Goal: Task Accomplishment & Management: Complete application form

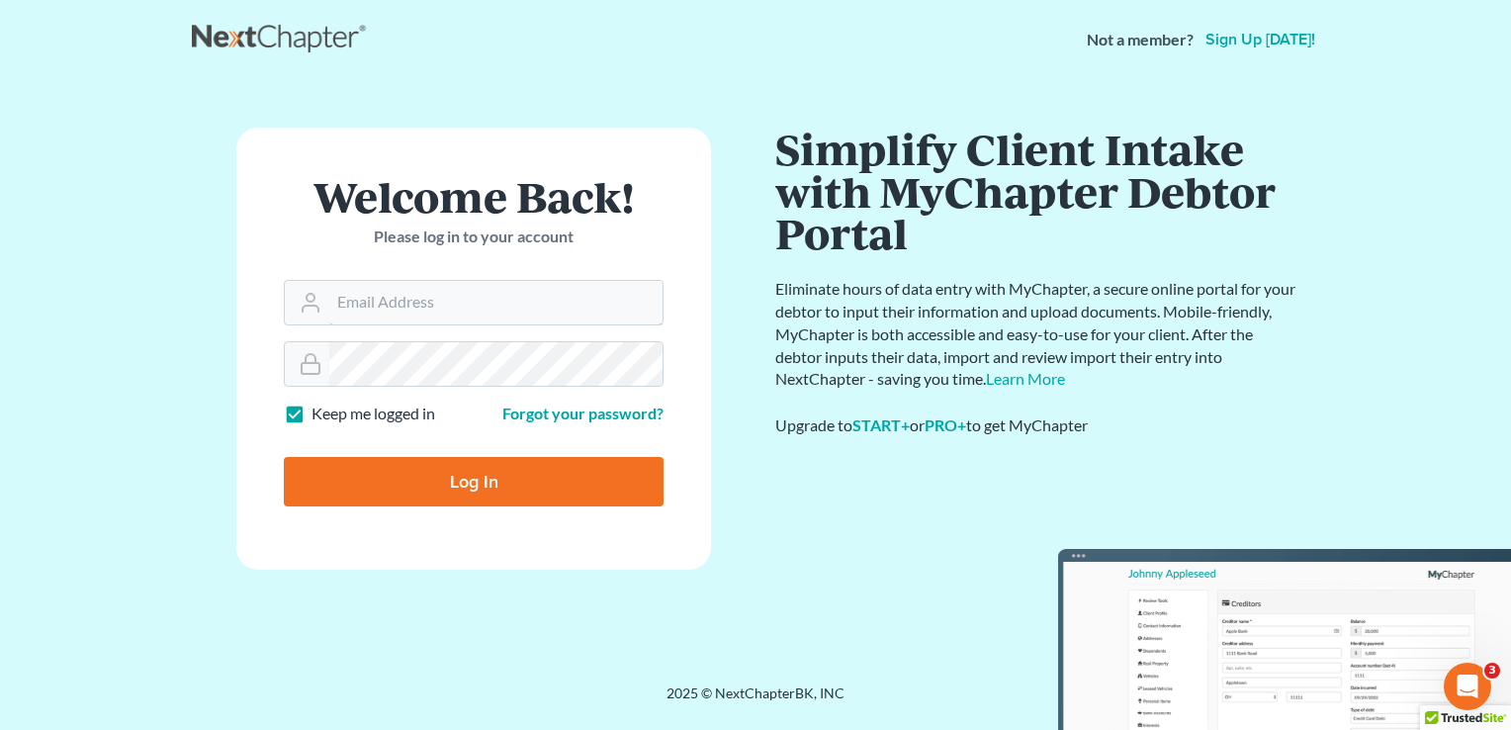
type input "[PERSON_NAME][EMAIL_ADDRESS][DOMAIN_NAME]"
click at [532, 480] on input "Log In" at bounding box center [474, 481] width 380 height 49
type input "Thinking..."
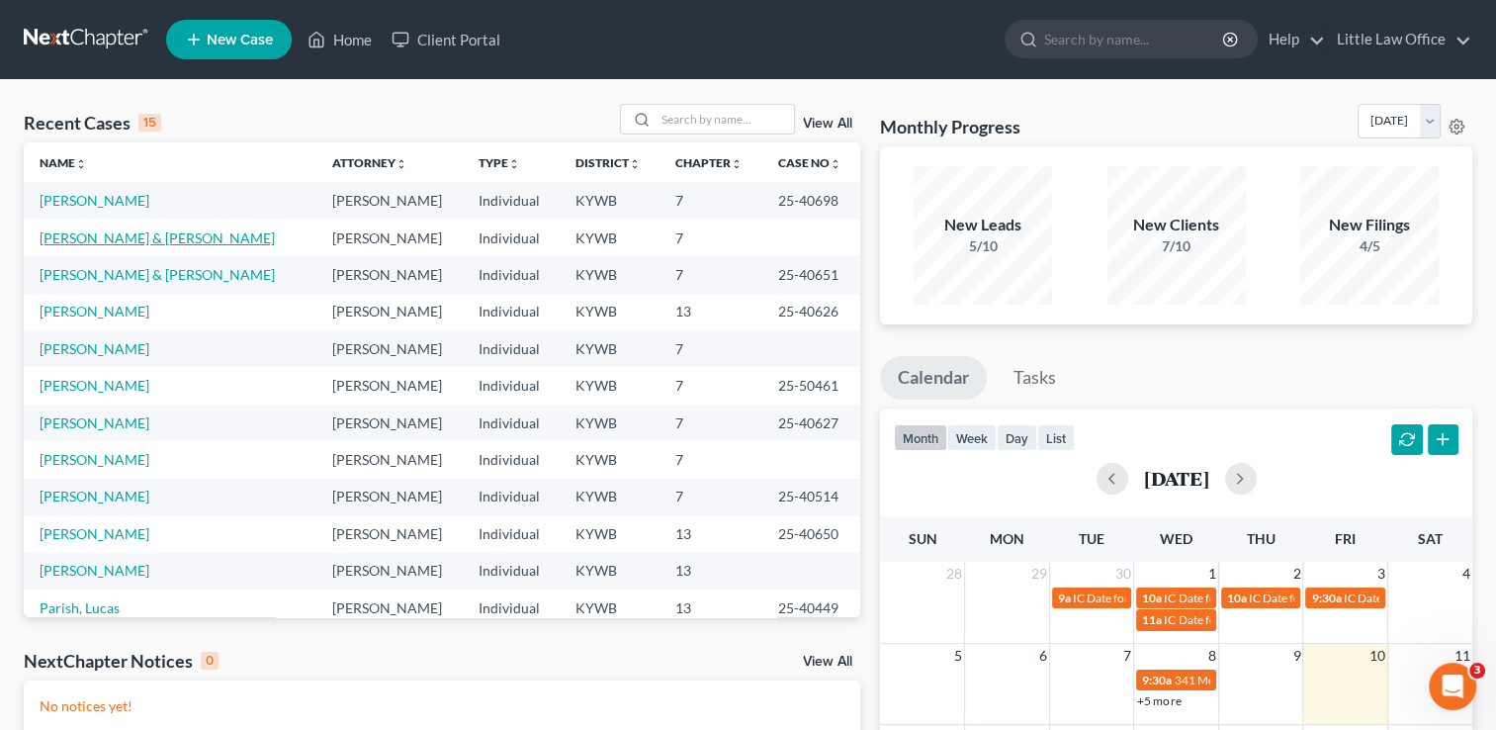
click at [107, 243] on link "Wyatt, Dwayne & Amber" at bounding box center [157, 237] width 235 height 17
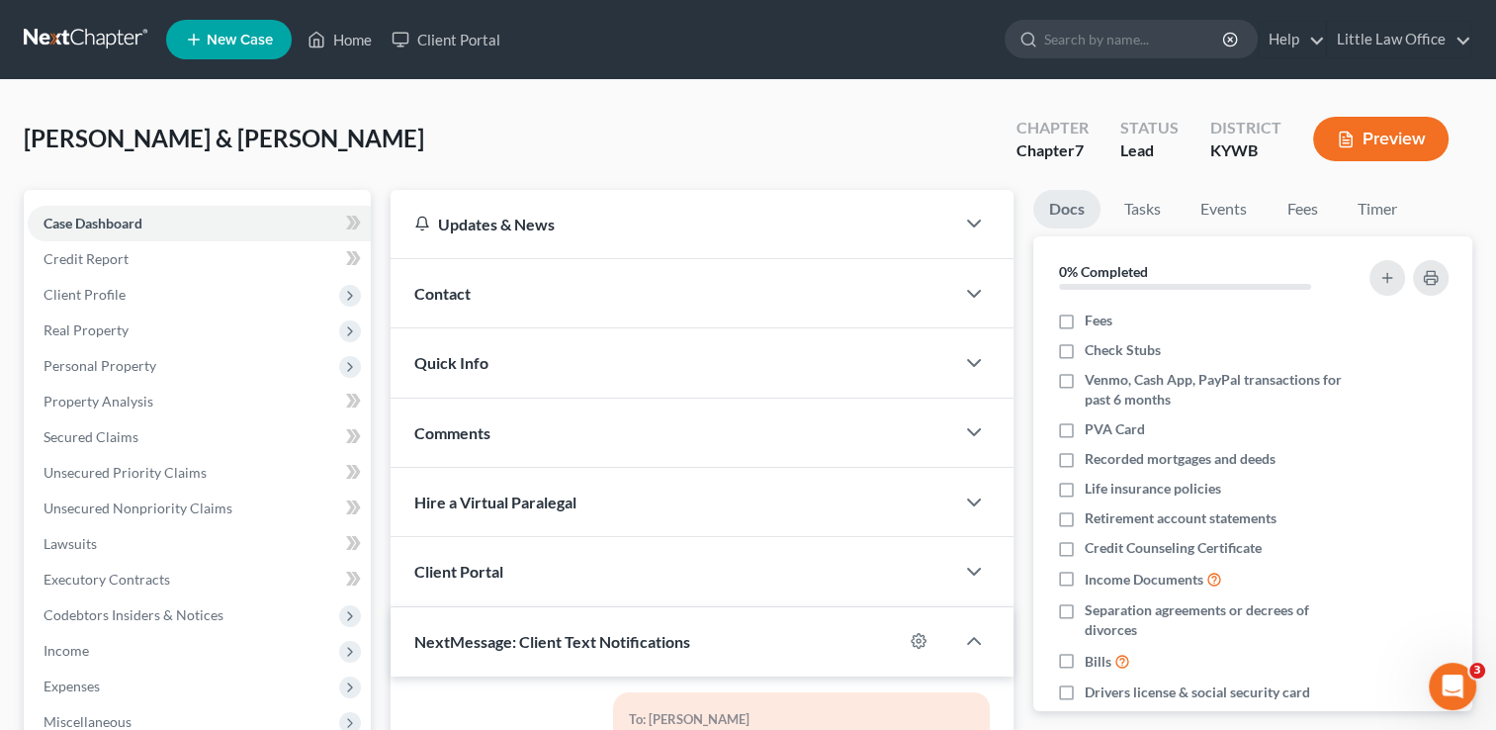
click at [554, 413] on div "Comments" at bounding box center [673, 432] width 564 height 68
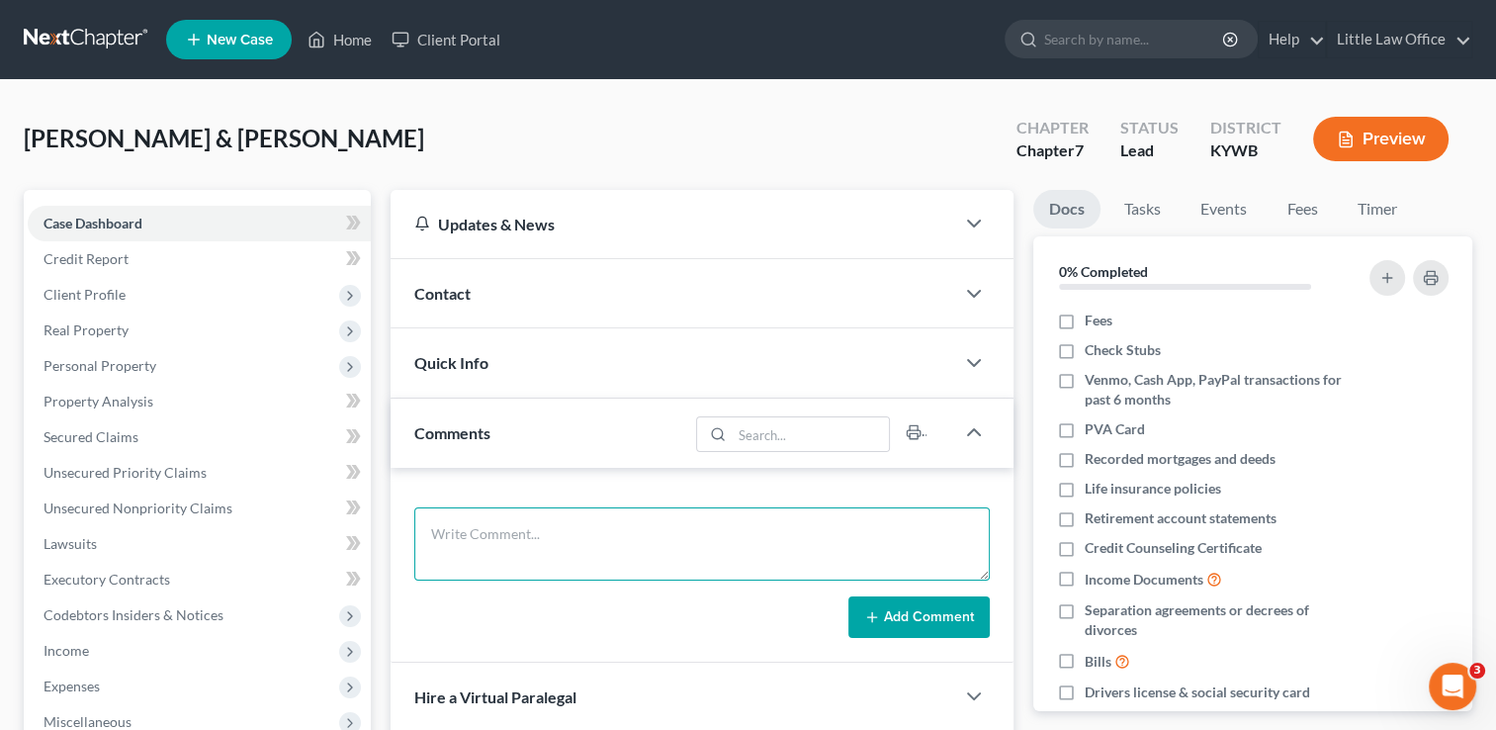
click at [532, 560] on textarea at bounding box center [701, 543] width 575 height 73
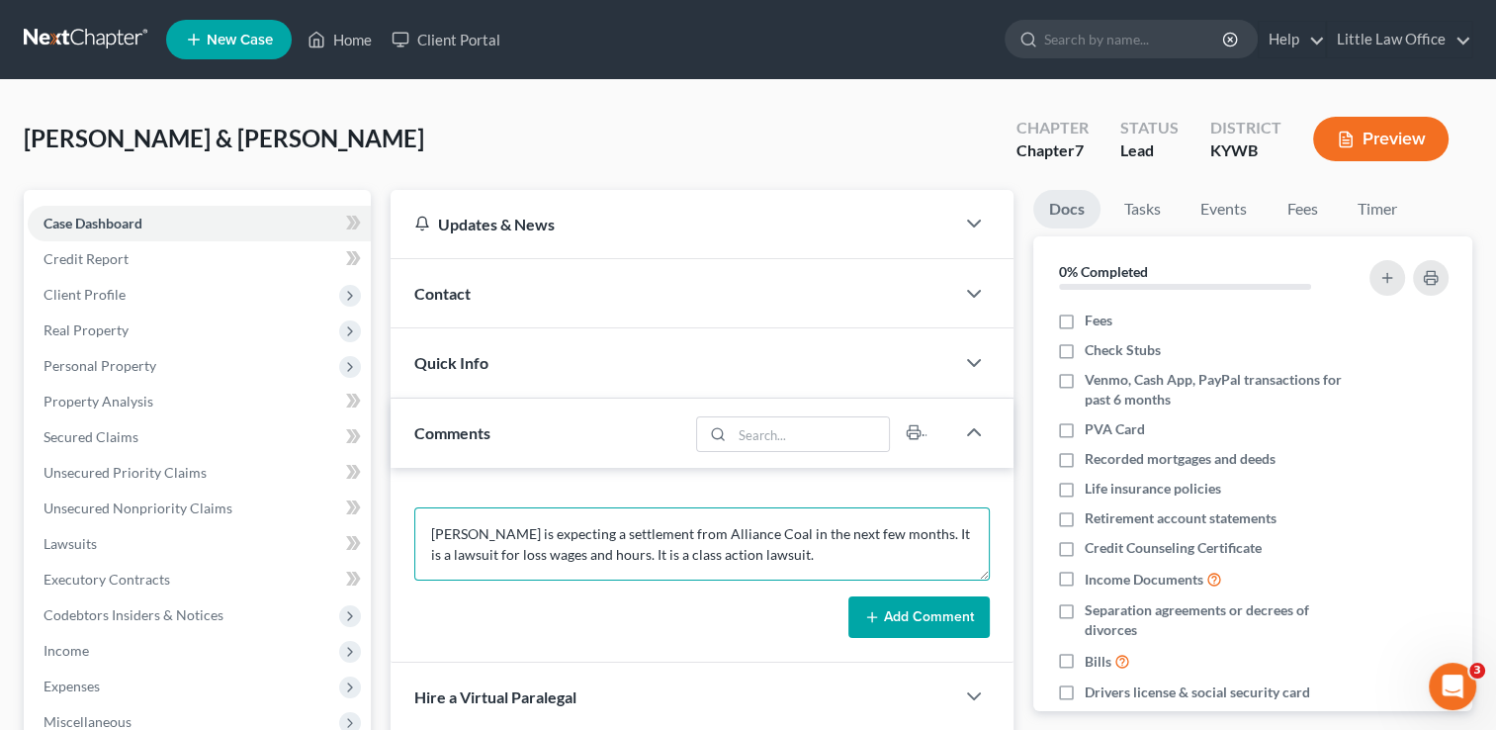
type textarea "Dwayne is expecting a settlement from Alliance Coal in the next few months. It …"
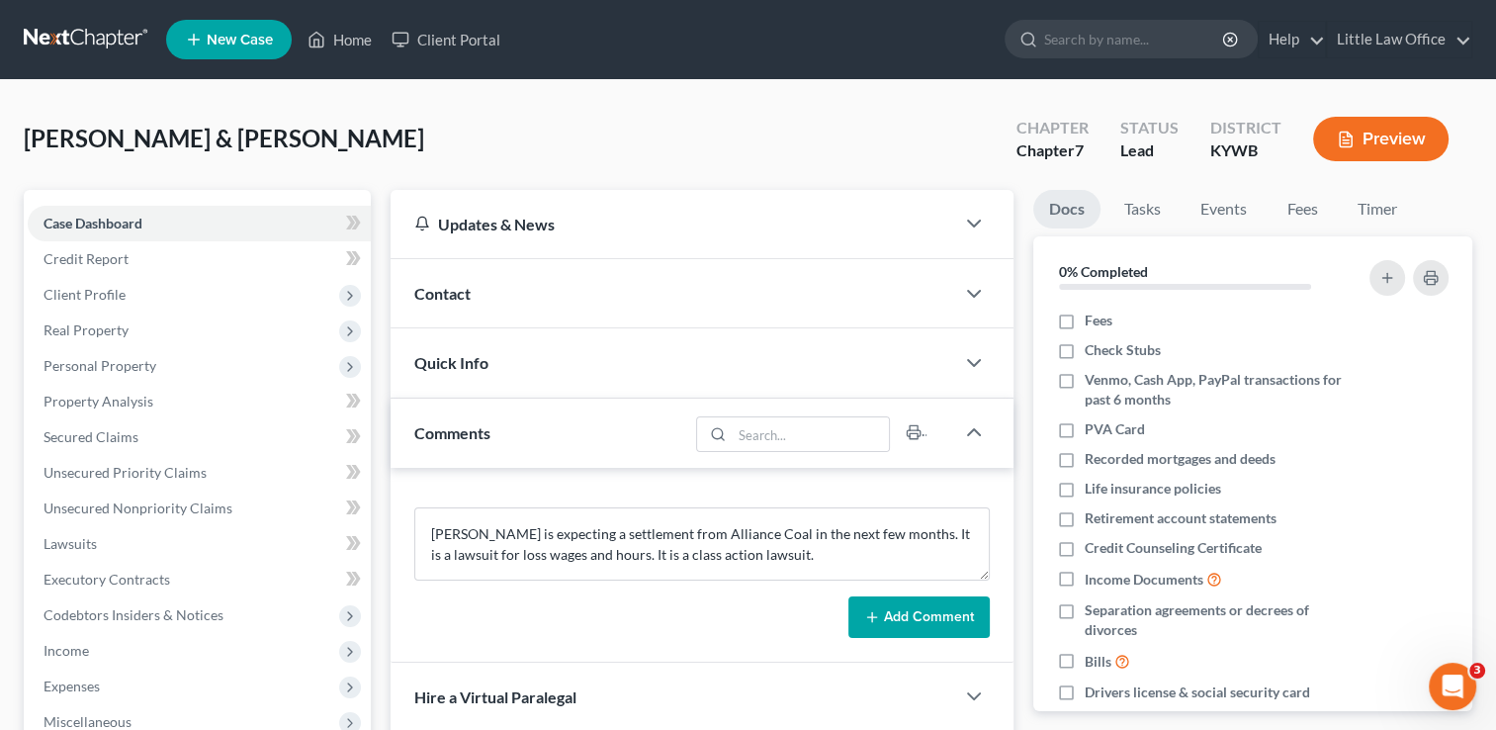
click at [913, 614] on button "Add Comment" at bounding box center [918, 617] width 141 height 42
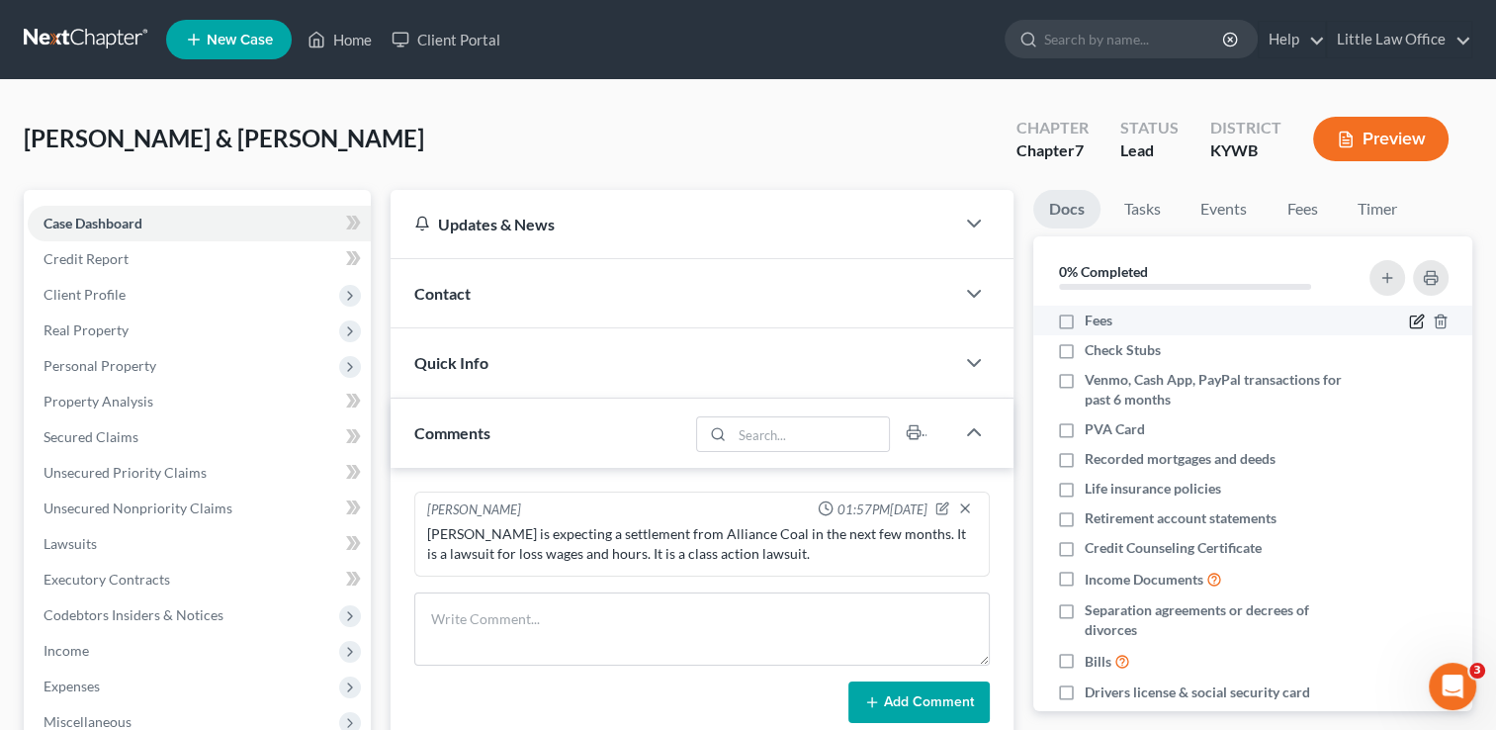
click at [1414, 323] on icon "button" at bounding box center [1418, 319] width 9 height 9
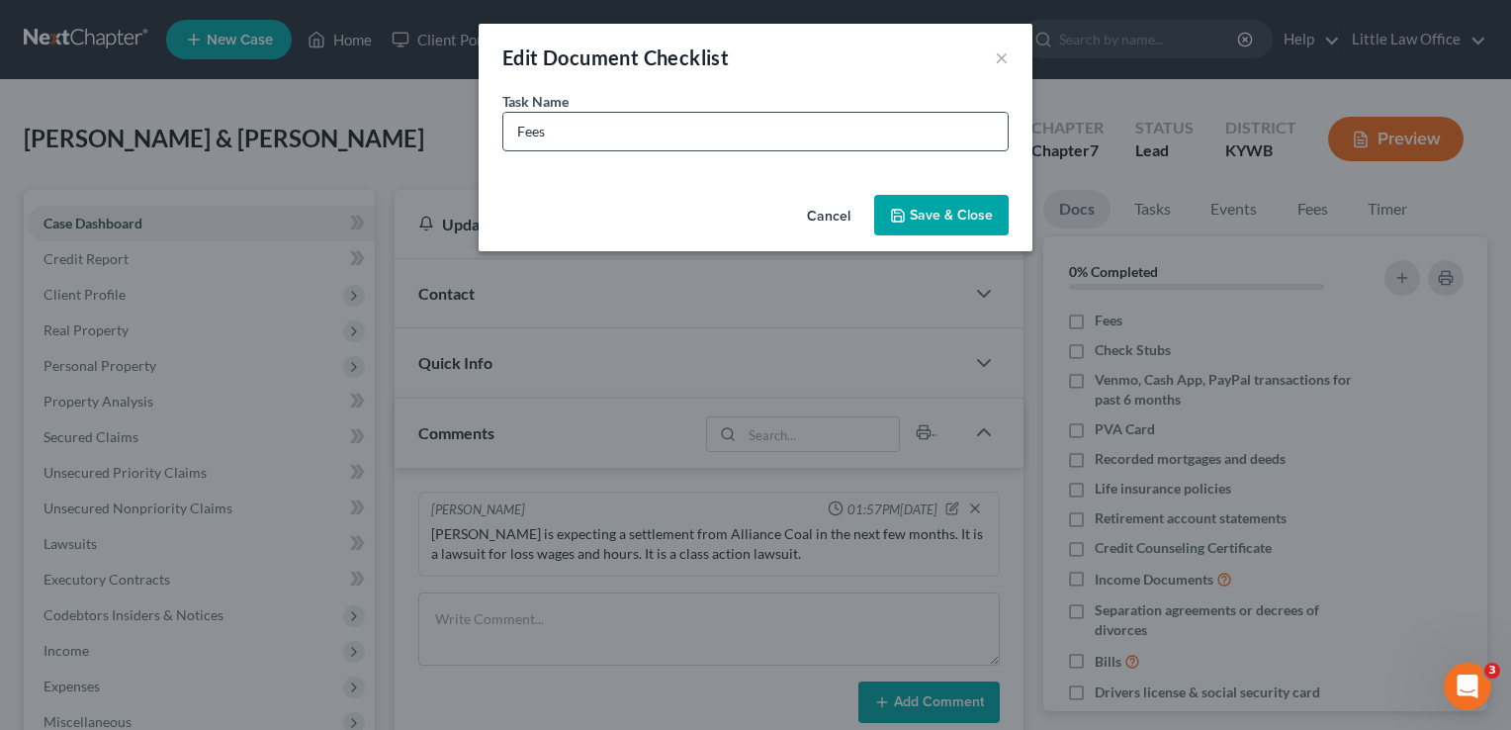
click at [684, 131] on input "Fees" at bounding box center [755, 132] width 504 height 38
type input "Fees - $1900"
click at [974, 217] on button "Save & Close" at bounding box center [941, 216] width 134 height 42
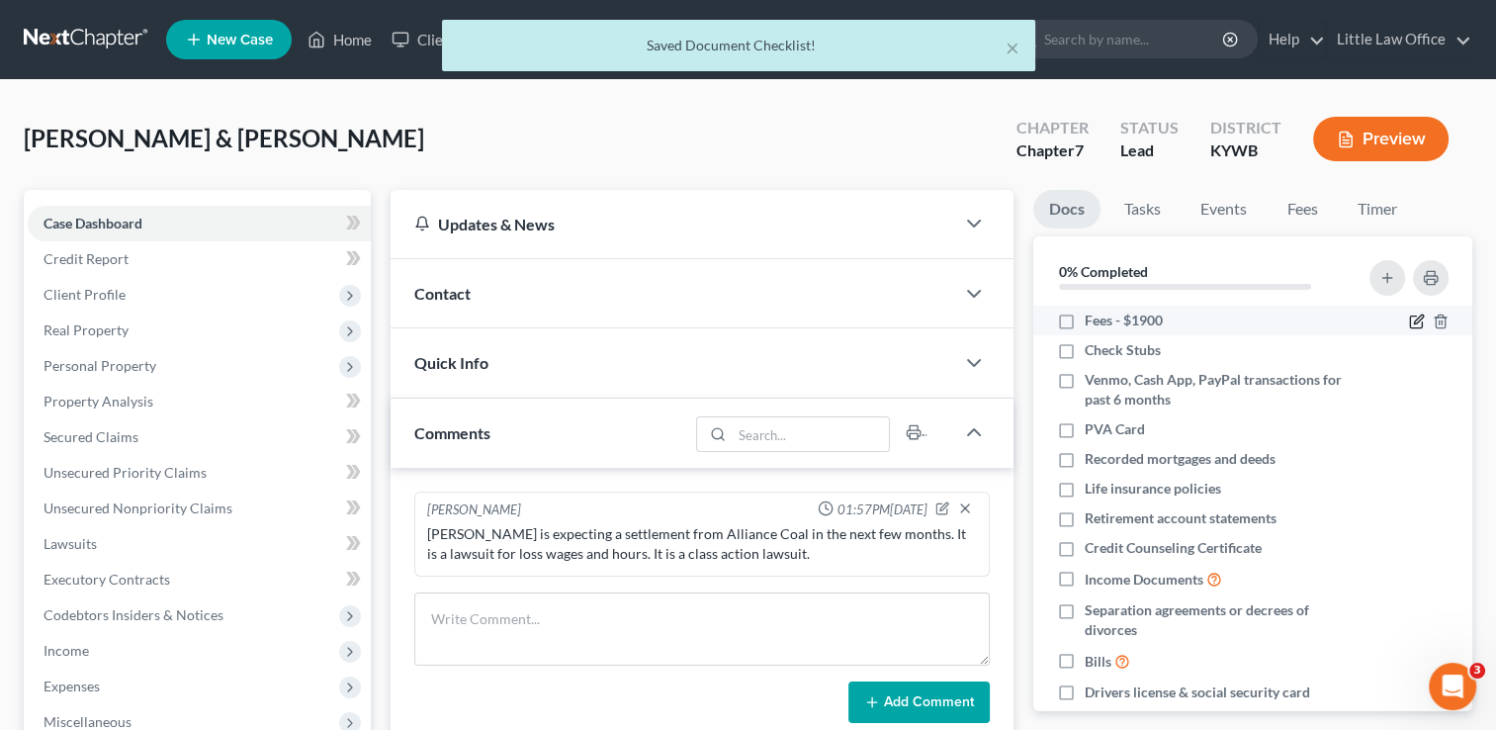
click at [1410, 327] on icon "button" at bounding box center [1416, 322] width 12 height 12
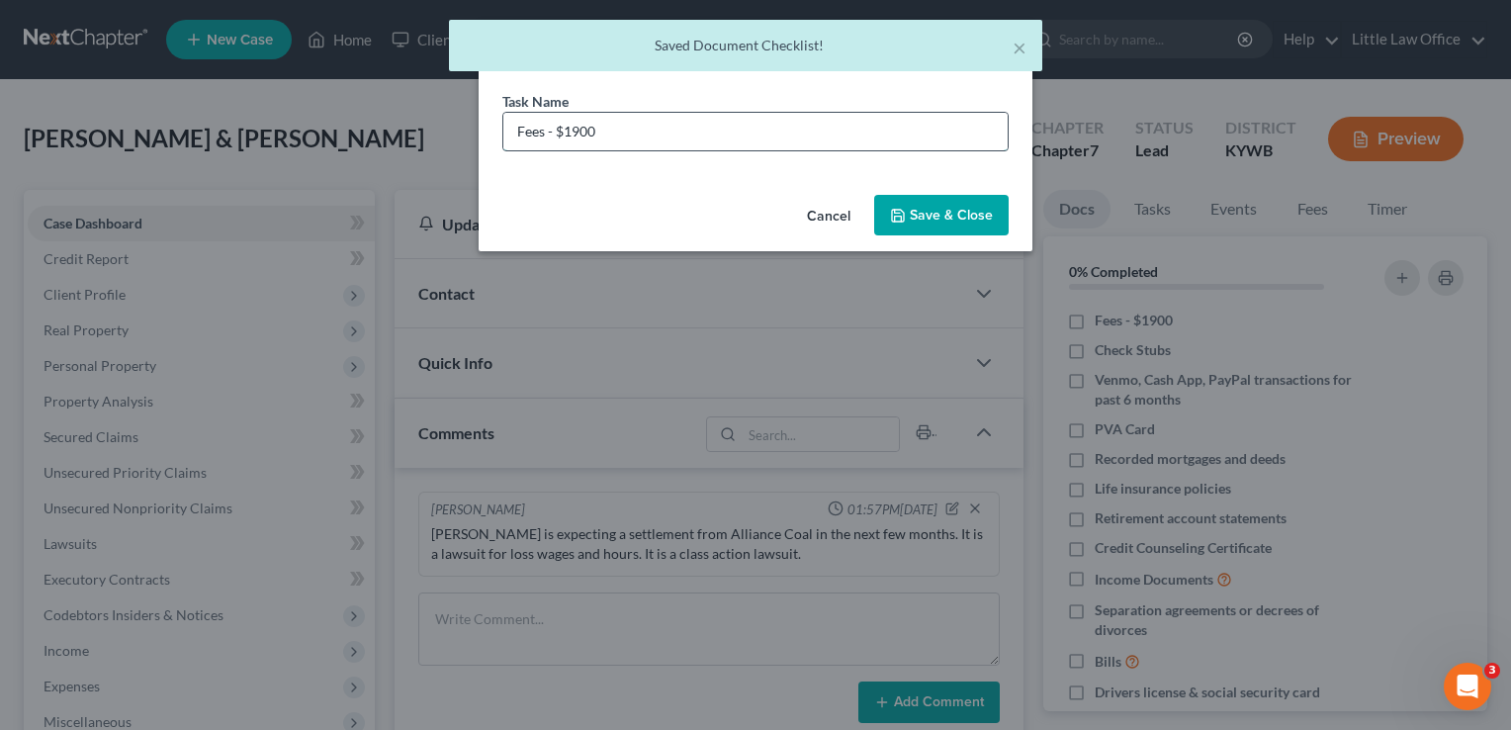
click at [571, 130] on input "Fees - $1900" at bounding box center [755, 132] width 504 height 38
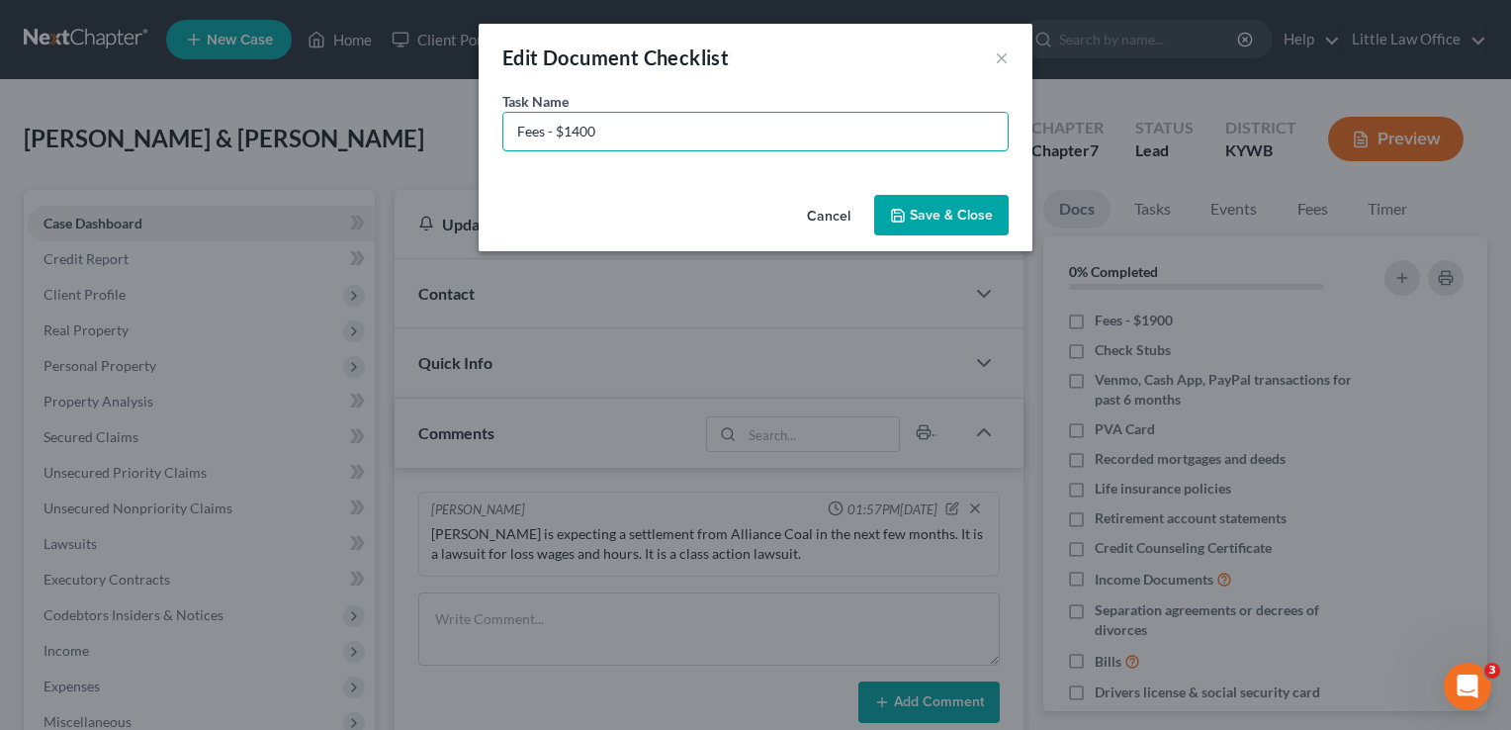
type input "Fees - $1400"
click at [973, 224] on button "Save & Close" at bounding box center [941, 216] width 134 height 42
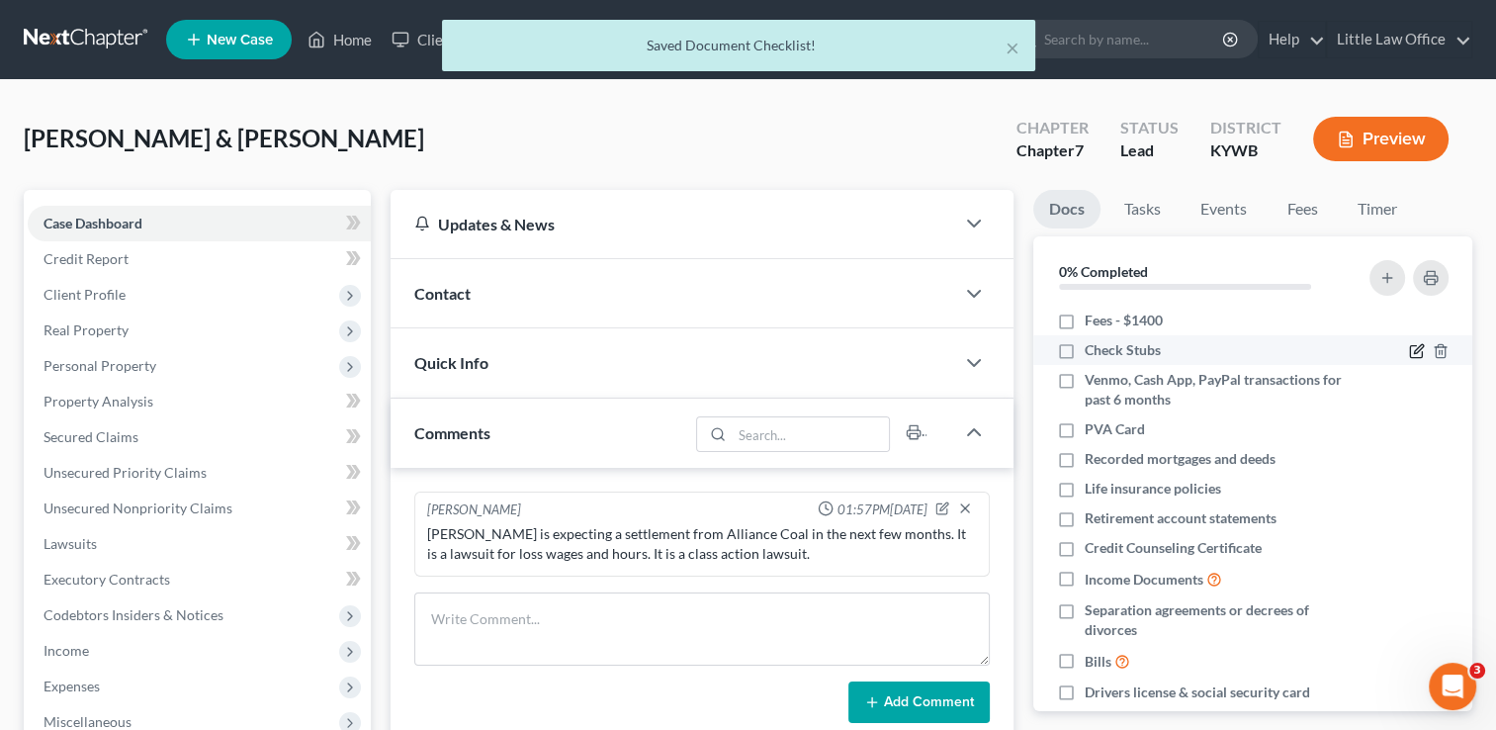
click at [1409, 350] on icon "button" at bounding box center [1417, 351] width 16 height 16
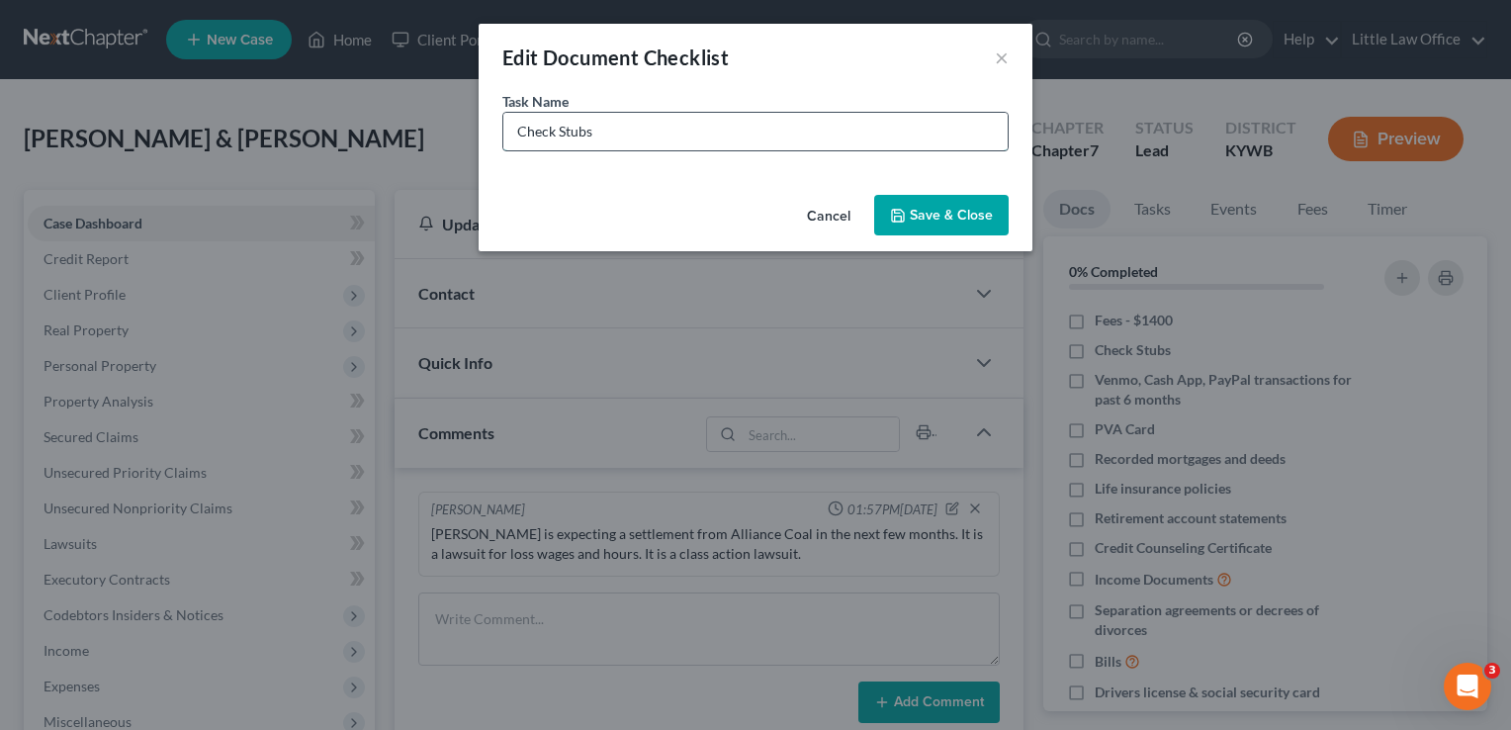
click at [691, 129] on input "Check Stubs" at bounding box center [755, 132] width 504 height 38
type input "Check Stubs - 4/1 up to the date we file your case"
click at [972, 215] on button "Save & Close" at bounding box center [941, 216] width 134 height 42
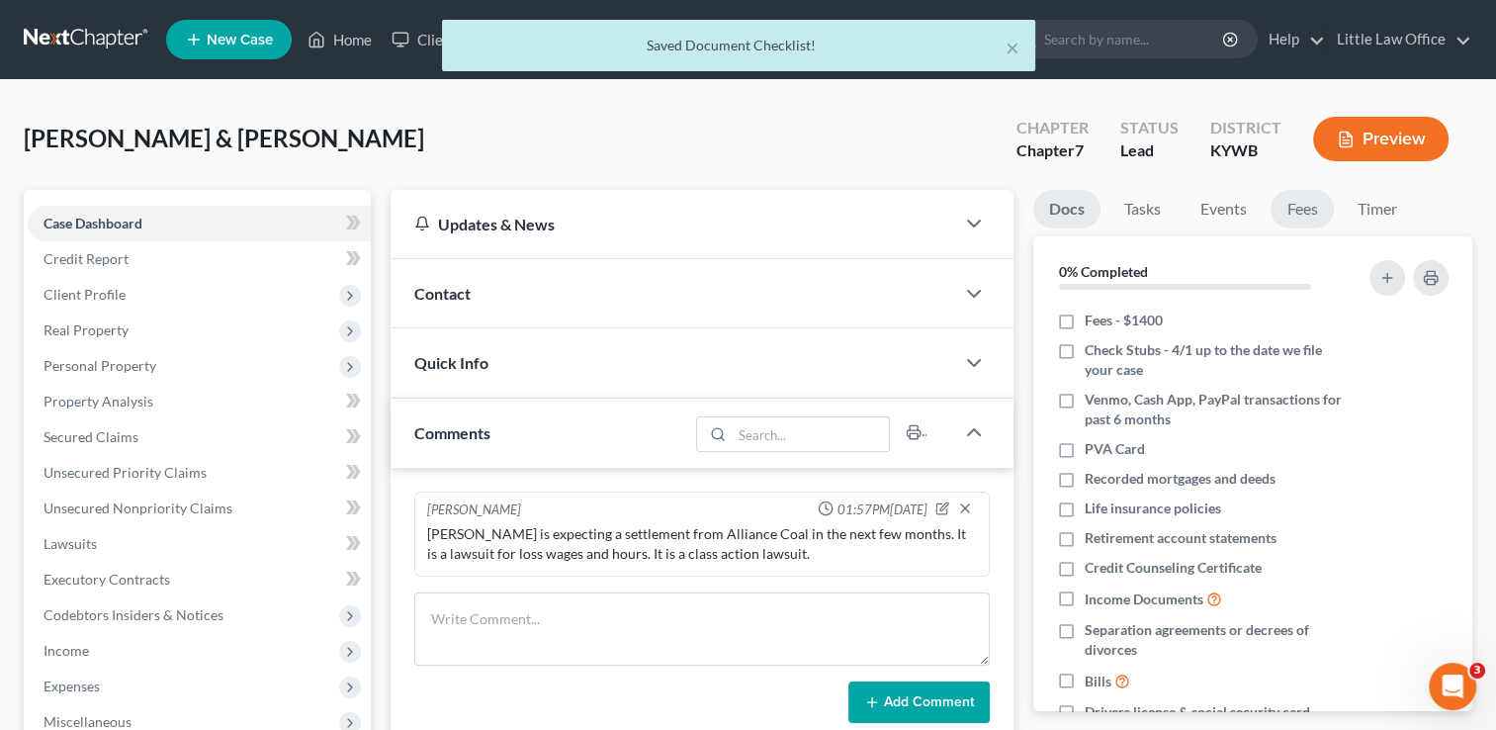
click at [1313, 213] on link "Fees" at bounding box center [1301, 209] width 63 height 39
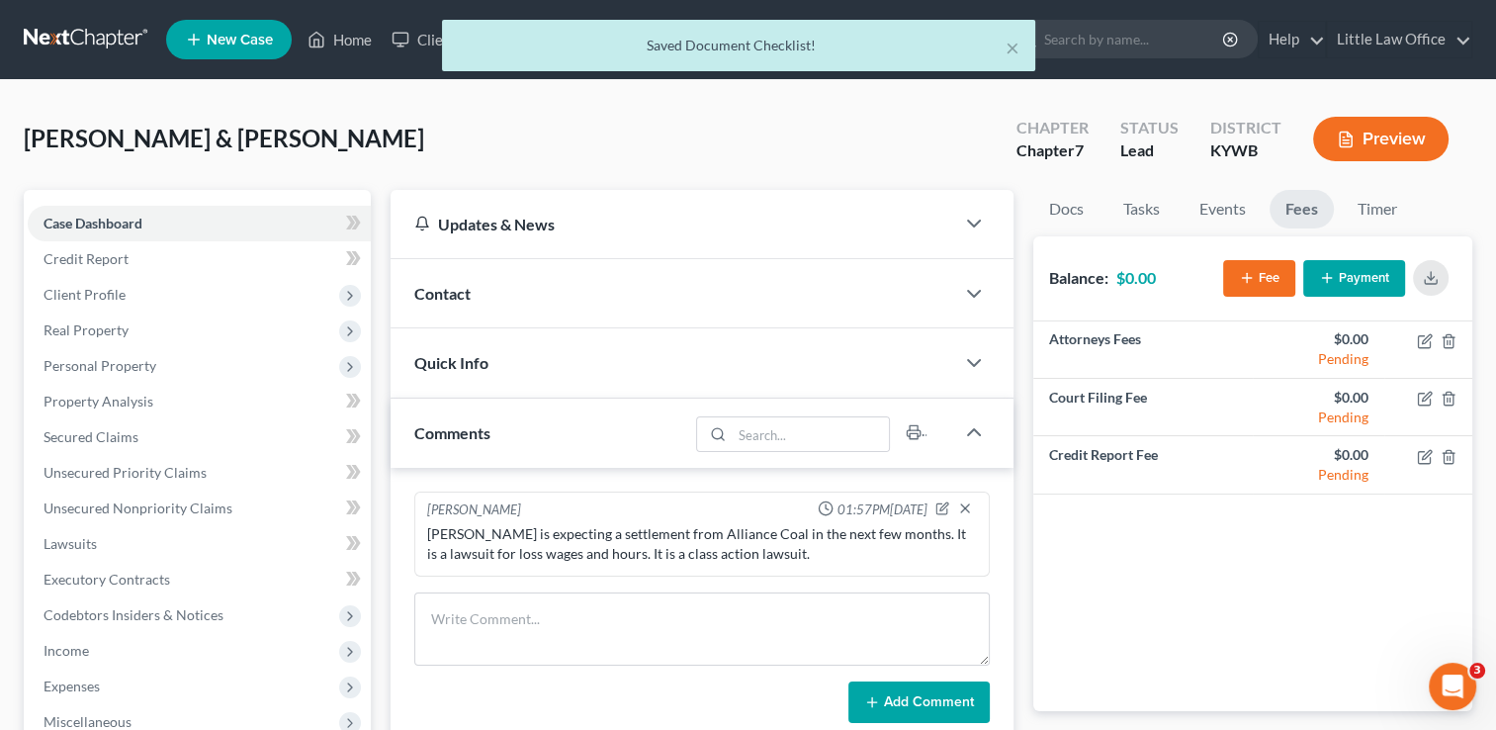
click at [1262, 279] on button "Fee" at bounding box center [1259, 278] width 72 height 37
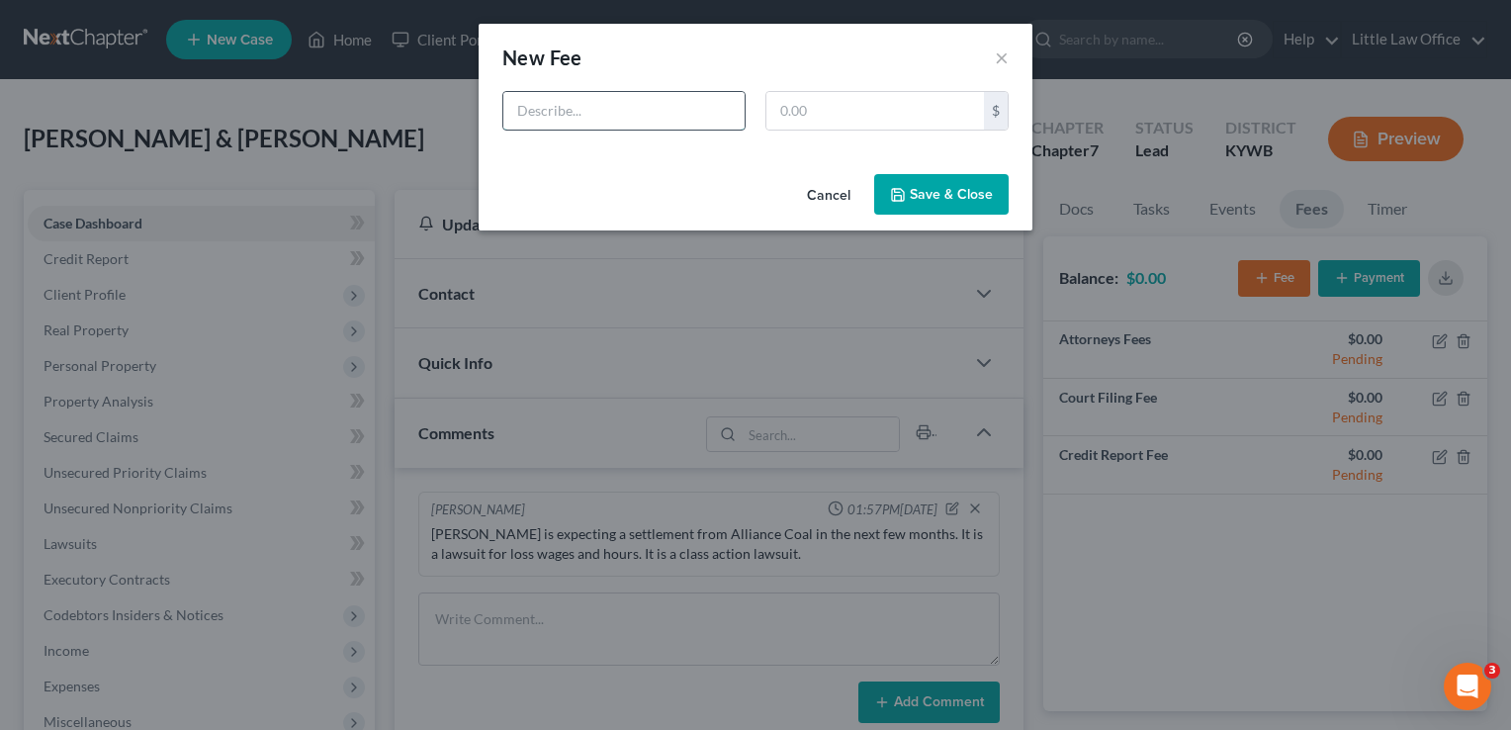
click at [621, 116] on input "text" at bounding box center [623, 111] width 241 height 38
type input "Ch 7"
type input "1,900"
click at [1004, 196] on button "Save & Close" at bounding box center [941, 195] width 134 height 42
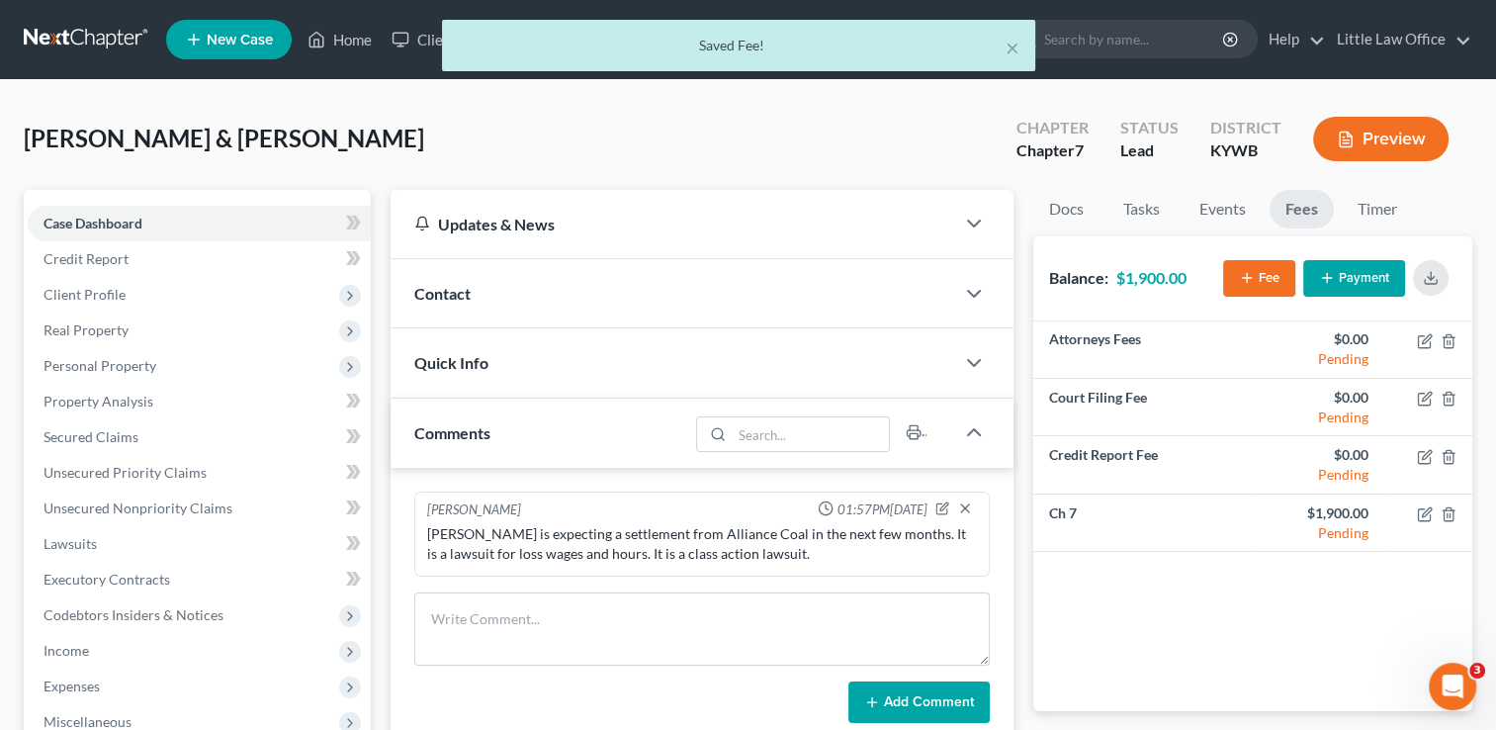
click at [1349, 286] on button "Payment" at bounding box center [1354, 278] width 102 height 37
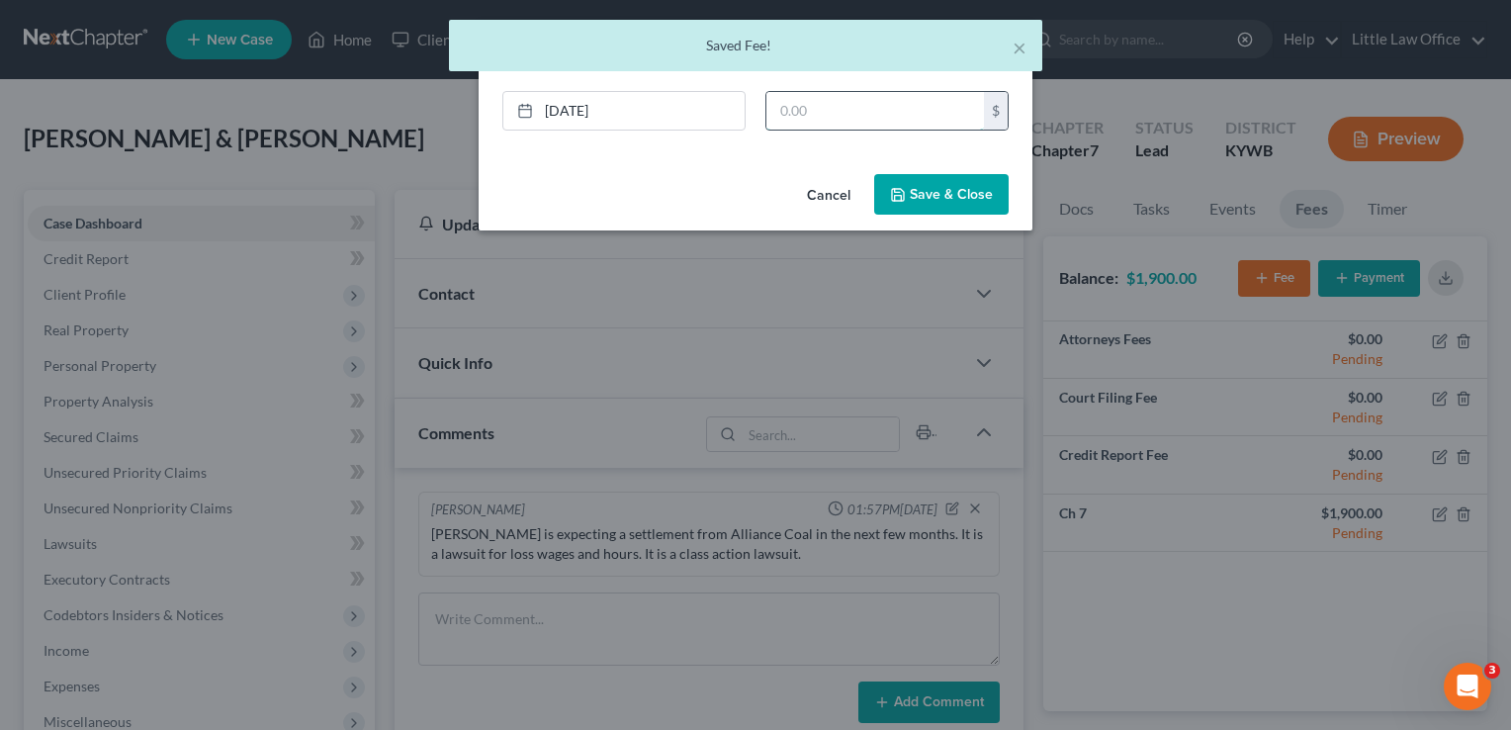
click at [811, 128] on input "text" at bounding box center [875, 111] width 218 height 38
type input "500"
click at [970, 195] on button "Save & Close" at bounding box center [941, 195] width 134 height 42
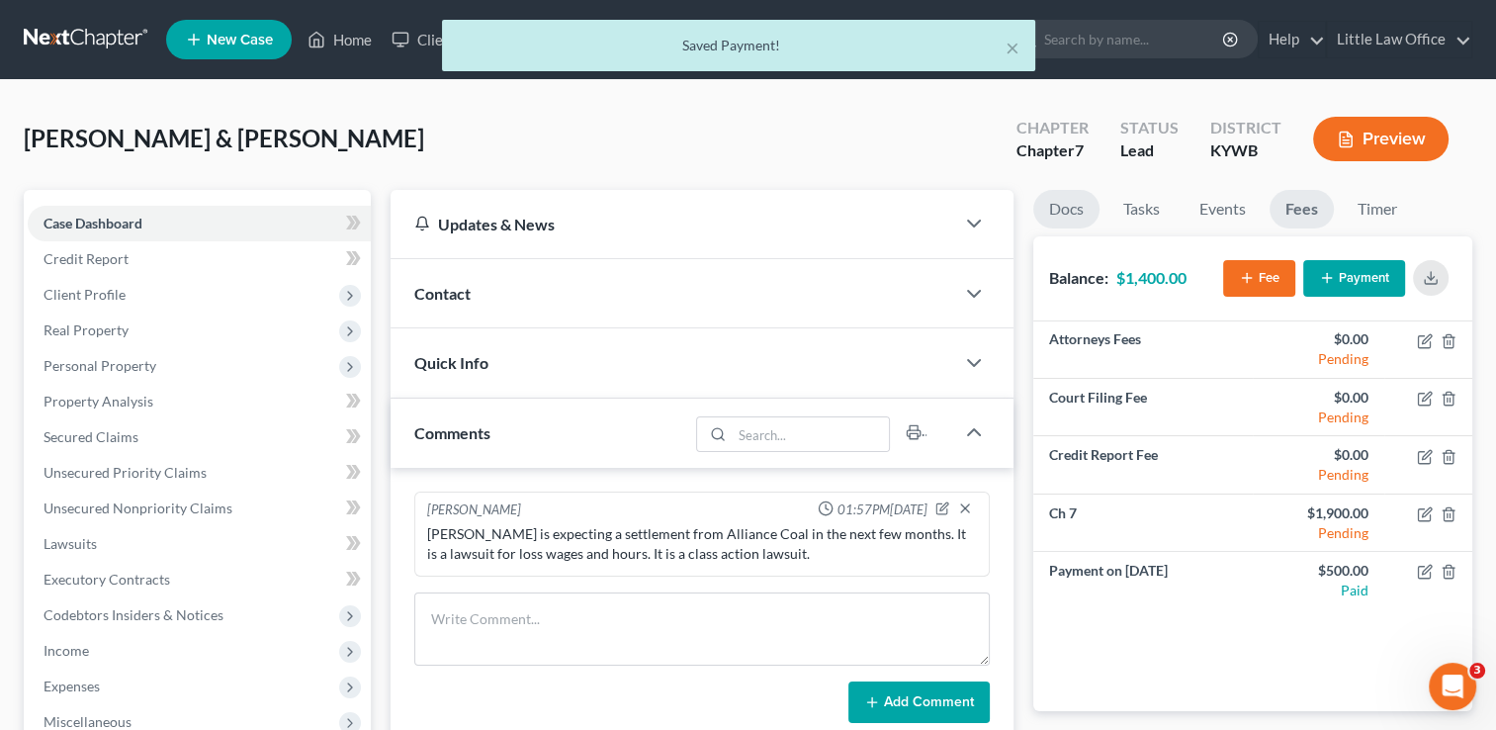
click at [1068, 209] on link "Docs" at bounding box center [1066, 209] width 66 height 39
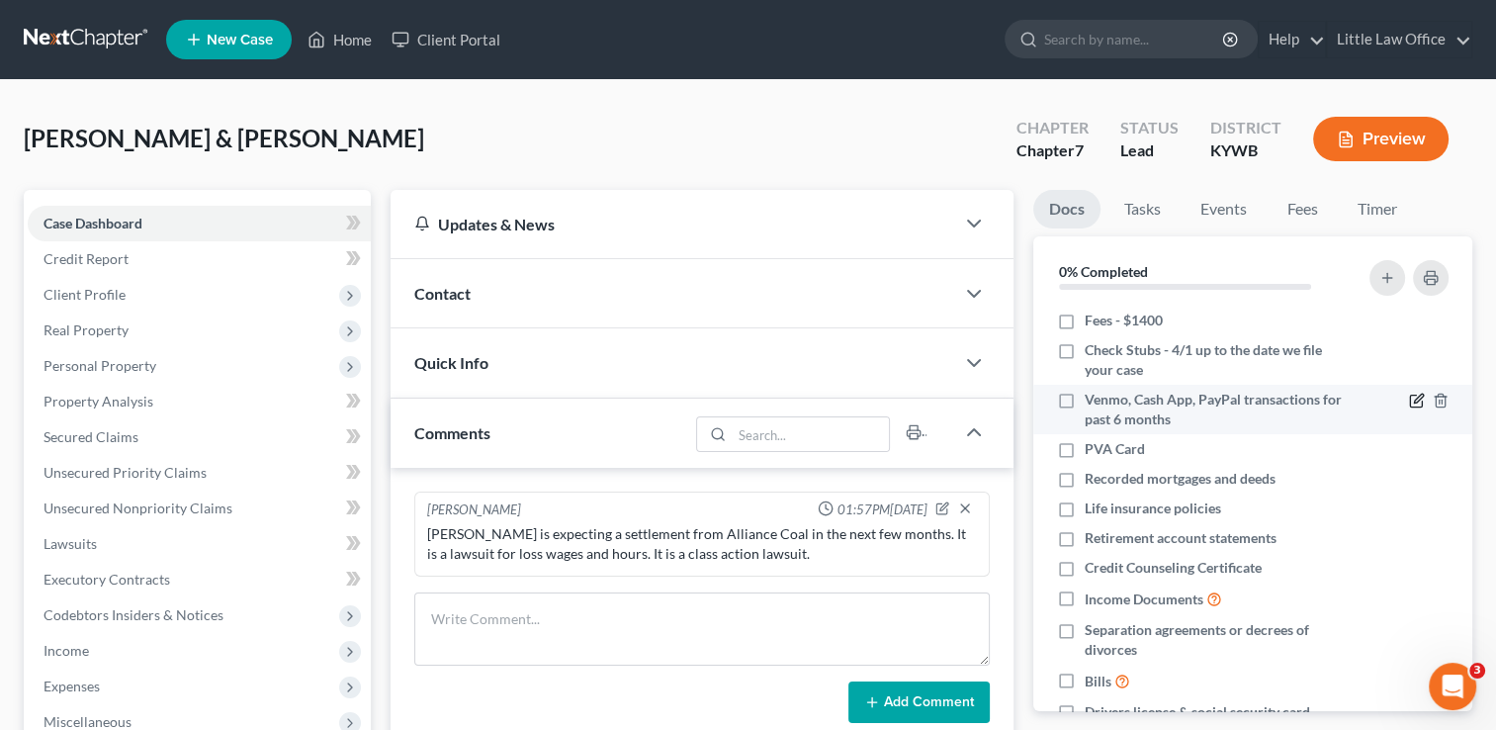
click at [1409, 403] on icon "button" at bounding box center [1417, 401] width 16 height 16
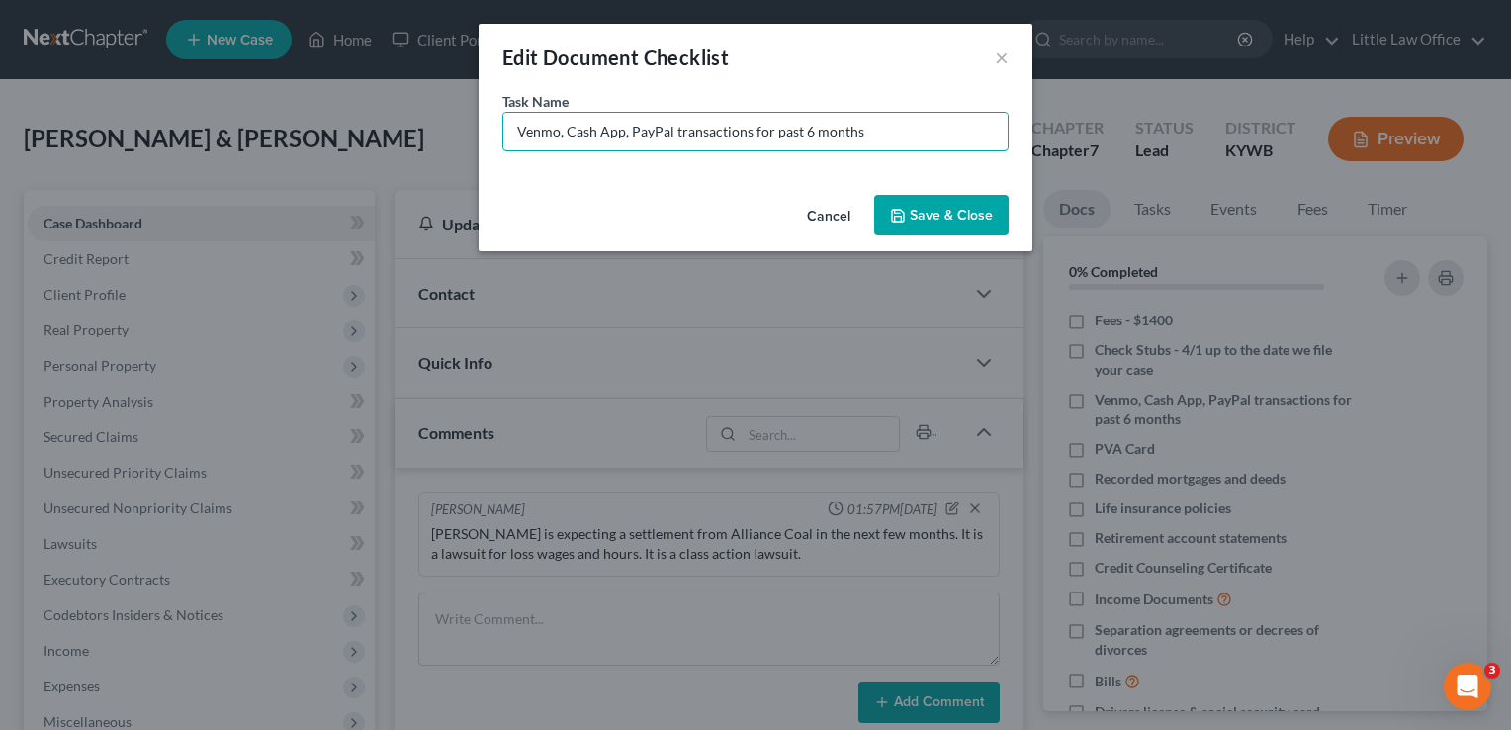
drag, startPoint x: 748, startPoint y: 128, endPoint x: 937, endPoint y: 207, distance: 204.7
click at [937, 207] on div "Edit Document Checklist × Task Name * Venmo, Cash App, PayPal transactions for …" at bounding box center [756, 137] width 554 height 227
type input "Venmo, Cash App, PayPal transactions - 4/1 up to the date we file your case"
click at [937, 207] on button "Save & Close" at bounding box center [941, 216] width 134 height 42
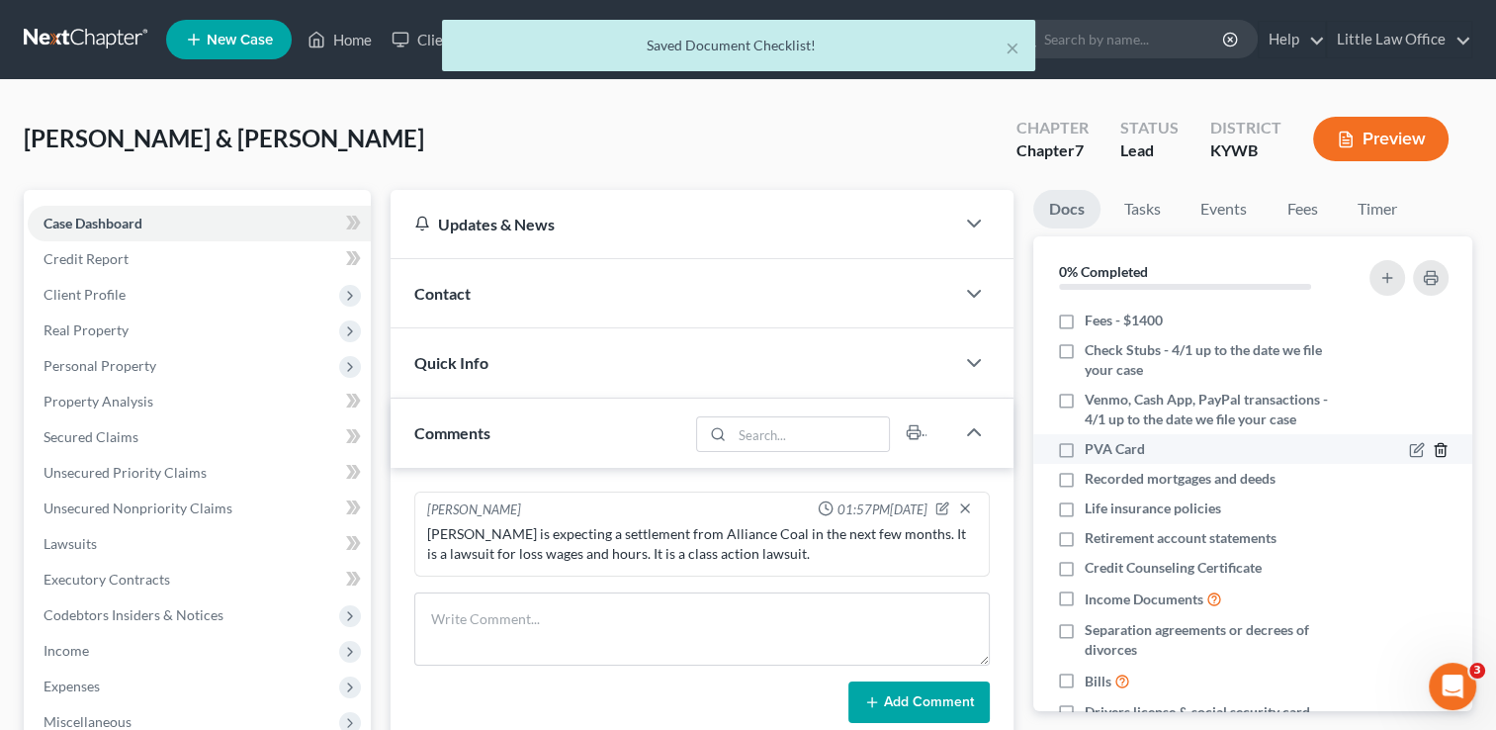
click at [1433, 451] on icon "button" at bounding box center [1441, 450] width 16 height 16
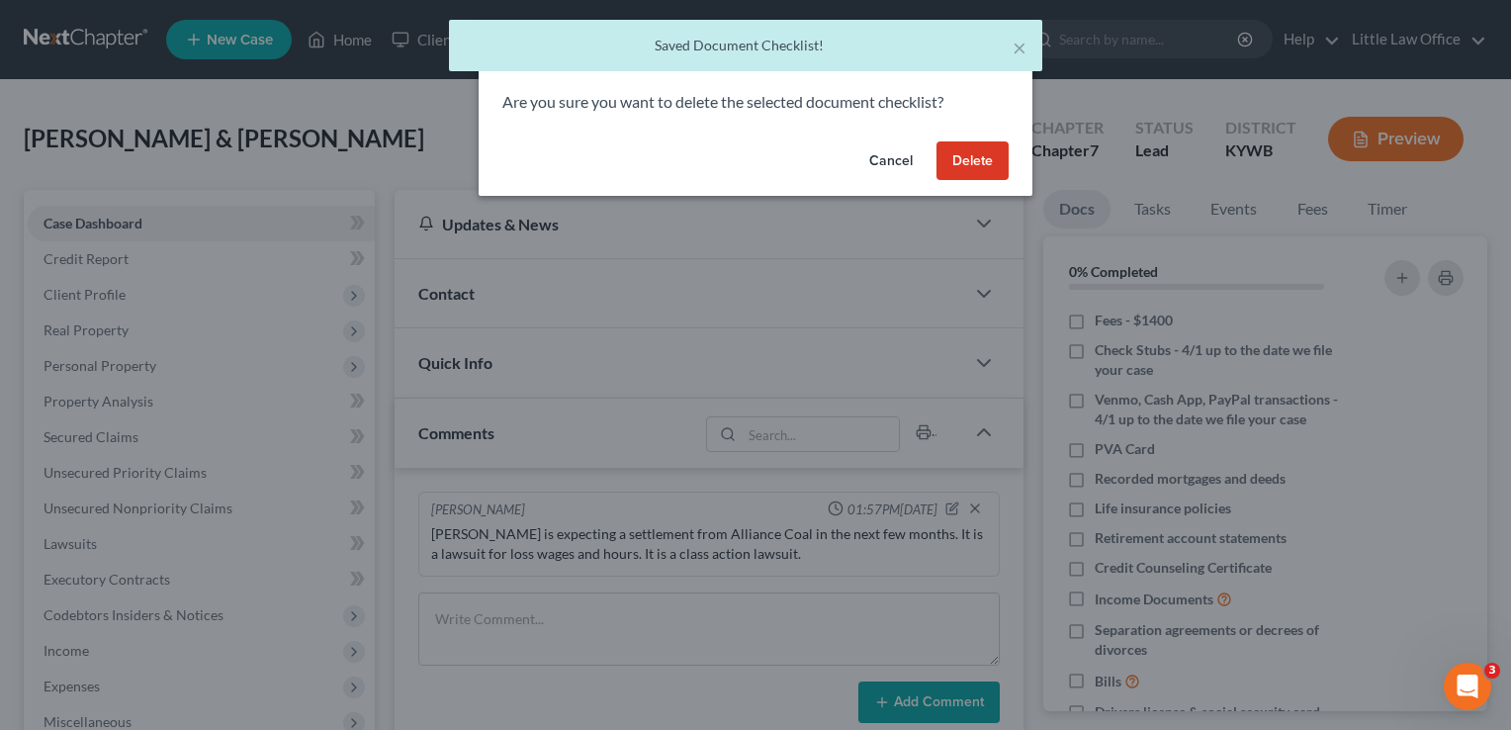
click at [988, 165] on button "Delete" at bounding box center [972, 161] width 72 height 40
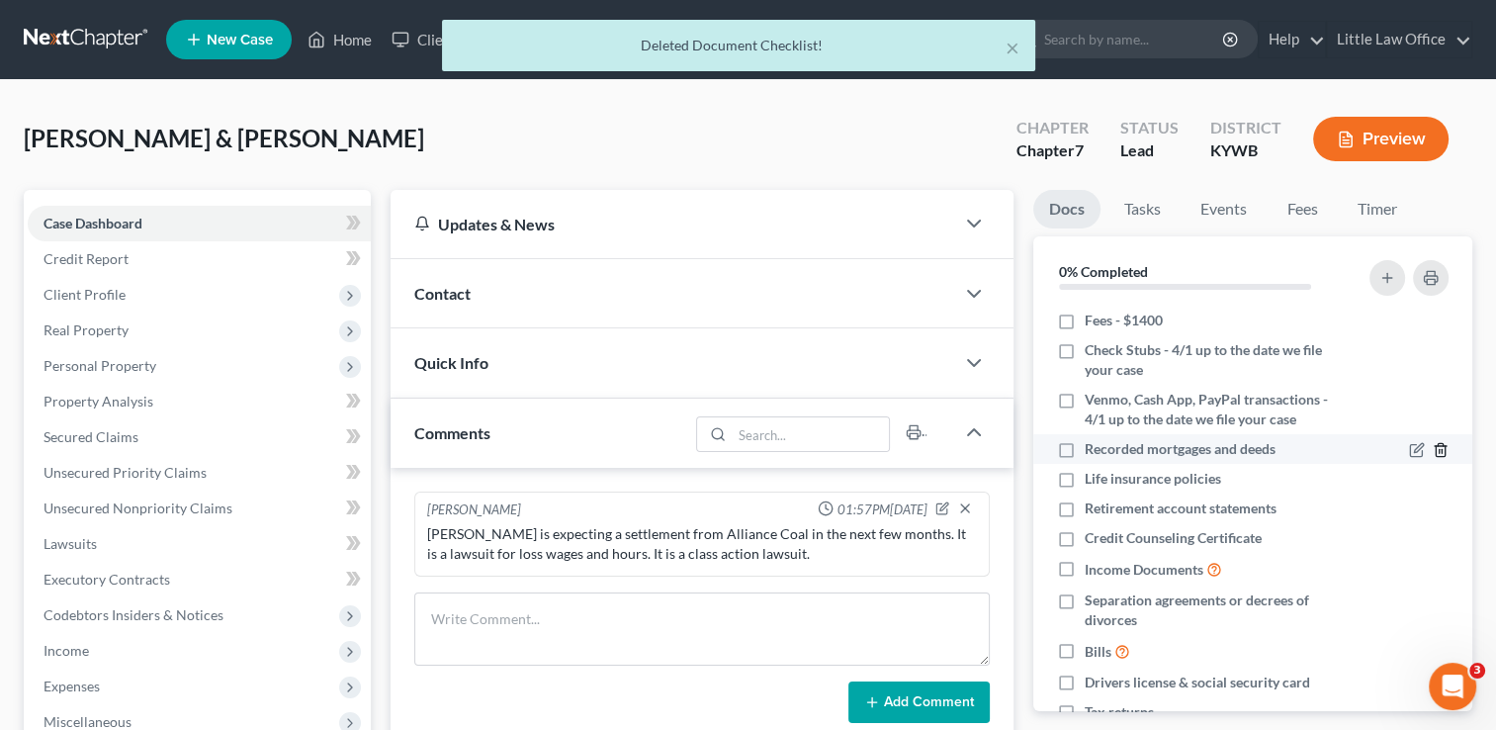
click at [1441, 450] on line "button" at bounding box center [1441, 452] width 0 height 4
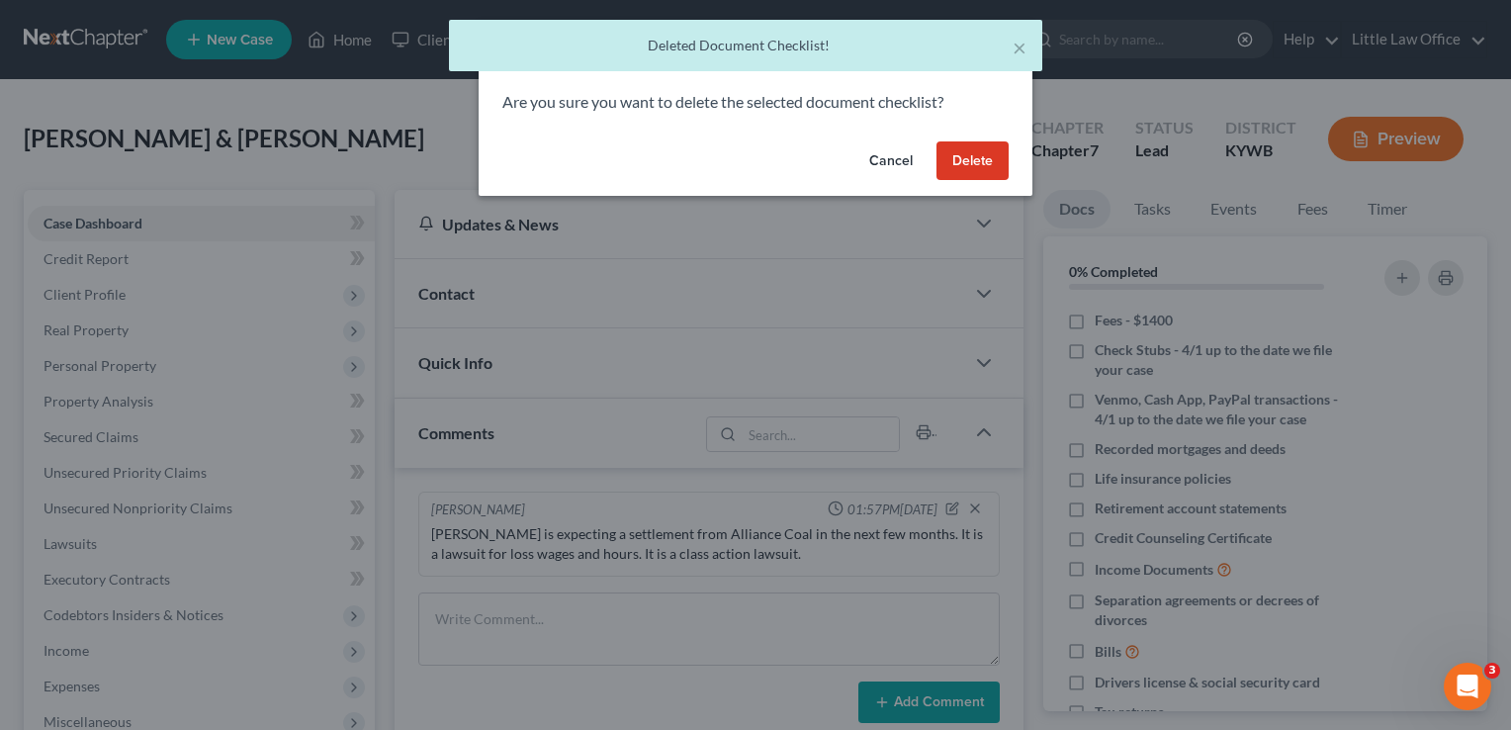
click at [987, 160] on button "Delete" at bounding box center [972, 161] width 72 height 40
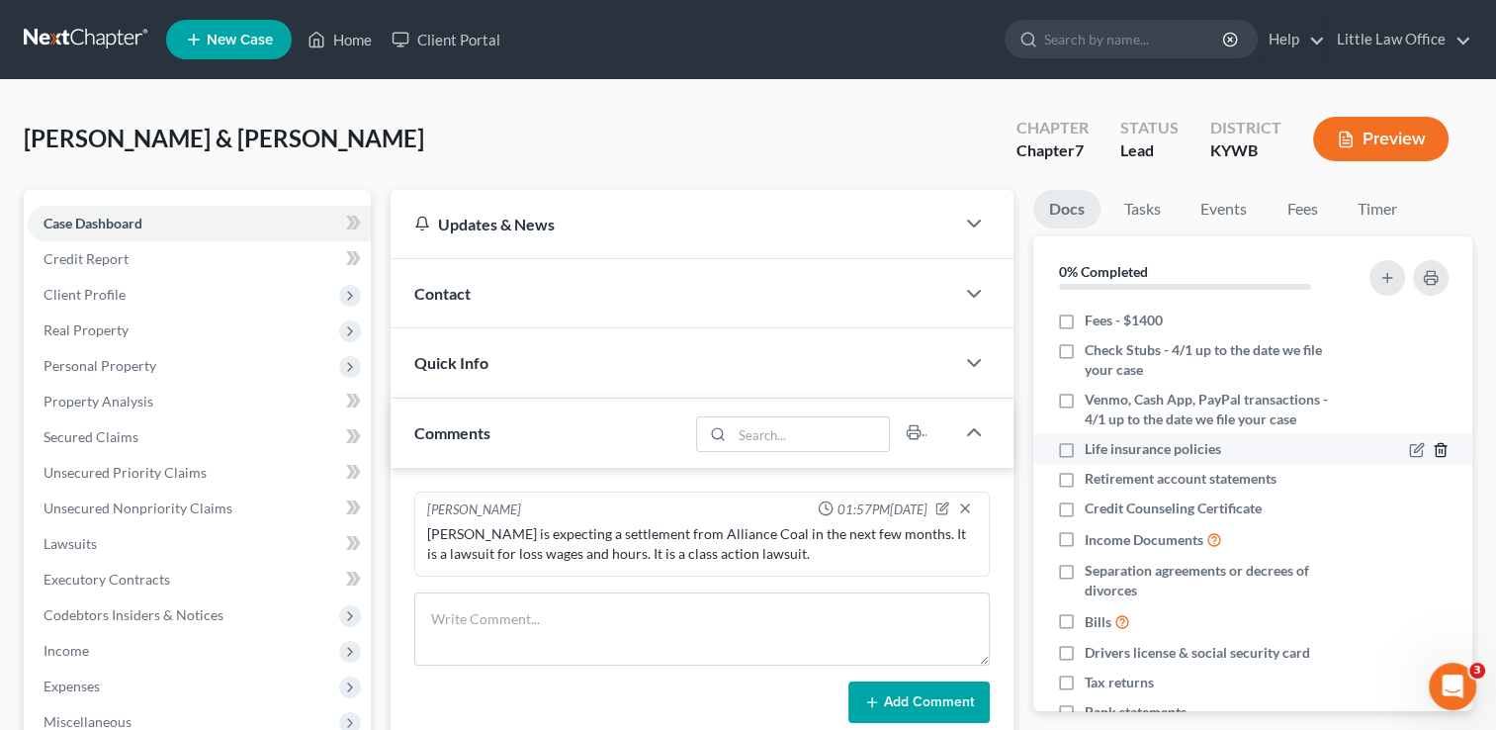
click at [1441, 450] on line "button" at bounding box center [1441, 452] width 0 height 4
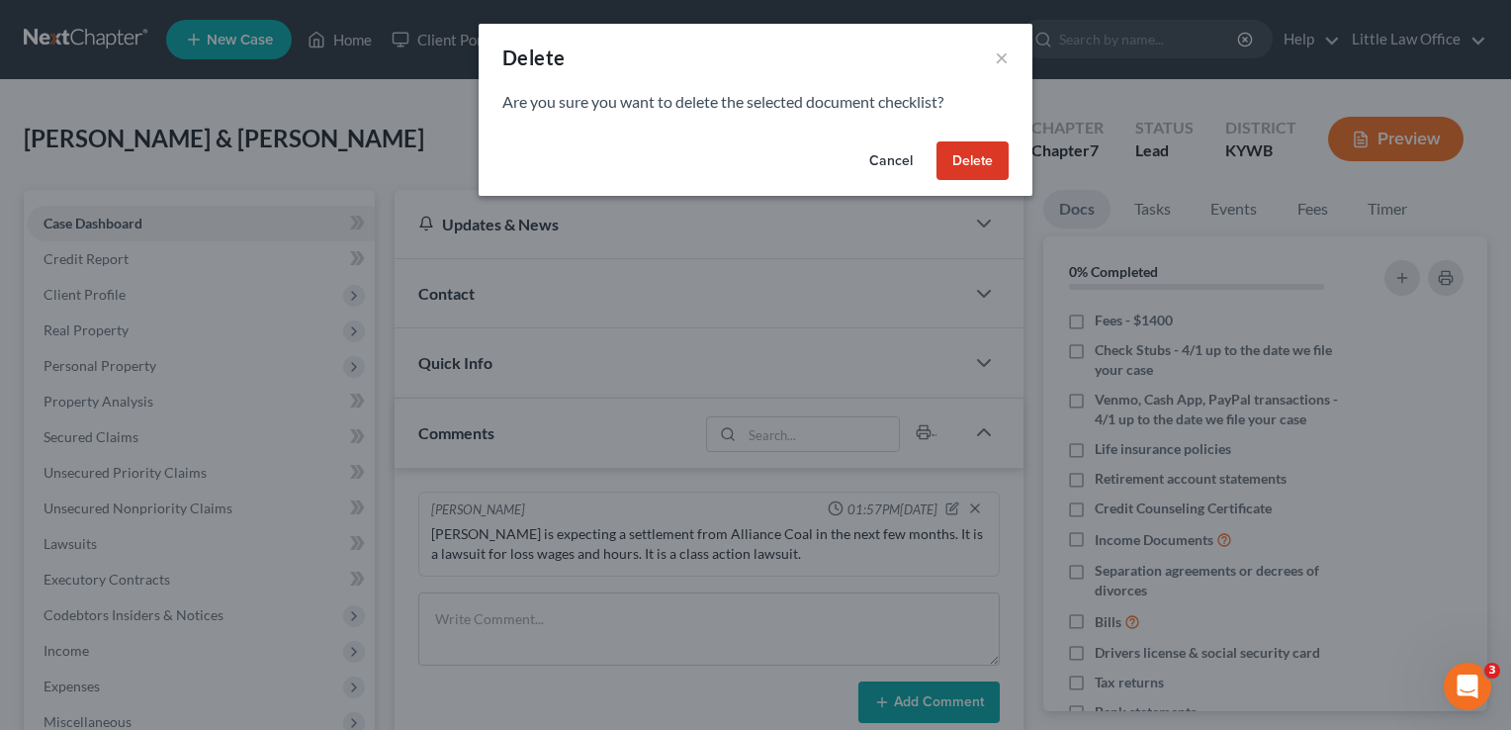
click at [989, 152] on button "Delete" at bounding box center [972, 161] width 72 height 40
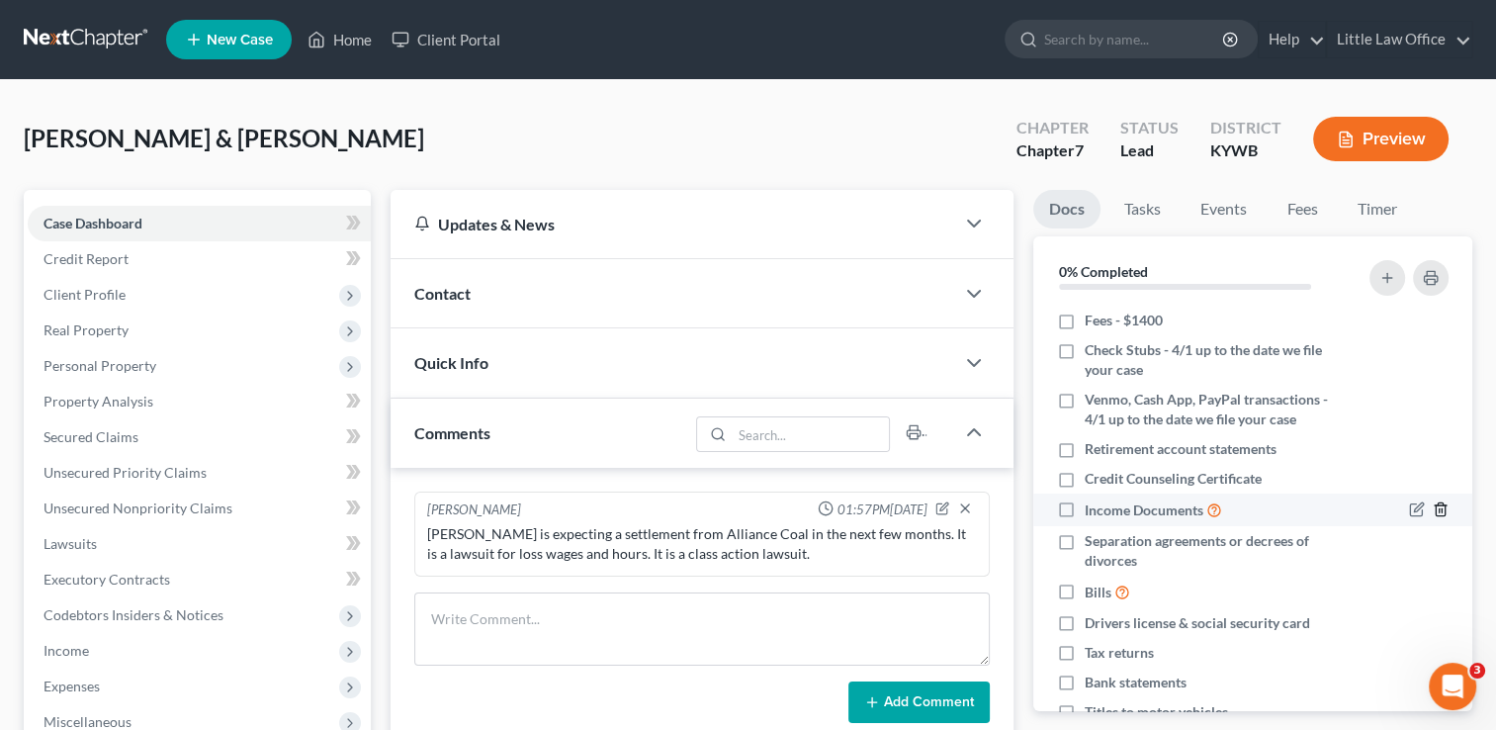
click at [1433, 507] on icon "button" at bounding box center [1441, 509] width 16 height 16
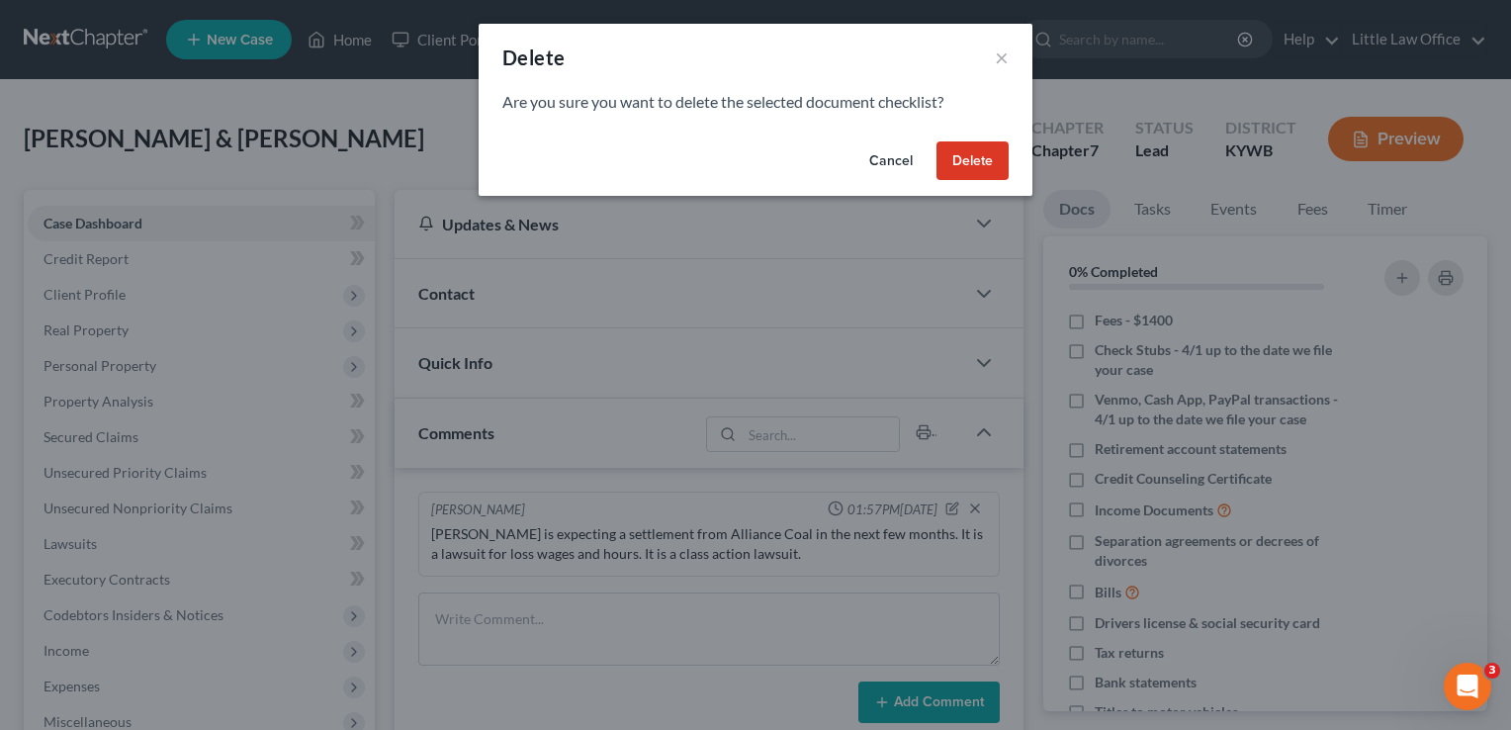
click at [986, 165] on button "Delete" at bounding box center [972, 161] width 72 height 40
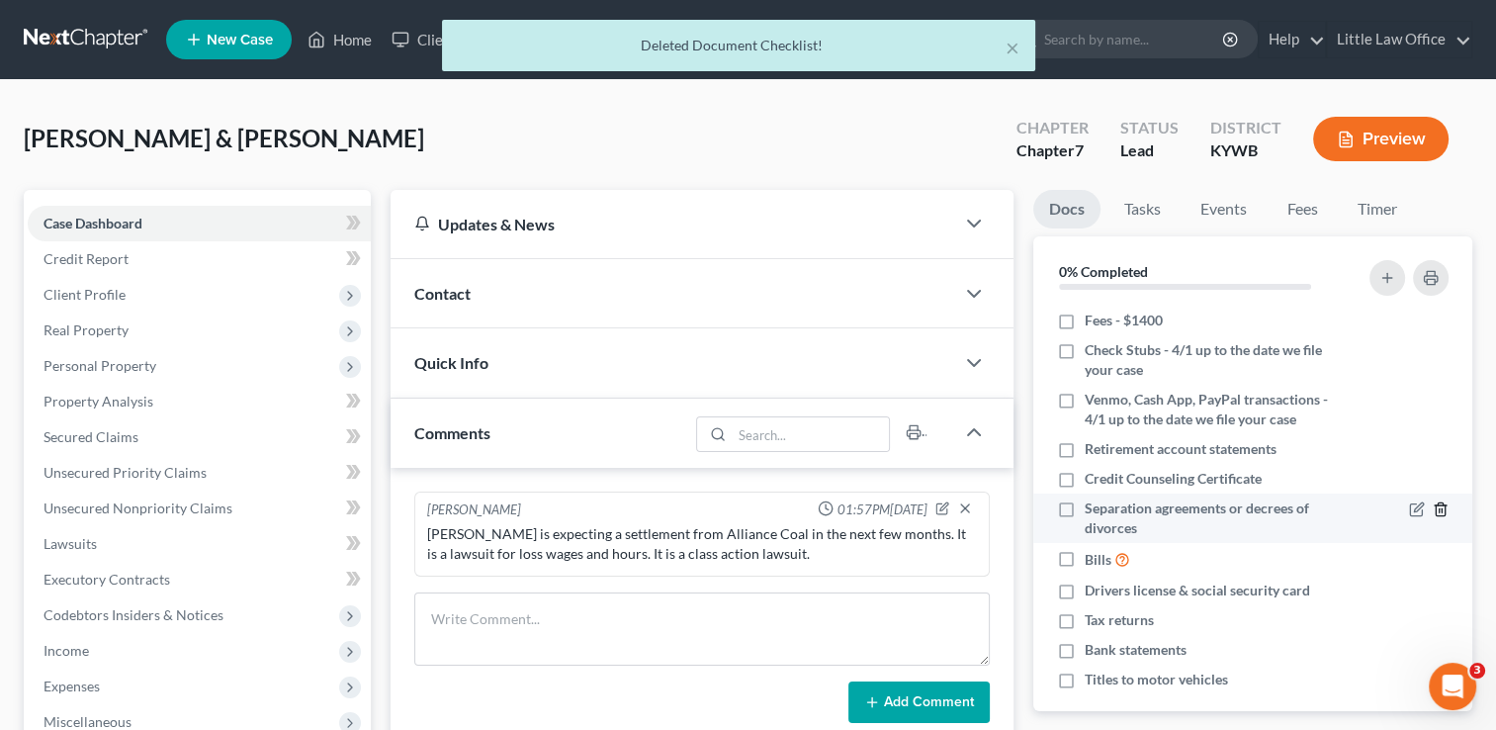
click at [1433, 508] on icon "button" at bounding box center [1441, 509] width 16 height 16
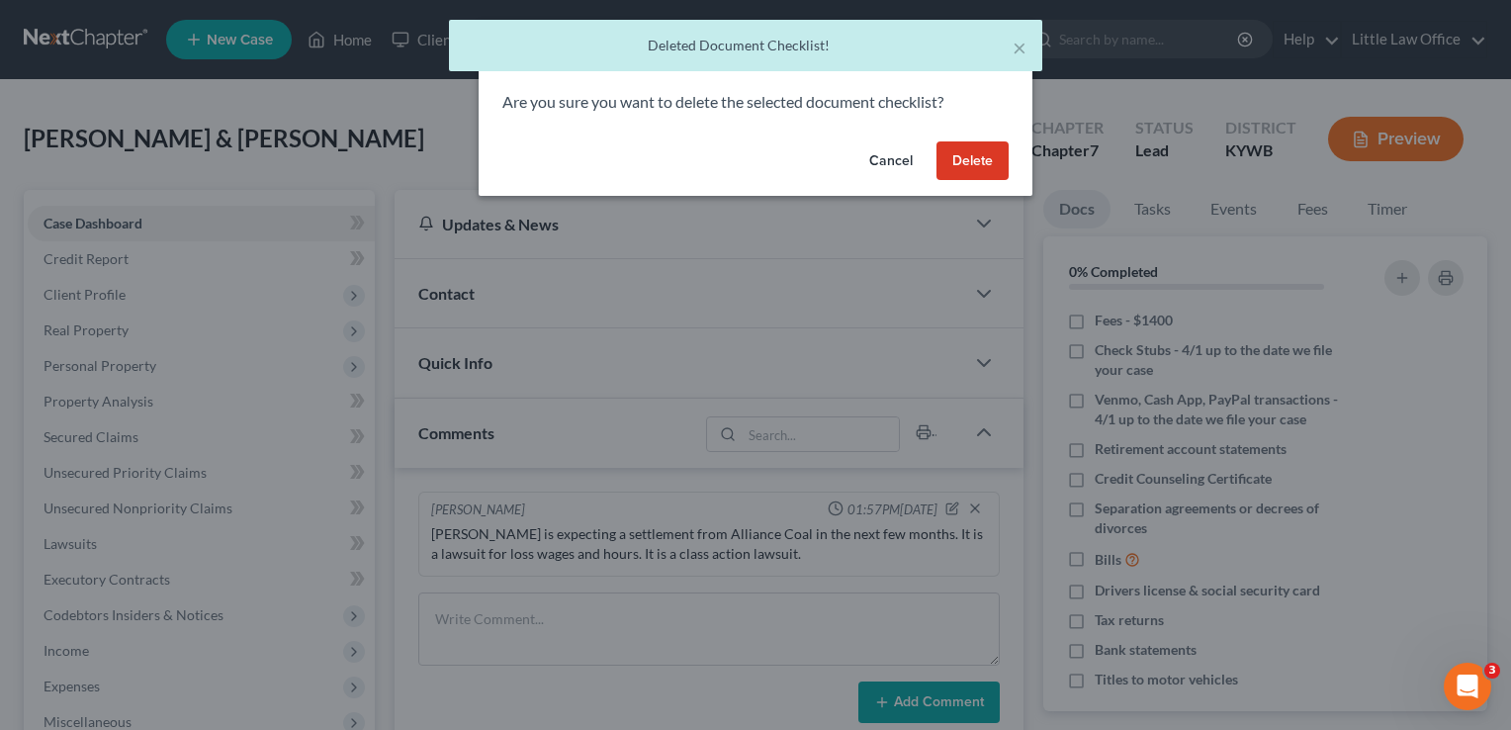
click at [980, 156] on button "Delete" at bounding box center [972, 161] width 72 height 40
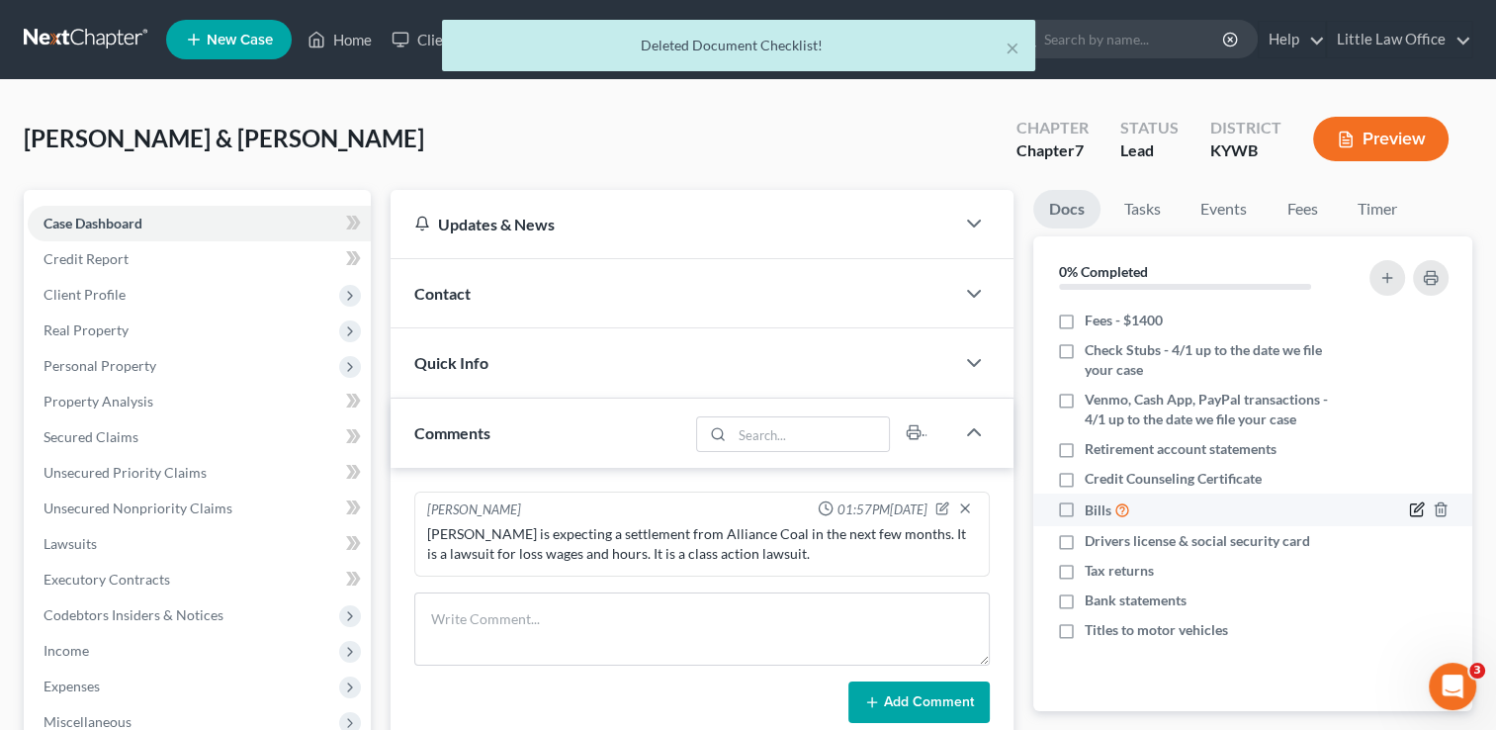
click at [1412, 504] on icon "button" at bounding box center [1417, 509] width 16 height 16
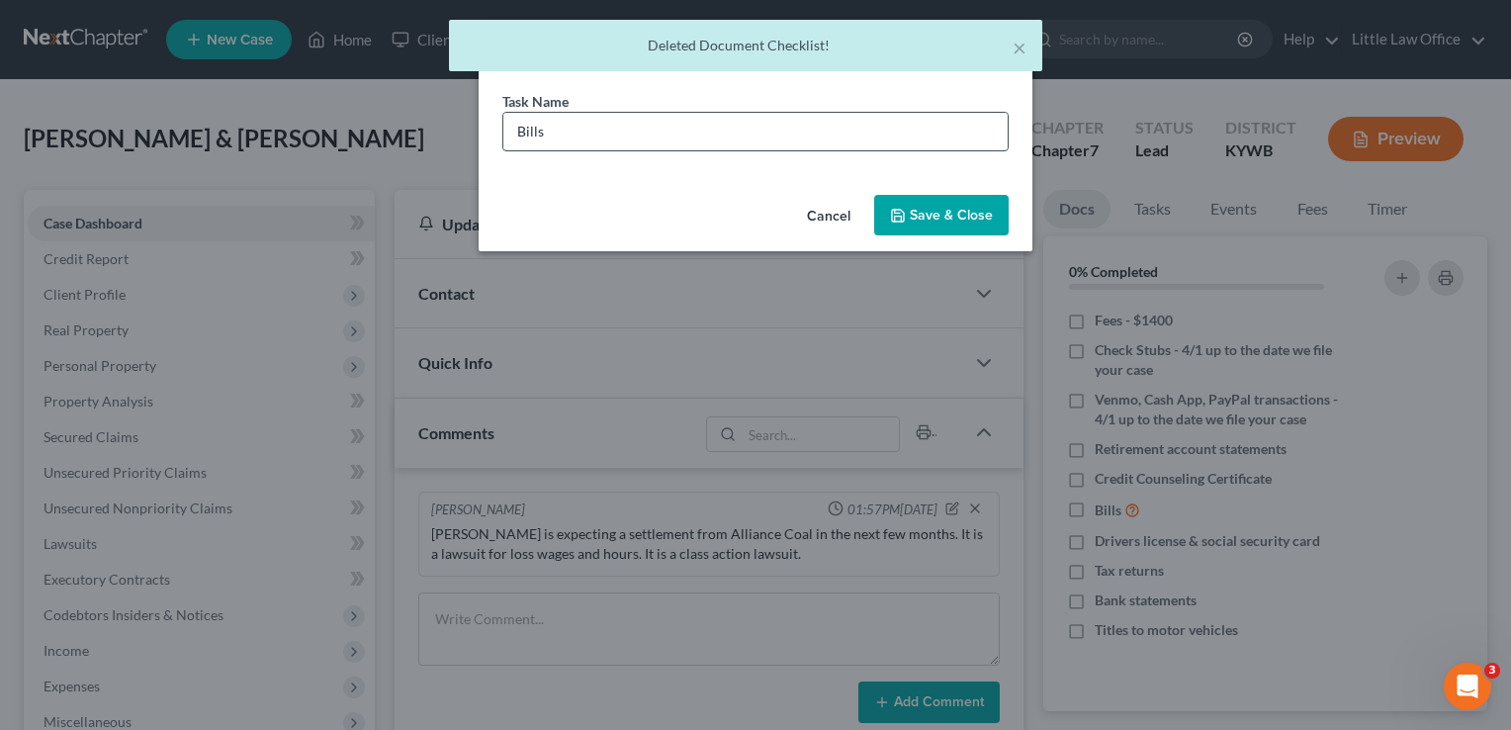
click at [517, 130] on input "Bills" at bounding box center [755, 132] width 504 height 38
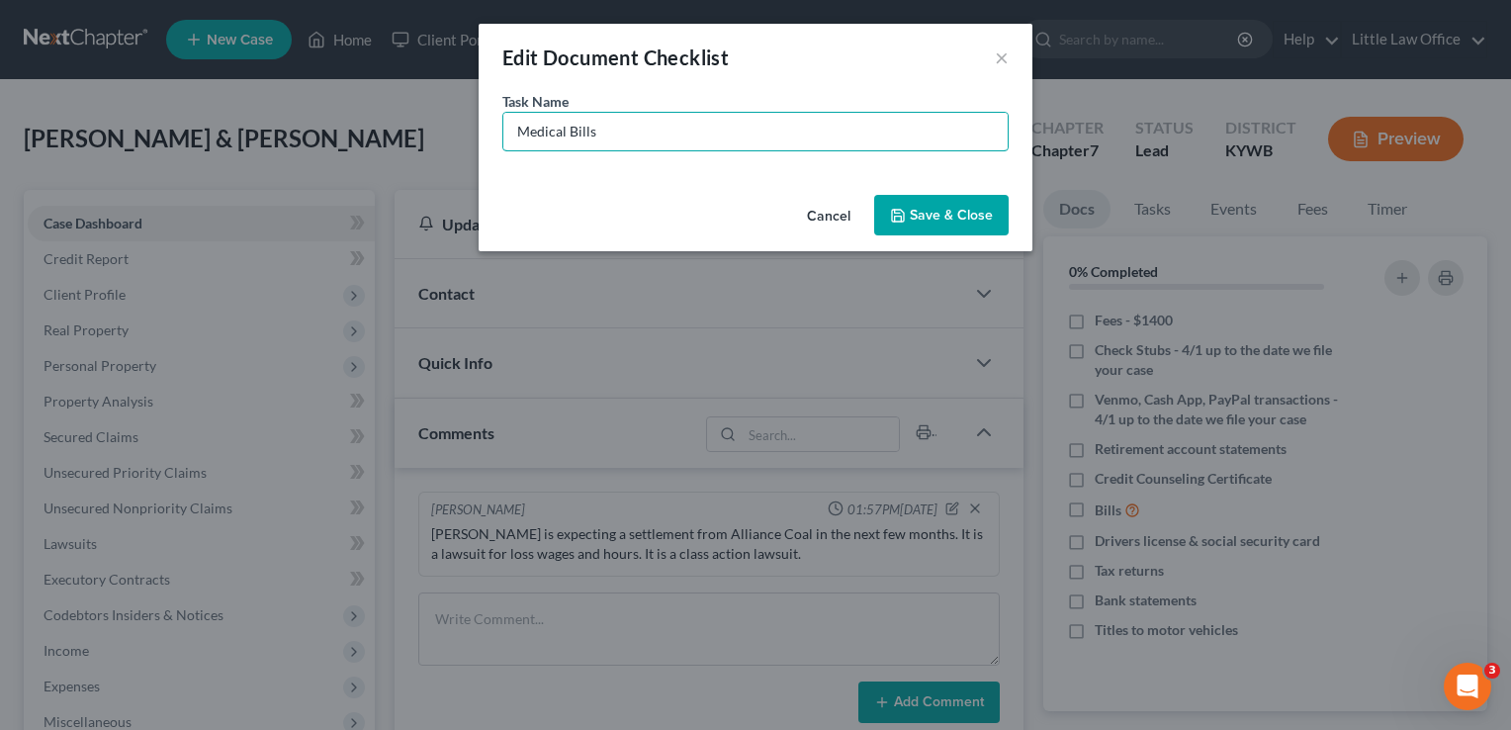
type input "Medical Bills"
click at [916, 215] on button "Save & Close" at bounding box center [941, 216] width 134 height 42
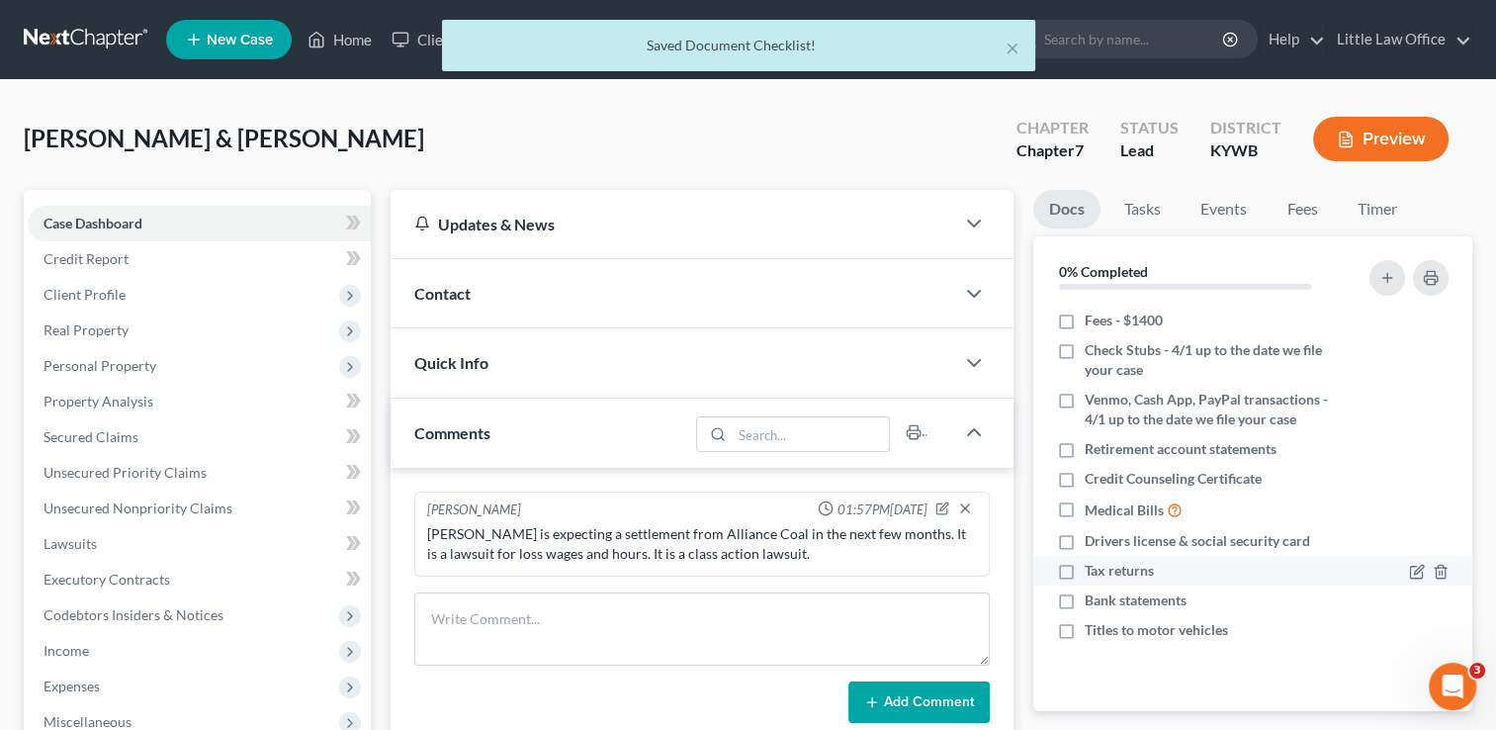
click at [1420, 562] on div at bounding box center [1429, 571] width 40 height 20
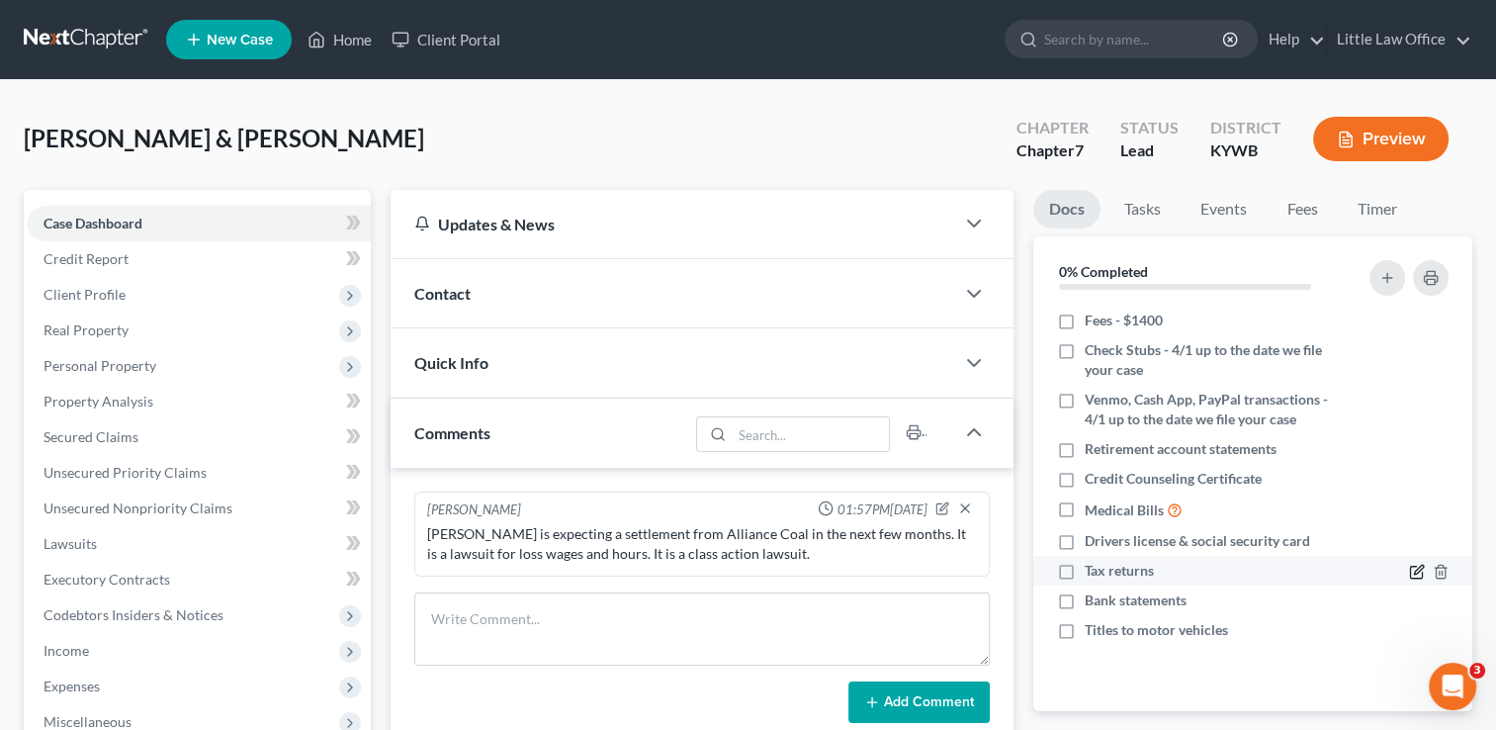
click at [1419, 571] on icon "button" at bounding box center [1418, 570] width 9 height 9
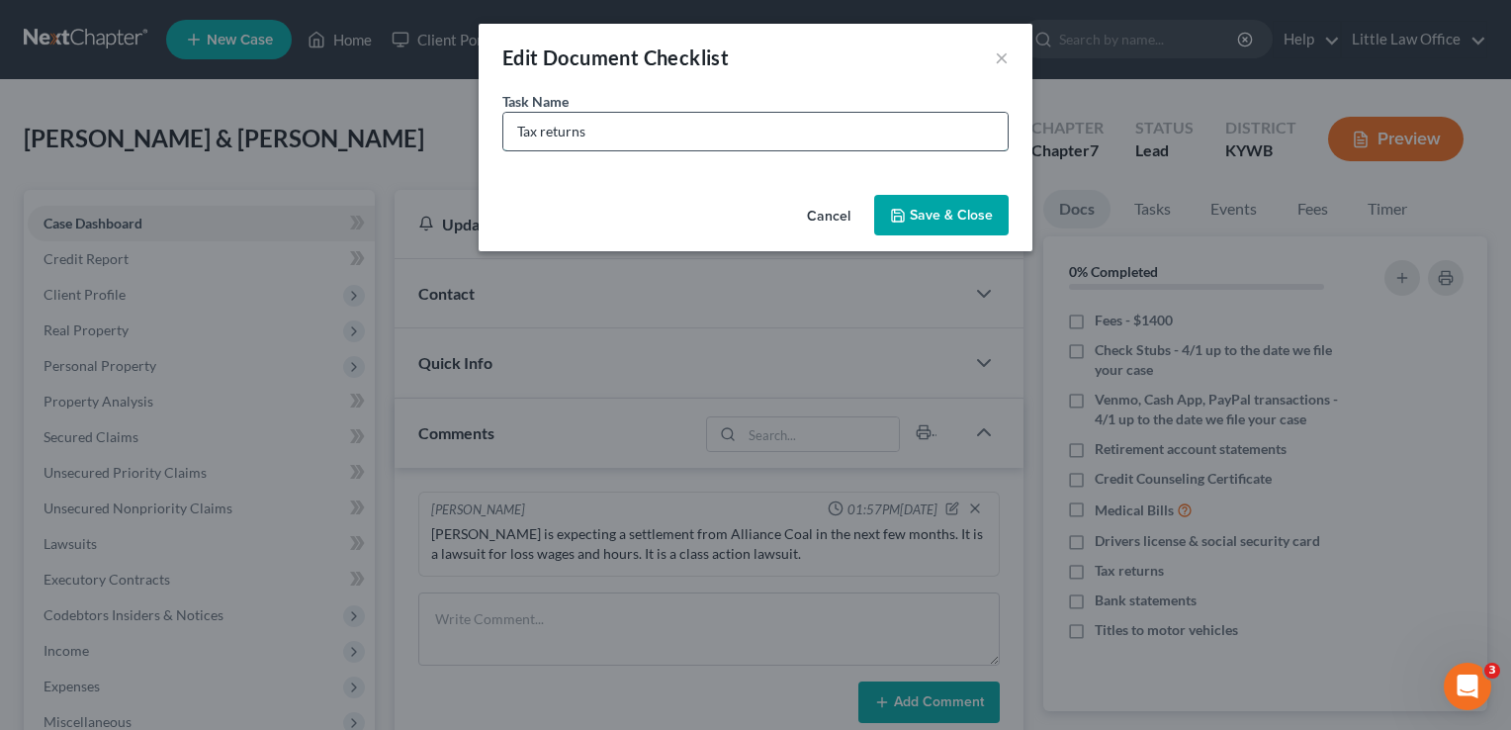
click at [651, 123] on input "Tax returns" at bounding box center [755, 132] width 504 height 38
type input "Tax returns - 2023 and 2024"
click at [930, 222] on button "Save & Close" at bounding box center [941, 216] width 134 height 42
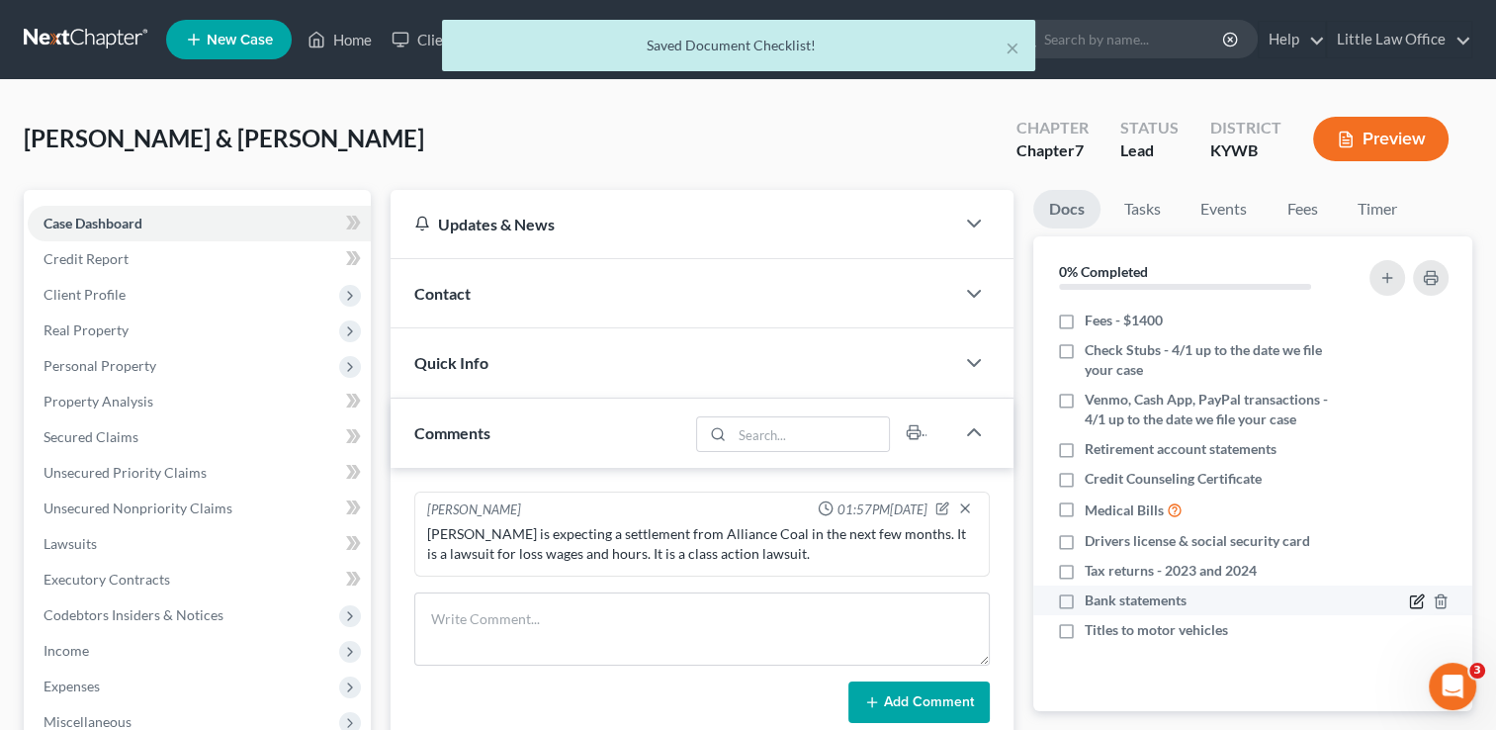
click at [1416, 603] on icon "button" at bounding box center [1417, 601] width 16 height 16
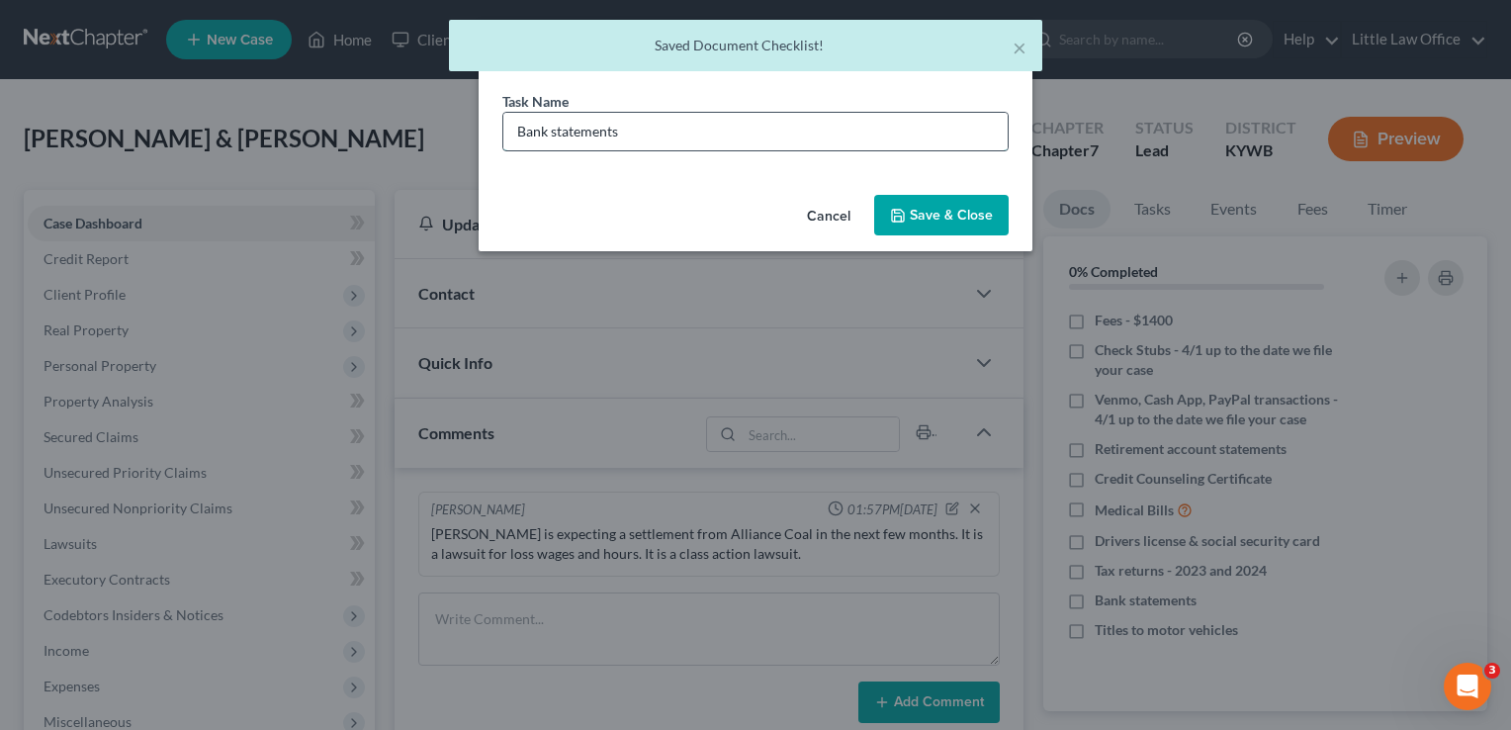
click at [777, 138] on input "Bank statements" at bounding box center [755, 132] width 504 height 38
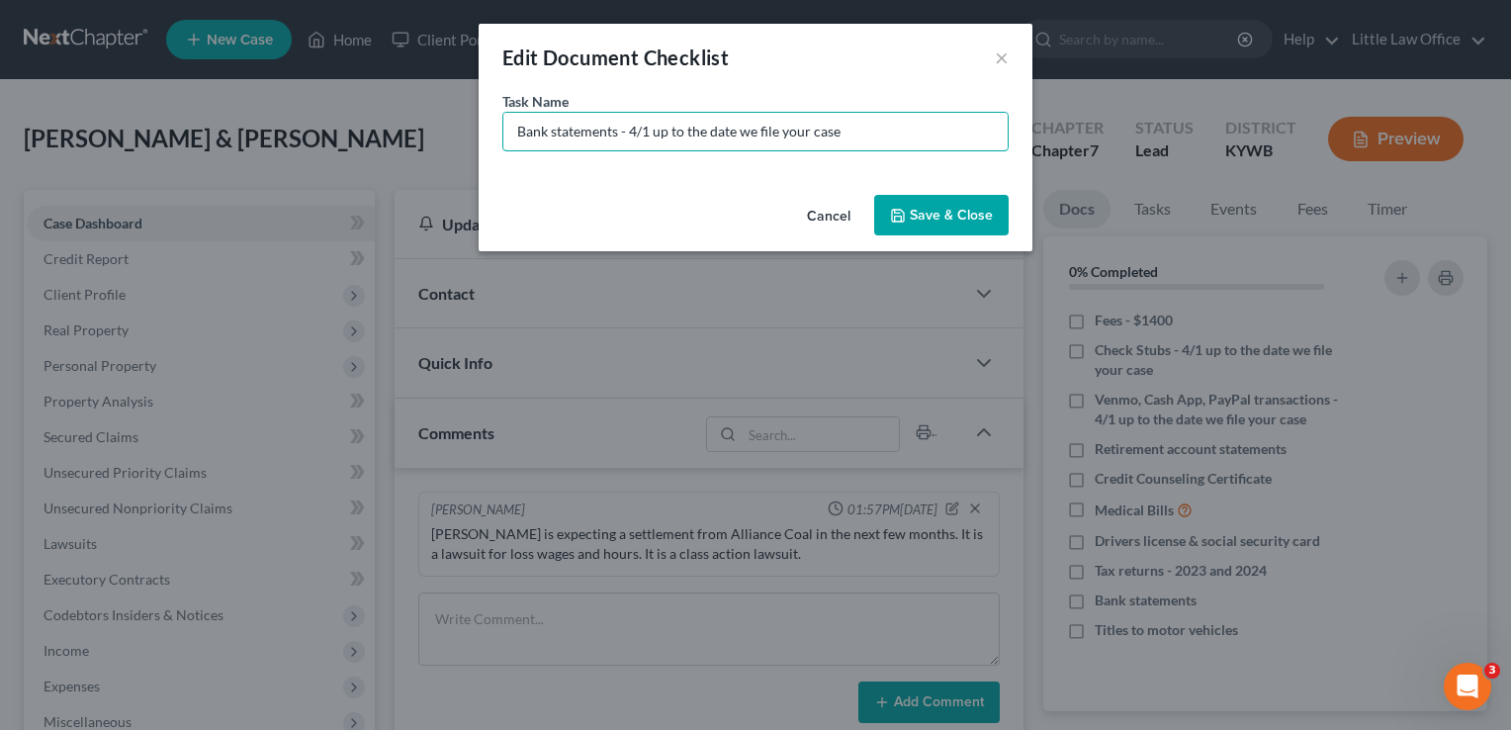
type input "Bank statements - 4/1 up to the date we file your case"
click at [952, 203] on button "Save & Close" at bounding box center [941, 216] width 134 height 42
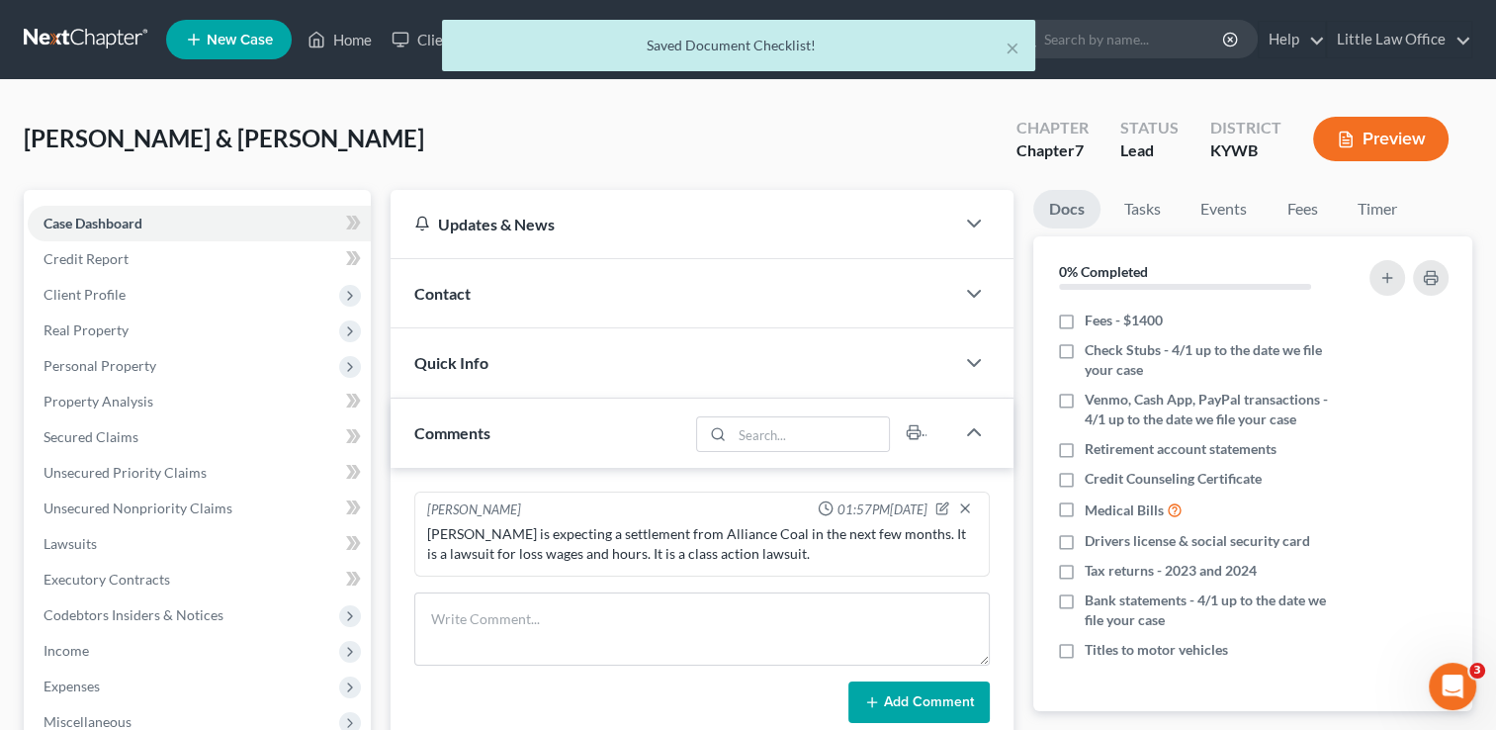
click at [952, 203] on div "Updates & News" at bounding box center [673, 224] width 564 height 68
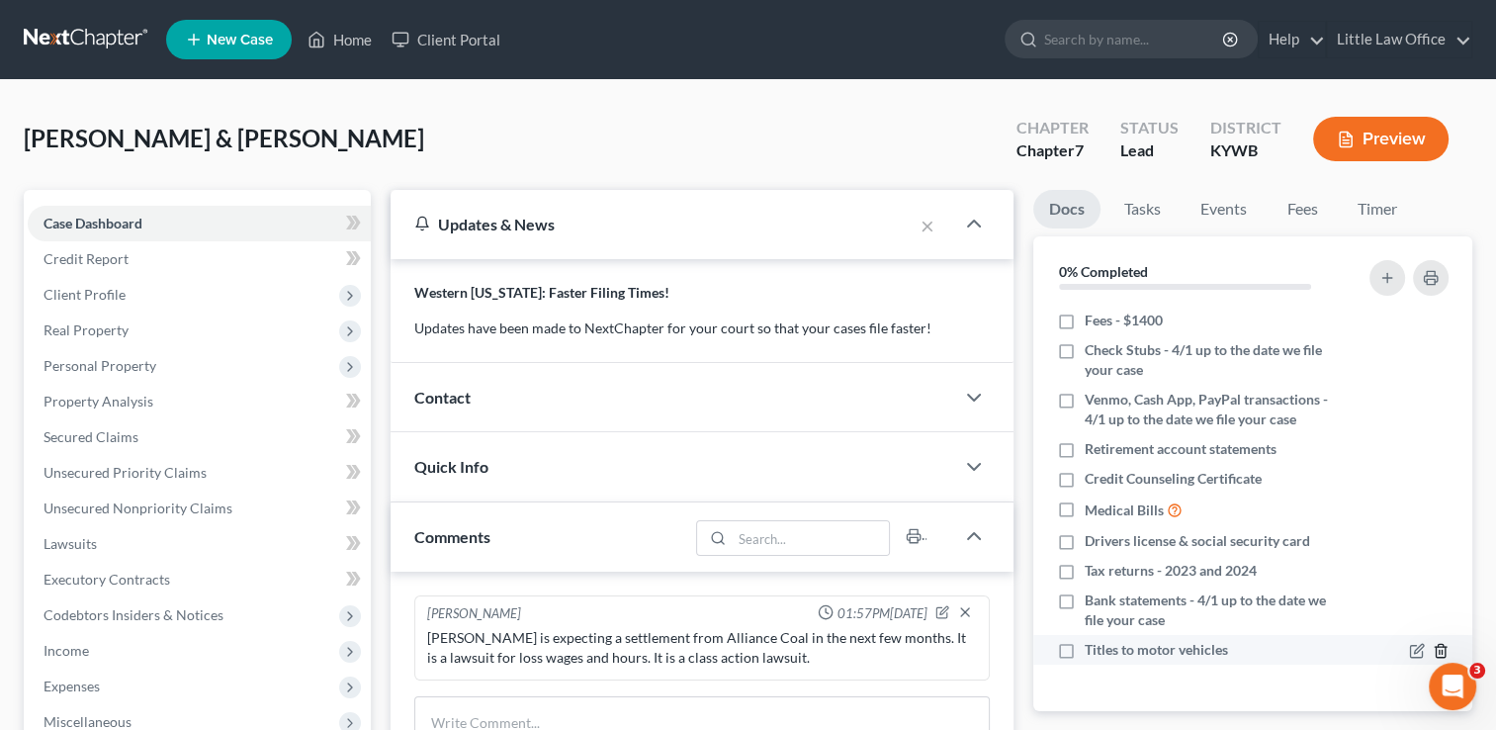
click at [1439, 648] on icon "button" at bounding box center [1441, 651] width 16 height 16
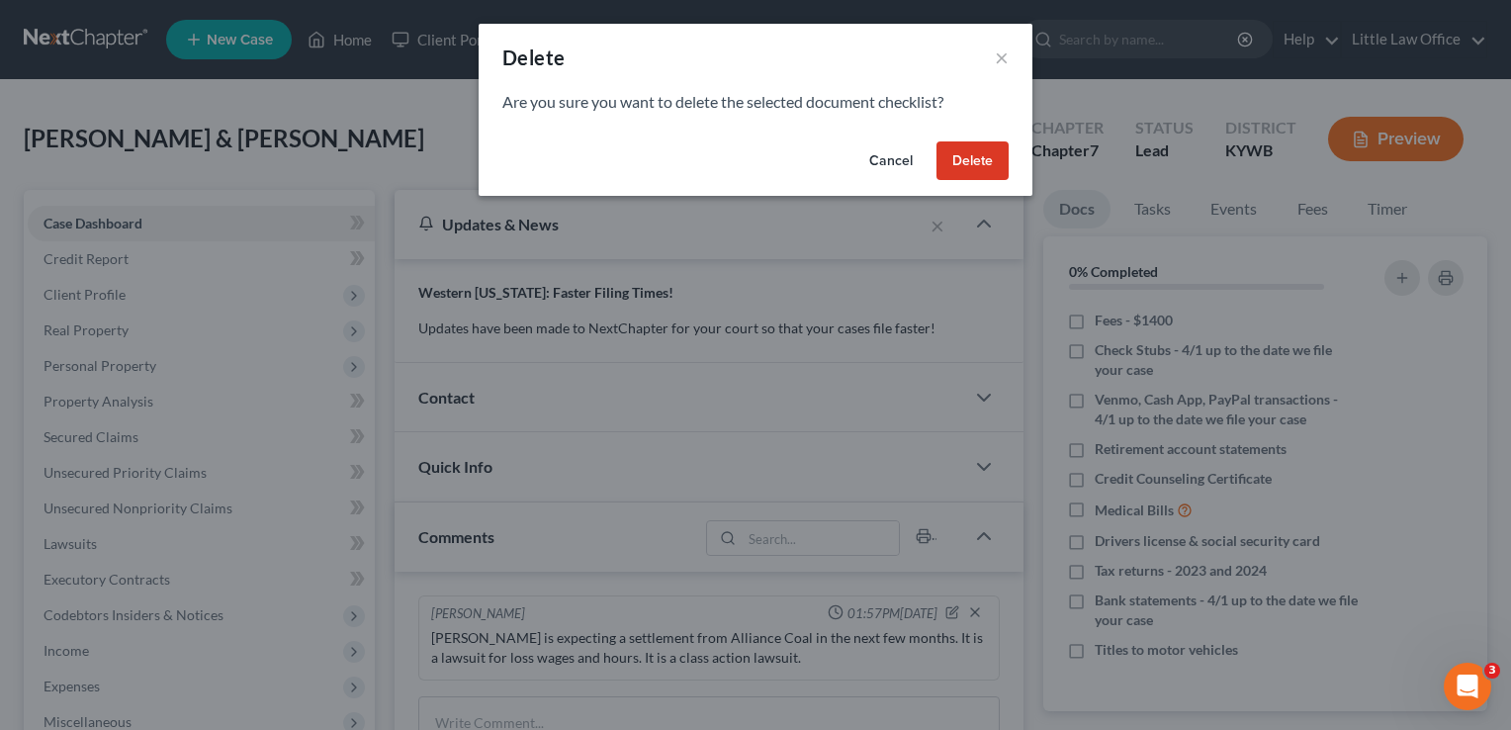
click at [987, 156] on button "Delete" at bounding box center [972, 161] width 72 height 40
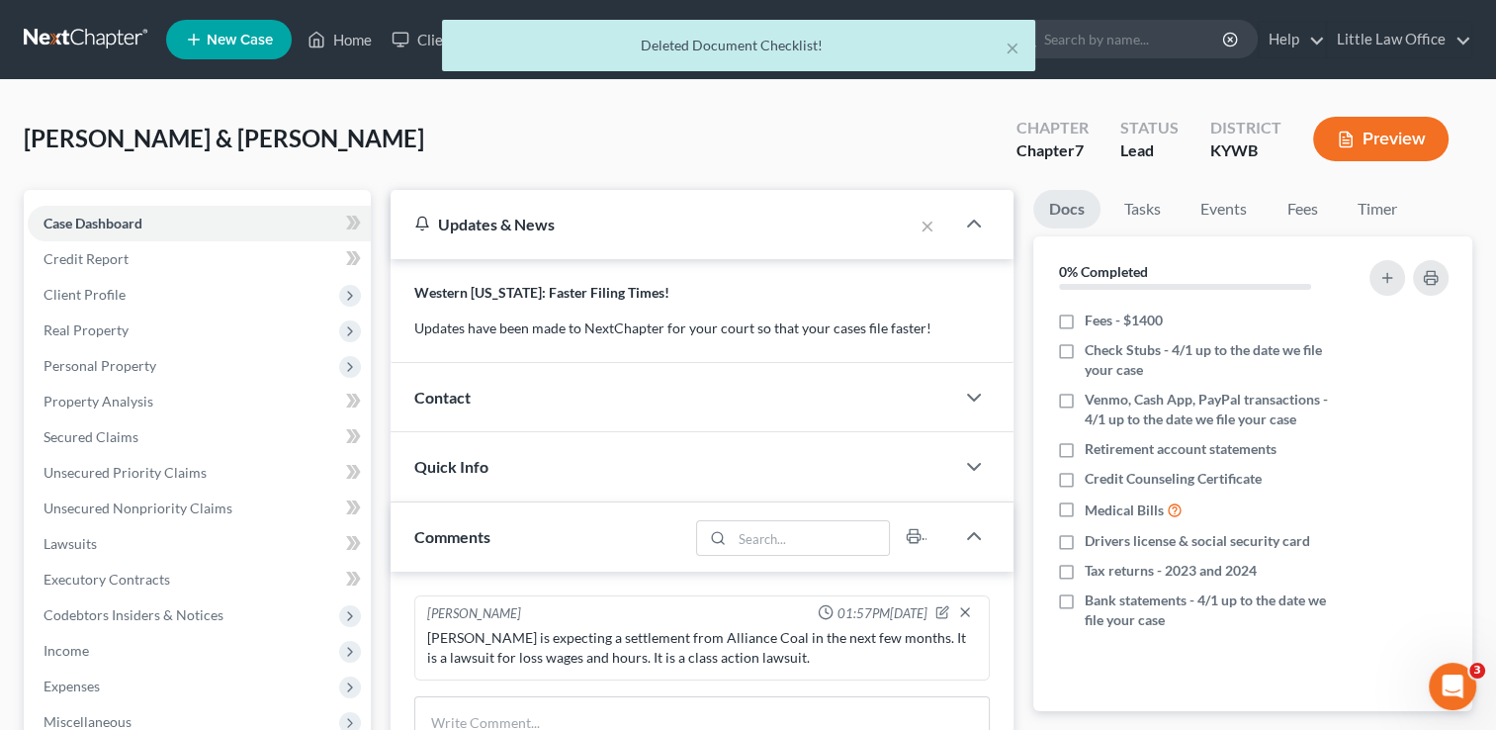
click at [505, 385] on div "Contact" at bounding box center [673, 397] width 564 height 68
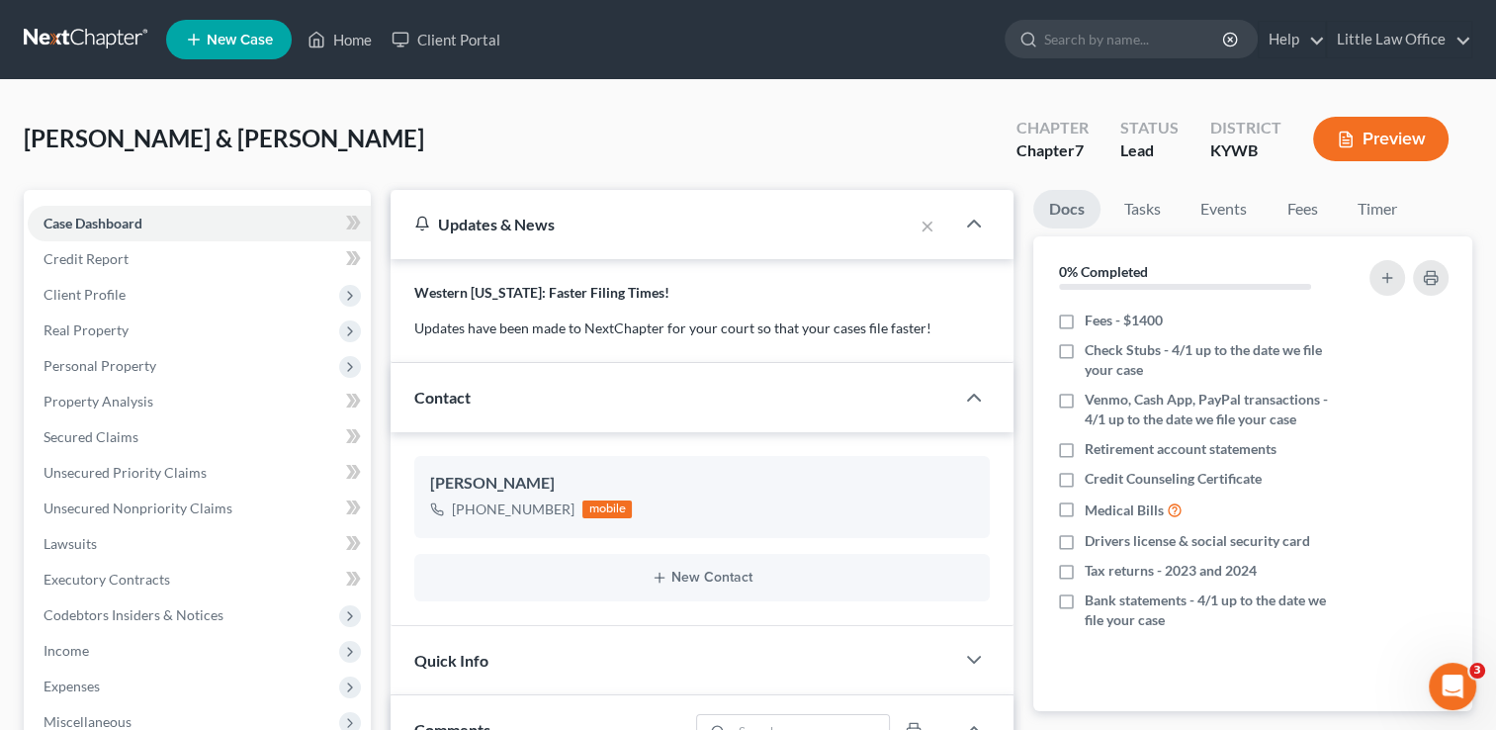
click at [759, 227] on div "Updates & News" at bounding box center [651, 224] width 475 height 21
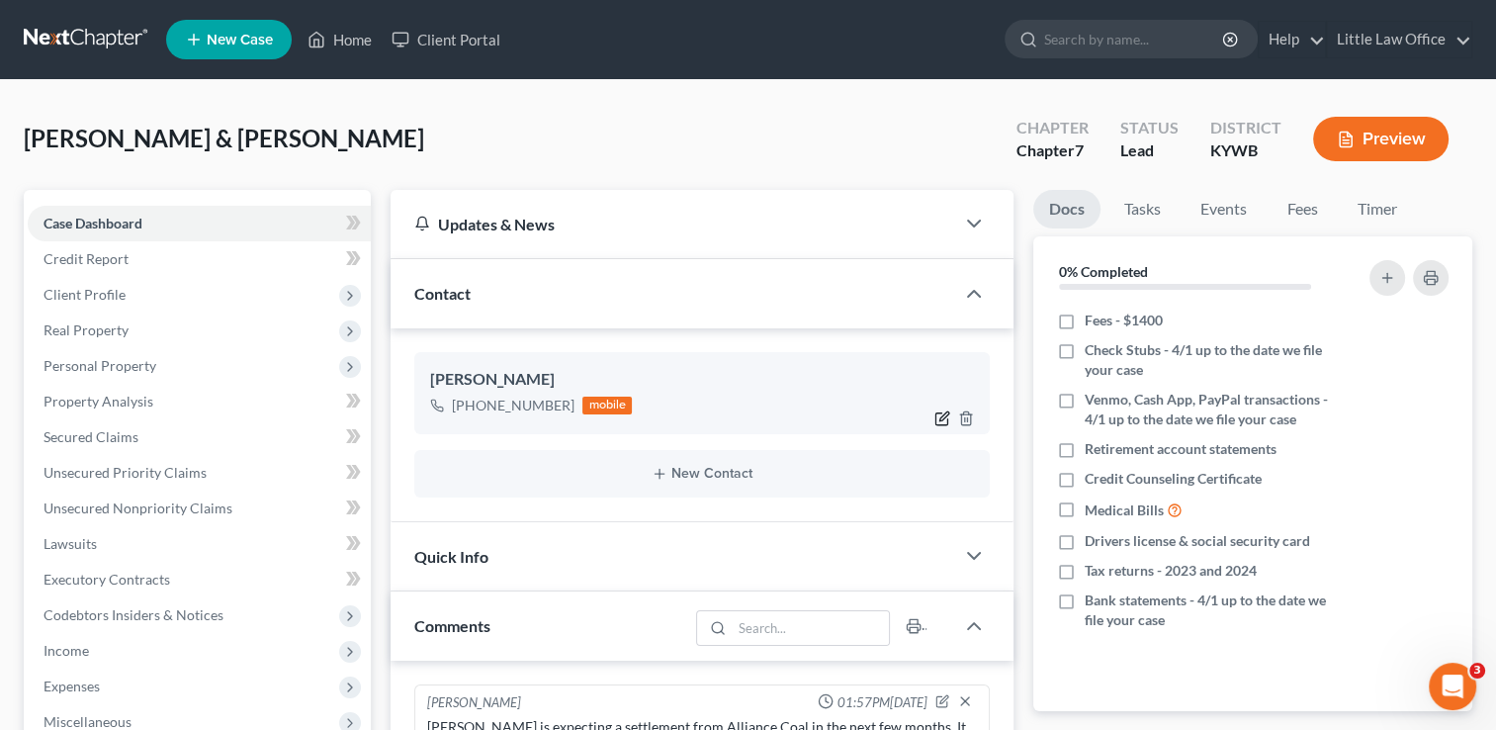
click at [947, 413] on icon "button" at bounding box center [943, 415] width 9 height 9
select select "0"
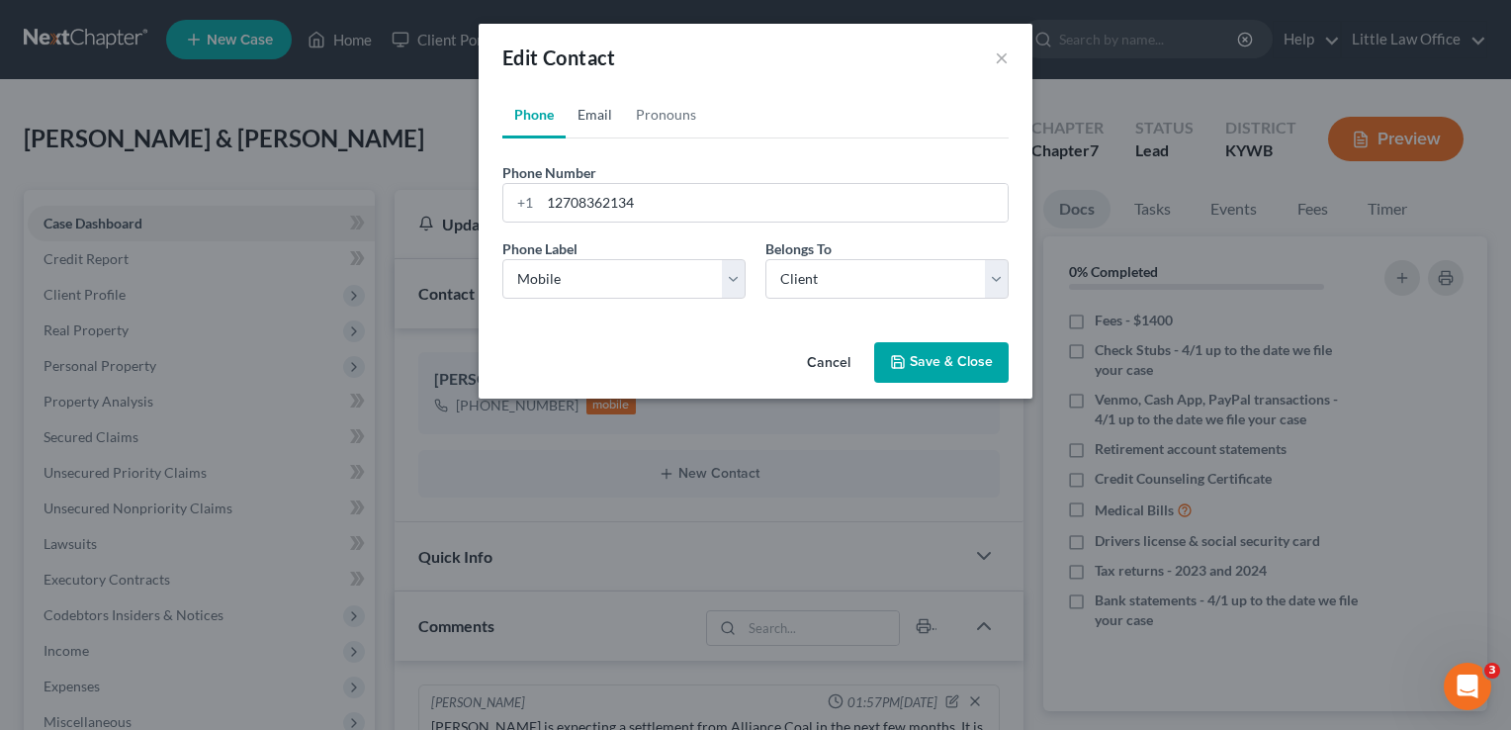
click at [604, 118] on link "Email" at bounding box center [595, 114] width 58 height 47
click at [595, 205] on input "email" at bounding box center [774, 203] width 468 height 38
type input "dwaynewyatt82@gmail.com"
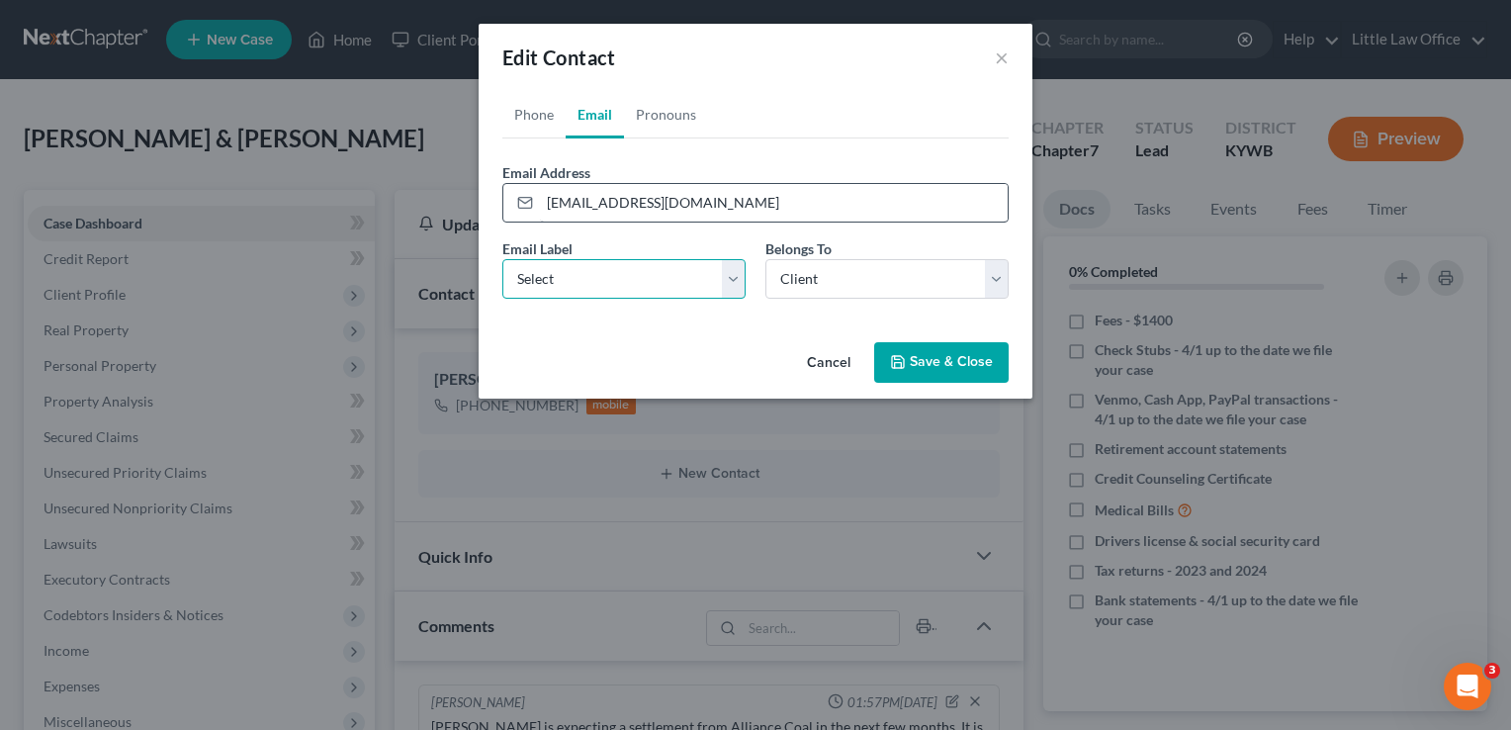
select select "0"
click at [985, 368] on button "Save & Close" at bounding box center [941, 363] width 134 height 42
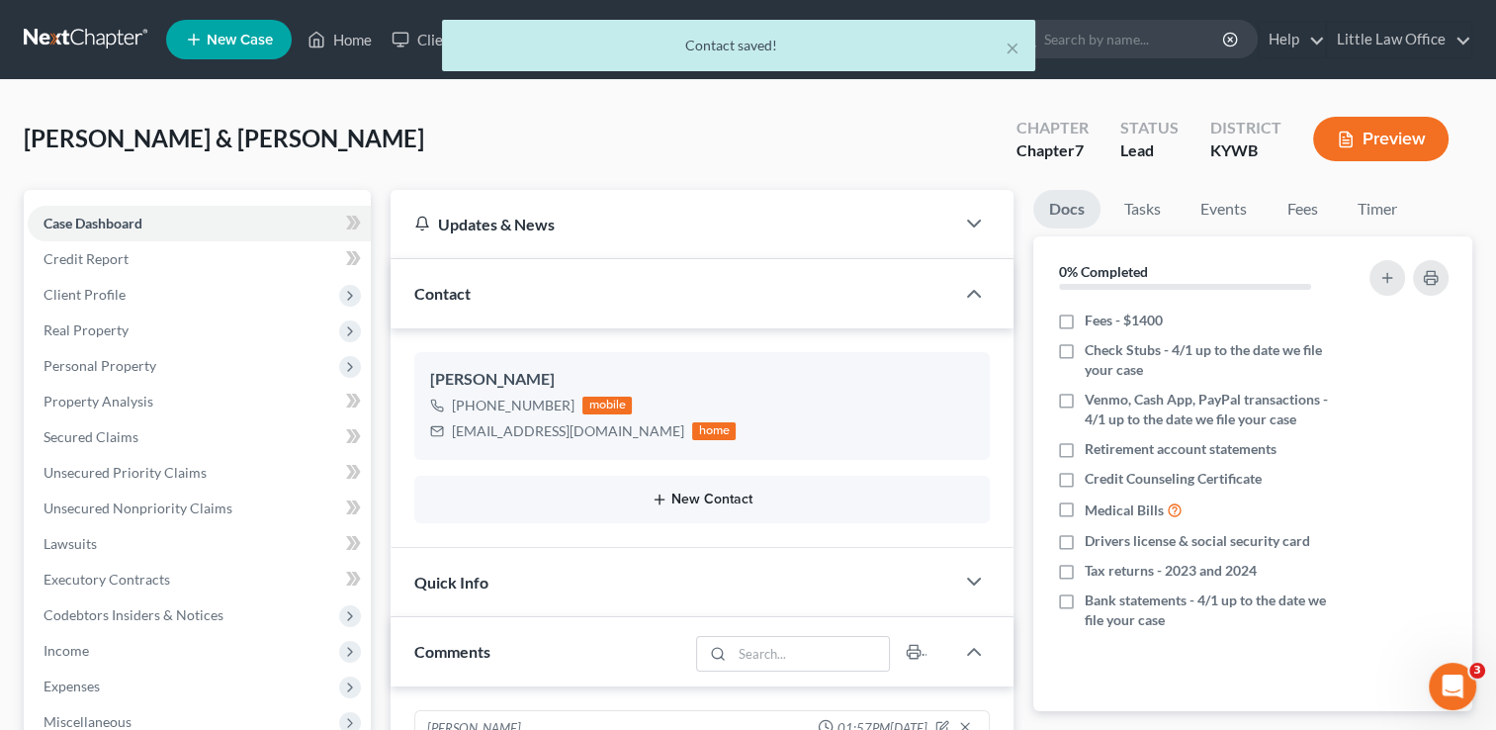
click at [698, 498] on button "New Contact" at bounding box center [702, 499] width 544 height 16
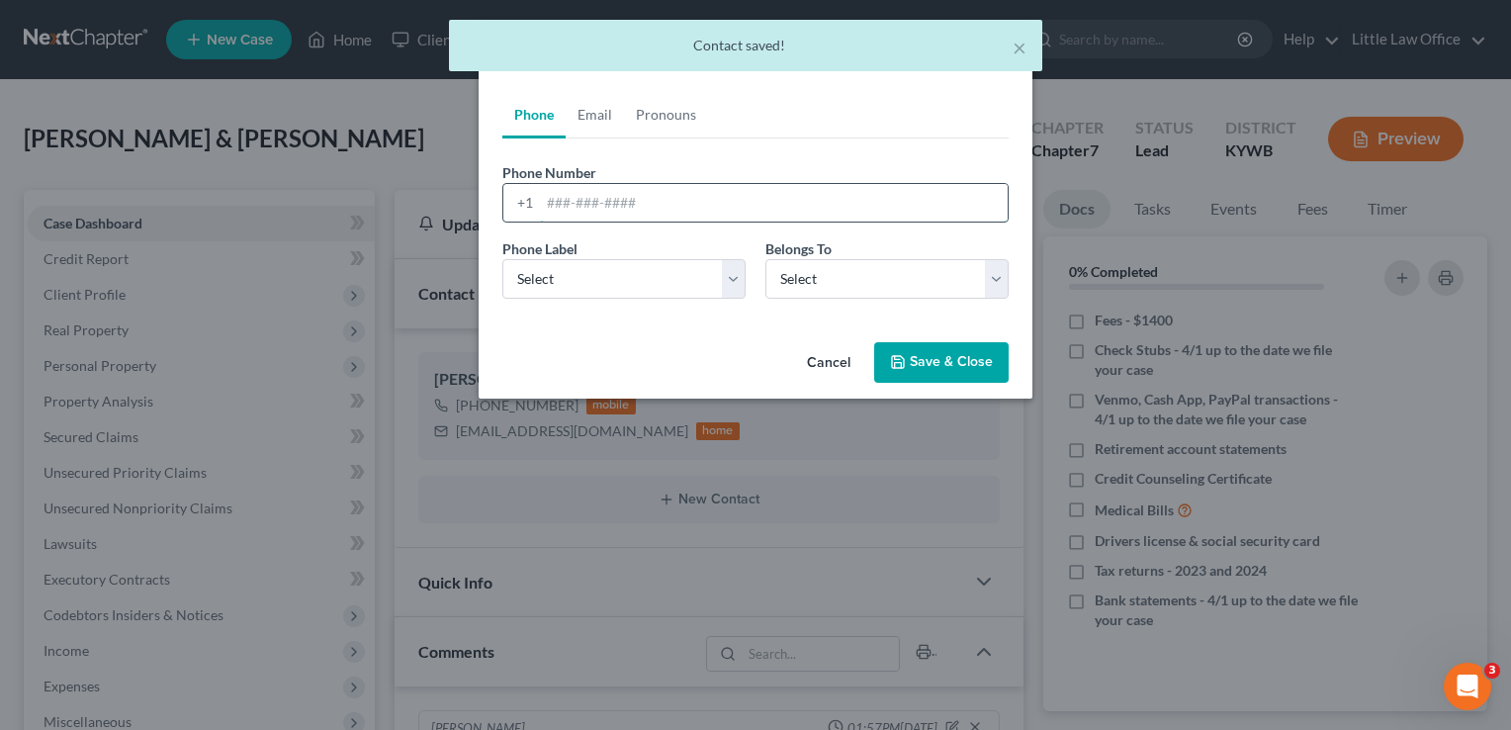
click at [569, 210] on input "tel" at bounding box center [774, 203] width 468 height 38
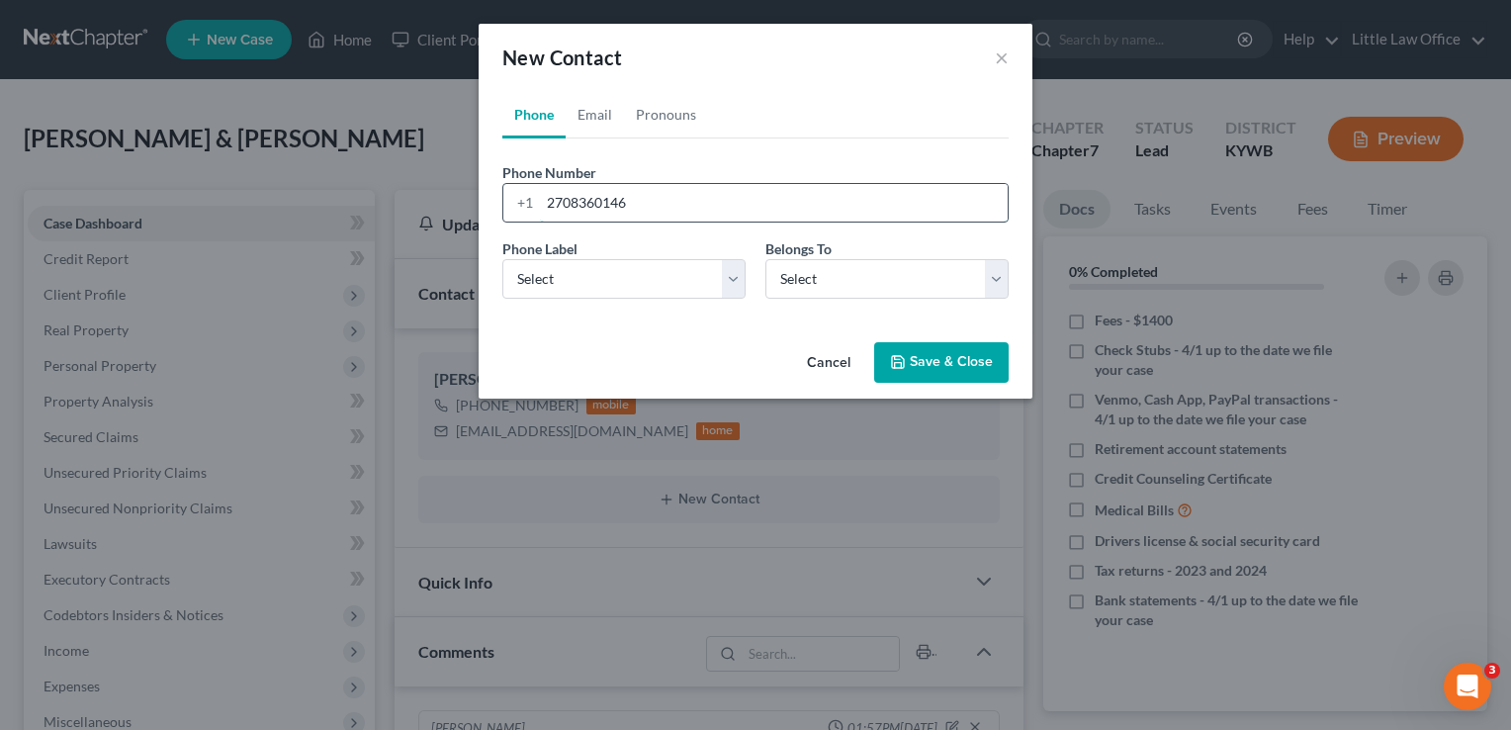
type input "2708360146"
select select "0"
select select "1"
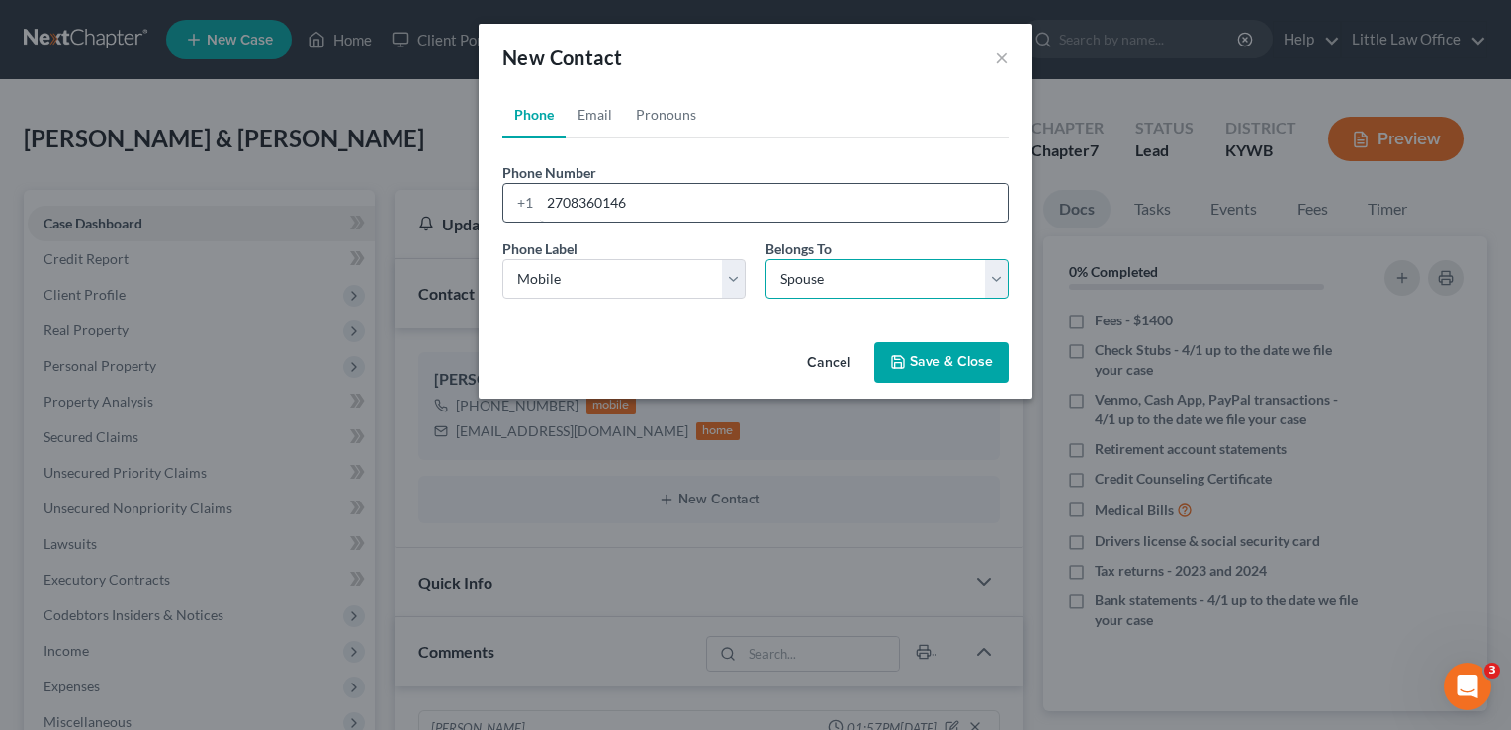
select select "1"
click at [582, 113] on link "Email" at bounding box center [595, 114] width 58 height 47
click at [580, 183] on div at bounding box center [755, 203] width 506 height 40
click at [573, 192] on input "email" at bounding box center [774, 203] width 468 height 38
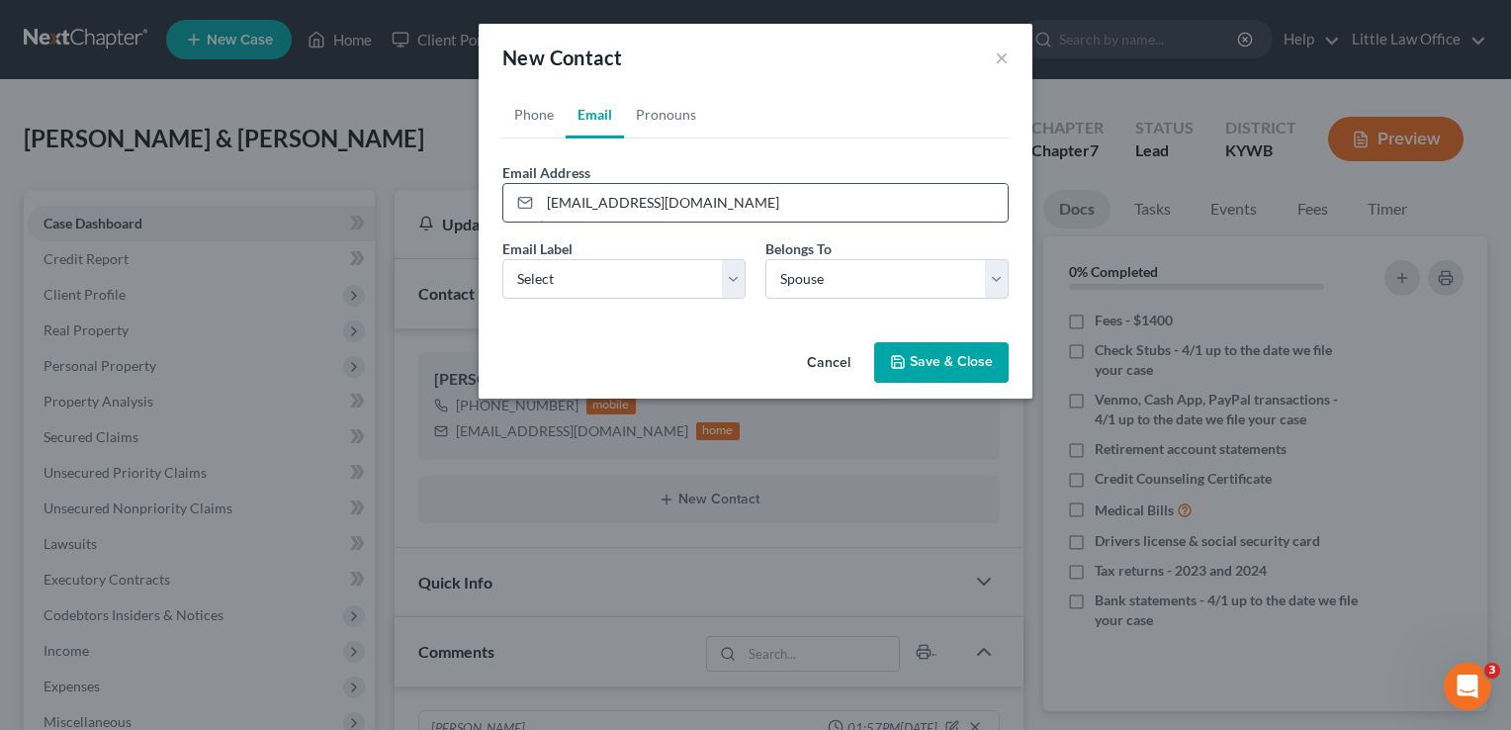
type input "amberwyatt1993@gmail.com"
select select "0"
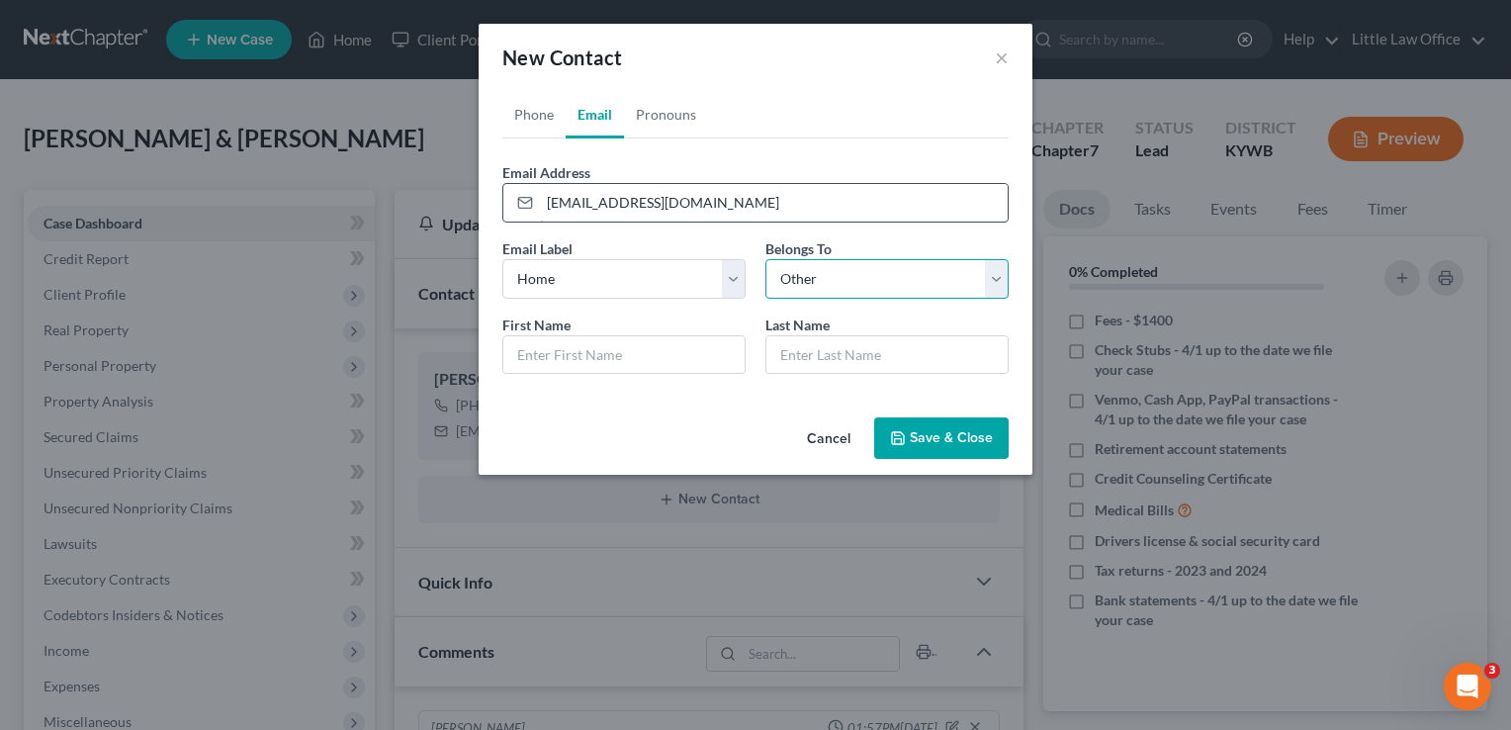
select select "1"
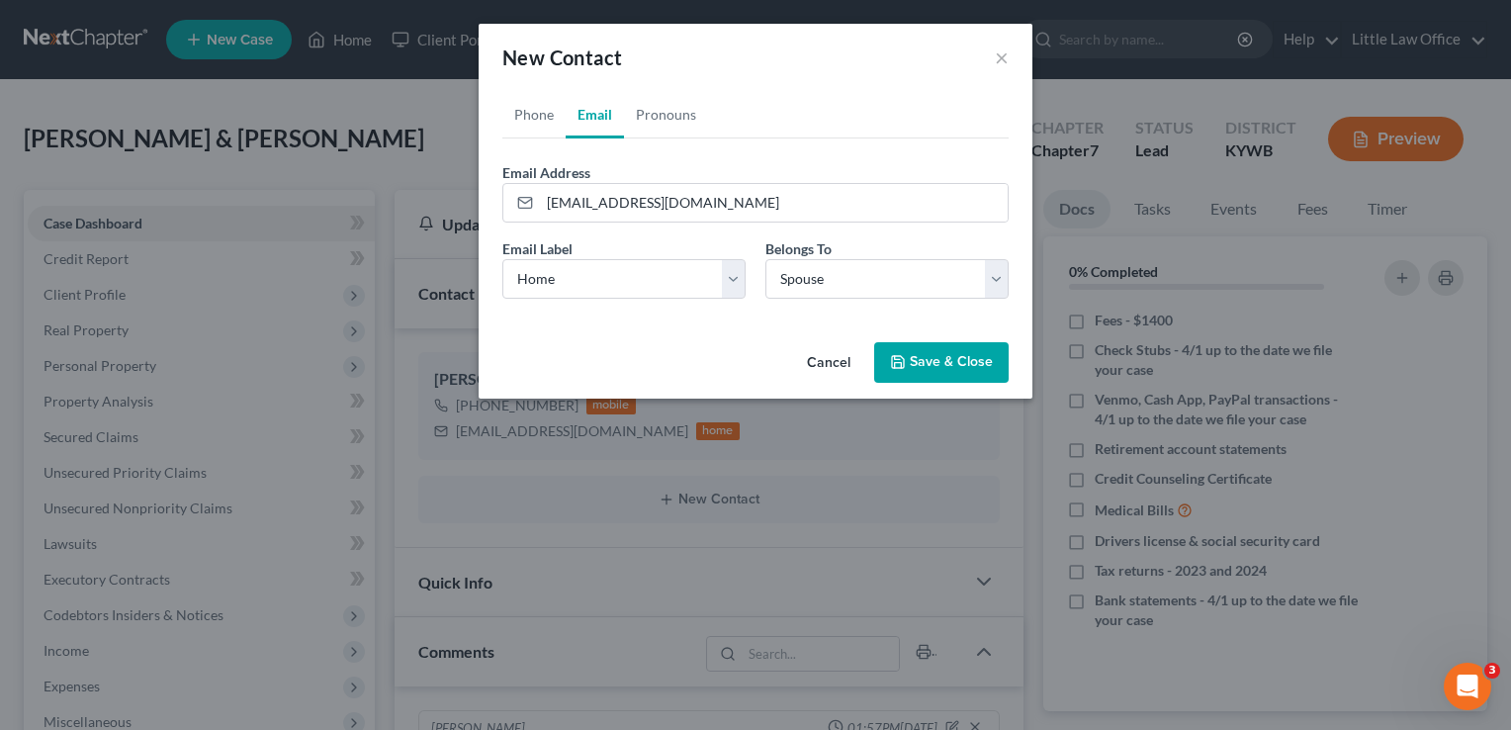
click at [945, 362] on button "Save & Close" at bounding box center [941, 363] width 134 height 42
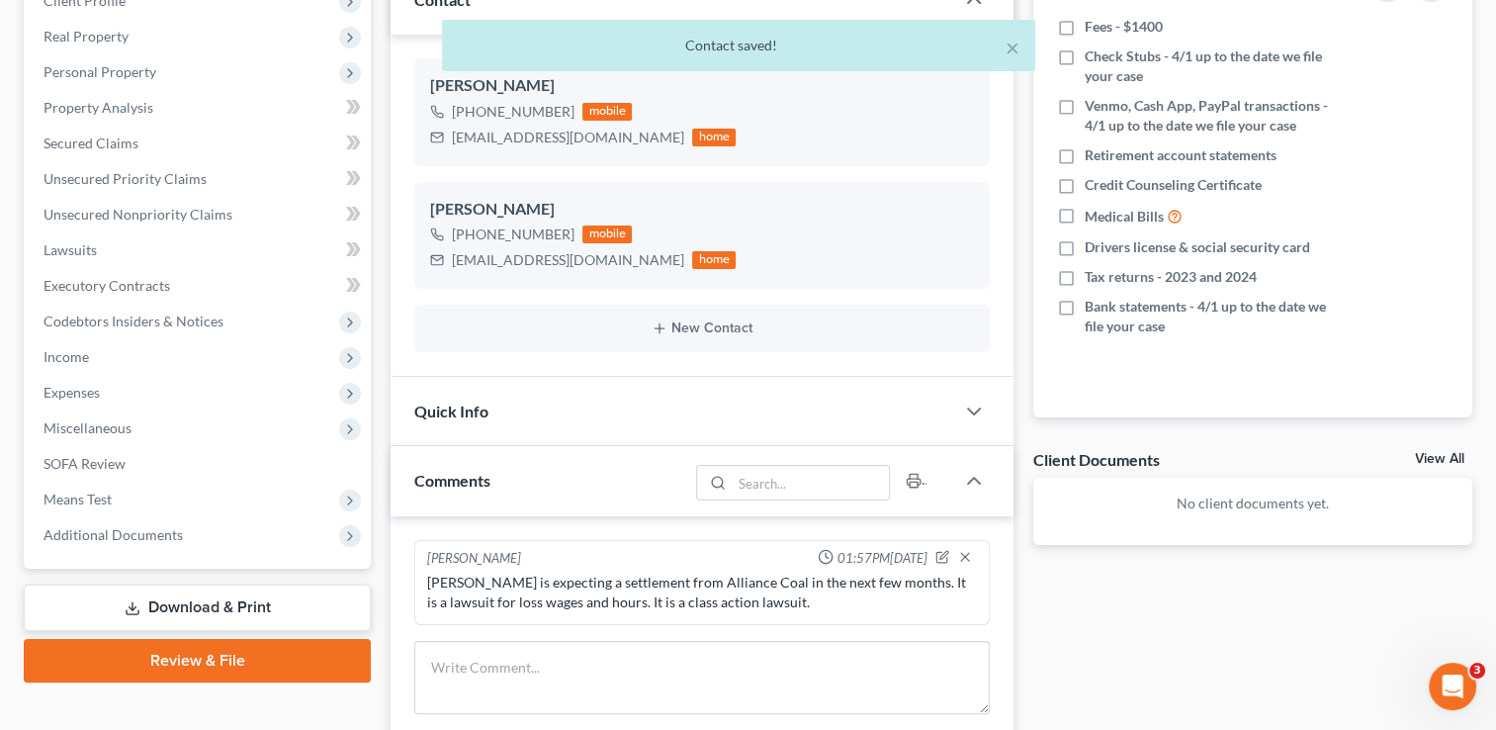
scroll to position [296, 0]
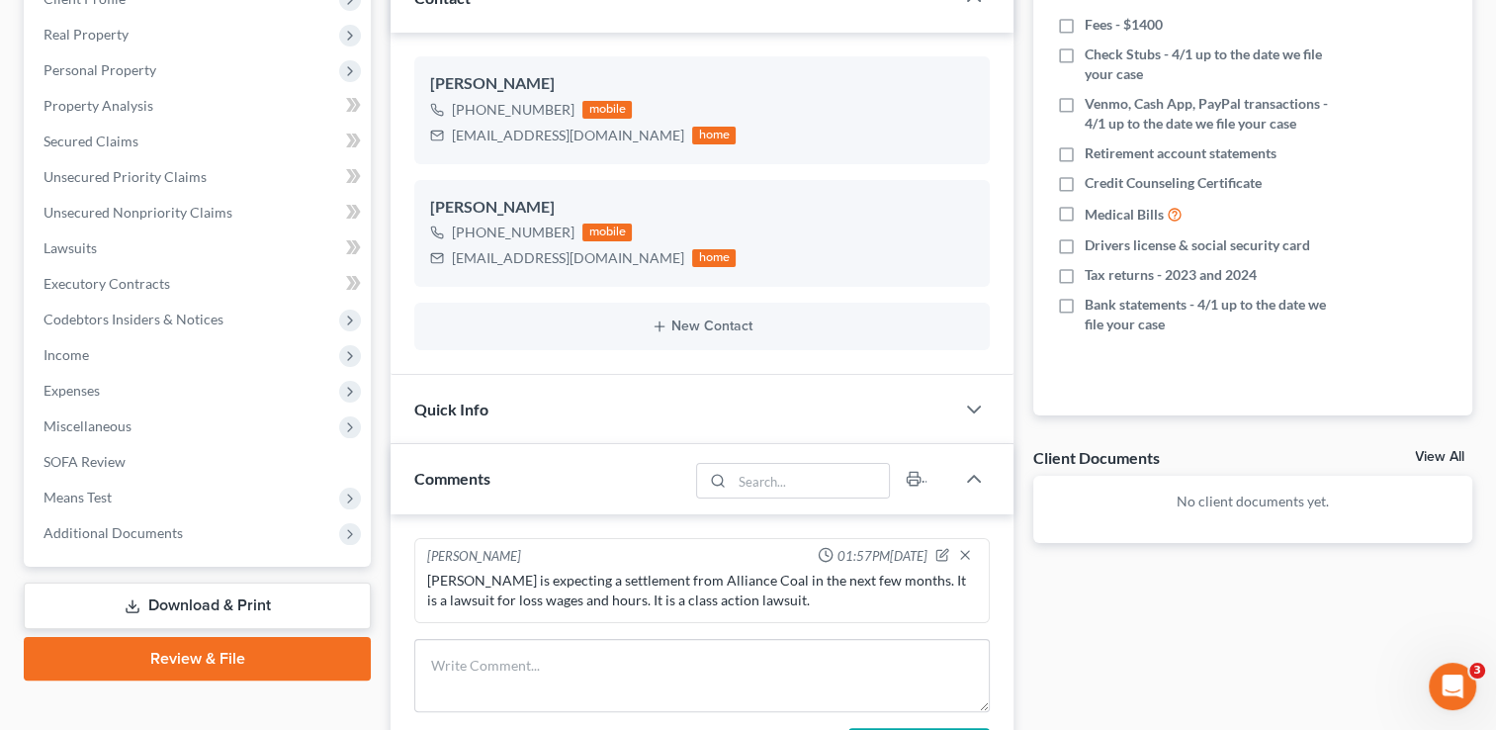
click at [607, 402] on div "Quick Info" at bounding box center [673, 409] width 564 height 68
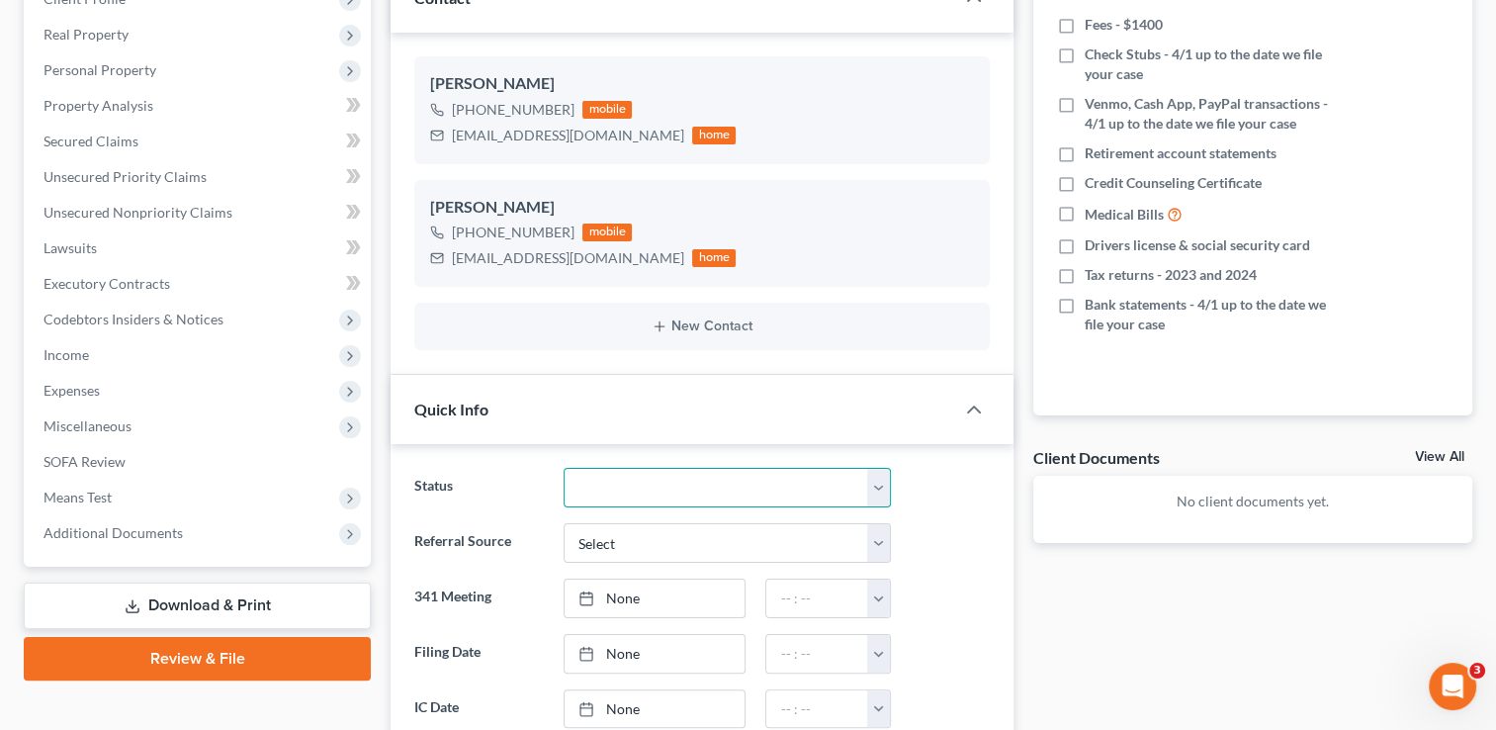
click at [684, 489] on select "Discharged Discharged & Reported Discharge Litigation Dismissal Notice Dismisse…" at bounding box center [727, 488] width 327 height 40
select select "9"
click at [564, 468] on select "Discharged Discharged & Reported Discharge Litigation Dismissal Notice Dismisse…" at bounding box center [727, 488] width 327 height 40
click at [874, 534] on select "Select Word Of Mouth Previous Clients Direct Mail Website Google Search Modern …" at bounding box center [727, 543] width 327 height 40
select select "1"
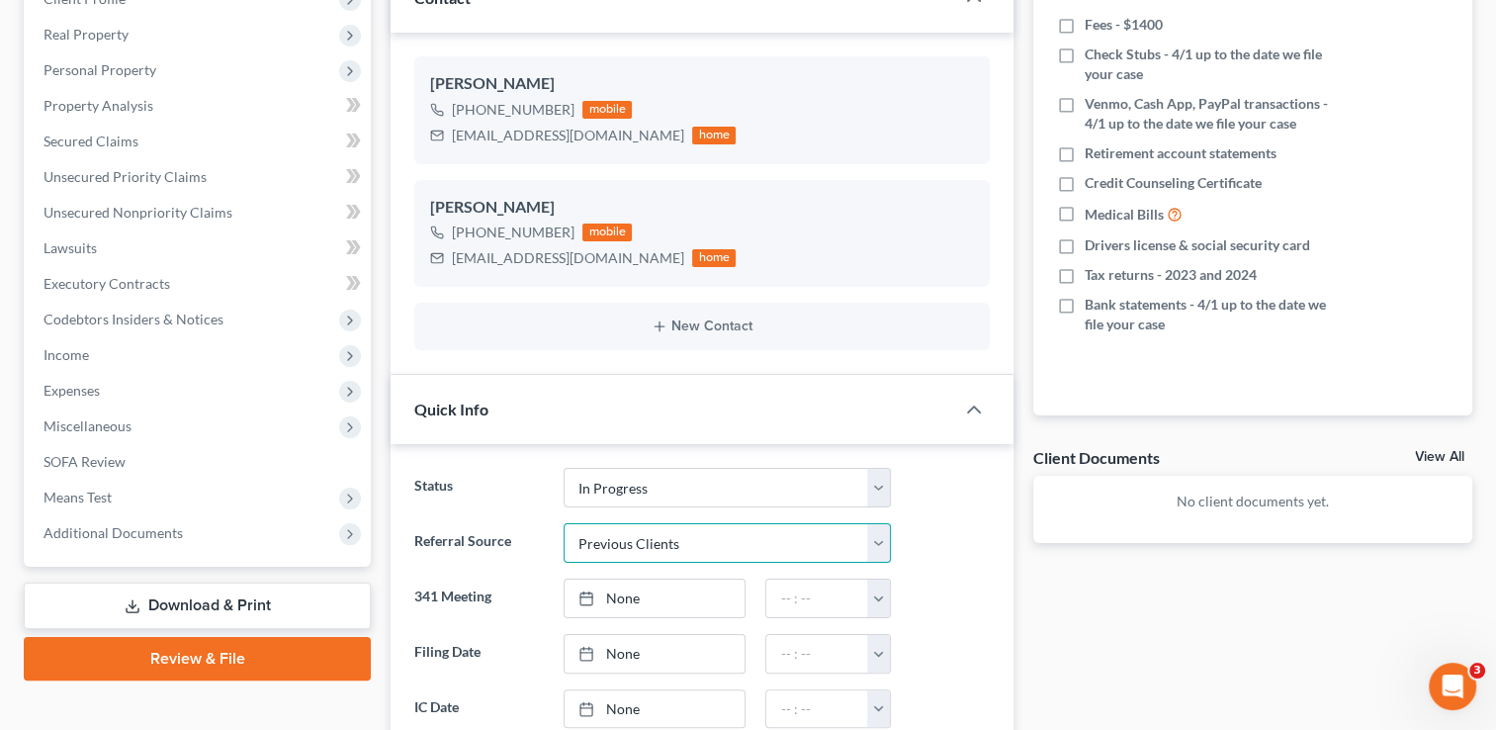
click at [564, 523] on select "Select Word Of Mouth Previous Clients Direct Mail Website Google Search Modern …" at bounding box center [727, 543] width 327 height 40
click at [622, 709] on link "None" at bounding box center [655, 709] width 181 height 38
click at [878, 701] on button "button" at bounding box center [878, 709] width 22 height 38
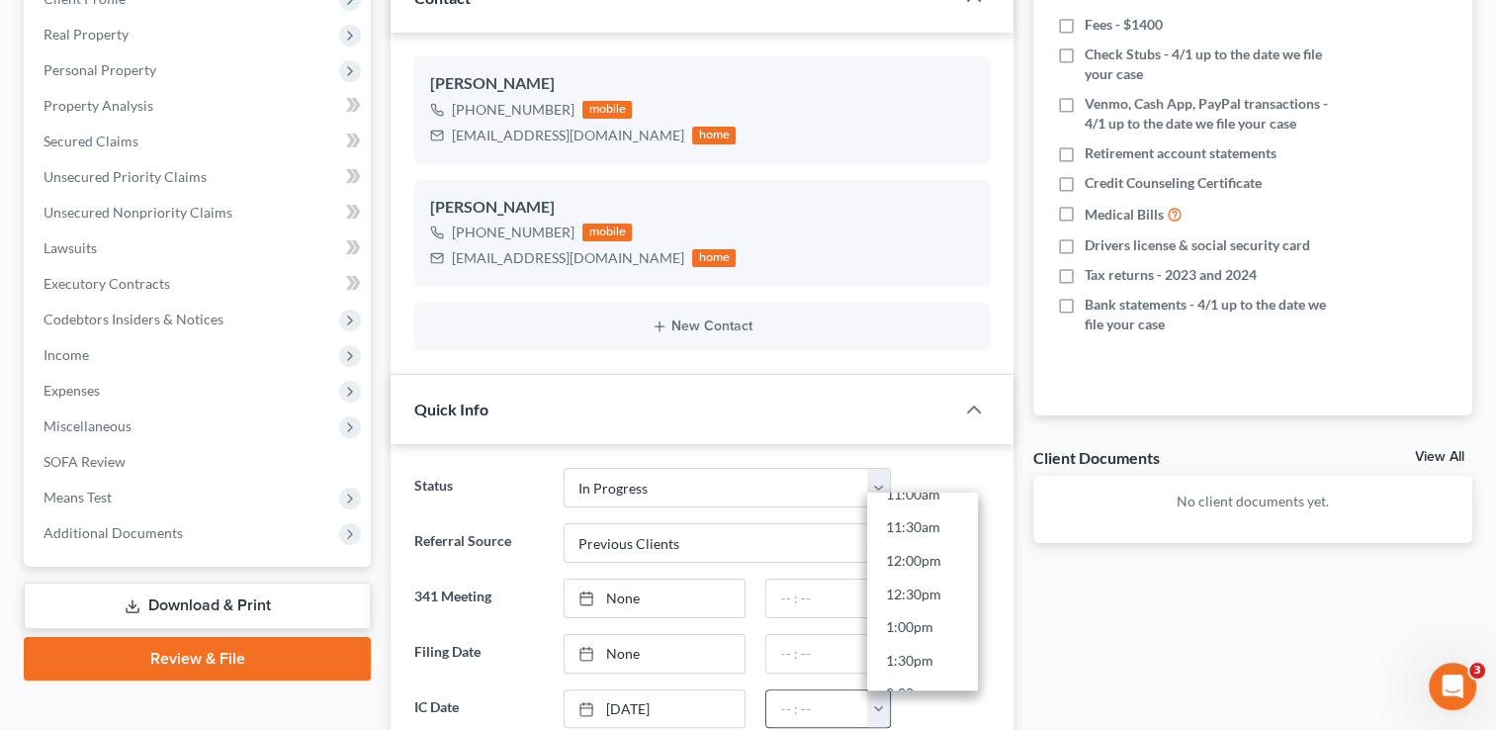
scroll to position [791, 0]
click at [927, 651] on link "2:00pm" at bounding box center [922, 656] width 111 height 34
type input "2:00pm"
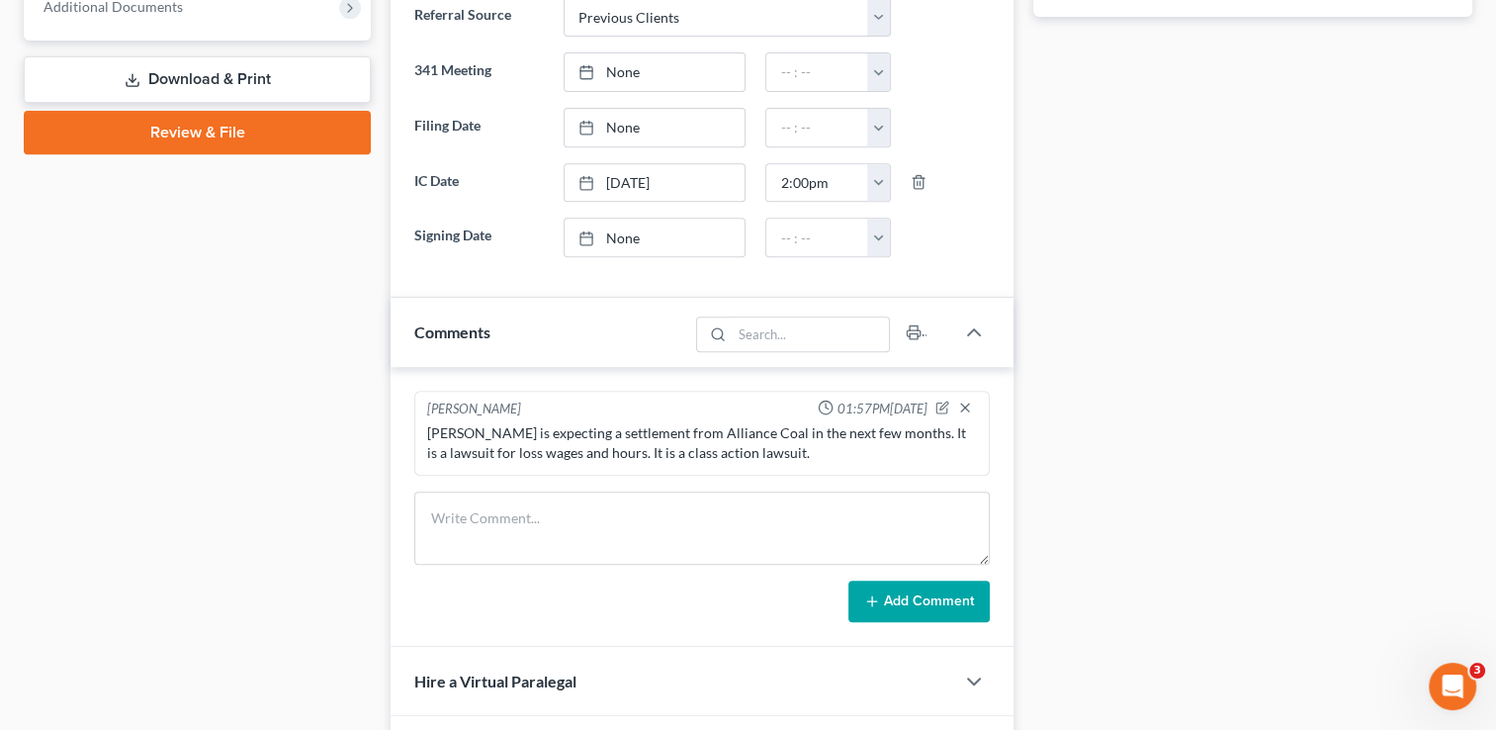
scroll to position [838, 0]
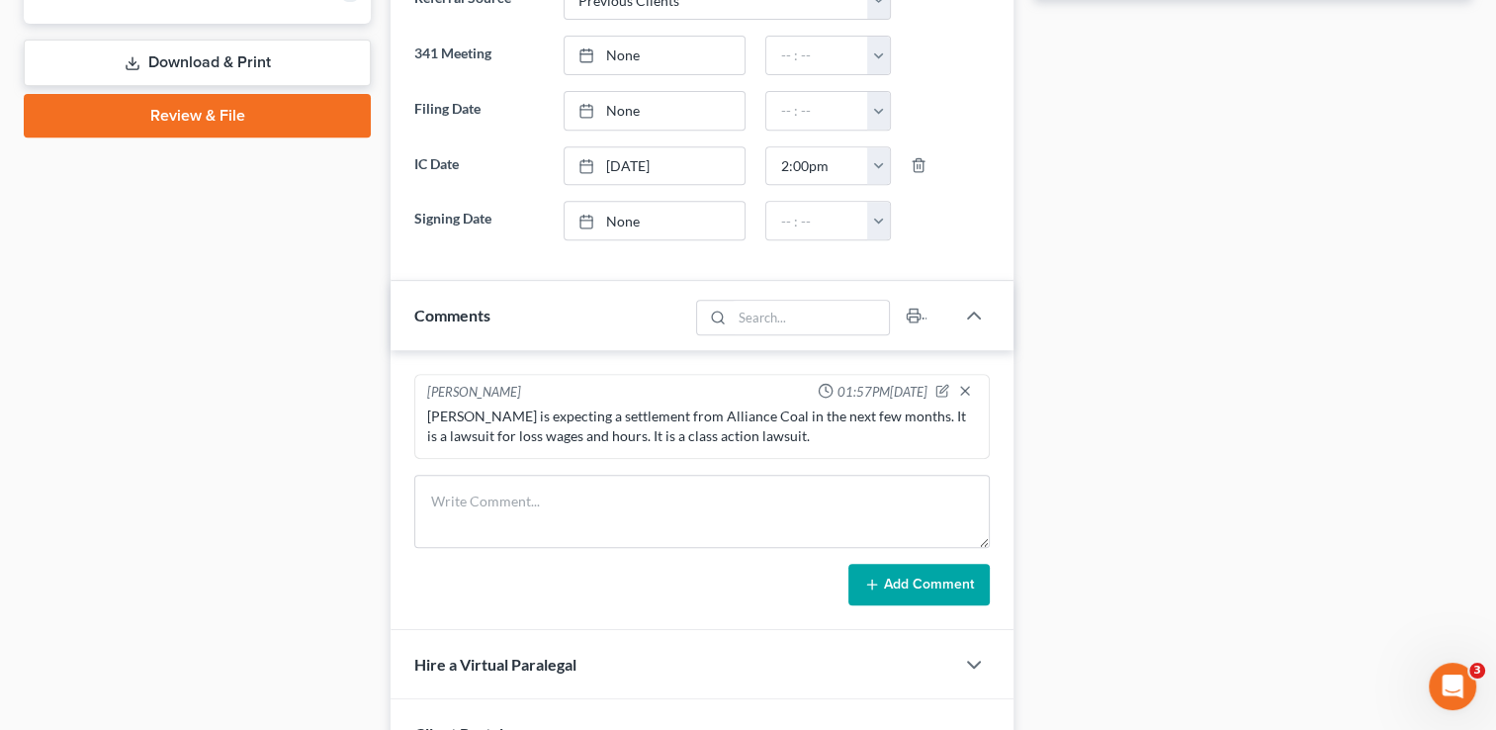
click at [601, 334] on div "Comments" at bounding box center [540, 315] width 298 height 68
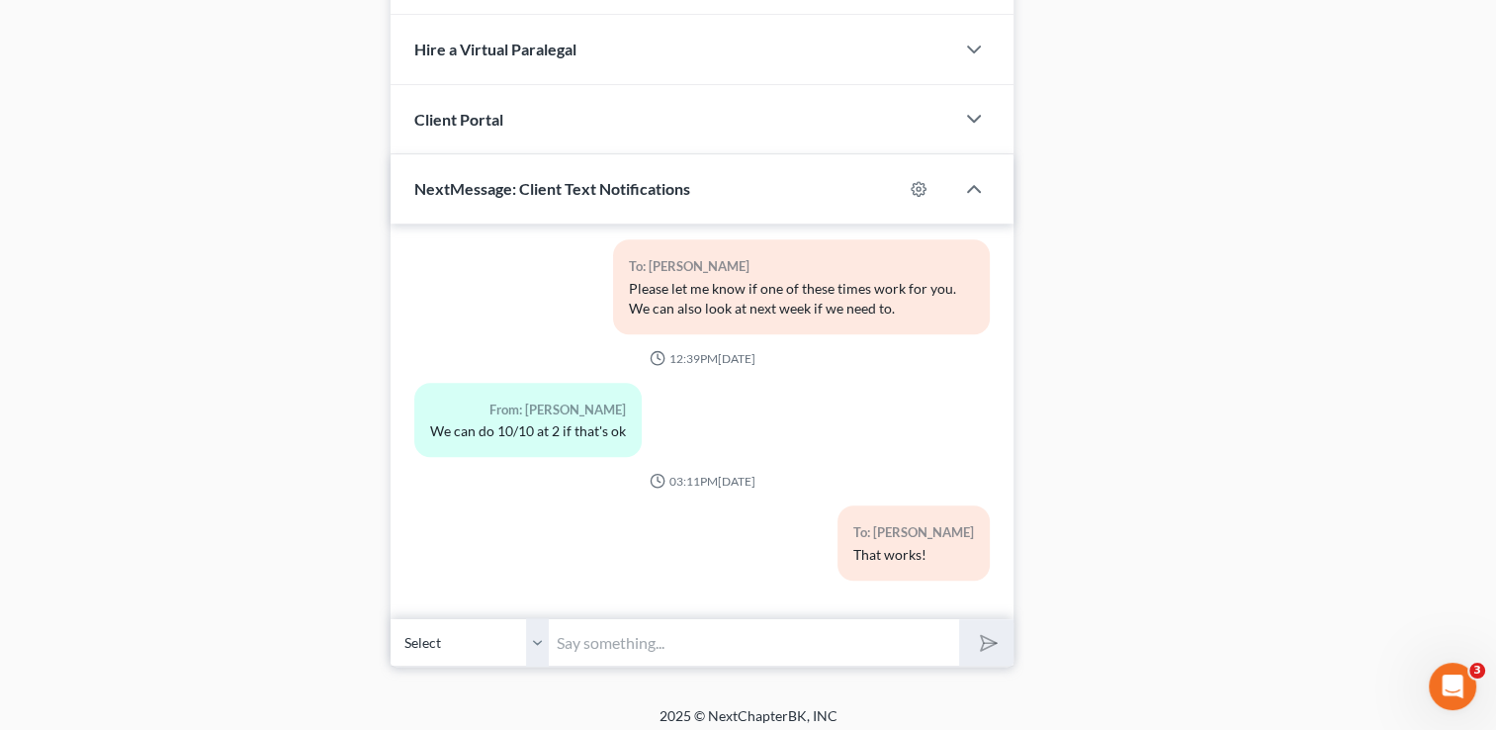
scroll to position [1179, 0]
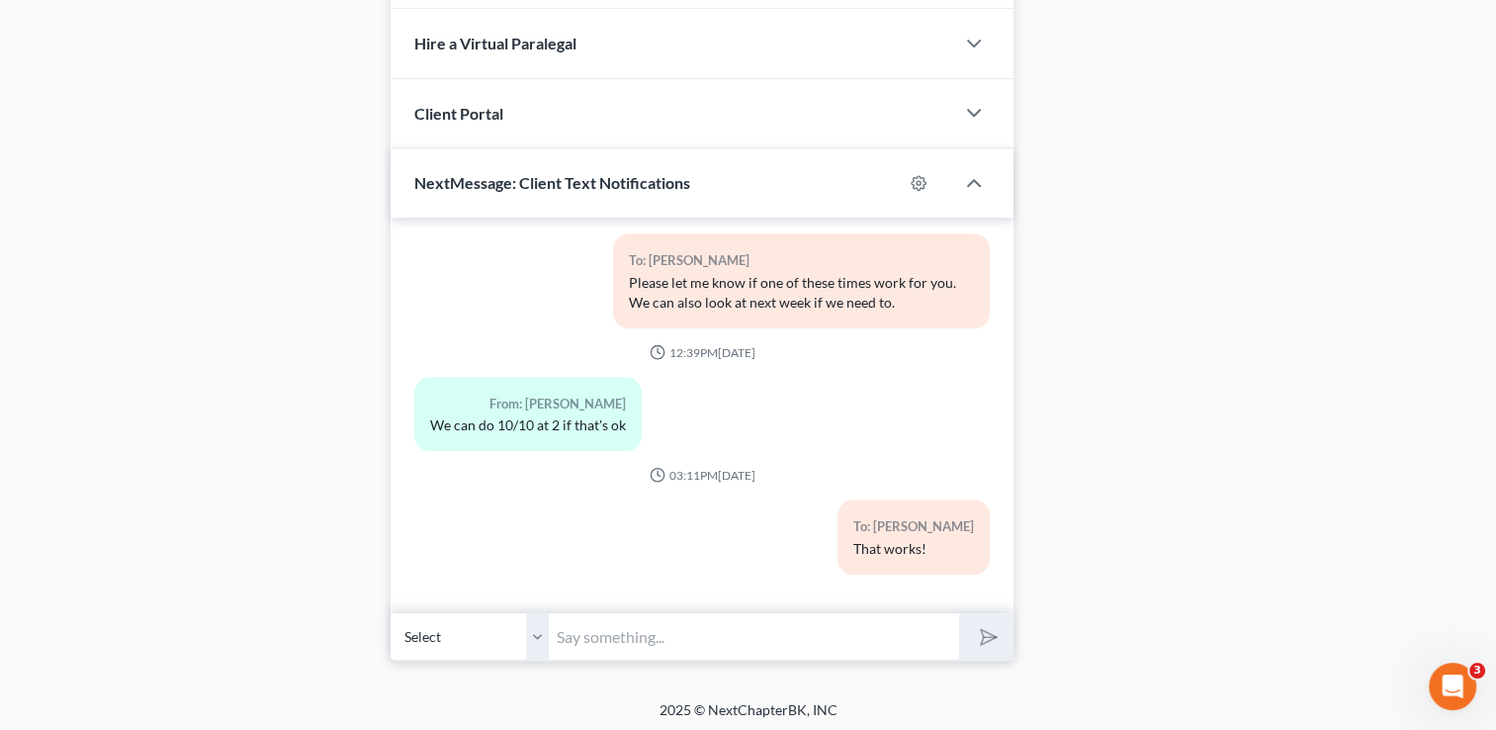
click at [704, 628] on input "text" at bounding box center [754, 636] width 410 height 48
type input "This is Kristi from Marcus Little's Office."
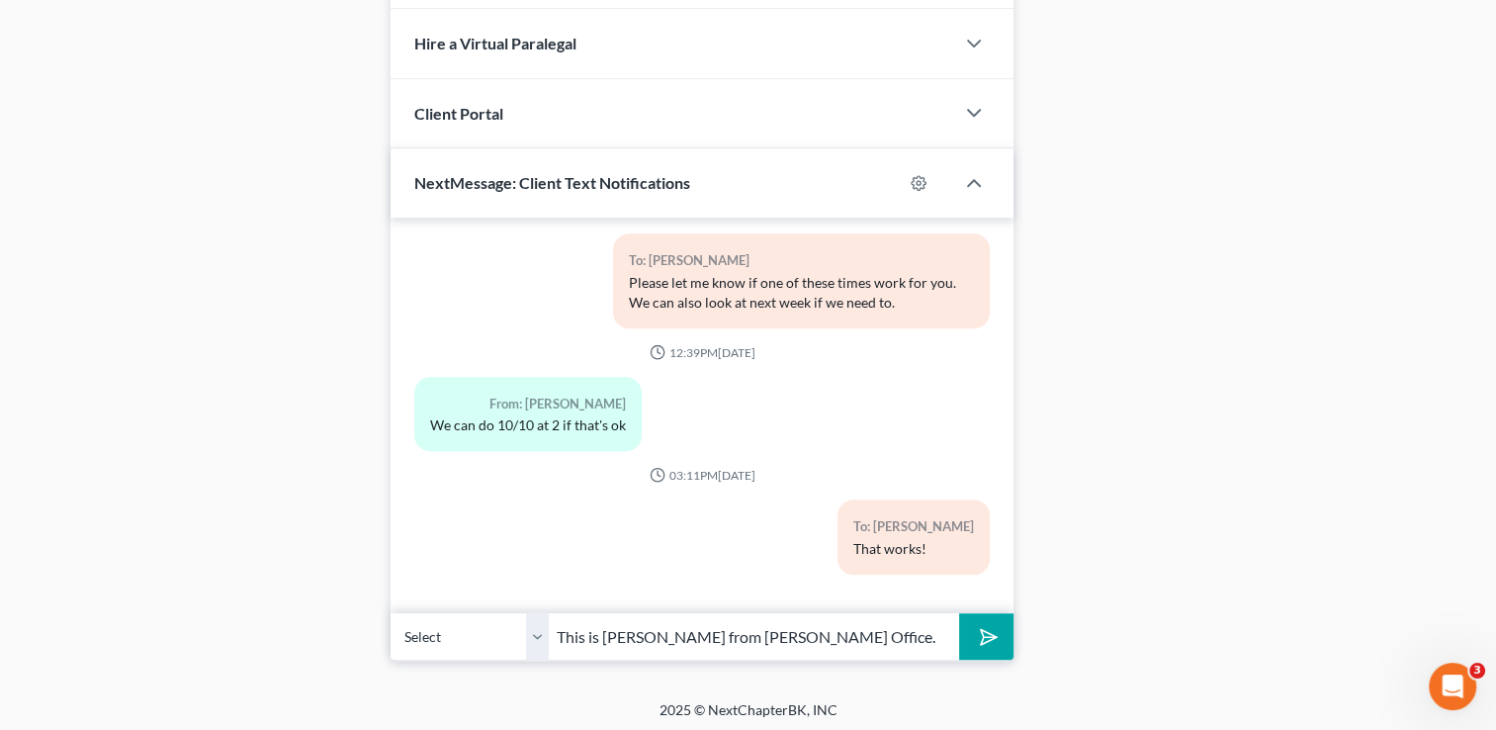
click at [534, 644] on select "Select +1 (270) 836-2134 - Dwayne Wyatt +1 (270) 836-0146 - Amber Wyatt" at bounding box center [470, 636] width 158 height 48
select select "1"
click at [391, 612] on select "Select +1 (270) 836-2134 - Dwayne Wyatt +1 (270) 836-0146 - Amber Wyatt" at bounding box center [470, 636] width 158 height 48
click at [993, 632] on polygon "submit" at bounding box center [985, 637] width 24 height 24
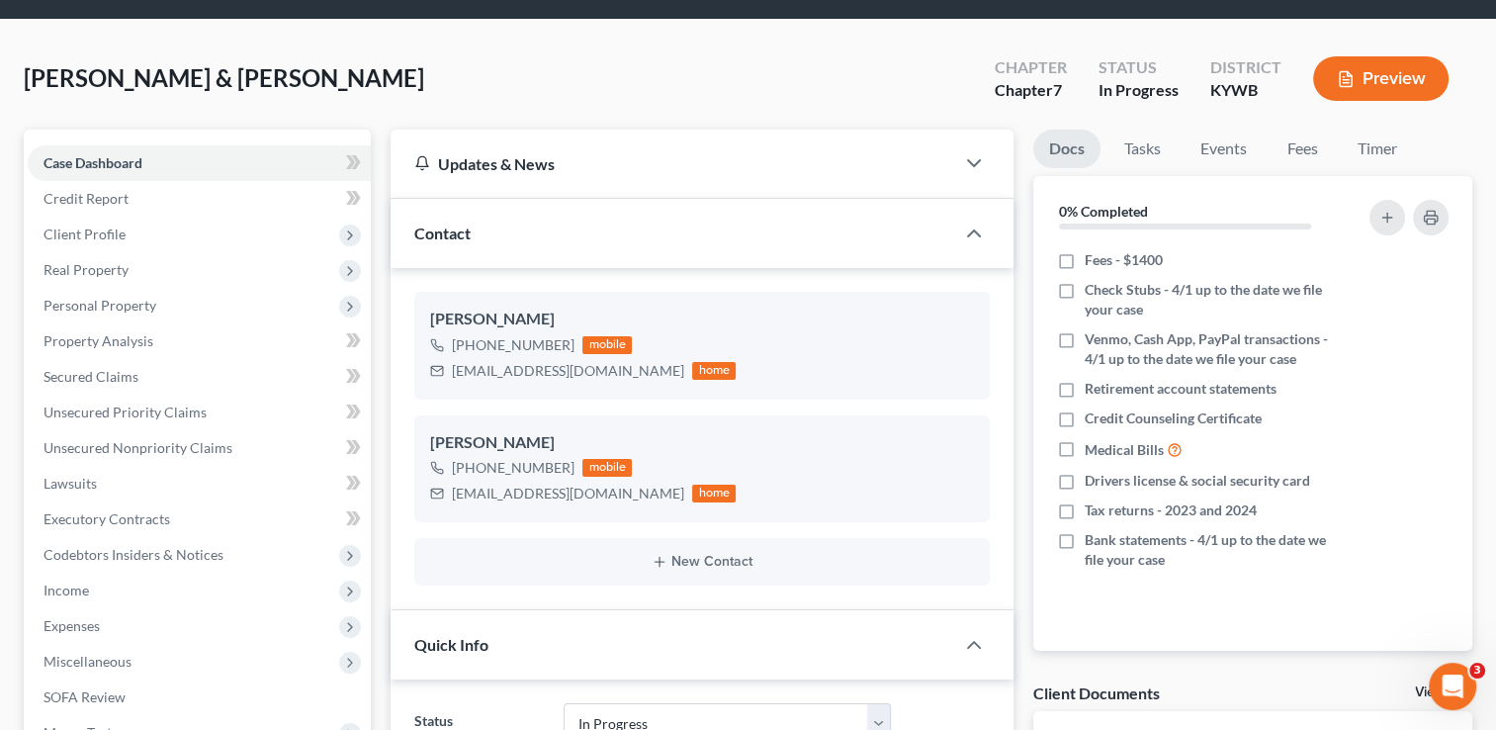
scroll to position [10, 0]
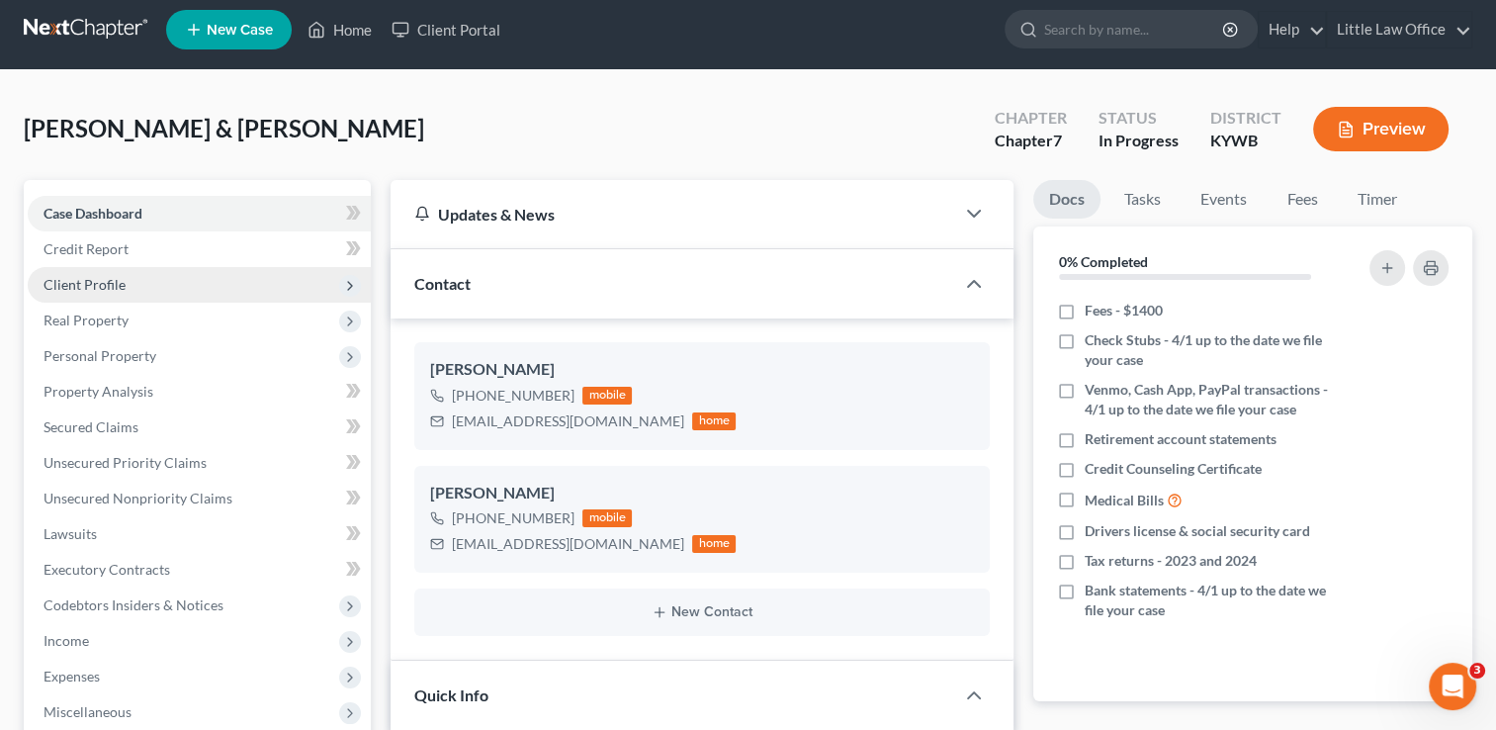
click at [164, 285] on span "Client Profile" at bounding box center [199, 285] width 343 height 36
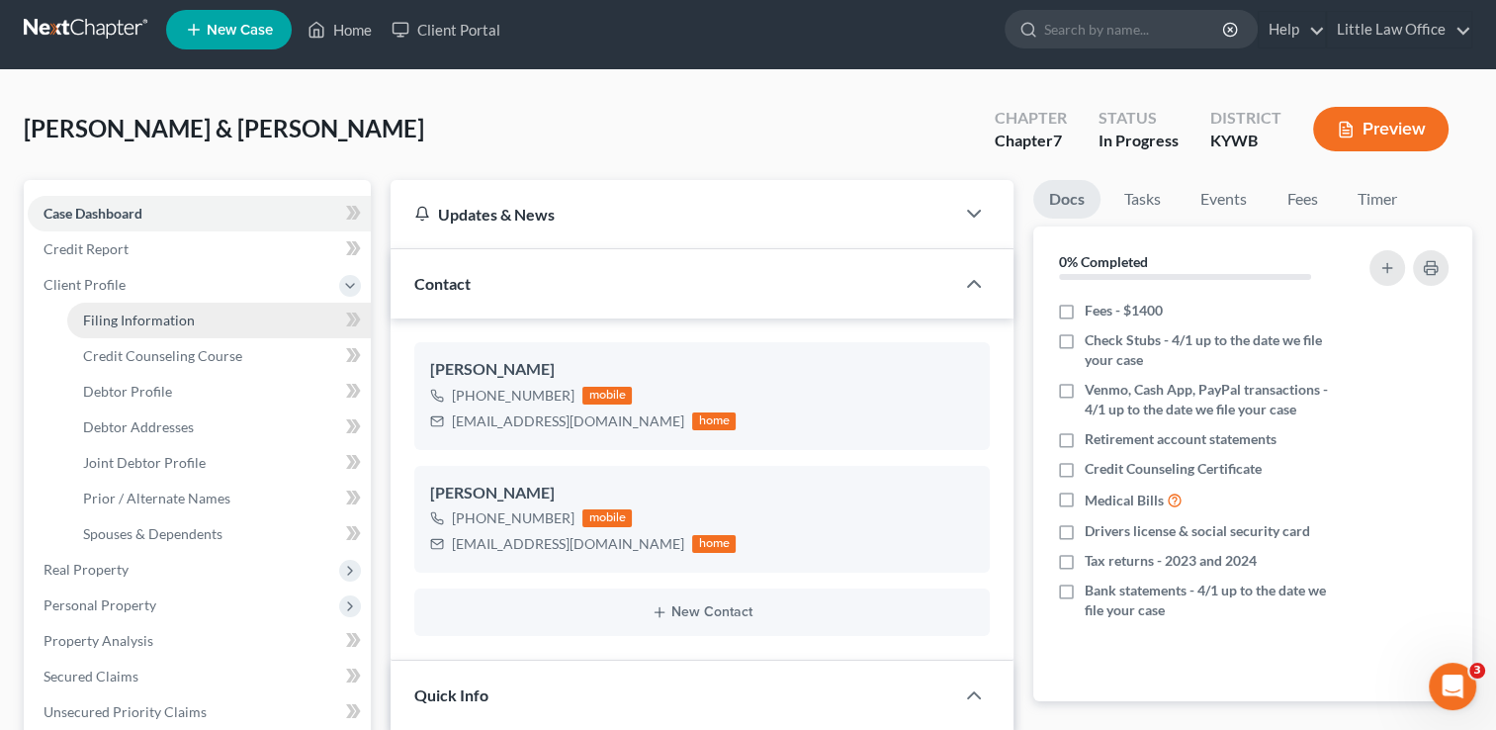
click at [165, 326] on span "Filing Information" at bounding box center [139, 319] width 112 height 17
select select "1"
select select "0"
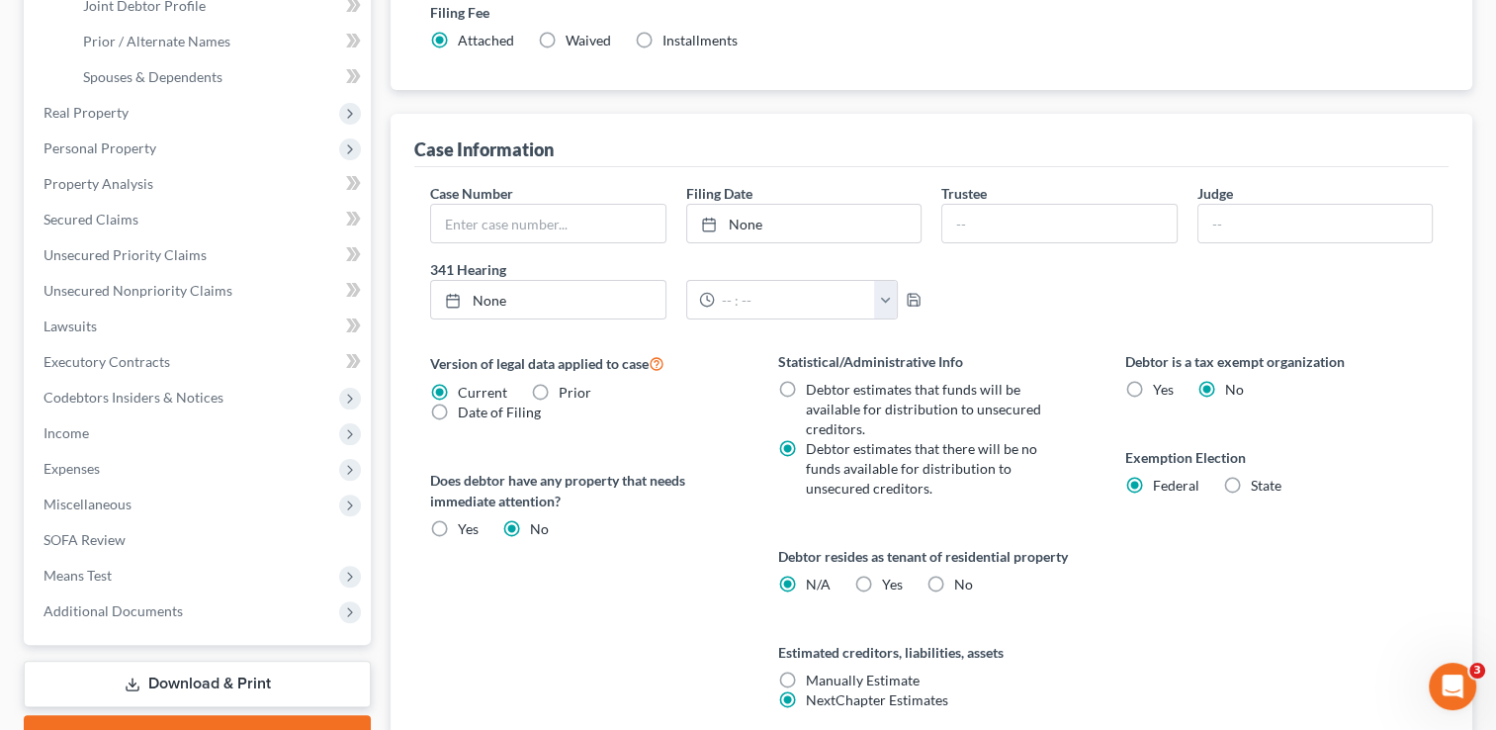
scroll to position [472, 0]
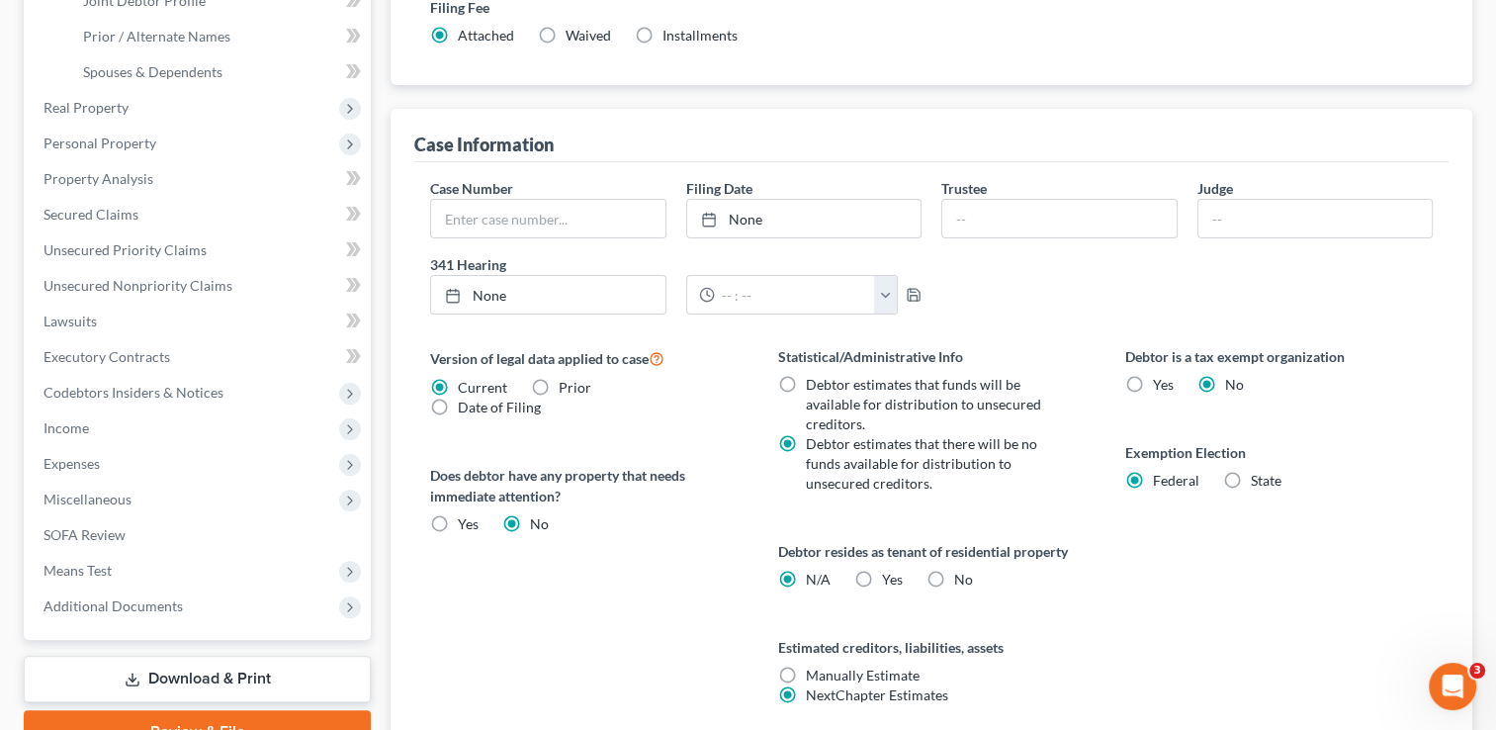
click at [1398, 523] on div "Debtor is a tax exempt organization Yes No Exemption Election Federal State" at bounding box center [1278, 549] width 347 height 406
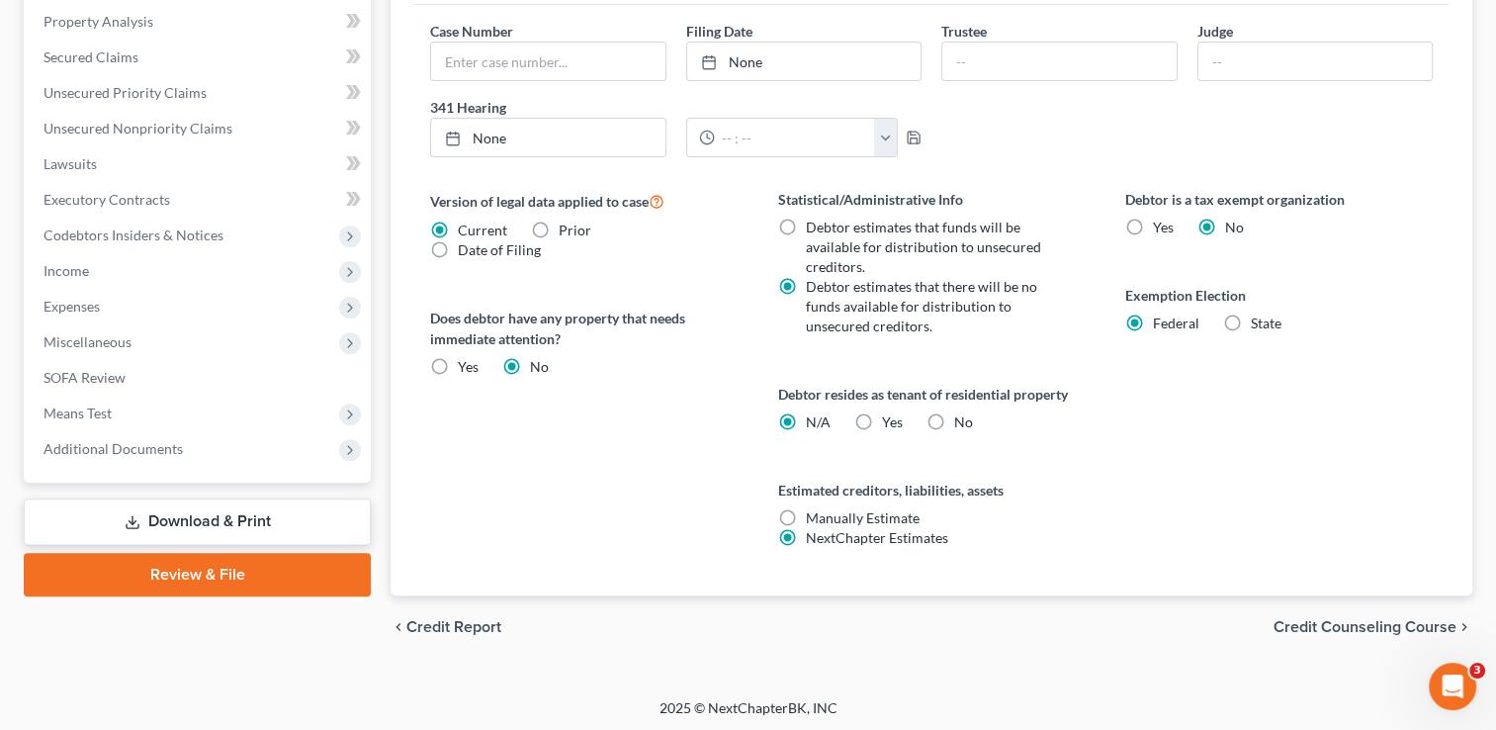
click at [1378, 621] on span "Credit Counseling Course" at bounding box center [1364, 627] width 183 height 16
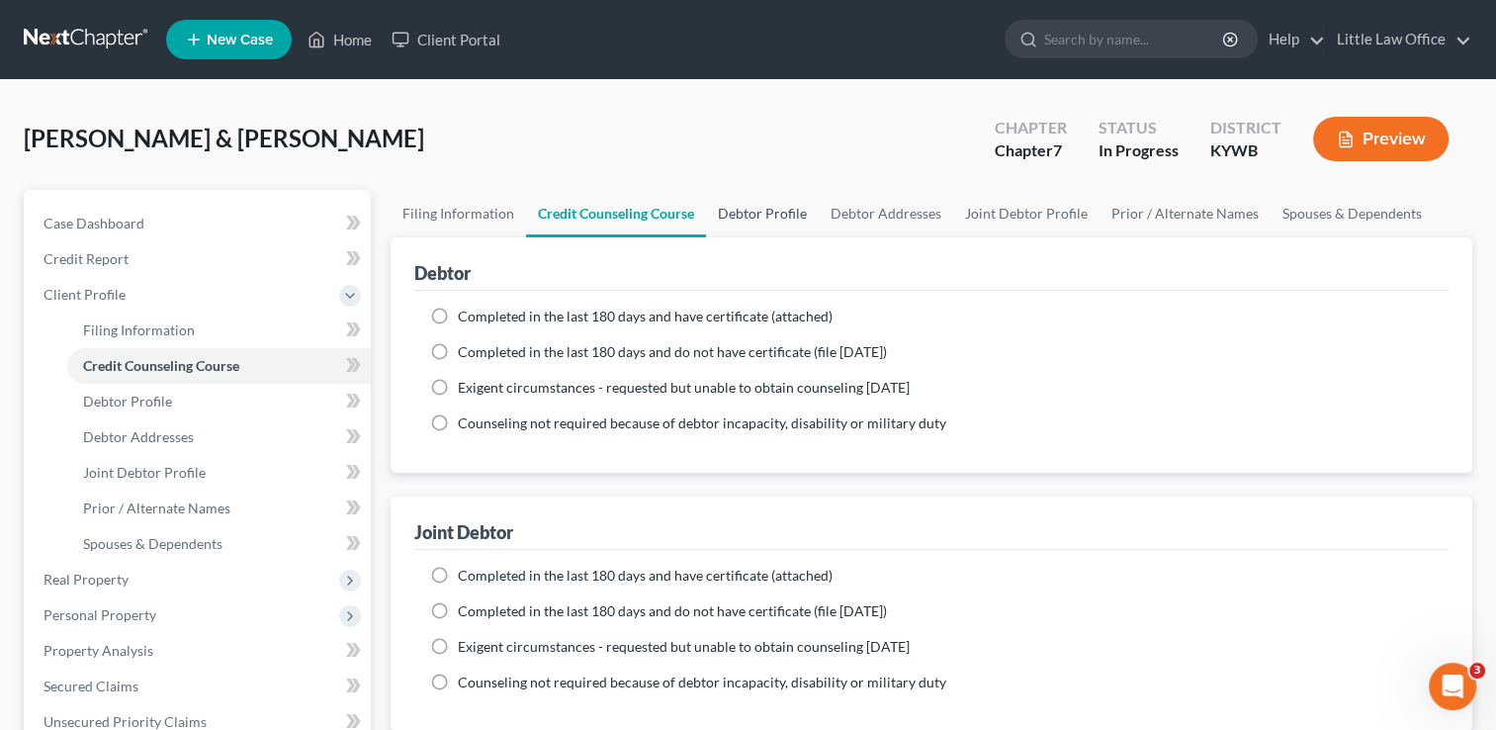
click at [775, 206] on link "Debtor Profile" at bounding box center [762, 213] width 113 height 47
select select "1"
select select "0"
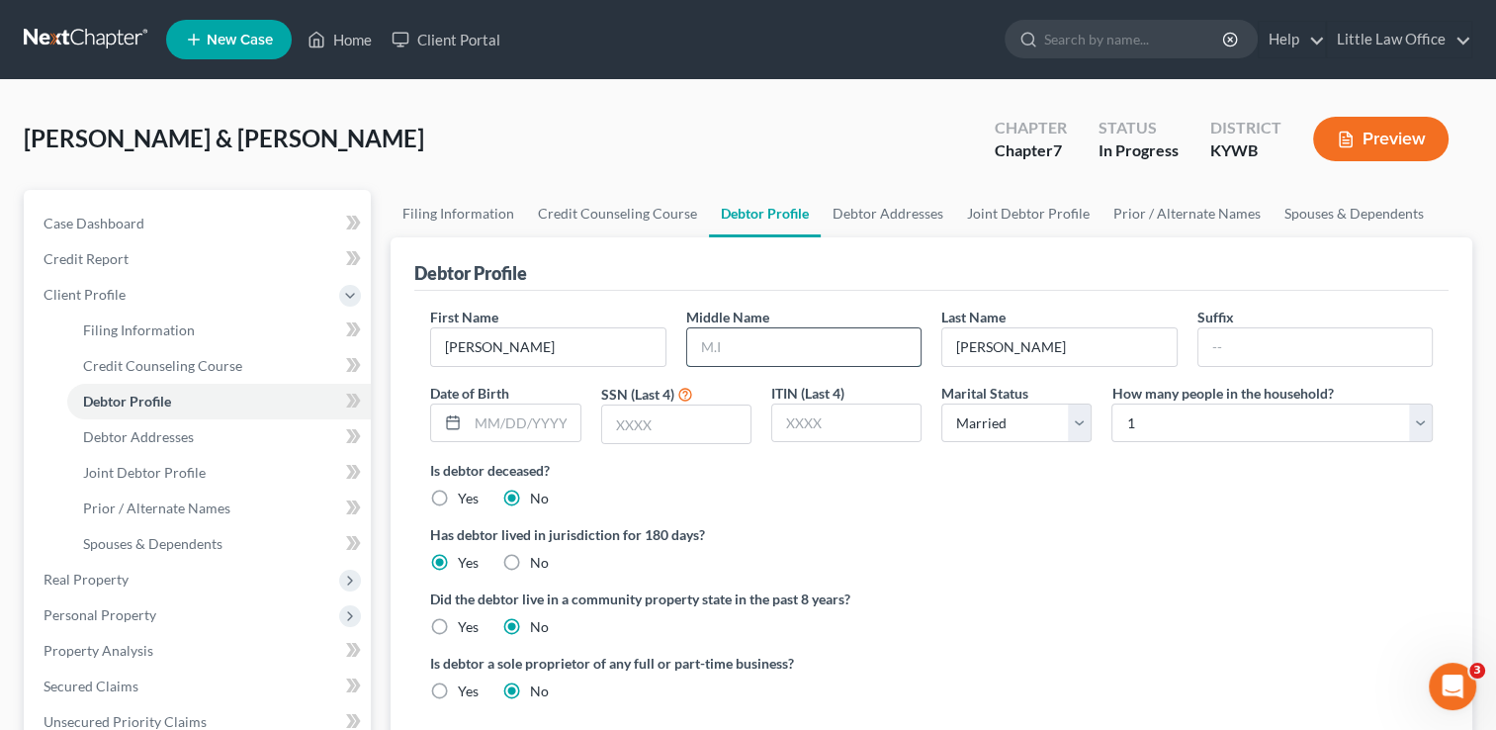
click at [781, 352] on input "text" at bounding box center [803, 347] width 233 height 38
type input "Dalton"
type input "02/19/1992"
type input "1279"
click at [1419, 419] on select "Select 1 2 3 4 5 6 7 8 9 10 11 12 13 14 15 16 17 18 19 20" at bounding box center [1271, 423] width 321 height 40
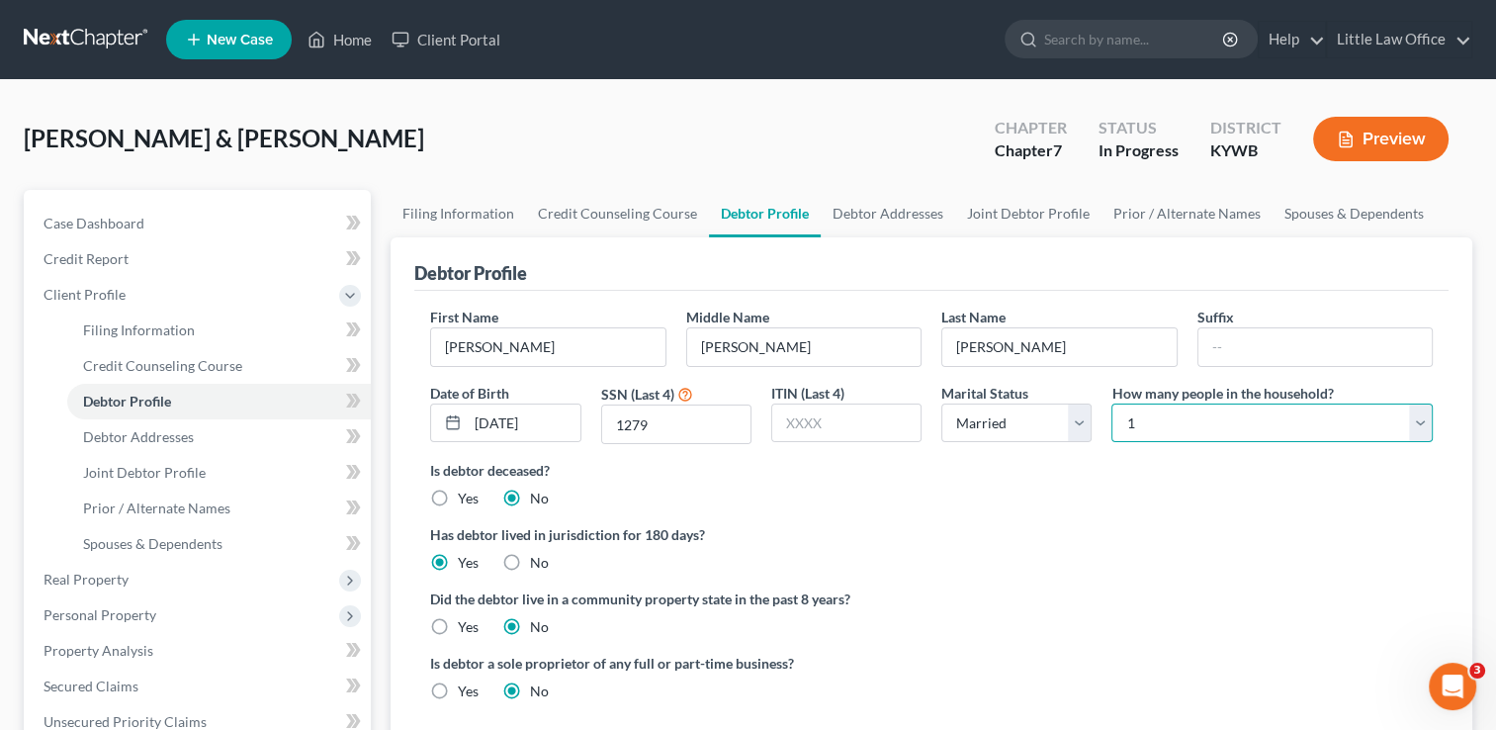
select select "5"
click at [1111, 403] on select "Select 1 2 3 4 5 6 7 8 9 10 11 12 13 14 15 16 17 18 19 20" at bounding box center [1271, 423] width 321 height 40
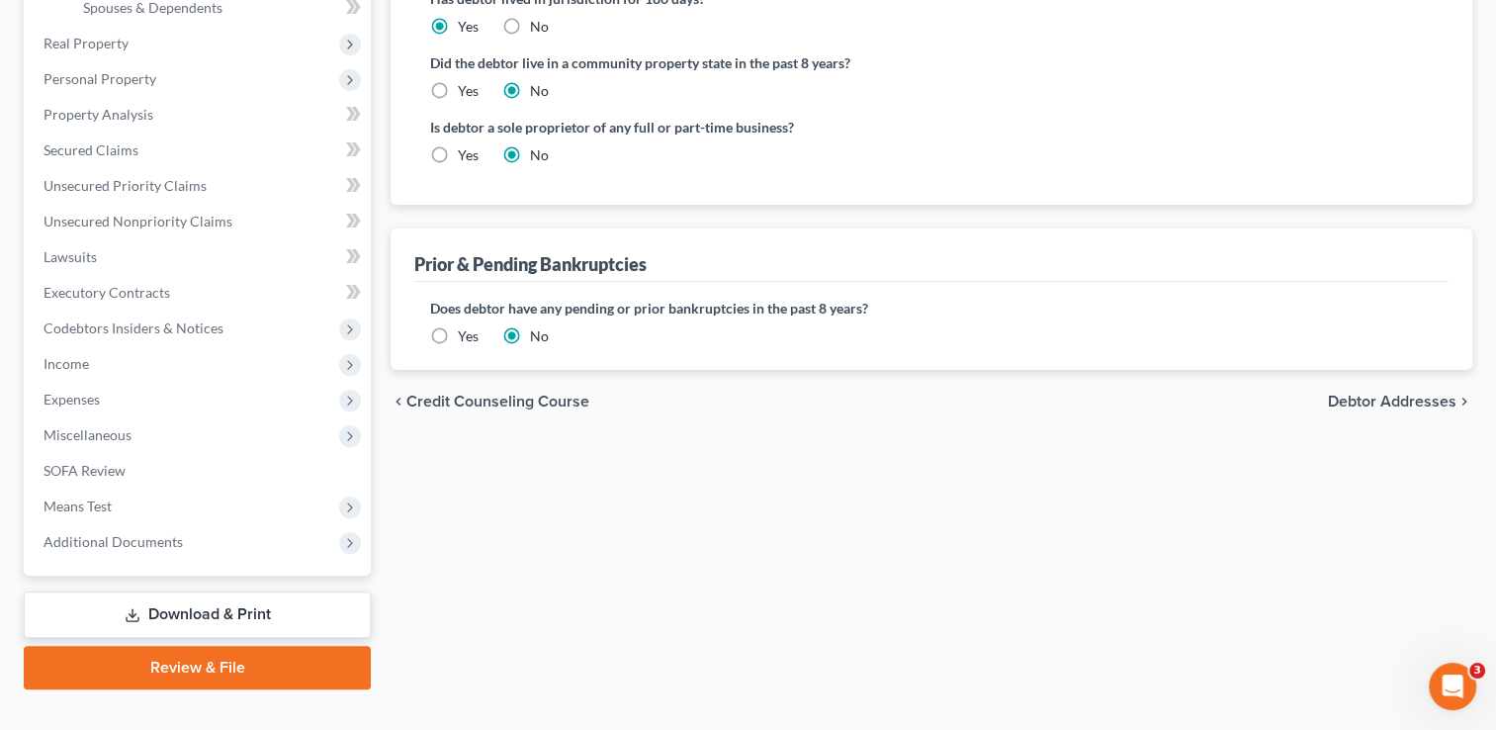
scroll to position [539, 0]
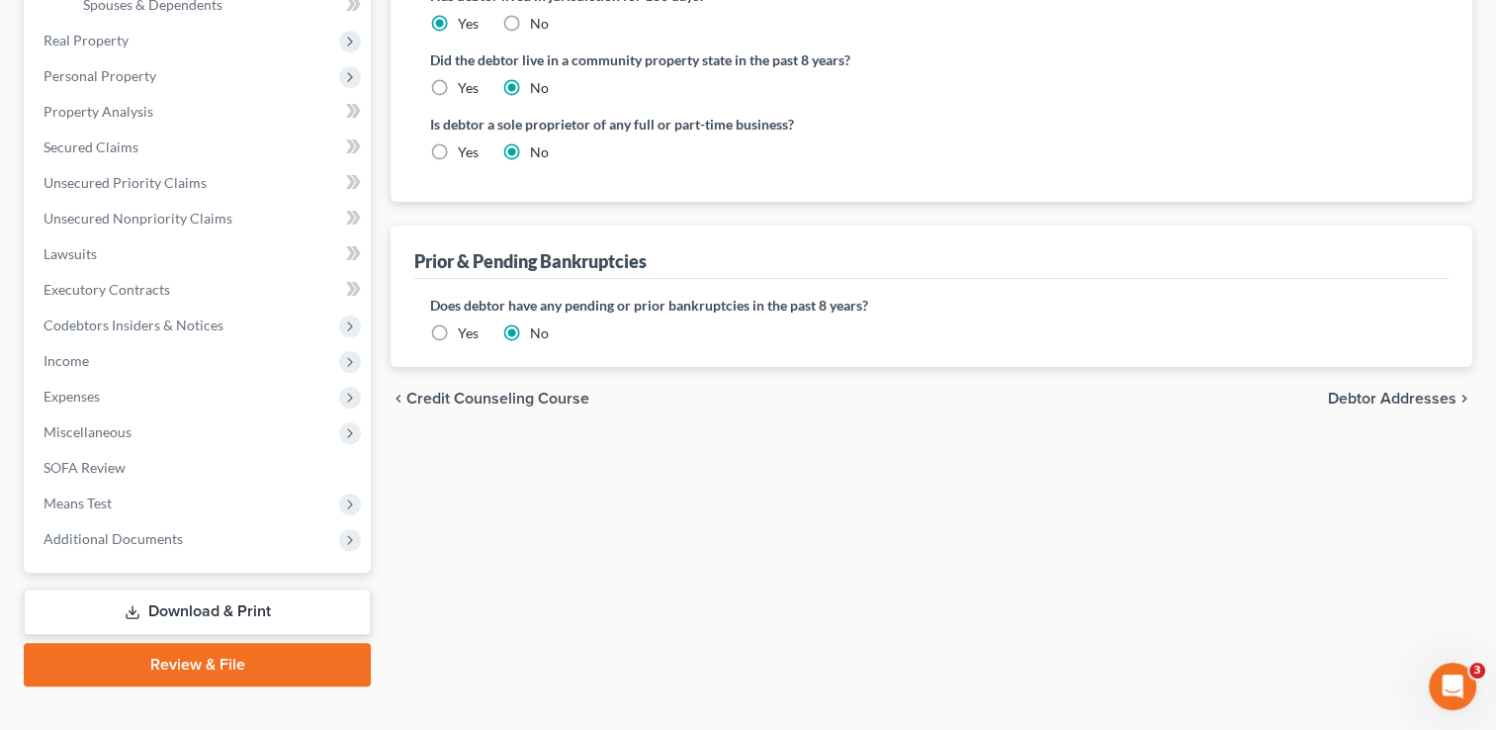
click at [1404, 402] on span "Debtor Addresses" at bounding box center [1392, 399] width 129 height 16
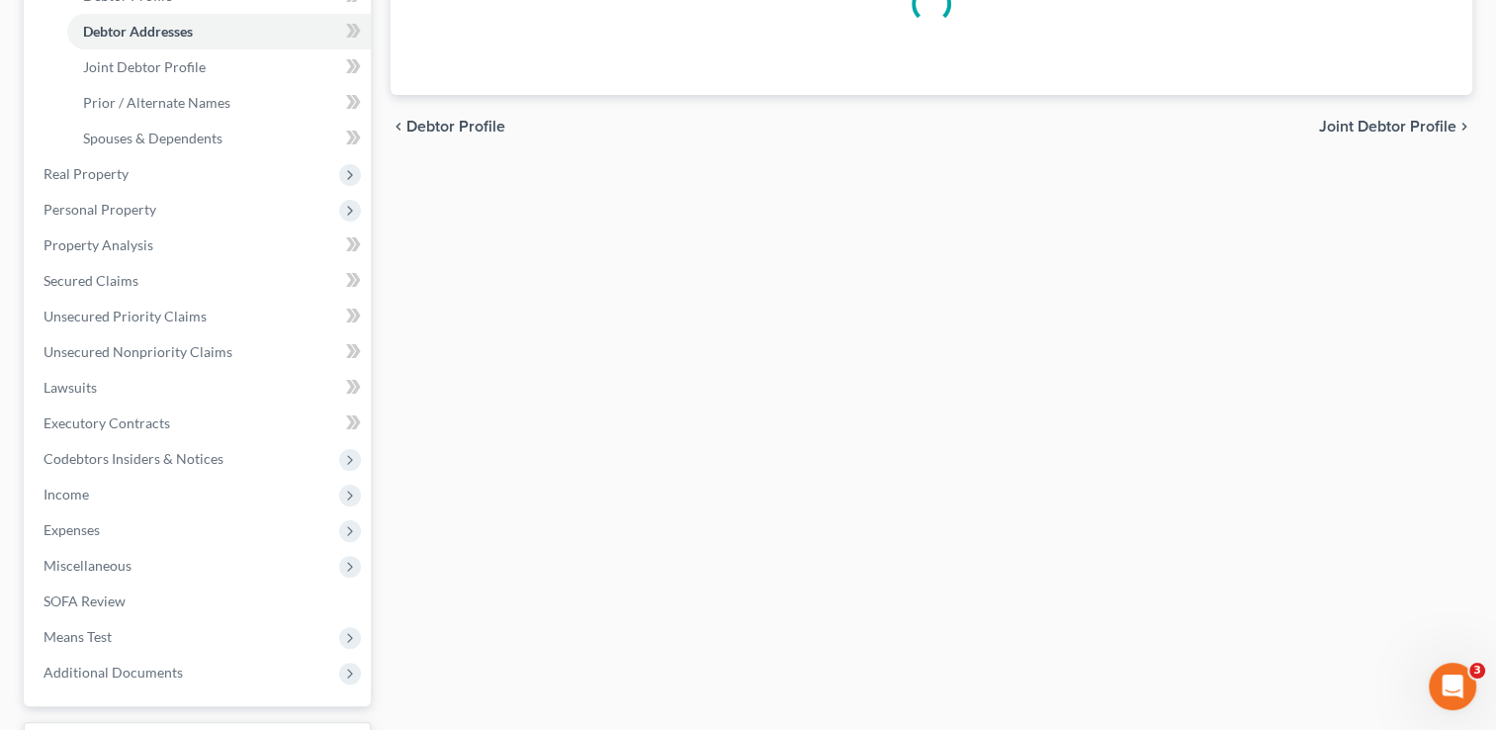
select select "0"
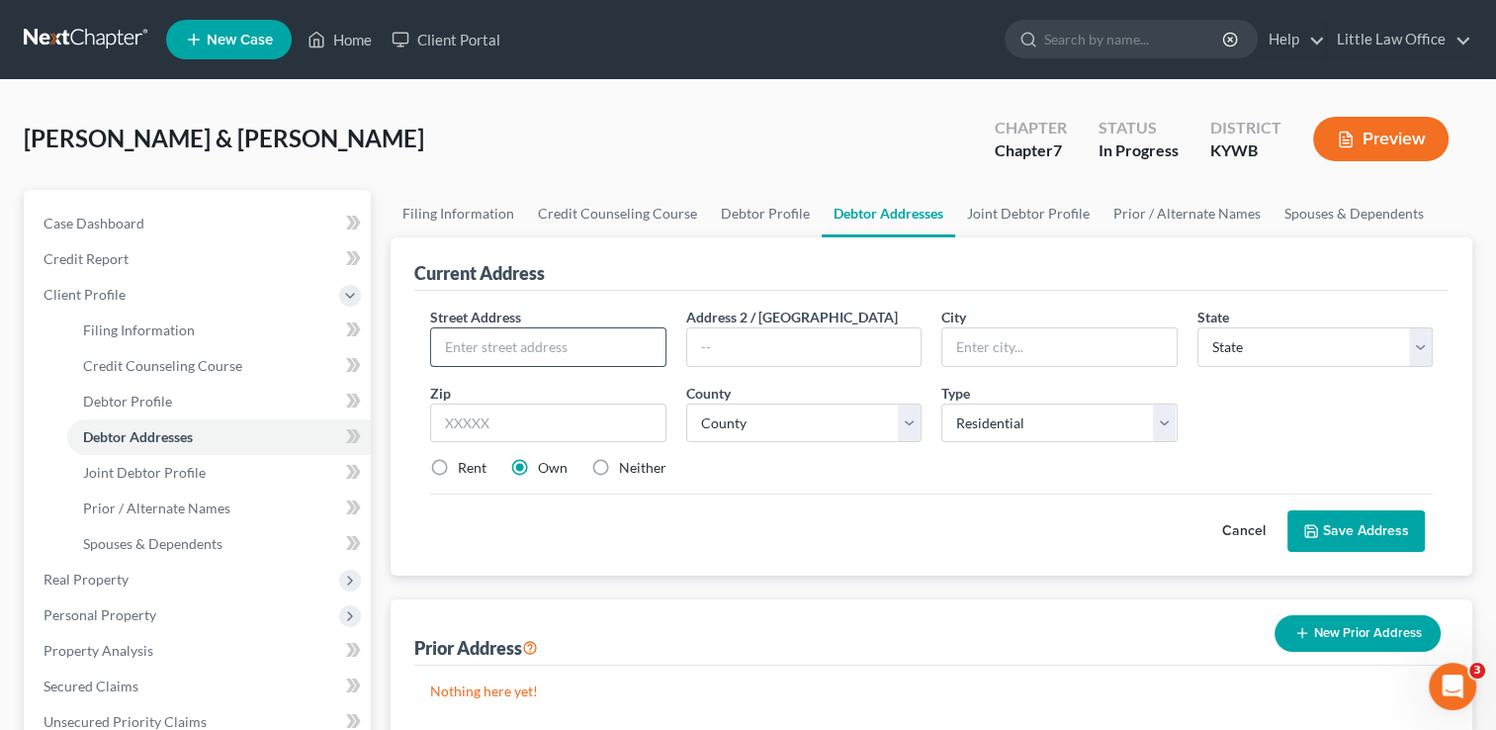
click at [617, 352] on input "text" at bounding box center [547, 347] width 233 height 38
type input "485 State Route 109 N"
type input "42404"
type input "Clay"
select select "18"
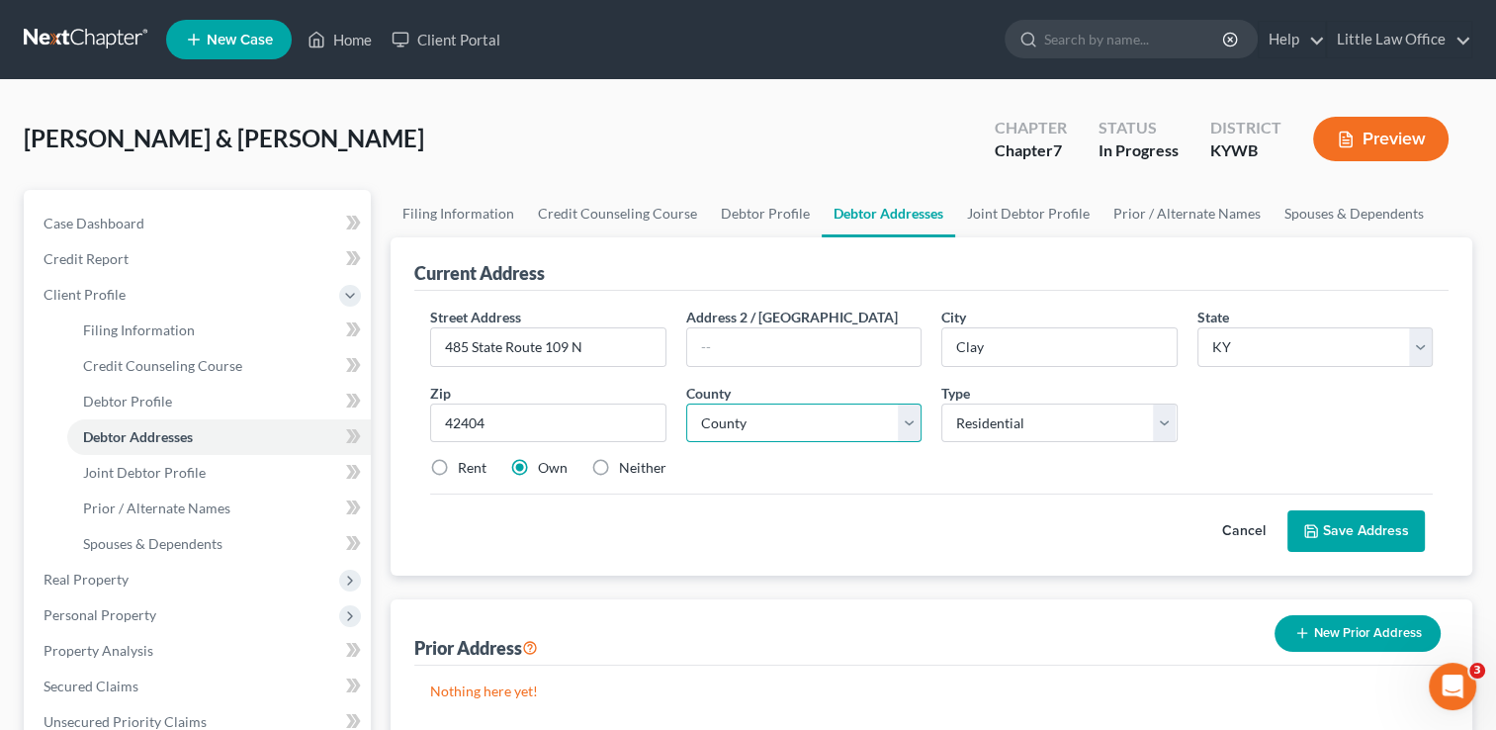
click at [911, 431] on select "County Adair County Allen County Anderson County Ballard County Barren County B…" at bounding box center [803, 423] width 235 height 40
select select "116"
click at [686, 403] on select "County Adair County Allen County Anderson County Ballard County Barren County B…" at bounding box center [803, 423] width 235 height 40
click at [475, 477] on div "Street Address * 485 State Route 109 N Address 2 / PO Box City * Clay State * S…" at bounding box center [931, 400] width 1022 height 188
click at [458, 464] on label "Rent" at bounding box center [472, 468] width 29 height 20
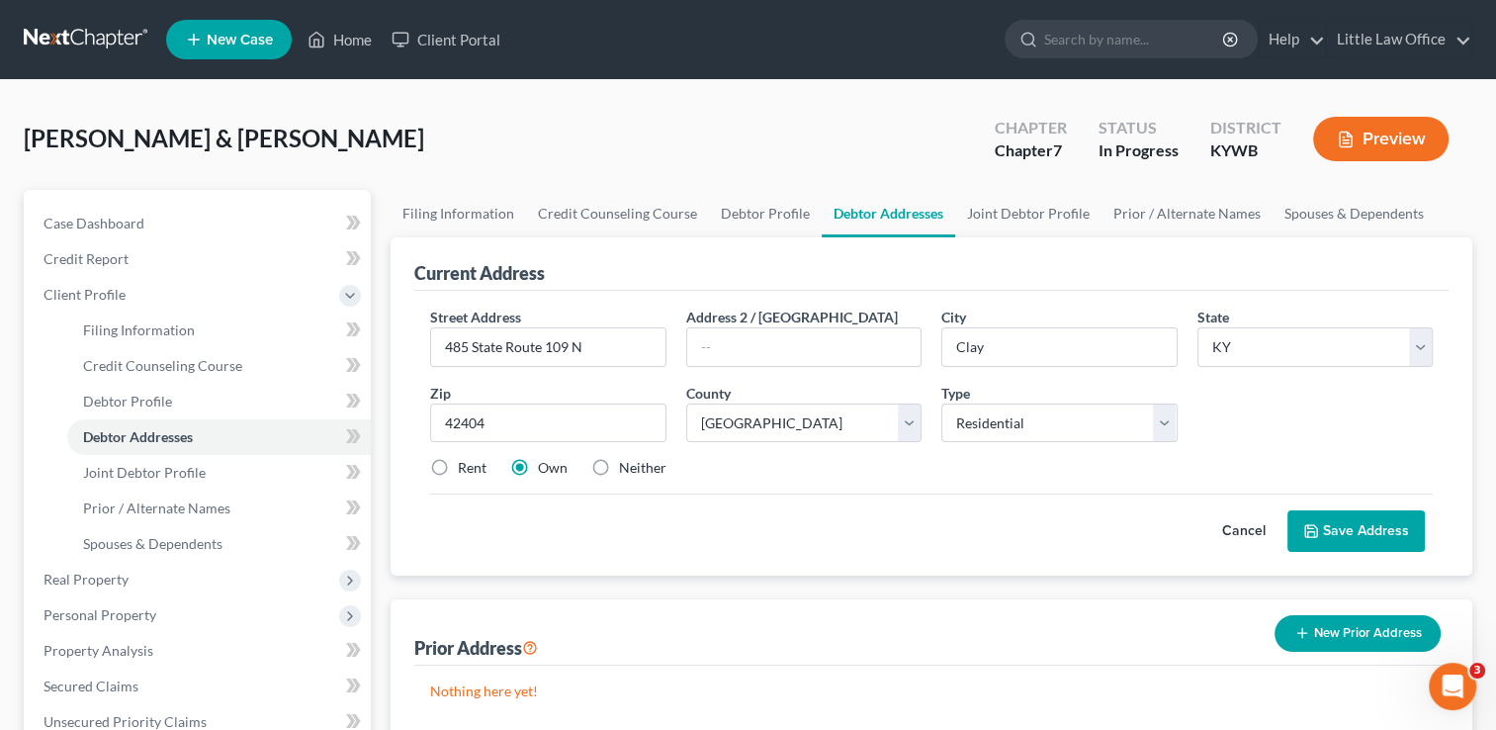
click at [466, 464] on input "Rent" at bounding box center [472, 464] width 13 height 13
radio input "true"
click at [1320, 536] on button "Save Address" at bounding box center [1355, 531] width 137 height 42
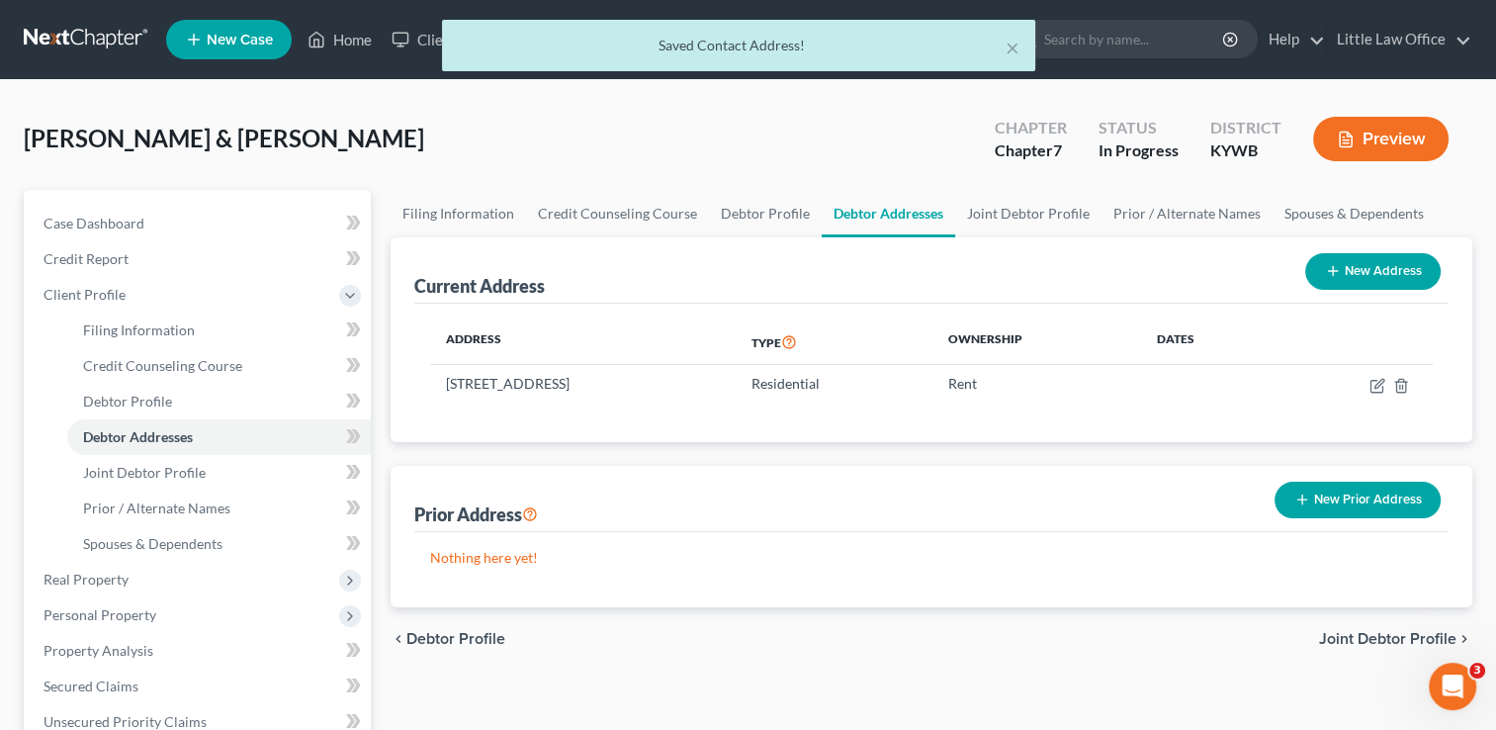
click at [1376, 497] on button "New Prior Address" at bounding box center [1357, 499] width 166 height 37
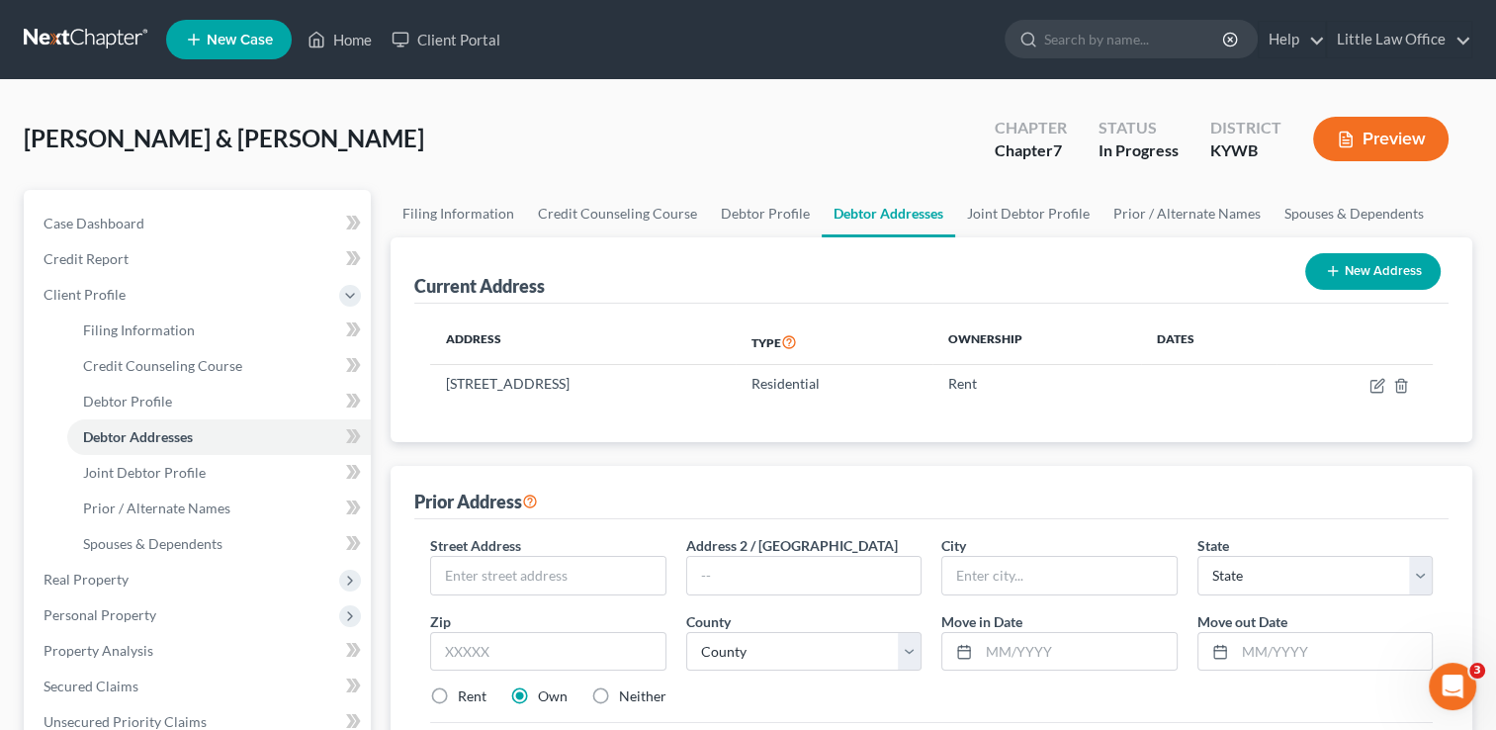
scroll to position [111, 0]
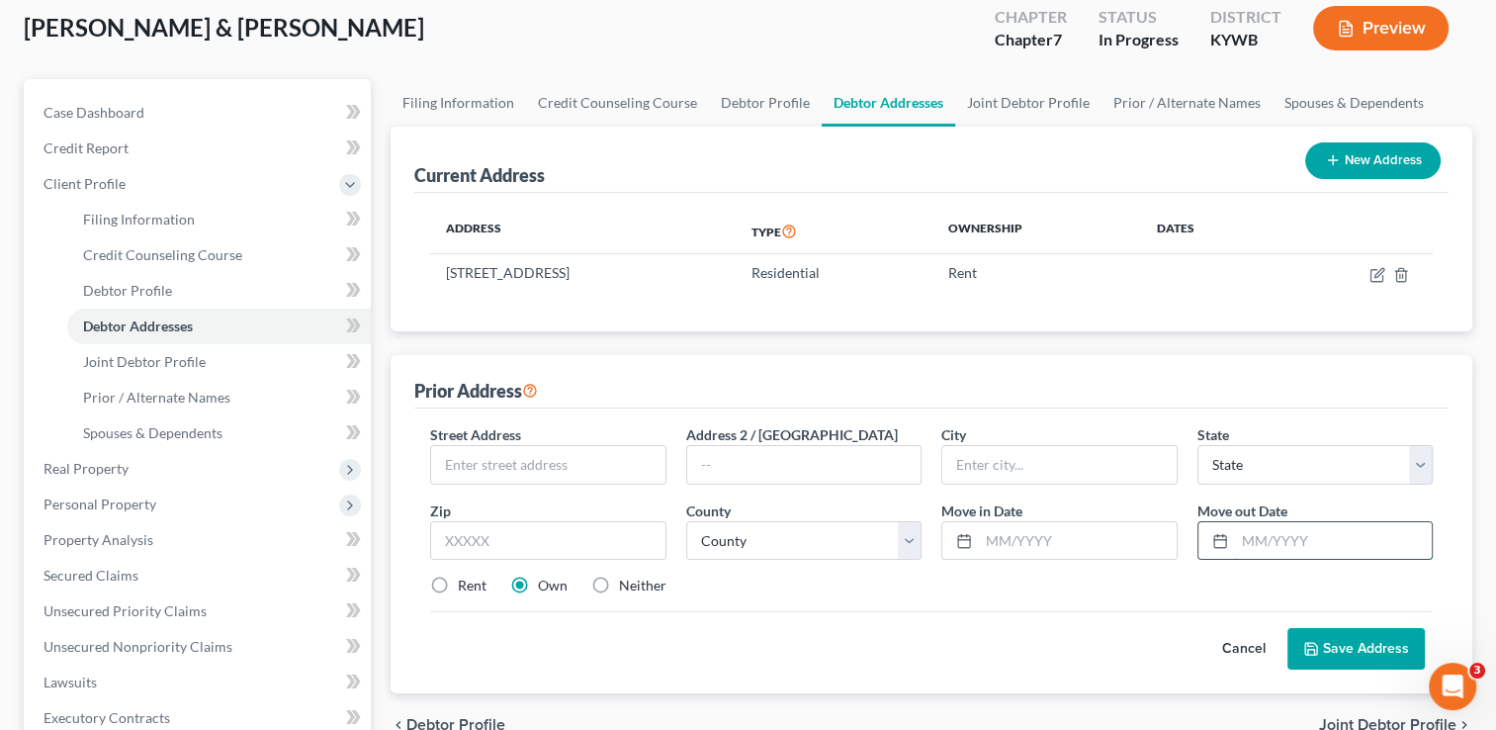
click at [1281, 543] on input "text" at bounding box center [1333, 541] width 197 height 38
type input "07/2025"
click at [605, 458] on input "text" at bounding box center [547, 465] width 233 height 38
type input "200 Cedar Street"
type input "42450"
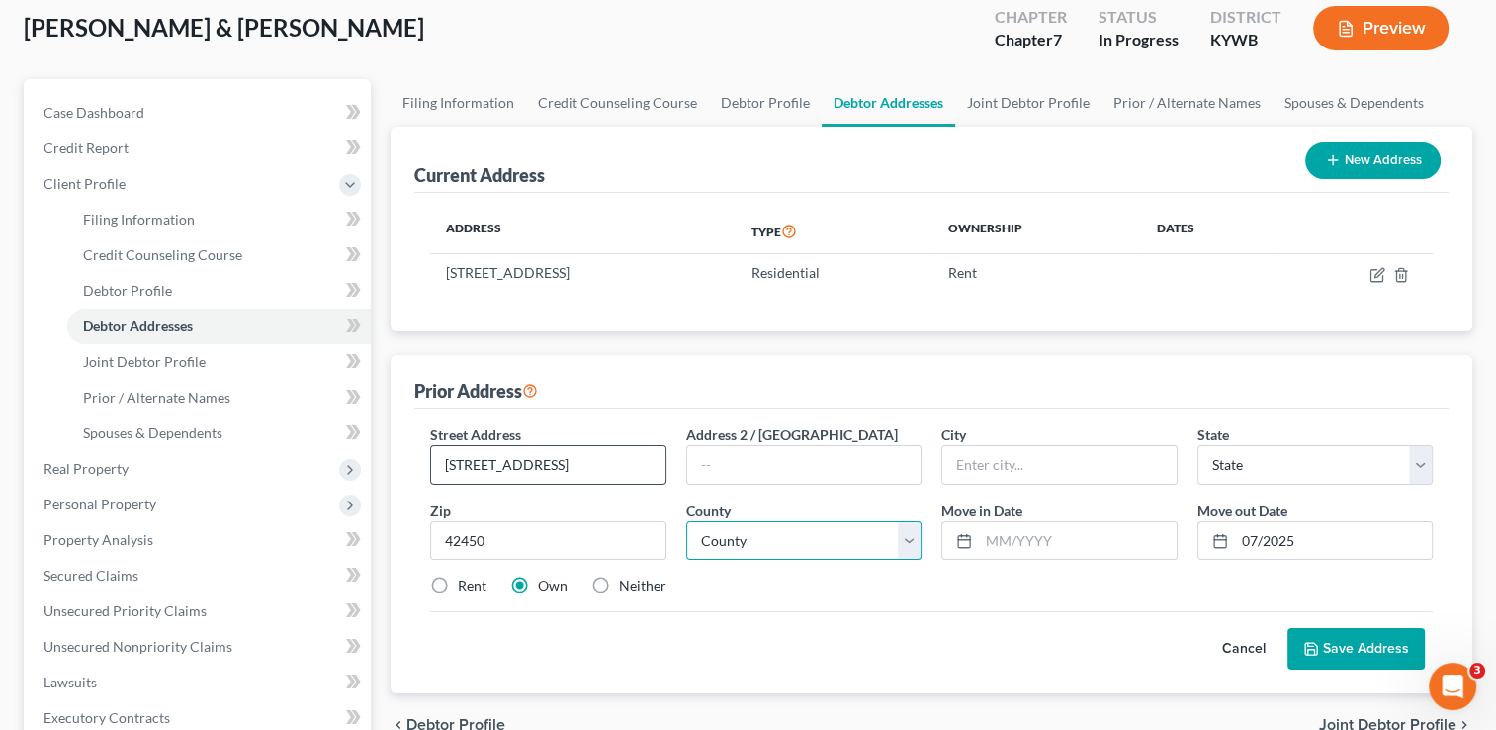
type input "Providence"
select select "18"
select select "116"
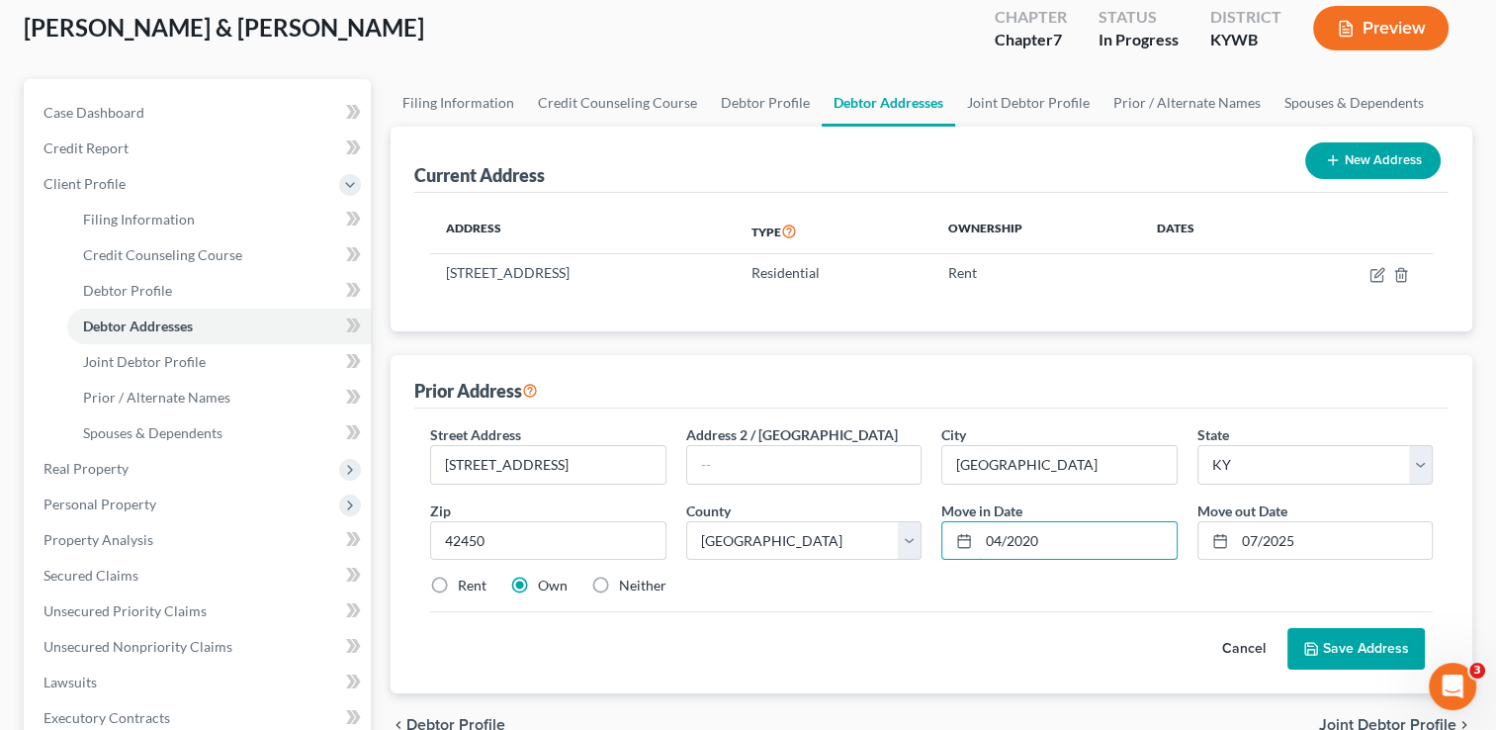
type input "04/2020"
click at [458, 584] on label "Rent" at bounding box center [472, 585] width 29 height 20
click at [466, 584] on input "Rent" at bounding box center [472, 581] width 13 height 13
radio input "true"
click at [1362, 655] on button "Save Address" at bounding box center [1355, 649] width 137 height 42
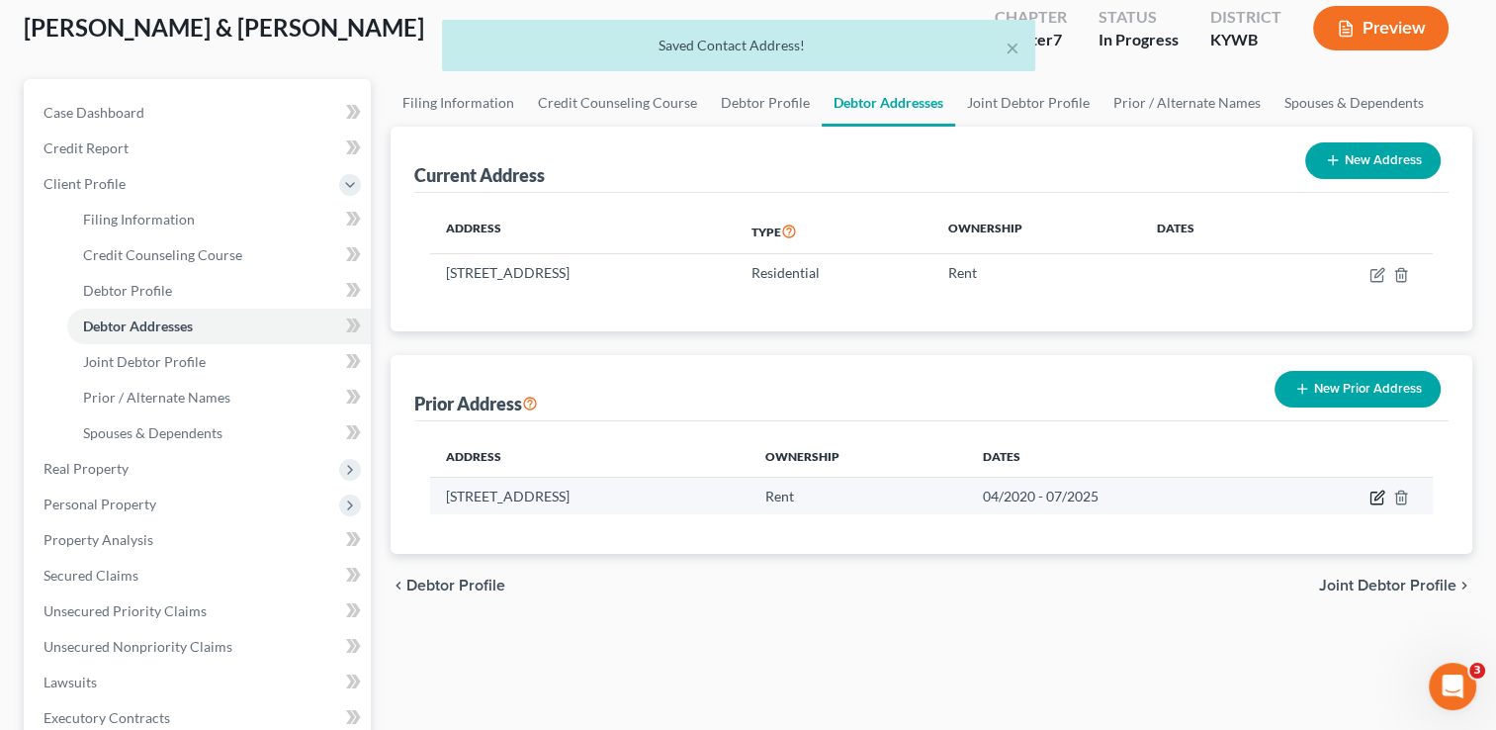
click at [1377, 500] on icon "button" at bounding box center [1377, 497] width 16 height 16
select select "18"
select select "116"
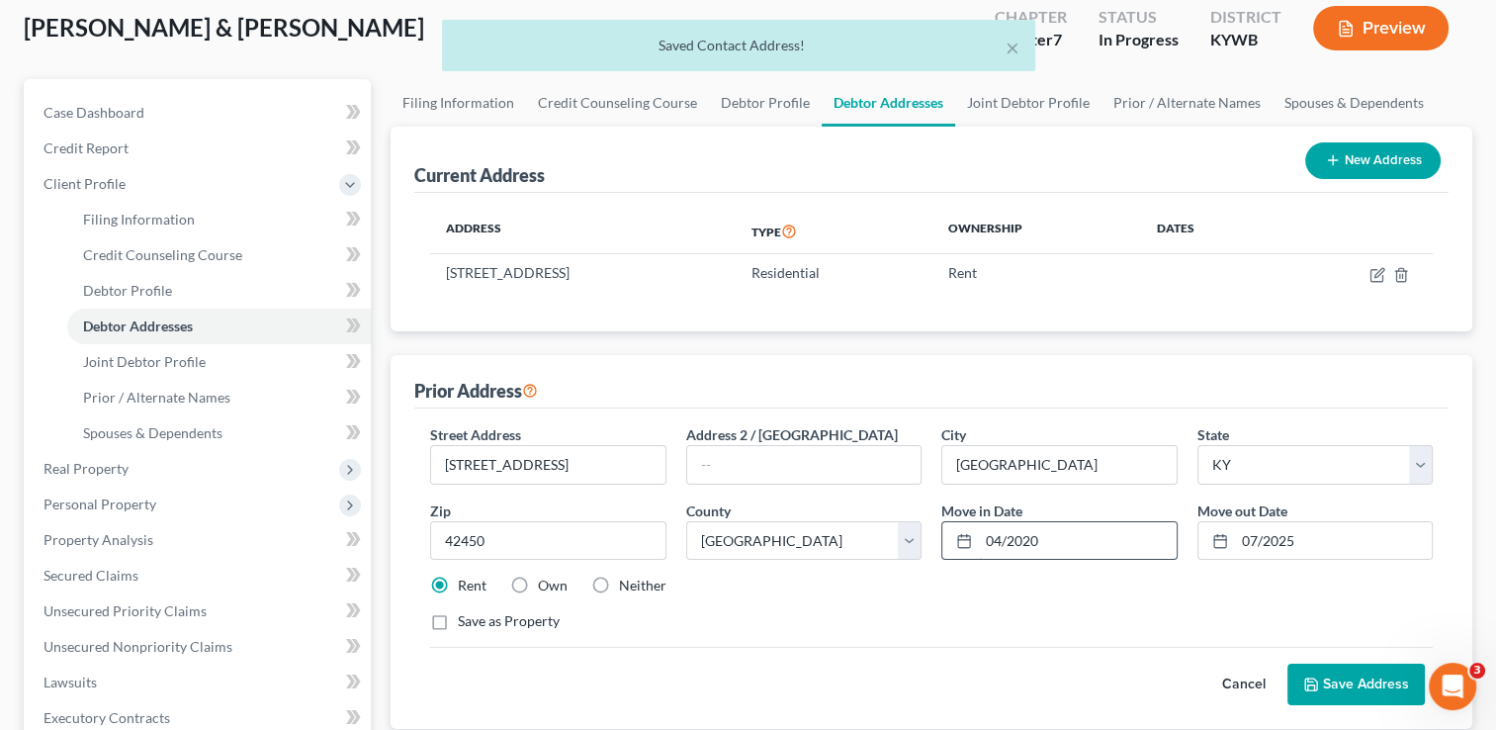
click at [1060, 528] on input "04/2020" at bounding box center [1077, 541] width 197 height 38
type input "04/2021"
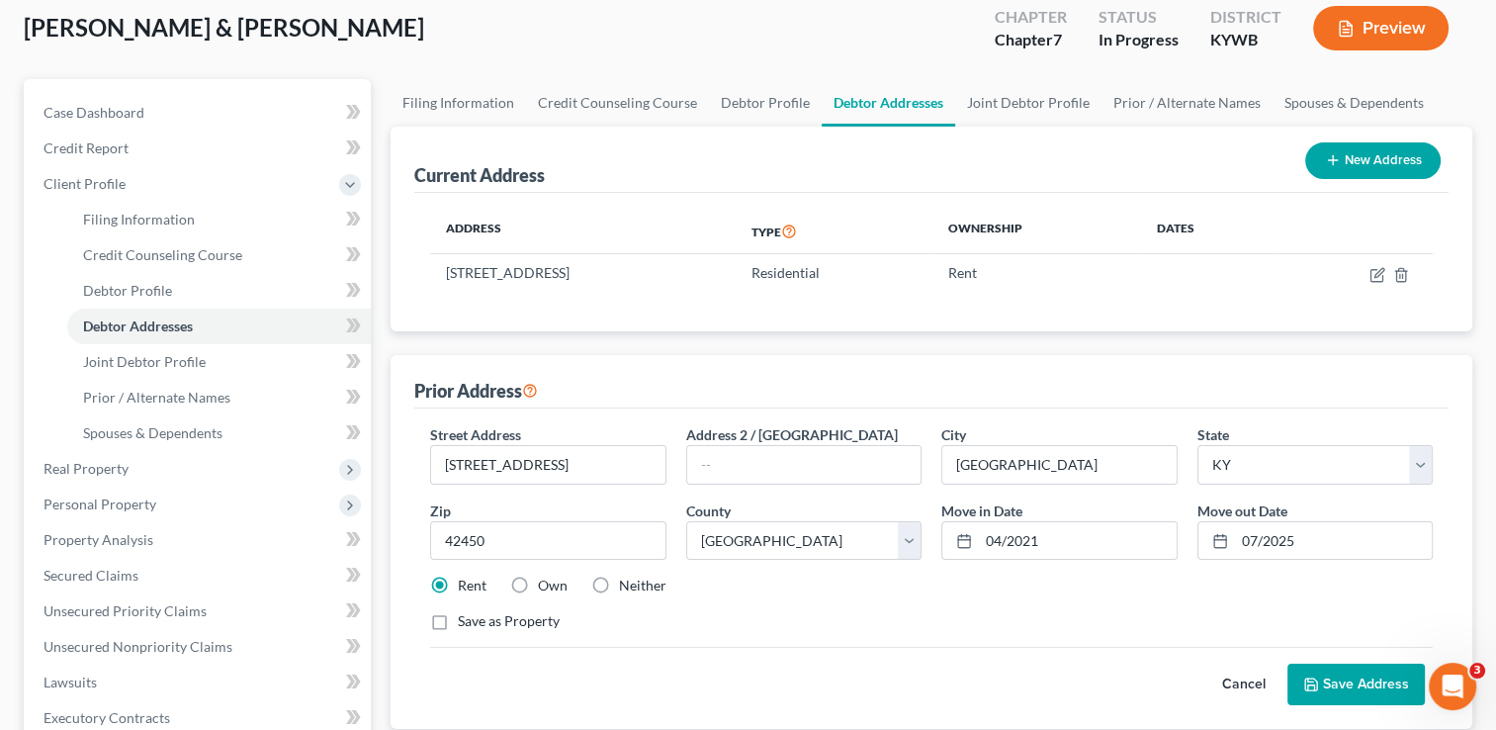
click at [1358, 688] on button "Save Address" at bounding box center [1355, 684] width 137 height 42
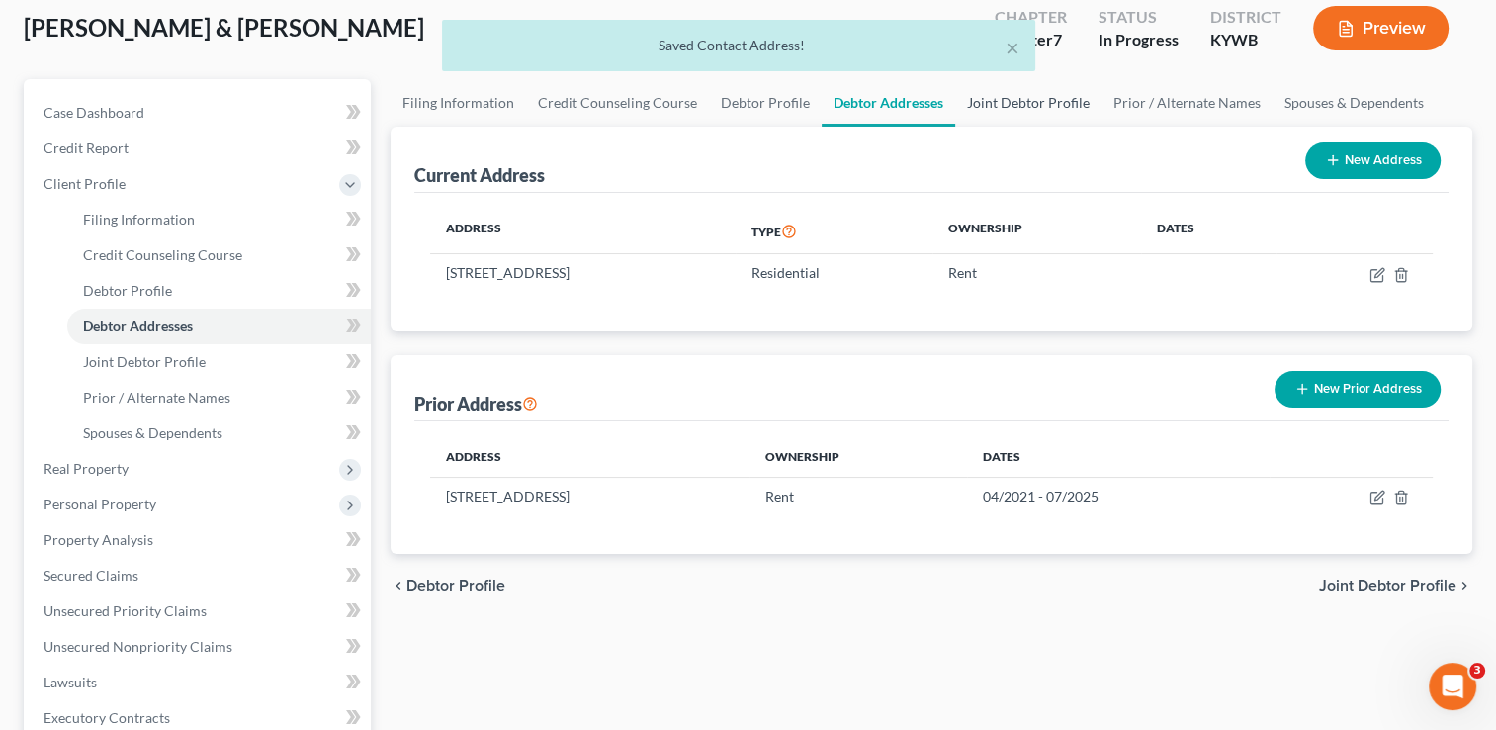
click at [1014, 97] on link "Joint Debtor Profile" at bounding box center [1028, 102] width 146 height 47
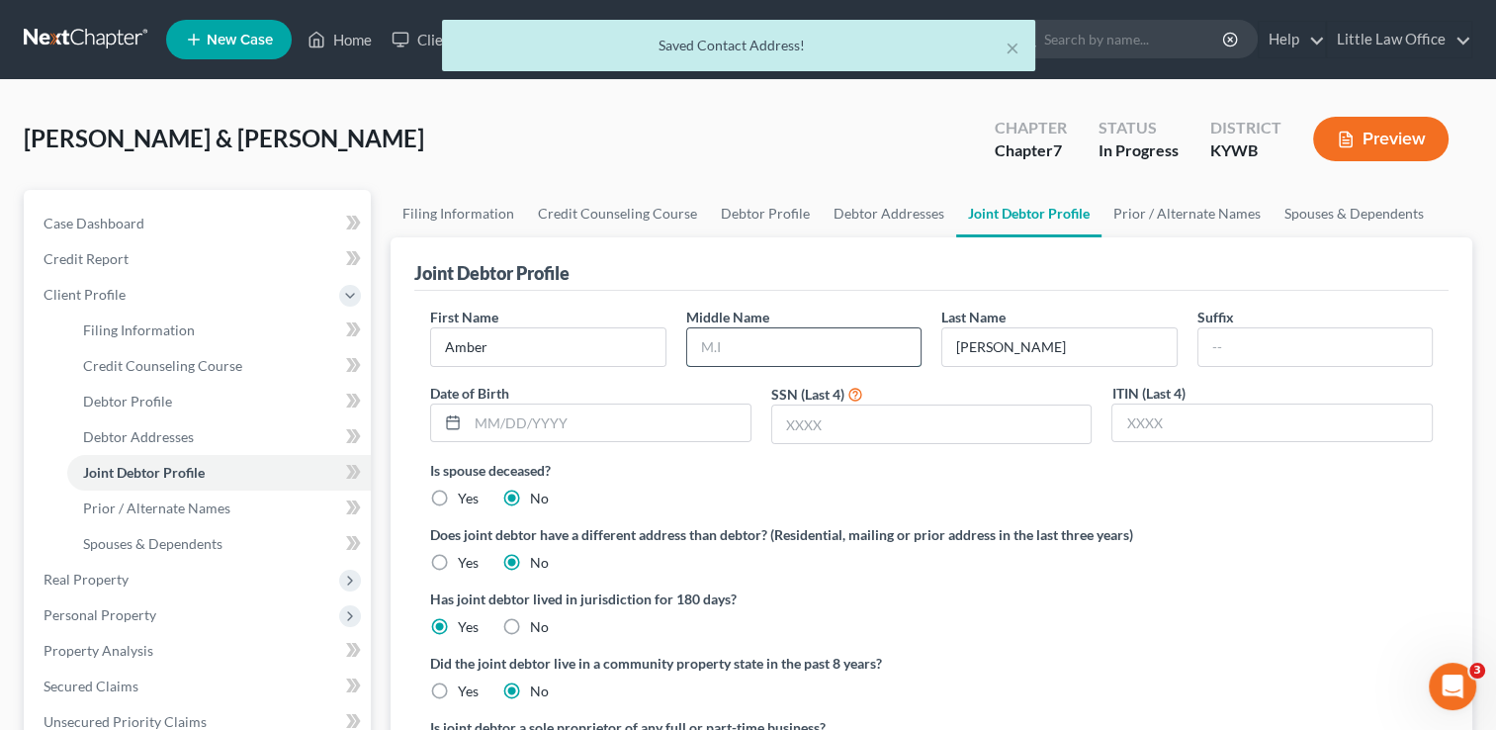
click at [775, 350] on input "text" at bounding box center [803, 347] width 233 height 38
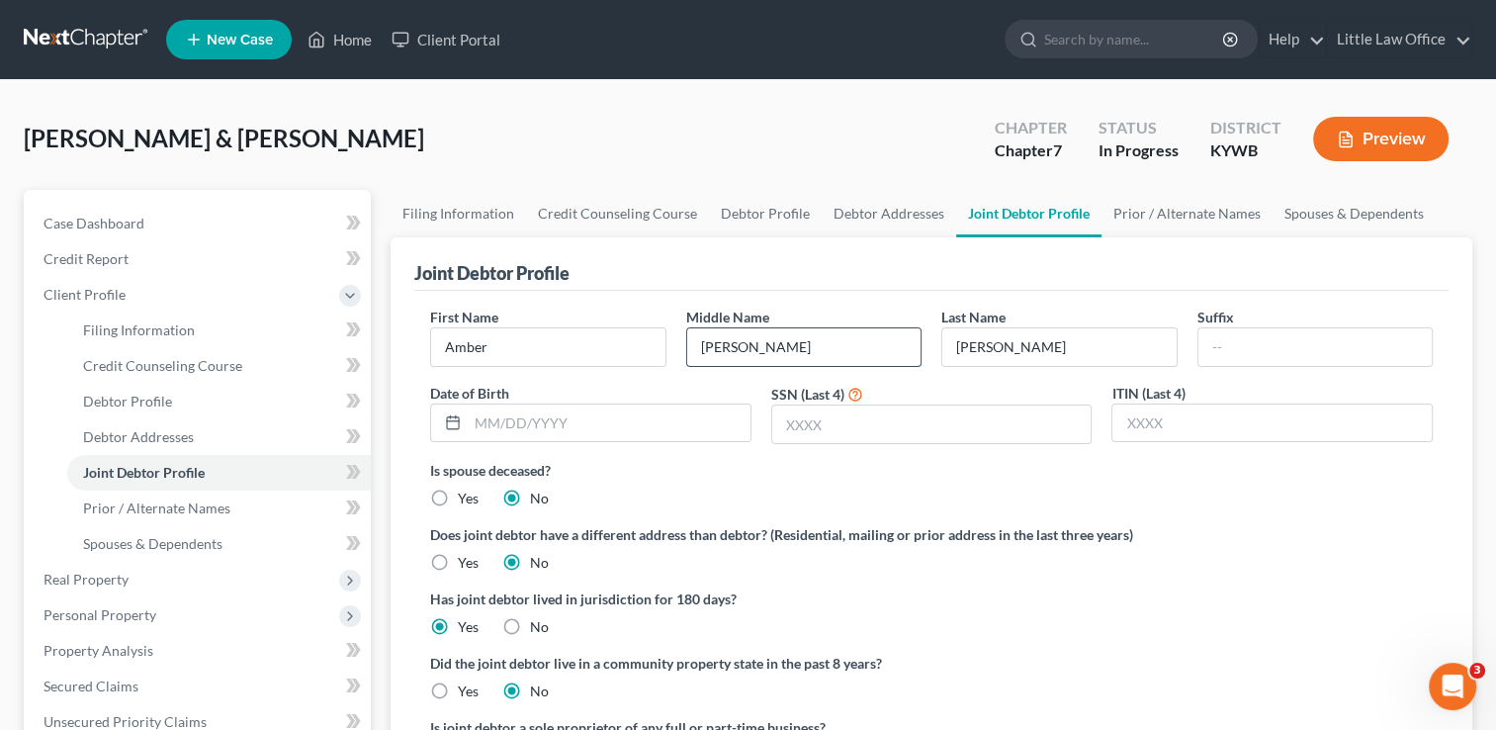
type input "Renee"
type input "05/03/1993"
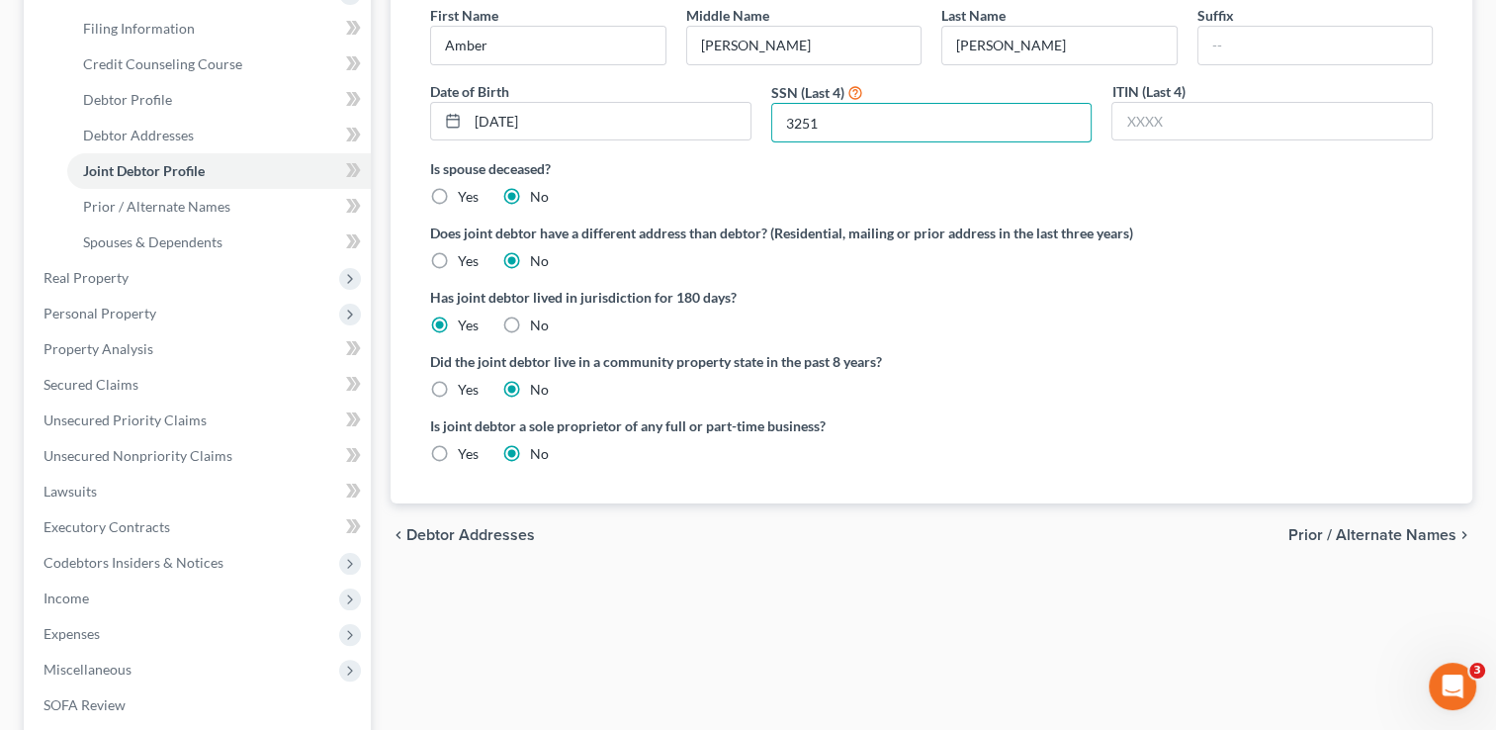
scroll to position [338, 0]
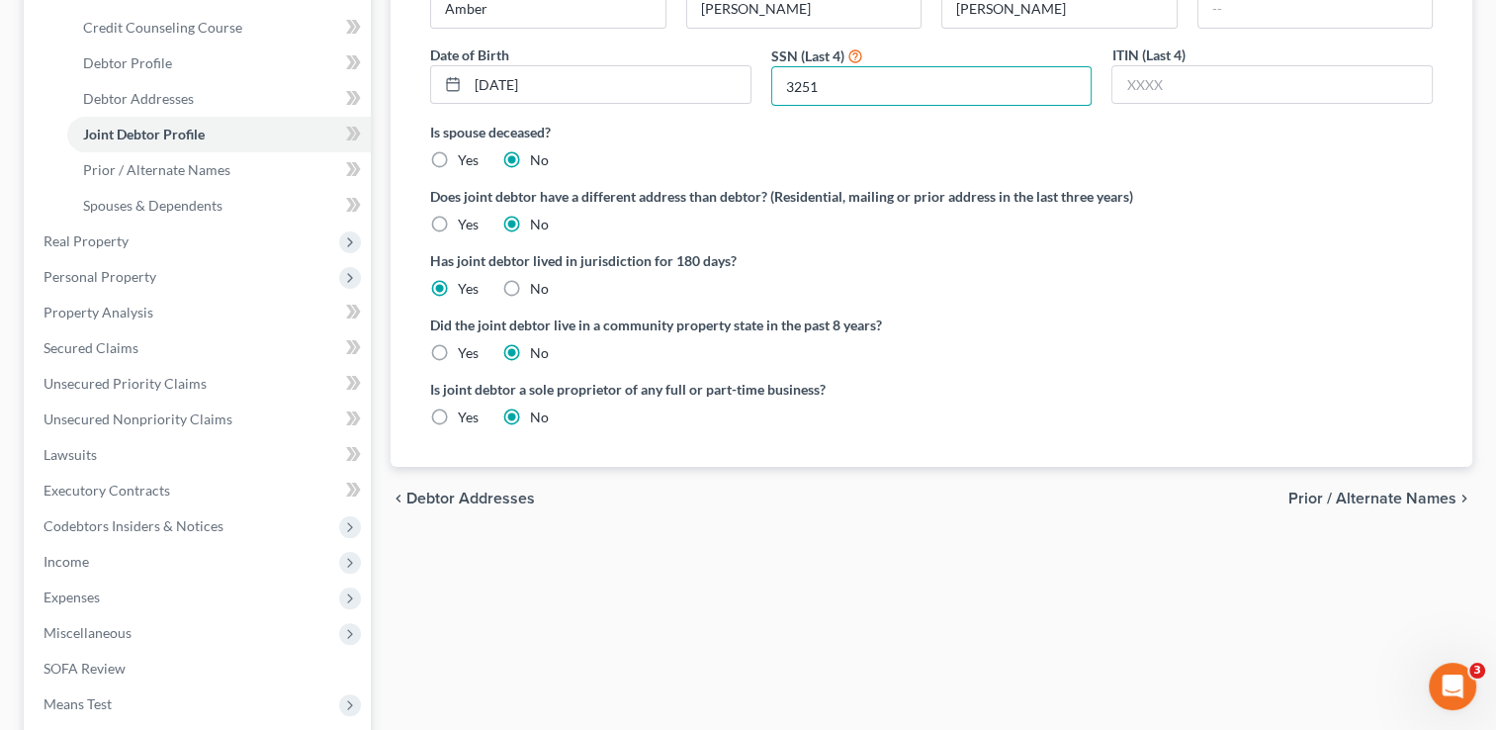
type input "3251"
click at [1384, 507] on div "chevron_left Debtor Addresses Prior / Alternate Names chevron_right" at bounding box center [932, 498] width 1082 height 63
click at [1384, 500] on span "Prior / Alternate Names" at bounding box center [1372, 498] width 168 height 16
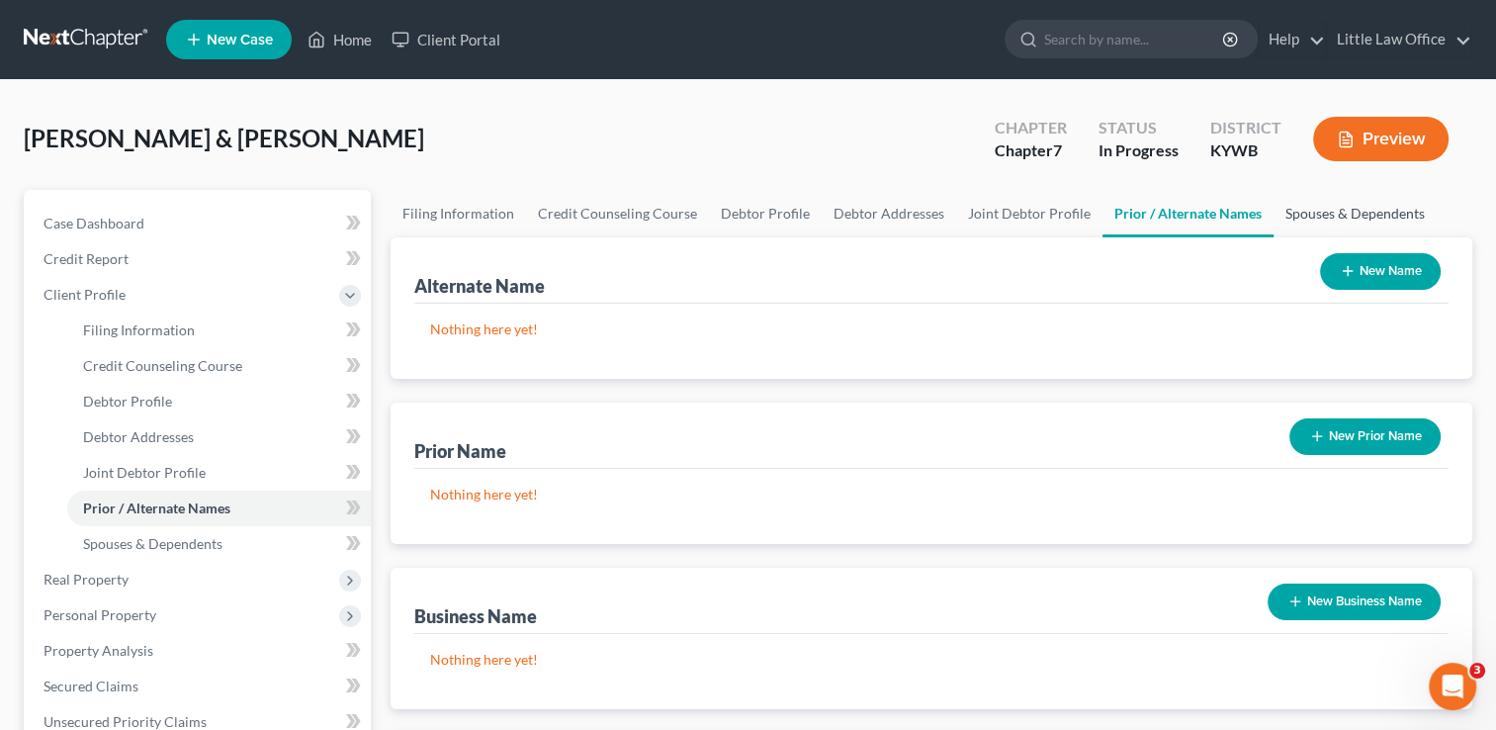
click at [1299, 219] on link "Spouses & Dependents" at bounding box center [1354, 213] width 163 height 47
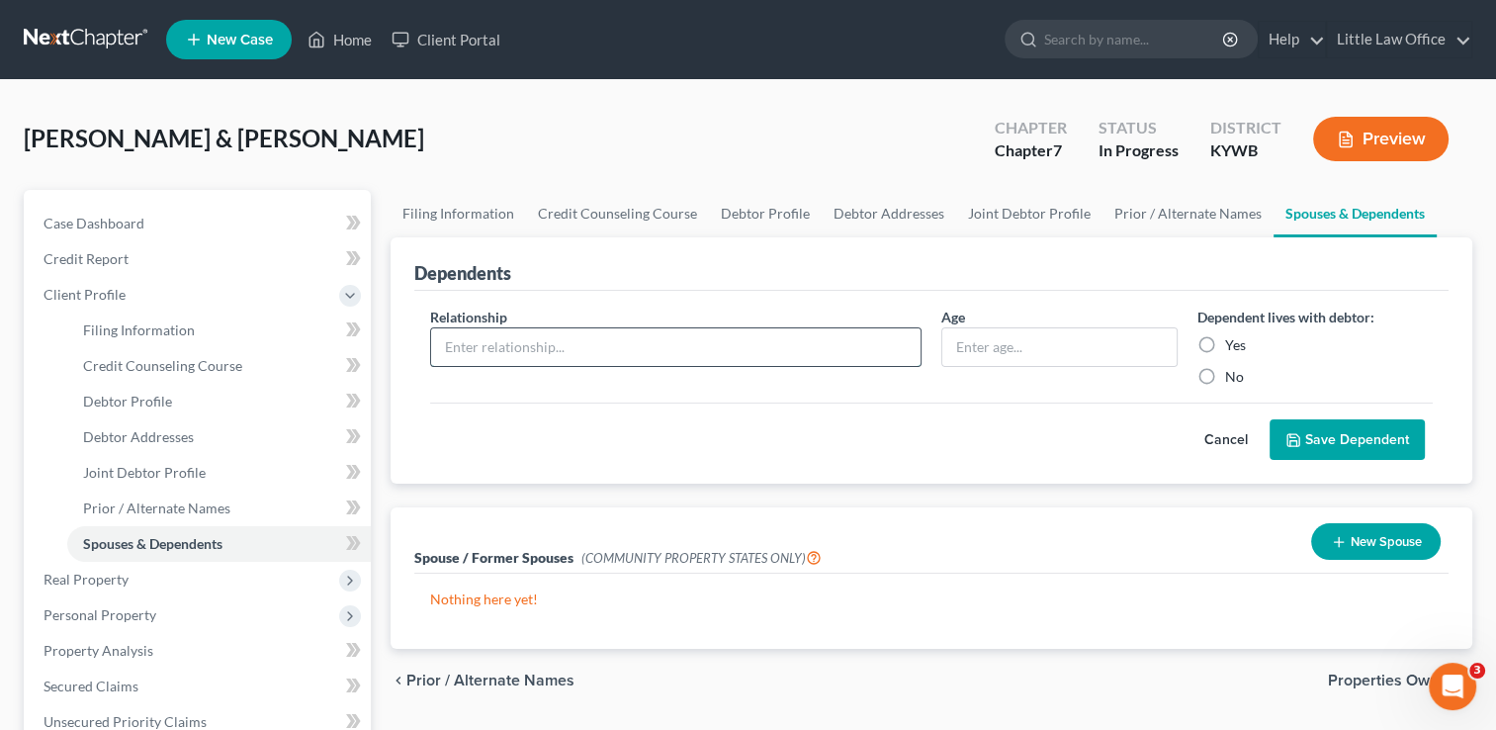
click at [541, 350] on input "text" at bounding box center [675, 347] width 489 height 38
type input "Son"
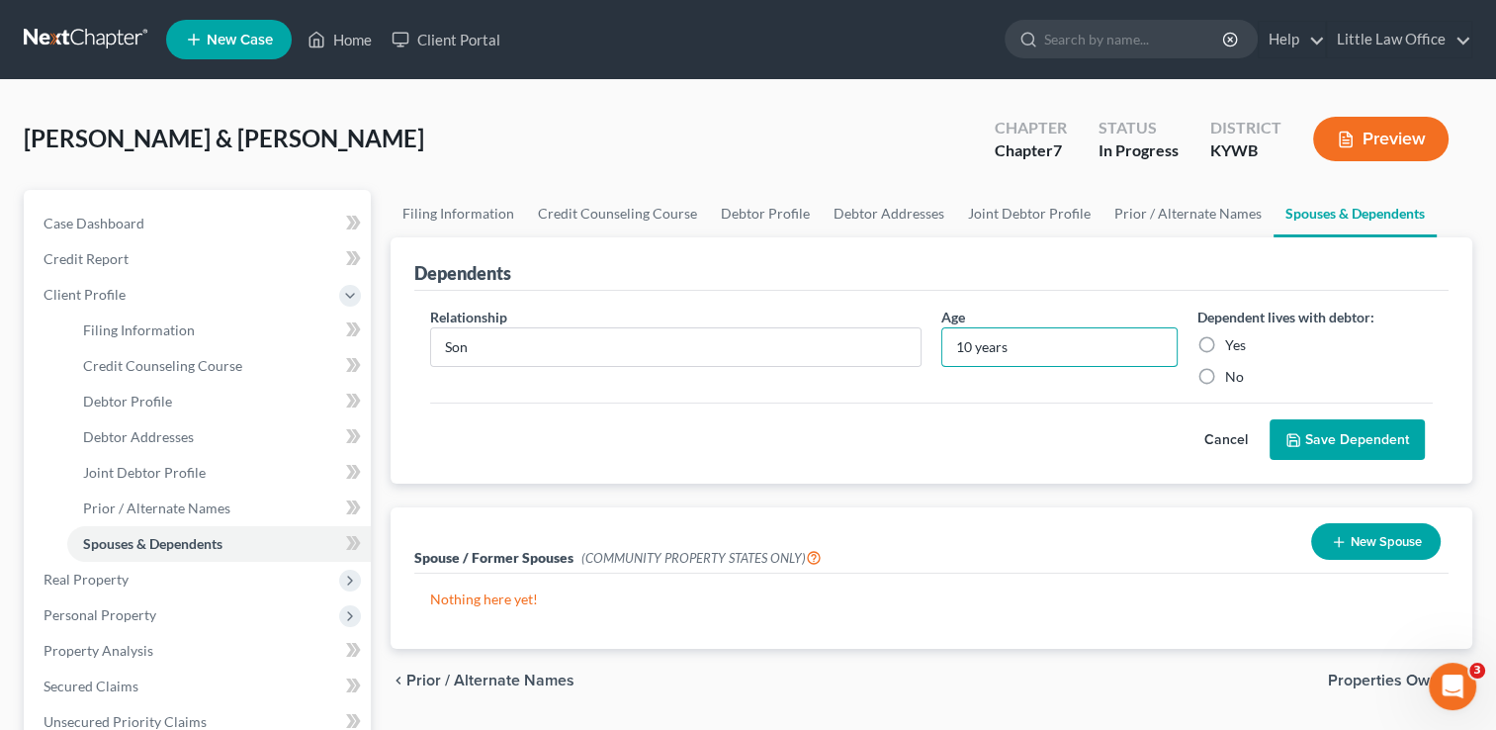
type input "10 years"
click at [1225, 345] on label "Yes" at bounding box center [1235, 345] width 21 height 20
click at [1233, 345] on input "Yes" at bounding box center [1239, 341] width 13 height 13
radio input "true"
click at [1317, 434] on button "Save Dependent" at bounding box center [1346, 440] width 155 height 42
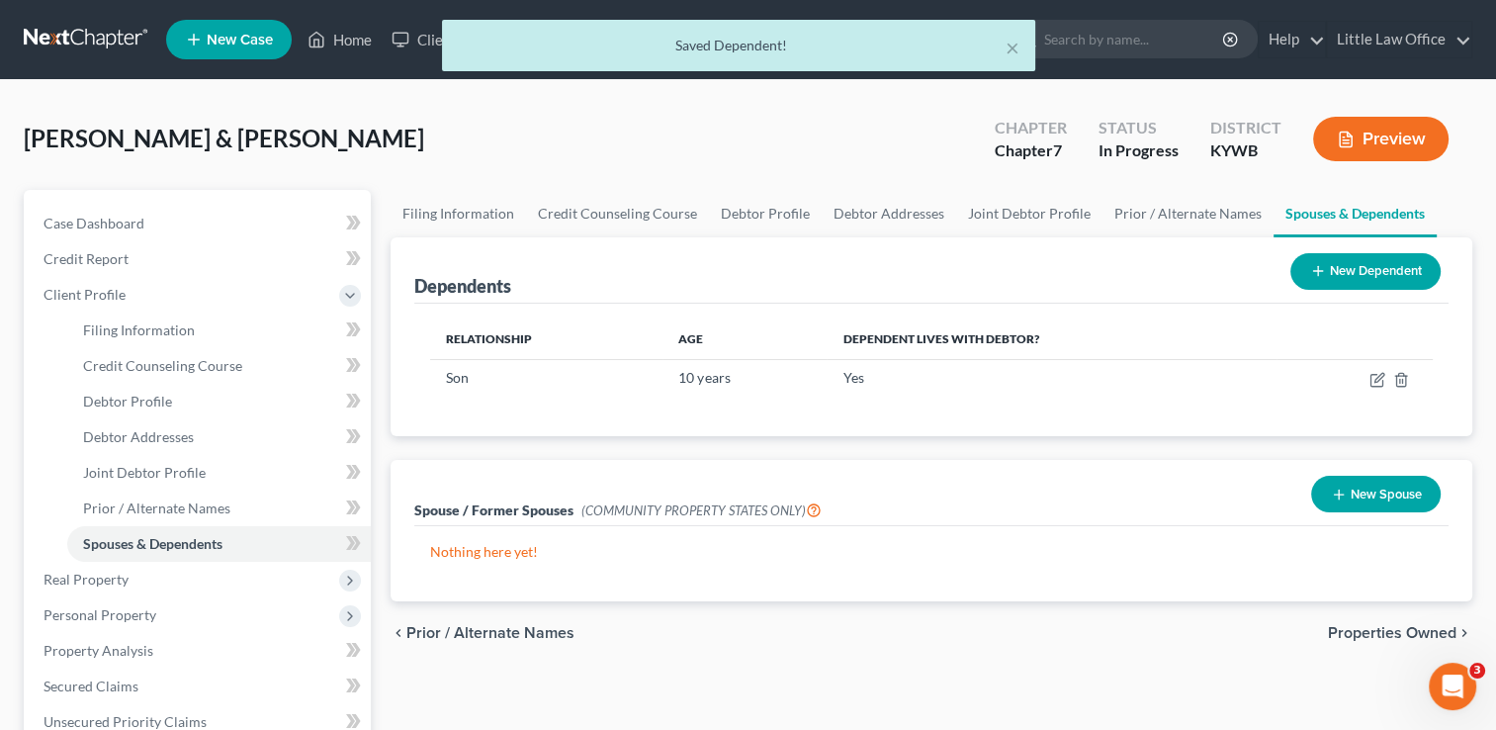
click at [1407, 283] on button "New Dependent" at bounding box center [1365, 271] width 150 height 37
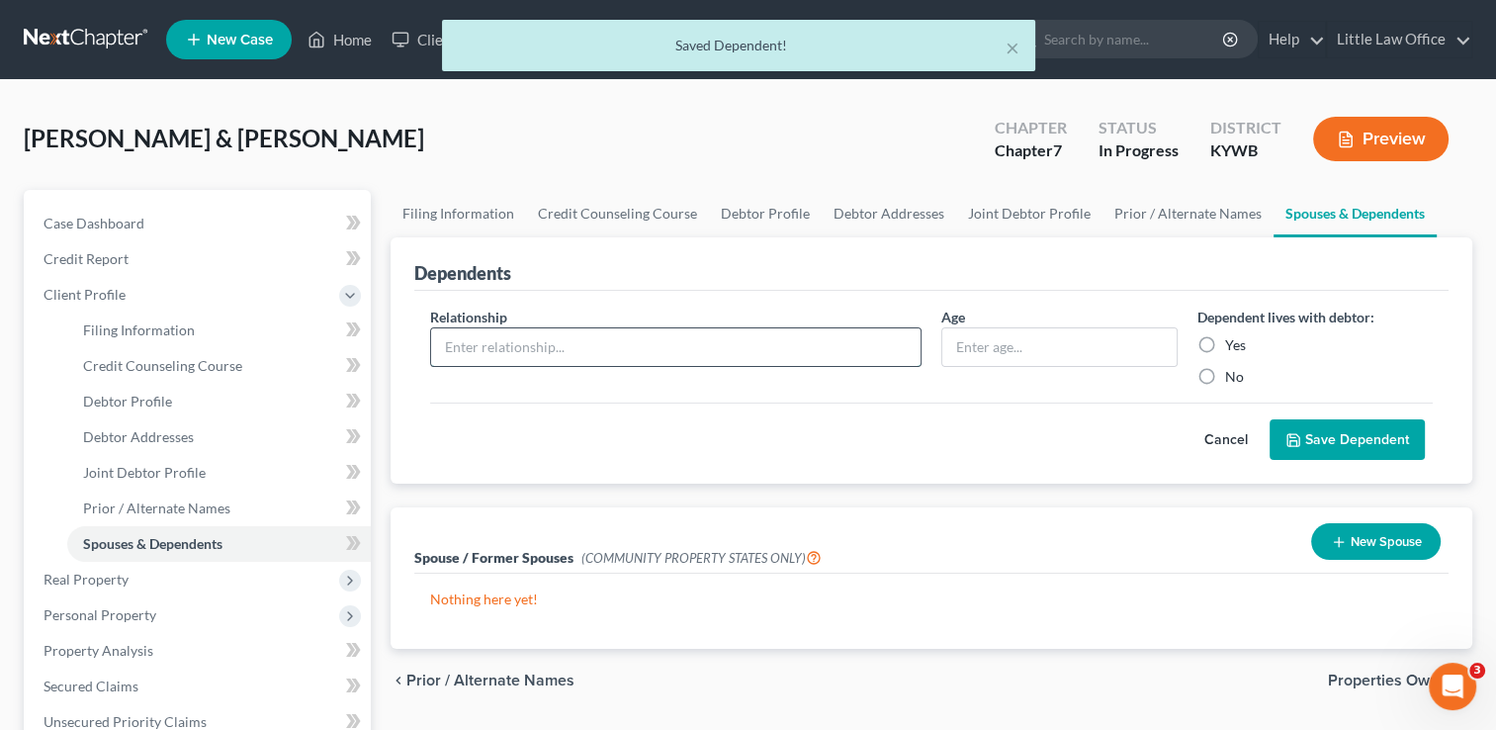
click at [593, 339] on input "text" at bounding box center [675, 347] width 489 height 38
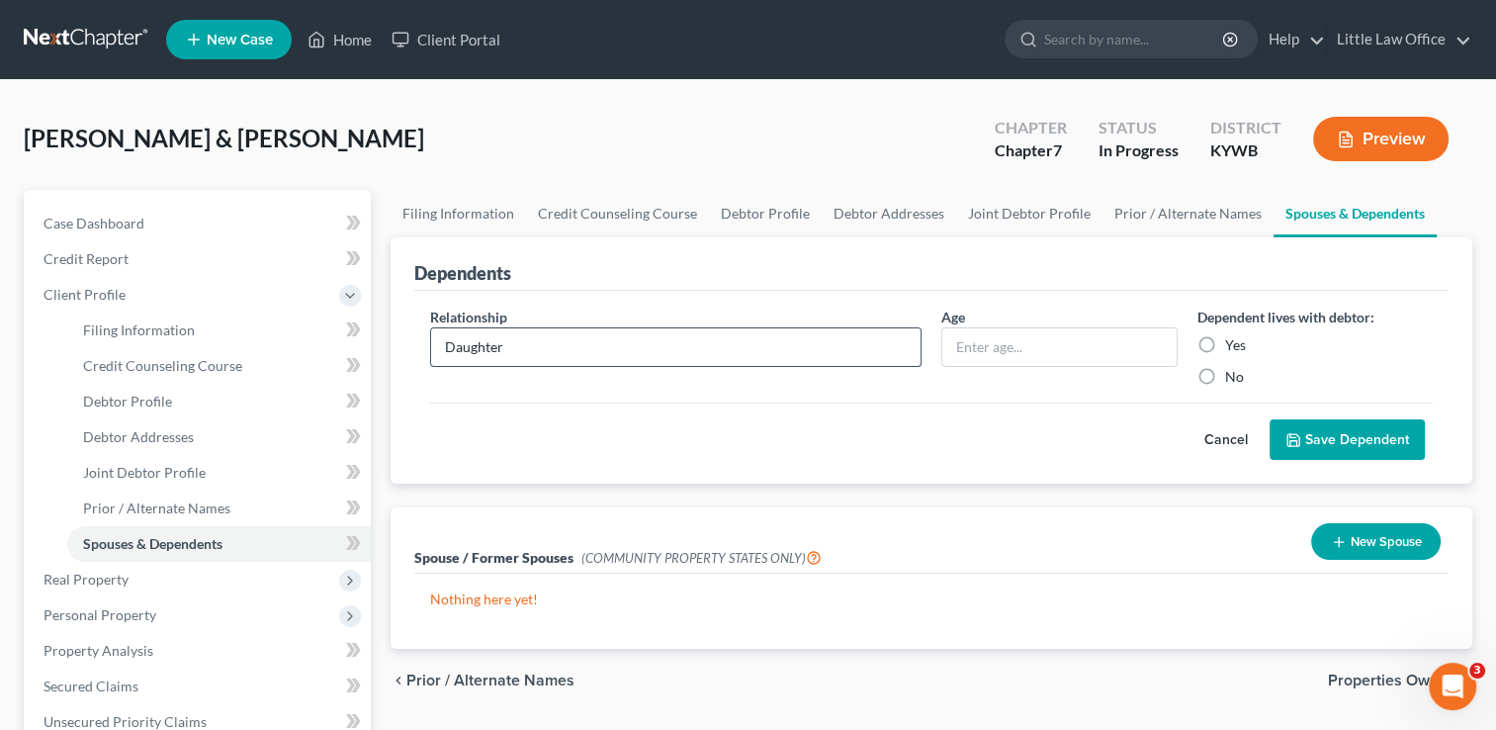
type input "Daughter"
type input "12 years"
click at [1225, 335] on label "Yes" at bounding box center [1235, 345] width 21 height 20
click at [1233, 335] on input "Yes" at bounding box center [1239, 341] width 13 height 13
radio input "true"
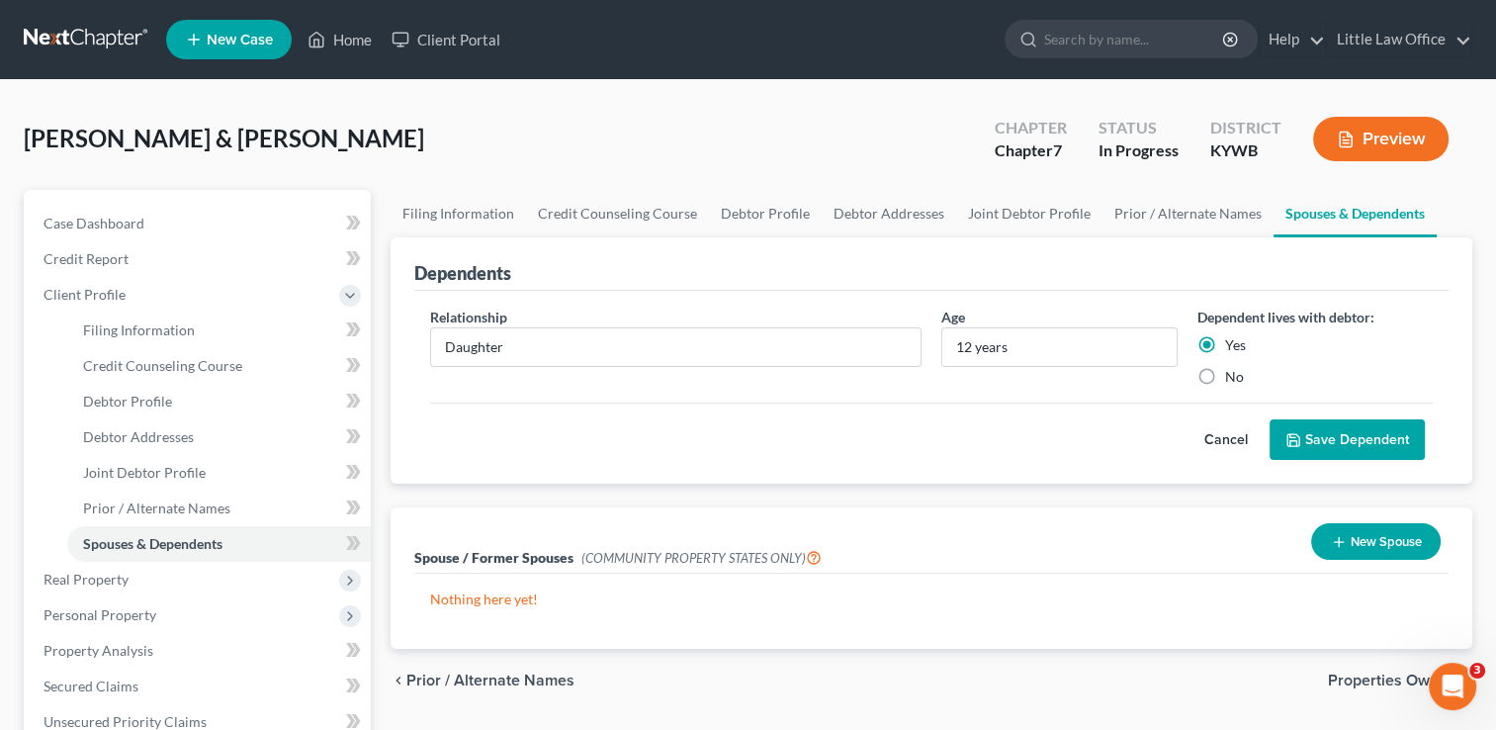
click at [1292, 446] on button "Save Dependent" at bounding box center [1346, 440] width 155 height 42
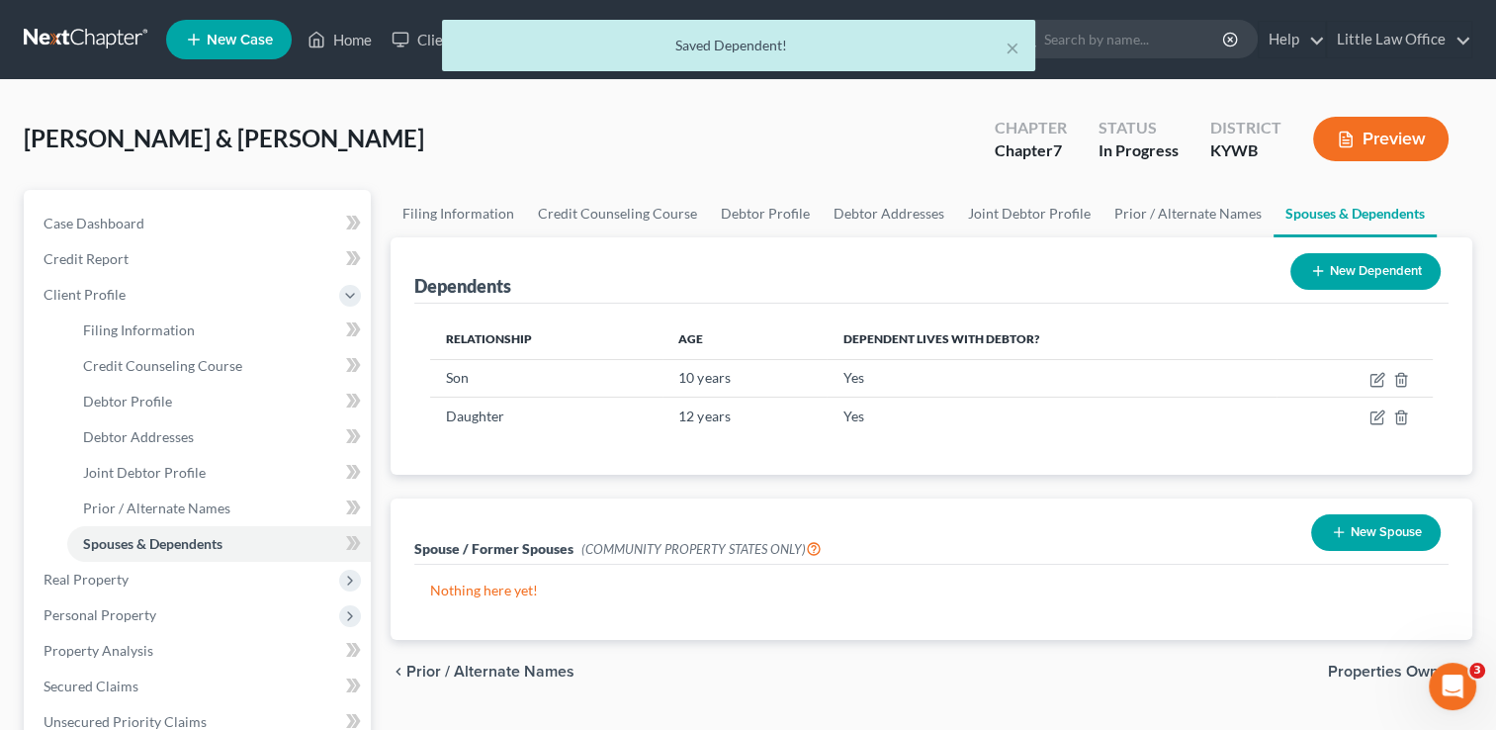
click at [1373, 279] on button "New Dependent" at bounding box center [1365, 271] width 150 height 37
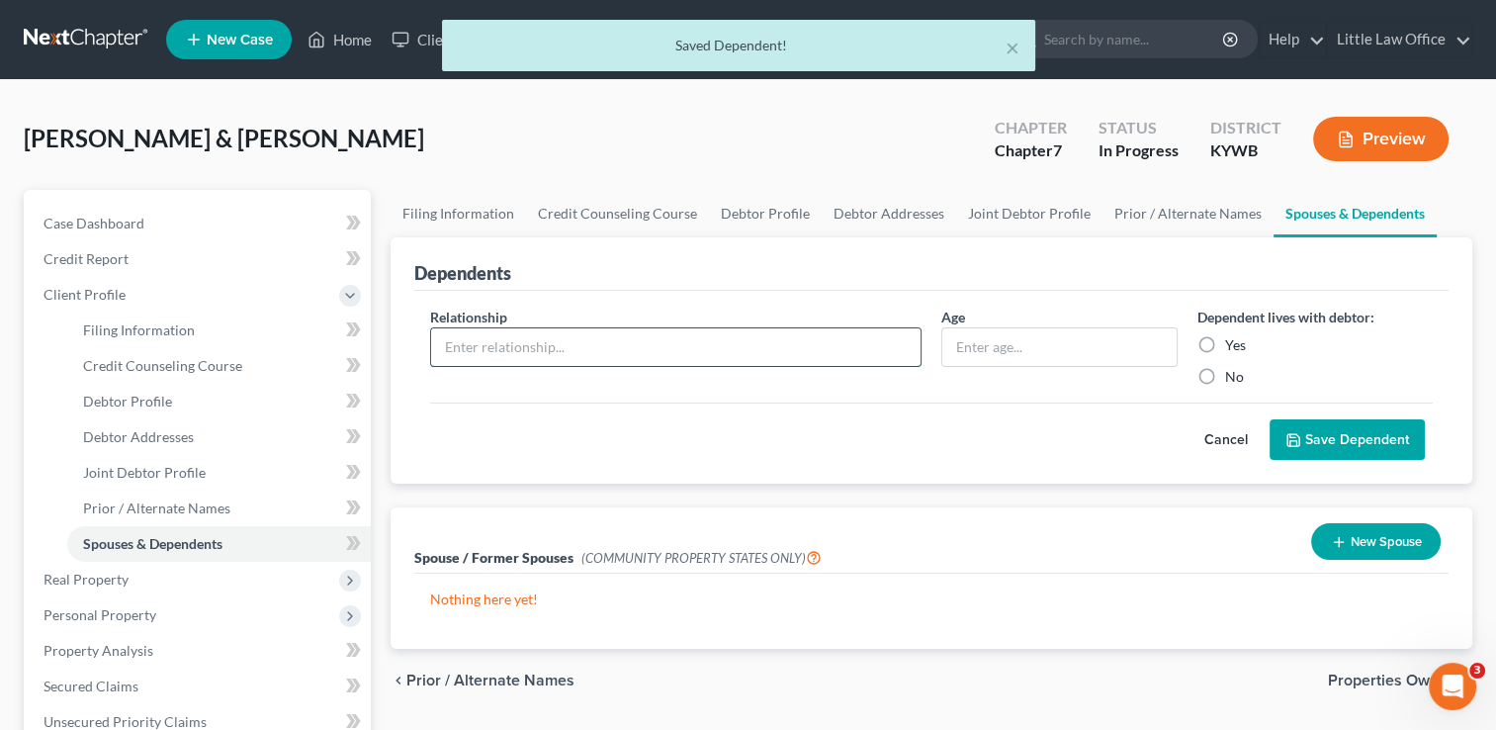
click at [677, 347] on input "text" at bounding box center [675, 347] width 489 height 38
type input "Daughter"
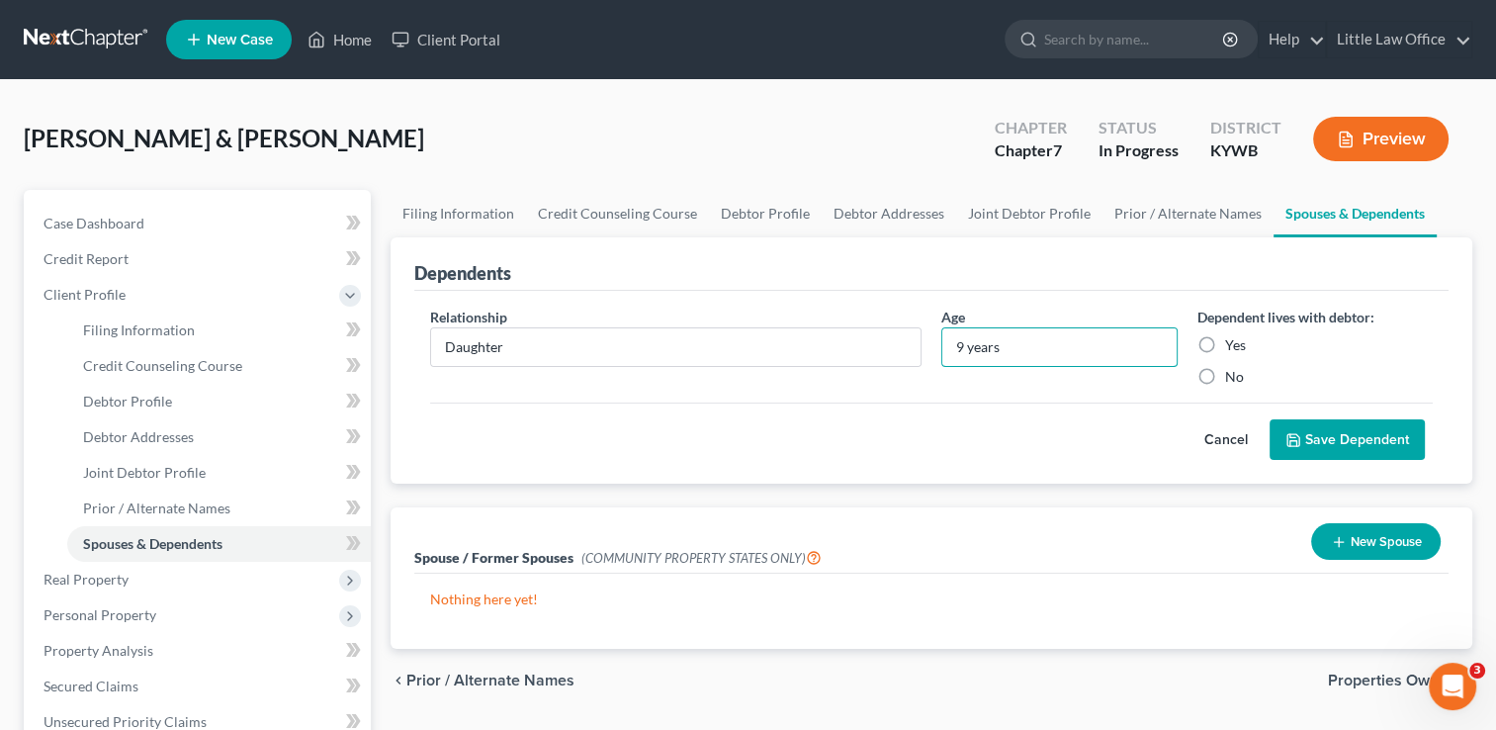
type input "9 years"
click at [1225, 337] on label "Yes" at bounding box center [1235, 345] width 21 height 20
click at [1233, 337] on input "Yes" at bounding box center [1239, 341] width 13 height 13
radio input "true"
click at [1312, 441] on button "Save Dependent" at bounding box center [1346, 440] width 155 height 42
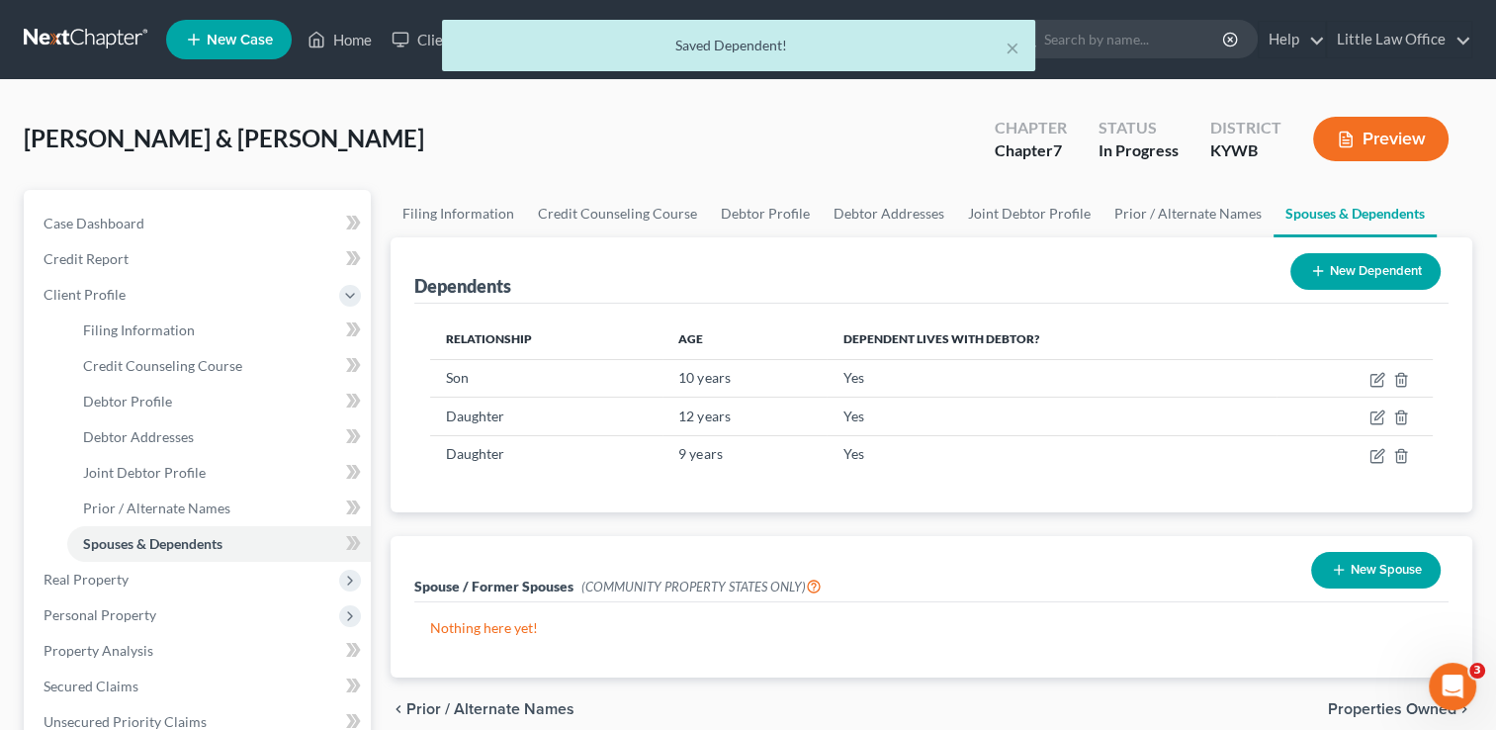
click at [1405, 274] on button "New Dependent" at bounding box center [1365, 271] width 150 height 37
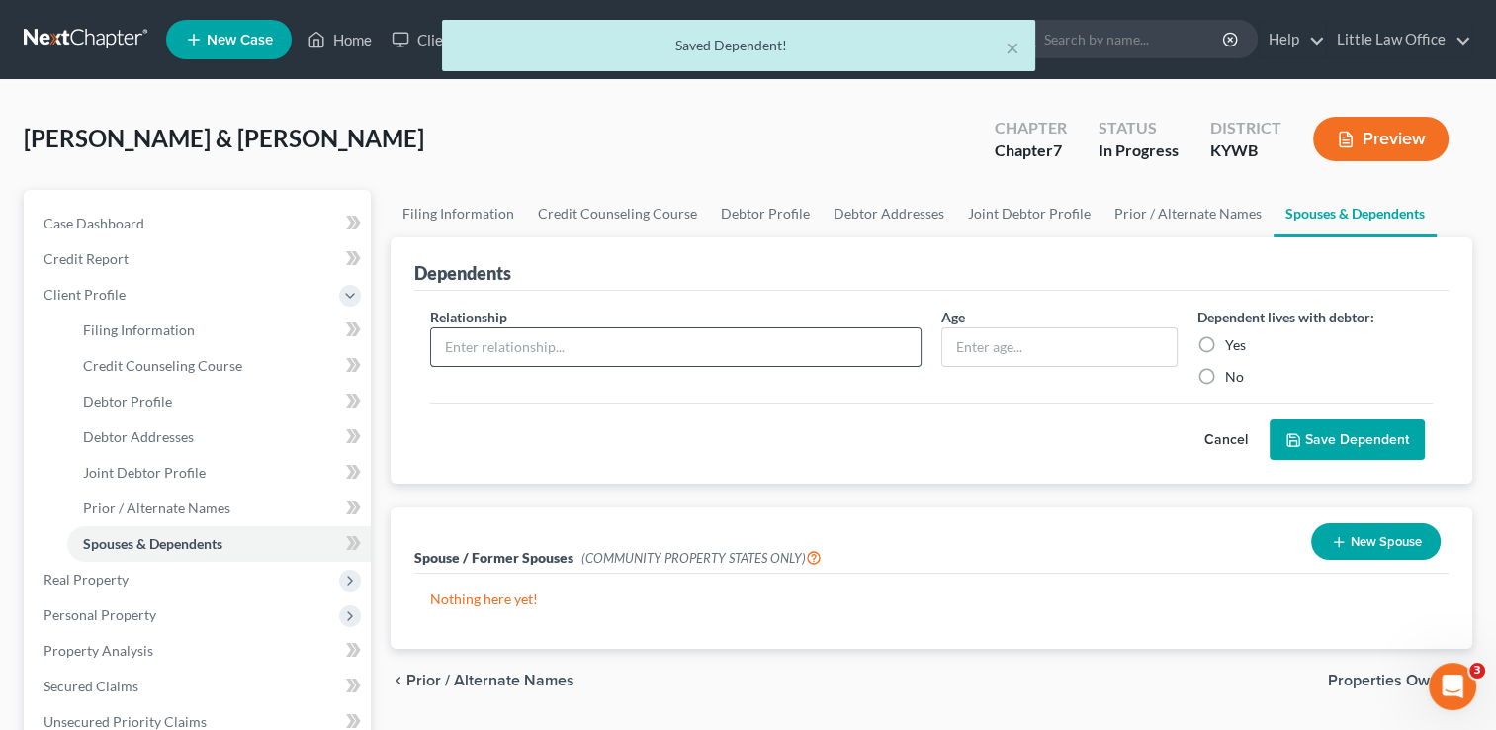
click at [658, 351] on input "text" at bounding box center [675, 347] width 489 height 38
type input "Daughter"
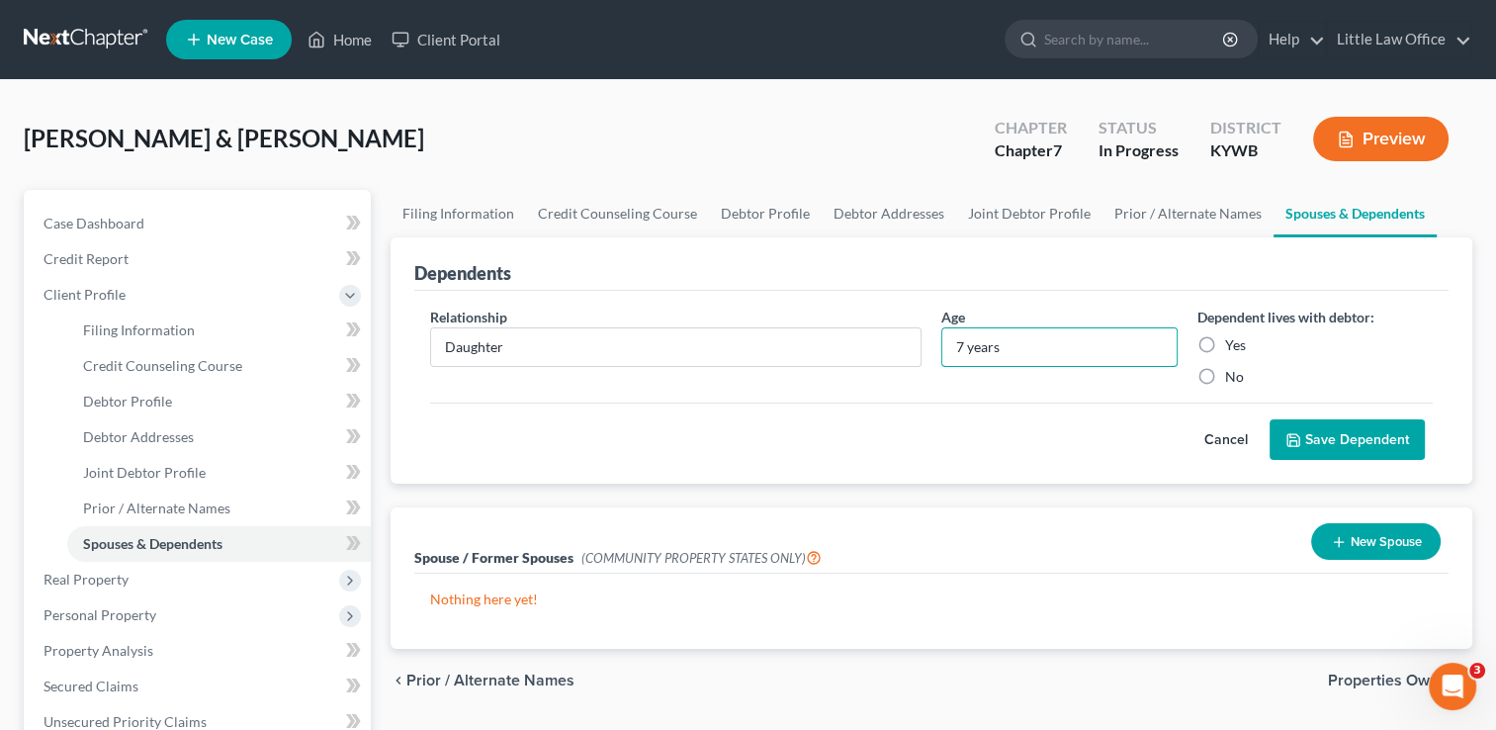
type input "7 years"
click at [1225, 345] on label "Yes" at bounding box center [1235, 345] width 21 height 20
click at [1233, 345] on input "Yes" at bounding box center [1239, 341] width 13 height 13
radio input "true"
click at [1305, 434] on button "Save Dependent" at bounding box center [1346, 440] width 155 height 42
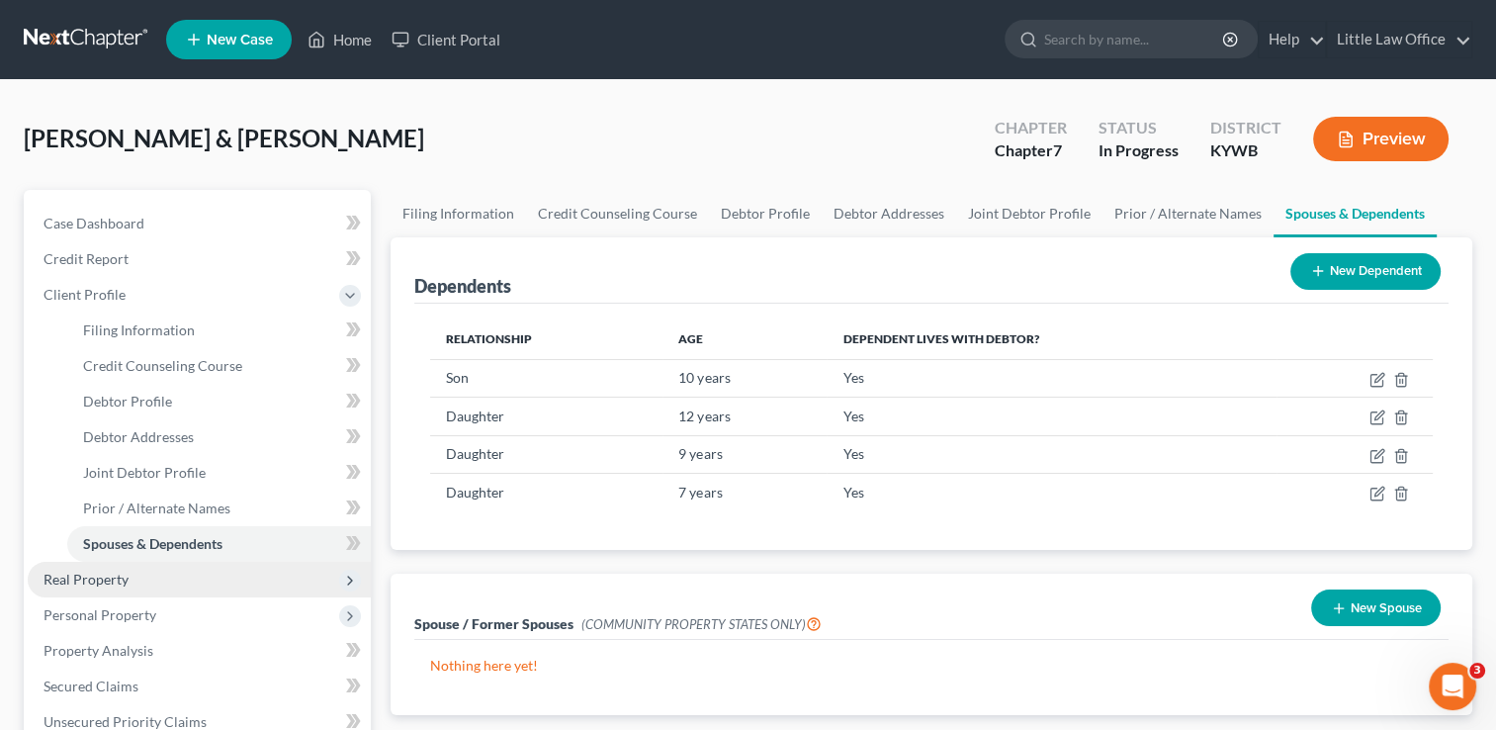
click at [179, 566] on span "Real Property" at bounding box center [199, 580] width 343 height 36
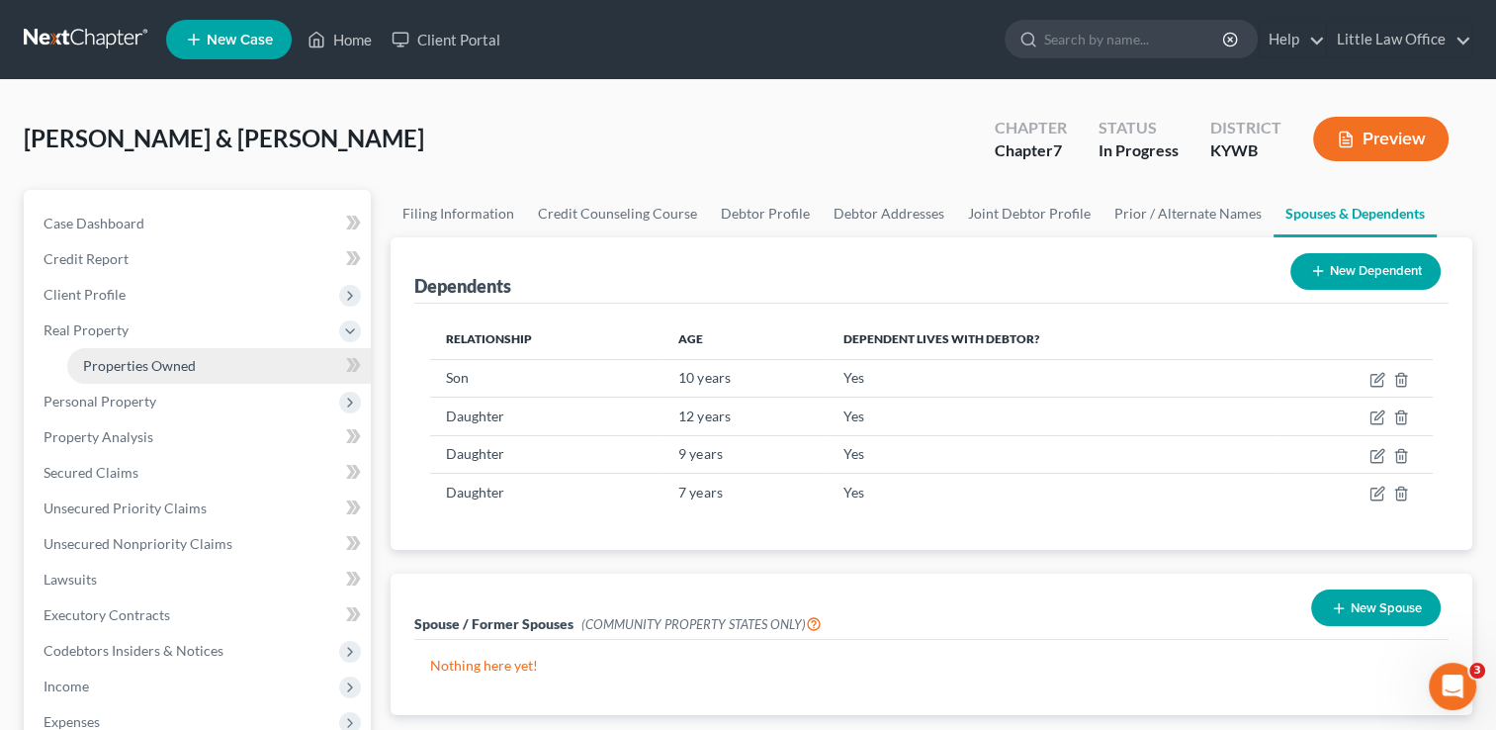
click at [192, 378] on link "Properties Owned" at bounding box center [219, 366] width 304 height 36
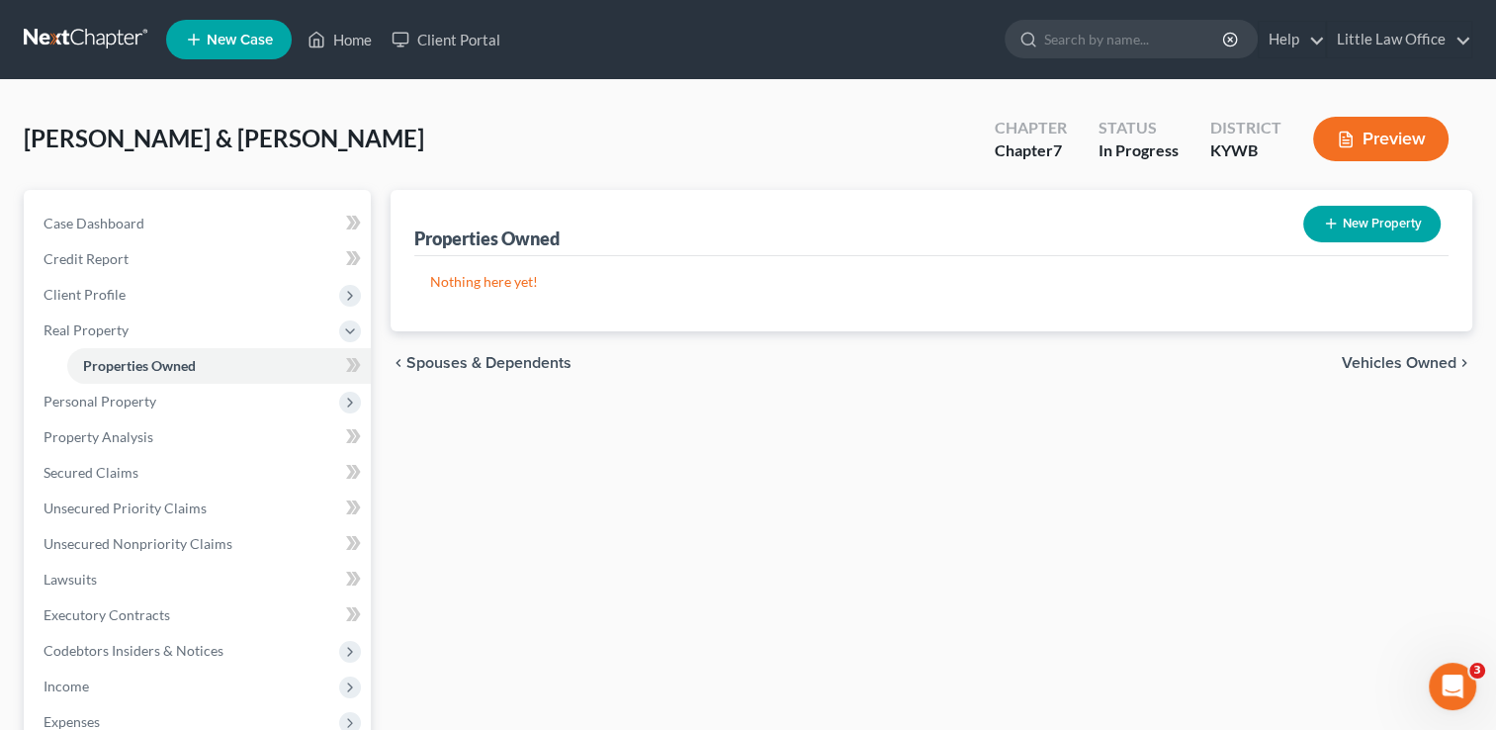
click at [1379, 355] on span "Vehicles Owned" at bounding box center [1399, 363] width 115 height 16
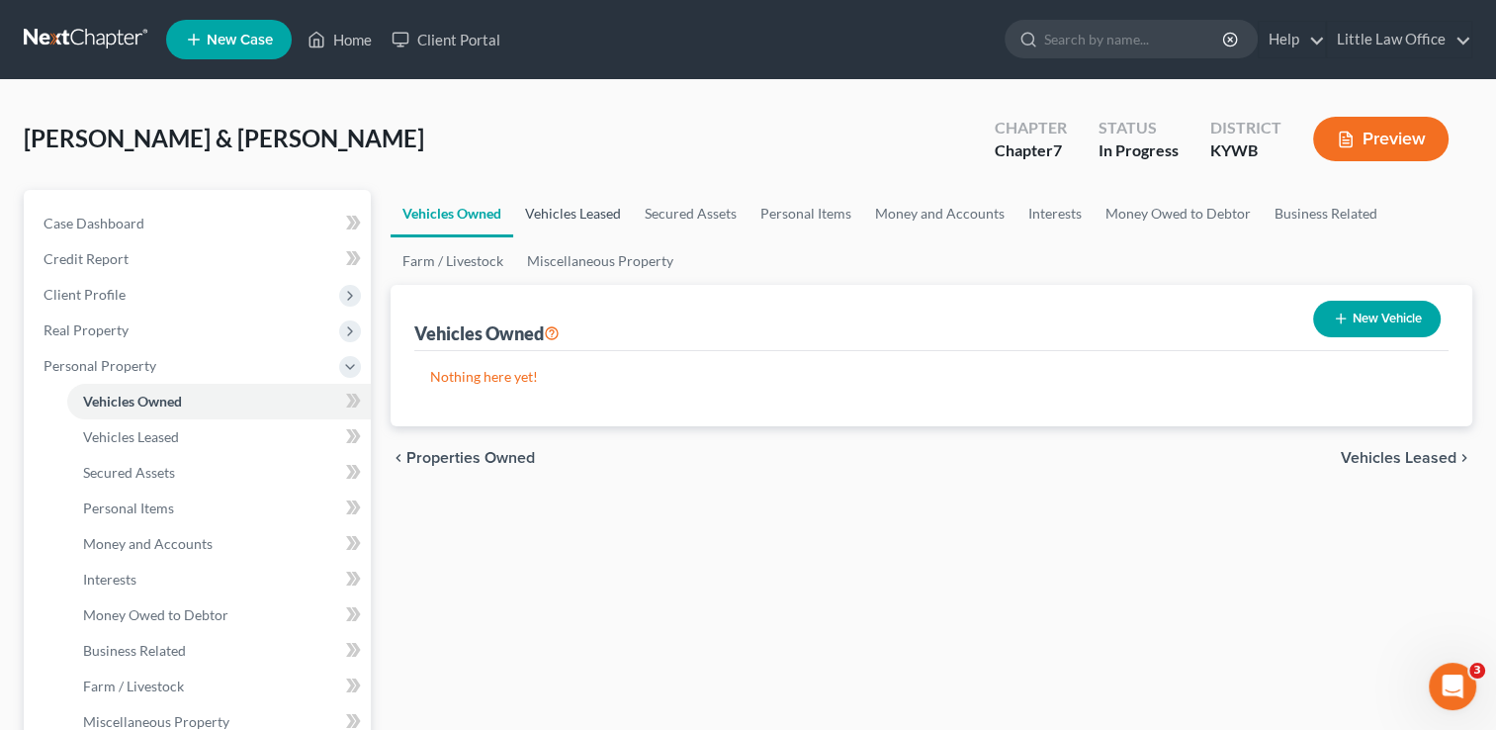
click at [600, 202] on link "Vehicles Leased" at bounding box center [573, 213] width 120 height 47
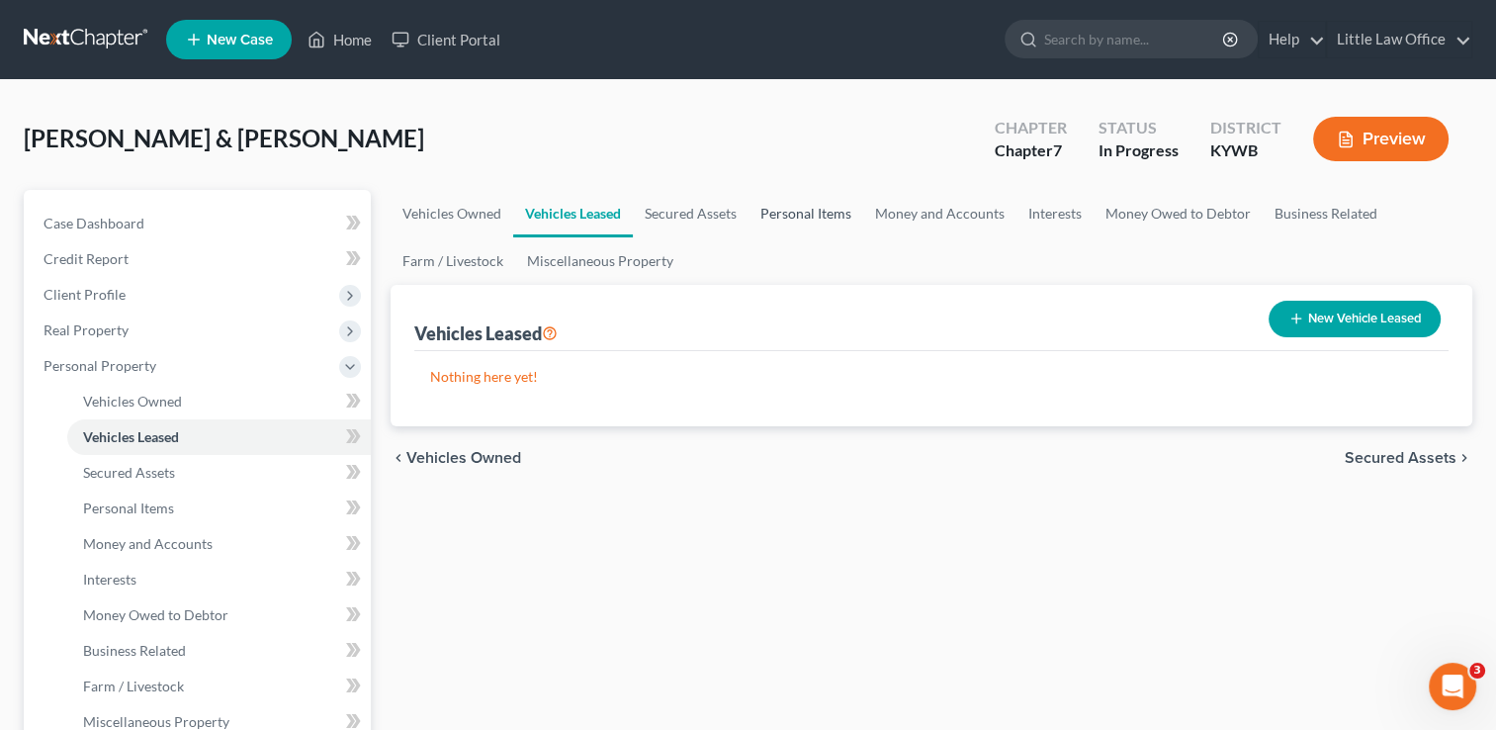
click at [799, 212] on link "Personal Items" at bounding box center [805, 213] width 115 height 47
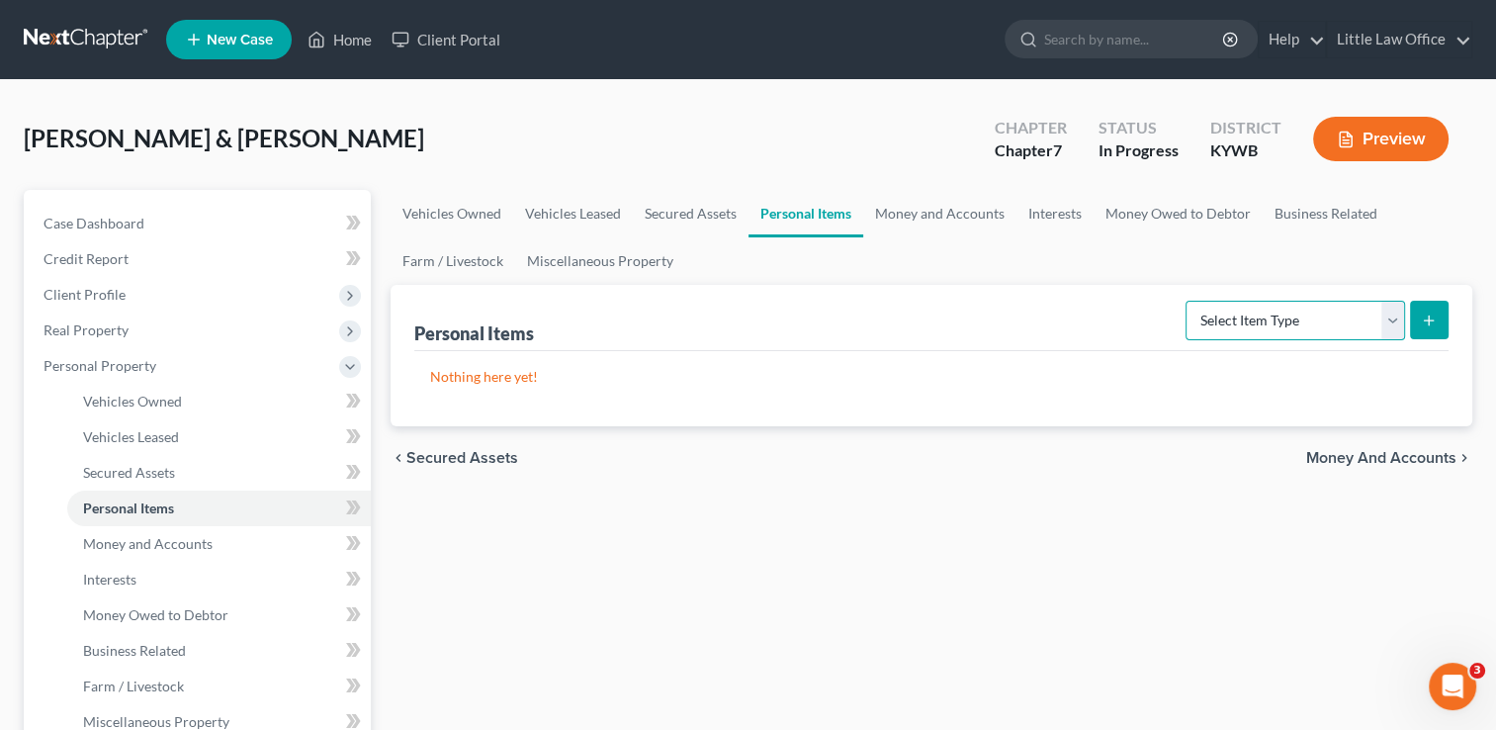
click at [1286, 328] on select "Select Item Type Clothing Collectibles Of Value Electronics Firearms Household …" at bounding box center [1294, 321] width 219 height 40
select select "clothing"
click at [1187, 301] on select "Select Item Type Clothing Collectibles Of Value Electronics Firearms Household …" at bounding box center [1294, 321] width 219 height 40
click at [1415, 310] on button "submit" at bounding box center [1429, 320] width 39 height 39
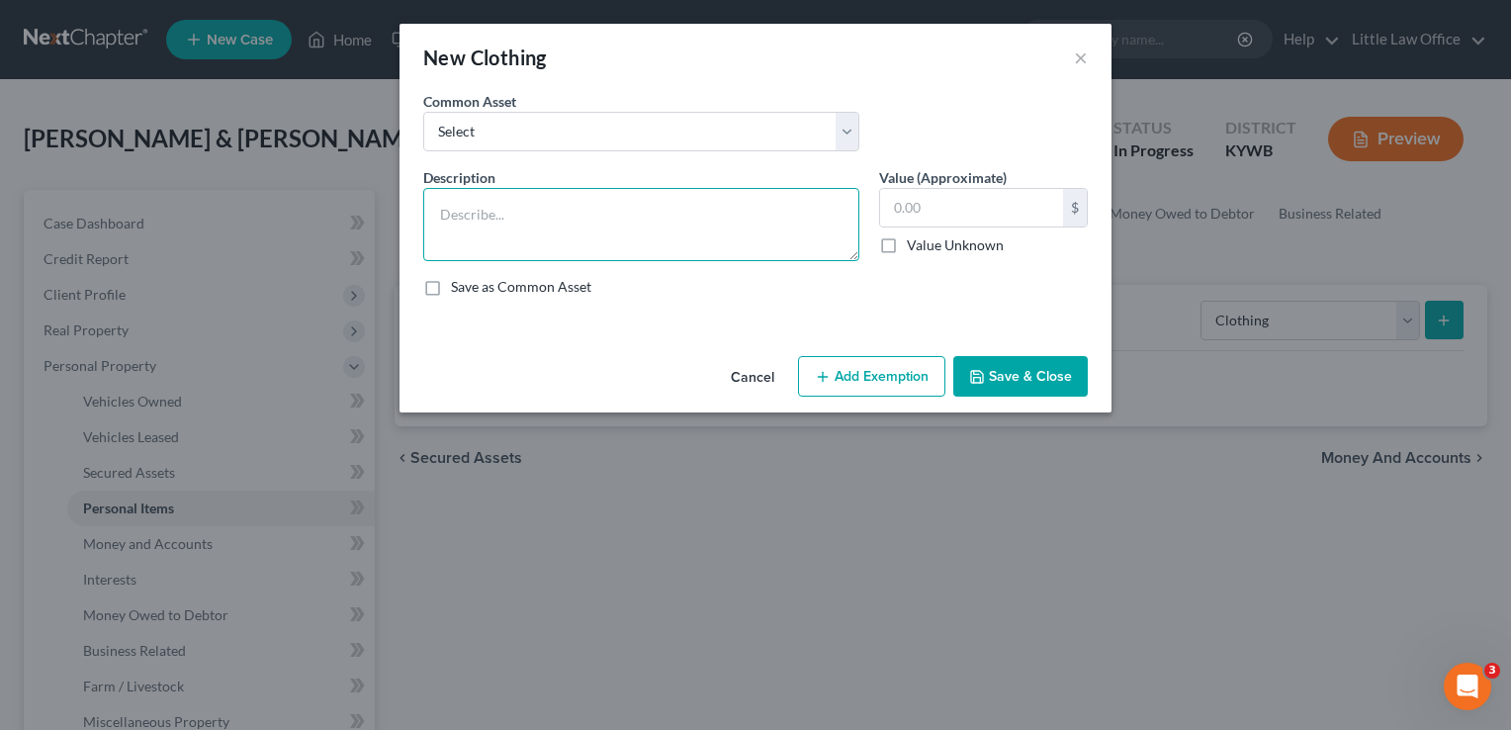
click at [633, 218] on textarea at bounding box center [641, 224] width 436 height 73
type textarea "clothing for 2 adults and 4 children"
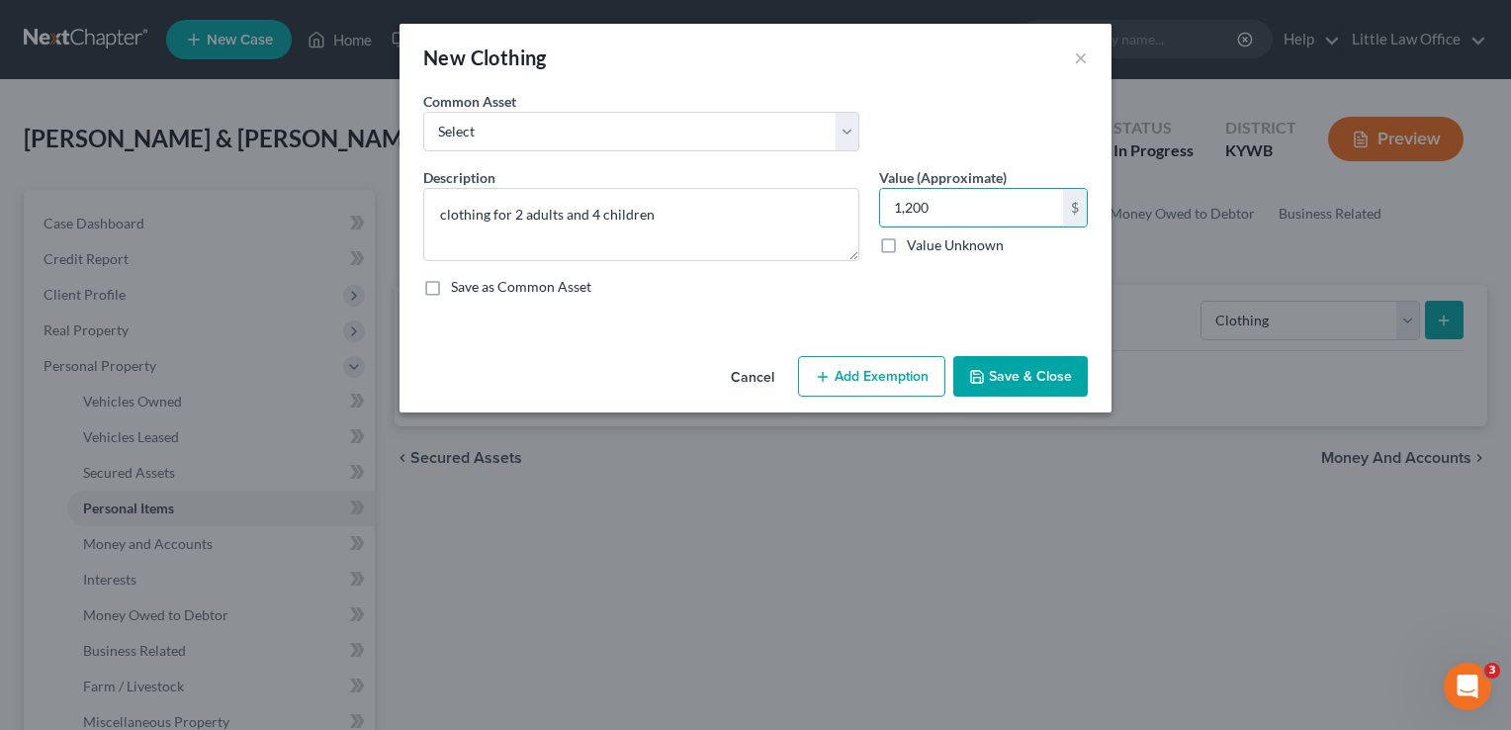
type input "1,200"
click at [1050, 393] on button "Save & Close" at bounding box center [1020, 377] width 134 height 42
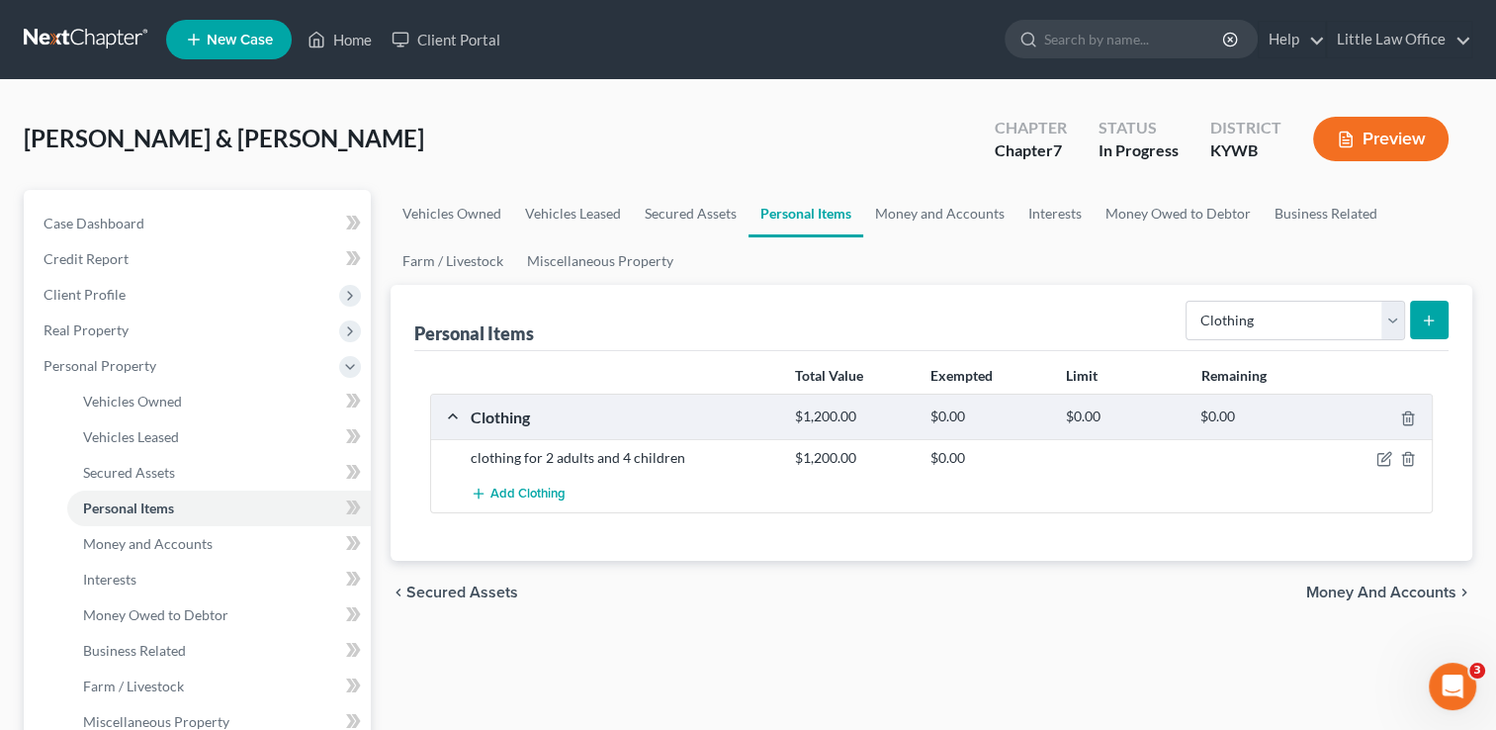
click at [1242, 339] on div "Select Item Type Clothing Collectibles Of Value Electronics Firearms Household …" at bounding box center [1313, 319] width 271 height 52
click at [1242, 334] on select "Select Item Type Clothing Collectibles Of Value Electronics Firearms Household …" at bounding box center [1294, 321] width 219 height 40
select select "electronics"
click at [1187, 301] on select "Select Item Type Clothing Collectibles Of Value Electronics Firearms Household …" at bounding box center [1294, 321] width 219 height 40
click at [1442, 306] on button "submit" at bounding box center [1429, 320] width 39 height 39
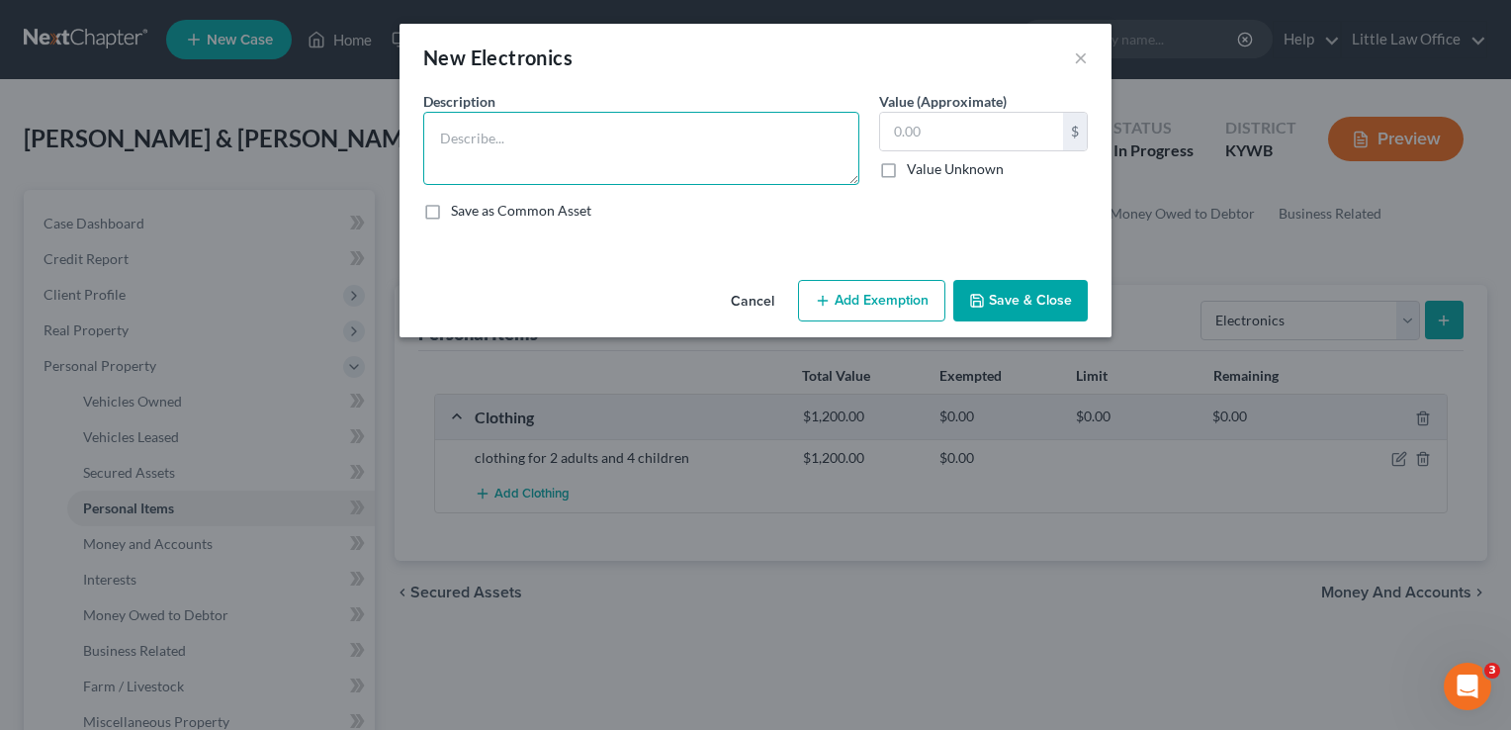
click at [643, 146] on textarea at bounding box center [641, 148] width 436 height 73
type textarea "2 cell phones; 4 televisions; xBox; 2 Nintendo Switches; 2 PlayStation 4's; lap…"
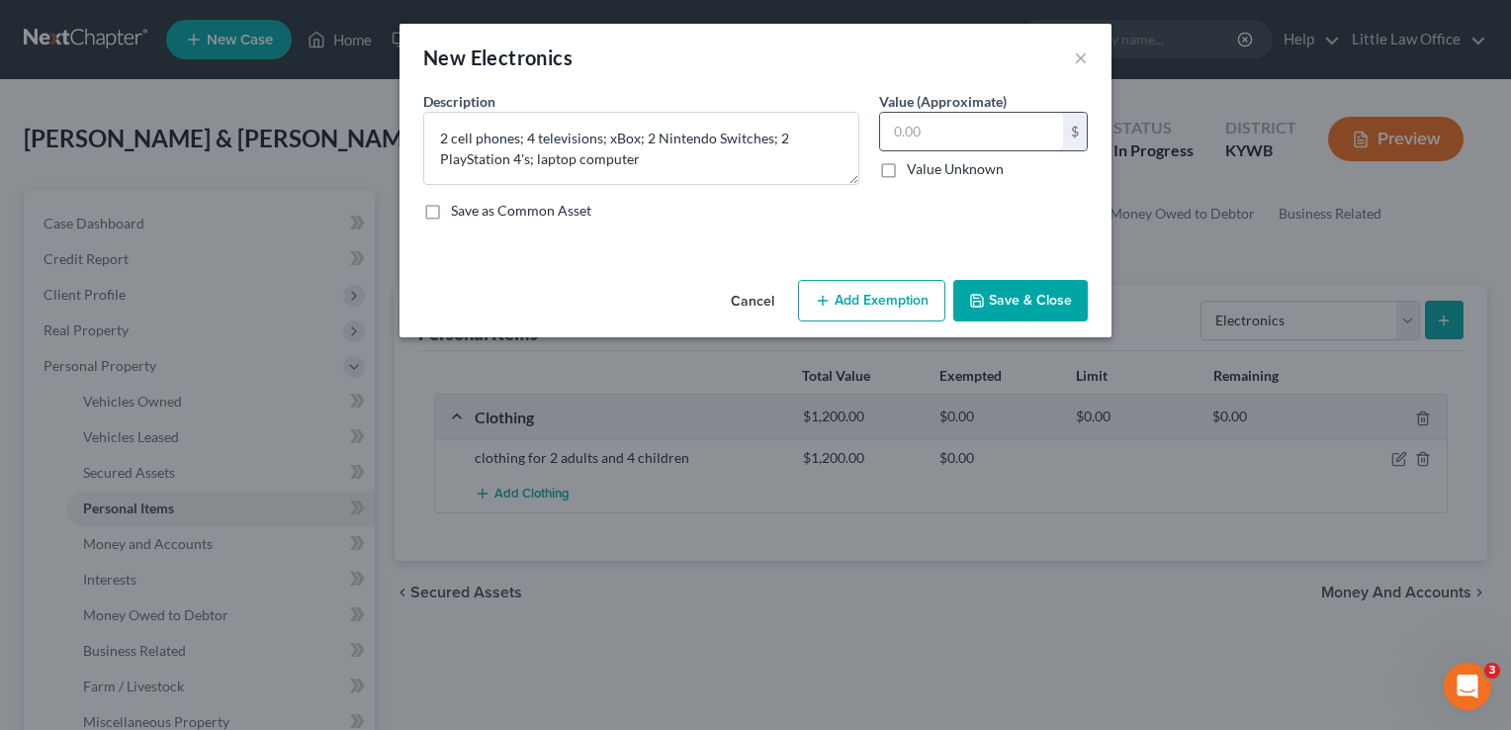
click at [1001, 138] on input "text" at bounding box center [971, 132] width 183 height 38
type input "1,500"
click at [1057, 313] on button "Save & Close" at bounding box center [1020, 301] width 134 height 42
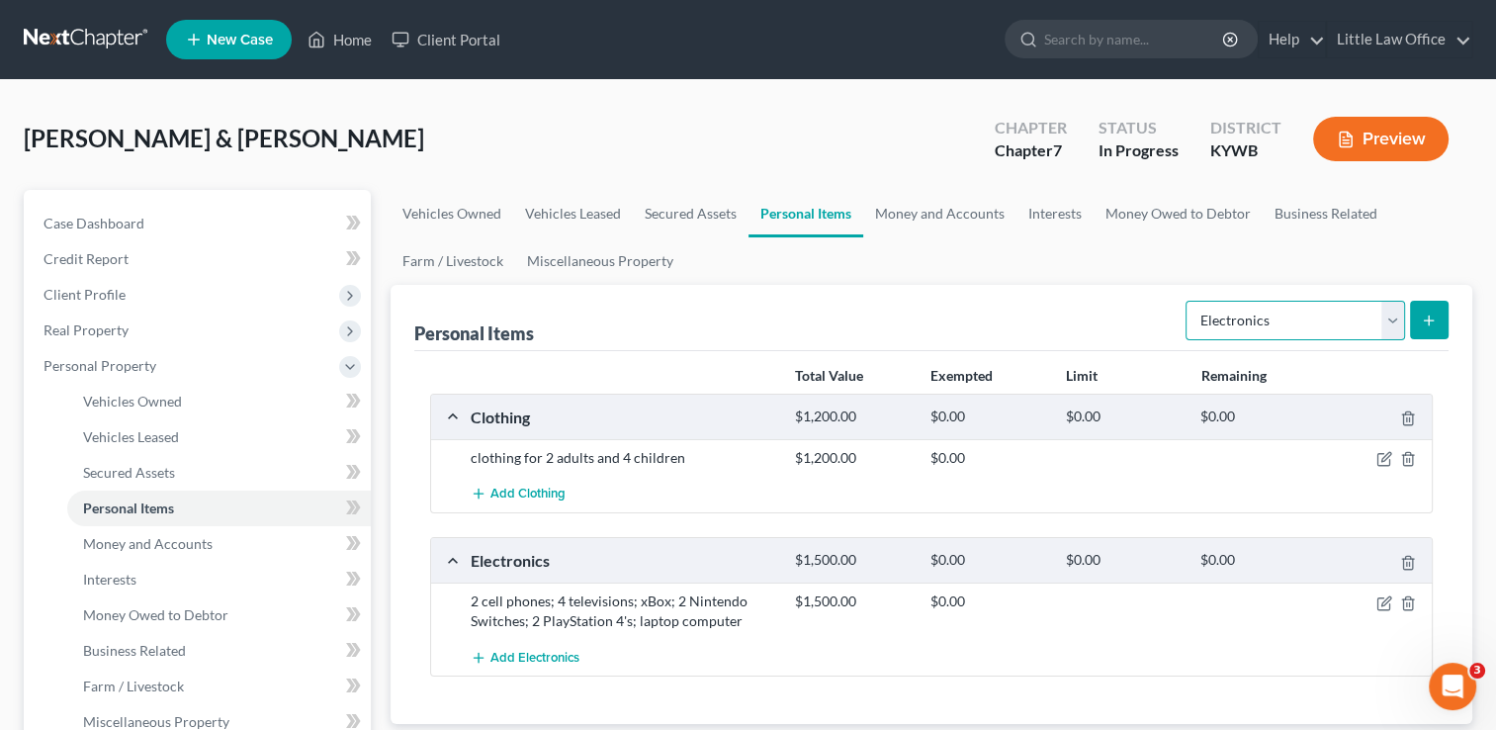
click at [1336, 329] on select "Select Item Type Clothing Collectibles Of Value Electronics Firearms Household …" at bounding box center [1294, 321] width 219 height 40
click at [1187, 301] on select "Select Item Type Clothing Collectibles Of Value Electronics Firearms Household …" at bounding box center [1294, 321] width 219 height 40
click at [1399, 324] on select "Select Item Type Clothing Collectibles Of Value Electronics Firearms Household …" at bounding box center [1294, 321] width 219 height 40
click at [1187, 301] on select "Select Item Type Clothing Collectibles Of Value Electronics Firearms Household …" at bounding box center [1294, 321] width 219 height 40
click at [1425, 332] on button "submit" at bounding box center [1429, 320] width 39 height 39
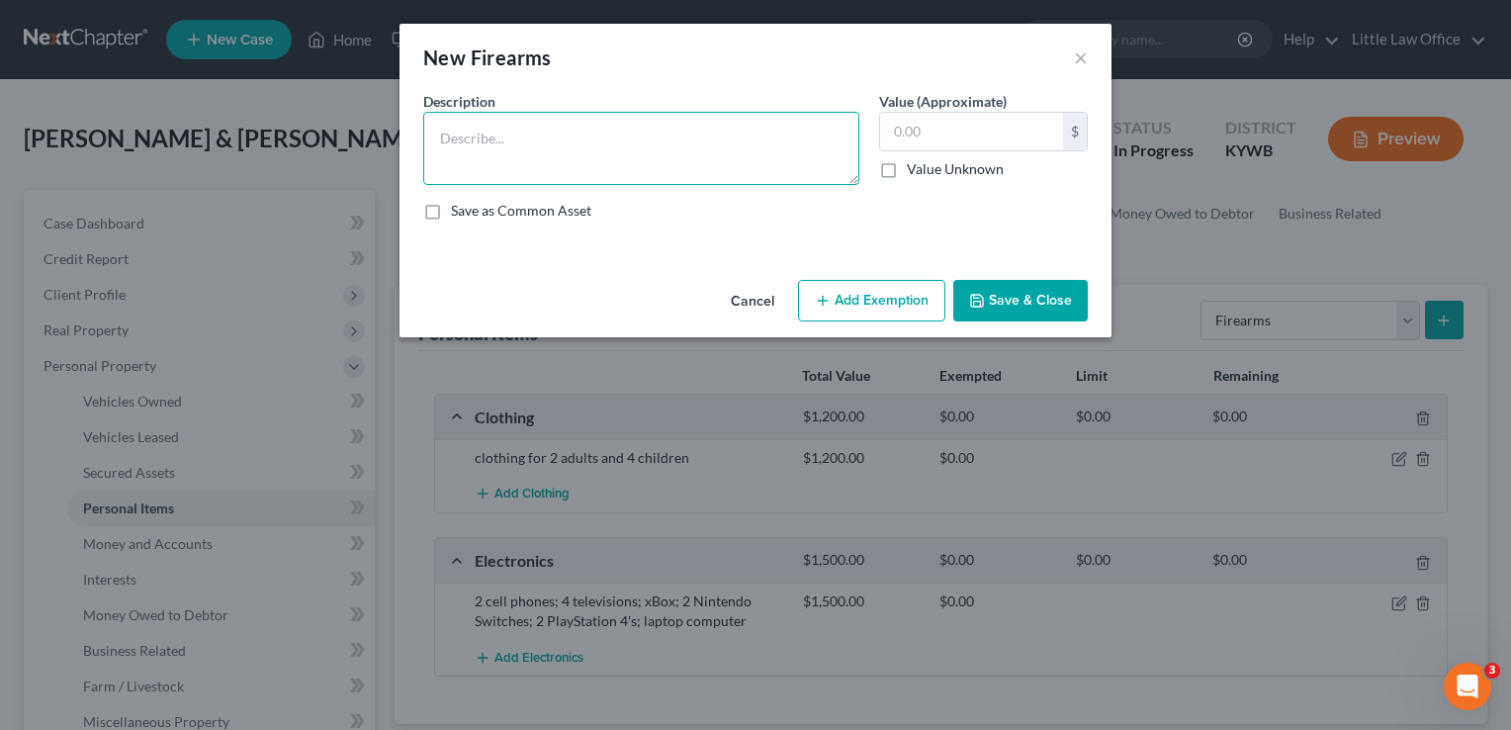
click at [708, 143] on textarea at bounding box center [641, 148] width 436 height 73
click at [761, 305] on button "Cancel" at bounding box center [752, 302] width 75 height 40
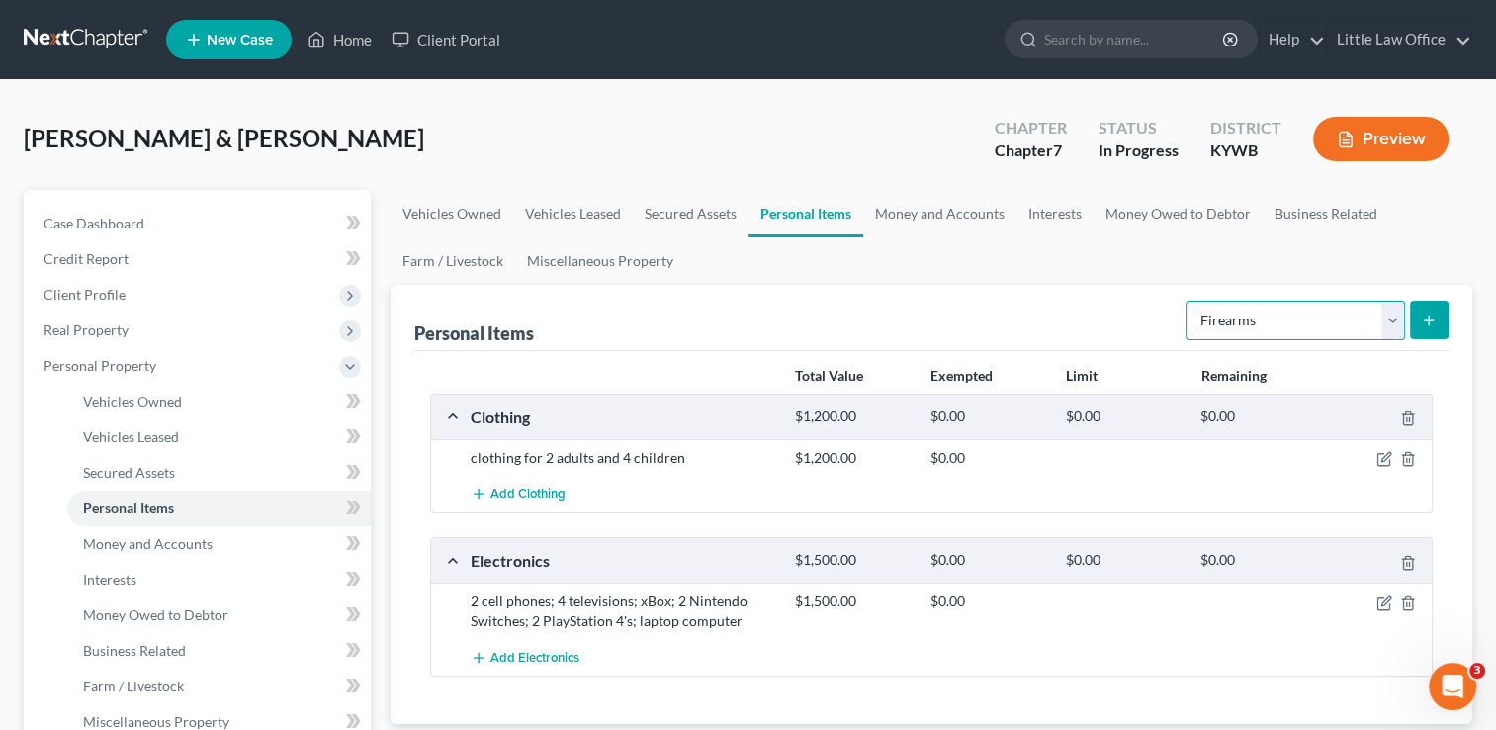
click at [1251, 319] on select "Select Item Type Clothing Collectibles Of Value Electronics Firearms Household …" at bounding box center [1294, 321] width 219 height 40
select select "household_goods"
click at [1187, 301] on select "Select Item Type Clothing Collectibles Of Value Electronics Firearms Household …" at bounding box center [1294, 321] width 219 height 40
click at [1443, 316] on button "submit" at bounding box center [1429, 320] width 39 height 39
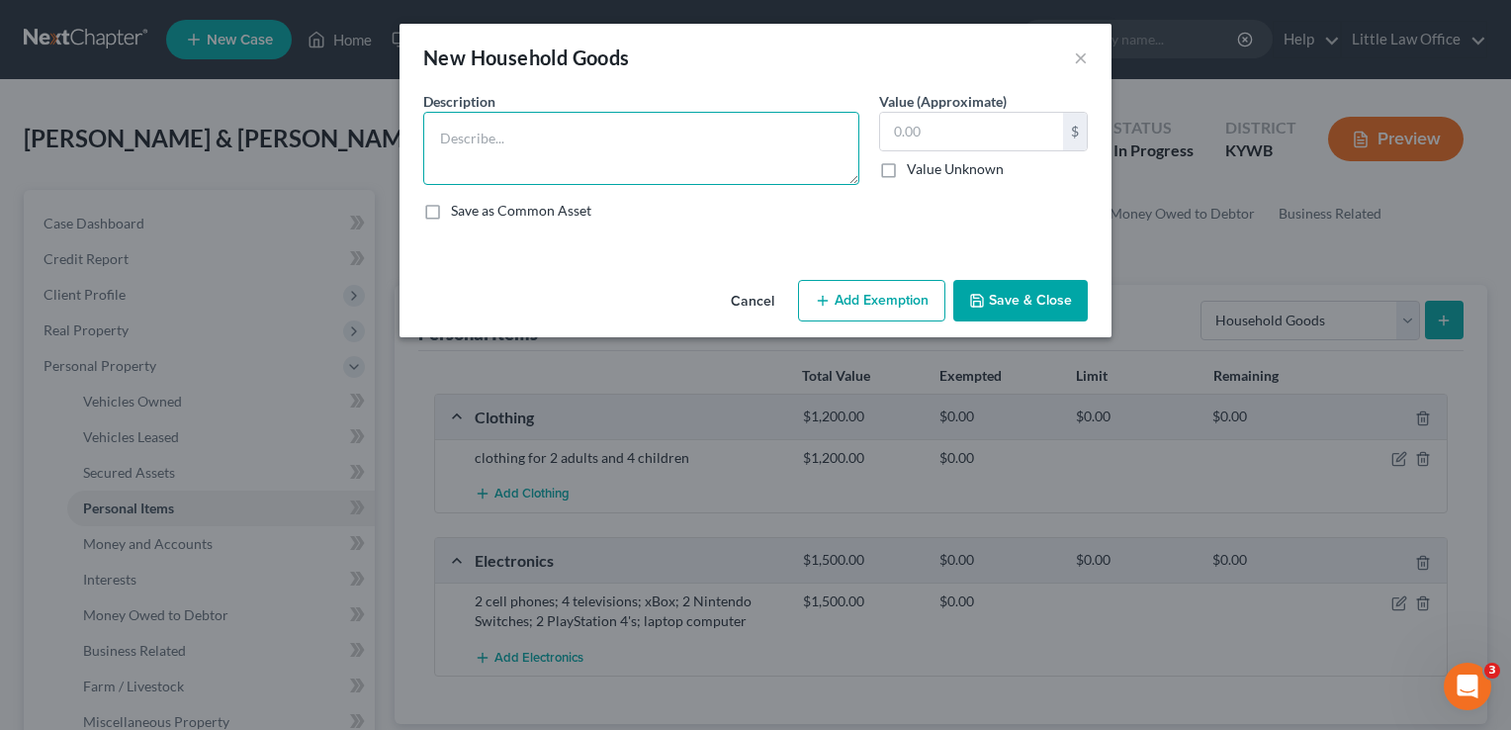
click at [637, 166] on textarea at bounding box center [641, 148] width 436 height 73
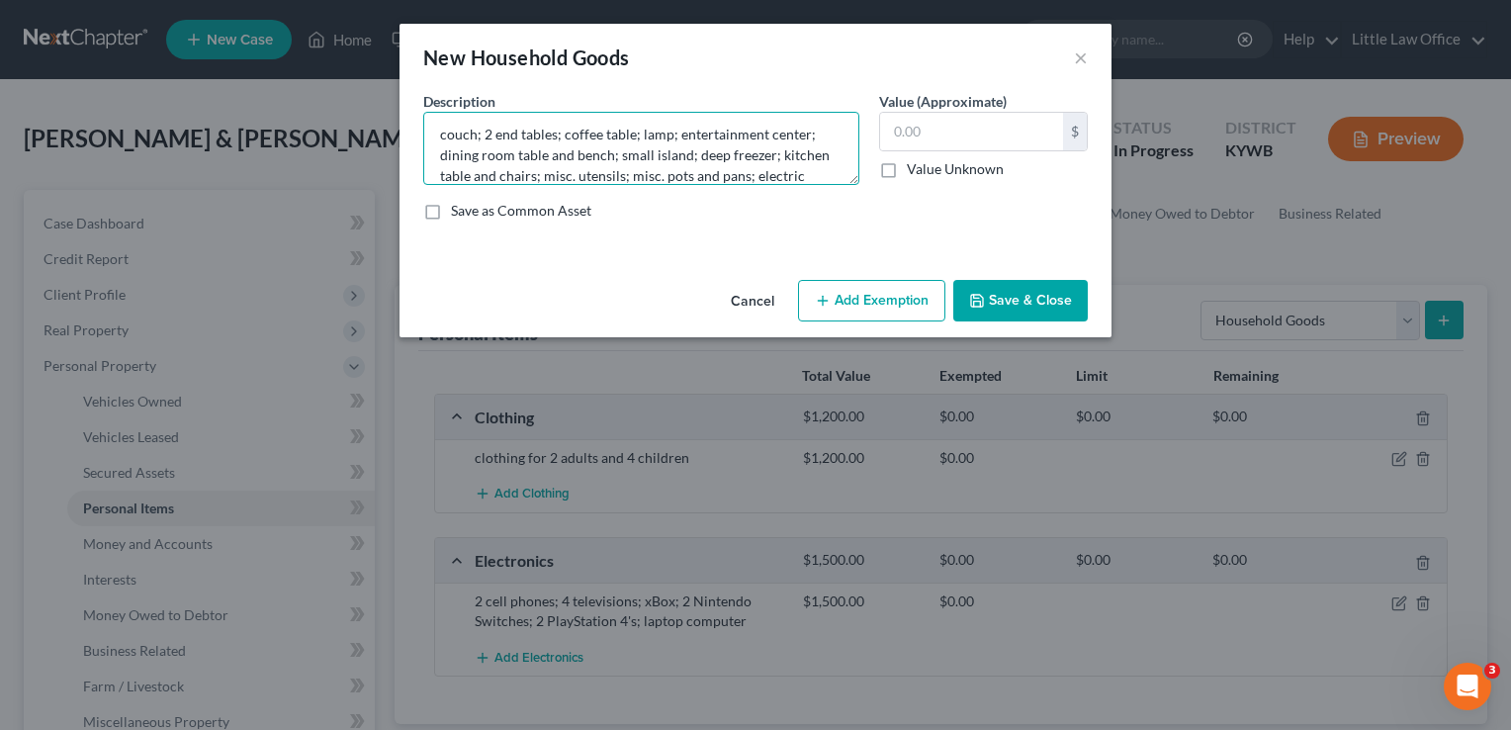
scroll to position [24, 0]
click at [615, 169] on textarea "couch; 2 end tables; coffee table; lamp; entertainment center; dining room tabl…" at bounding box center [641, 148] width 436 height 73
type textarea "couch; 2 end tables; coffee table; lamp; entertainment center; dining room tabl…"
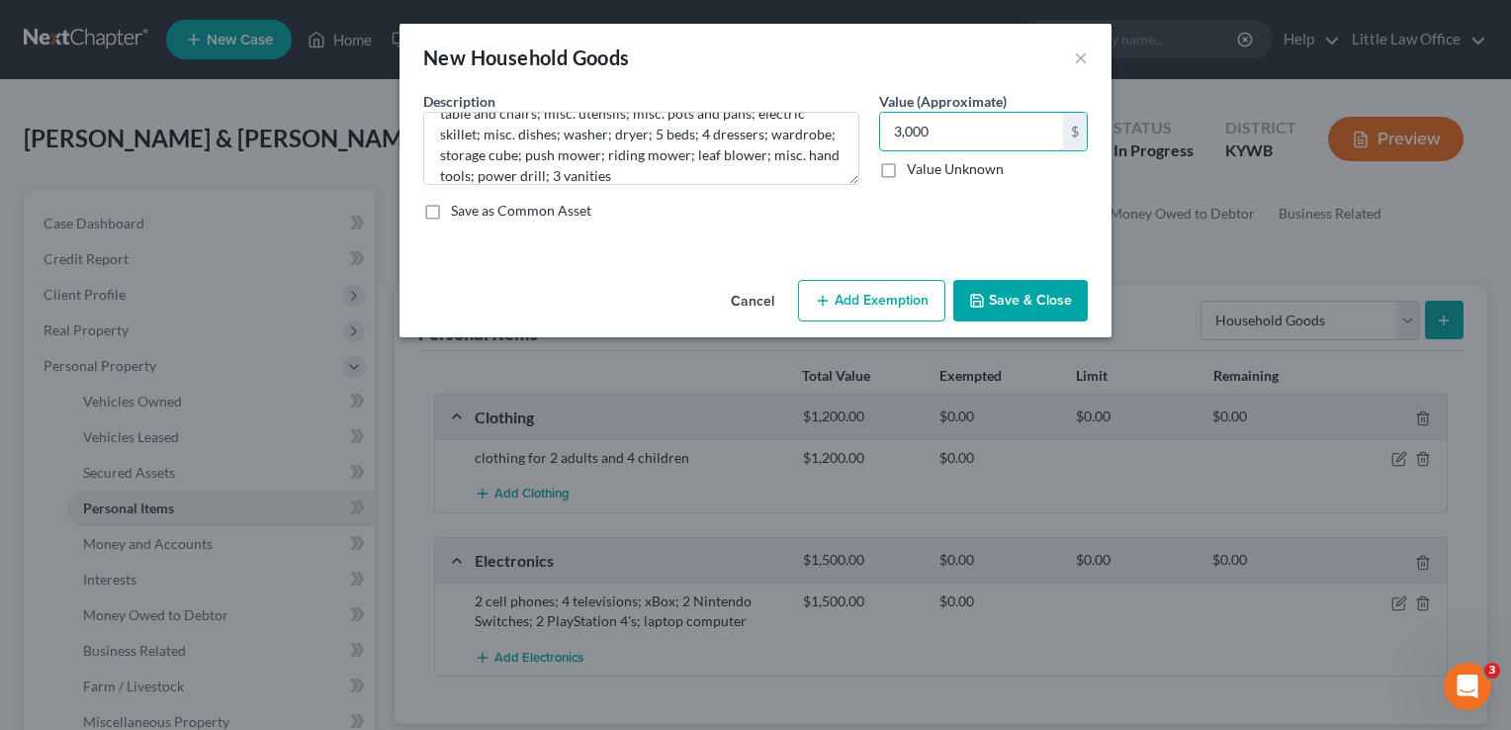
type input "3,000"
click at [1073, 287] on button "Save & Close" at bounding box center [1020, 301] width 134 height 42
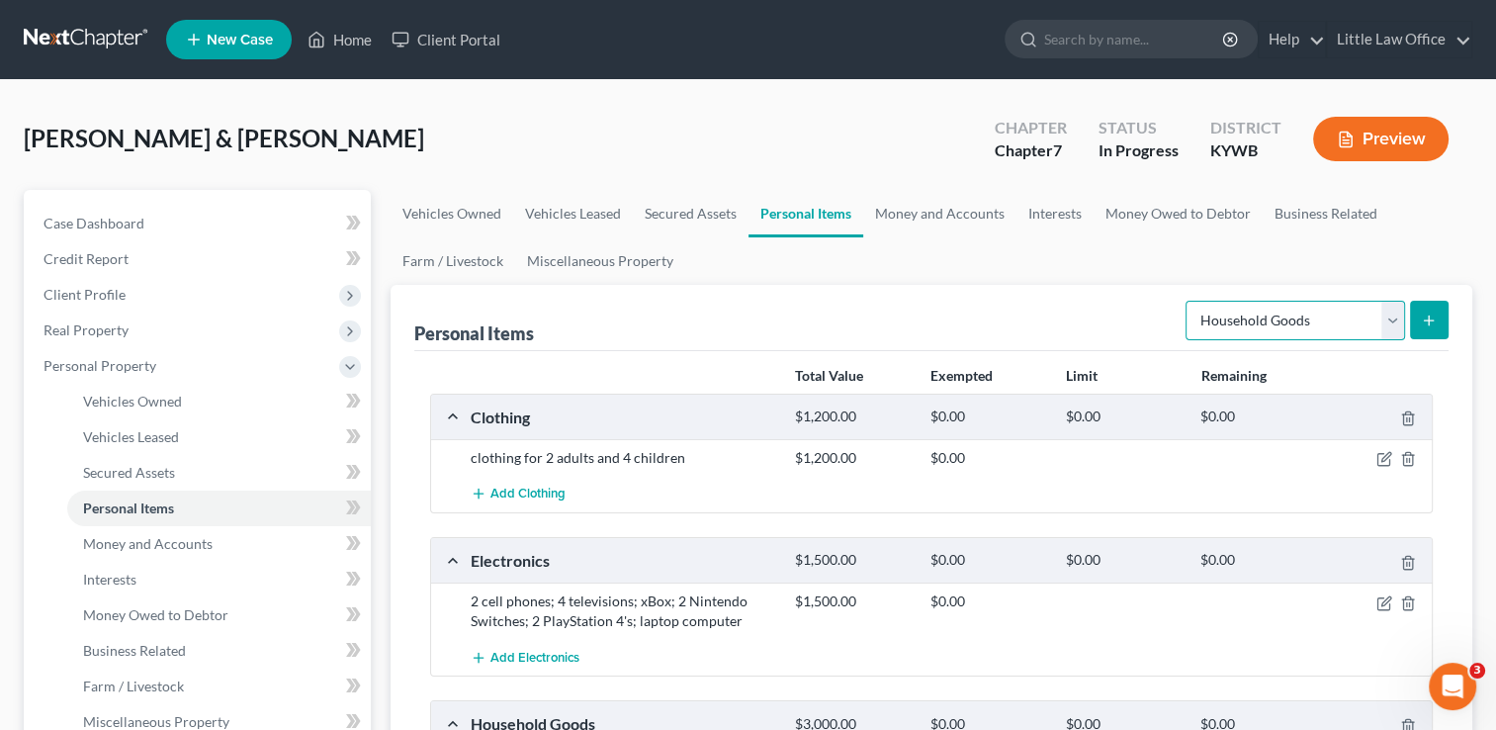
click at [1248, 331] on select "Select Item Type Clothing Collectibles Of Value Electronics Firearms Household …" at bounding box center [1294, 321] width 219 height 40
select select "sports_and_hobby_equipment"
click at [1187, 301] on select "Select Item Type Clothing Collectibles Of Value Electronics Firearms Household …" at bounding box center [1294, 321] width 219 height 40
click at [1416, 321] on button "submit" at bounding box center [1429, 320] width 39 height 39
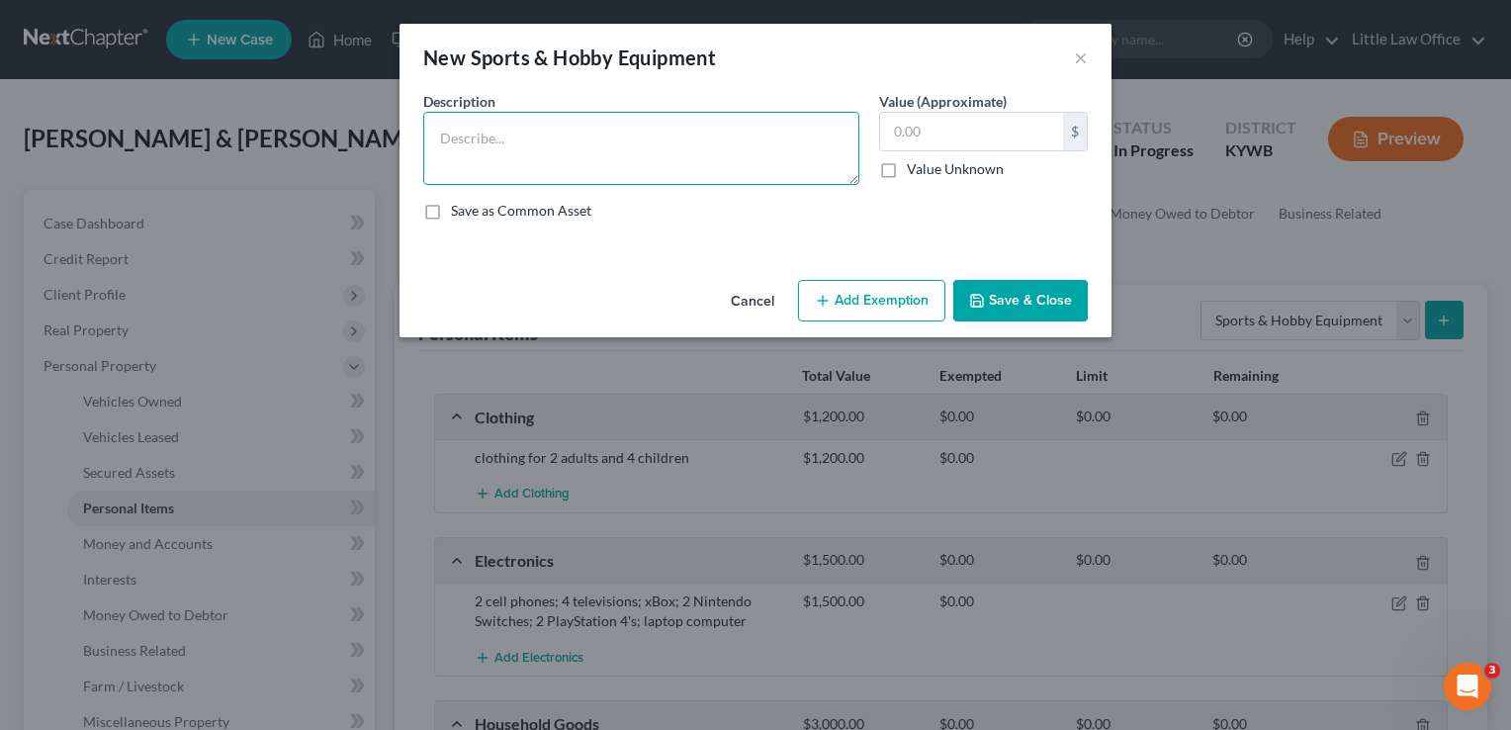
click at [787, 147] on textarea at bounding box center [641, 148] width 436 height 73
type textarea "fishing poles"
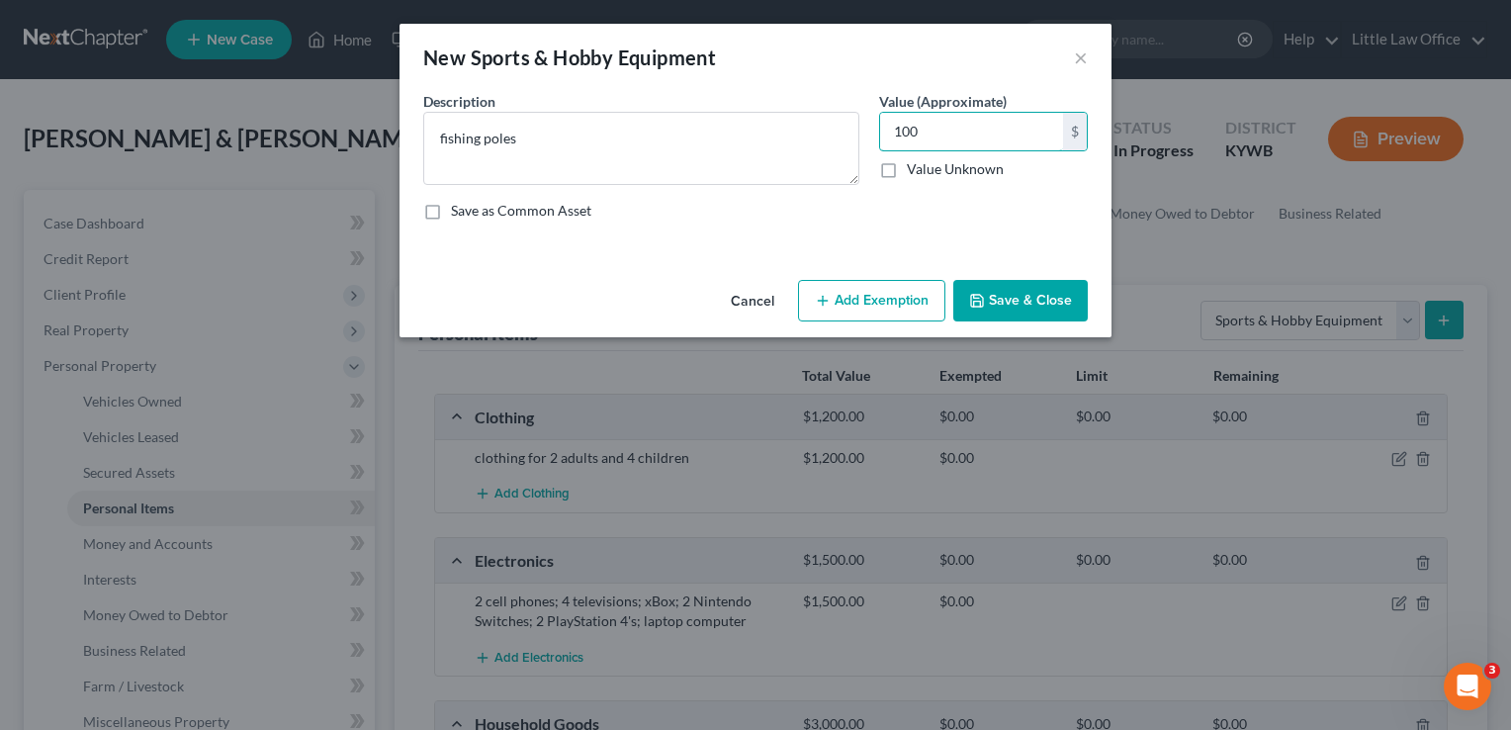
type input "100"
click at [845, 296] on button "Add Exemption" at bounding box center [871, 301] width 147 height 42
select select "2"
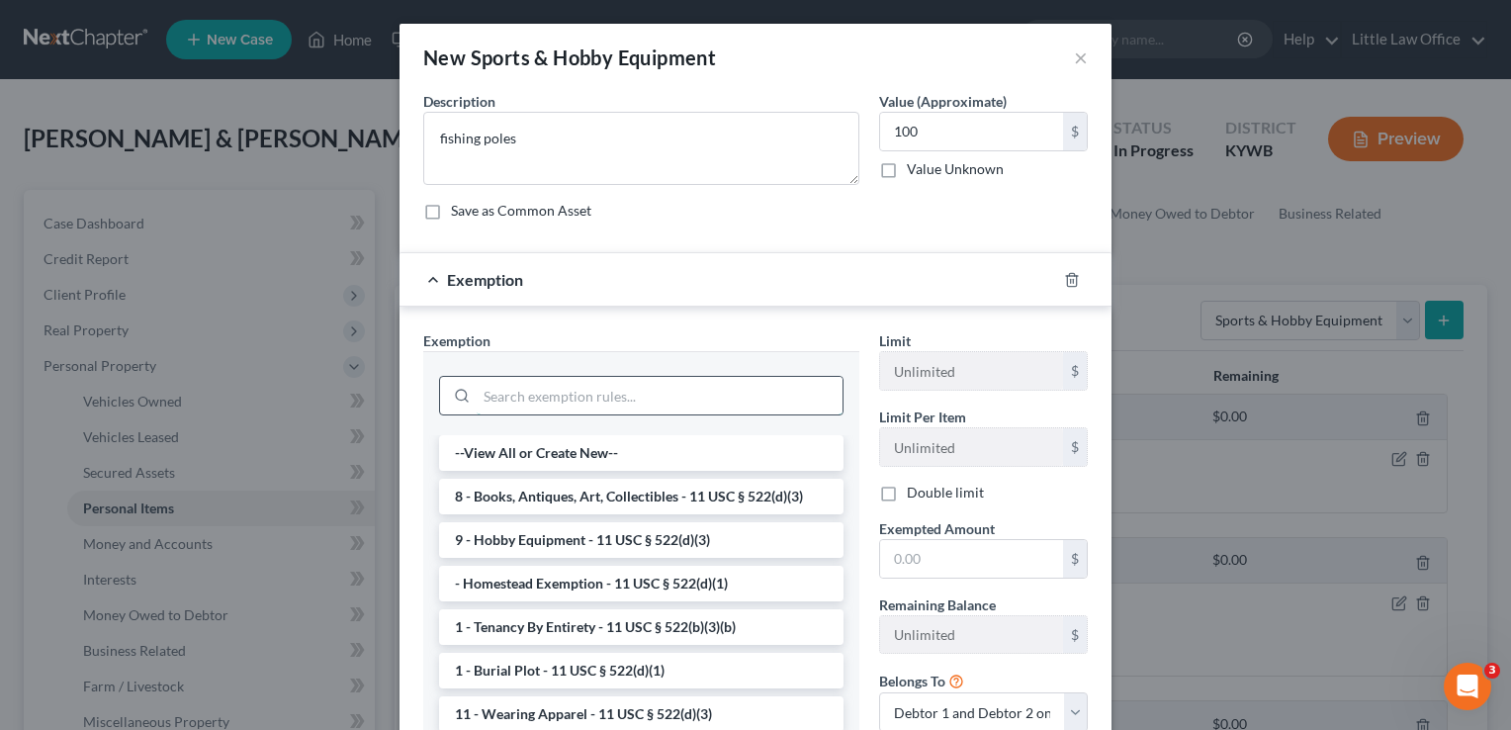
click at [605, 404] on input "search" at bounding box center [660, 396] width 366 height 38
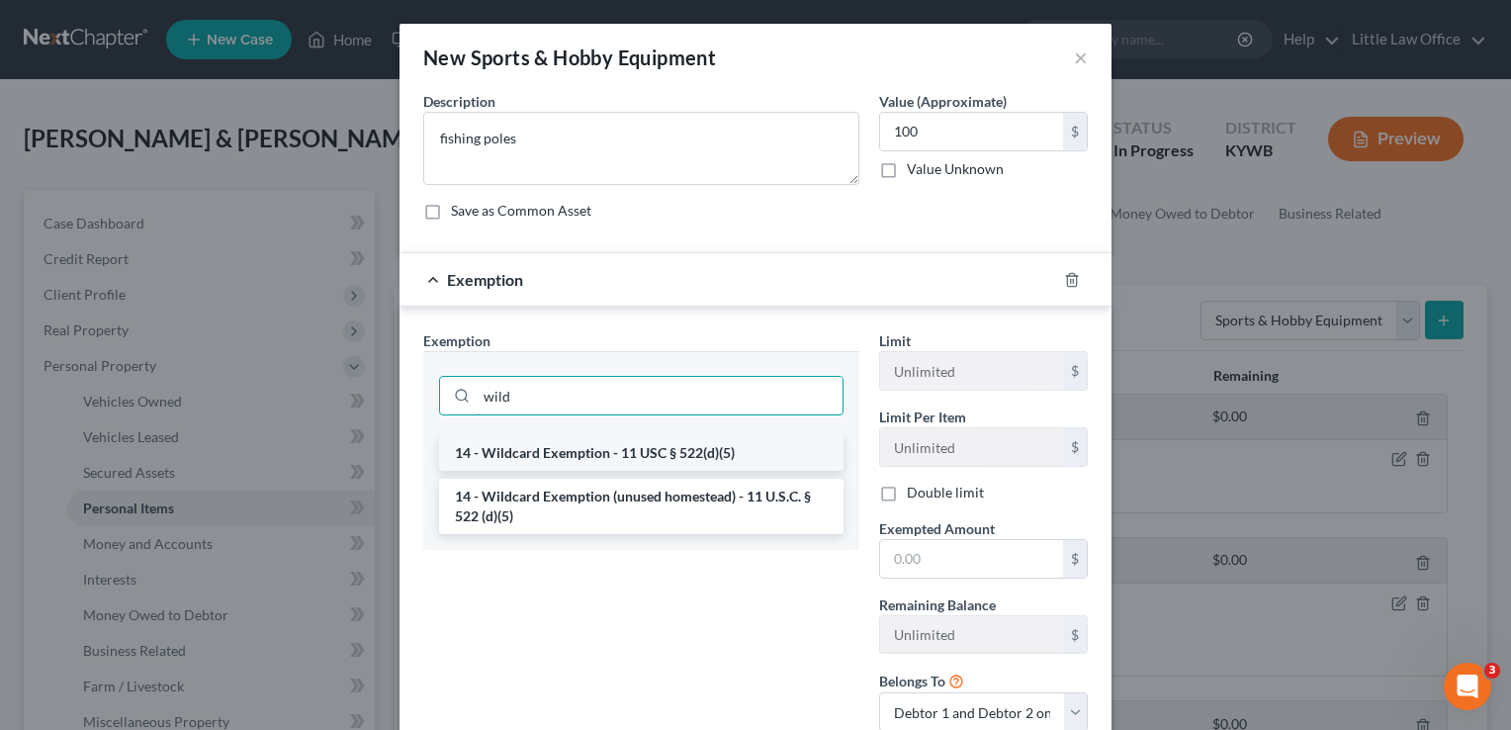
type input "wild"
click at [613, 449] on li "14 - Wildcard Exemption - 11 USC § 522(d)(5)" at bounding box center [641, 453] width 404 height 36
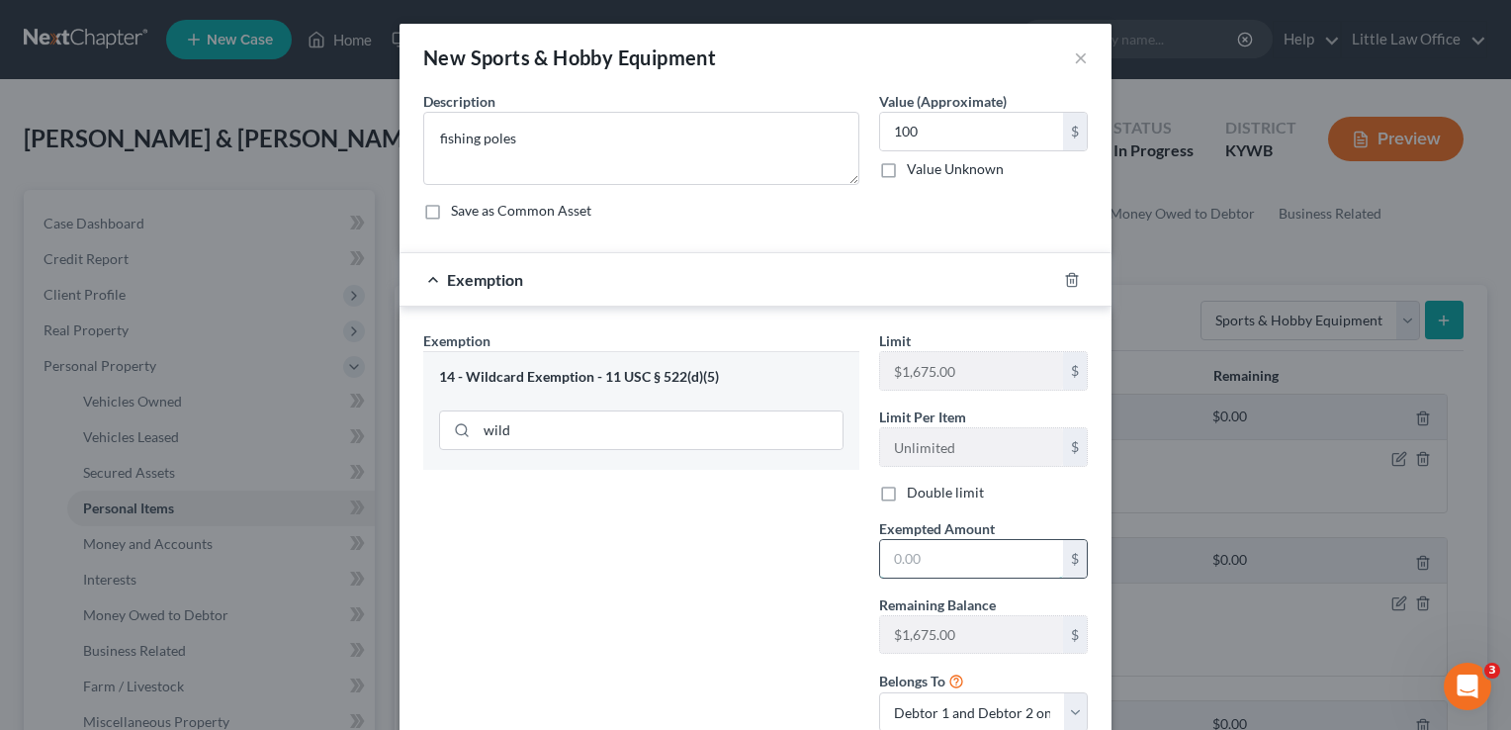
click at [929, 567] on input "text" at bounding box center [971, 559] width 183 height 38
type input "100"
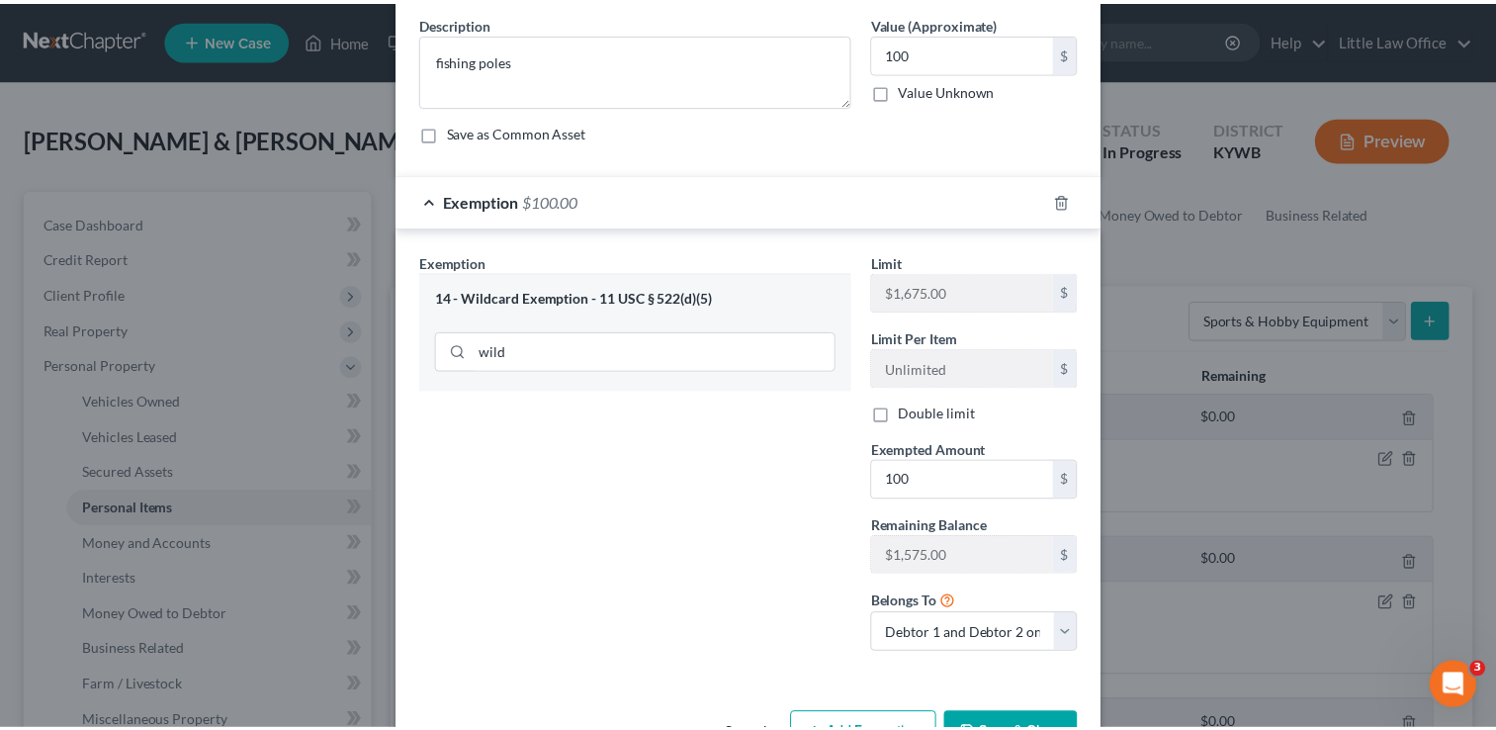
scroll to position [107, 0]
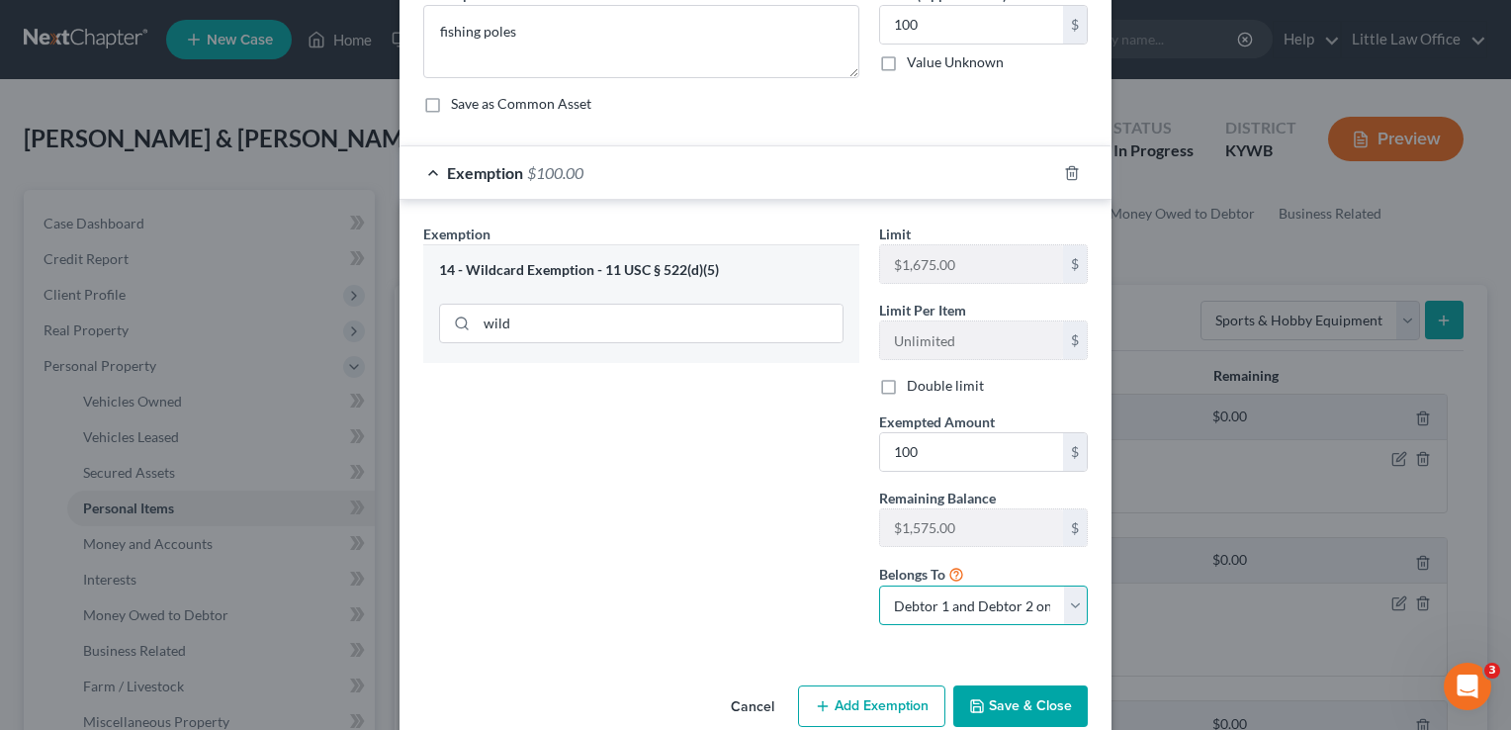
click at [1065, 609] on select "Debtor 1 only Debtor 2 only Debtor 1 and Debtor 2 only" at bounding box center [983, 605] width 209 height 40
select select "0"
click at [879, 585] on select "Debtor 1 only Debtor 2 only Debtor 1 and Debtor 2 only" at bounding box center [983, 605] width 209 height 40
click at [1010, 702] on button "Save & Close" at bounding box center [1020, 706] width 134 height 42
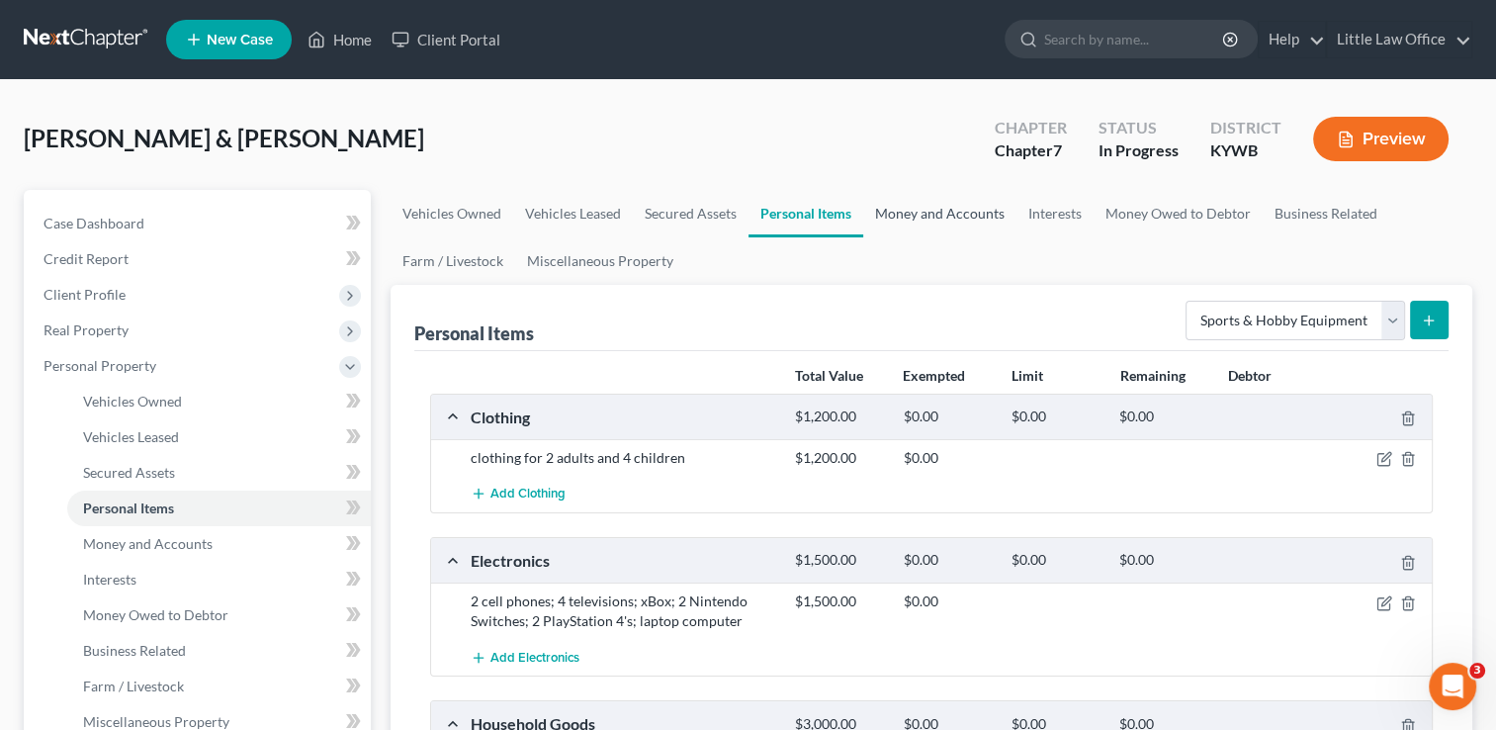
click at [941, 231] on link "Money and Accounts" at bounding box center [939, 213] width 153 height 47
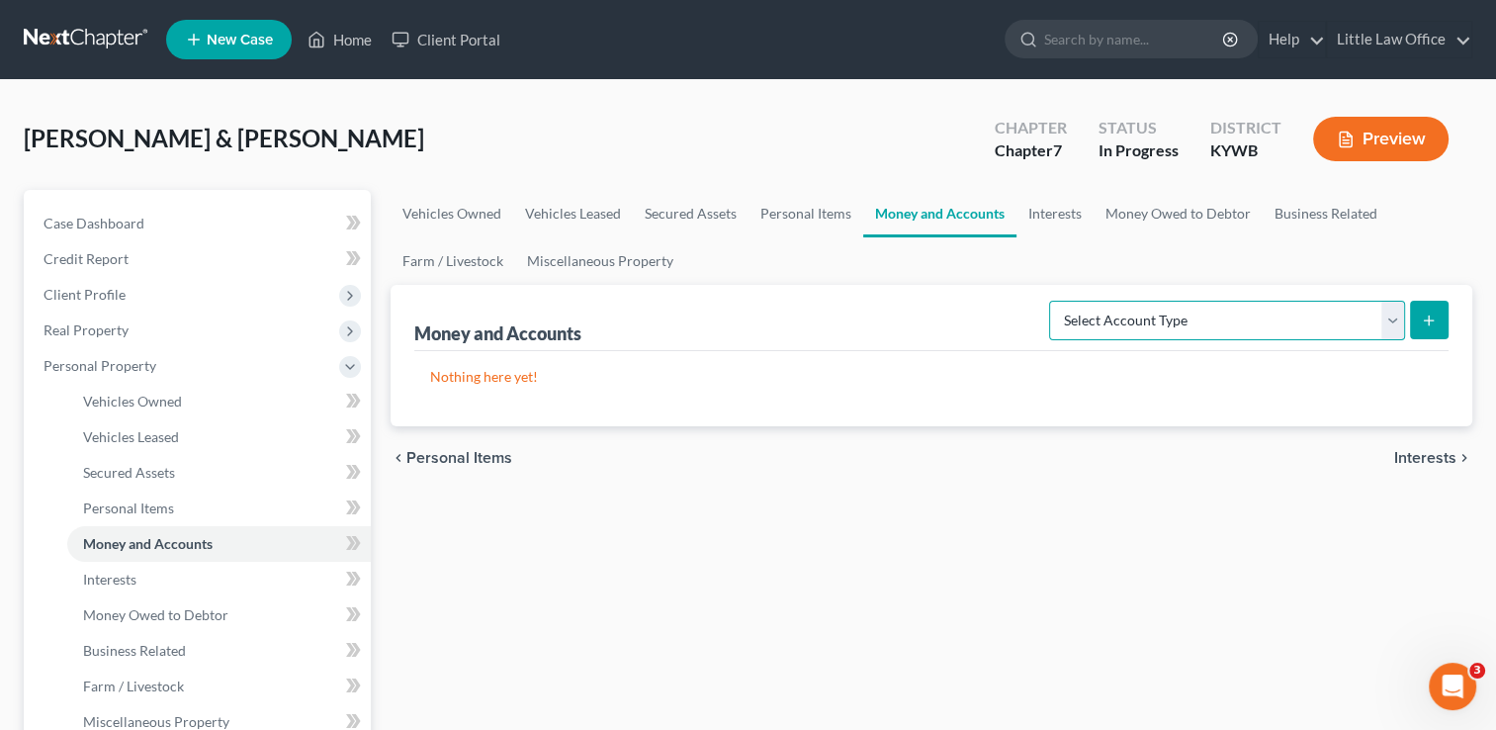
click at [1132, 332] on select "Select Account Type Brokerage Cash on Hand Certificates of Deposit Checking Acc…" at bounding box center [1227, 321] width 356 height 40
select select "other"
click at [1053, 301] on select "Select Account Type Brokerage Cash on Hand Certificates of Deposit Checking Acc…" at bounding box center [1227, 321] width 356 height 40
click at [1438, 305] on button "submit" at bounding box center [1429, 320] width 39 height 39
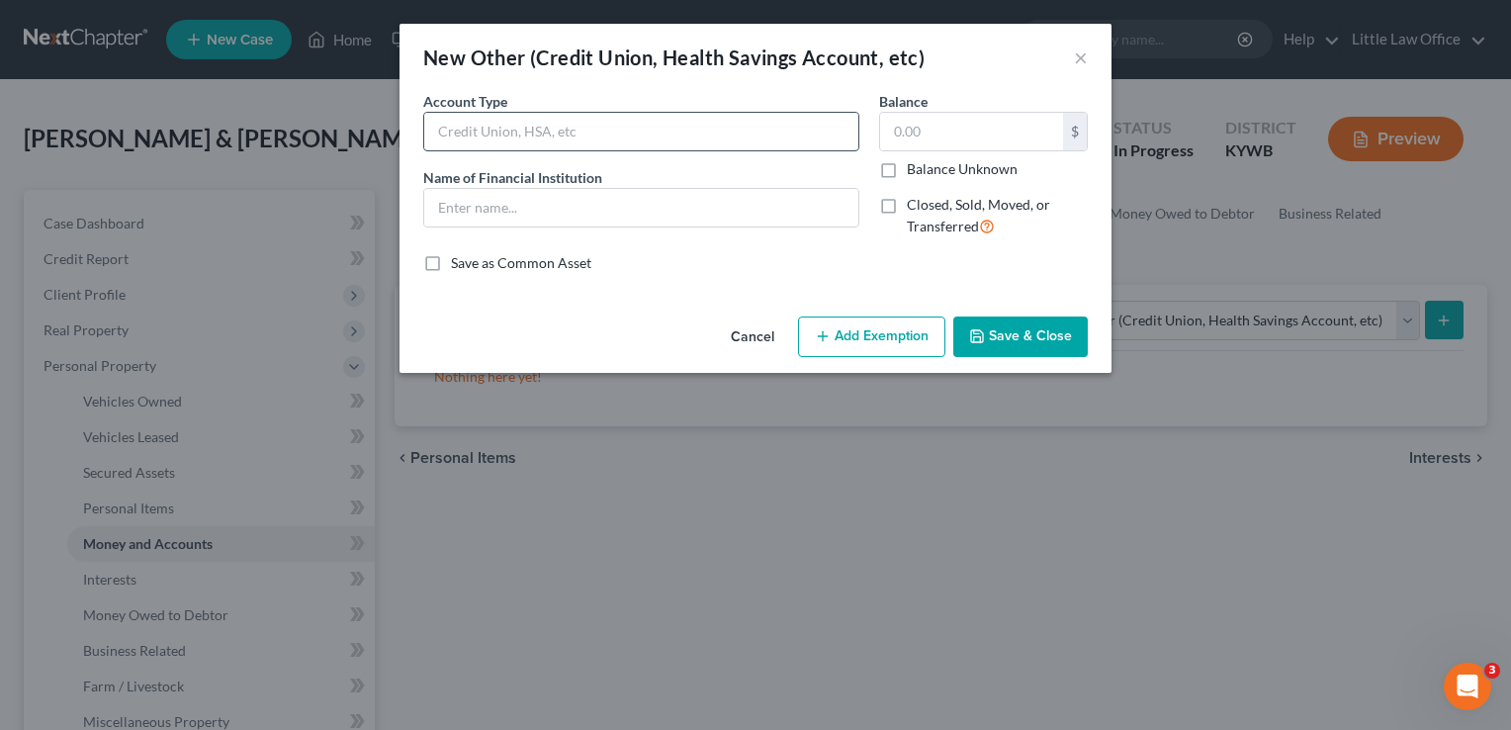
click at [515, 126] on input "text" at bounding box center [641, 132] width 434 height 38
type input "Money Card"
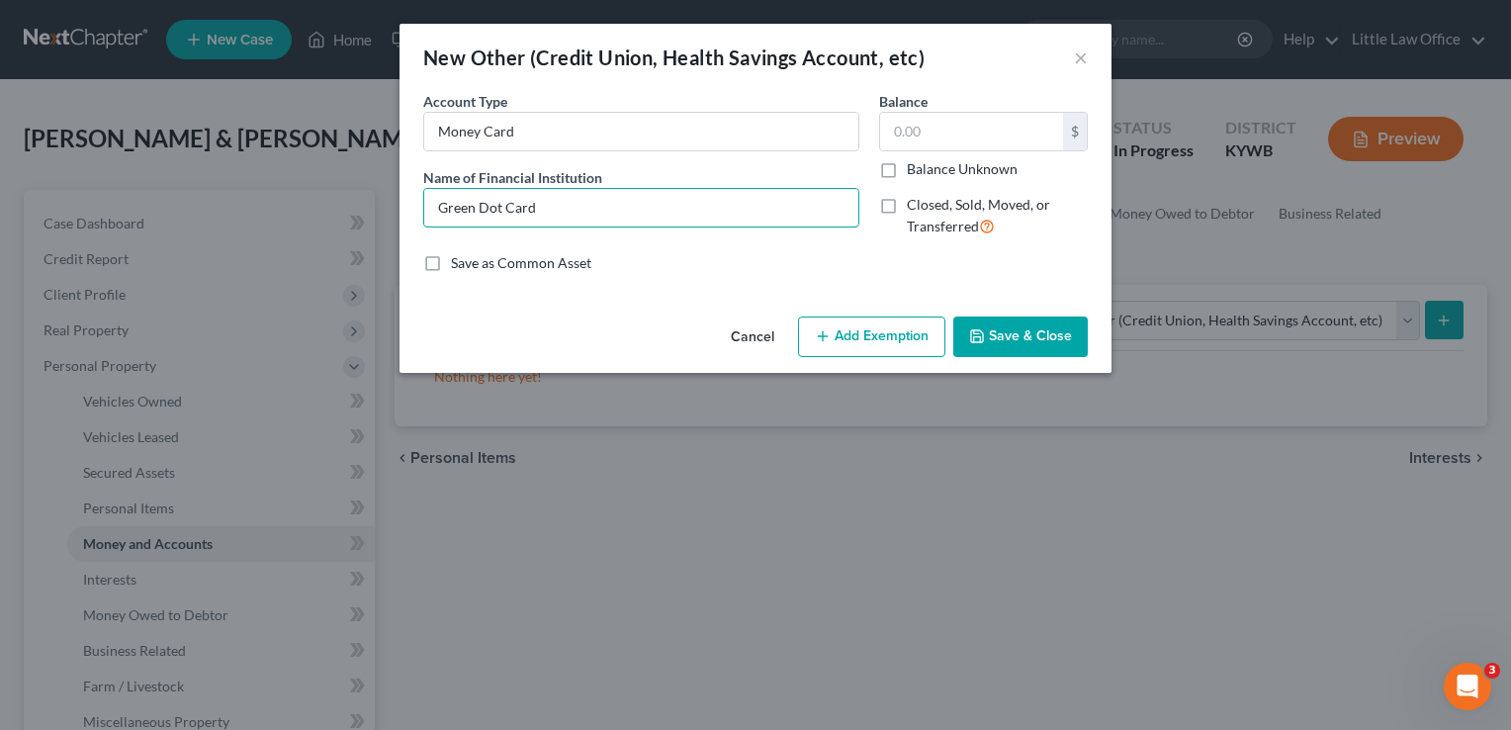
type input "Green Dot Card"
click at [1015, 337] on button "Save & Close" at bounding box center [1020, 337] width 134 height 42
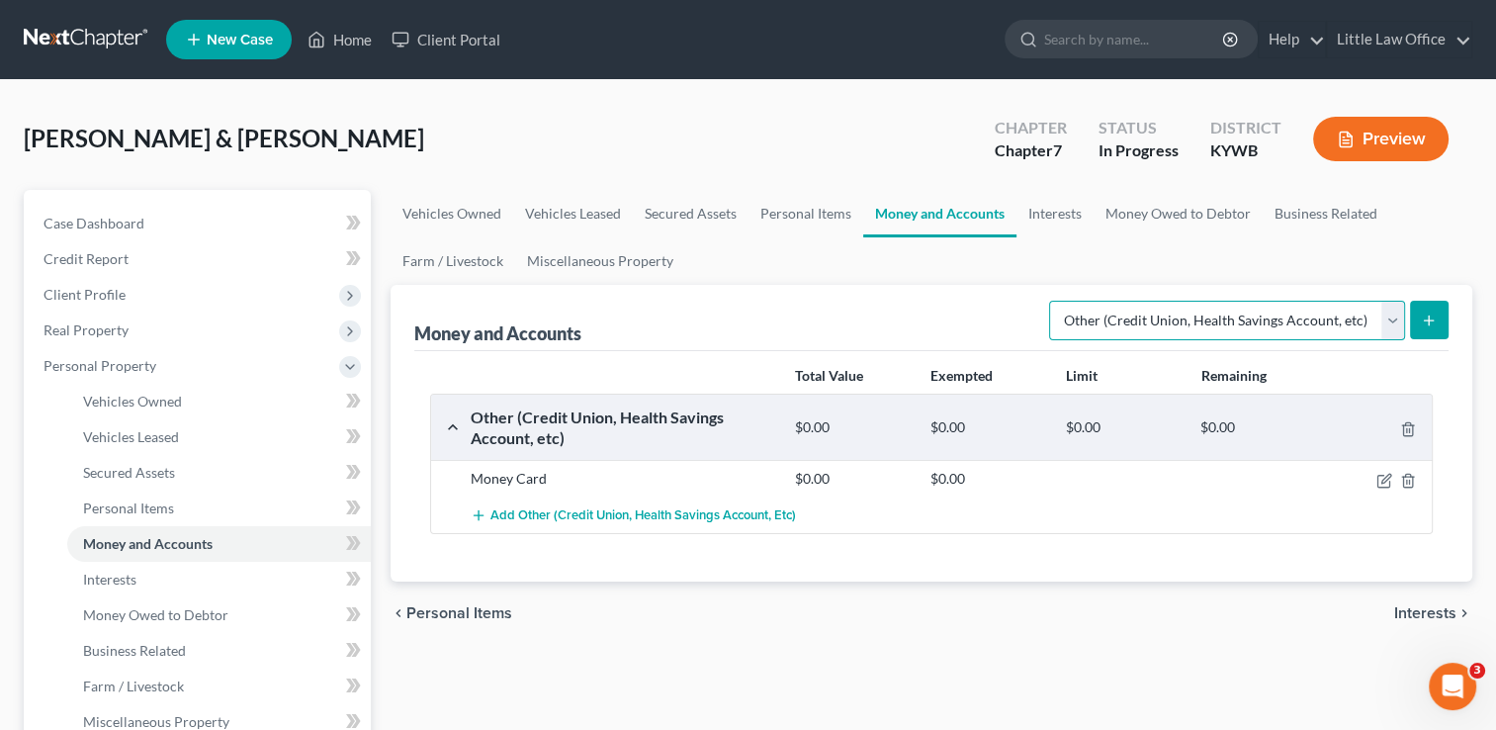
click at [1123, 312] on select "Select Account Type Brokerage Cash on Hand Certificates of Deposit Checking Acc…" at bounding box center [1227, 321] width 356 height 40
select select "security_deposits"
click at [1053, 301] on select "Select Account Type Brokerage Cash on Hand Certificates of Deposit Checking Acc…" at bounding box center [1227, 321] width 356 height 40
click at [1420, 337] on button "submit" at bounding box center [1429, 320] width 39 height 39
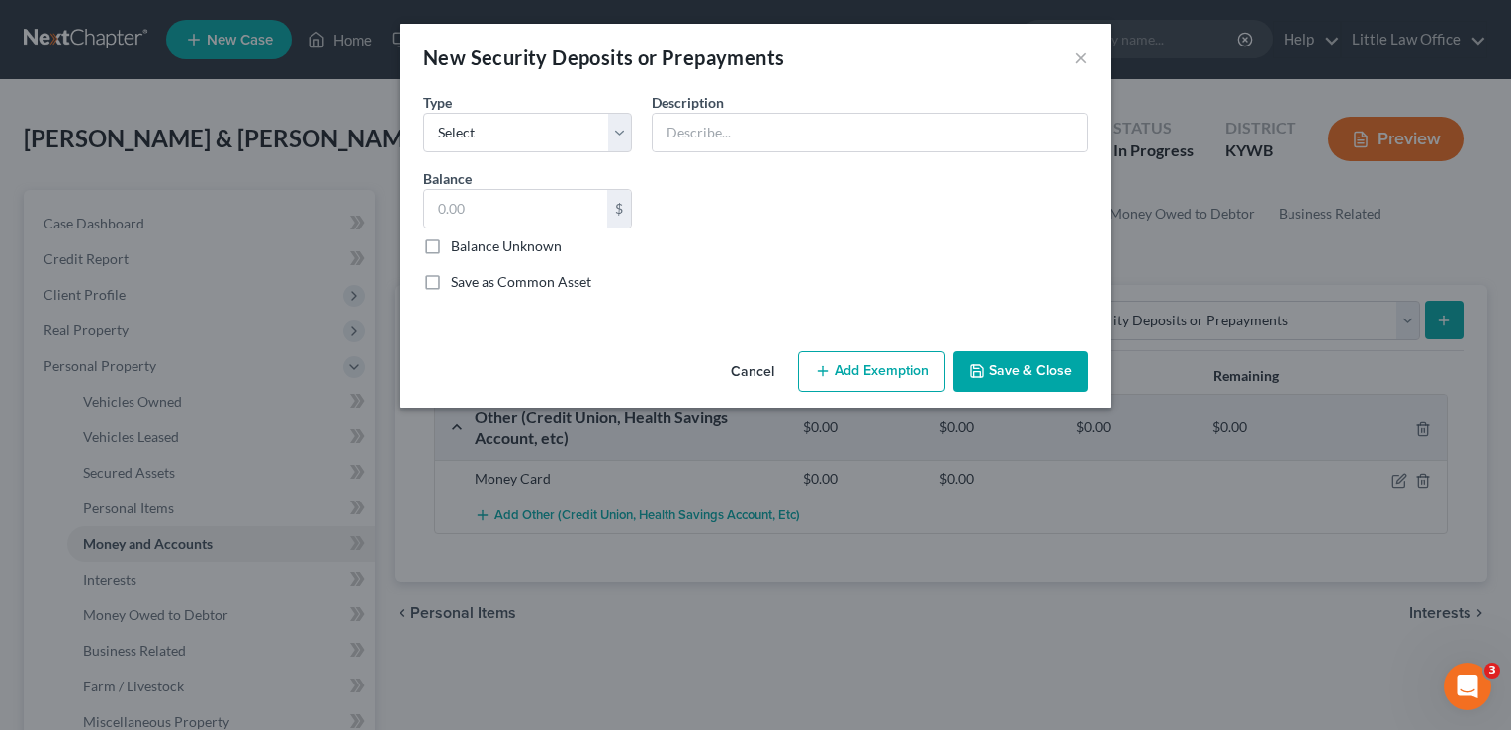
click at [637, 130] on div "Type Select Electric Gas Heating Oil Security Deposit On Rental Unit Prepaid Re…" at bounding box center [527, 122] width 228 height 60
click at [629, 132] on select "Select Electric Gas Heating Oil Security Deposit On Rental Unit Prepaid Rent Te…" at bounding box center [527, 133] width 209 height 40
select select "4"
click at [423, 113] on select "Select Electric Gas Heating Oil Security Deposit On Rental Unit Prepaid Rent Te…" at bounding box center [527, 133] width 209 height 40
click at [716, 138] on input "text" at bounding box center [870, 133] width 434 height 38
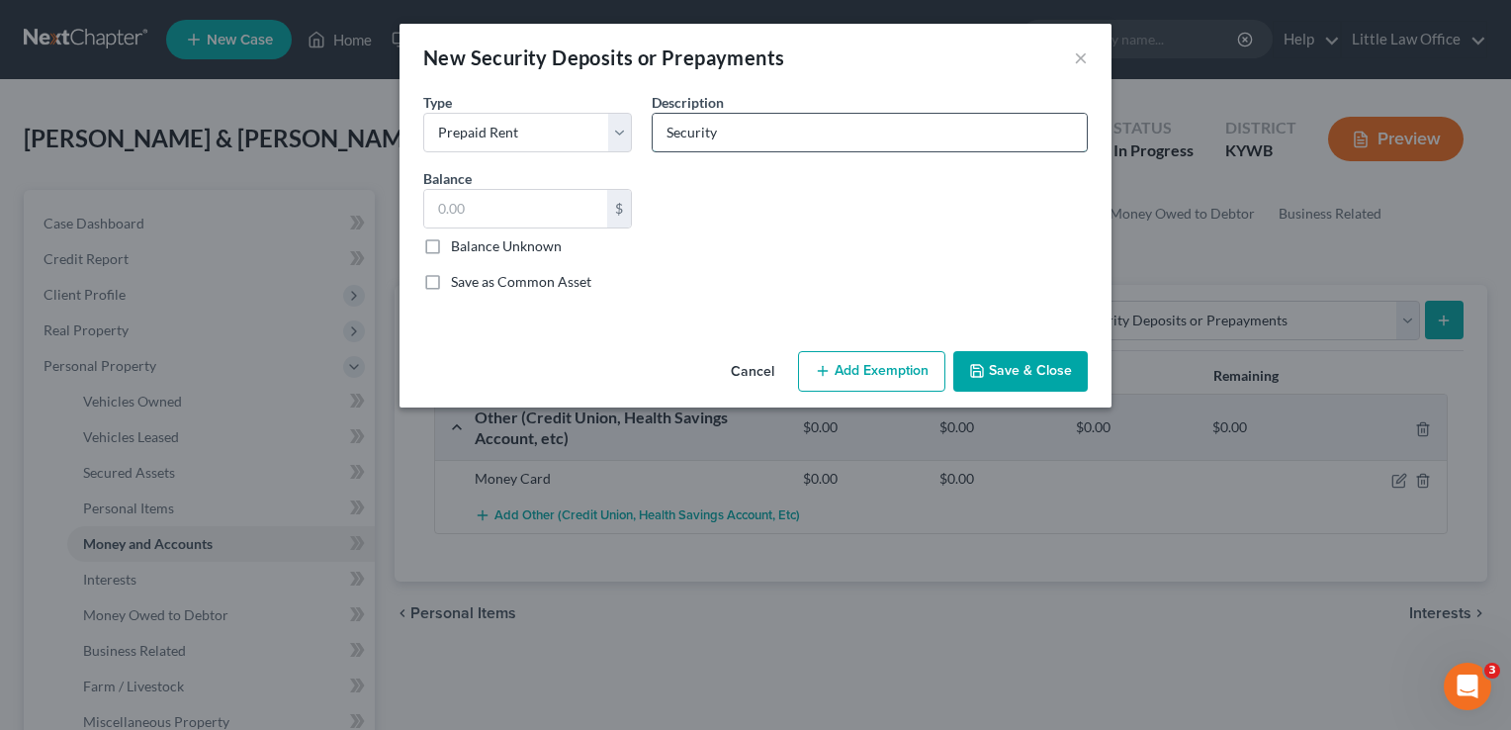
type input "Security Deposit on Rental House"
type input "950"
click at [1043, 378] on button "Save & Close" at bounding box center [1020, 372] width 134 height 42
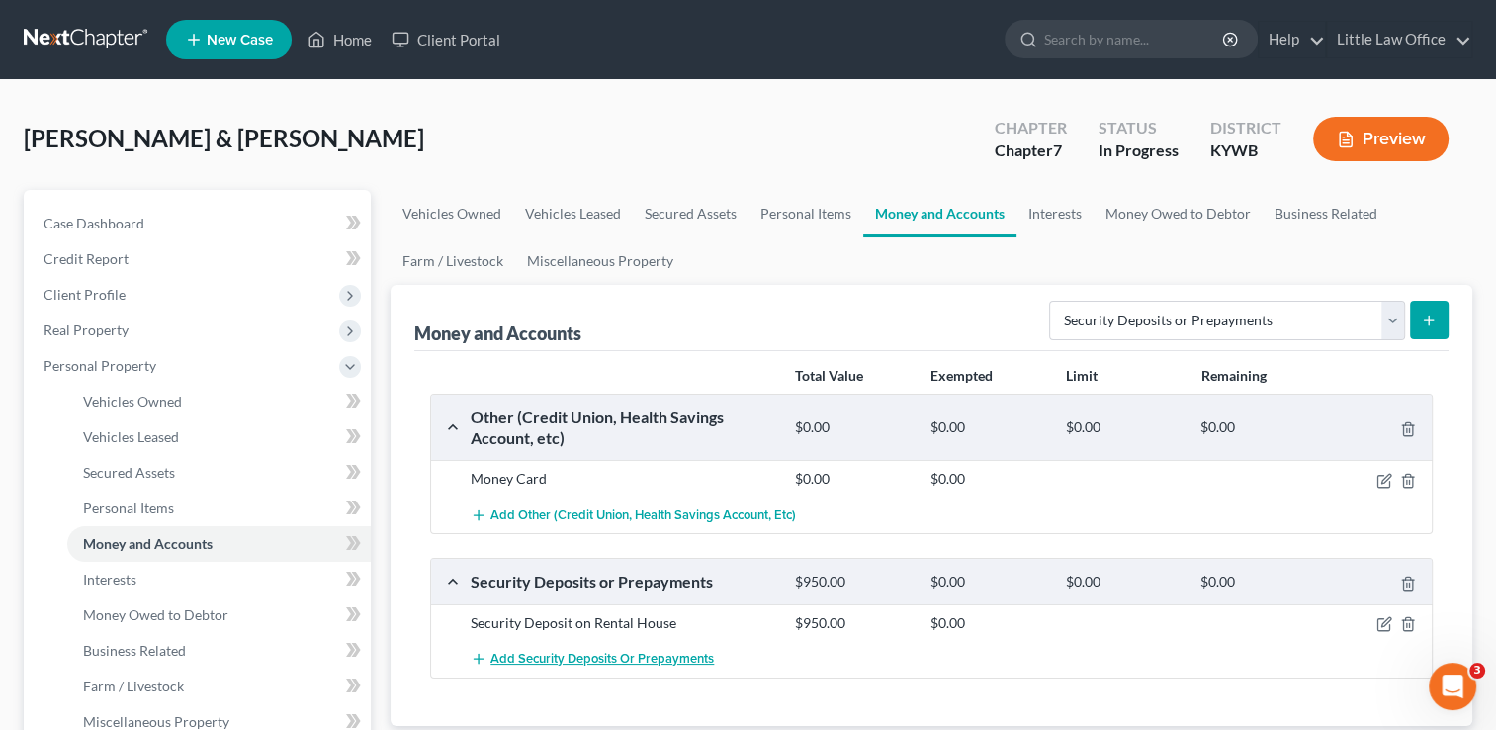
click at [667, 662] on span "Add Security Deposits or Prepayments" at bounding box center [601, 659] width 223 height 16
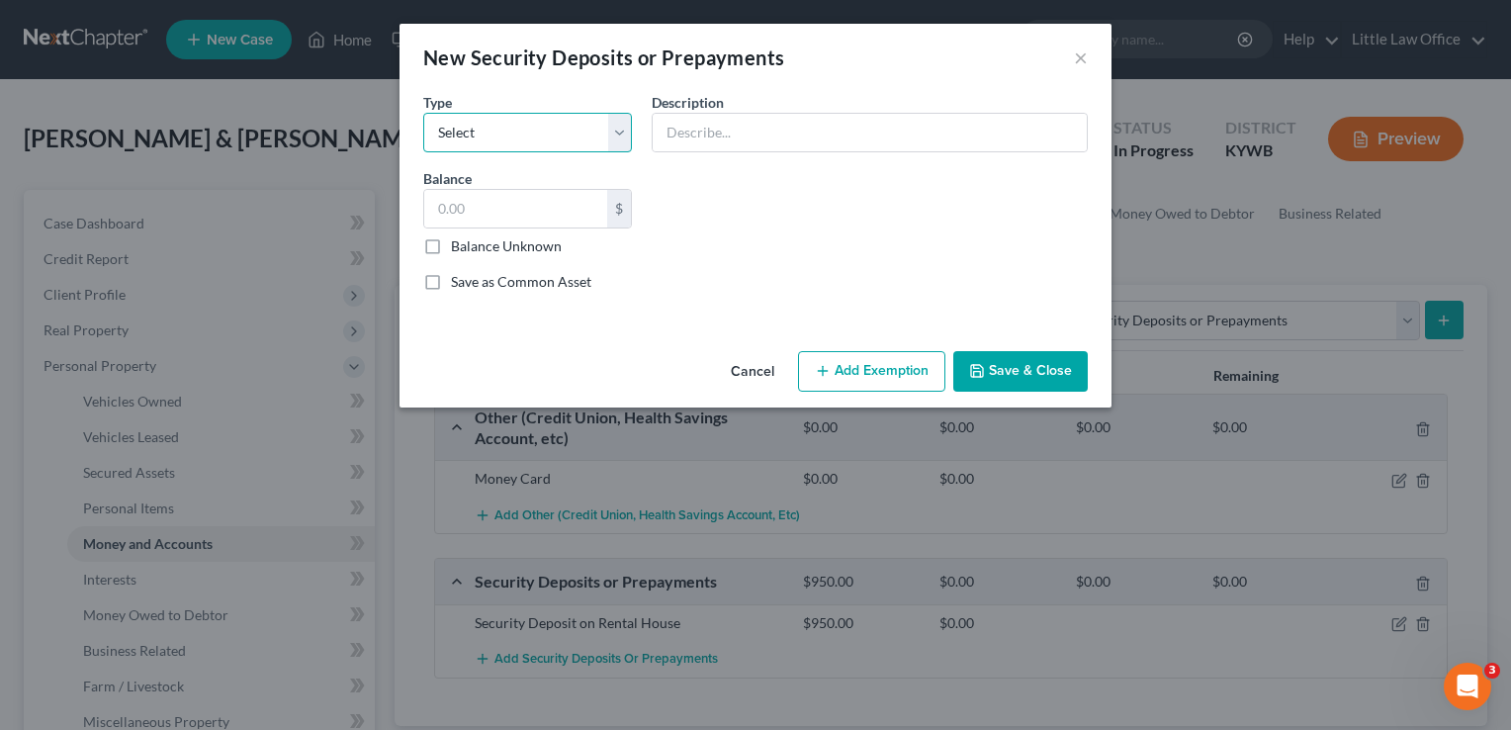
click at [503, 139] on select "Select Electric Gas Heating Oil Security Deposit On Rental Unit Prepaid Rent Te…" at bounding box center [527, 133] width 209 height 40
click at [687, 243] on div "Common Asset Select Type Select Electric Gas Heating Oil Security Deposit On Re…" at bounding box center [755, 199] width 684 height 217
click at [498, 214] on input "text" at bounding box center [515, 209] width 183 height 38
type input "375"
click at [622, 134] on select "Select Electric Gas Heating Oil Security Deposit On Rental Unit Prepaid Rent Te…" at bounding box center [527, 133] width 209 height 40
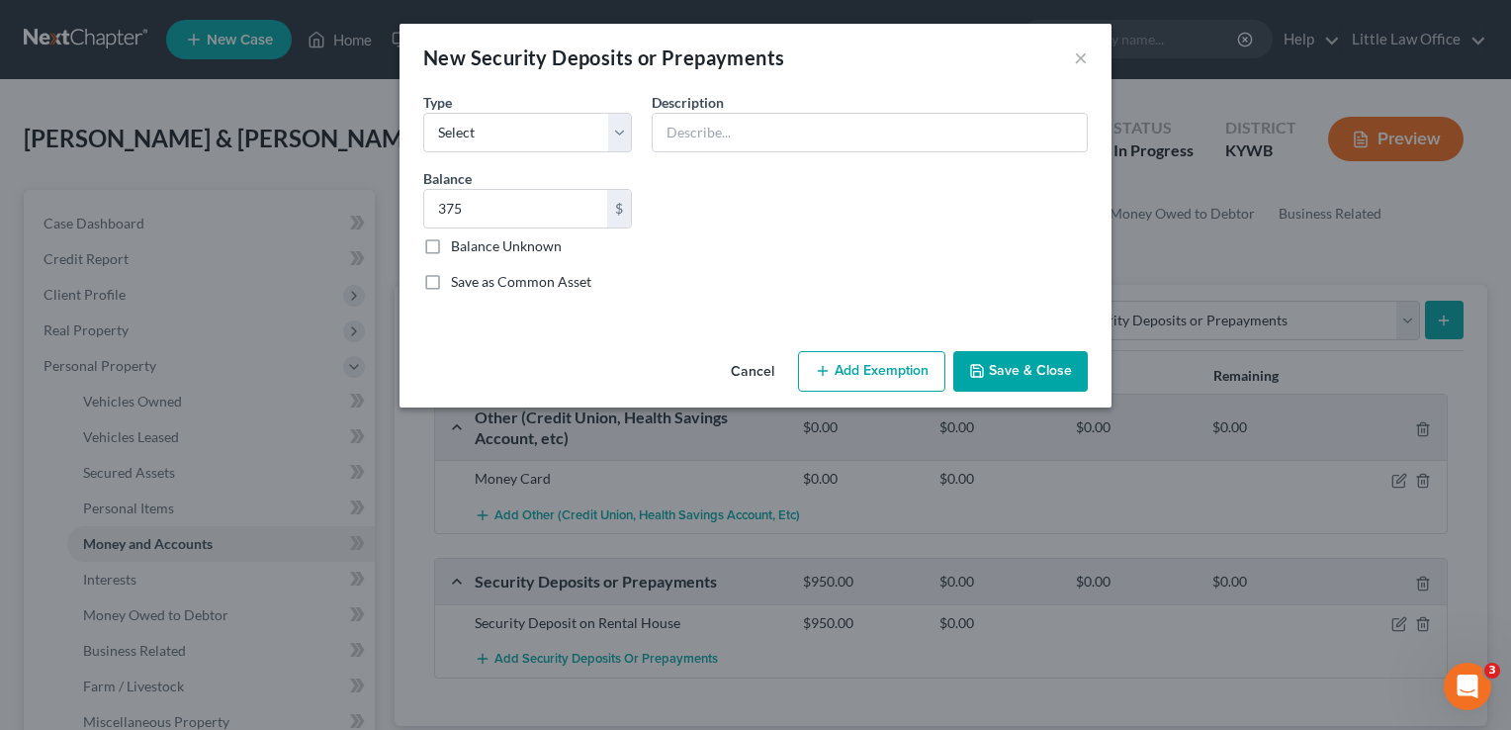
click at [799, 241] on div "Common Asset Select Type Select Electric Gas Heating Oil Security Deposit On Re…" at bounding box center [755, 199] width 684 height 217
click at [619, 134] on select "Select Electric Gas Heating Oil Security Deposit On Rental Unit Prepaid Rent Te…" at bounding box center [527, 133] width 209 height 40
select select "0"
click at [423, 113] on select "Select Electric Gas Heating Oil Security Deposit On Rental Unit Prepaid Rent Te…" at bounding box center [527, 133] width 209 height 40
click at [717, 142] on input "text" at bounding box center [870, 133] width 434 height 38
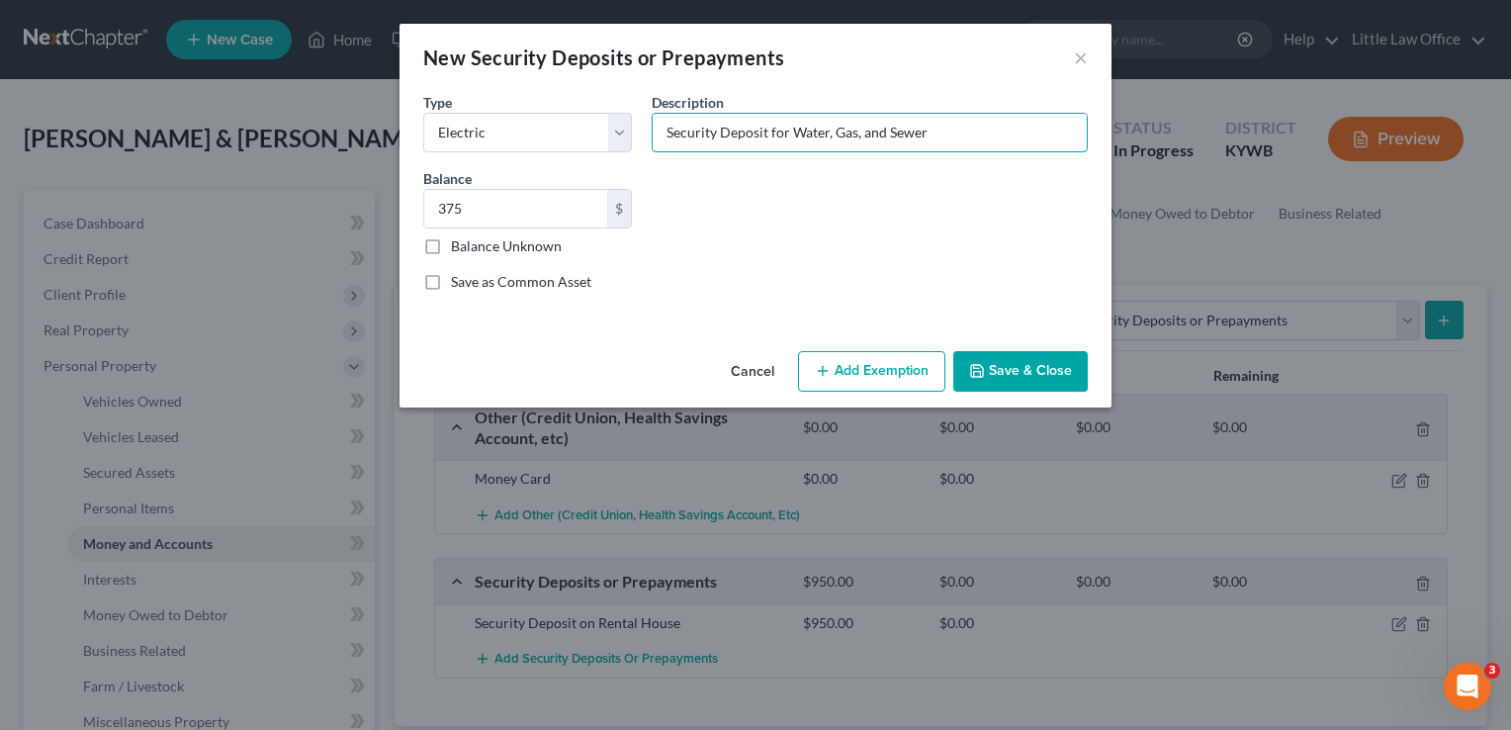
type input "Security Deposit for Water, Gas, and Sewer"
click at [1031, 393] on div "Cancel Add Exemption Save & Close" at bounding box center [755, 375] width 712 height 65
click at [1028, 376] on button "Save & Close" at bounding box center [1020, 372] width 134 height 42
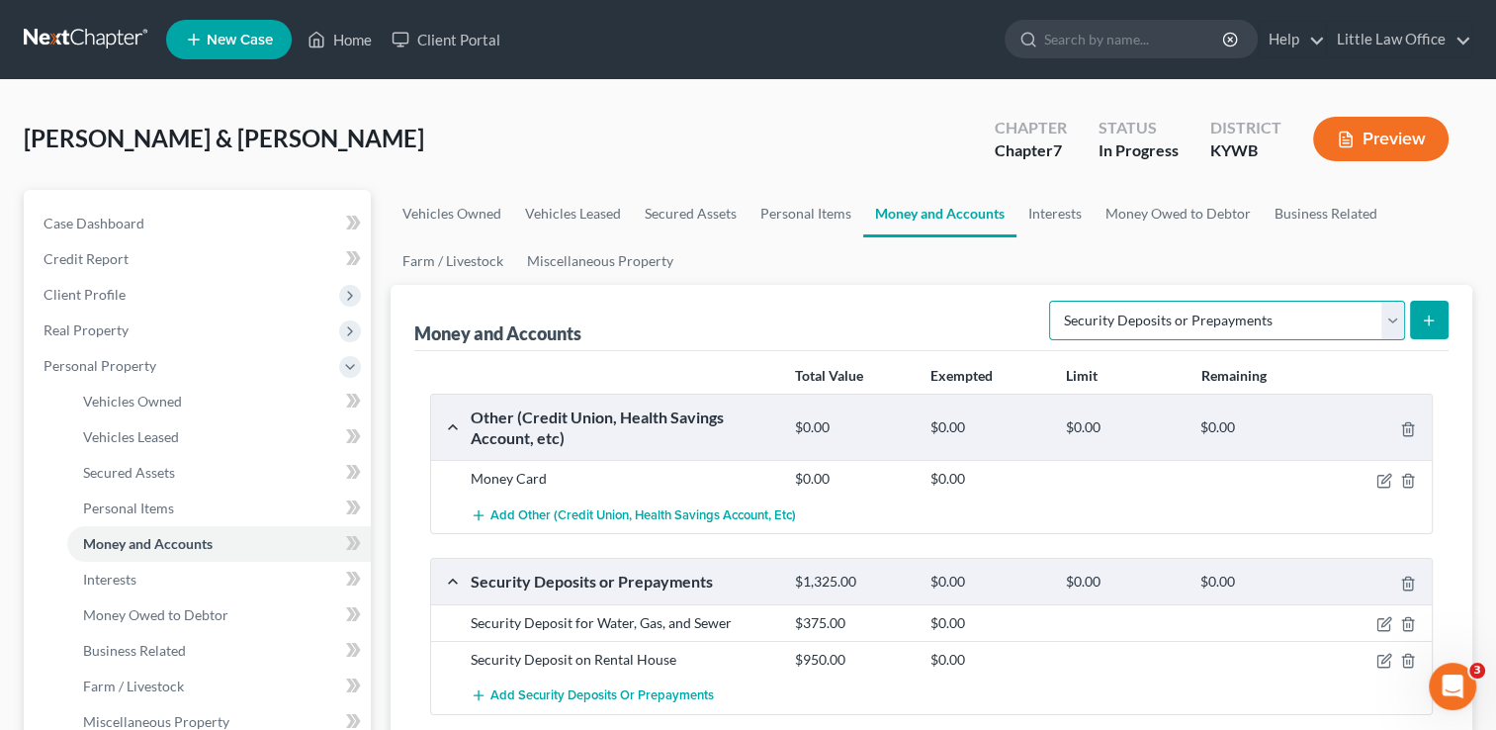
click at [1384, 303] on select "Select Account Type Brokerage Cash on Hand Certificates of Deposit Checking Acc…" at bounding box center [1227, 321] width 356 height 40
click at [1048, 220] on link "Interests" at bounding box center [1054, 213] width 77 height 47
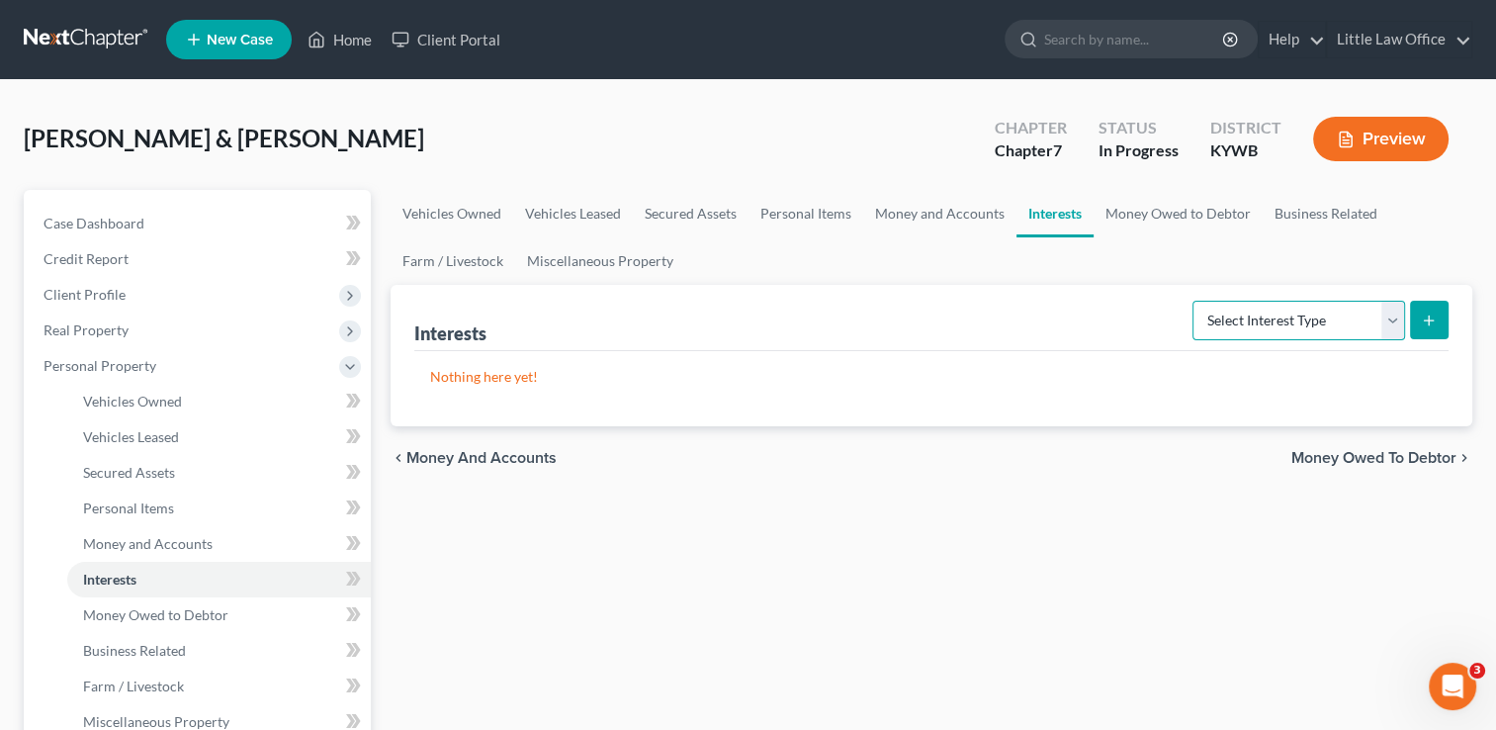
click at [1392, 321] on select "Select Interest Type 401K Annuity Bond Education IRA Government Bond Government…" at bounding box center [1298, 321] width 213 height 40
select select "401k"
click at [1194, 301] on select "Select Interest Type 401K Annuity Bond Education IRA Government Bond Government…" at bounding box center [1298, 321] width 213 height 40
click at [1424, 322] on icon "submit" at bounding box center [1429, 320] width 16 height 16
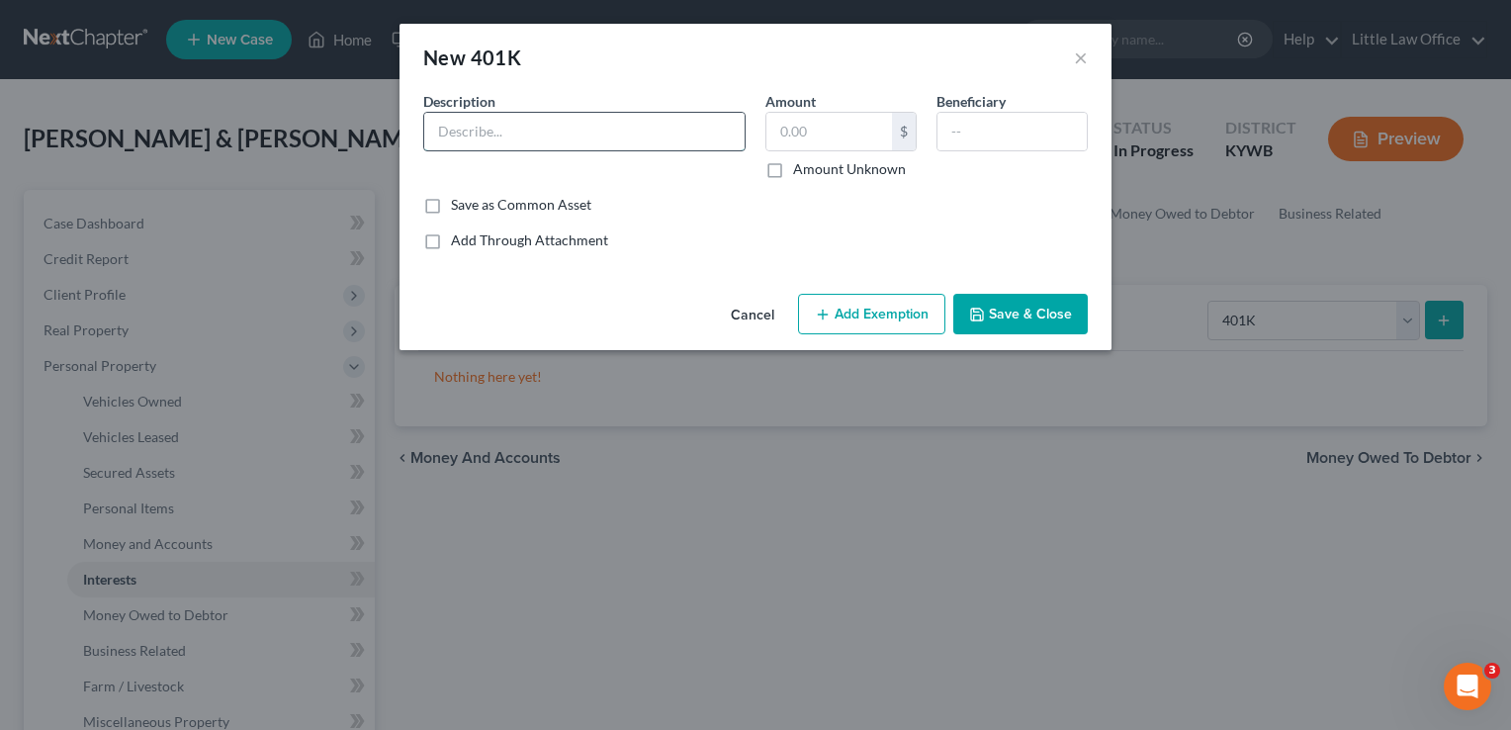
click at [554, 114] on input "text" at bounding box center [584, 132] width 320 height 38
type input "Look at Amber's check stubs"
click at [1010, 313] on button "Save & Close" at bounding box center [1020, 315] width 134 height 42
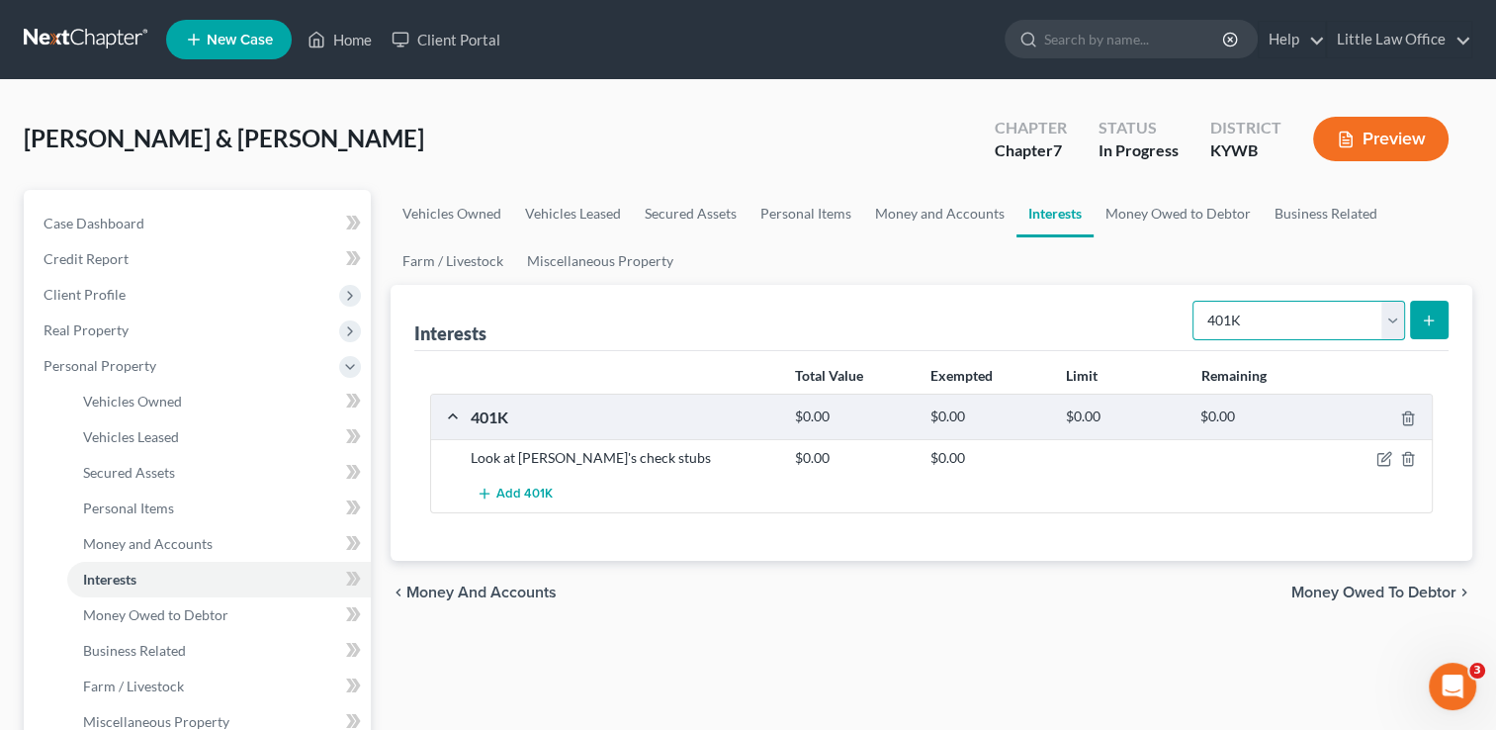
click at [1368, 312] on select "Select Interest Type 401K Annuity Bond Education IRA Government Bond Government…" at bounding box center [1298, 321] width 213 height 40
click at [1168, 209] on link "Money Owed to Debtor" at bounding box center [1177, 213] width 169 height 47
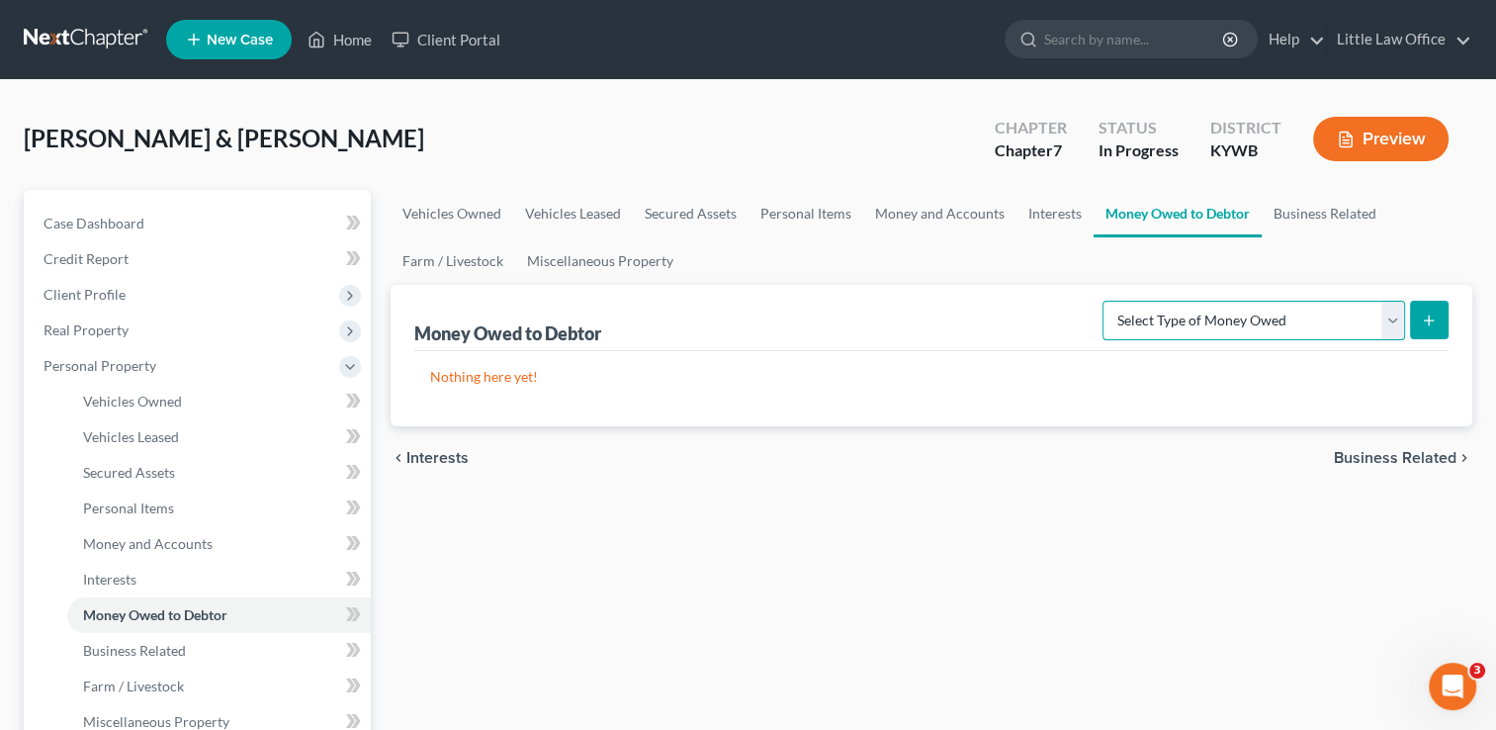
click at [1243, 330] on select "Select Type of Money Owed Accounts Receivable Alimony Child Support Claims Agai…" at bounding box center [1253, 321] width 303 height 40
select select "equitable_or_future_interests"
click at [1106, 301] on select "Select Type of Money Owed Accounts Receivable Alimony Child Support Claims Agai…" at bounding box center [1253, 321] width 303 height 40
click at [1424, 317] on icon "submit" at bounding box center [1429, 320] width 16 height 16
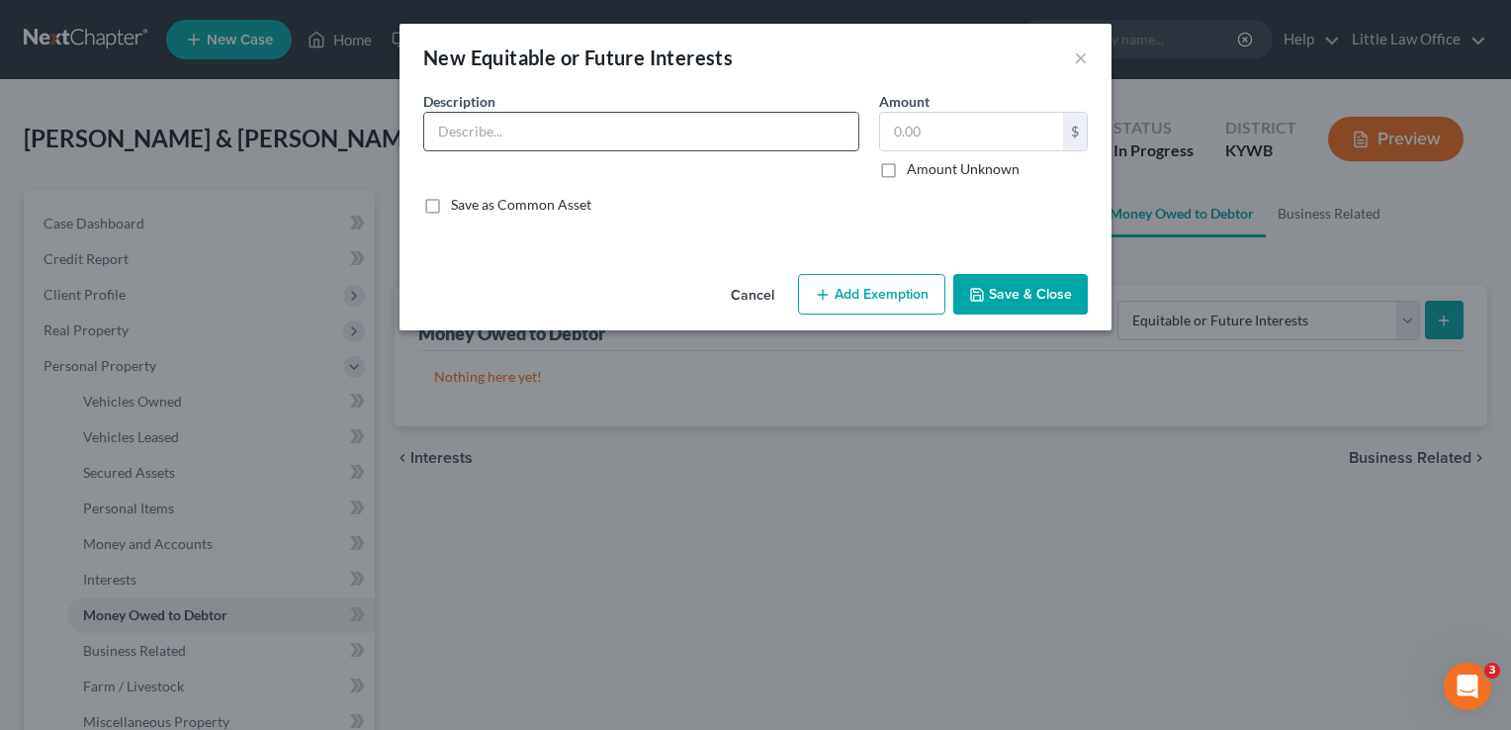
click at [550, 144] on input "text" at bounding box center [641, 132] width 434 height 38
type input "Alliance Coal class action lawsuit"
click at [1031, 303] on button "Save & Close" at bounding box center [1020, 295] width 134 height 42
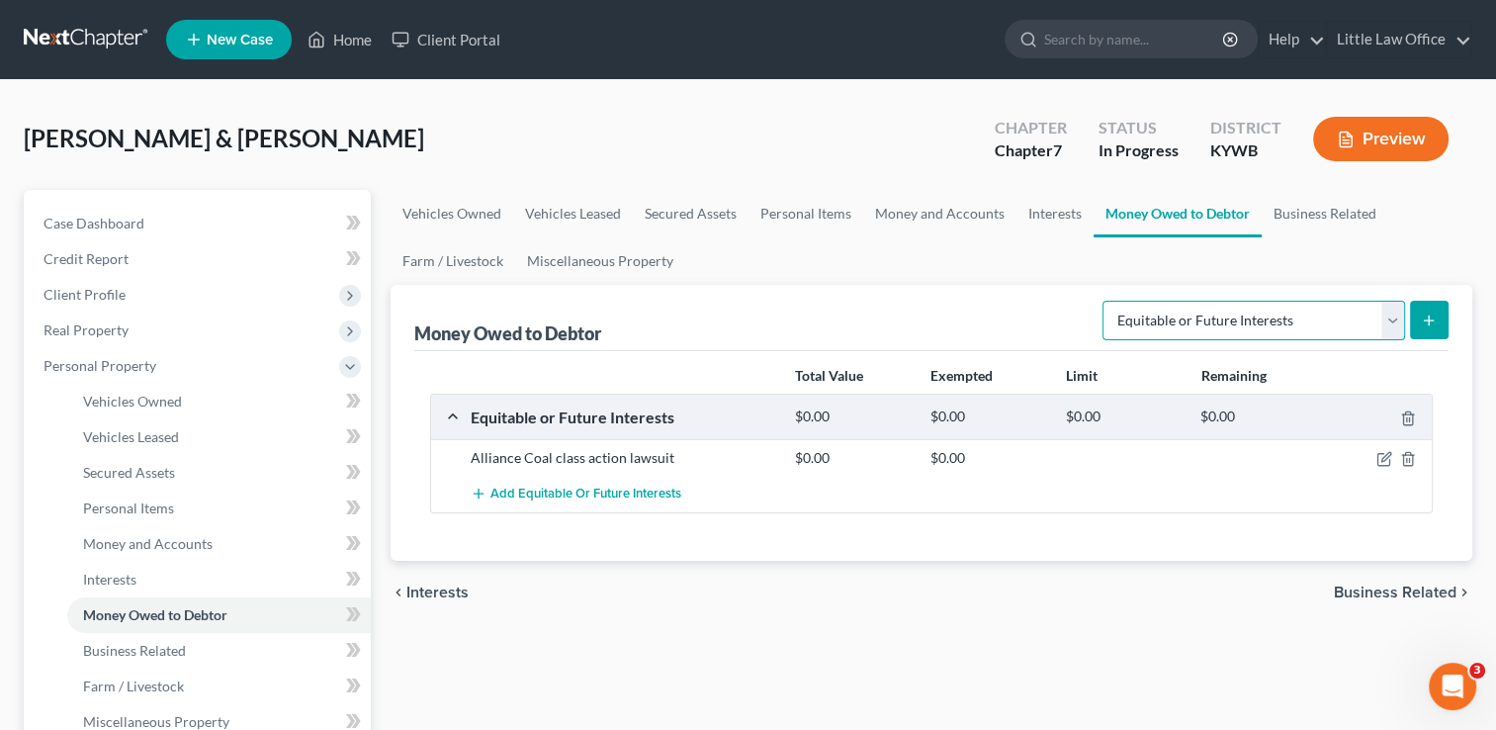
click at [1186, 322] on select "Select Type of Money Owed Accounts Receivable Alimony Child Support Claims Agai…" at bounding box center [1253, 321] width 303 height 40
click at [609, 257] on link "Miscellaneous Property" at bounding box center [600, 260] width 170 height 47
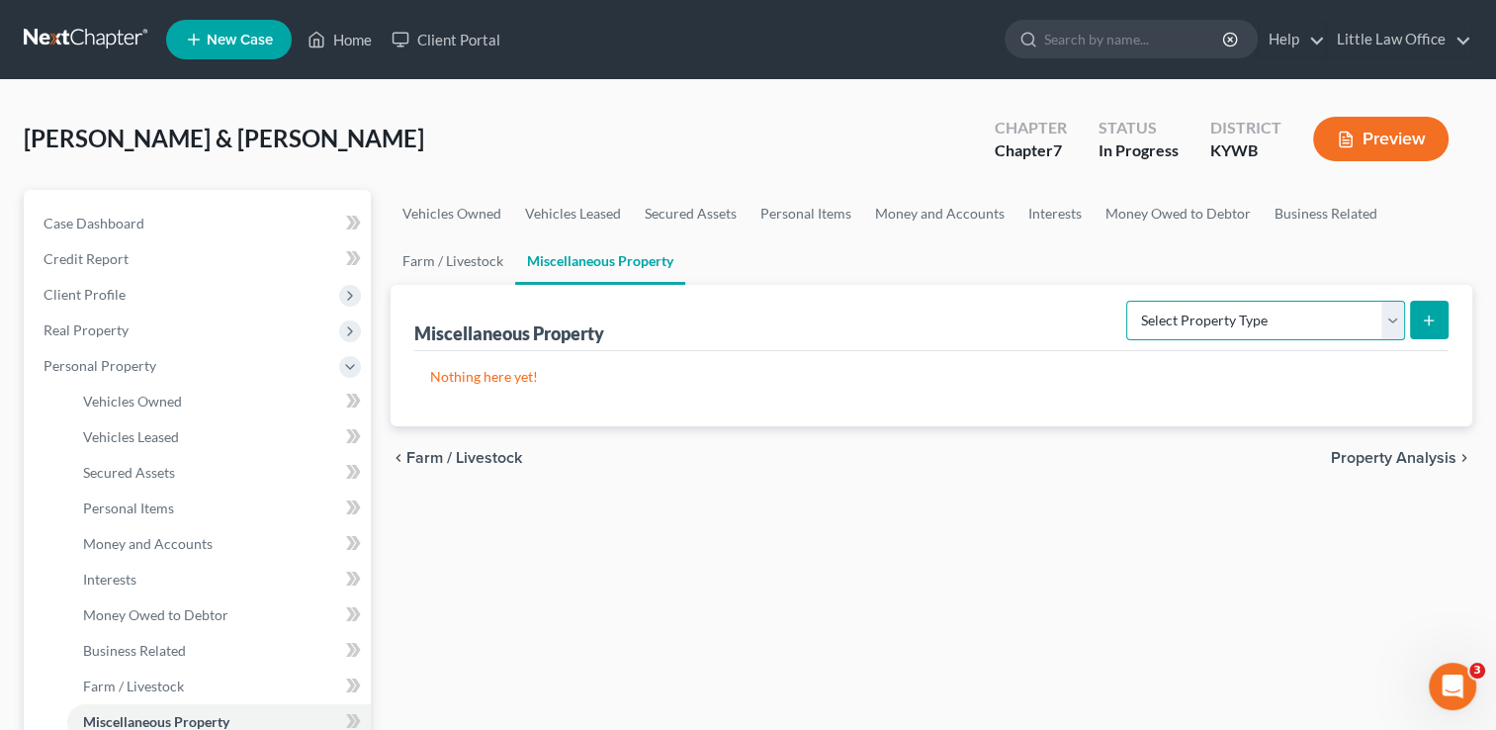
click at [1159, 322] on select "Select Property Type Assigned for Creditor Benefit Within 1 Year Holding for An…" at bounding box center [1265, 321] width 279 height 40
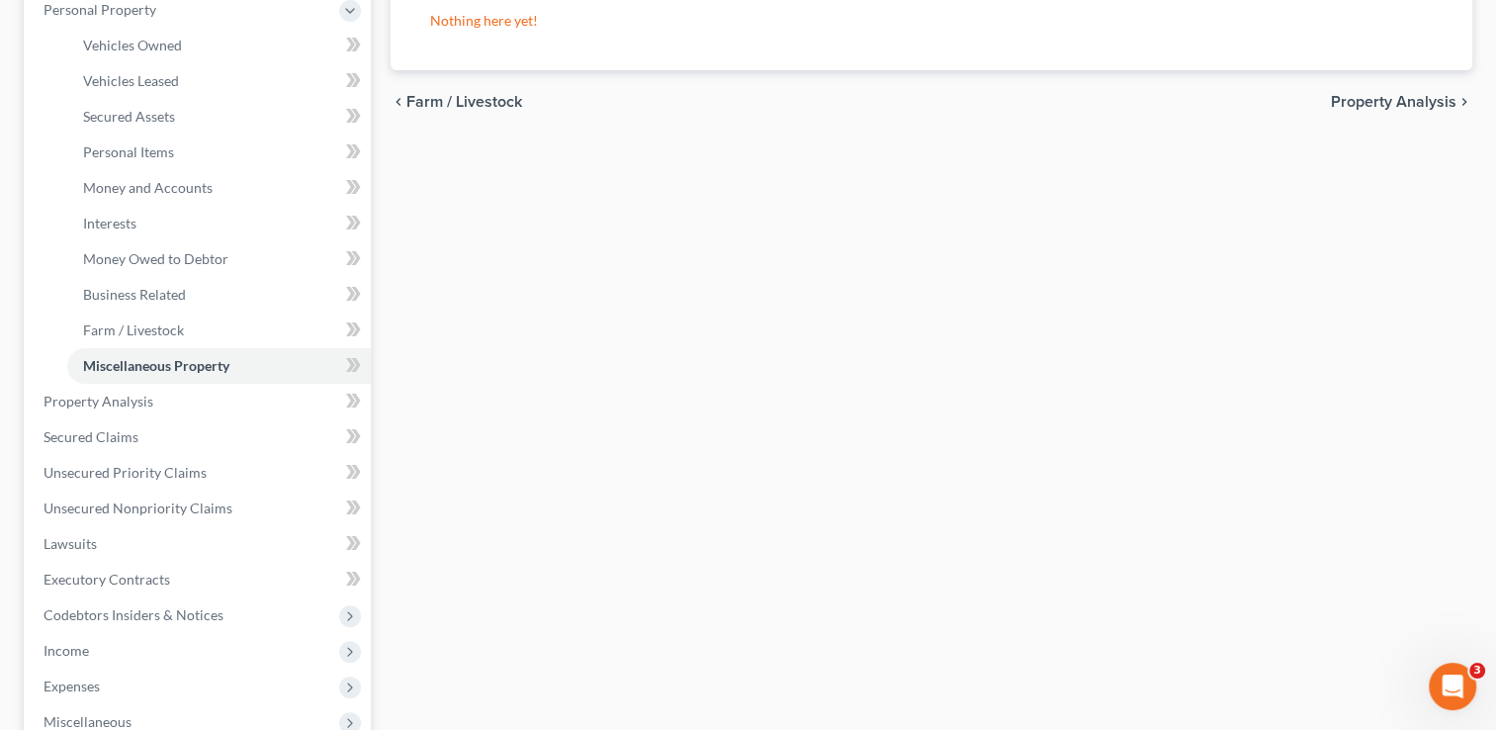
scroll to position [454, 0]
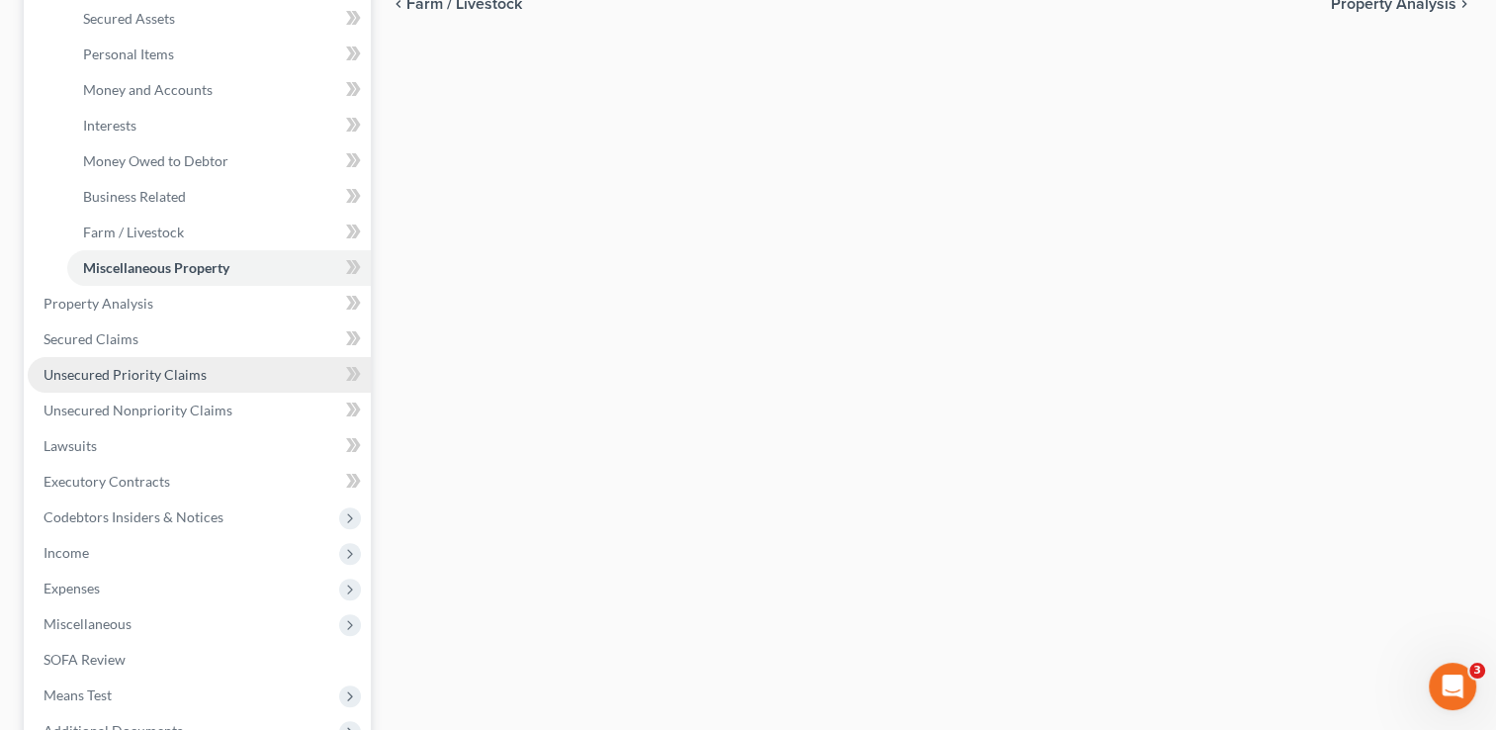
click at [99, 387] on link "Unsecured Priority Claims" at bounding box center [199, 375] width 343 height 36
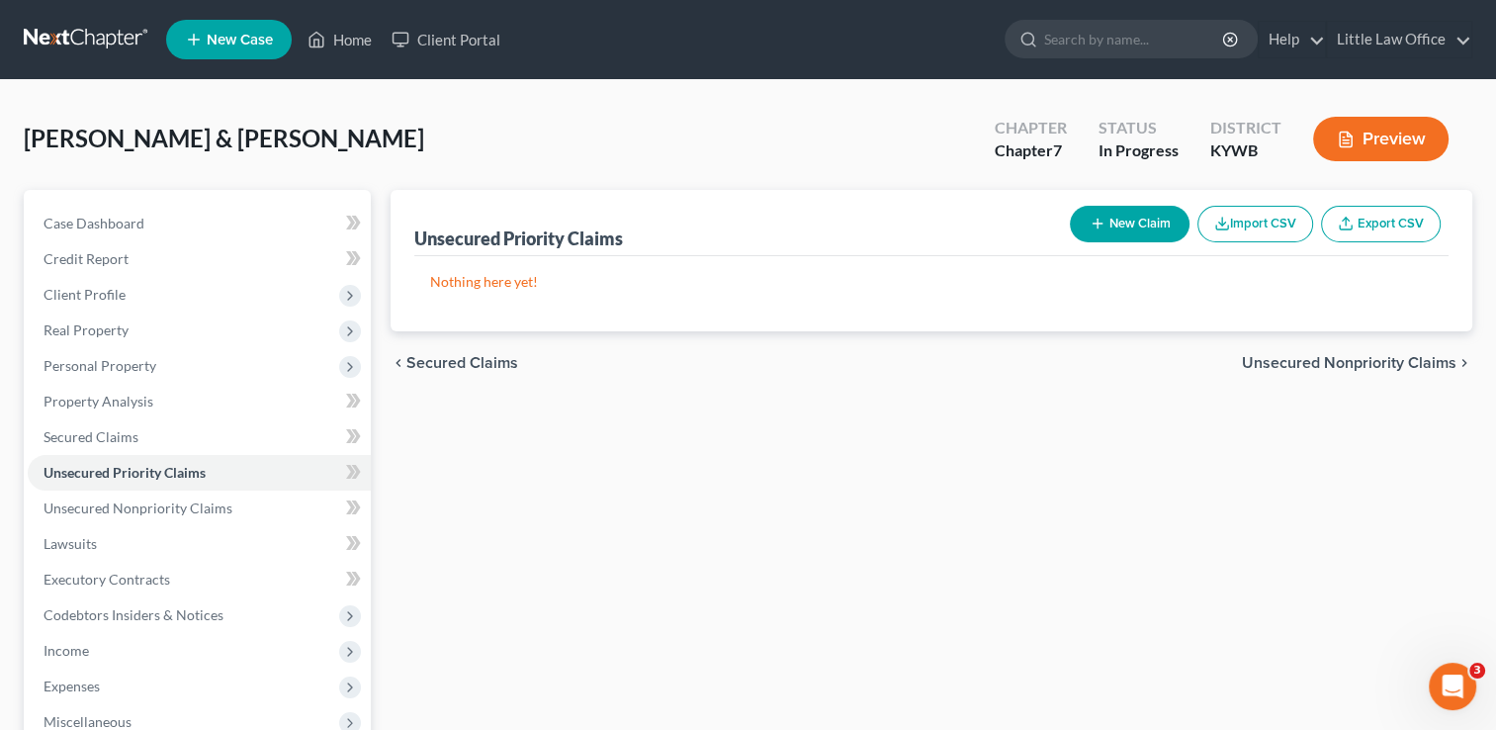
click at [1127, 214] on button "New Claim" at bounding box center [1130, 224] width 120 height 37
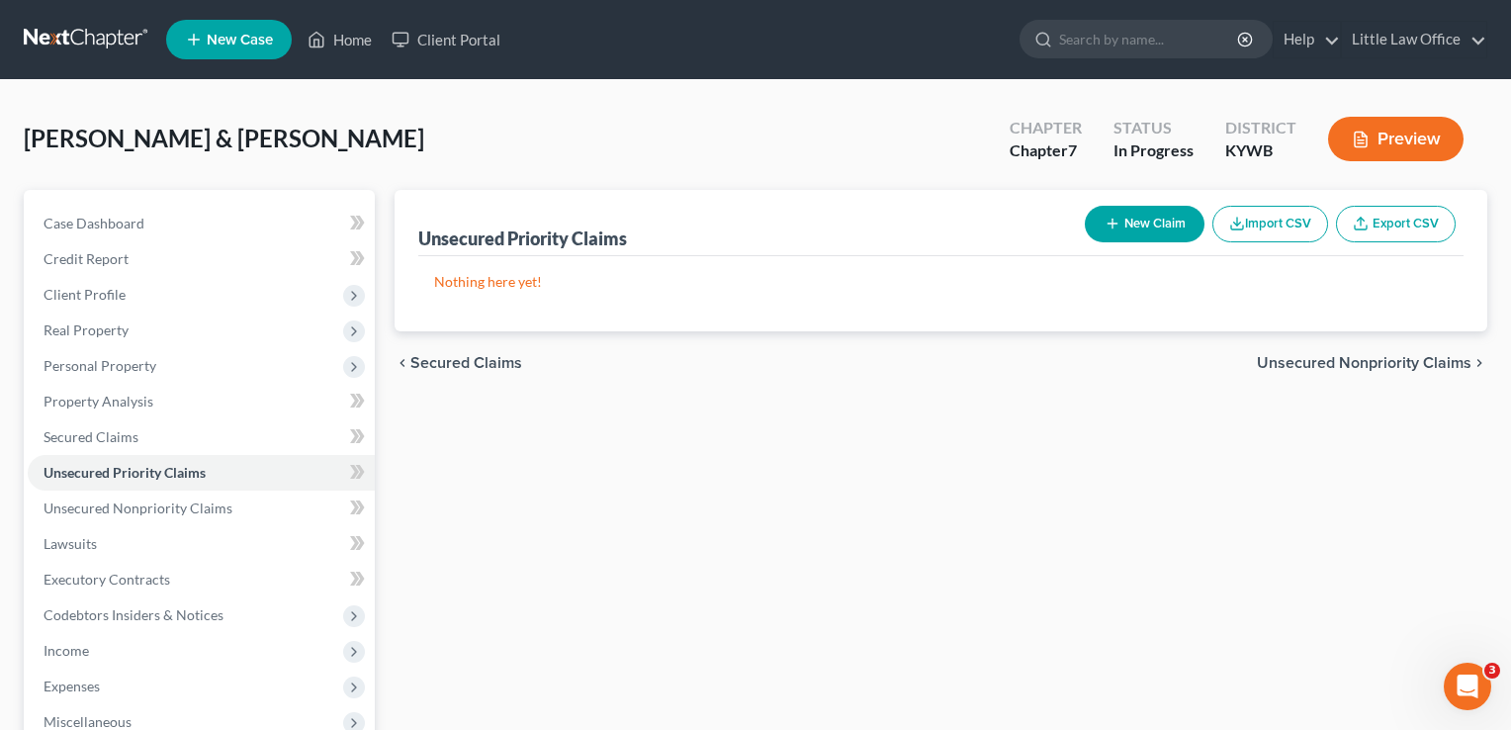
select select "2"
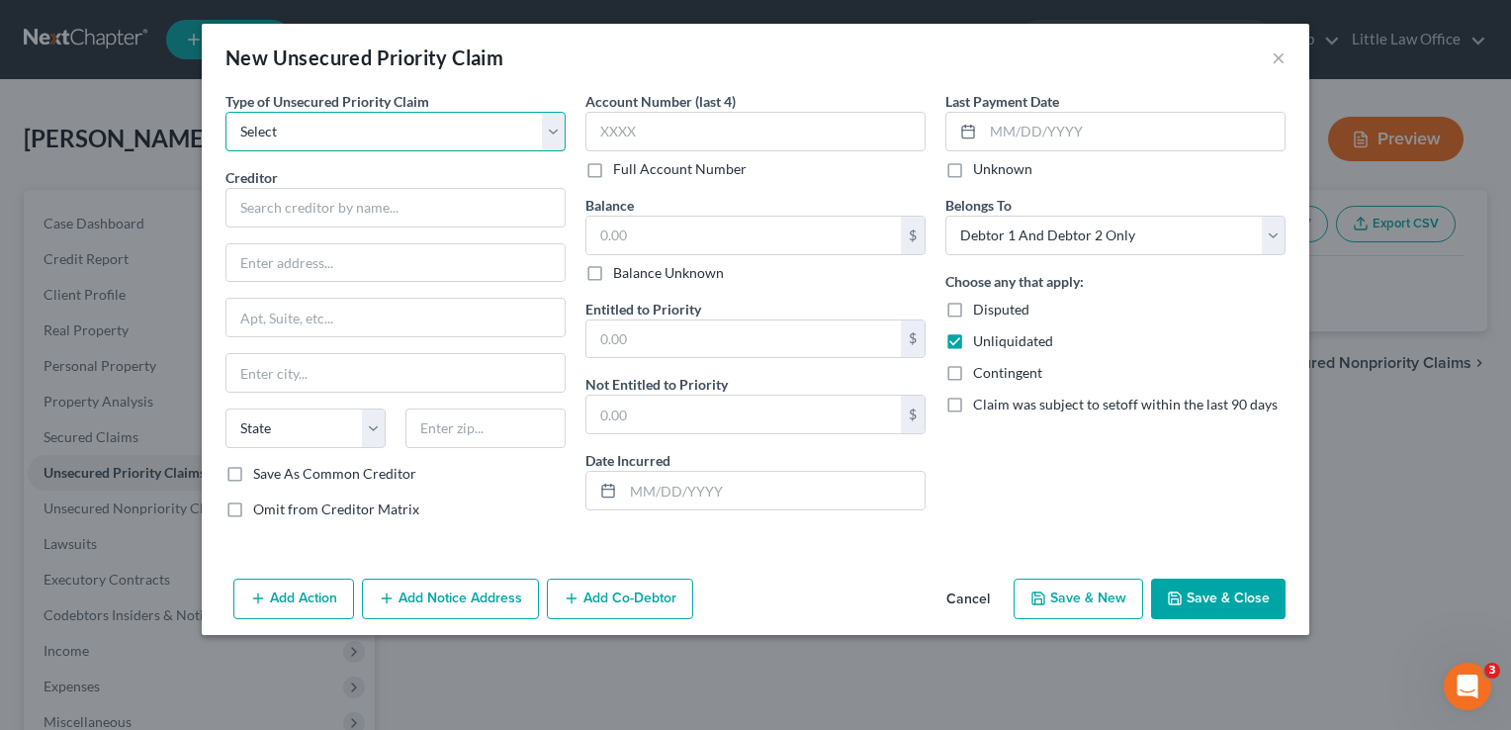
click at [476, 144] on select "Select Taxes & Other Government Units Domestic Support Obligations Extensions o…" at bounding box center [395, 132] width 340 height 40
select select "0"
click at [225, 112] on select "Select Taxes & Other Government Units Domestic Support Obligations Extensions o…" at bounding box center [395, 132] width 340 height 40
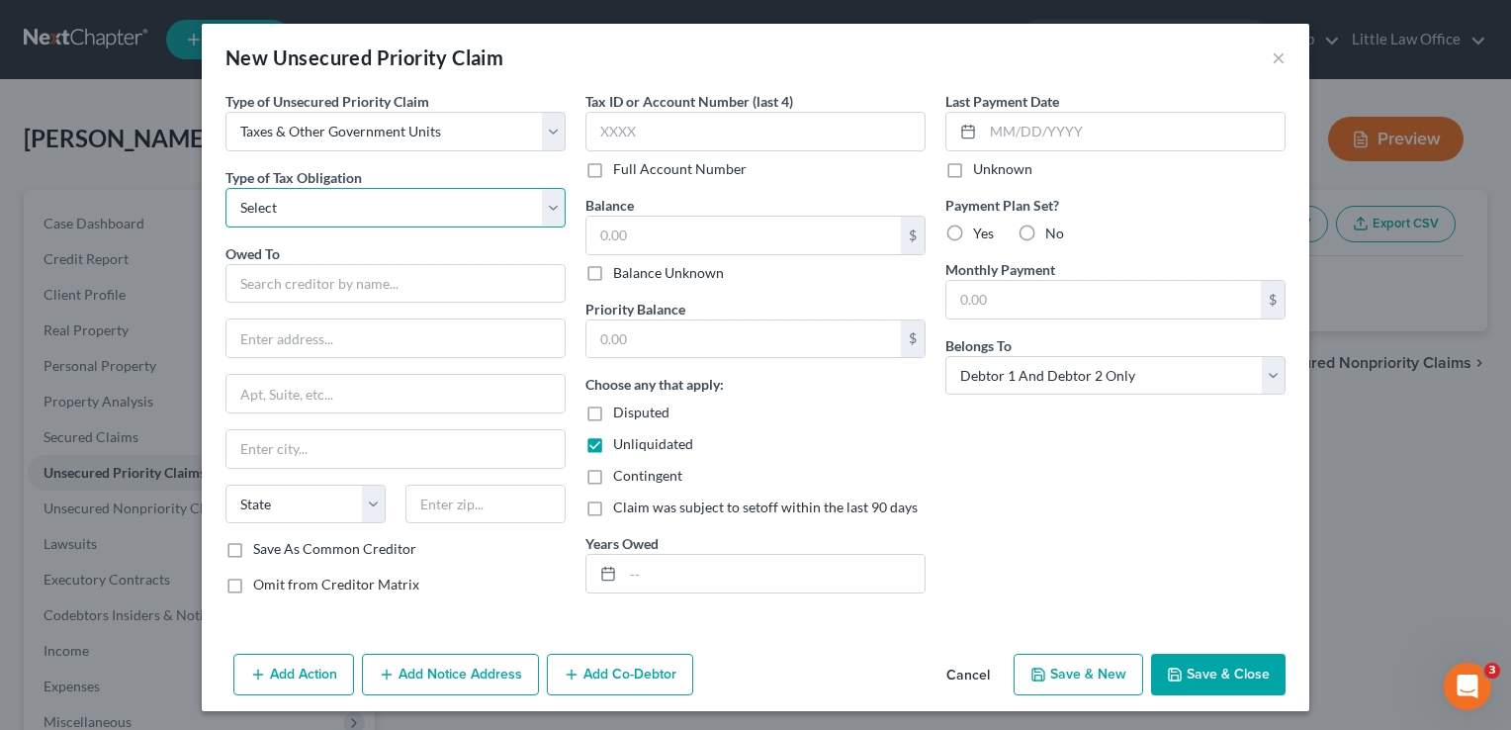
click at [387, 218] on select "Select Federal City State Franchise Tax Board Other" at bounding box center [395, 208] width 340 height 40
click at [650, 556] on input "text" at bounding box center [774, 574] width 302 height 38
type input "2024"
click at [303, 209] on select "Select Federal City State Franchise Tax Board Other" at bounding box center [395, 208] width 340 height 40
select select "0"
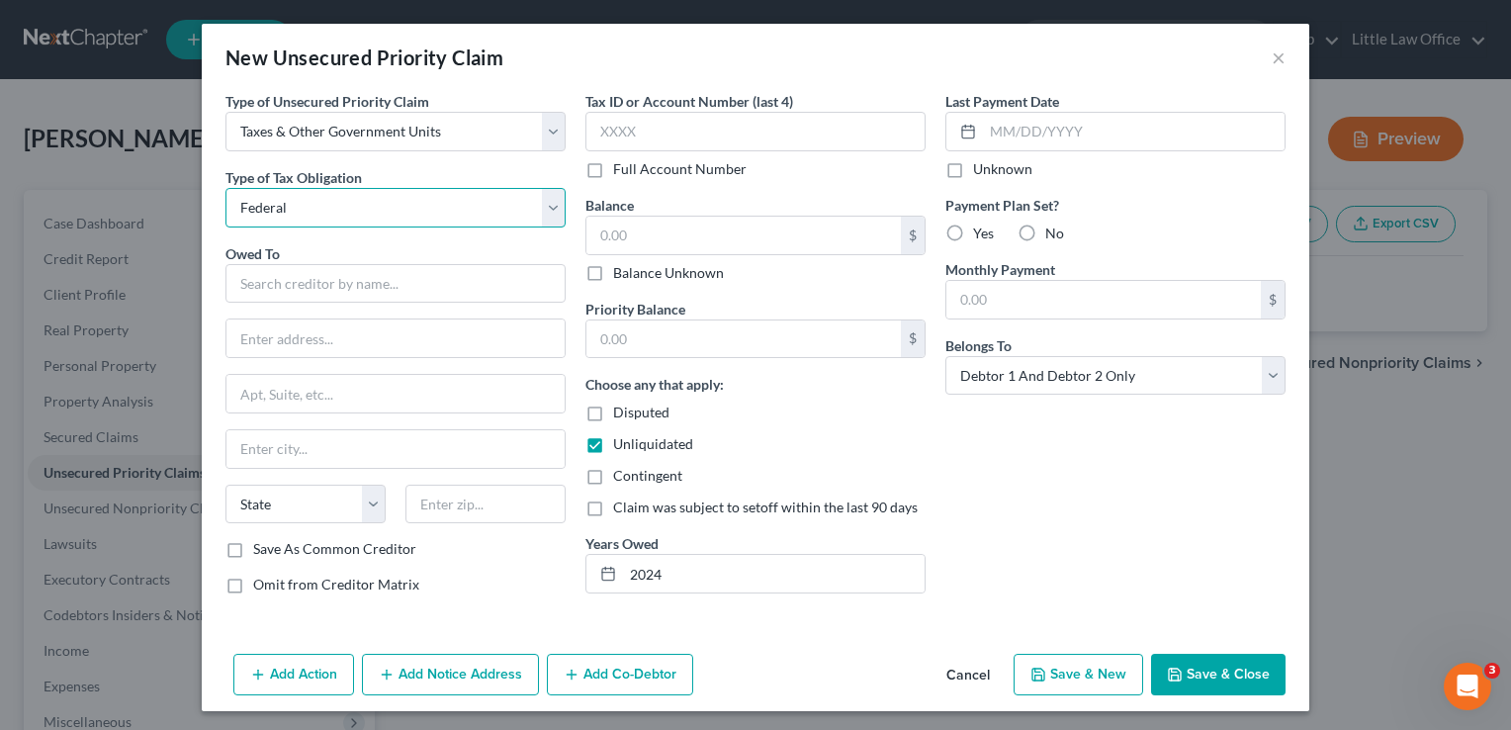
click at [225, 188] on select "Select Federal City State Franchise Tax Board Other" at bounding box center [395, 208] width 340 height 40
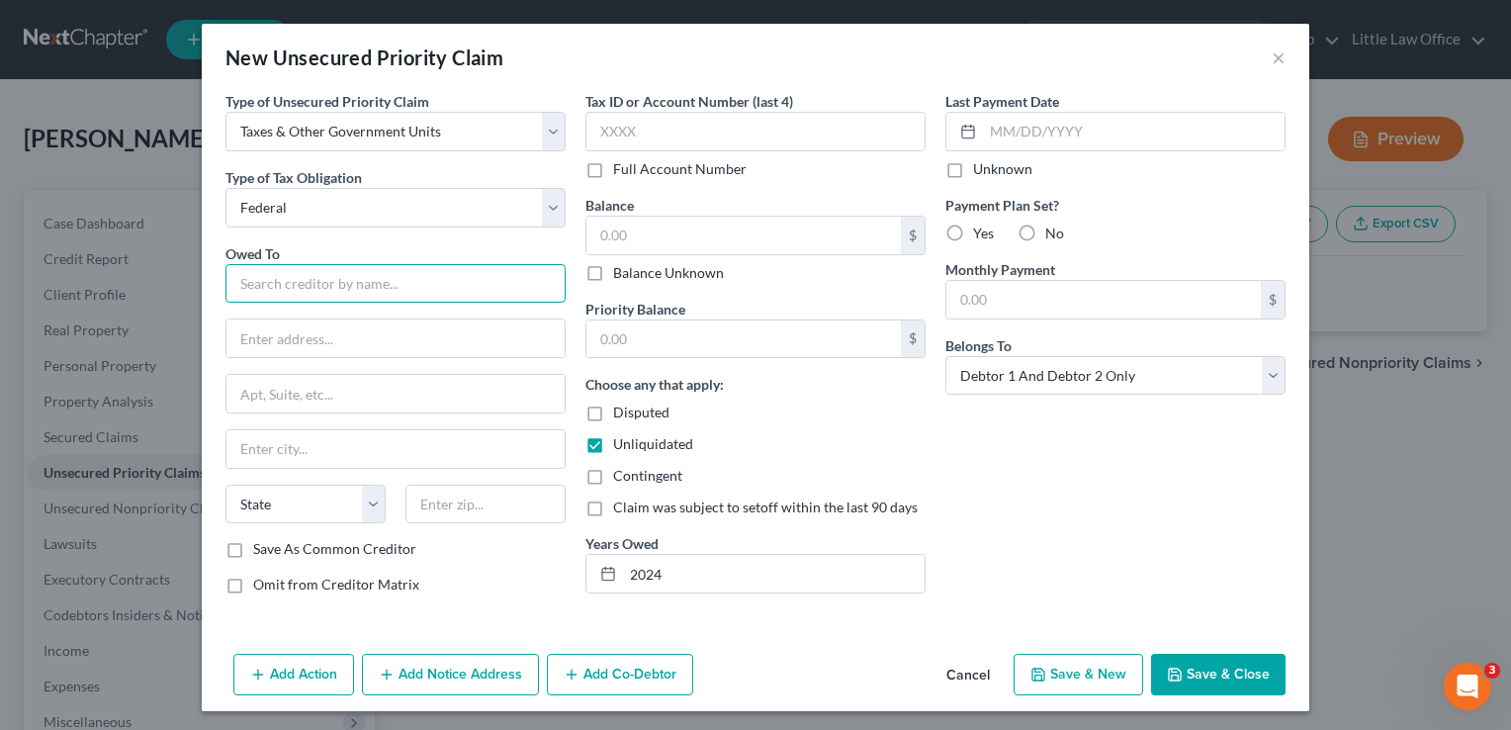
click at [298, 288] on input "text" at bounding box center [395, 284] width 340 height 40
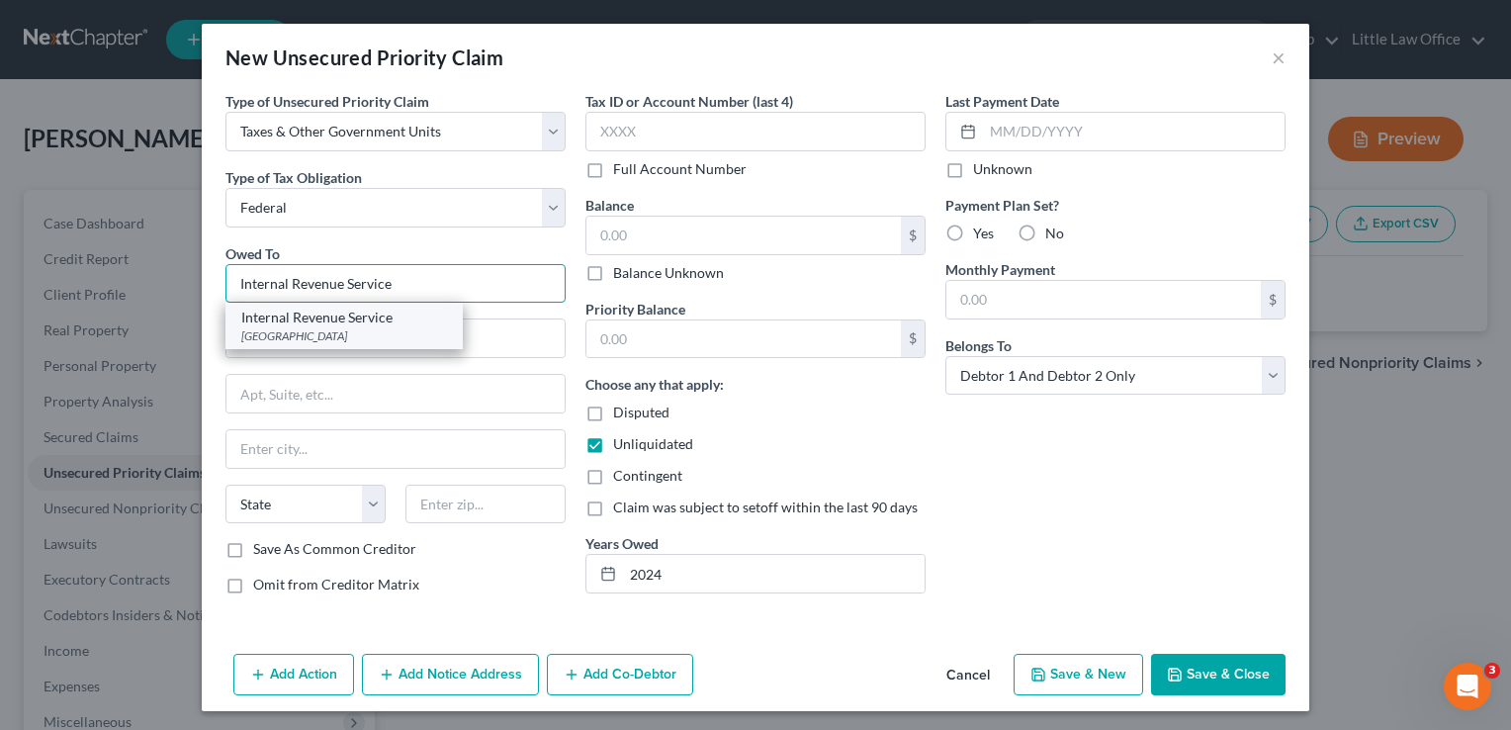
type input "Internal Revenue Service"
click at [365, 314] on div "Internal Revenue Service" at bounding box center [344, 317] width 206 height 20
type input "PO Box 932700"
type input "Louisville"
select select "18"
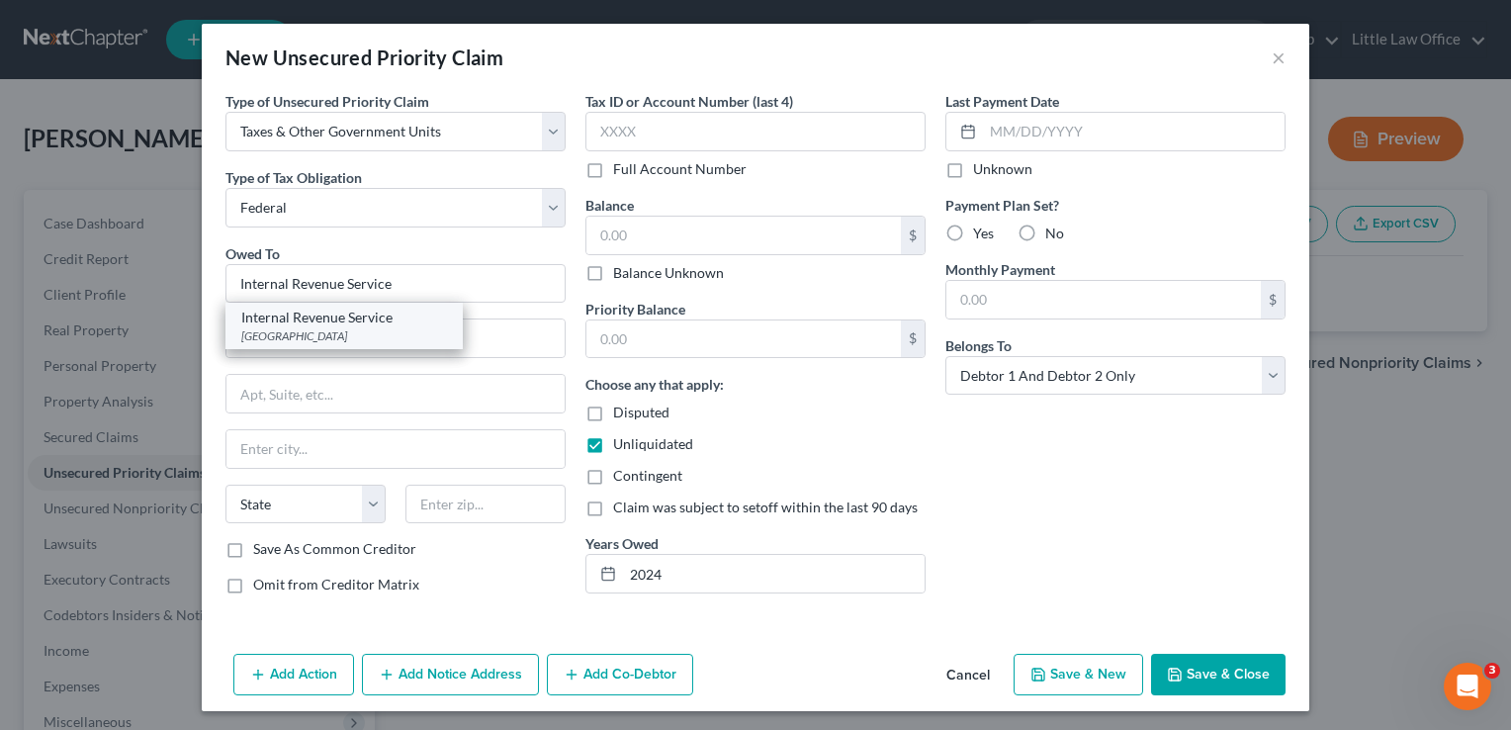
type input "40293"
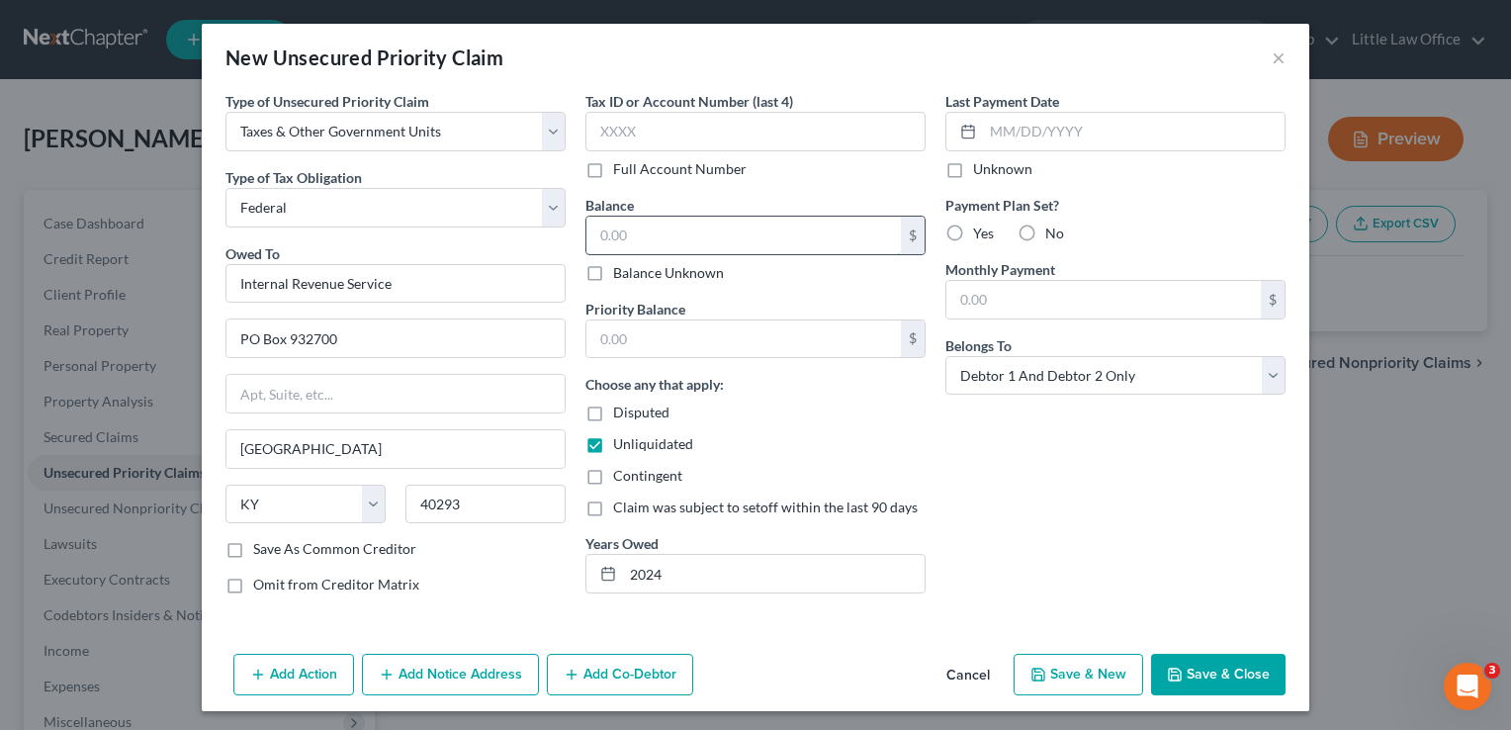
click at [670, 239] on input "text" at bounding box center [743, 236] width 314 height 38
type input "1,400"
click at [655, 345] on input "text" at bounding box center [743, 339] width 314 height 38
type input "1,400"
click at [1045, 231] on label "No" at bounding box center [1054, 233] width 19 height 20
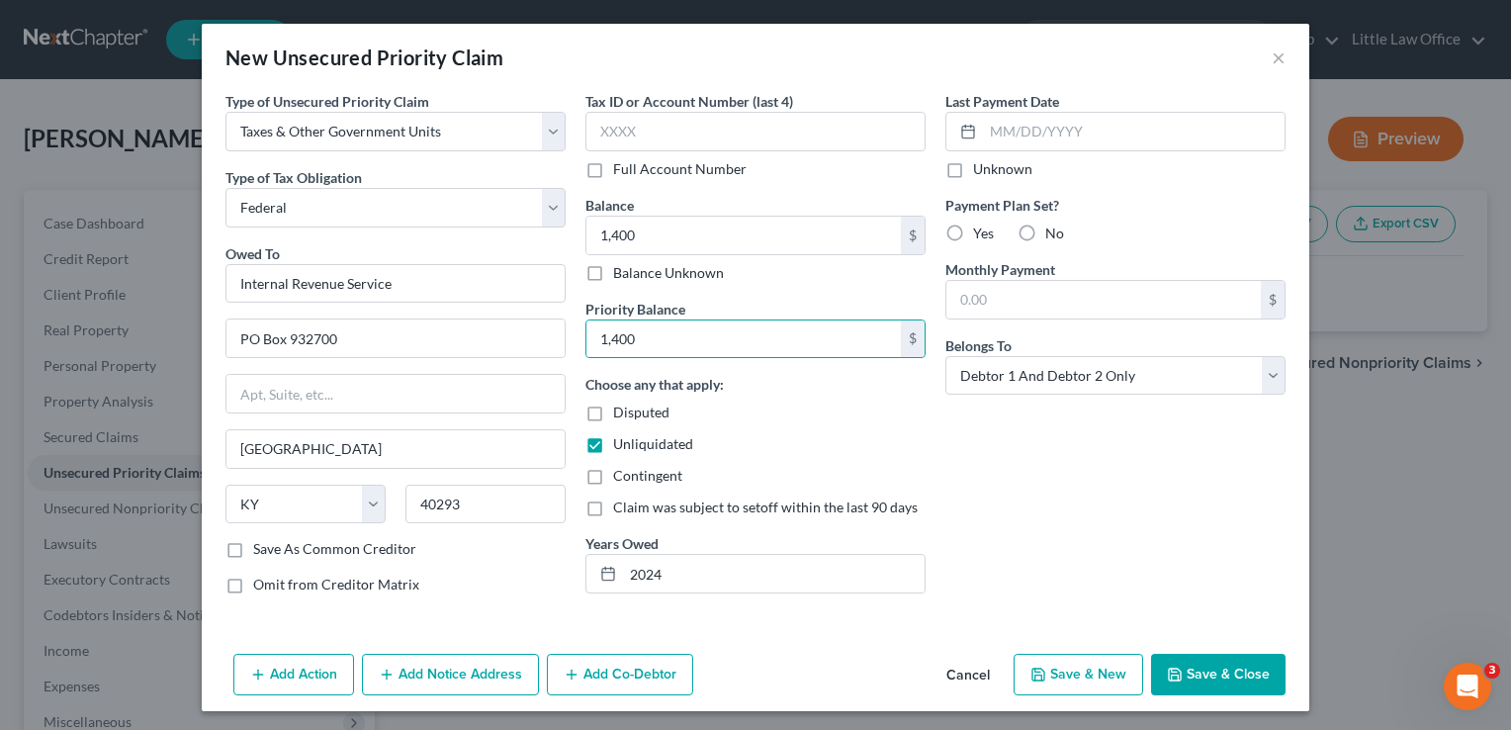
click at [1053, 231] on input "No" at bounding box center [1059, 229] width 13 height 13
radio input "true"
click at [1230, 672] on button "Save & Close" at bounding box center [1218, 675] width 134 height 42
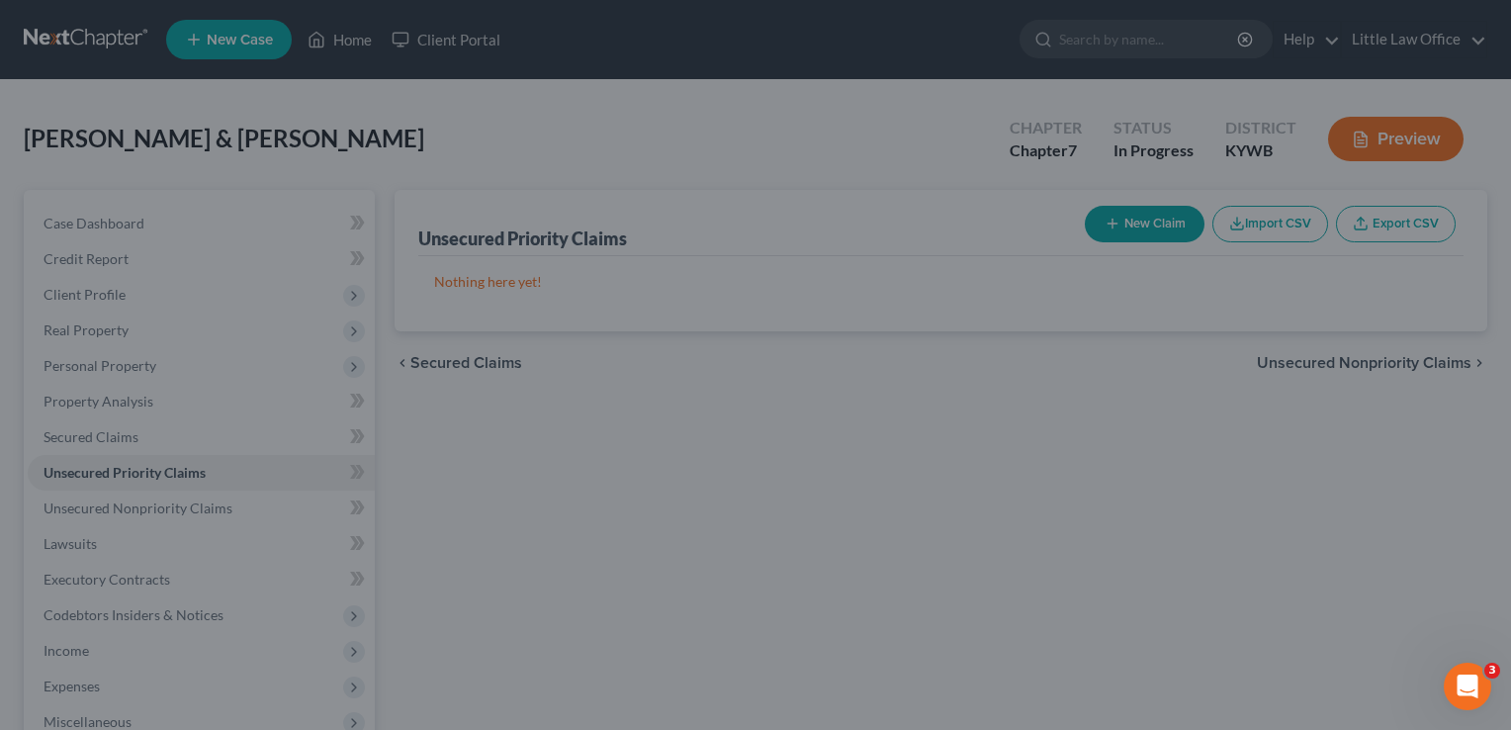
type input "1,400.00"
type input "0.00"
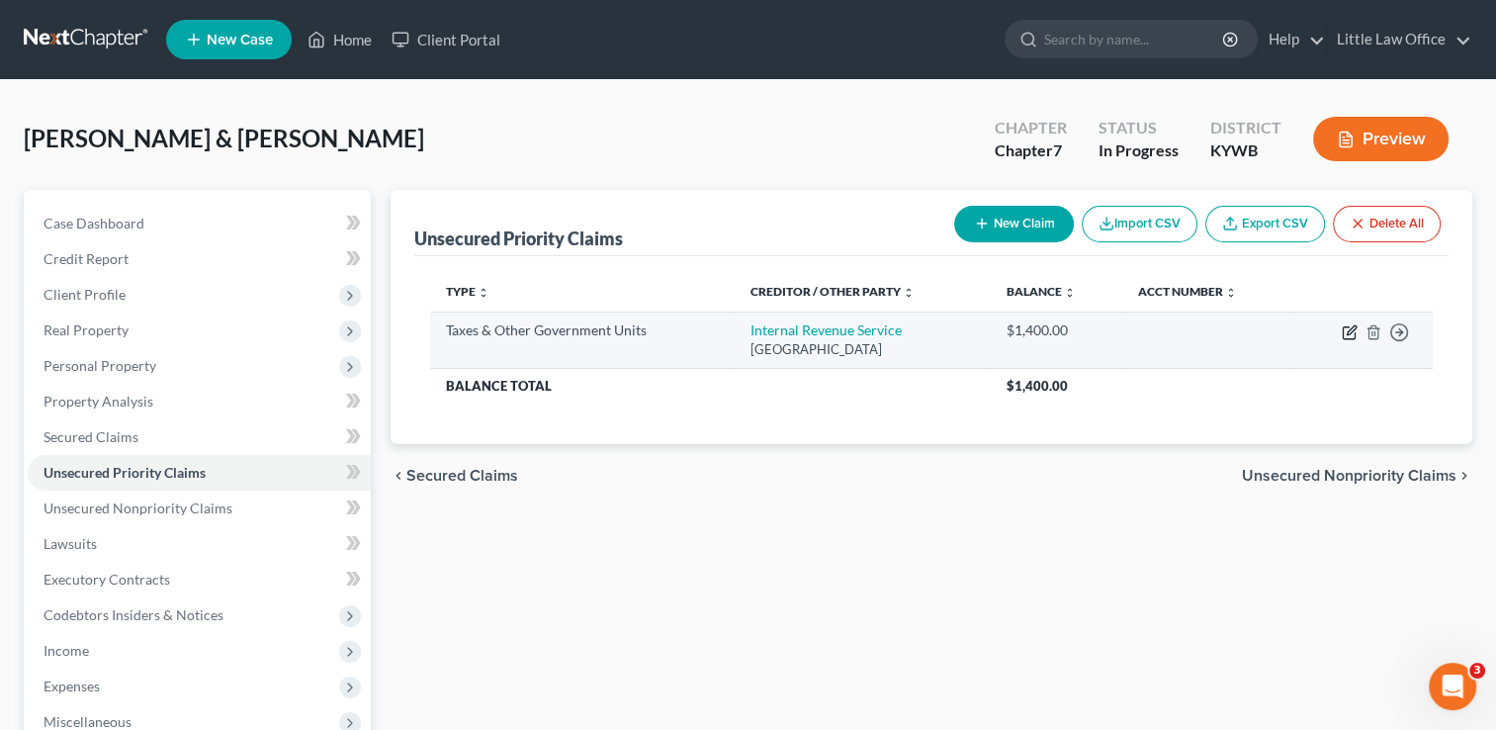
click at [1351, 334] on icon "button" at bounding box center [1350, 332] width 16 height 16
select select "0"
select select "18"
select select "2"
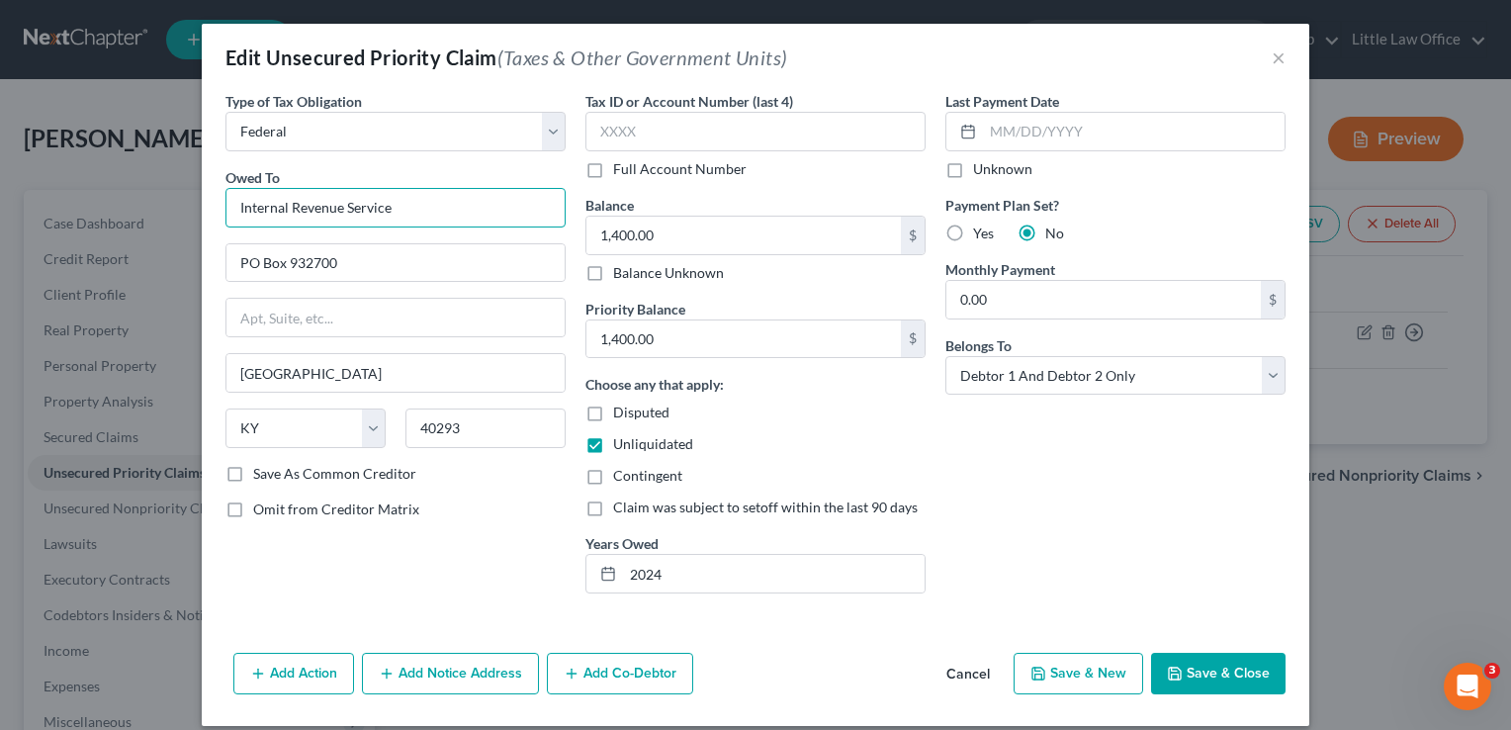
click at [381, 208] on input "Internal Revenue Service" at bounding box center [395, 208] width 340 height 40
type input "k"
type input "Kentucky Department of Revenue"
click at [334, 401] on div "Owed To * Kentucky Department of Revenue Louisville State AL AK AR AZ CA CO CT …" at bounding box center [395, 315] width 340 height 297
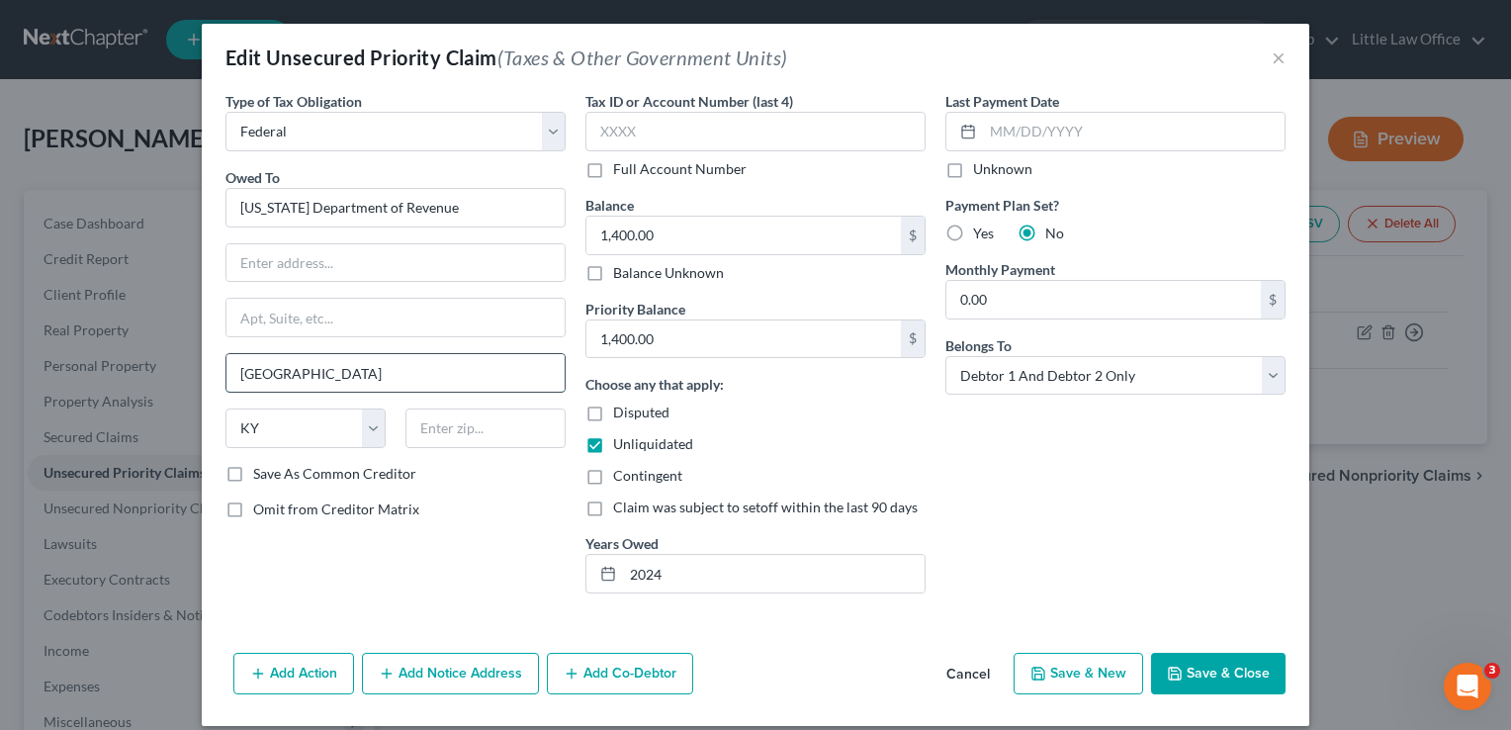
click at [349, 380] on input "Louisville" at bounding box center [395, 373] width 338 height 38
click at [1215, 694] on div "Add Action Add Notice Address Add Co-Debtor Cancel Save & New Save & Close" at bounding box center [755, 677] width 1107 height 65
click at [1210, 660] on button "Save & Close" at bounding box center [1218, 674] width 134 height 42
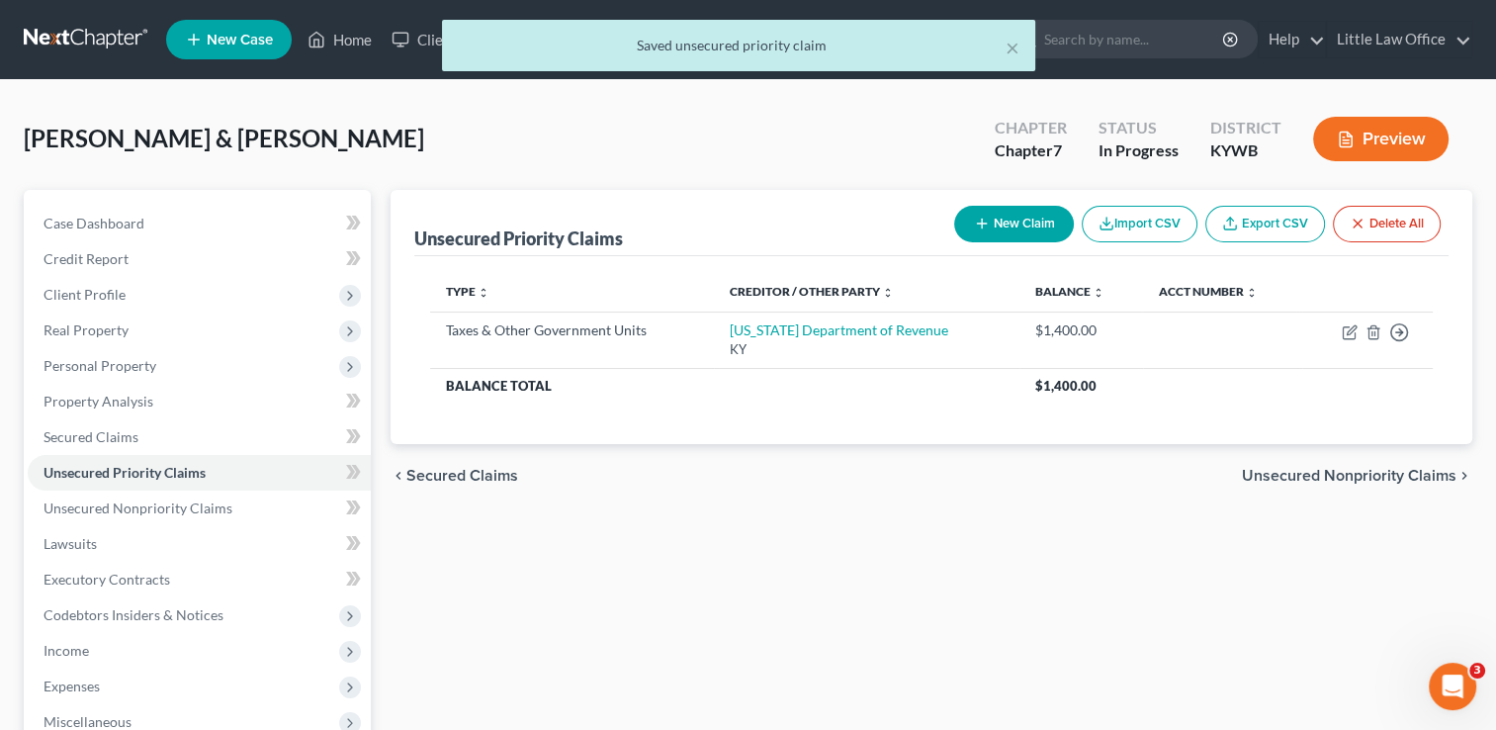
click at [1346, 477] on span "Unsecured Nonpriority Claims" at bounding box center [1349, 476] width 215 height 16
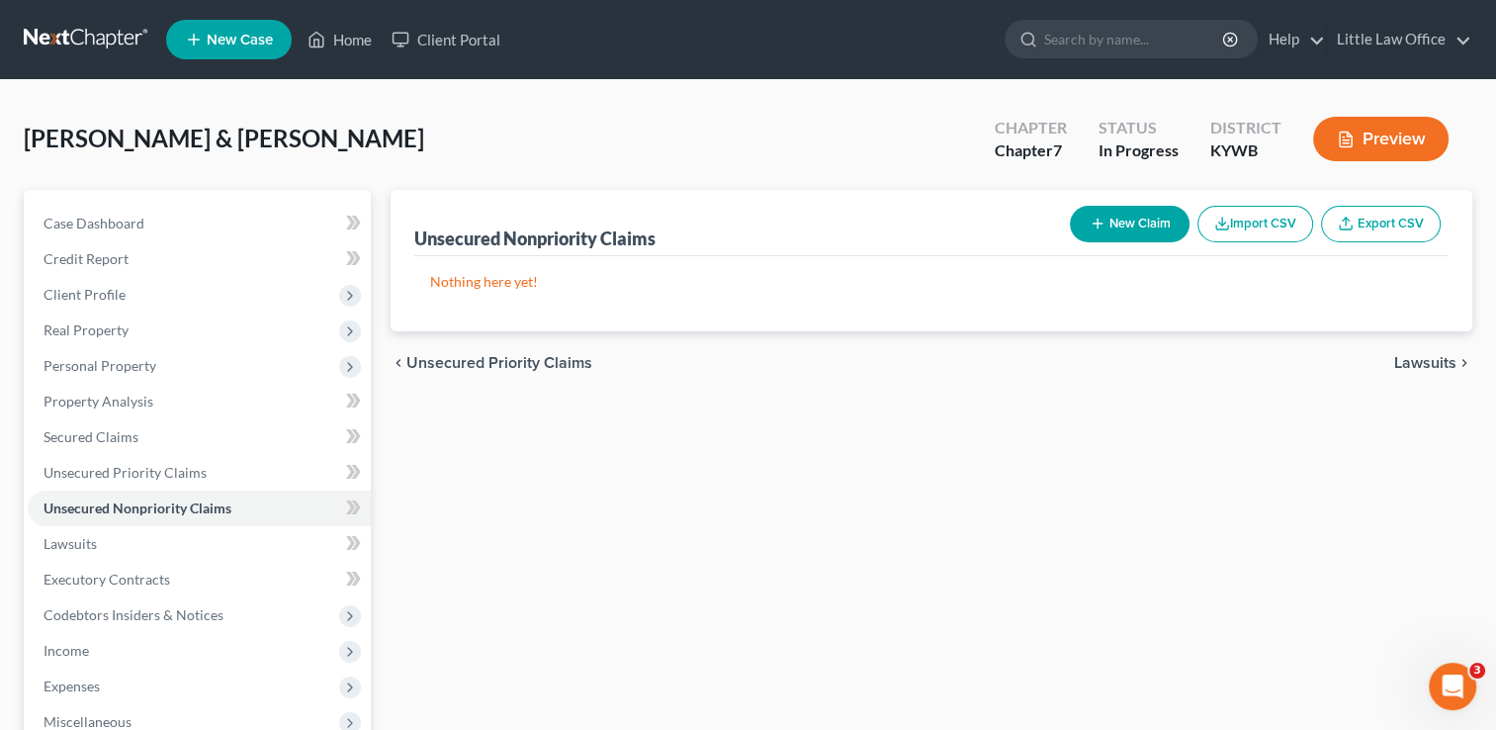
click at [1168, 223] on button "New Claim" at bounding box center [1130, 224] width 120 height 37
select select "2"
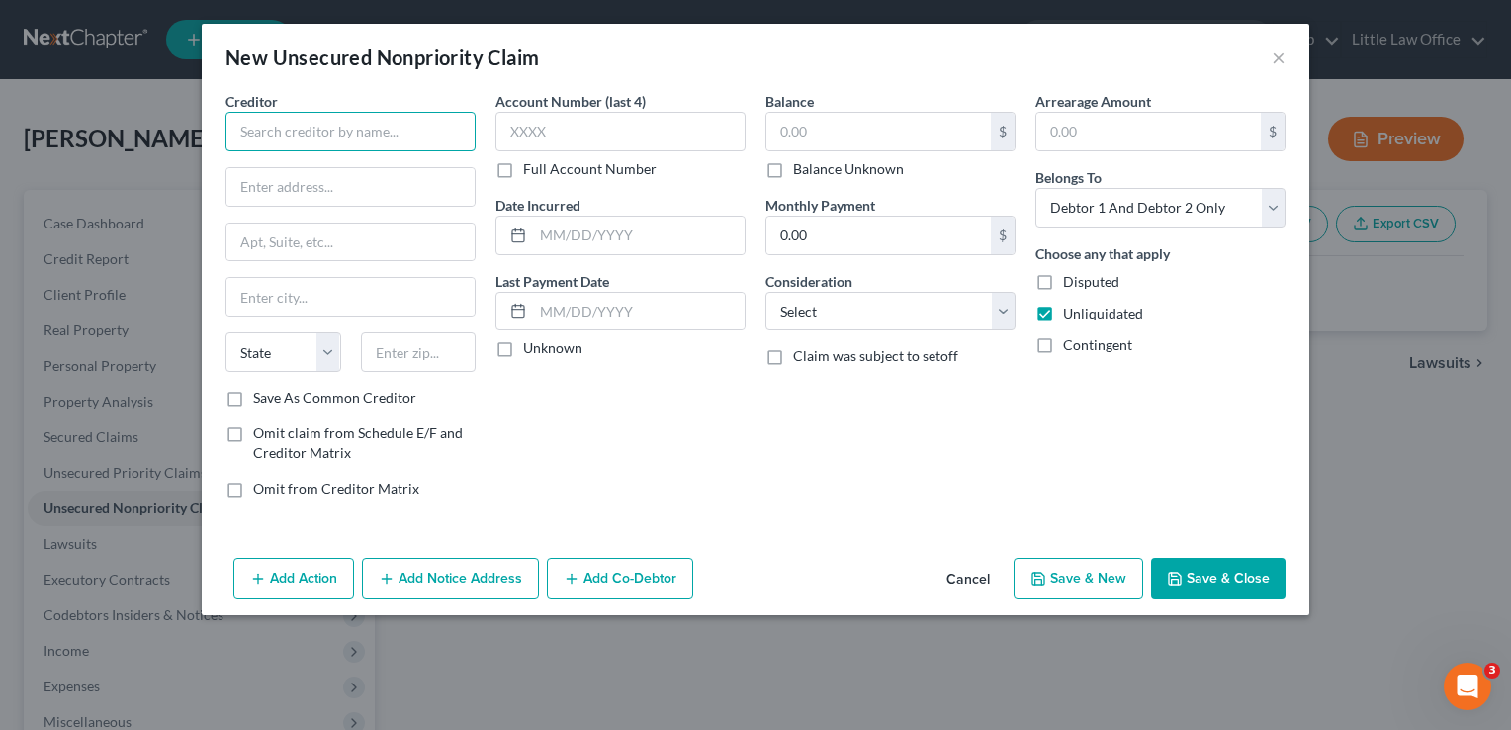
click at [356, 142] on input "text" at bounding box center [350, 132] width 250 height 40
type input "Cash Express"
type input "42450"
type input "Providence"
select select "18"
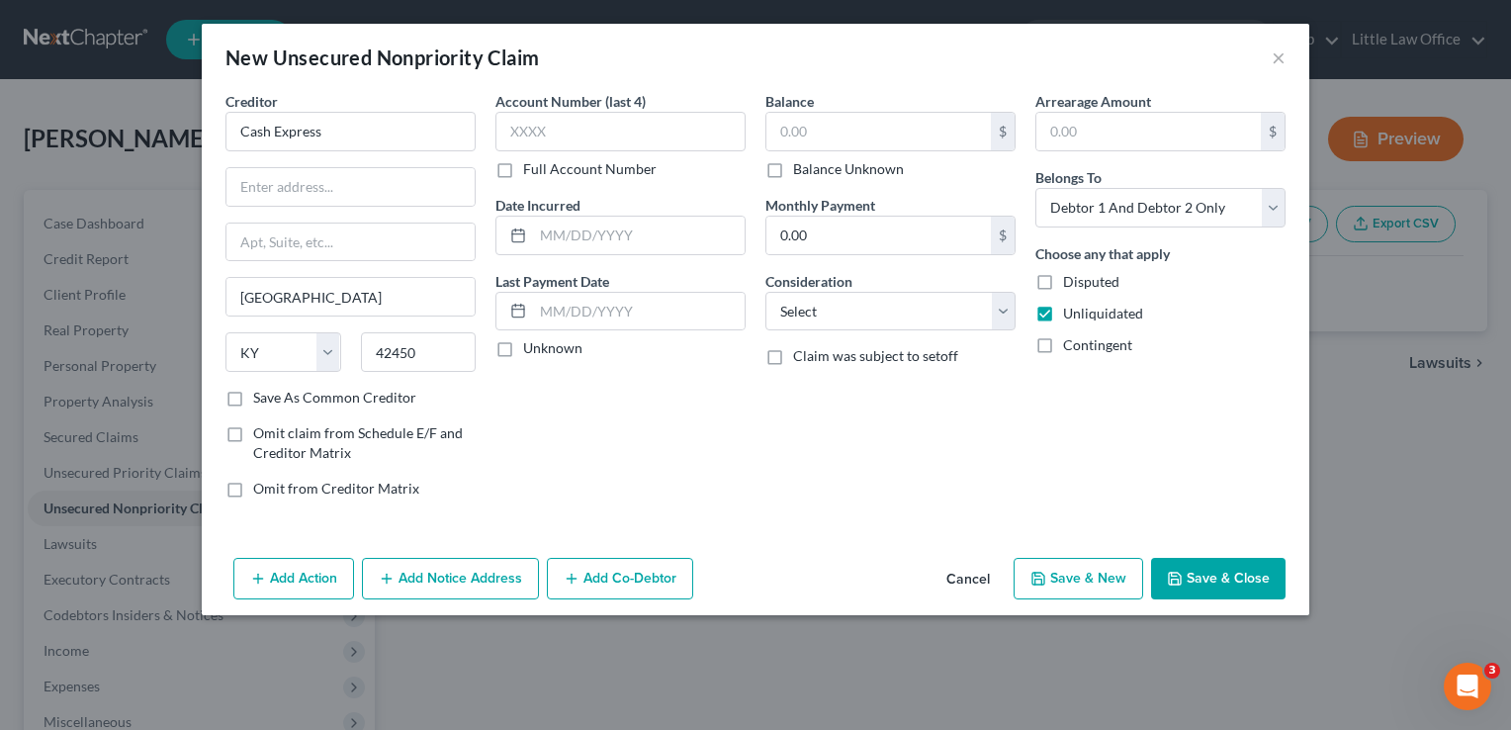
click at [878, 172] on label "Balance Unknown" at bounding box center [848, 169] width 111 height 20
click at [814, 172] on input "Balance Unknown" at bounding box center [807, 165] width 13 height 13
checkbox input "true"
type input "0.00"
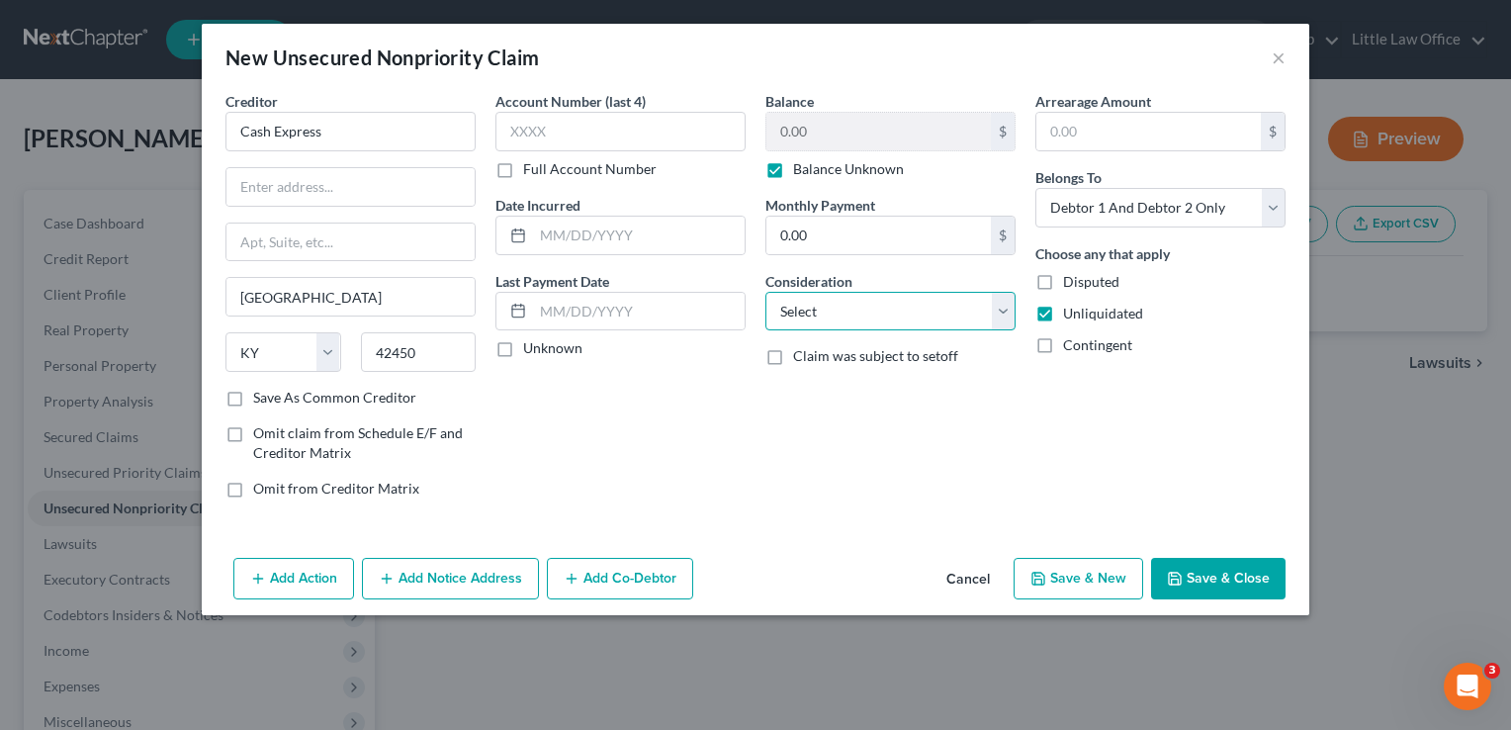
click at [887, 318] on select "Select Cable / Satellite Services Collection Agency Credit Card Debt Debt Couns…" at bounding box center [890, 312] width 250 height 40
select select "10"
click at [765, 292] on select "Select Cable / Satellite Services Collection Agency Credit Card Debt Debt Couns…" at bounding box center [890, 312] width 250 height 40
click at [1254, 578] on button "Save & Close" at bounding box center [1218, 579] width 134 height 42
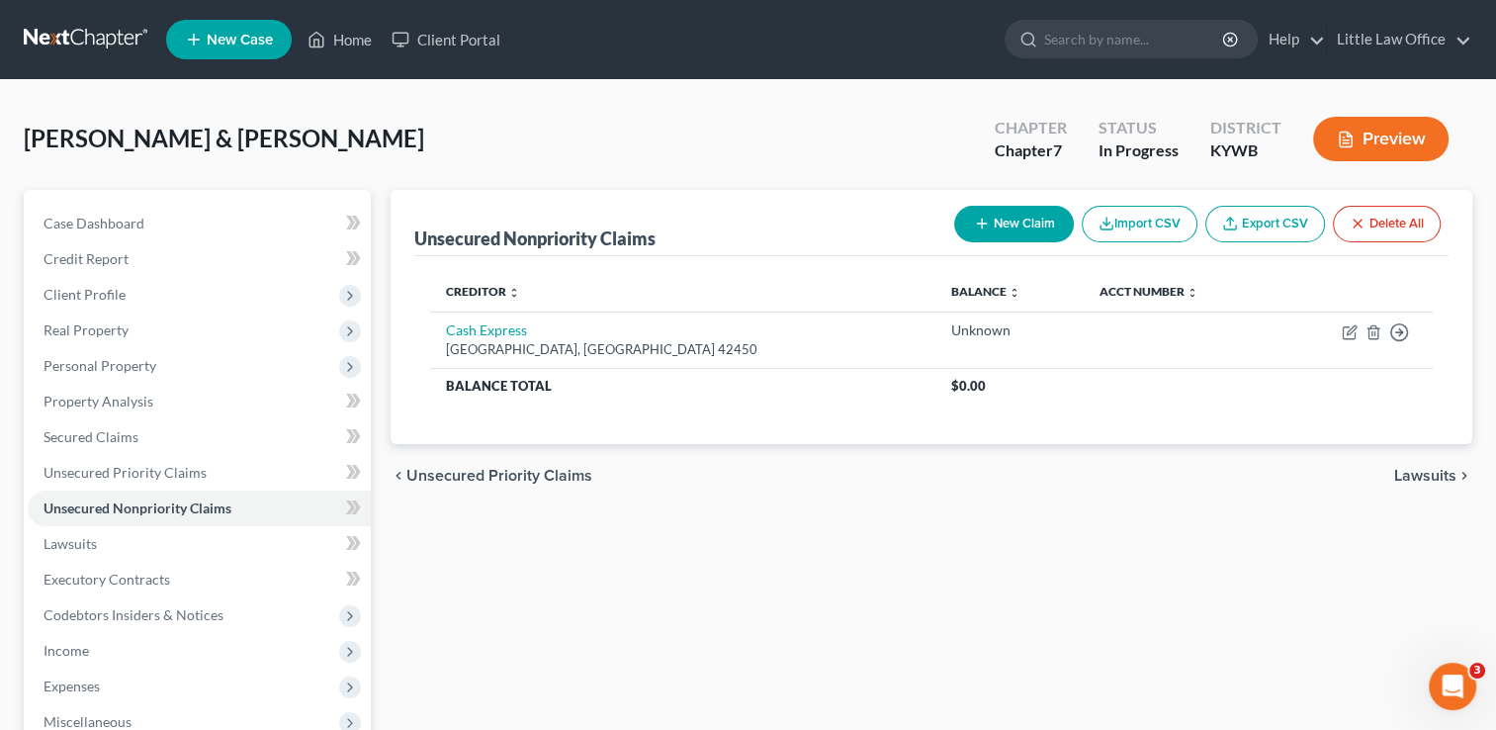
click at [1422, 473] on span "Lawsuits" at bounding box center [1425, 476] width 62 height 16
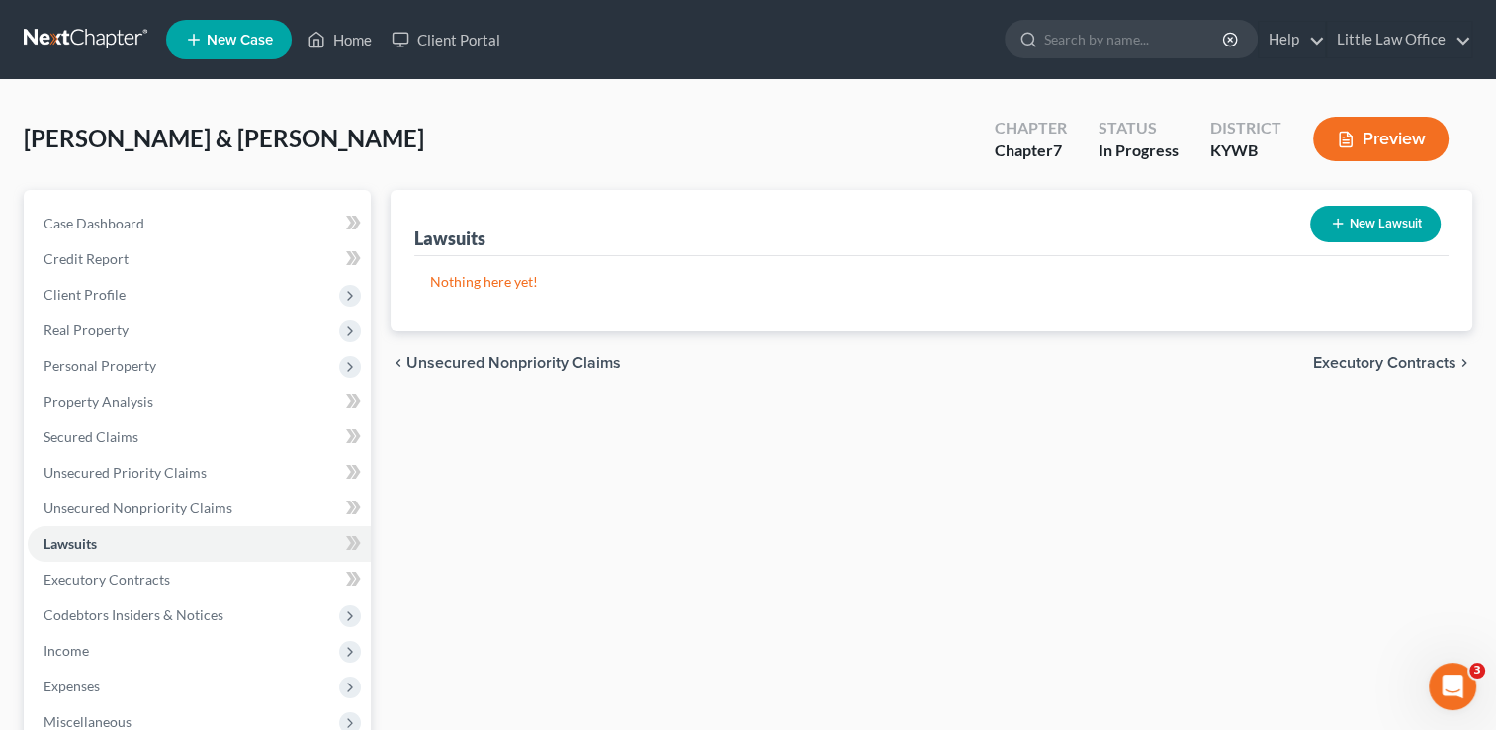
click at [499, 358] on span "Unsecured Nonpriority Claims" at bounding box center [513, 363] width 215 height 16
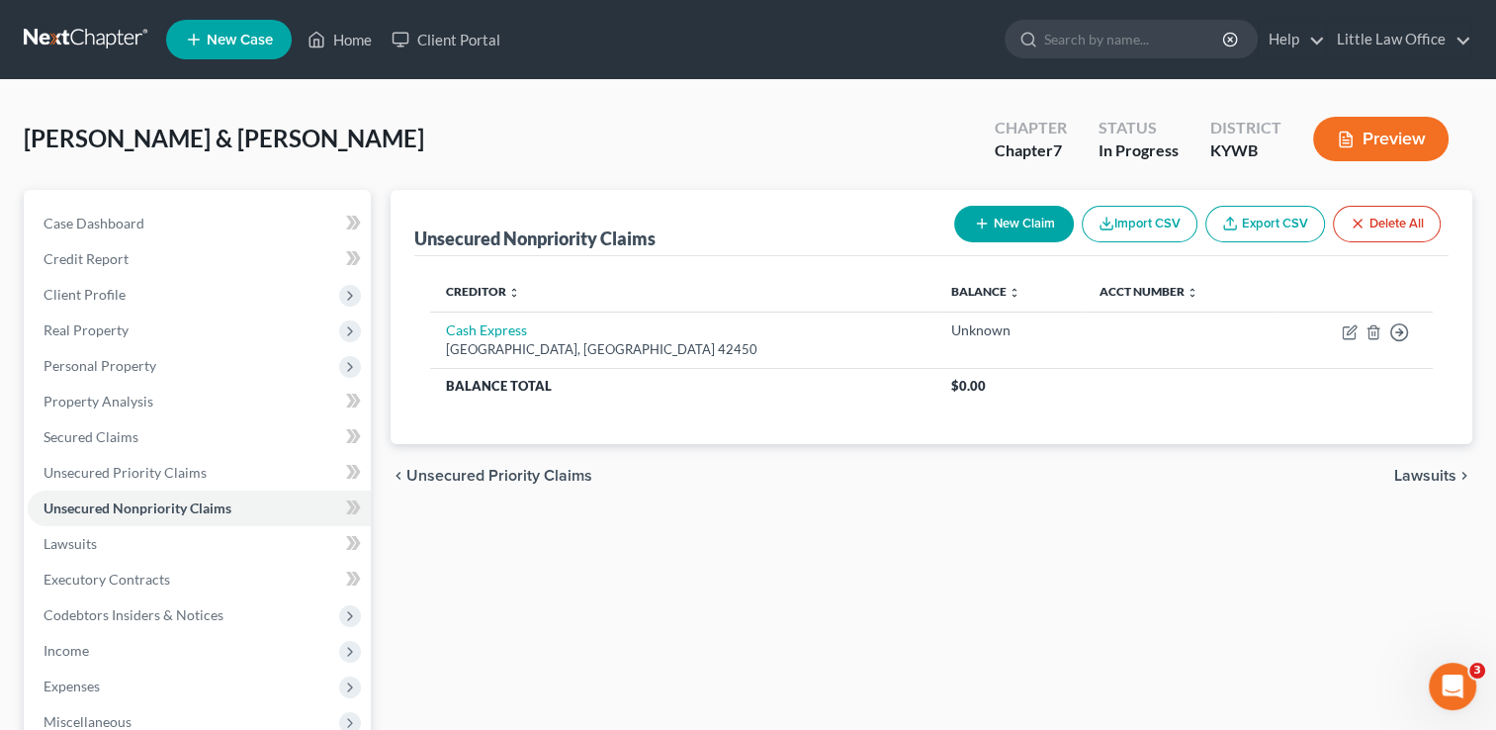
click at [1436, 478] on span "Lawsuits" at bounding box center [1425, 476] width 62 height 16
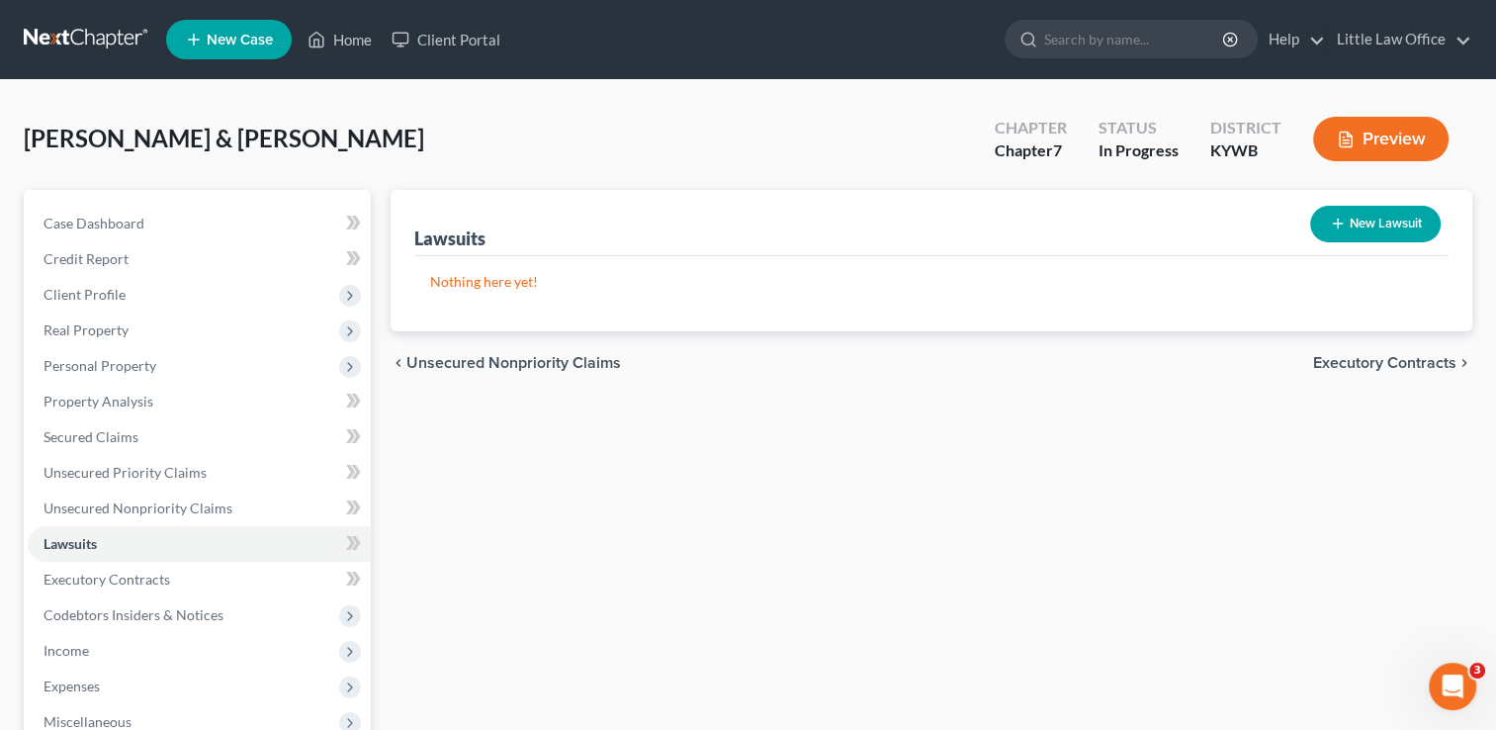
click at [1412, 368] on span "Executory Contracts" at bounding box center [1384, 363] width 143 height 16
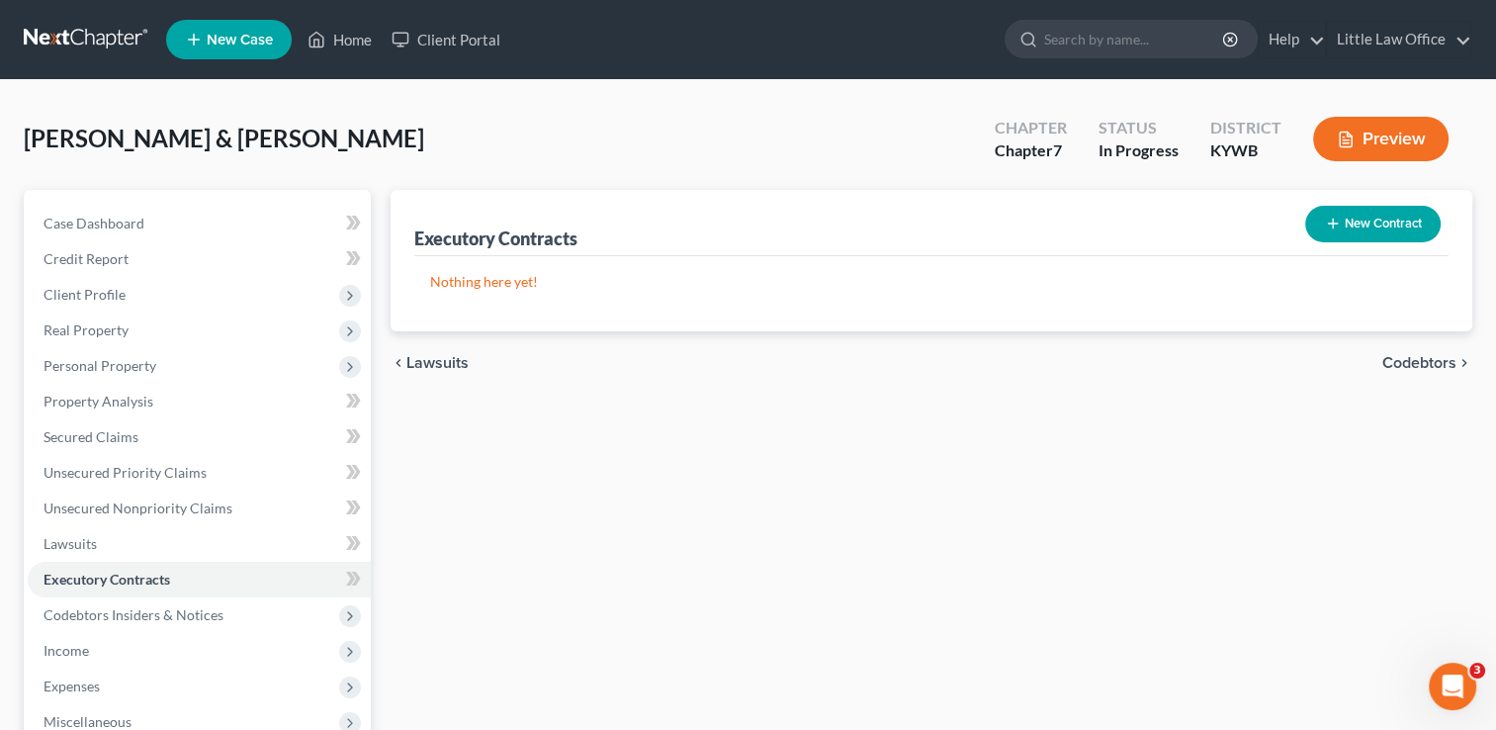
click at [1424, 355] on span "Codebtors" at bounding box center [1419, 363] width 74 height 16
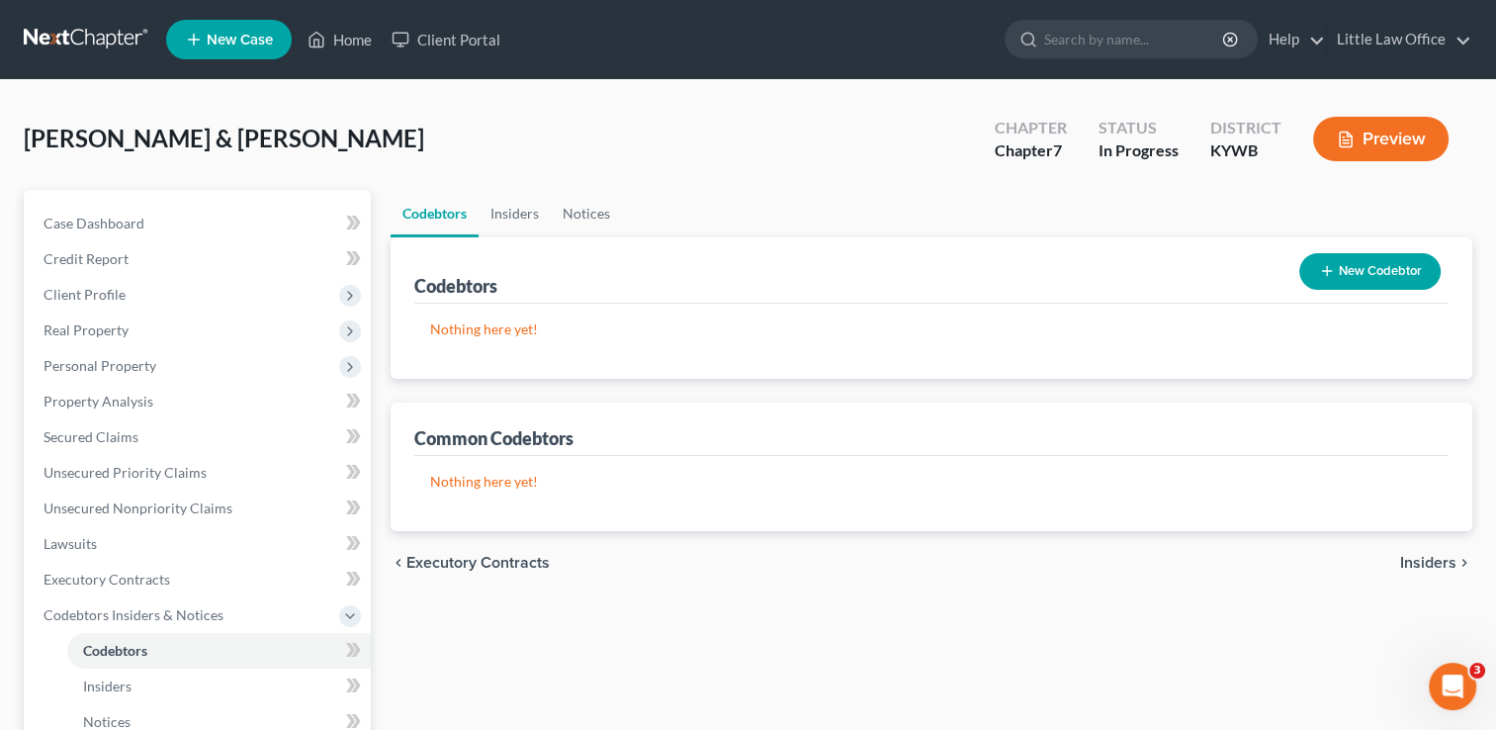
click at [1372, 275] on button "New Codebtor" at bounding box center [1369, 271] width 141 height 37
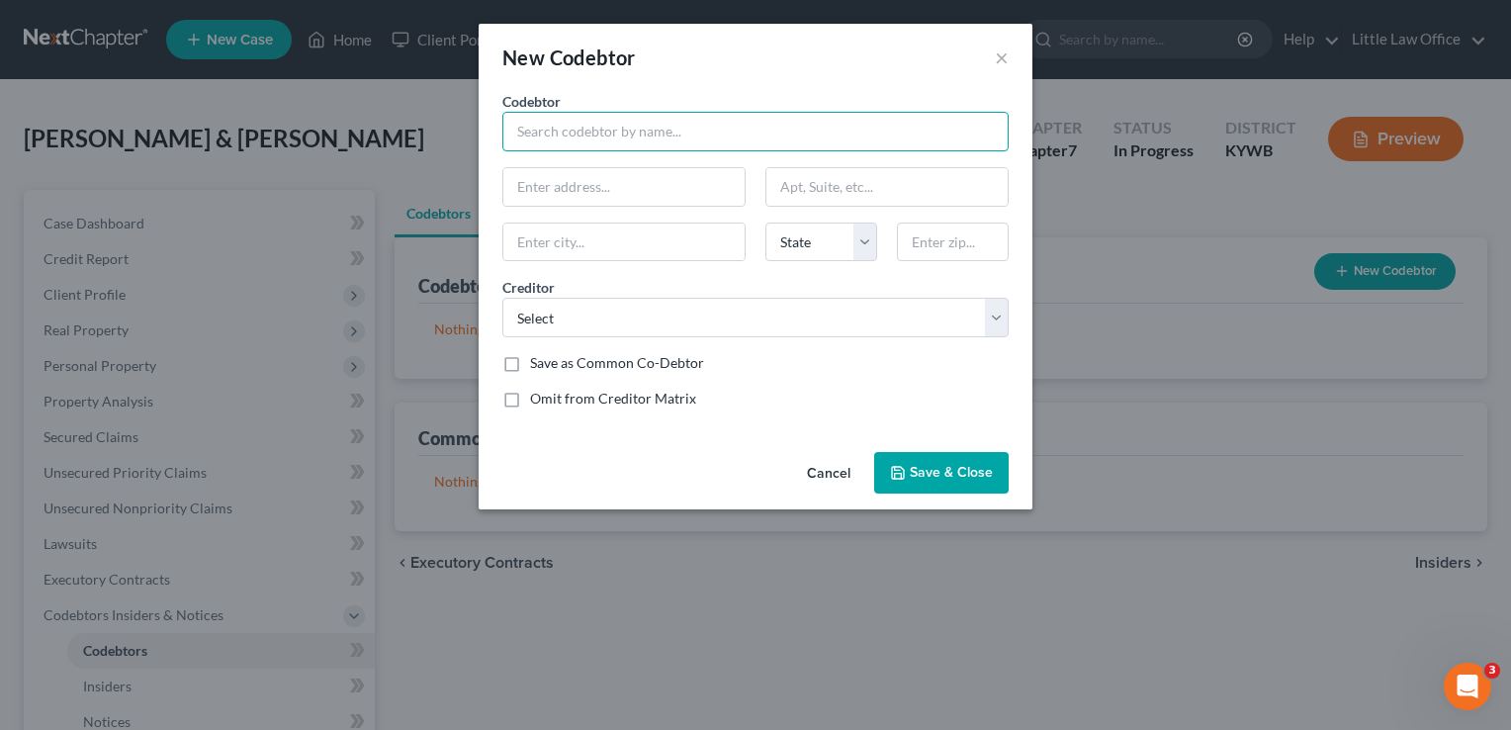
click at [593, 144] on input "text" at bounding box center [755, 132] width 506 height 40
type input "d"
type input "Donna Braden - listed o"
click at [833, 469] on button "Cancel" at bounding box center [828, 474] width 75 height 40
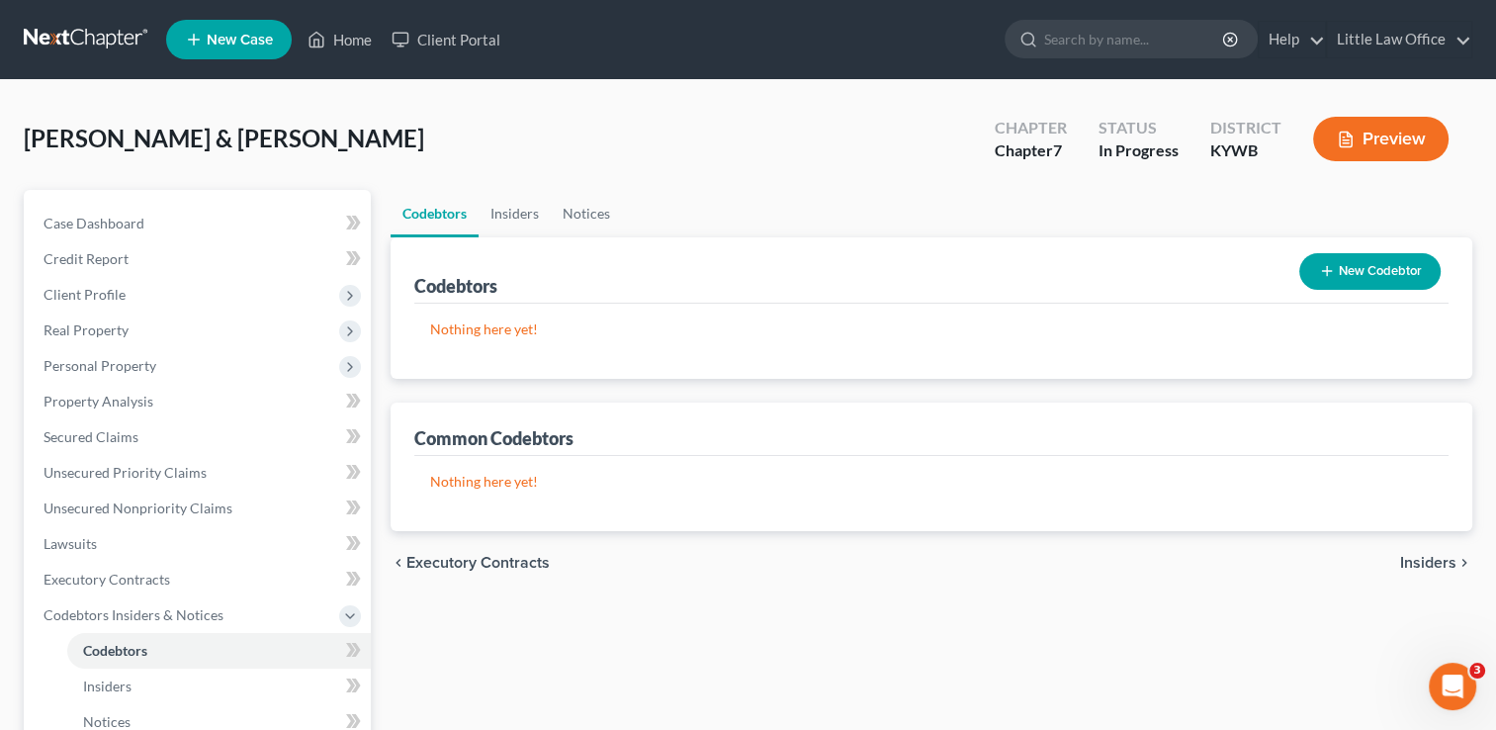
click at [1431, 567] on span "Insiders" at bounding box center [1428, 563] width 56 height 16
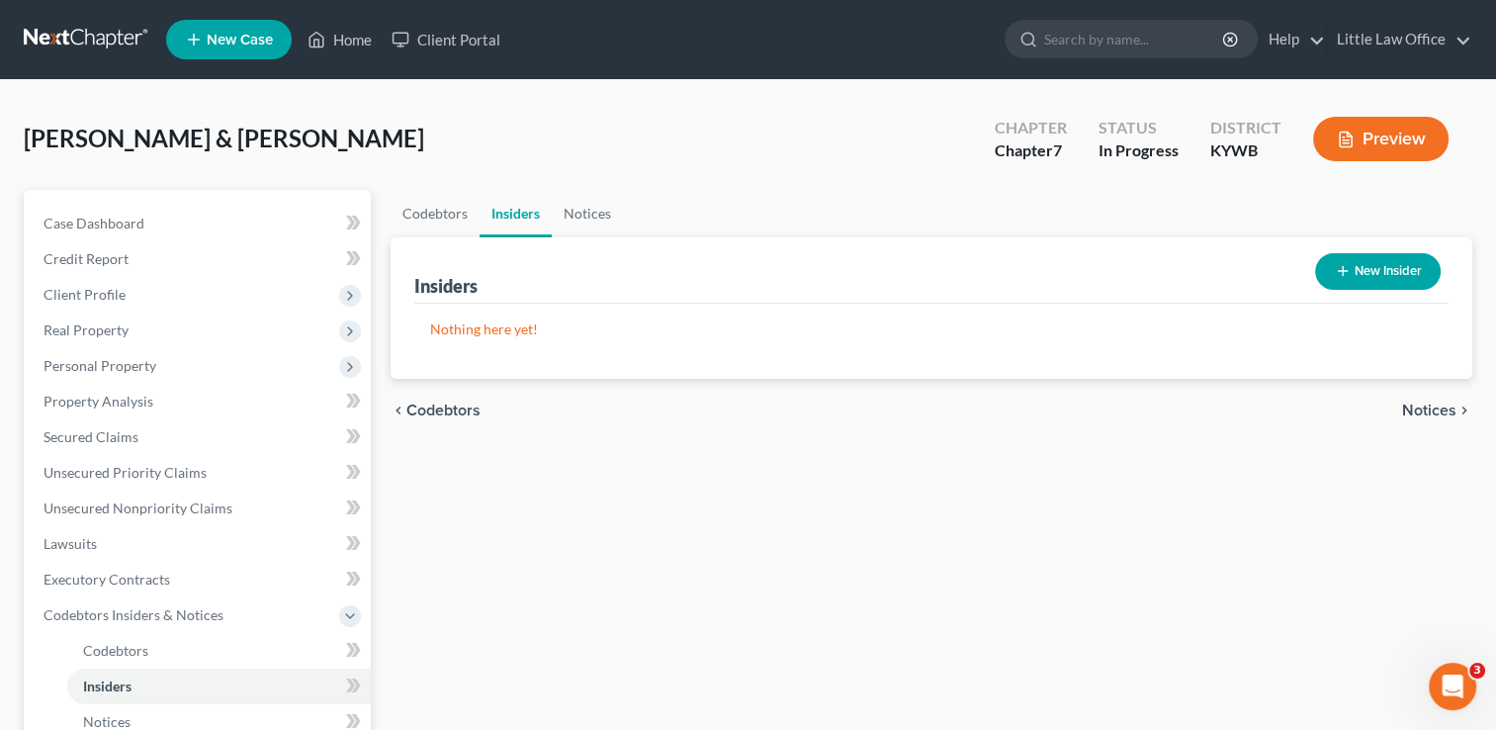
click at [1433, 409] on span "Notices" at bounding box center [1429, 410] width 54 height 16
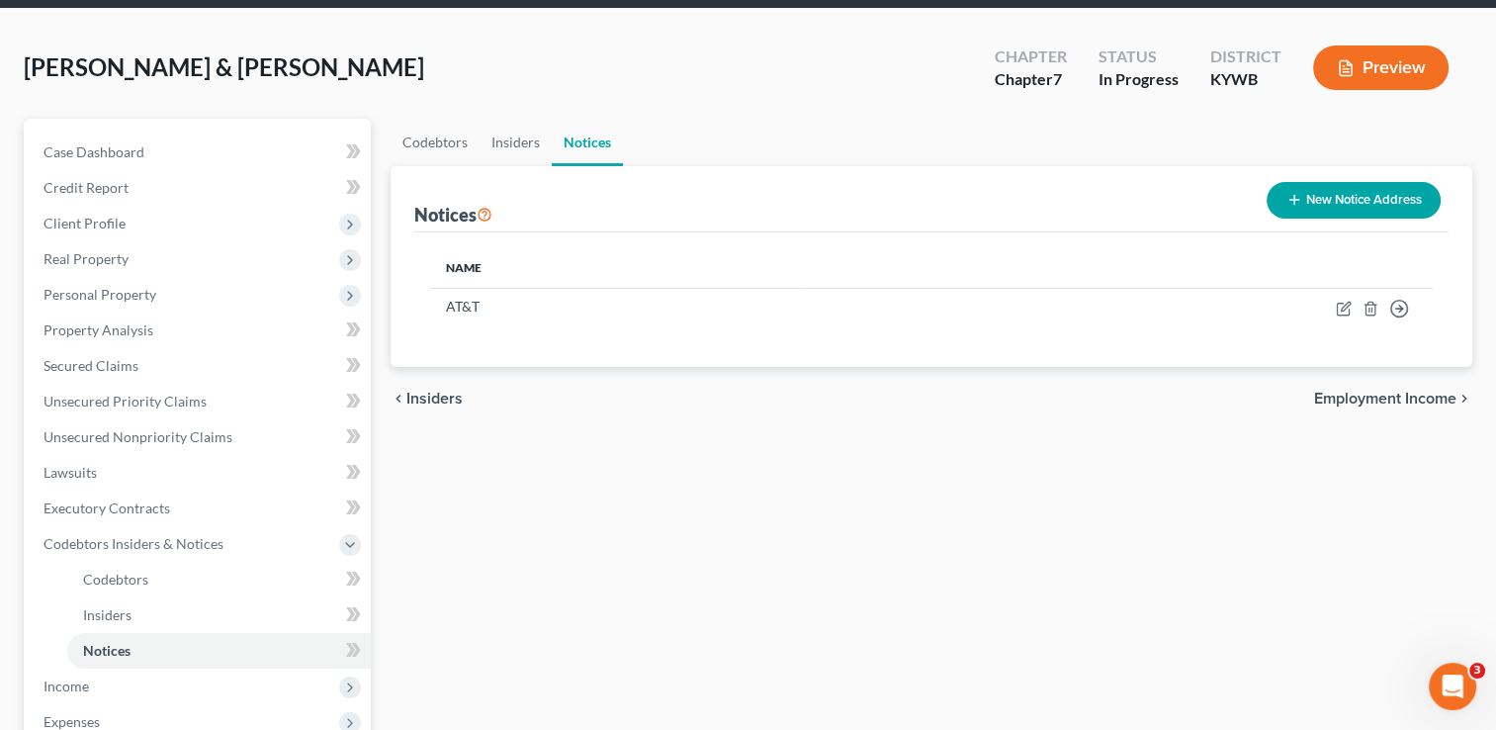
scroll to position [92, 0]
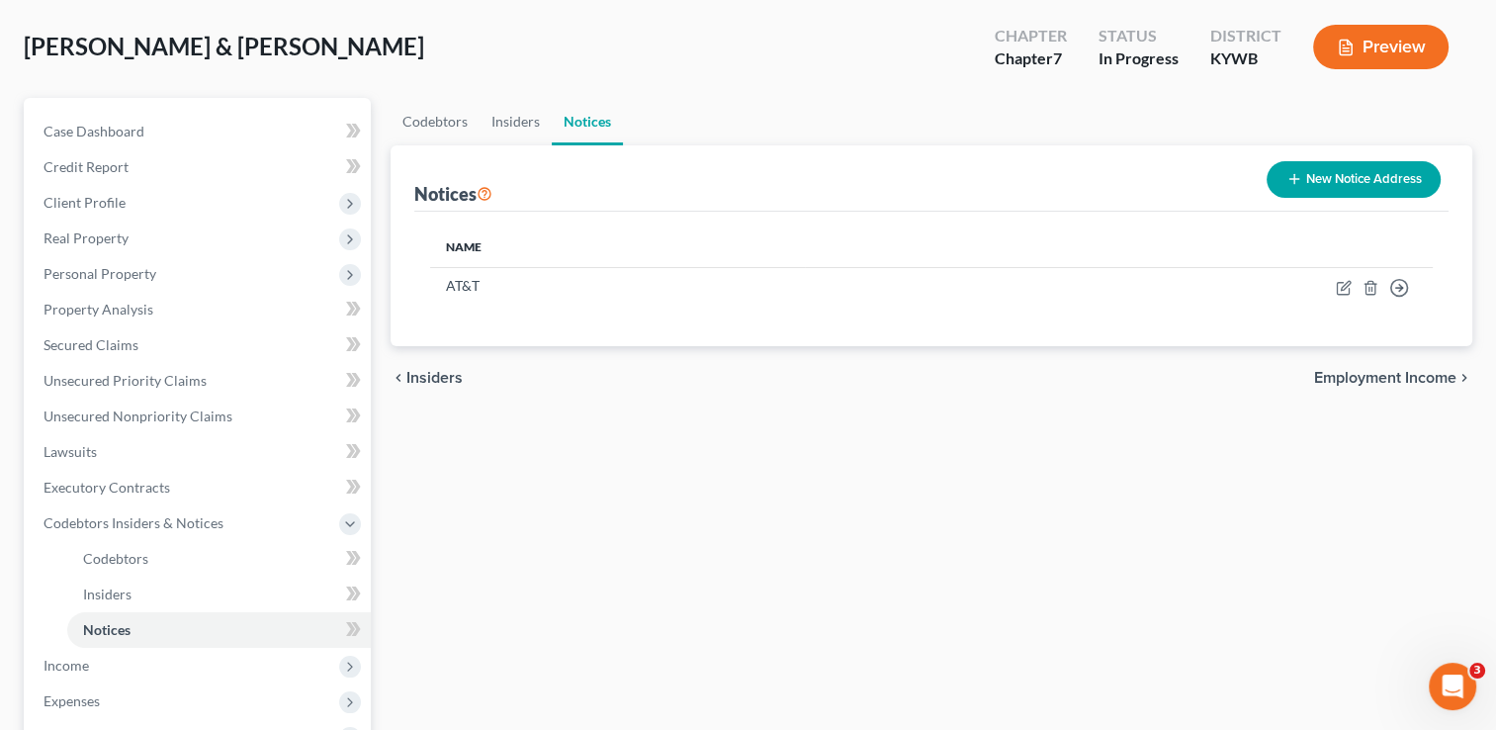
click at [1421, 372] on span "Employment Income" at bounding box center [1385, 378] width 142 height 16
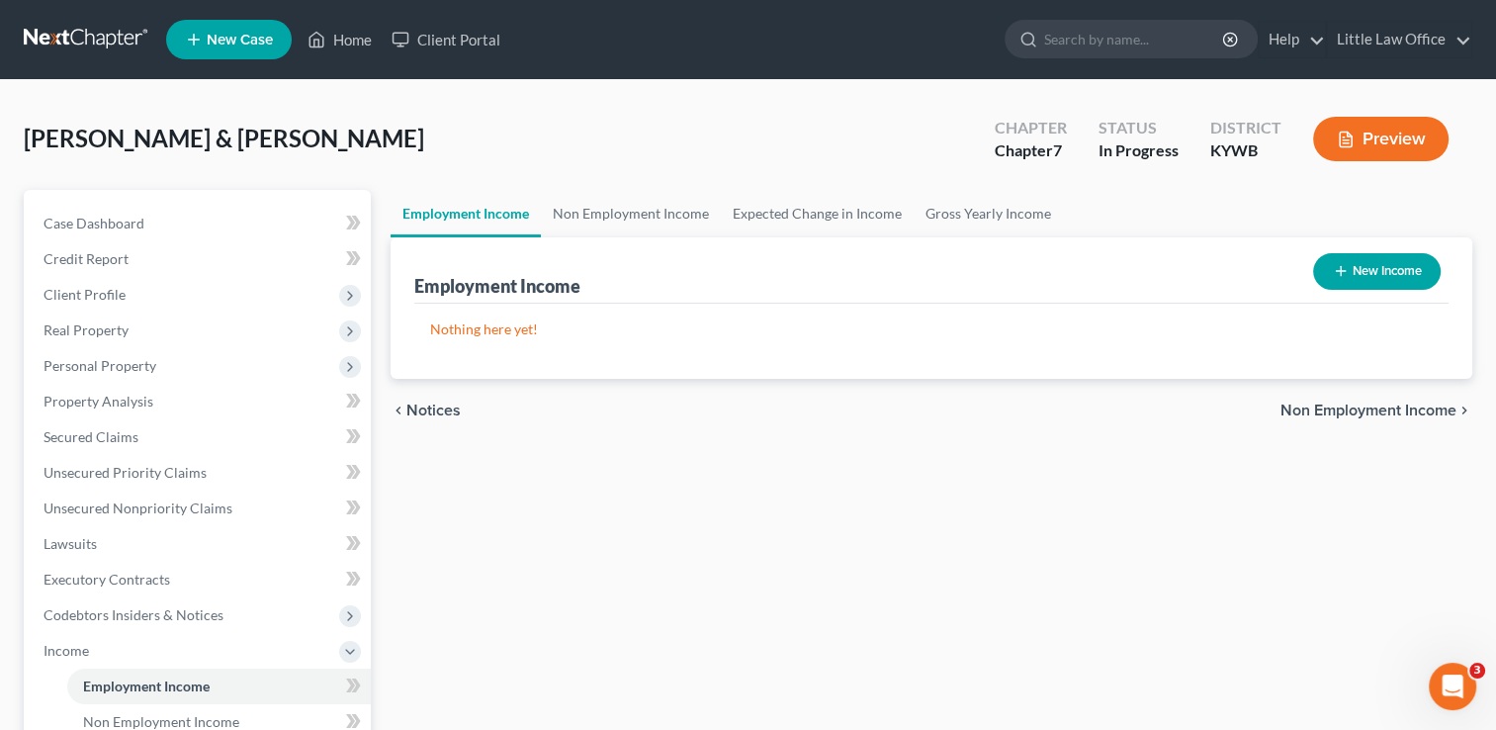
click at [1384, 276] on button "New Income" at bounding box center [1377, 271] width 128 height 37
select select "0"
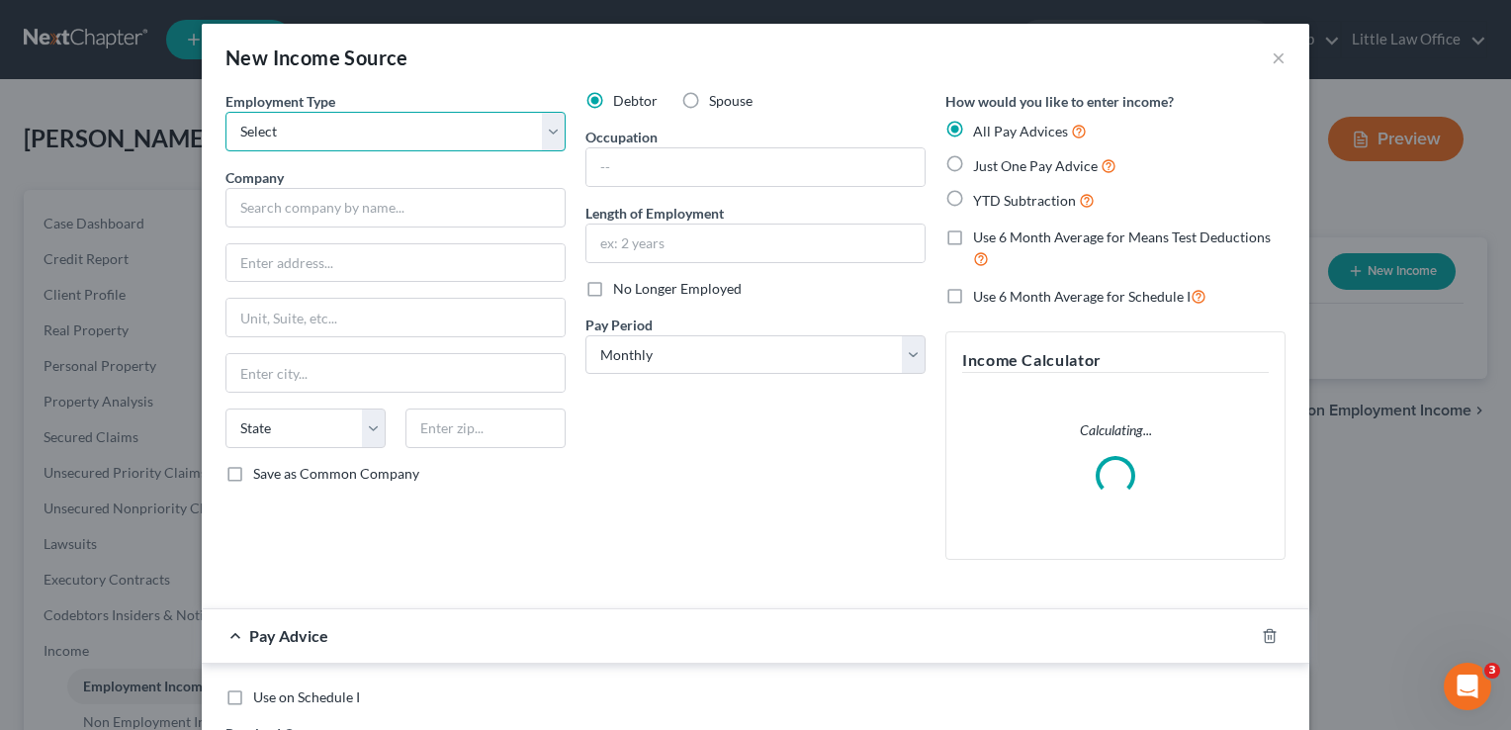
click at [320, 120] on select "Select Full or Part Time Employment Self Employment" at bounding box center [395, 132] width 340 height 40
select select "0"
click at [225, 112] on select "Select Full or Part Time Employment Self Employment" at bounding box center [395, 132] width 340 height 40
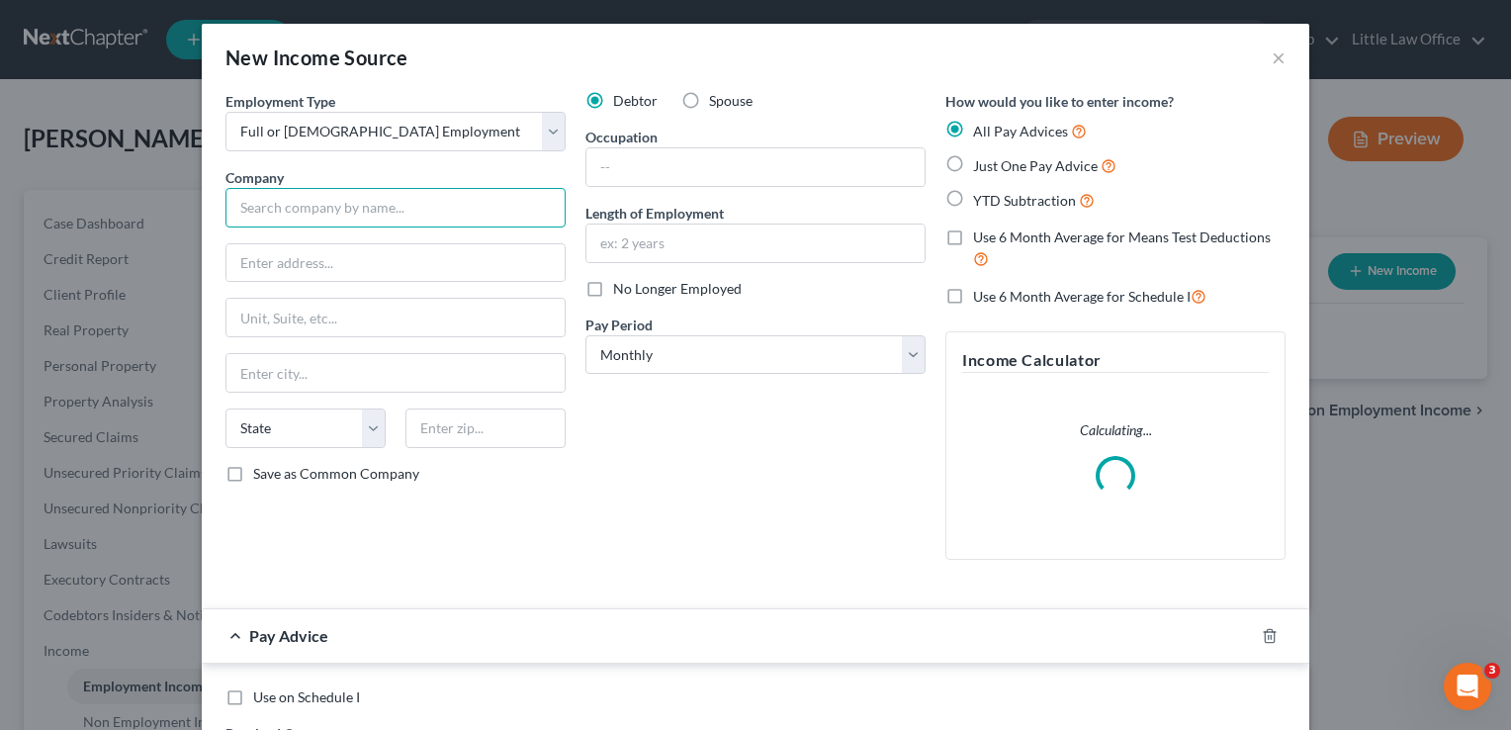
click at [316, 204] on input "text" at bounding box center [395, 208] width 340 height 40
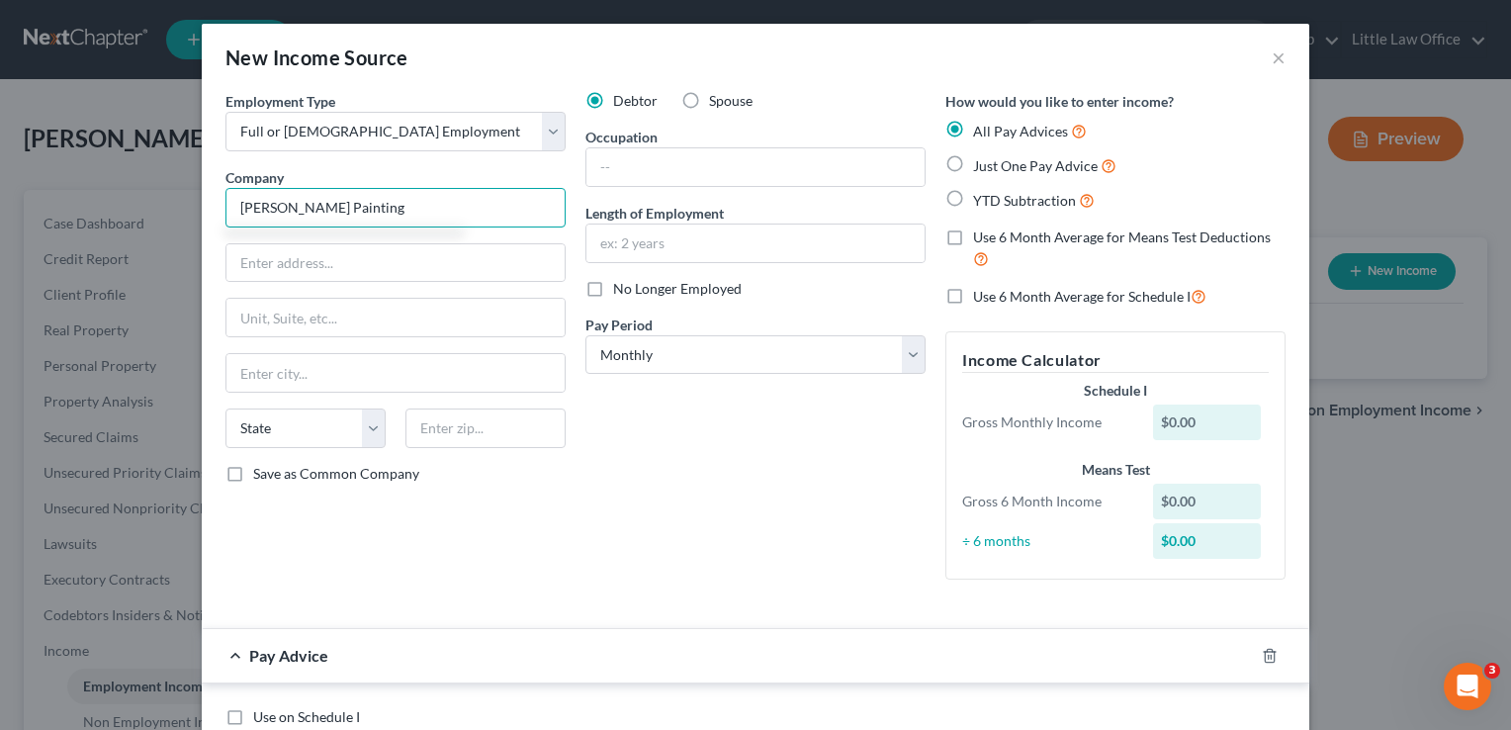
type input "Shehan Painting"
click at [511, 473] on div "Save as Common Company" at bounding box center [395, 474] width 340 height 20
click at [671, 176] on input "text" at bounding box center [755, 167] width 338 height 38
type input "Painter"
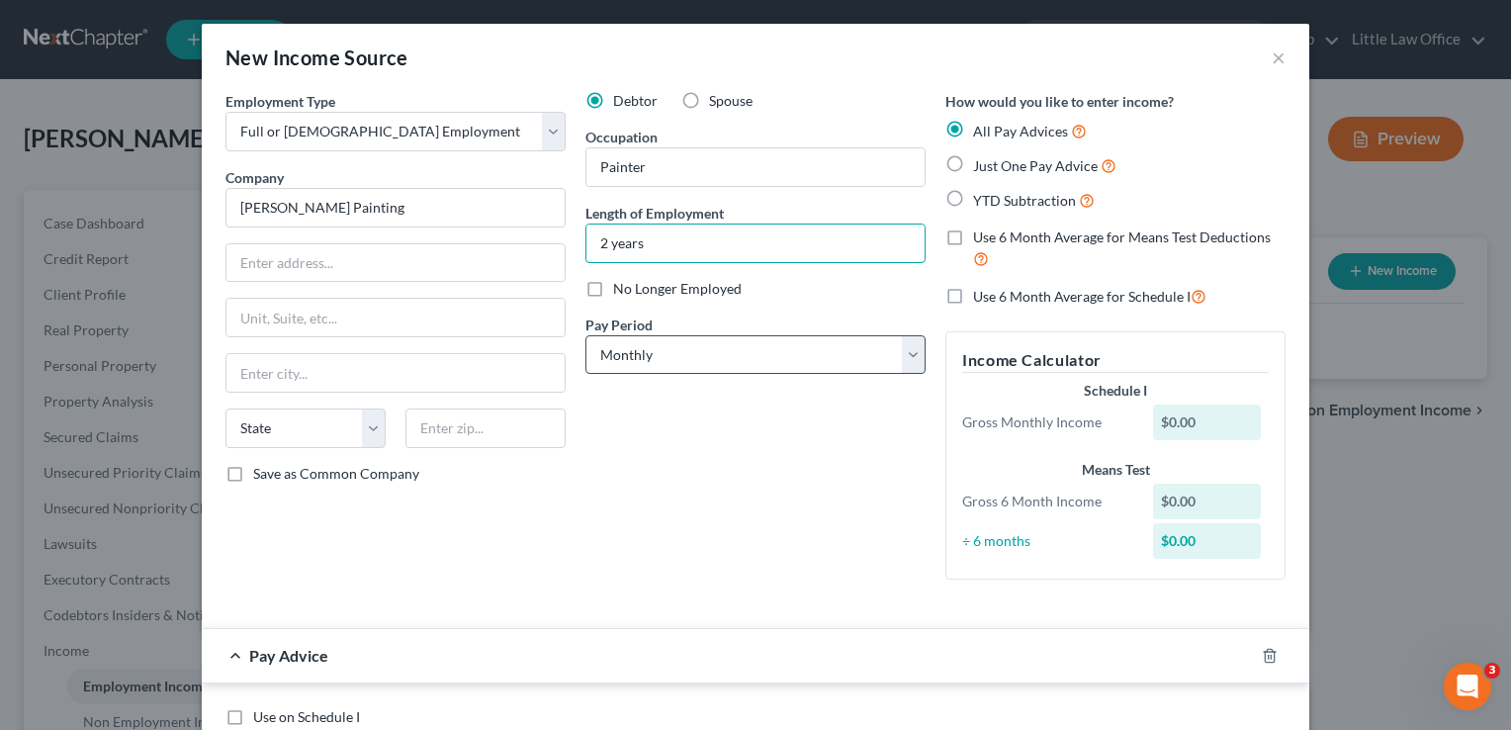
type input "2 years"
click at [720, 364] on select "Select Monthly Twice Monthly Every Other Week Weekly" at bounding box center [755, 355] width 340 height 40
select select "3"
click at [585, 335] on select "Select Monthly Twice Monthly Every Other Week Weekly" at bounding box center [755, 355] width 340 height 40
click at [1269, 656] on icon "button" at bounding box center [1270, 656] width 16 height 16
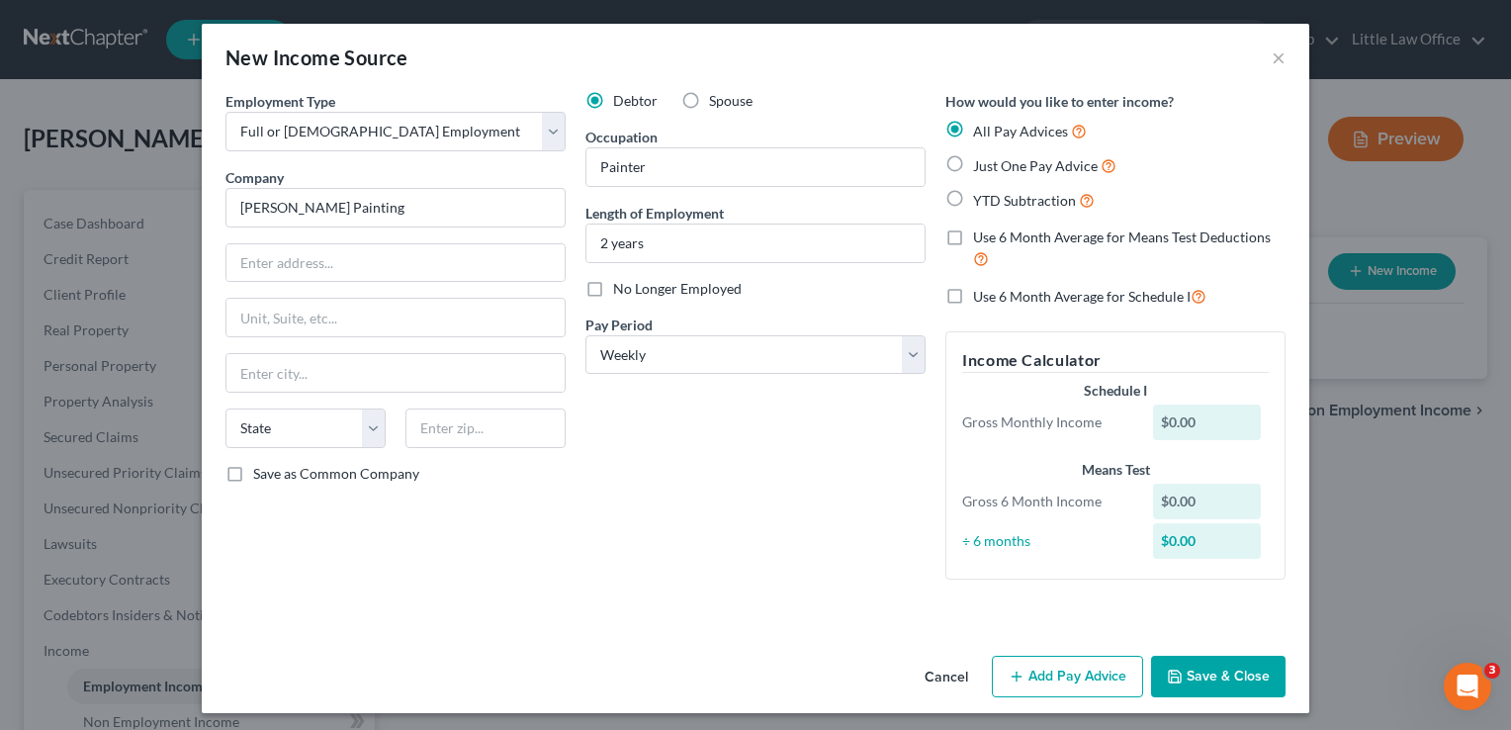
click at [1238, 676] on button "Save & Close" at bounding box center [1218, 676] width 134 height 42
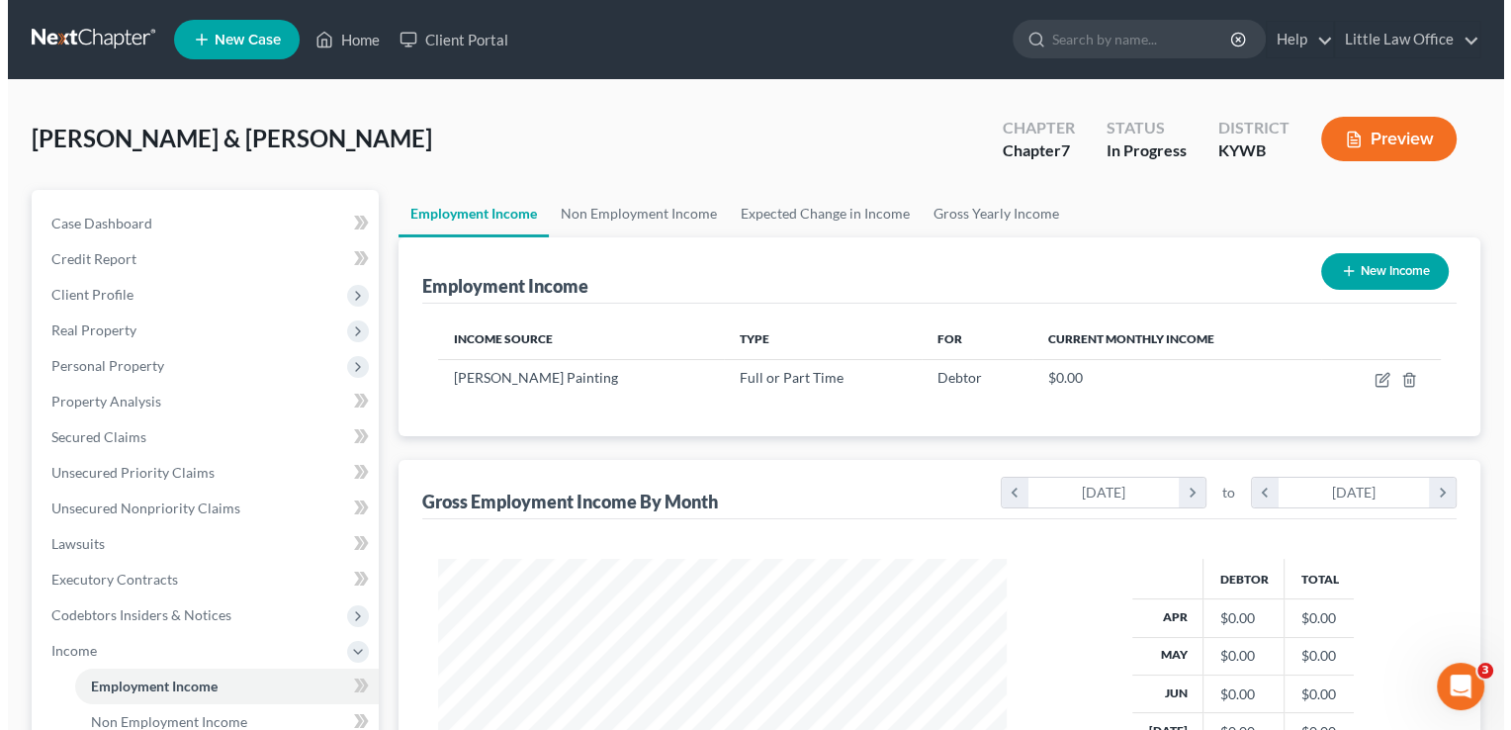
scroll to position [988319, 988064]
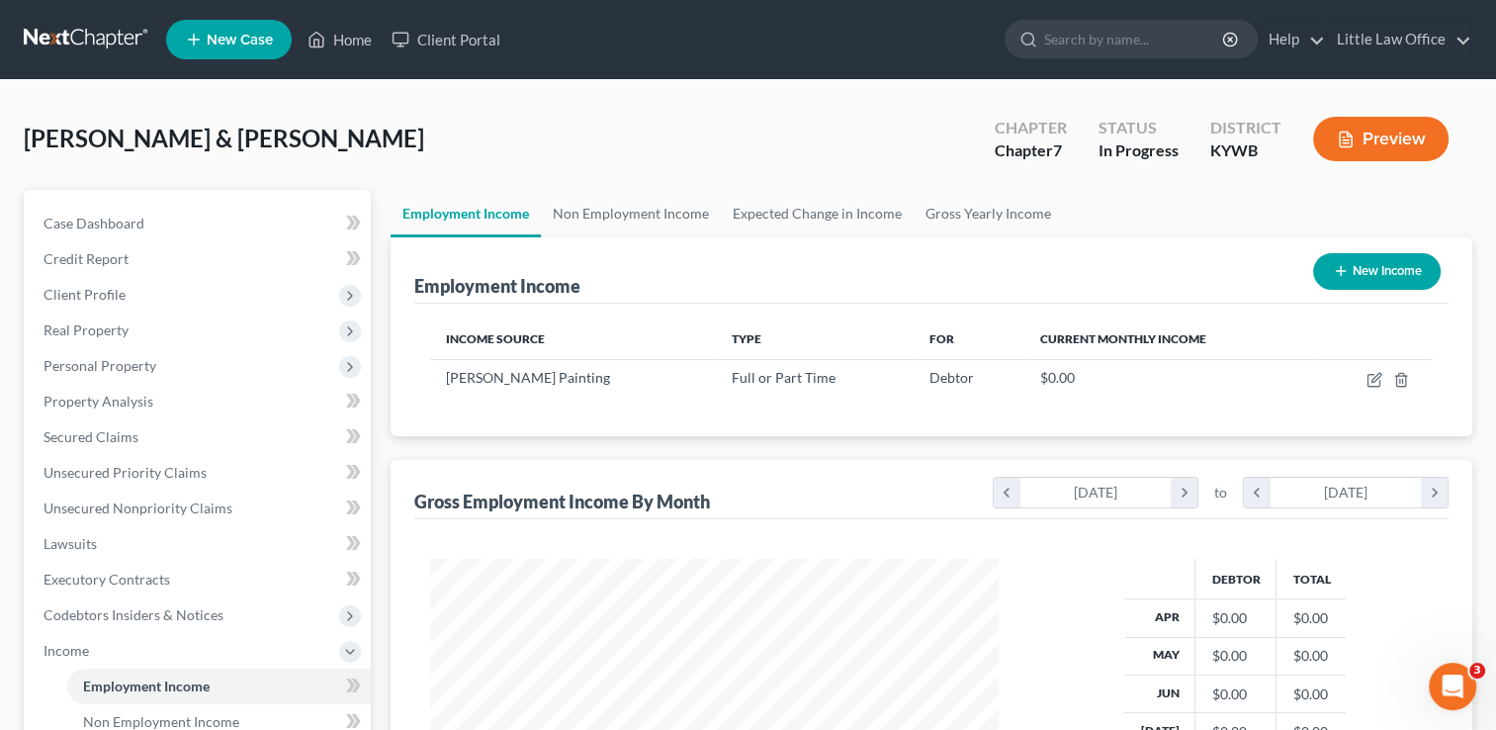
click at [1380, 279] on button "New Income" at bounding box center [1377, 271] width 128 height 37
select select "0"
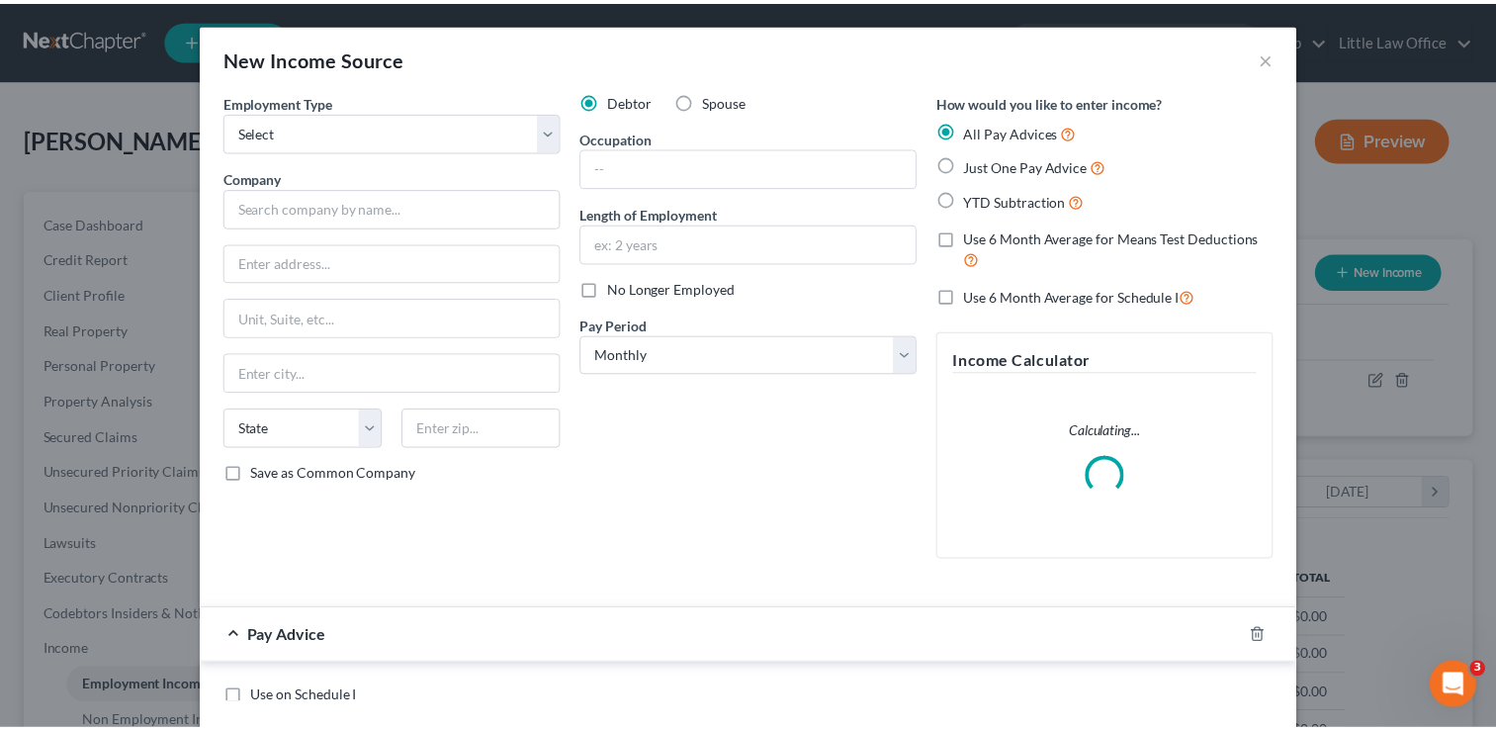
scroll to position [352, 613]
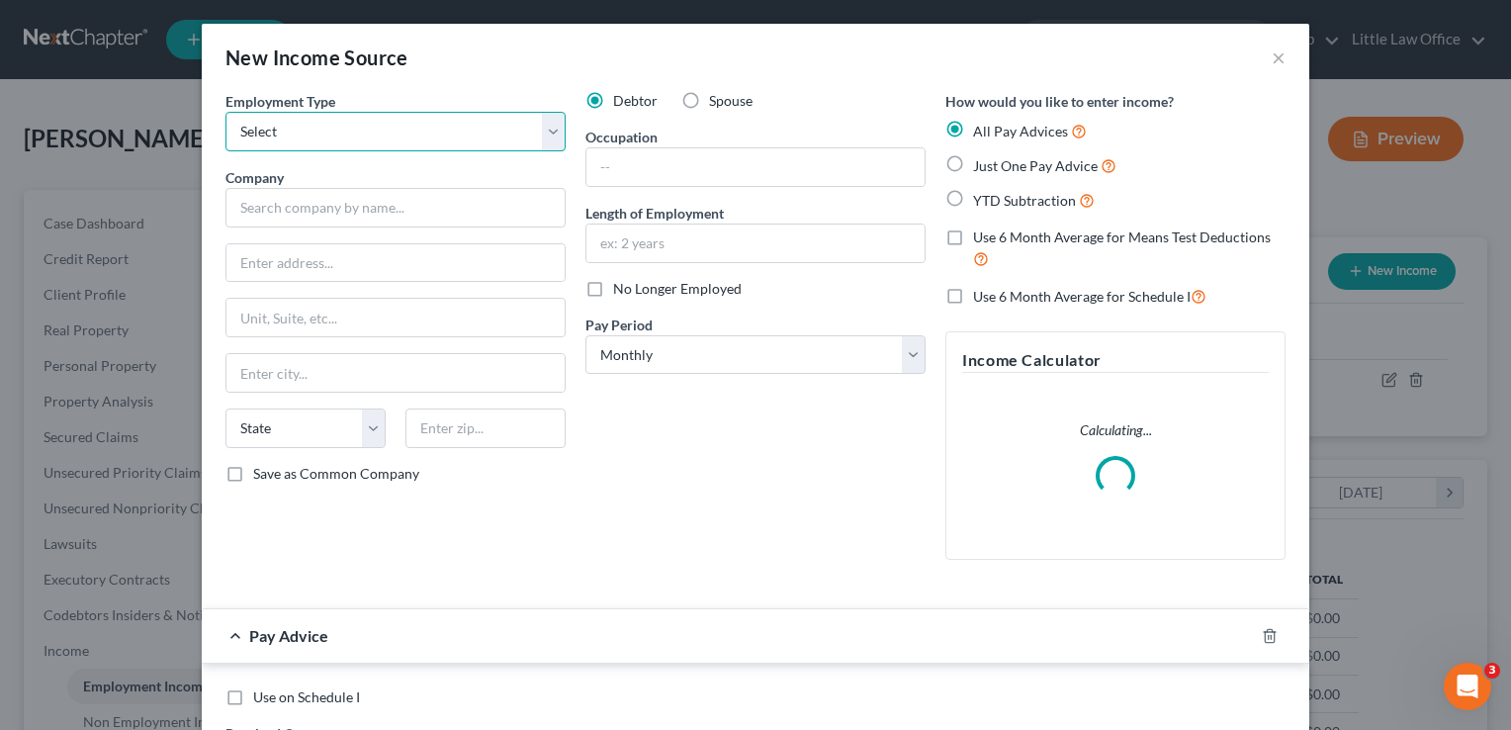
click at [290, 127] on select "Select Full or Part Time Employment Self Employment" at bounding box center [395, 132] width 340 height 40
select select "0"
click at [225, 112] on select "Select Full or Part Time Employment Self Employment" at bounding box center [395, 132] width 340 height 40
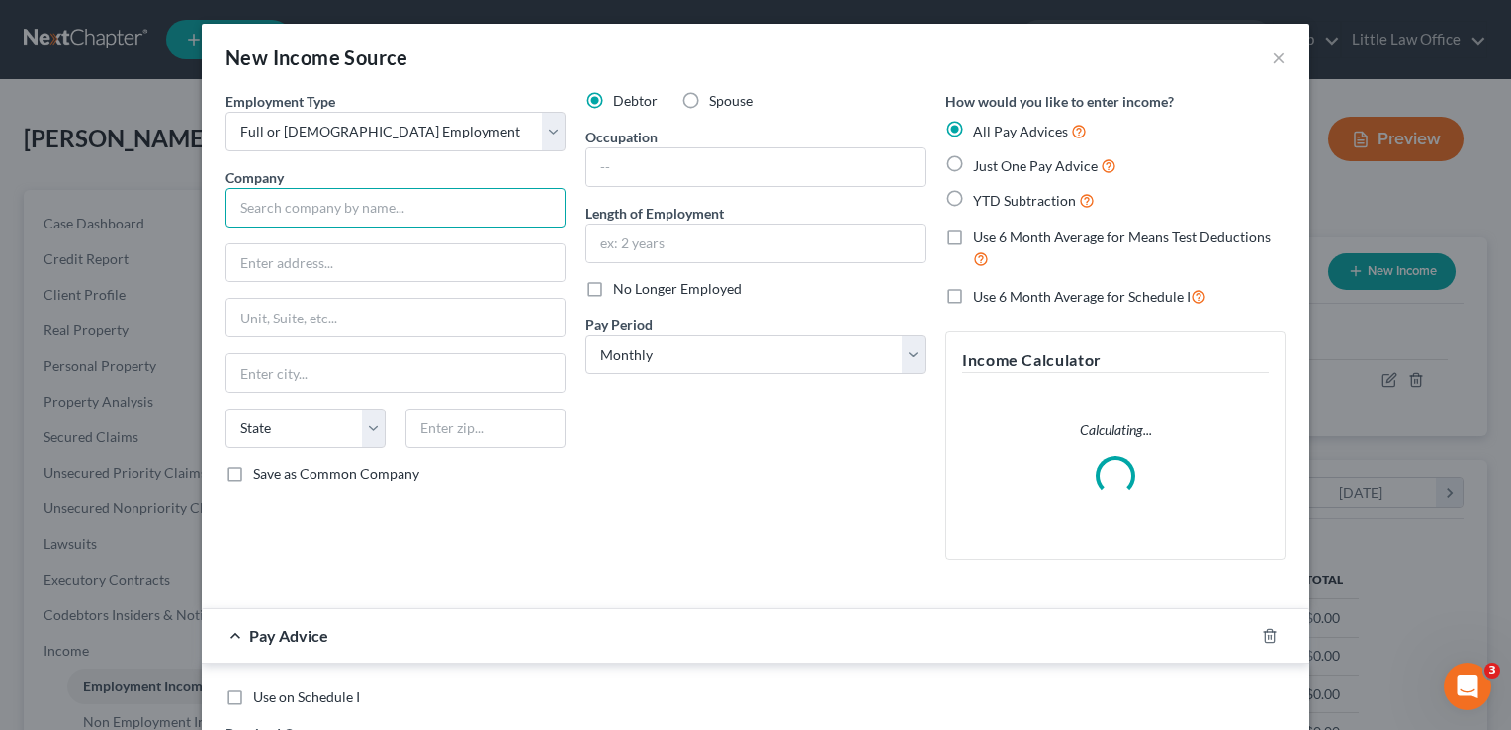
click at [296, 203] on input "text" at bounding box center [395, 208] width 340 height 40
type input "P"
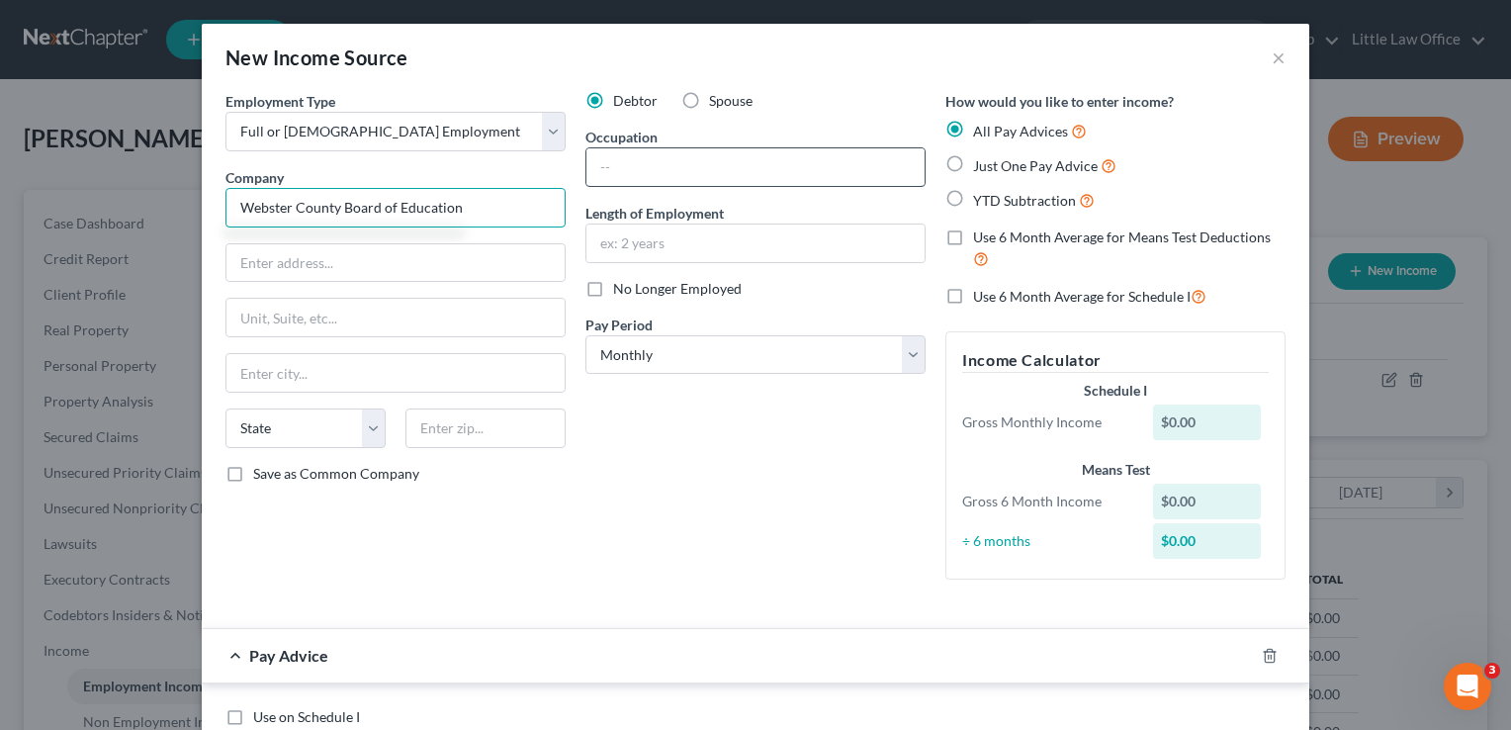
type input "Webster County Board of Education"
click at [741, 162] on input "text" at bounding box center [755, 167] width 338 height 38
type input "T"
type input "Instructional Assistant"
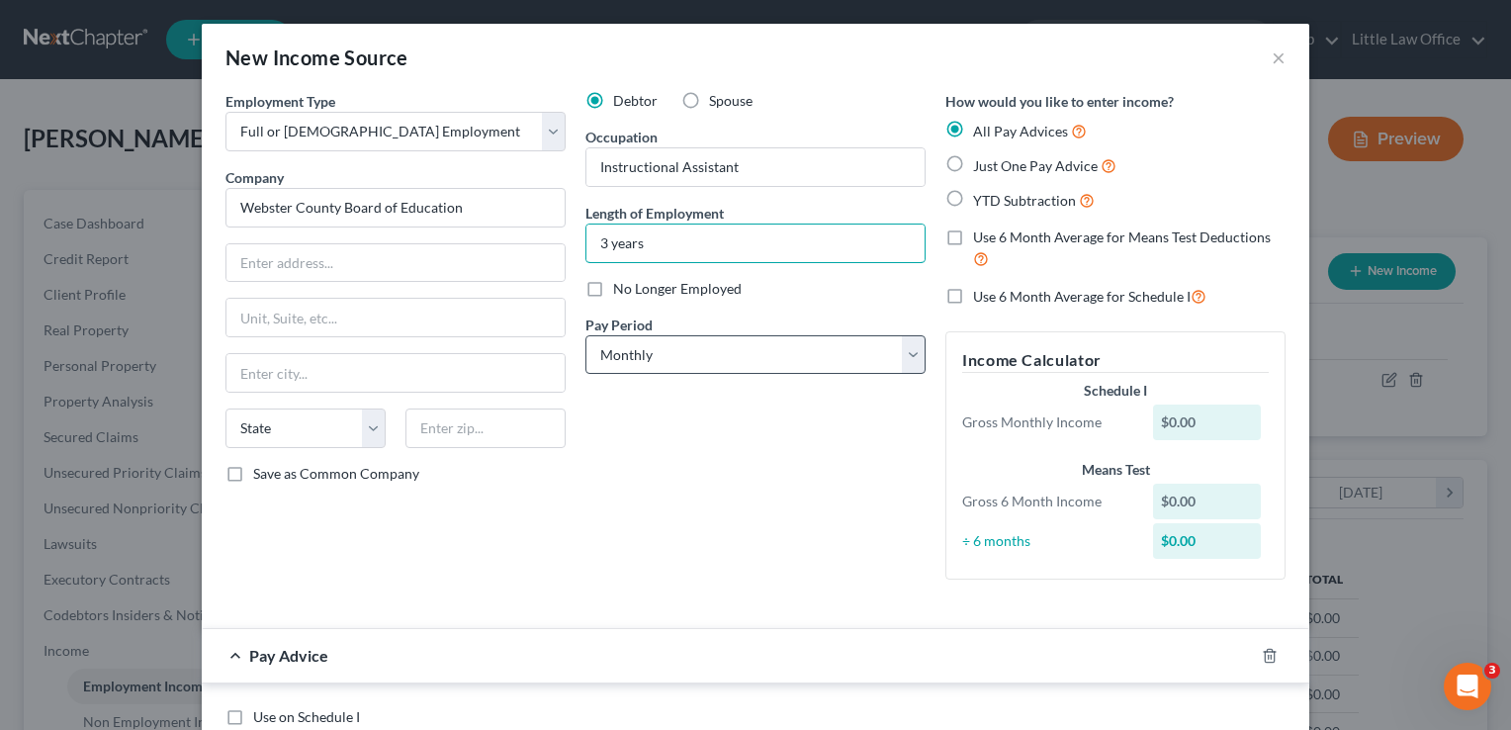
type input "3 years"
click at [766, 359] on select "Select Monthly Twice Monthly Every Other Week Weekly" at bounding box center [755, 355] width 340 height 40
select select "1"
click at [585, 335] on select "Select Monthly Twice Monthly Every Other Week Weekly" at bounding box center [755, 355] width 340 height 40
click at [1265, 648] on icon "button" at bounding box center [1270, 656] width 16 height 16
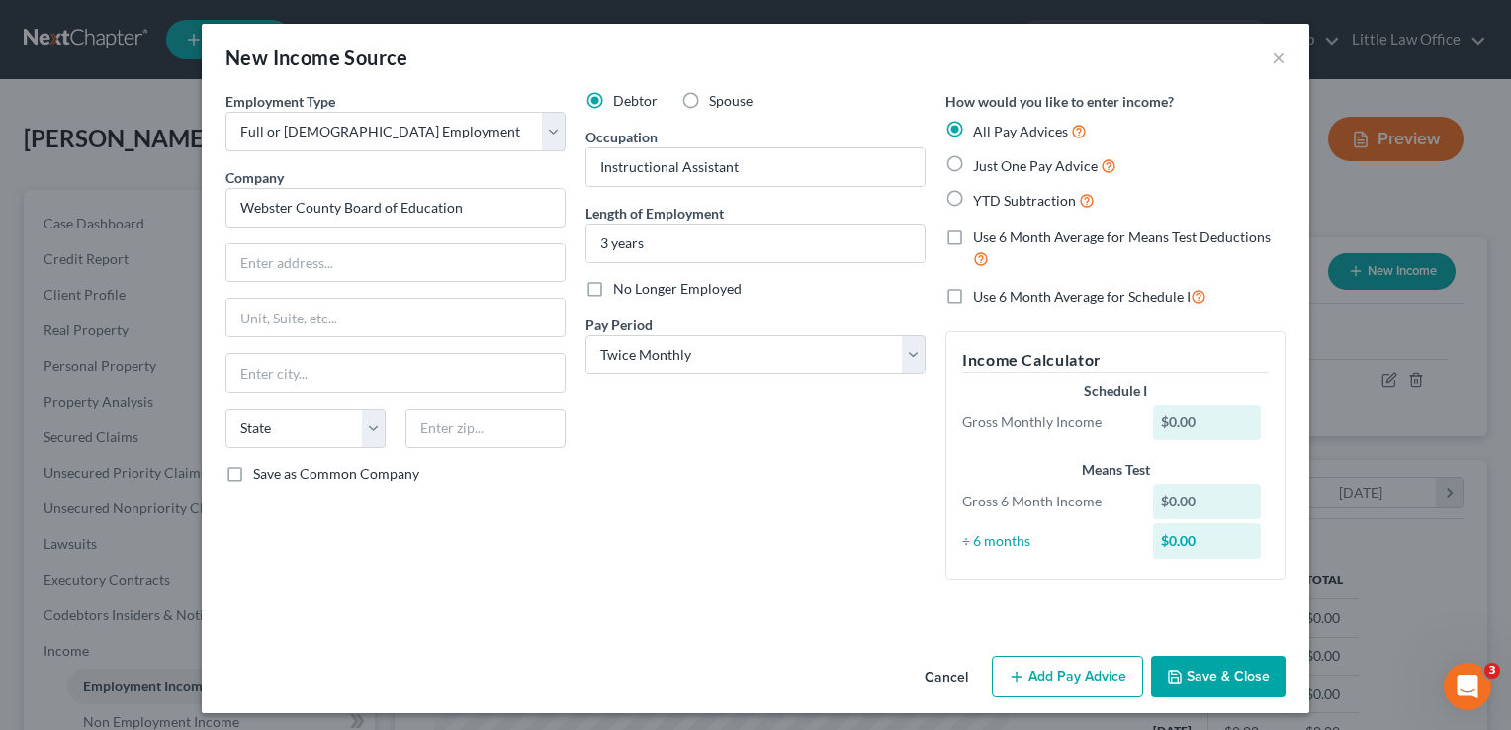
click at [1239, 680] on button "Save & Close" at bounding box center [1218, 676] width 134 height 42
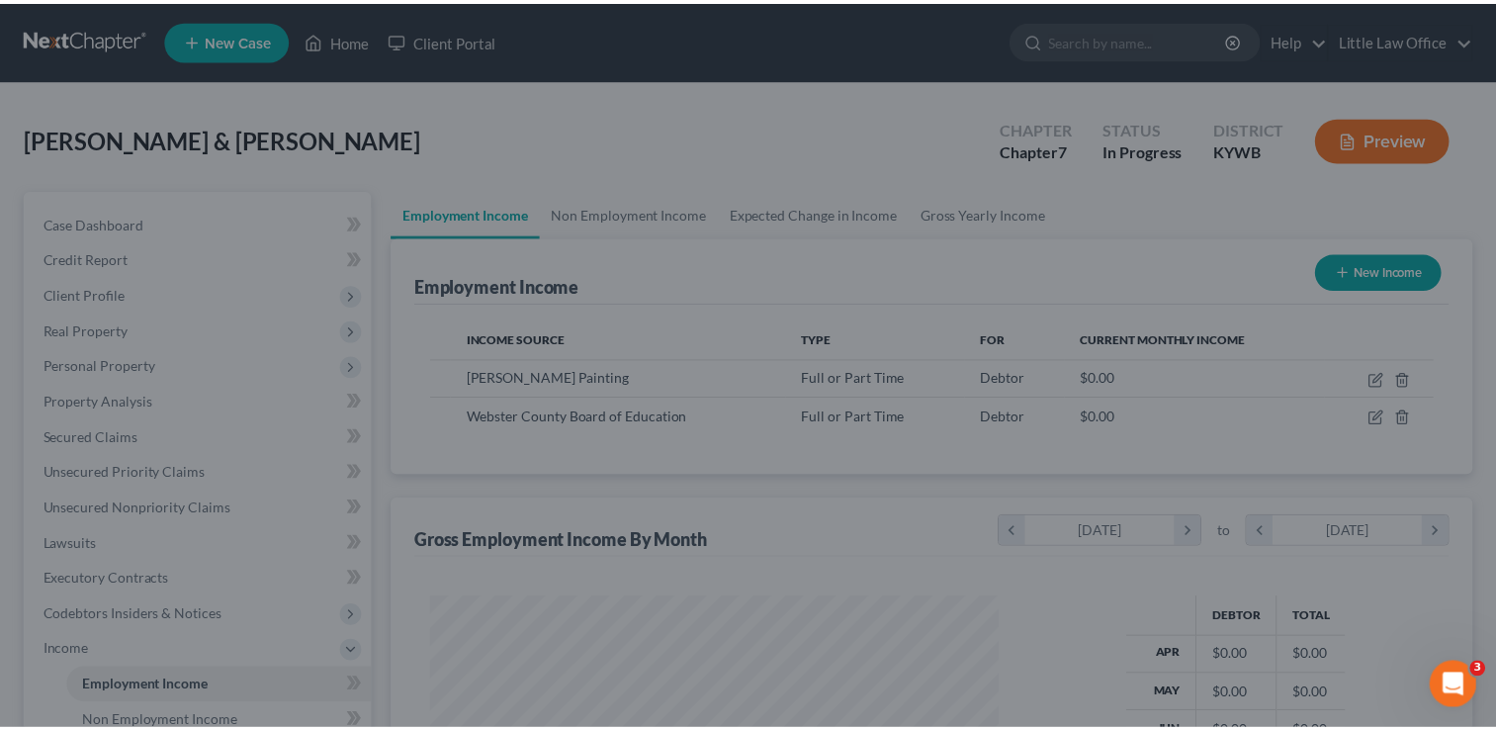
scroll to position [988319, 988064]
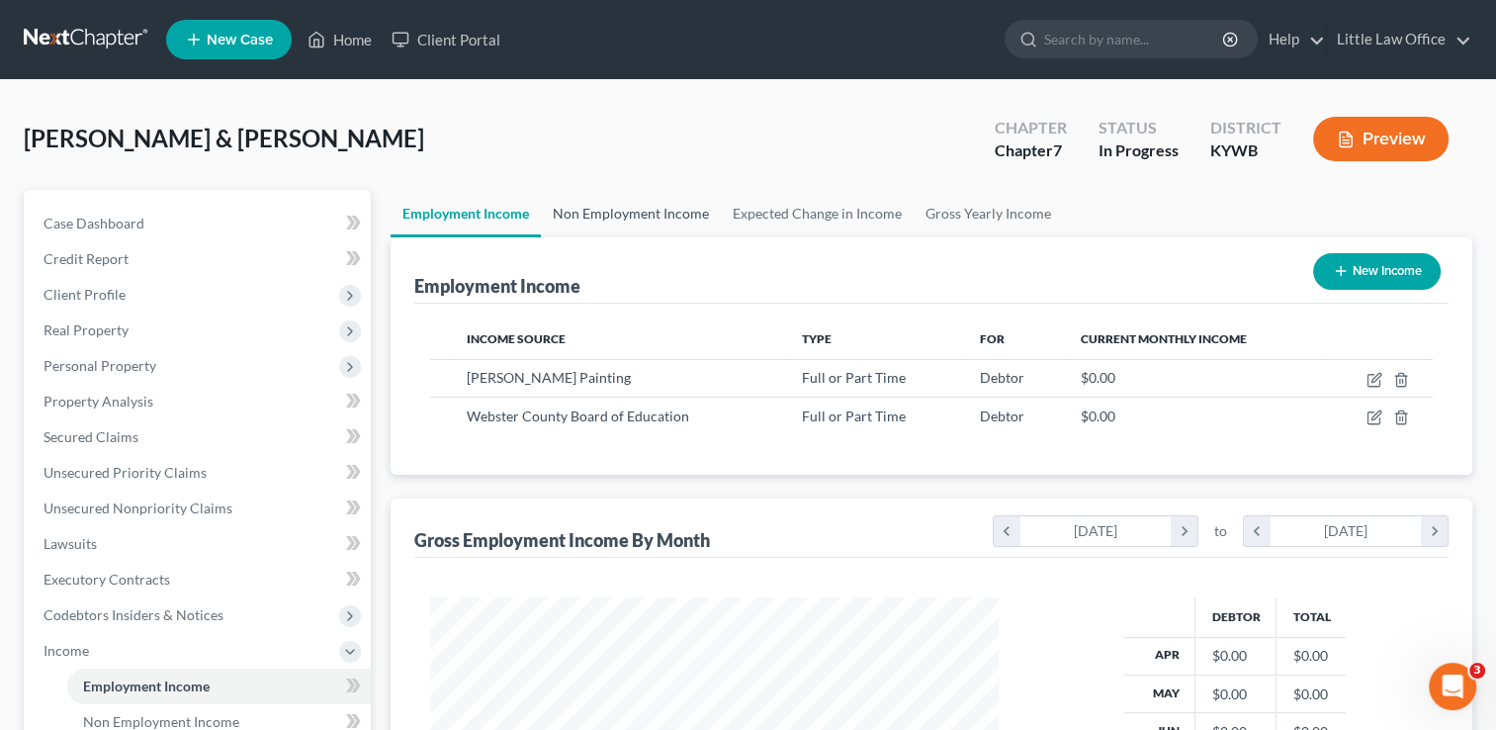
click at [654, 213] on link "Non Employment Income" at bounding box center [631, 213] width 180 height 47
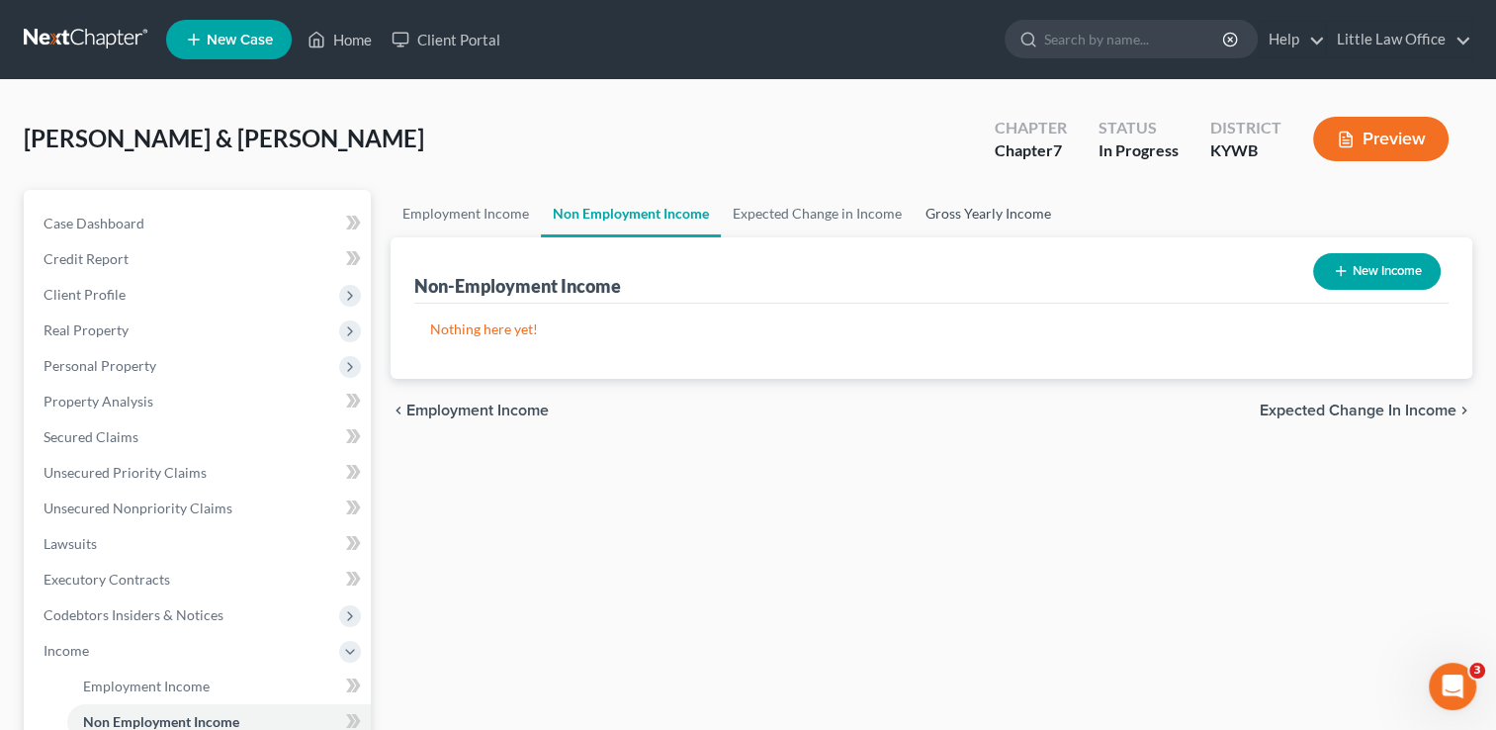
click at [970, 204] on link "Gross Yearly Income" at bounding box center [988, 213] width 149 height 47
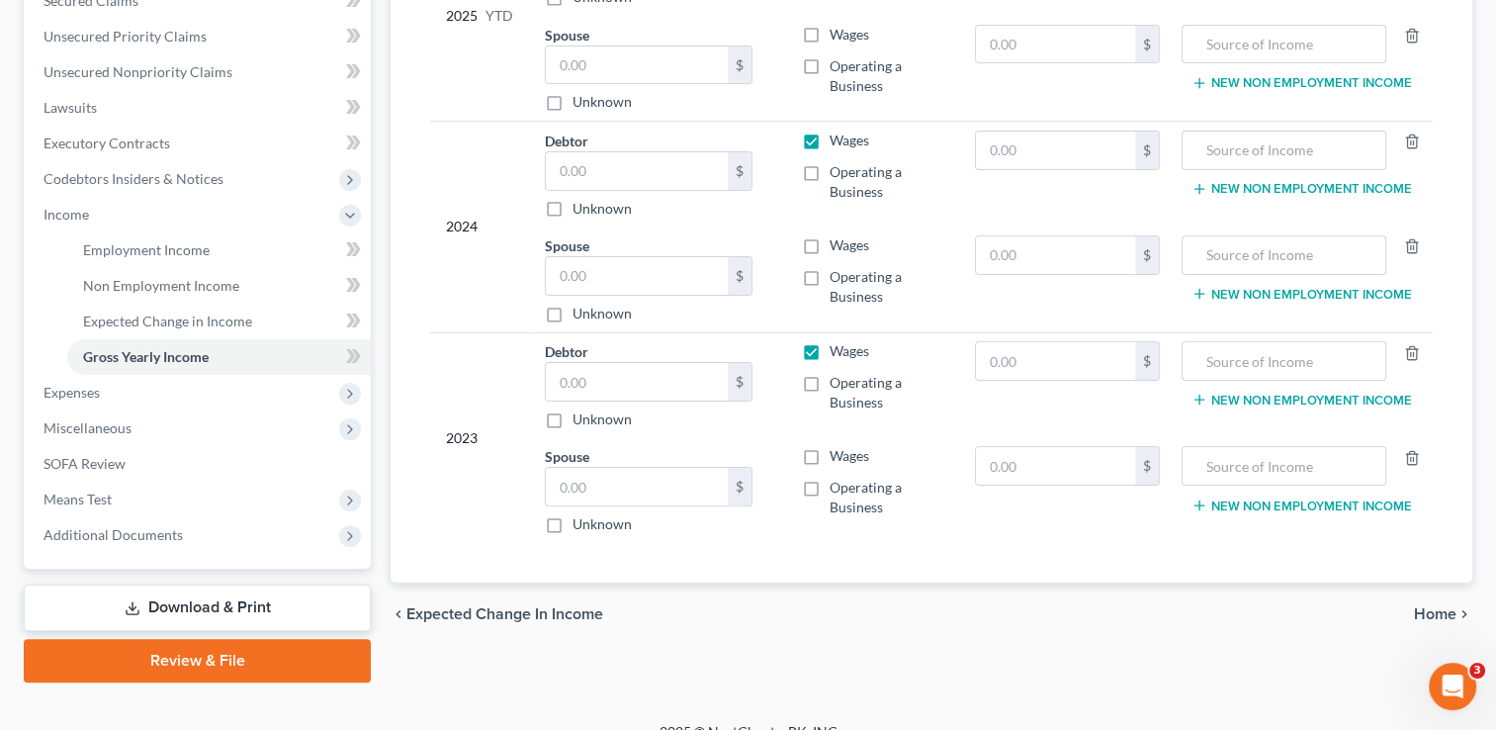
scroll to position [454, 0]
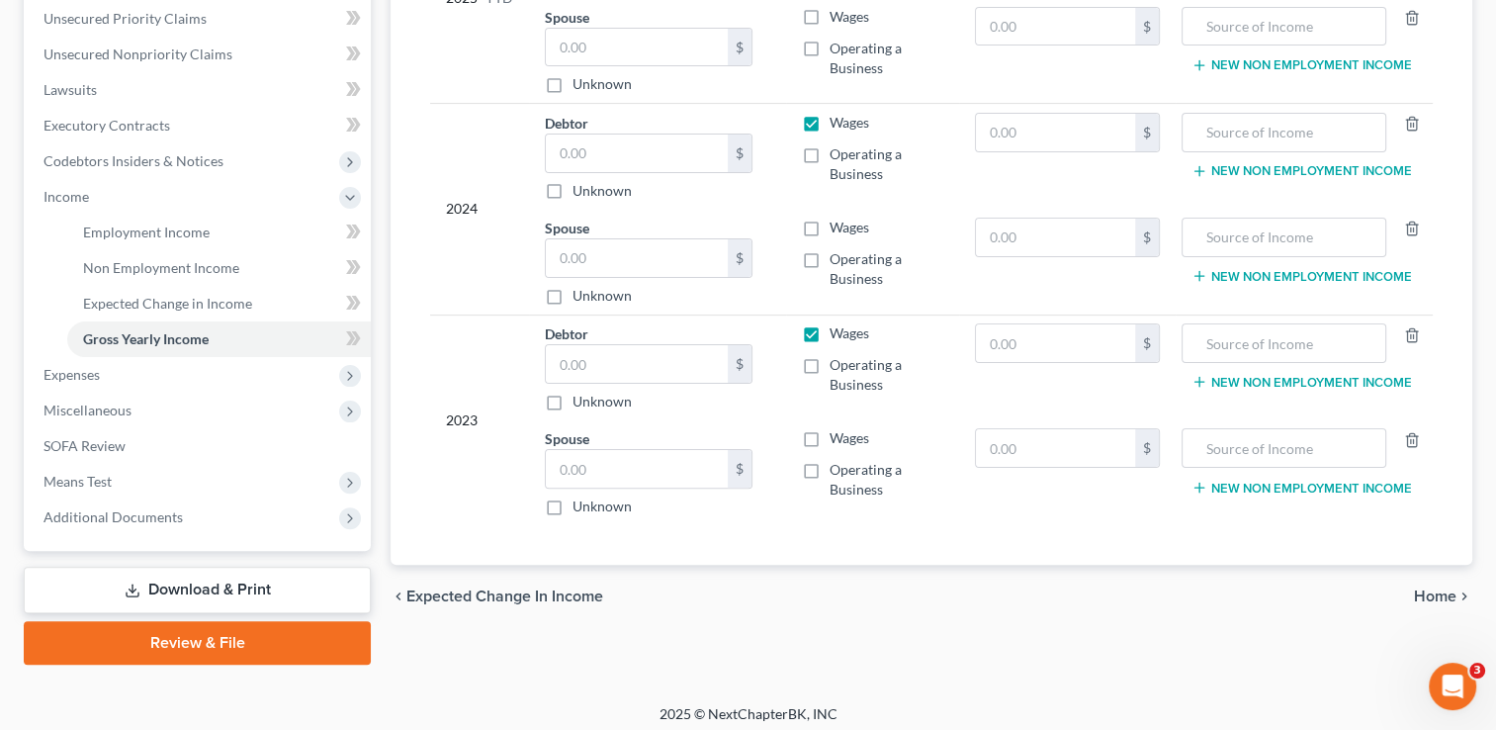
click at [1436, 588] on span "Home" at bounding box center [1435, 596] width 43 height 16
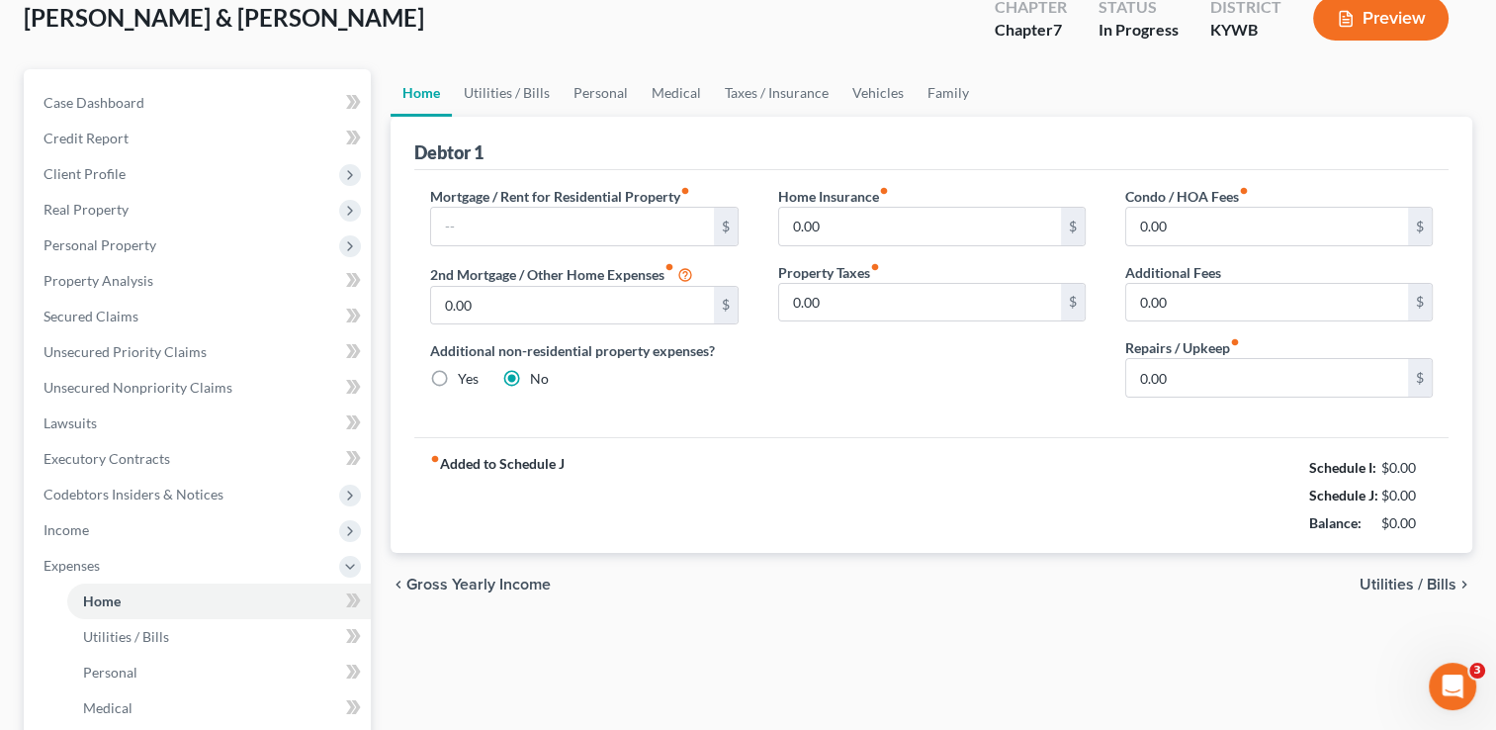
scroll to position [124, 0]
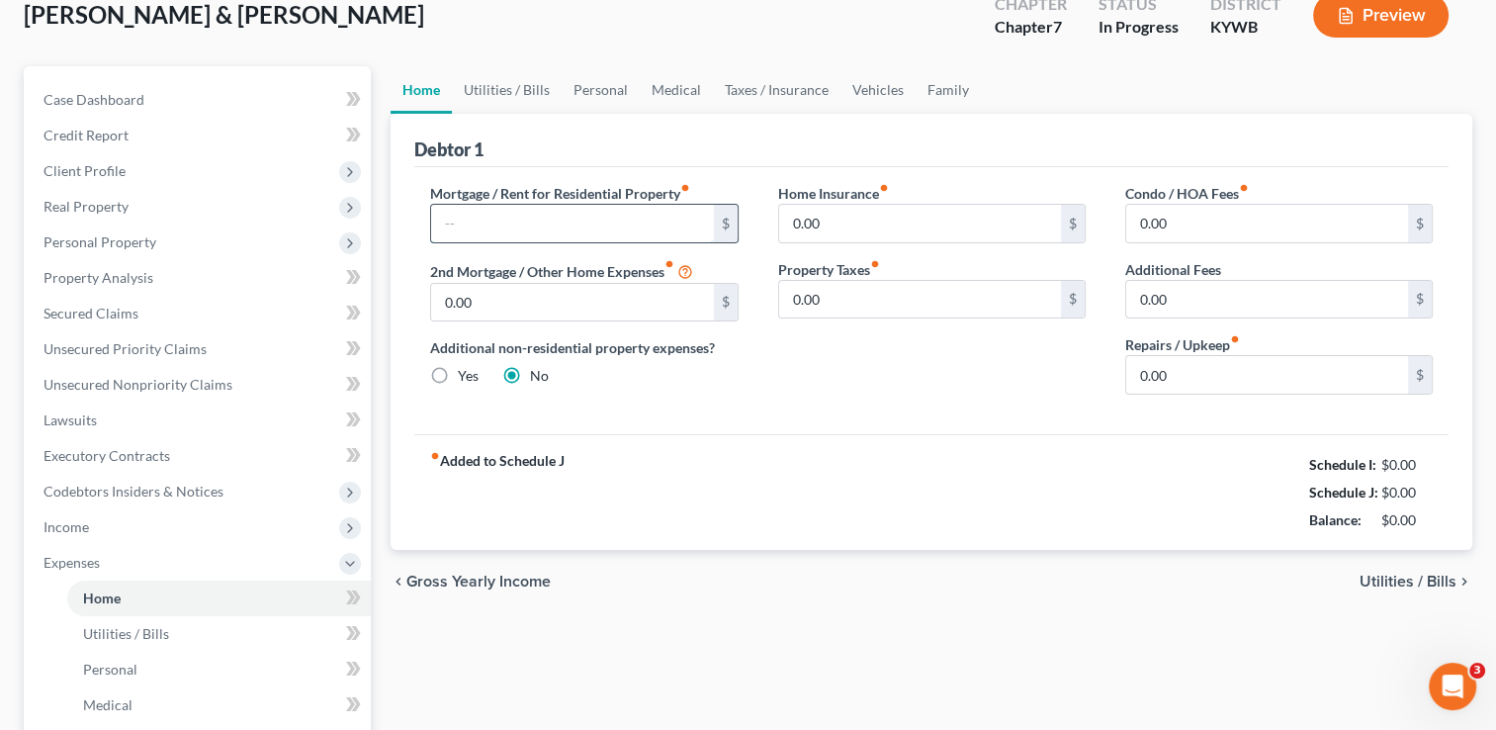
click at [566, 222] on input "text" at bounding box center [572, 224] width 282 height 38
type input "950"
click at [834, 223] on input "0.00" at bounding box center [920, 224] width 282 height 38
click at [843, 212] on input "114" at bounding box center [920, 224] width 282 height 38
type input "1"
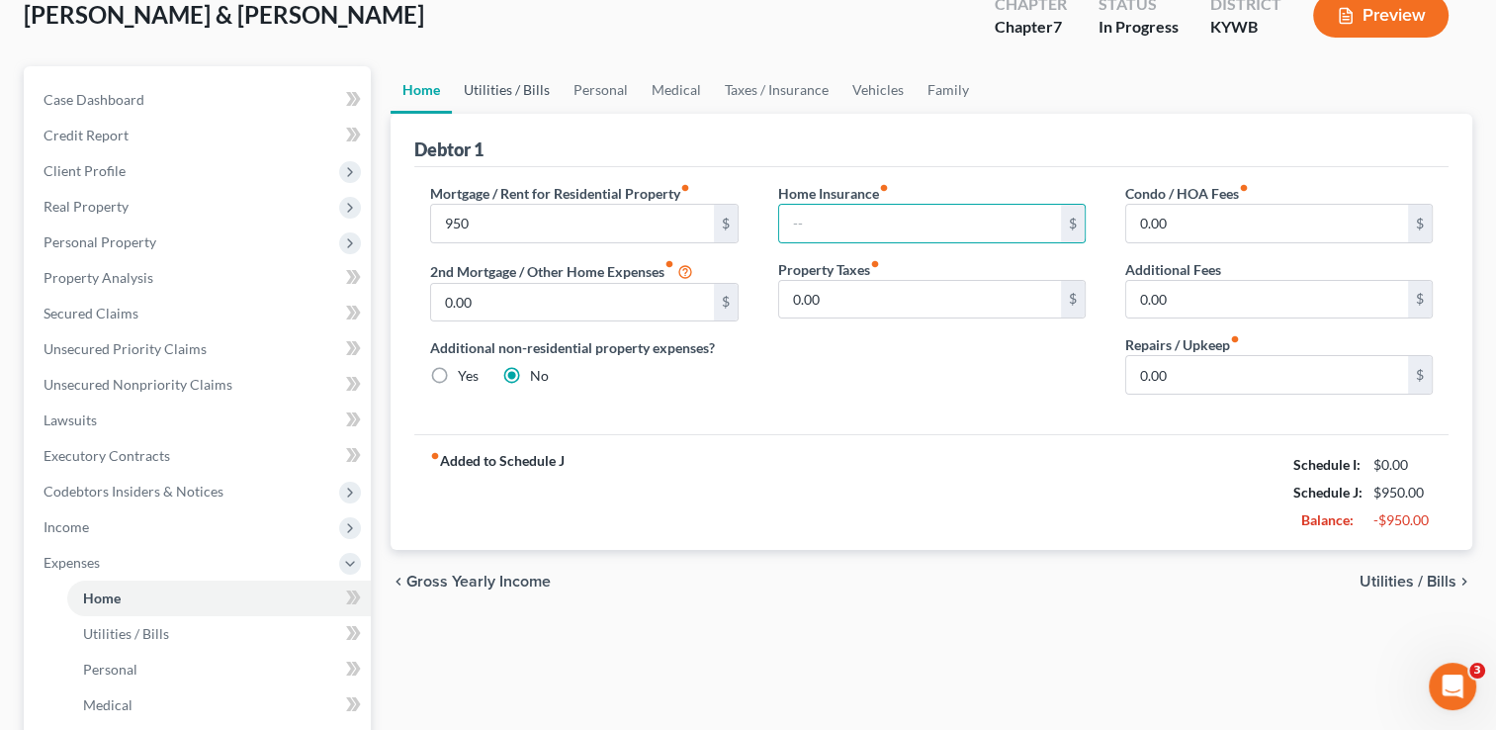
click at [504, 99] on link "Utilities / Bills" at bounding box center [507, 89] width 110 height 47
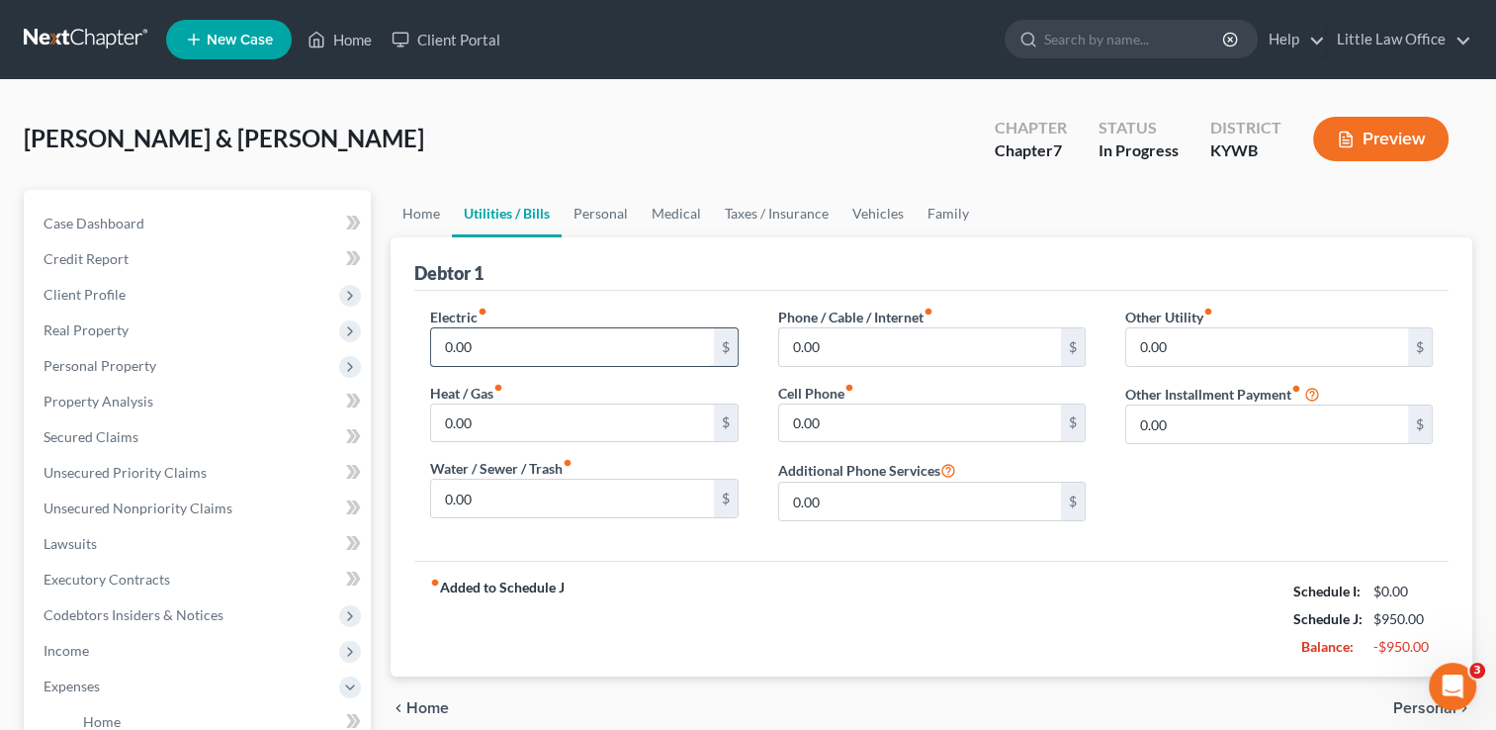
click at [497, 337] on input "0.00" at bounding box center [572, 347] width 282 height 38
click at [497, 337] on input "309" at bounding box center [572, 347] width 282 height 38
type input "203"
type input "182"
type input "60"
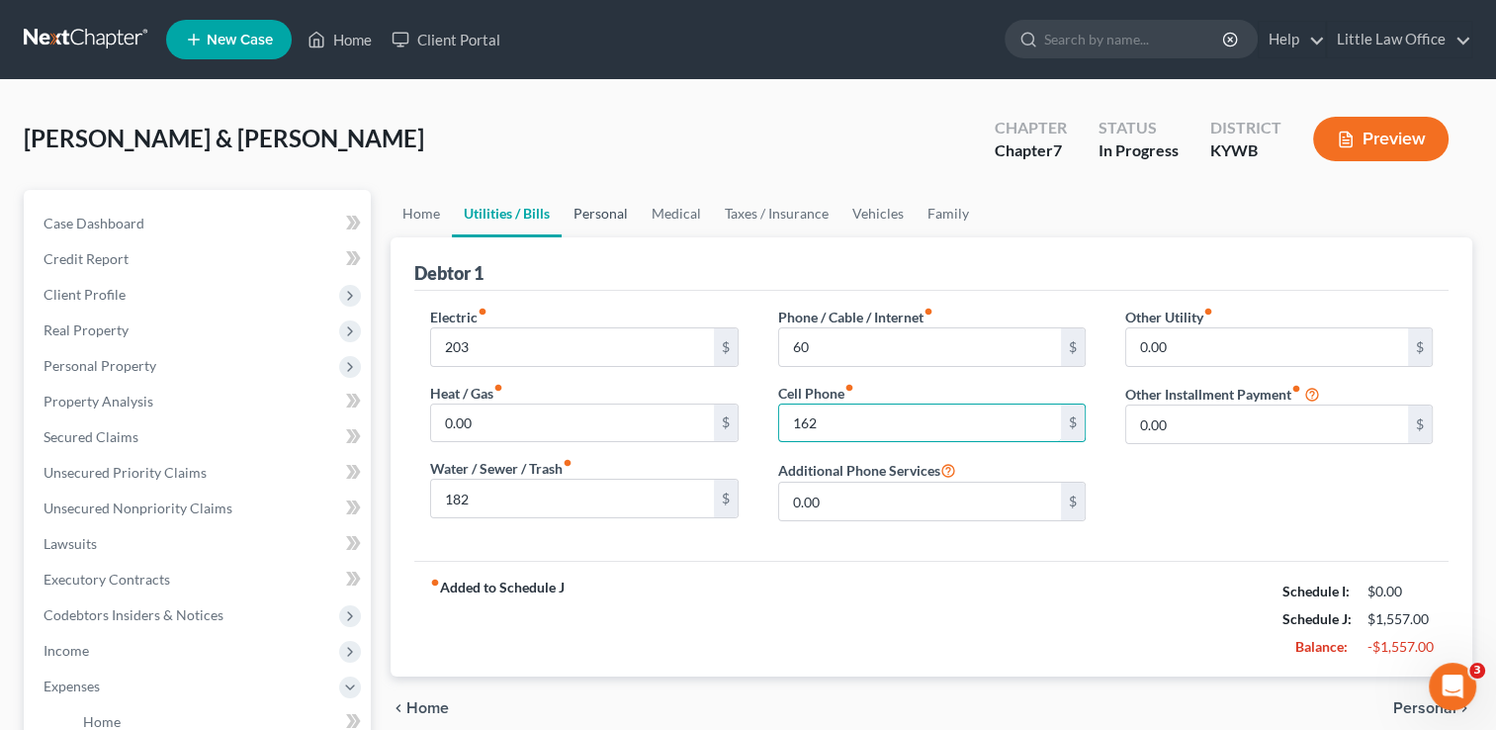
type input "162"
click at [611, 219] on link "Personal" at bounding box center [601, 213] width 78 height 47
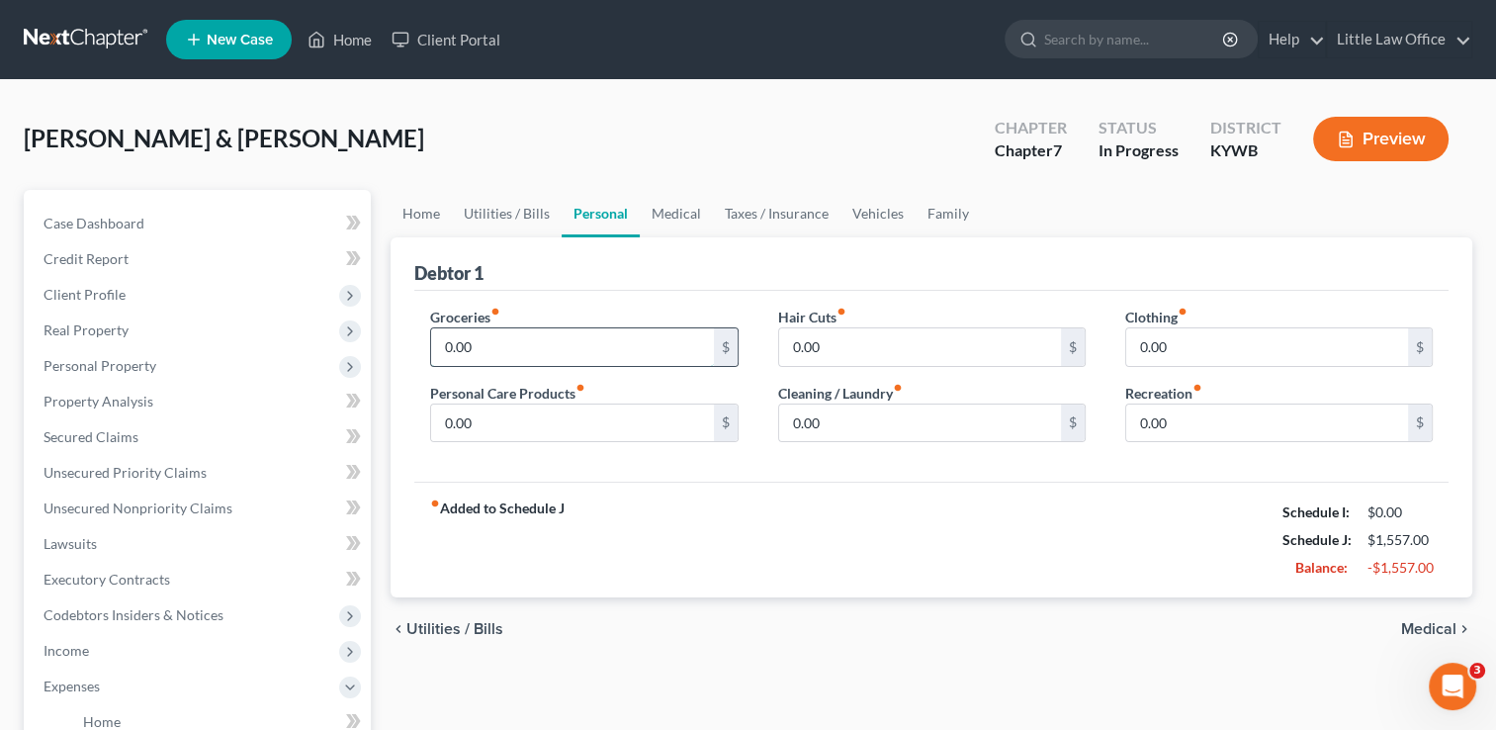
click at [557, 349] on input "0.00" at bounding box center [572, 347] width 282 height 38
type input "800"
type input "400"
type input "40"
click at [550, 427] on input "400" at bounding box center [572, 423] width 282 height 38
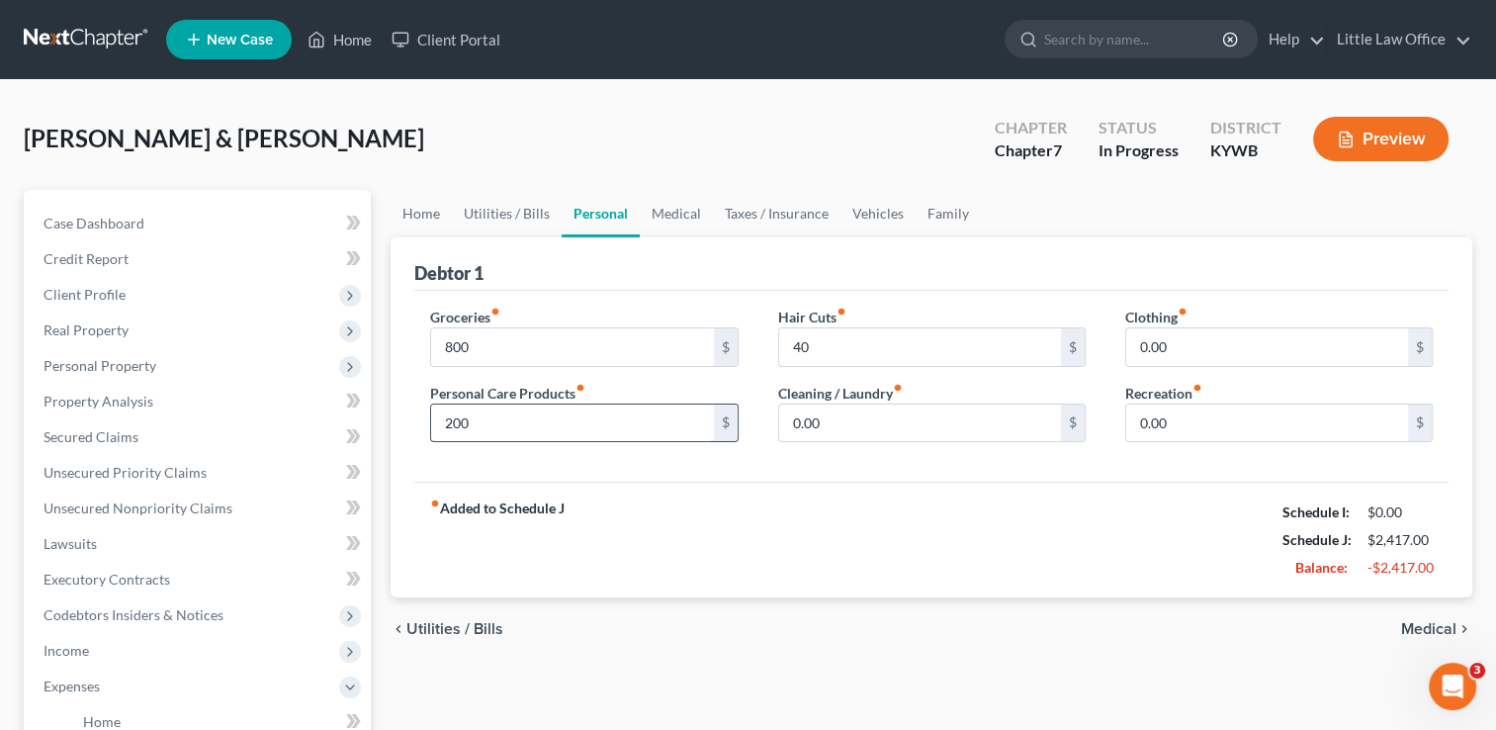
type input "200"
click at [675, 214] on link "Medical" at bounding box center [676, 213] width 73 height 47
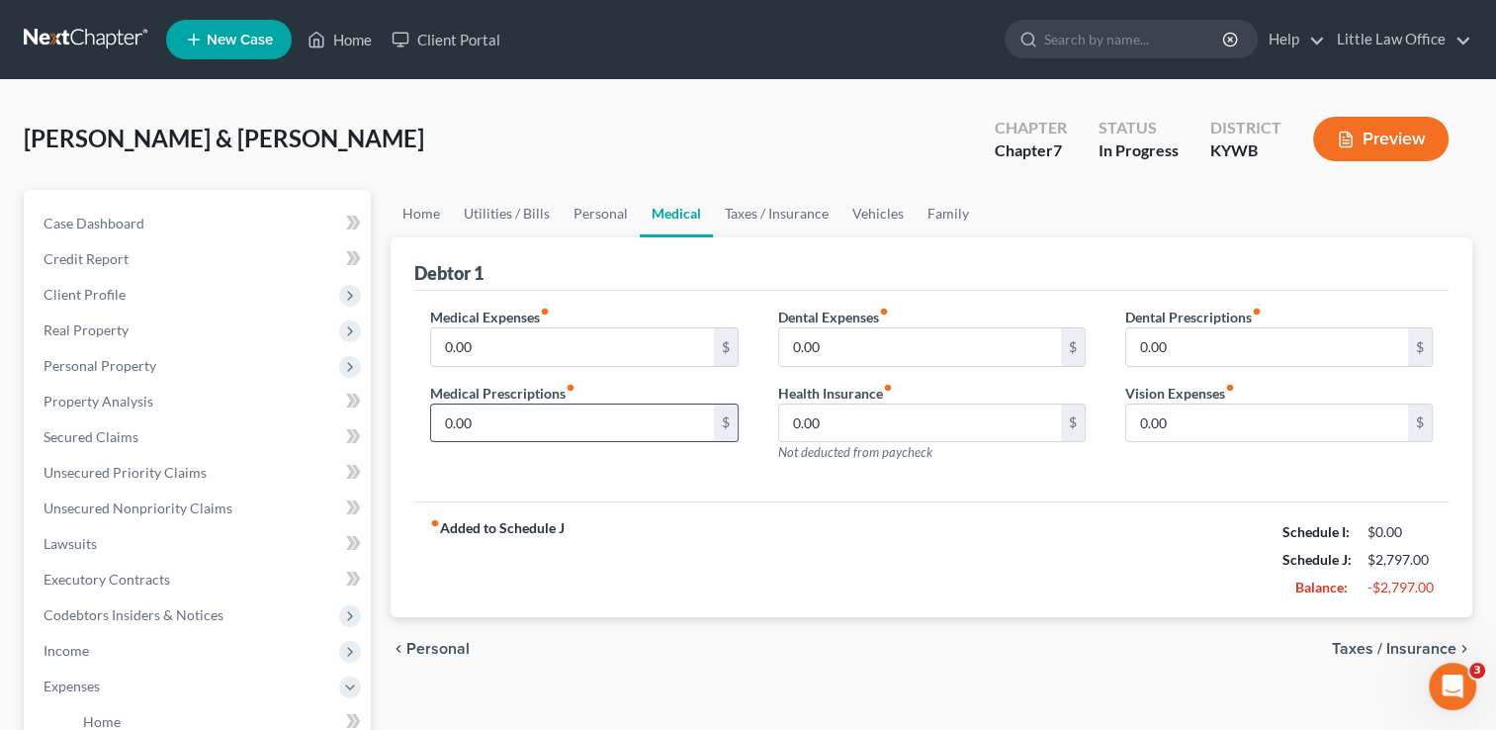
click at [589, 424] on input "0.00" at bounding box center [572, 423] width 282 height 38
type input "30"
click at [534, 334] on input "0.00" at bounding box center [572, 347] width 282 height 38
type input "30"
click at [903, 531] on div "fiber_manual_record Added to Schedule J Schedule I: $0.00 Schedule J: $2,857.00…" at bounding box center [931, 559] width 1034 height 116
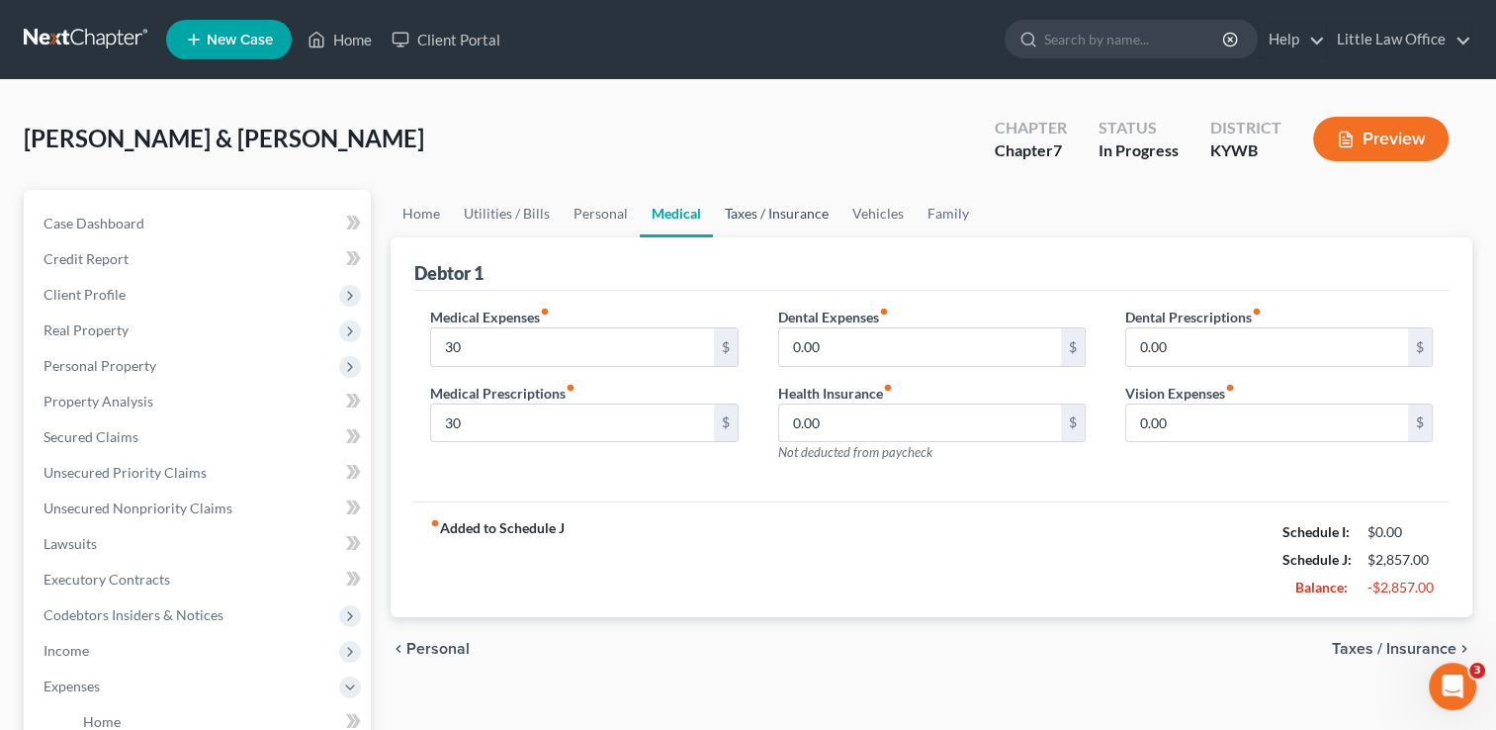
click at [785, 223] on link "Taxes / Insurance" at bounding box center [777, 213] width 128 height 47
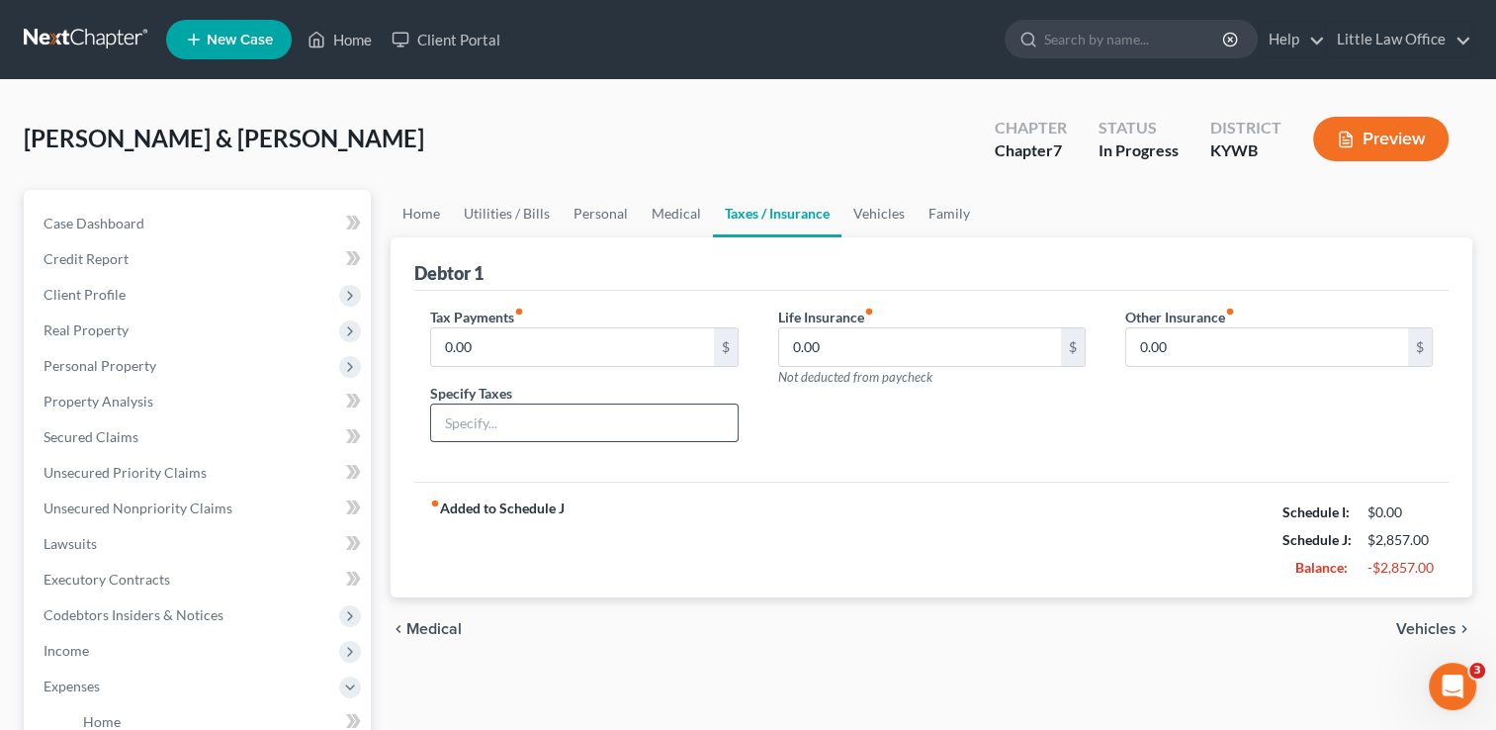
click at [544, 430] on input "text" at bounding box center [583, 423] width 305 height 38
click at [852, 451] on div "Life Insurance fiber_manual_record 0.00 $ Not deducted from paycheck" at bounding box center [931, 382] width 347 height 152
click at [898, 219] on link "Vehicles" at bounding box center [878, 213] width 75 height 47
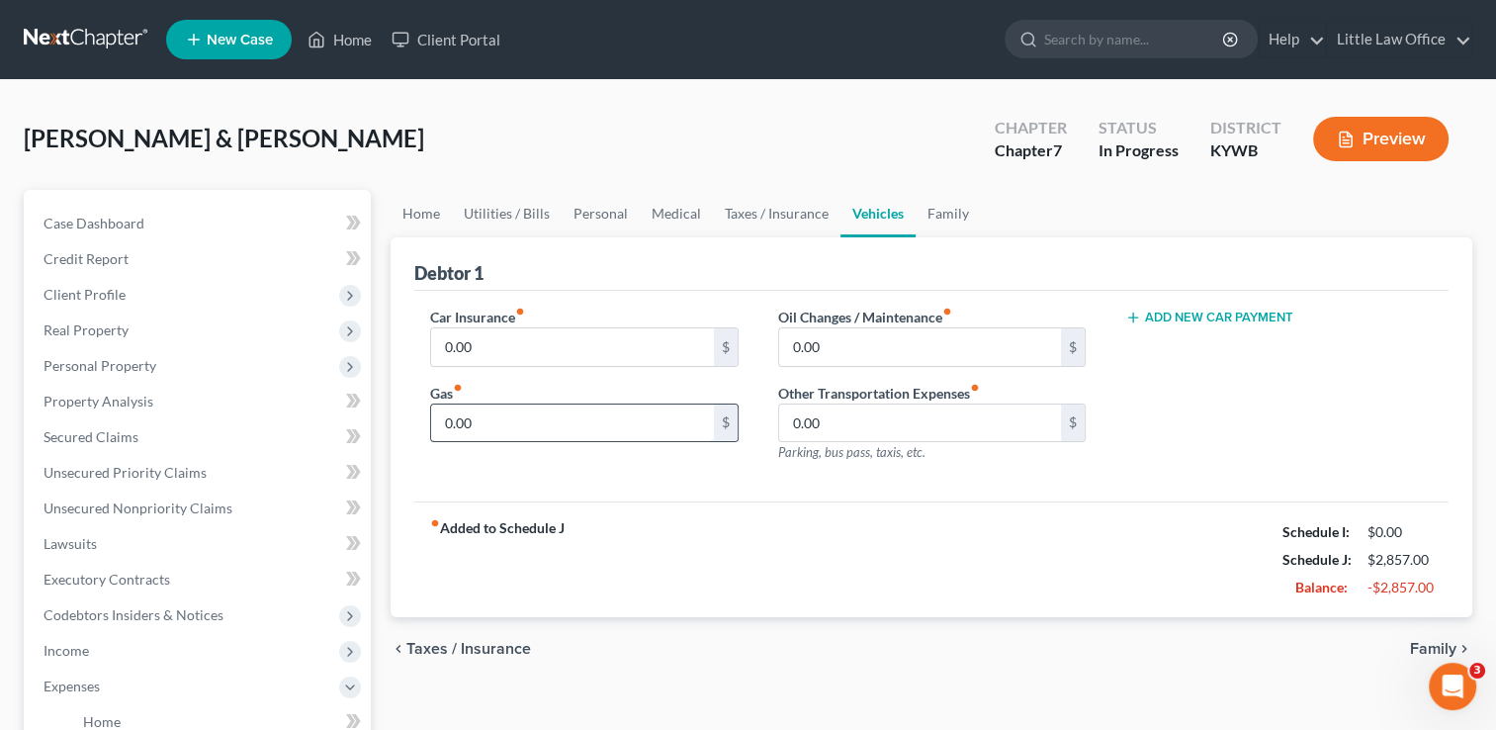
click at [602, 417] on input "0.00" at bounding box center [572, 423] width 282 height 38
type input "400"
click at [953, 208] on link "Family" at bounding box center [948, 213] width 65 height 47
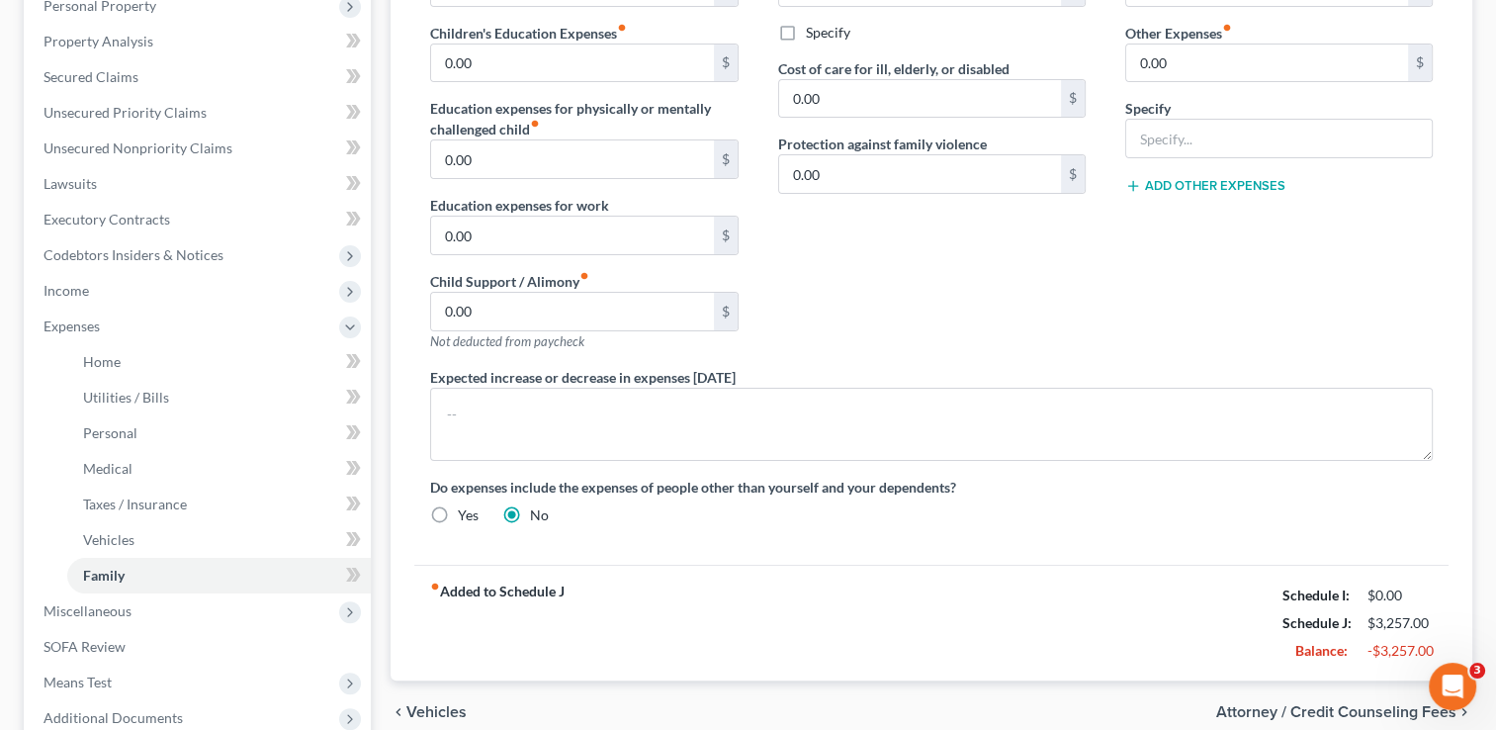
scroll to position [408, 0]
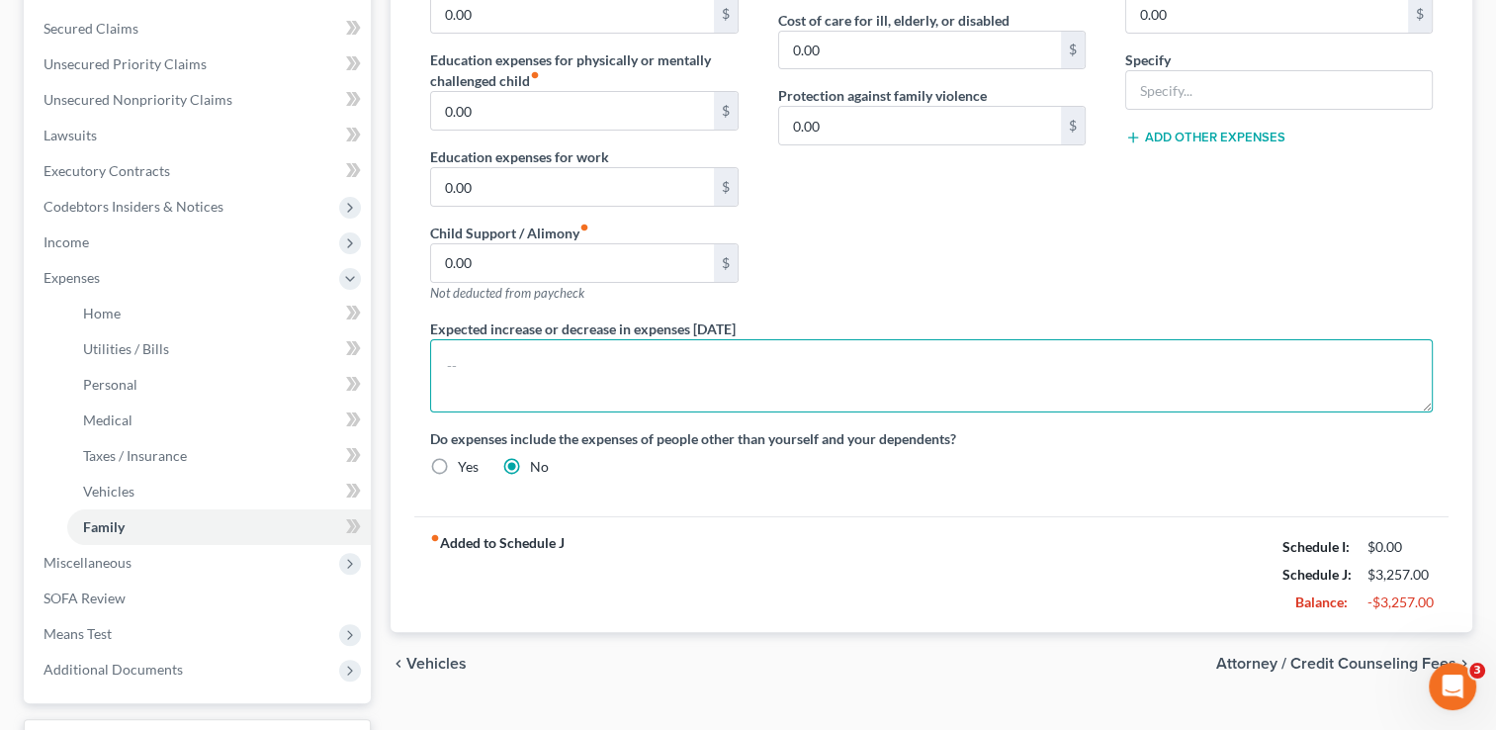
click at [810, 400] on textarea at bounding box center [931, 375] width 1003 height 73
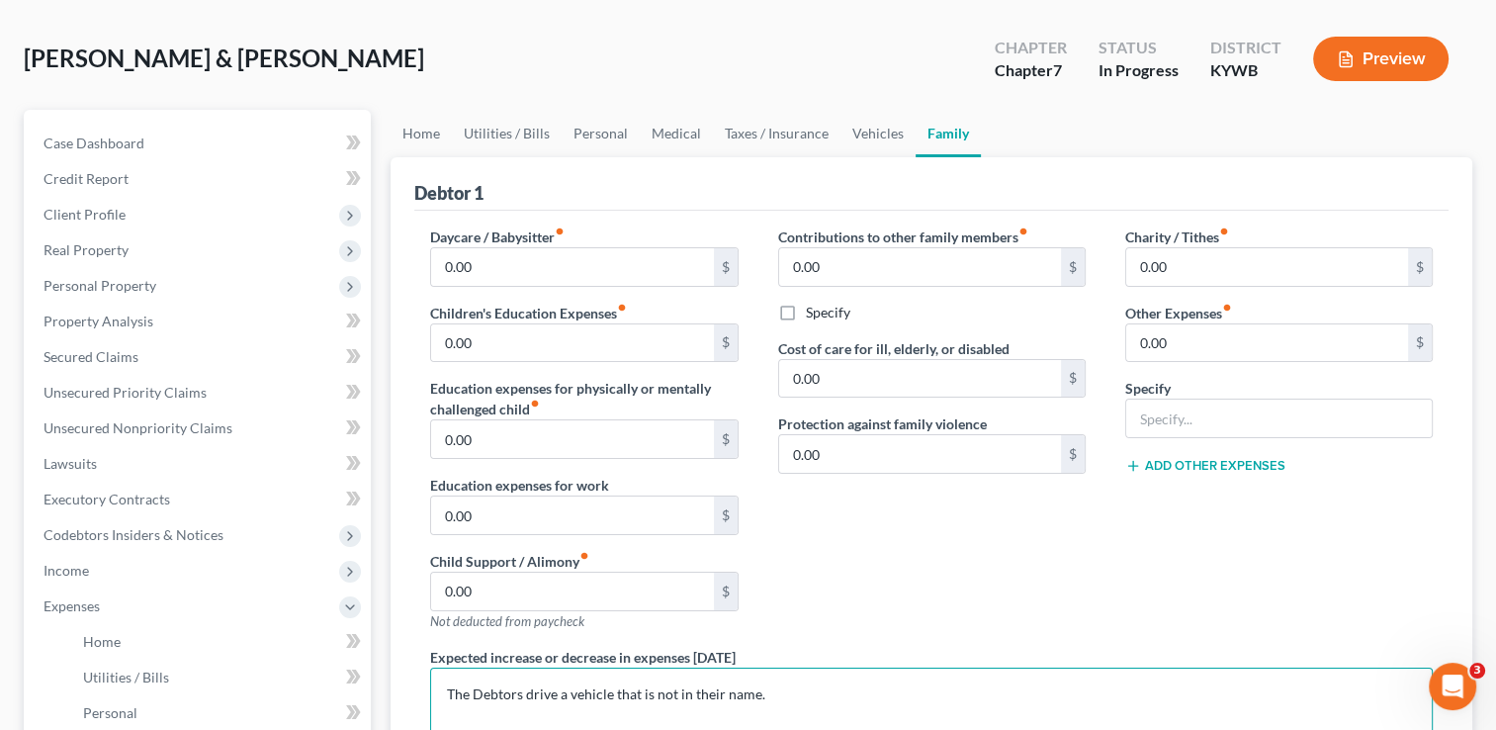
scroll to position [75, 0]
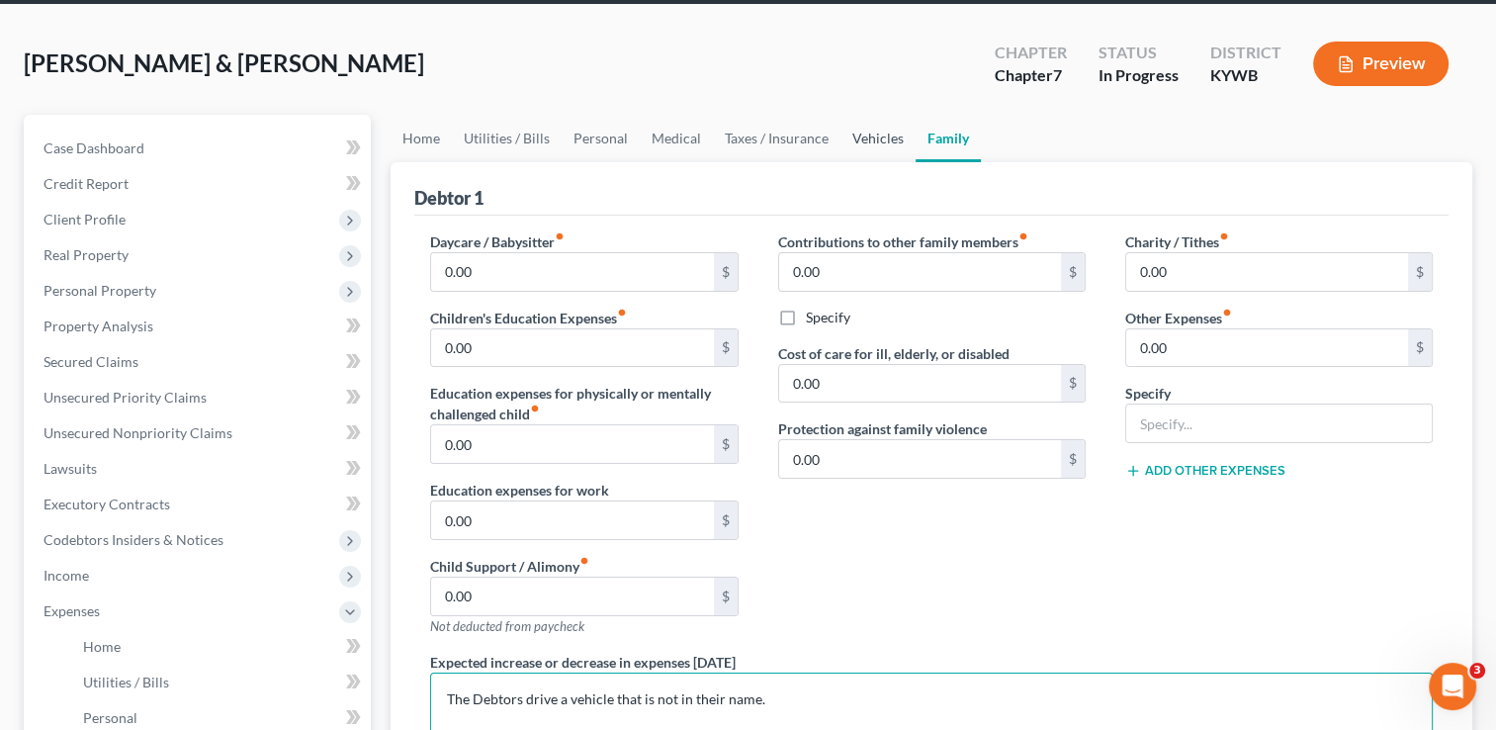
type textarea "The Debtors drive a vehicle that is not in their name."
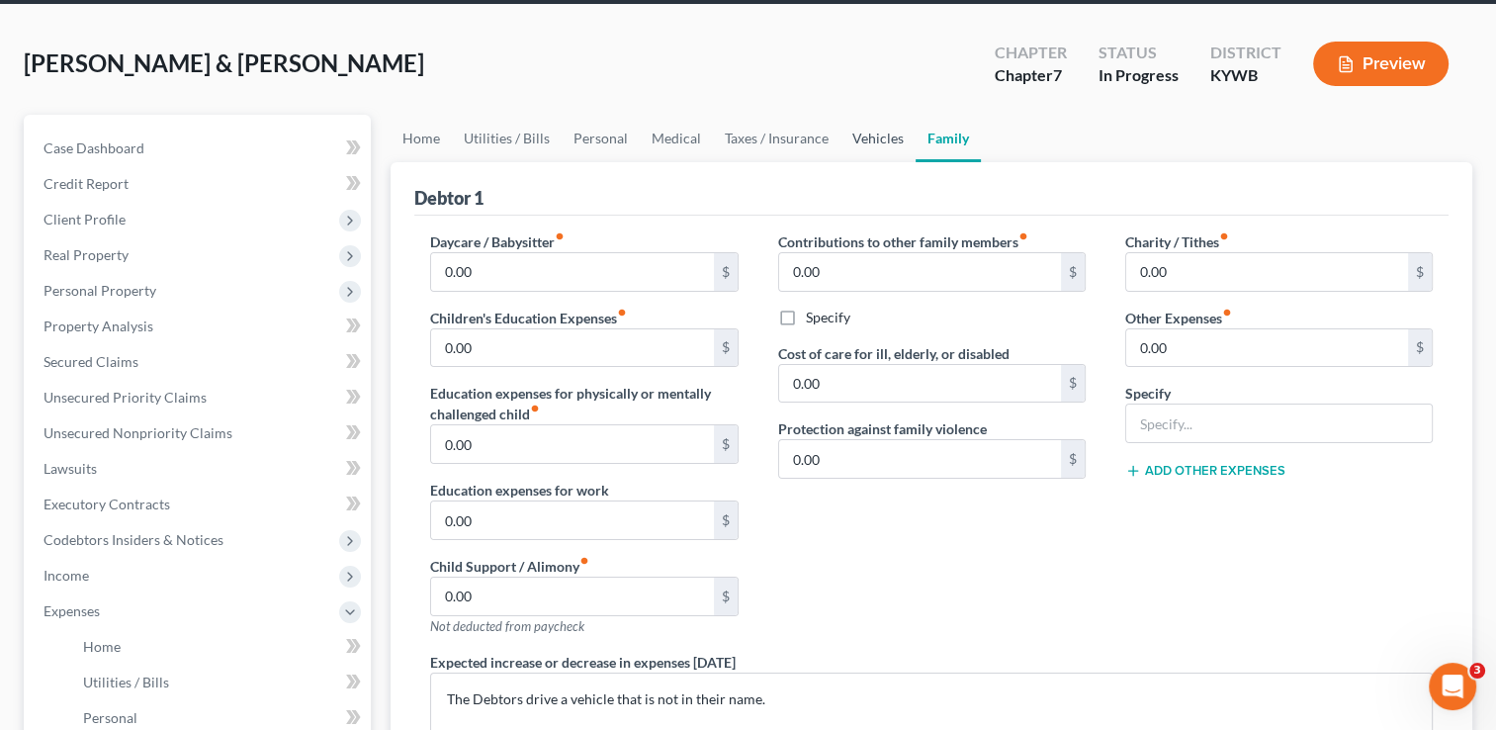
click at [880, 143] on link "Vehicles" at bounding box center [877, 138] width 75 height 47
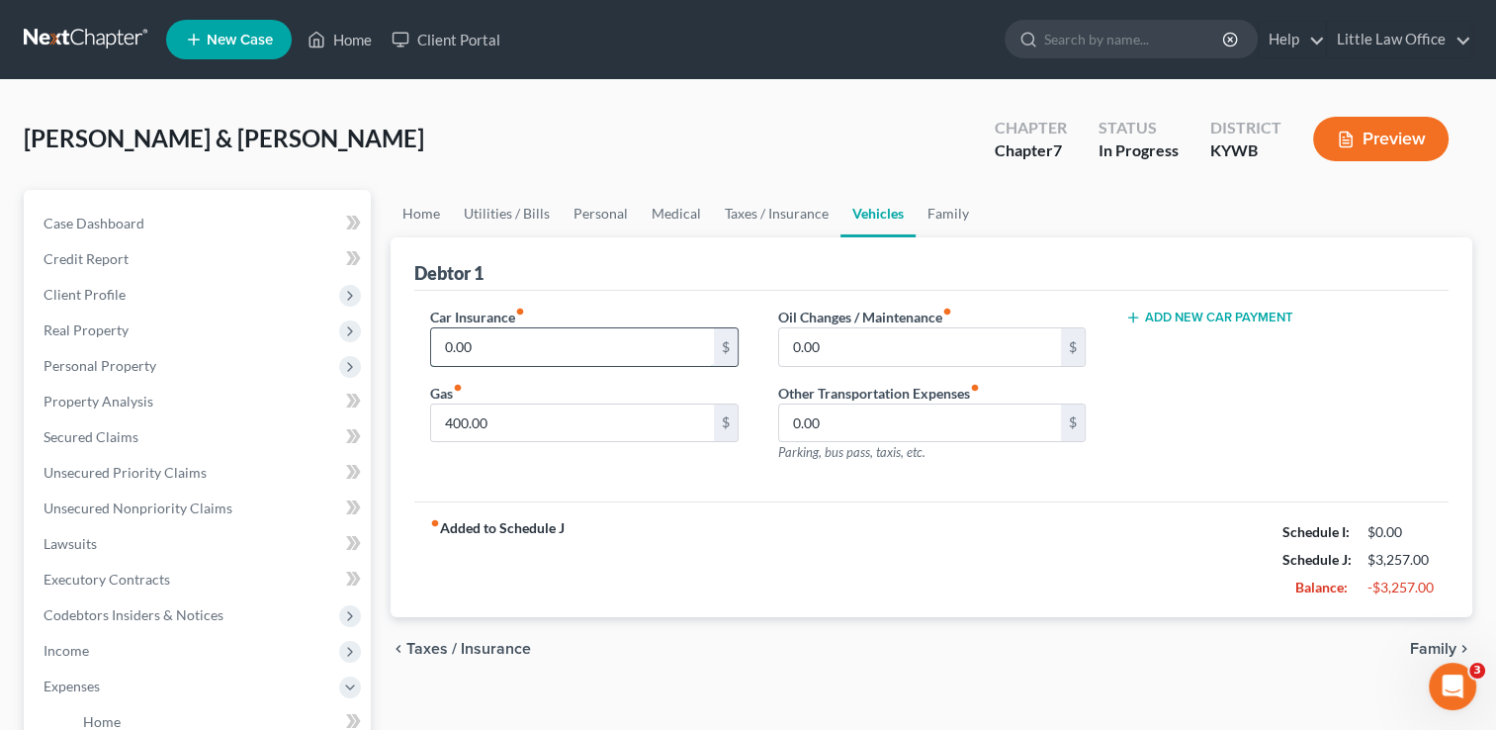
click at [485, 339] on input "0.00" at bounding box center [572, 347] width 282 height 38
type input "133"
click at [930, 207] on link "Family" at bounding box center [948, 213] width 65 height 47
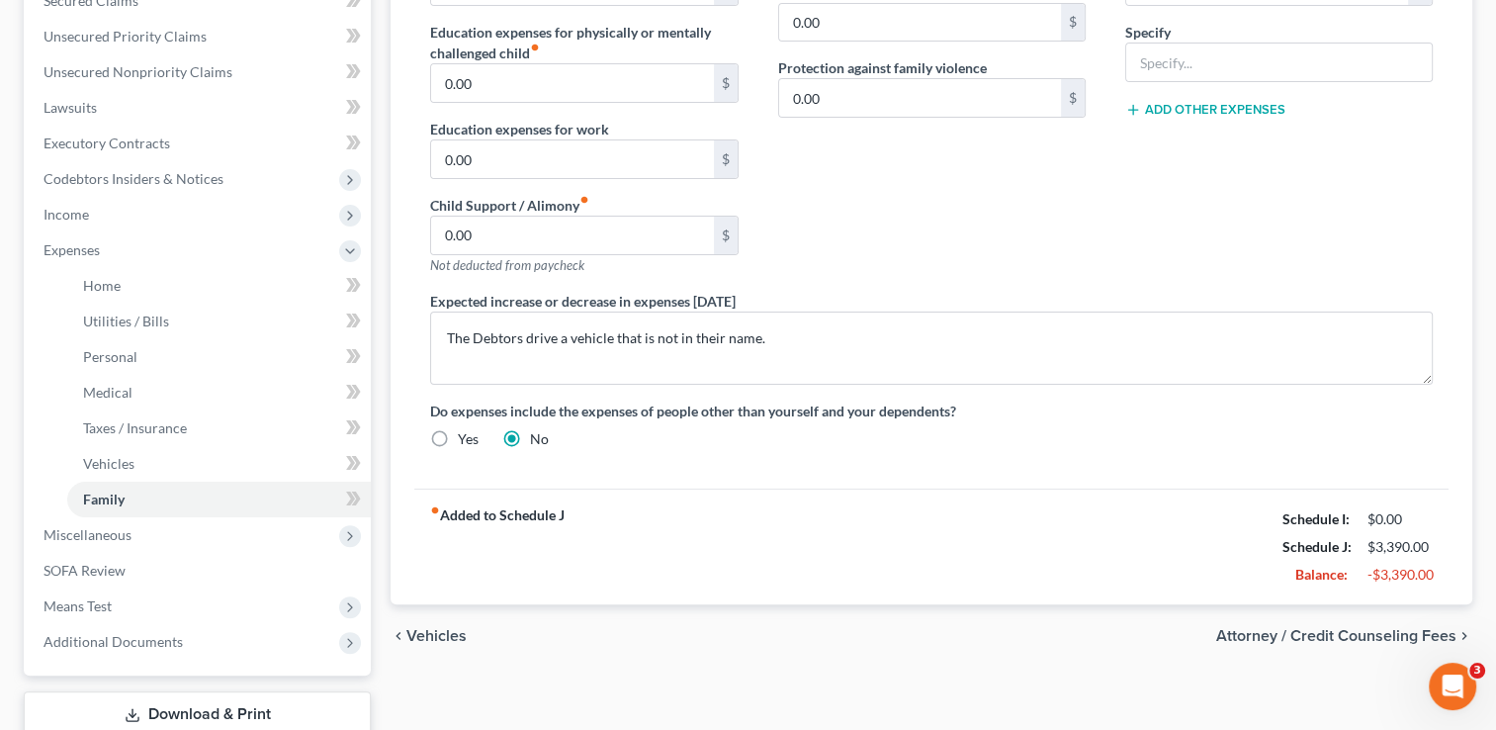
scroll to position [459, 0]
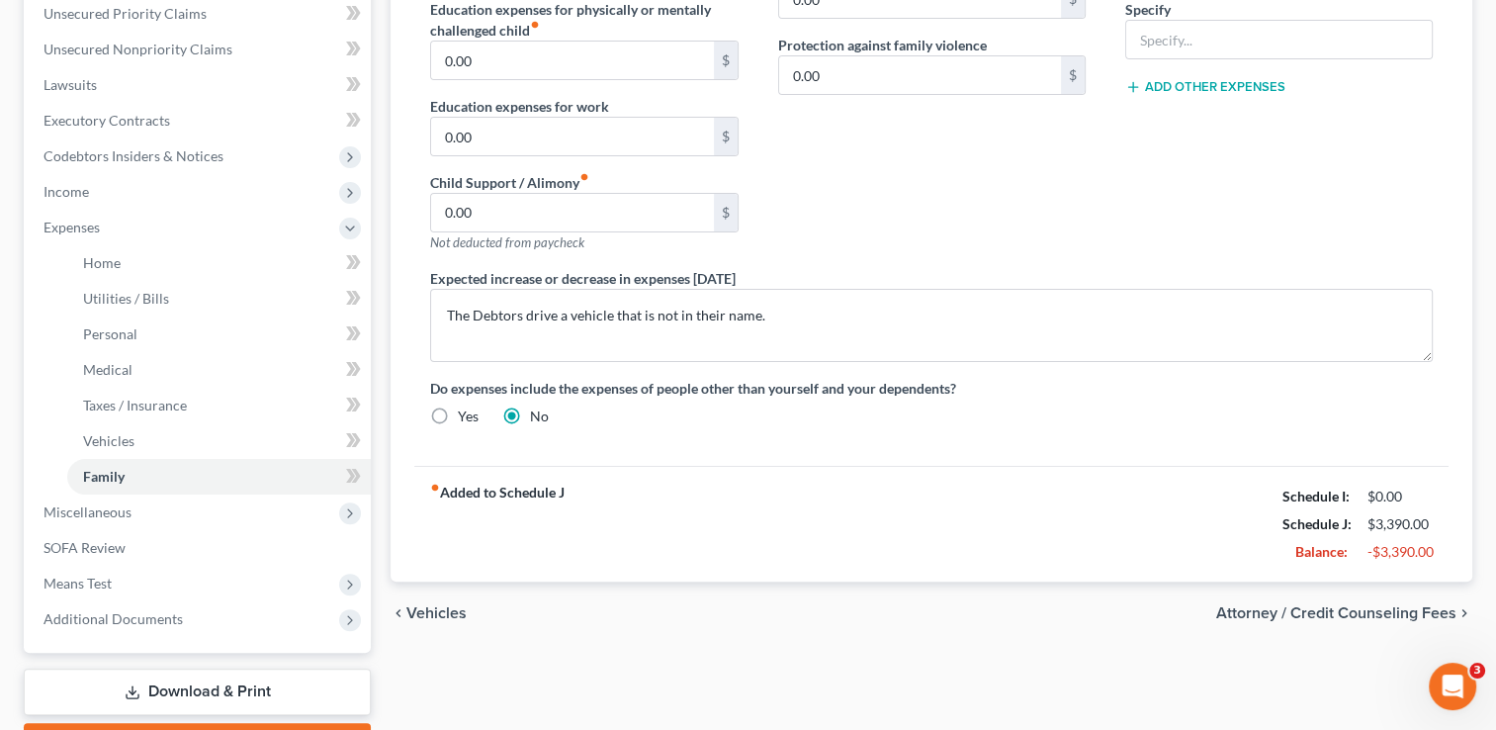
click at [1333, 596] on div "chevron_left Vehicles Attorney / Credit Counseling Fees chevron_right" at bounding box center [932, 612] width 1082 height 63
click at [1333, 607] on span "Attorney / Credit Counseling Fees" at bounding box center [1336, 613] width 240 height 16
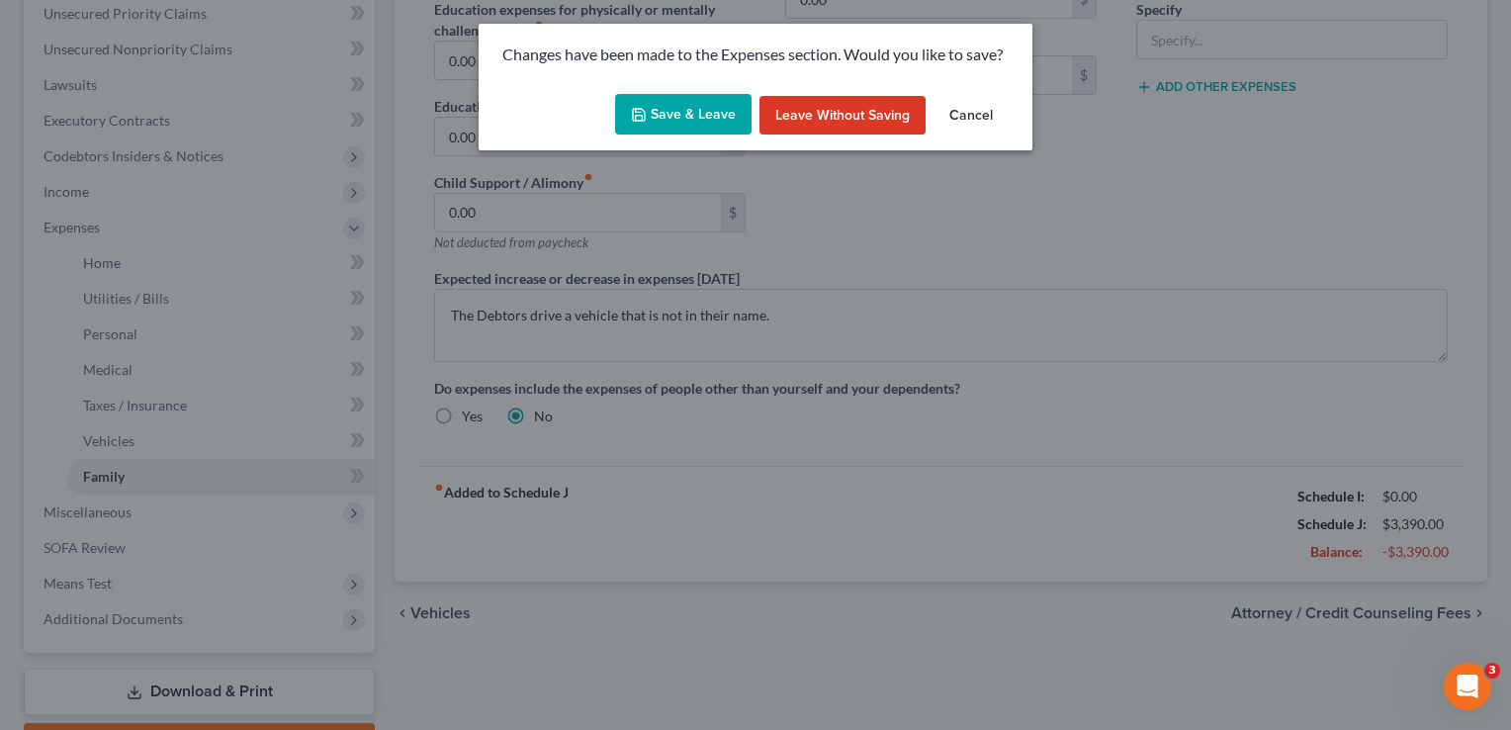
click at [704, 123] on button "Save & Leave" at bounding box center [683, 115] width 136 height 42
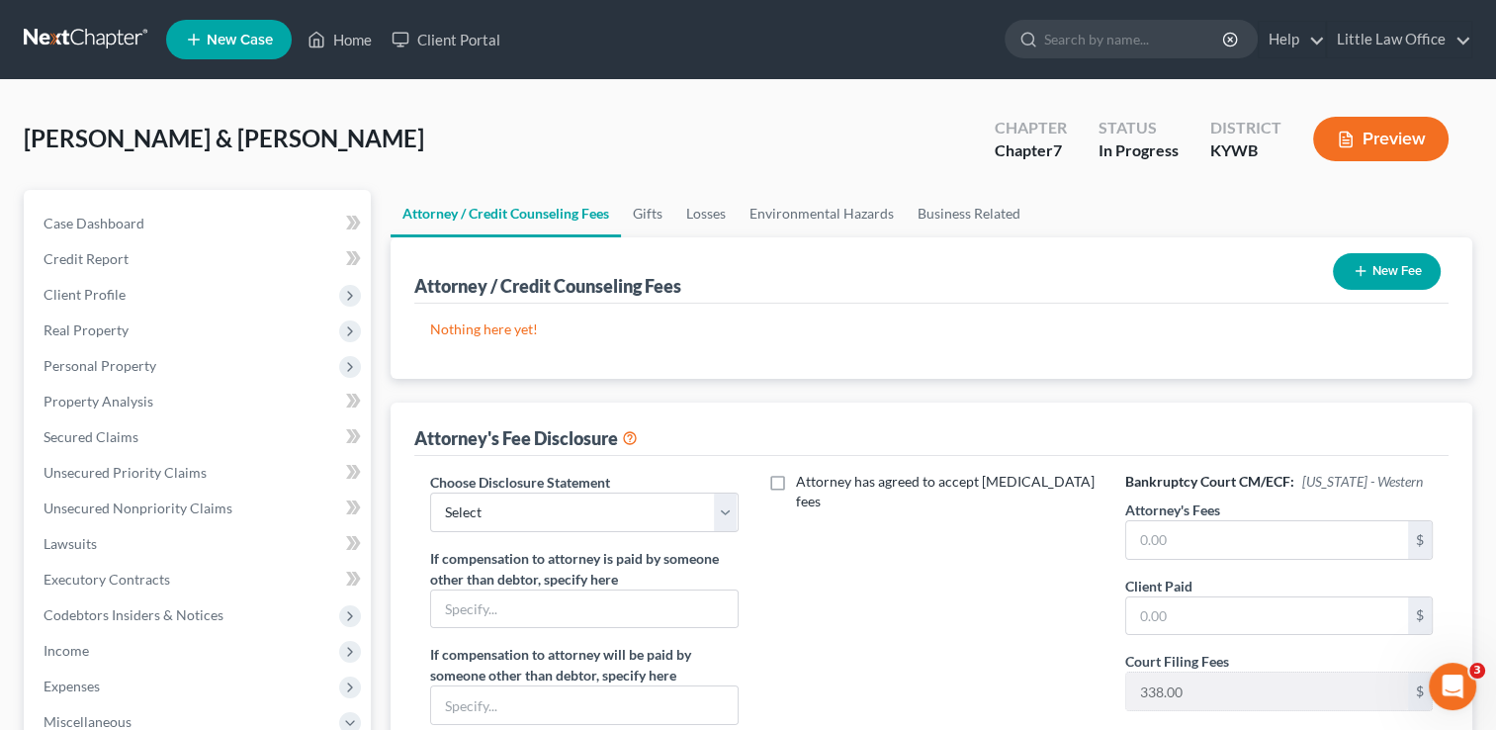
click at [1408, 263] on button "New Fee" at bounding box center [1387, 271] width 108 height 37
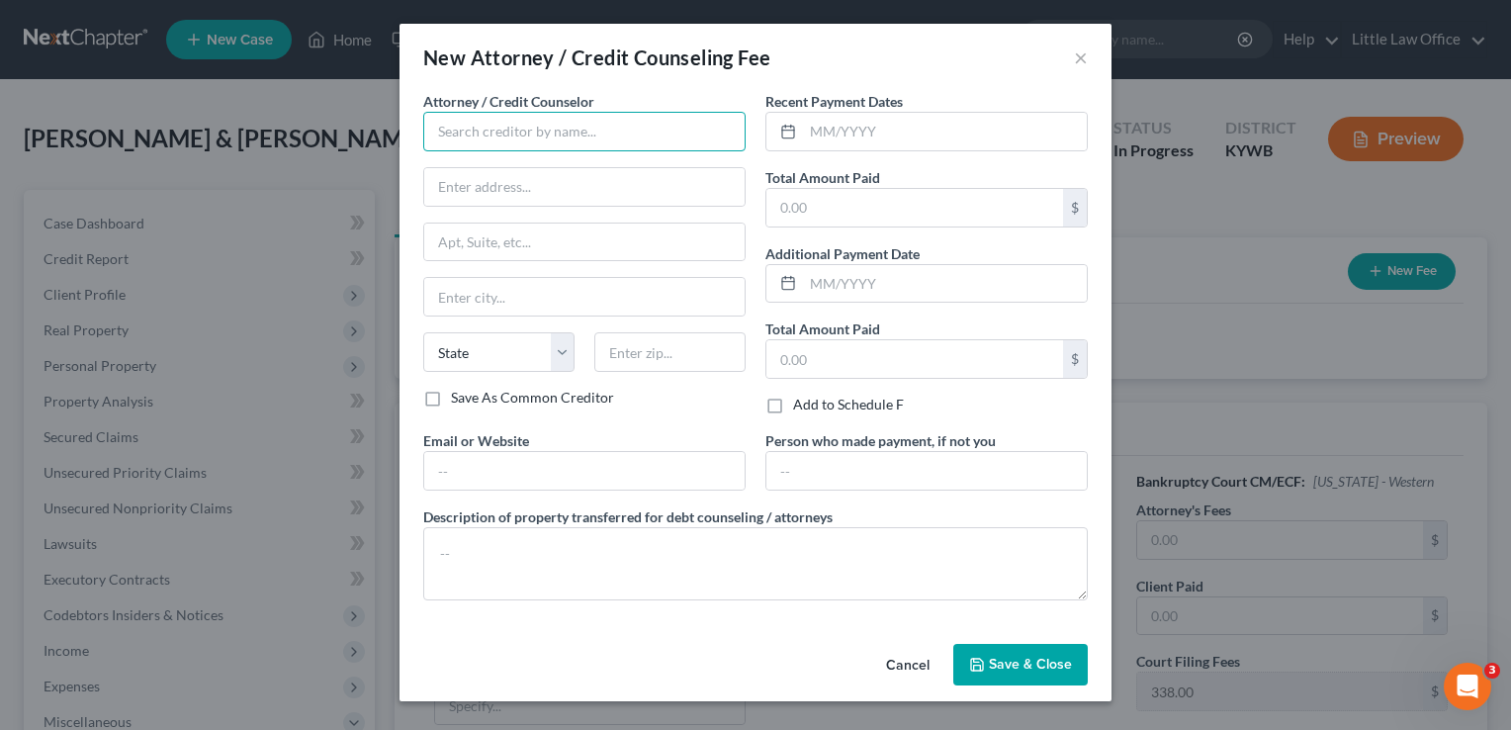
click at [558, 122] on input "text" at bounding box center [584, 132] width 322 height 40
type input "Marcus Little"
type input "33 E. Broadway St"
type input "Madisonville"
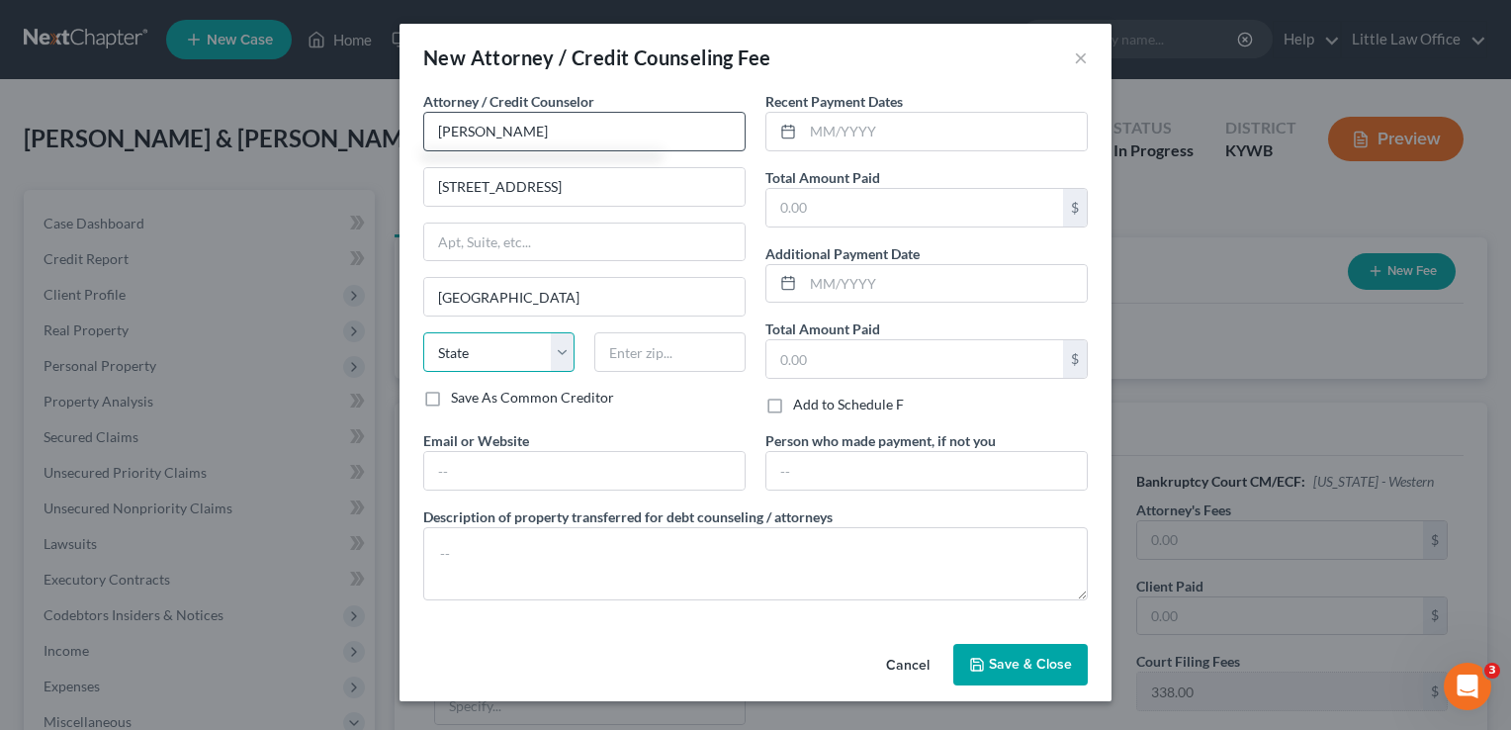
select select "18"
type input "42431"
type input "marcus@littlelawofficeky.com"
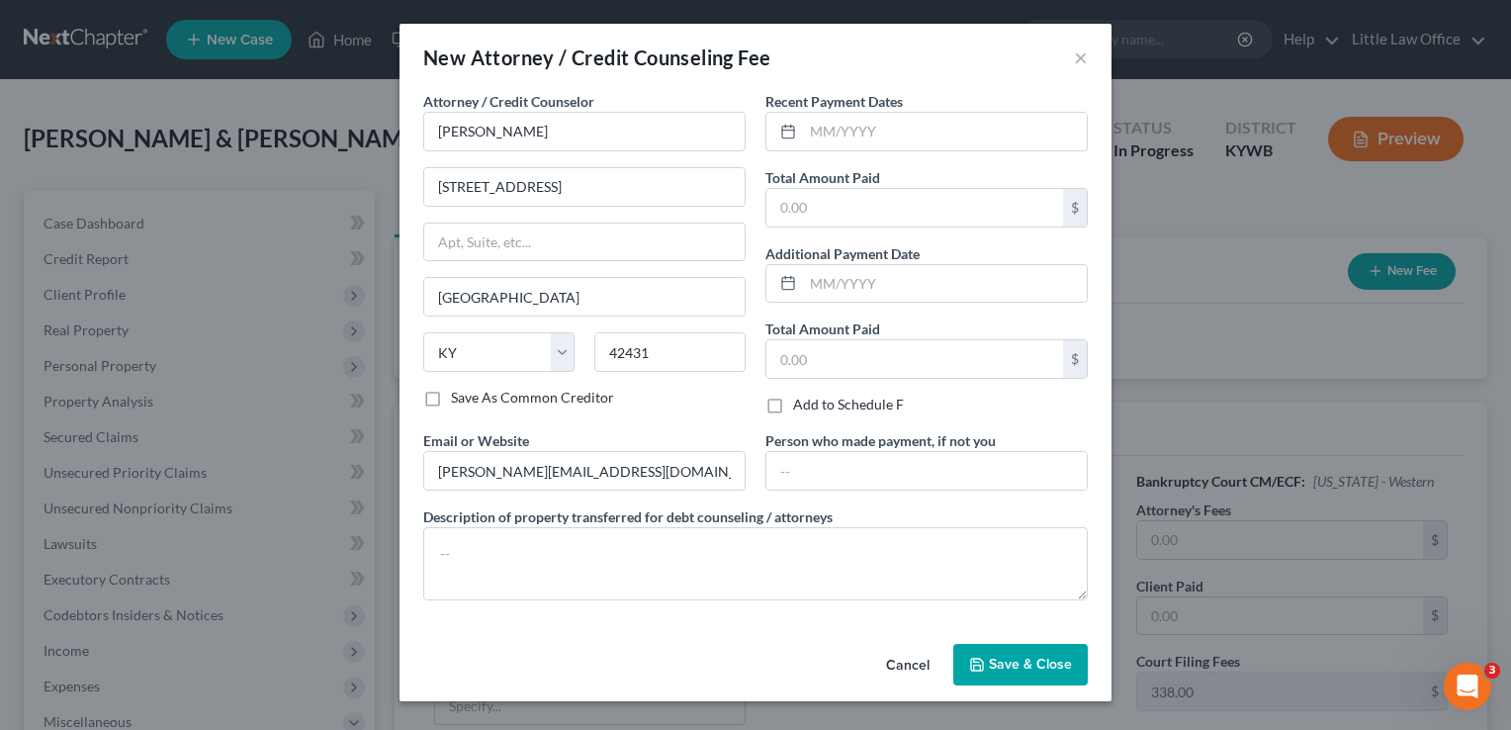
click at [847, 110] on label "Recent Payment Dates" at bounding box center [833, 101] width 137 height 21
click at [850, 125] on input "text" at bounding box center [945, 132] width 284 height 38
type input "0"
type input "10/2025"
type input "500"
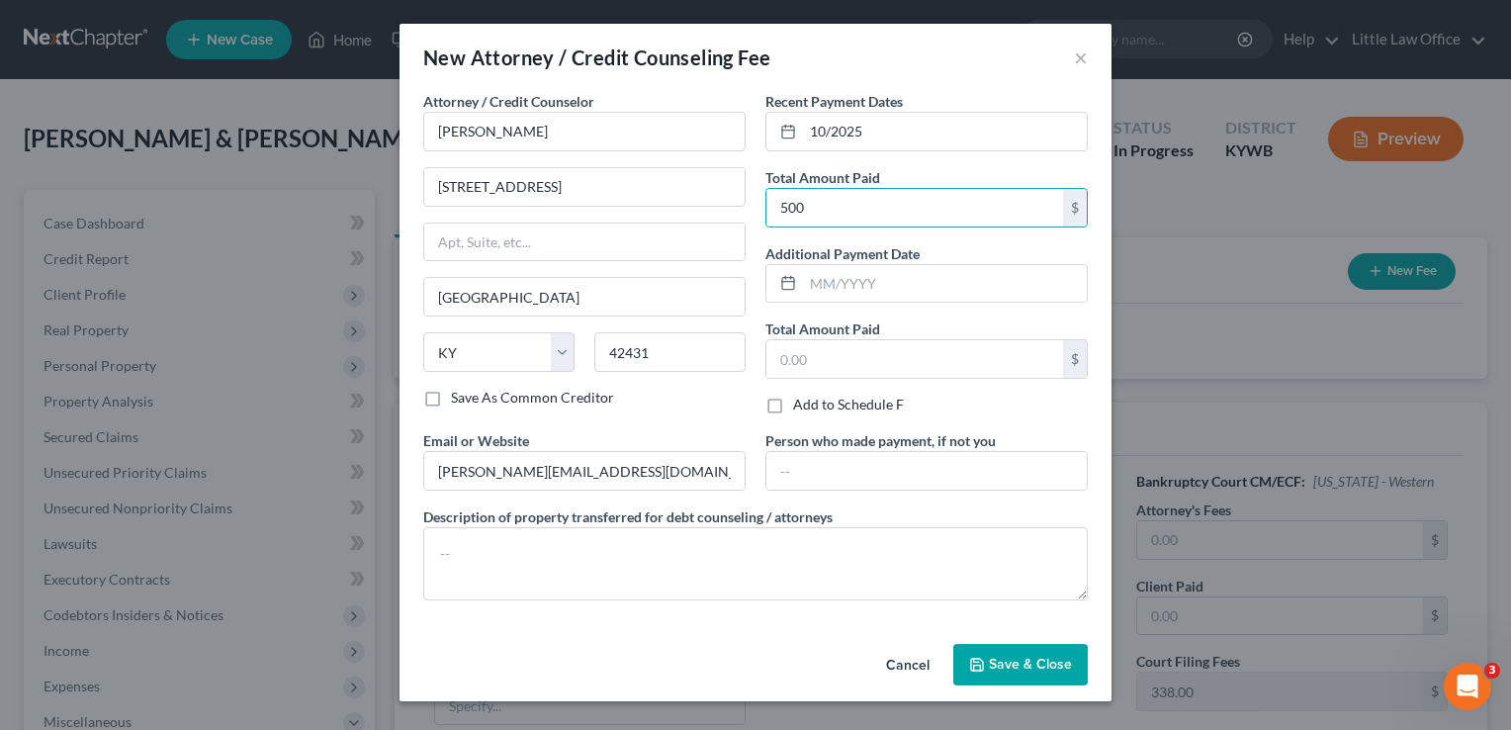
click at [1036, 644] on button "Save & Close" at bounding box center [1020, 665] width 134 height 42
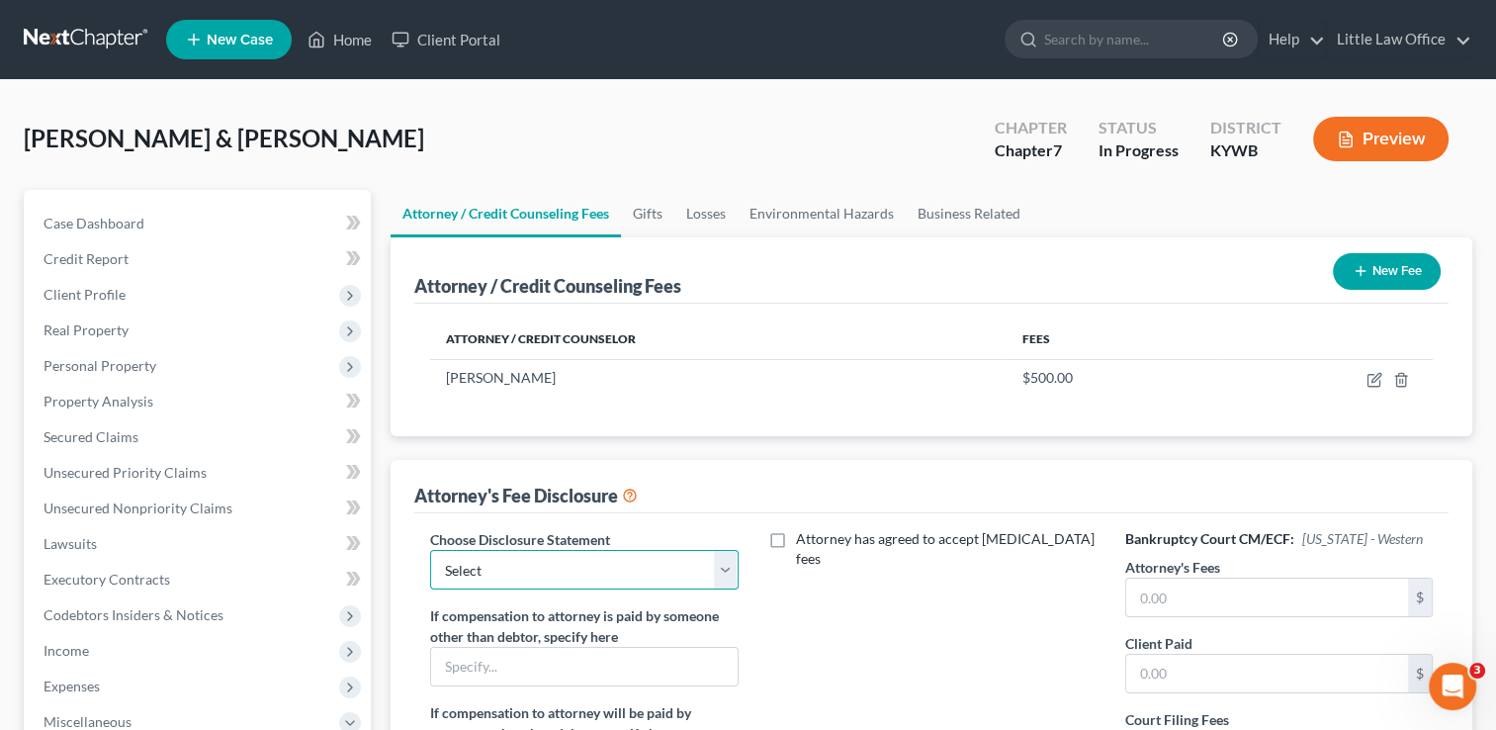
click at [623, 573] on select "Select Attorney Fees" at bounding box center [583, 570] width 307 height 40
select select "0"
click at [430, 550] on select "Select Attorney Fees" at bounding box center [583, 570] width 307 height 40
click at [663, 216] on link "Gifts" at bounding box center [647, 213] width 53 height 47
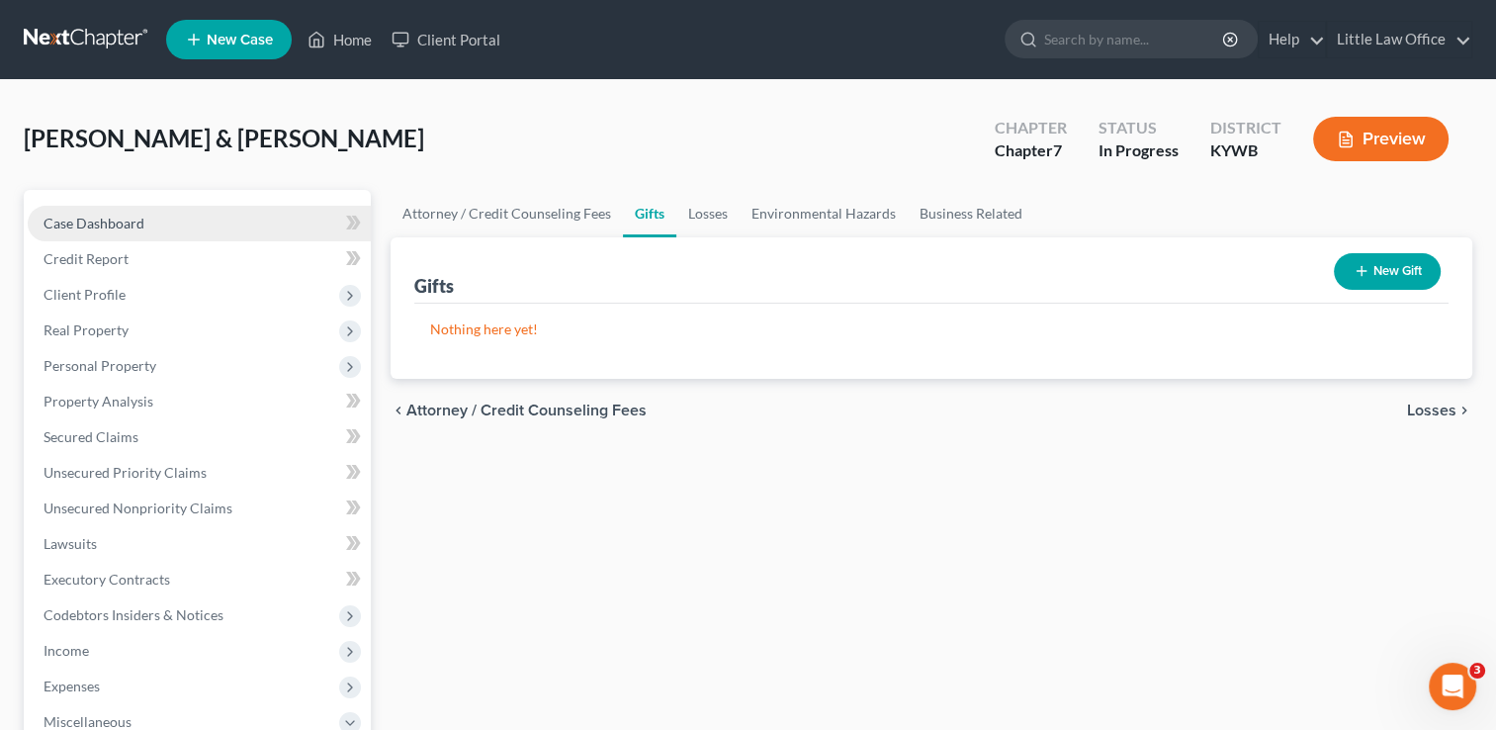
click at [149, 237] on link "Case Dashboard" at bounding box center [199, 224] width 343 height 36
select select "1"
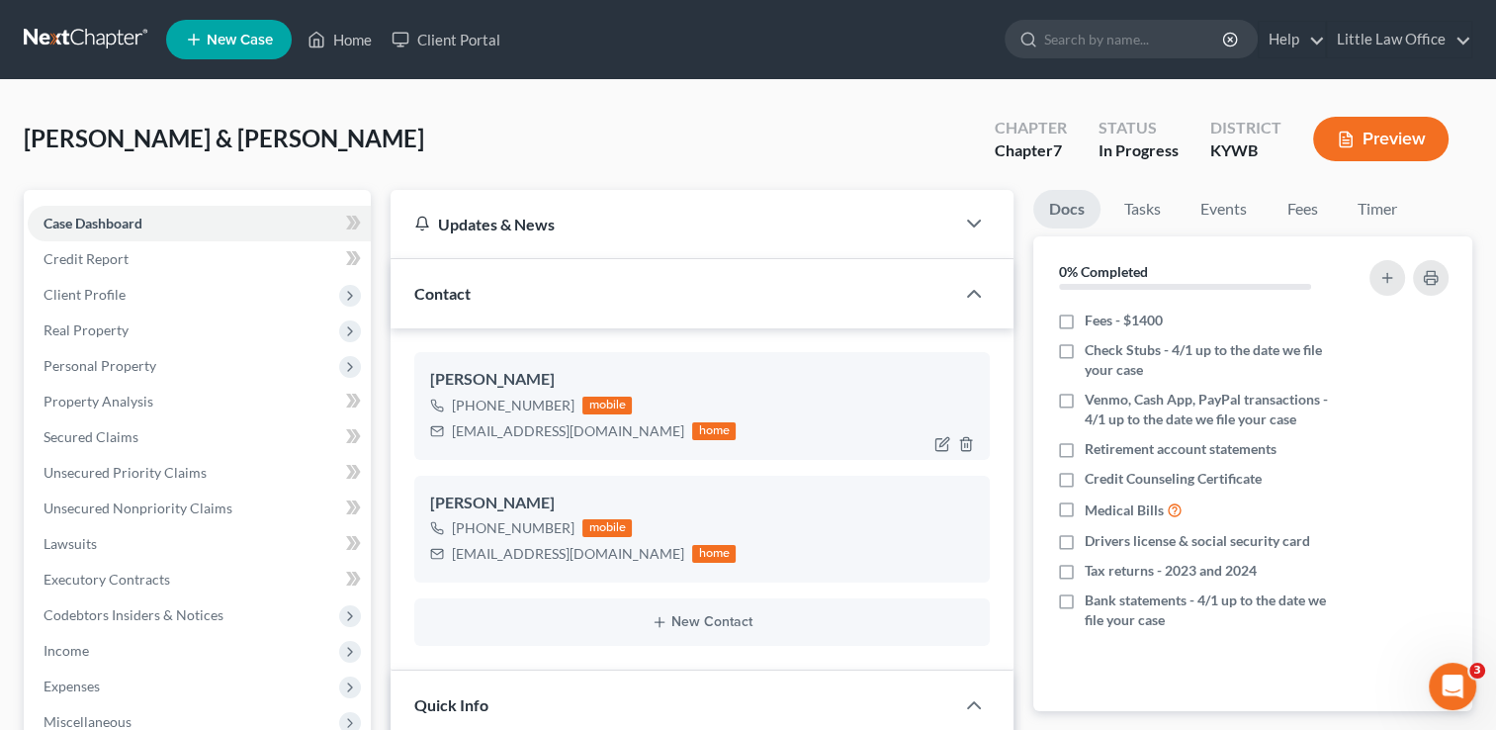
scroll to position [423, 0]
click at [184, 516] on link "Unsecured Nonpriority Claims" at bounding box center [199, 508] width 343 height 36
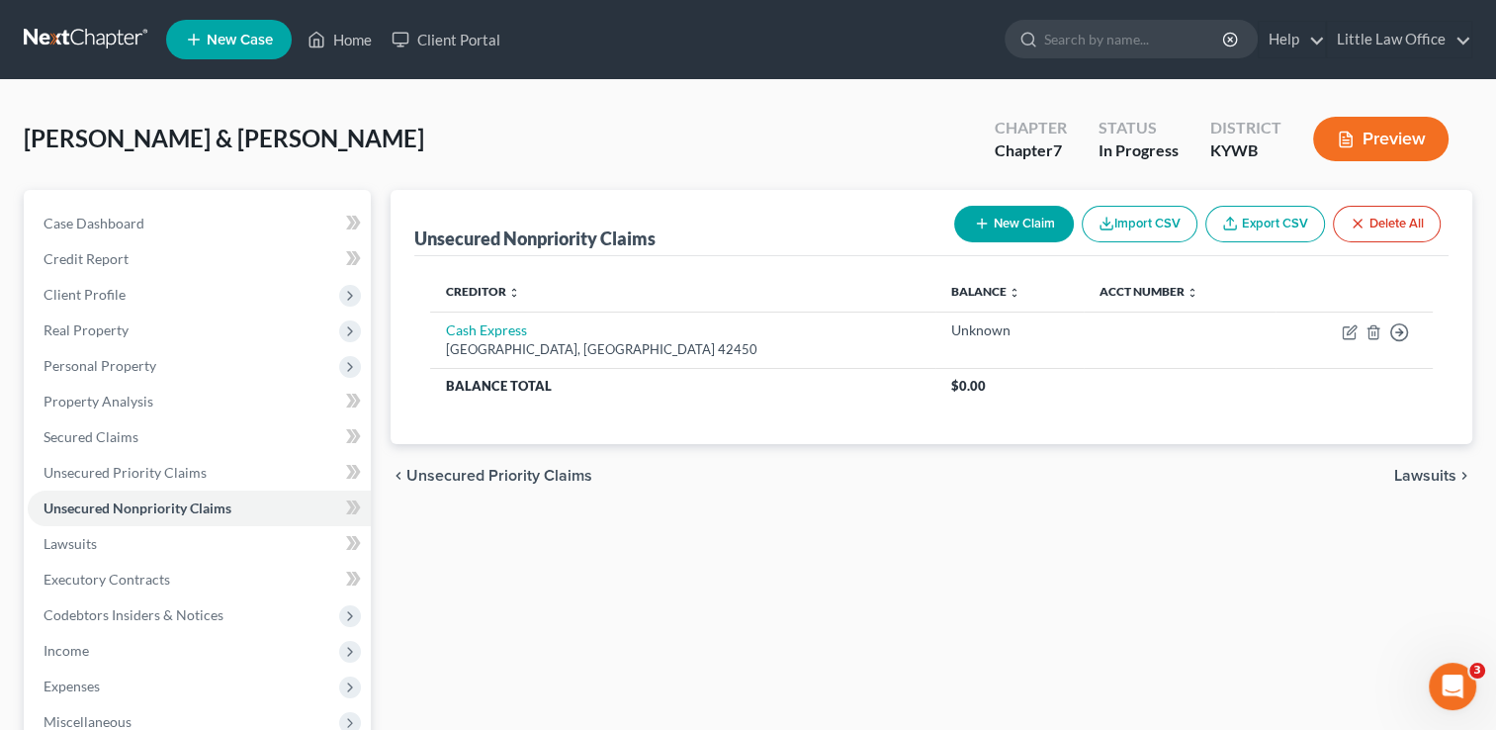
click at [1024, 235] on button "New Claim" at bounding box center [1014, 224] width 120 height 37
select select "2"
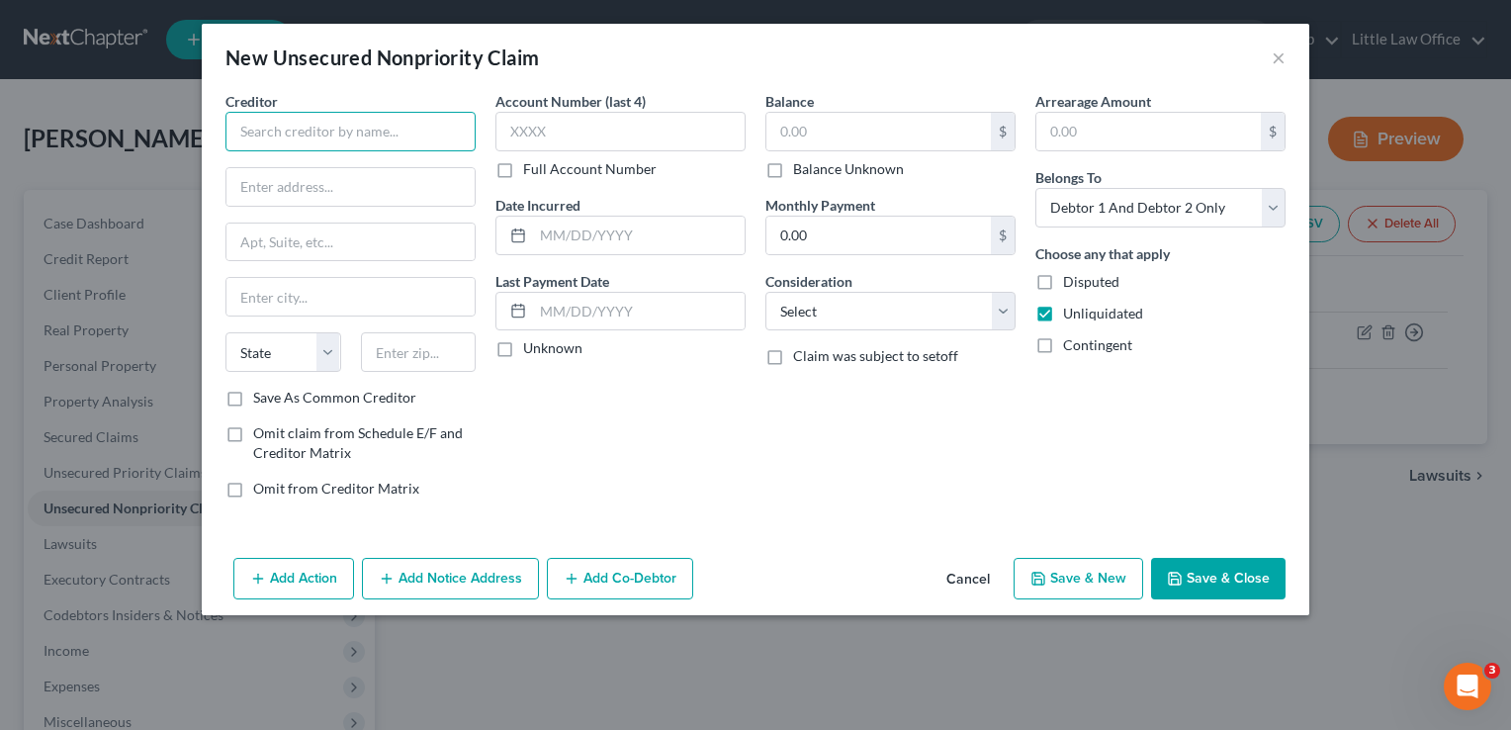
click at [282, 134] on input "text" at bounding box center [350, 132] width 250 height 40
type input "Madisonville Community College"
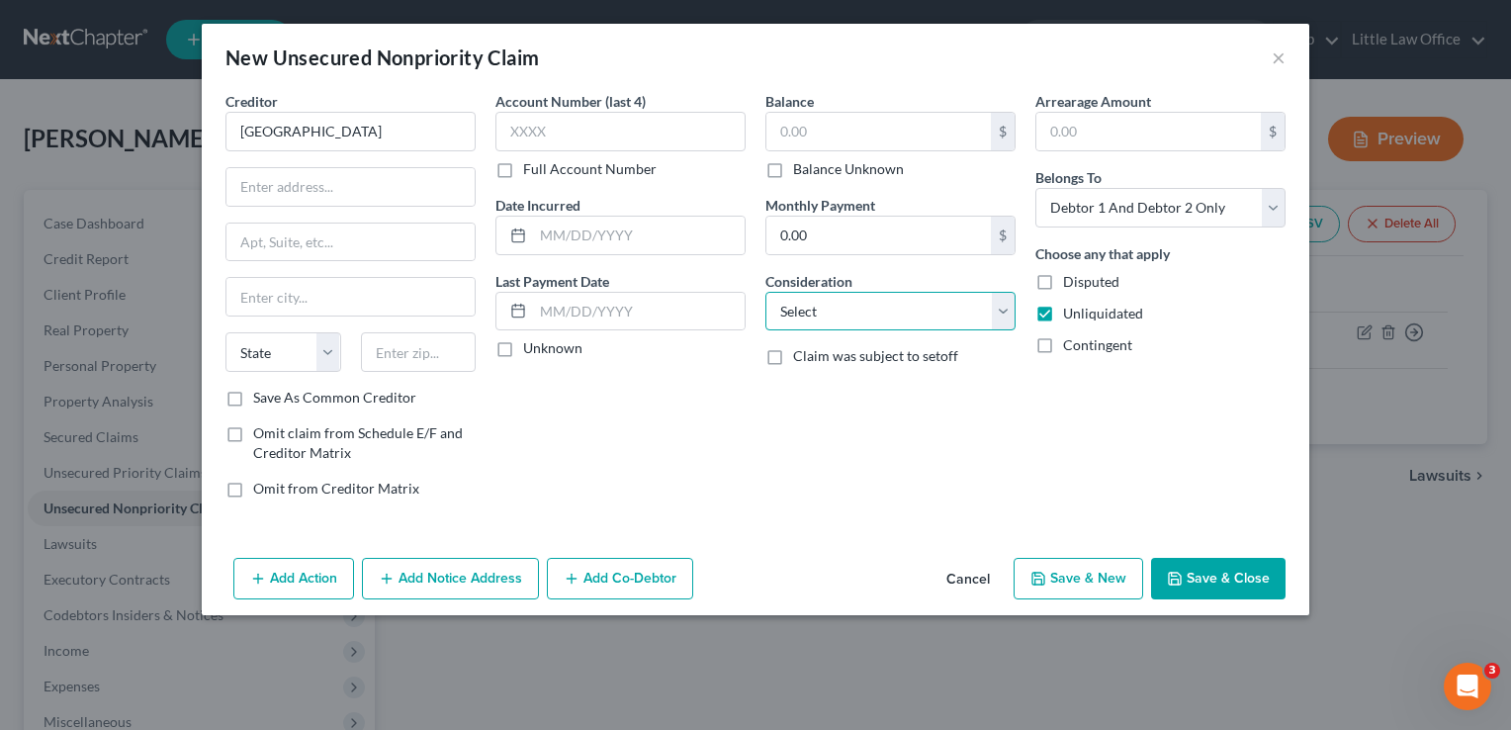
click at [873, 312] on select "Select Cable / Satellite Services Collection Agency Credit Card Debt Debt Couns…" at bounding box center [890, 312] width 250 height 40
select select "14"
click at [765, 292] on select "Select Cable / Satellite Services Collection Agency Credit Card Debt Debt Couns…" at bounding box center [890, 312] width 250 height 40
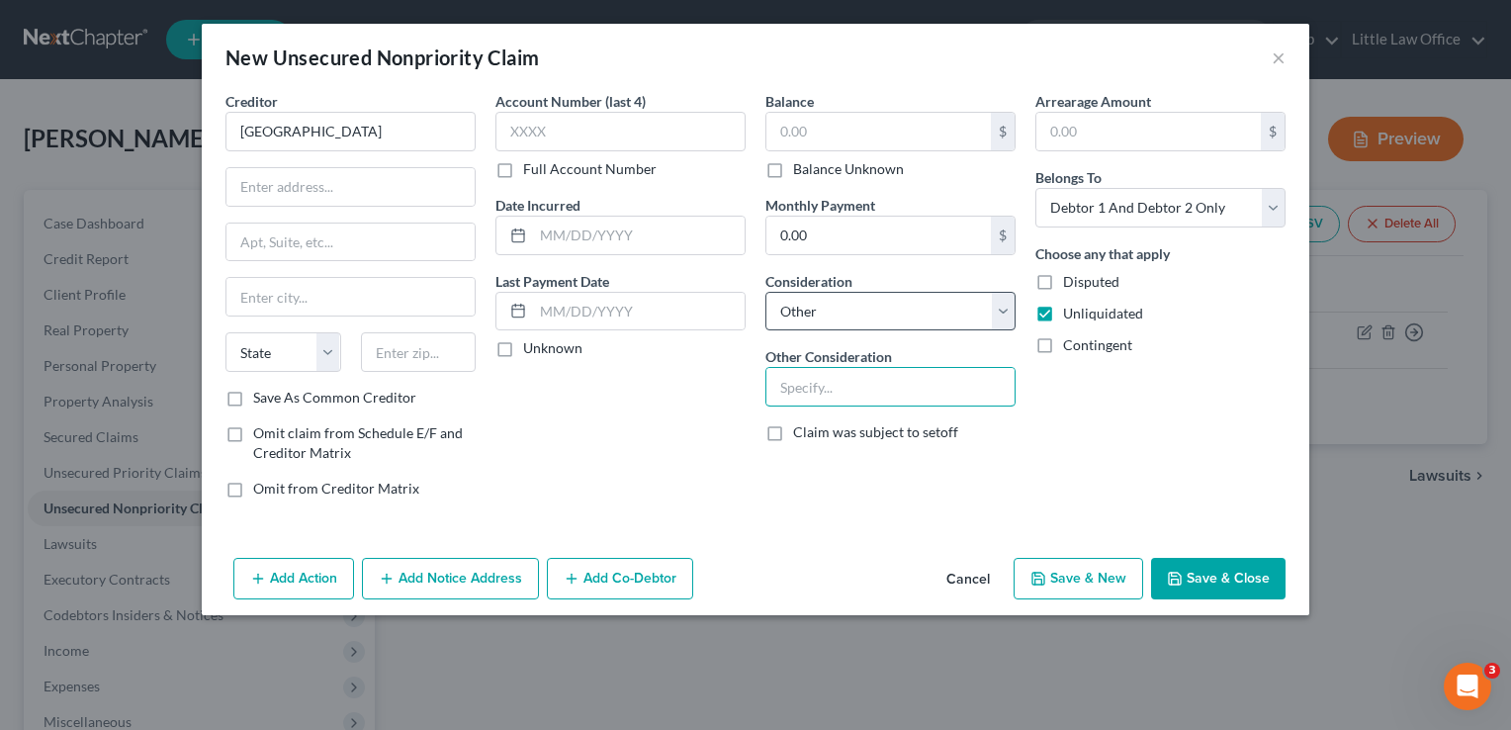
type input "t"
type input "Tuition"
click at [854, 144] on input "text" at bounding box center [878, 132] width 224 height 38
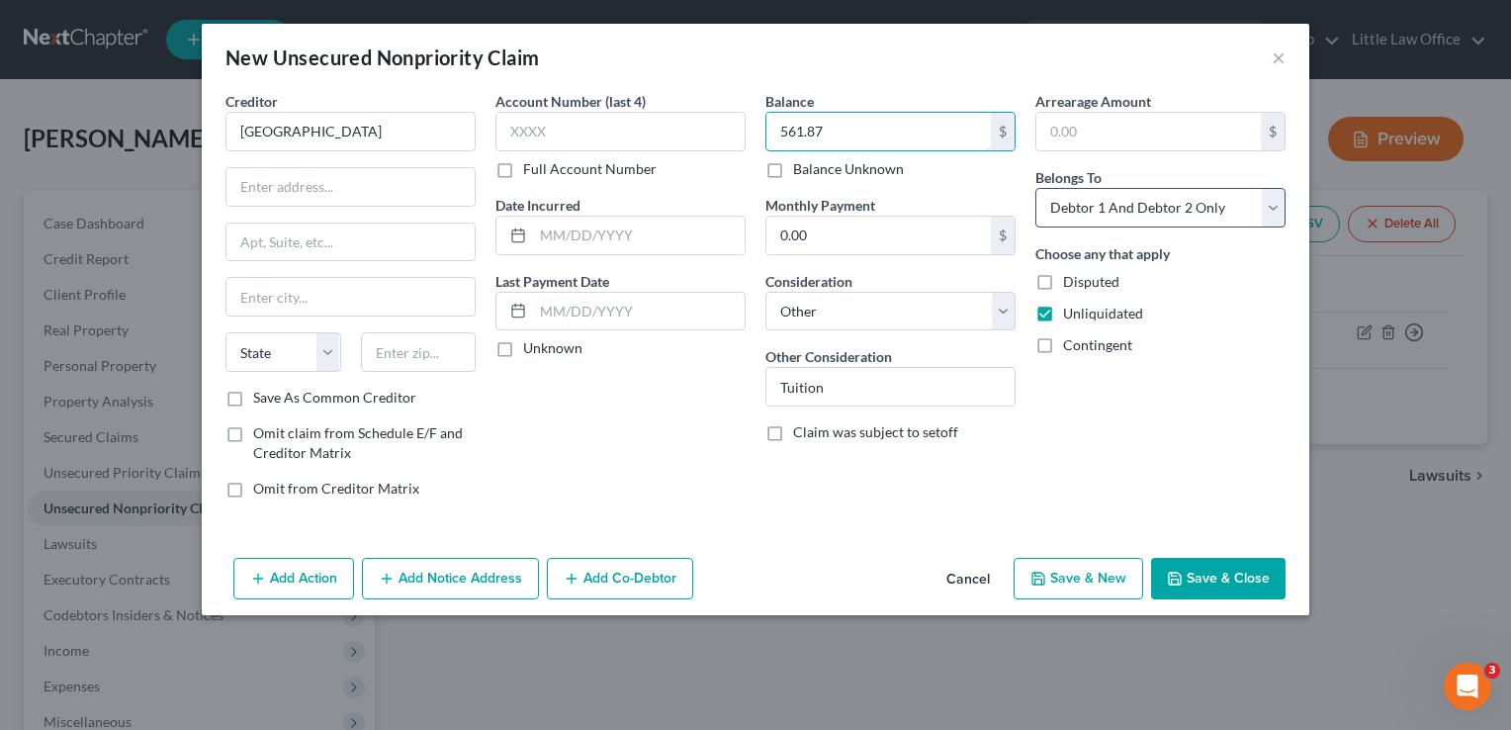
type input "561.87"
click at [1186, 206] on select "Select Debtor 1 Only Debtor 2 Only Debtor 1 And Debtor 2 Only At Least One Of T…" at bounding box center [1160, 208] width 250 height 40
select select "1"
click at [1035, 188] on select "Select Debtor 1 Only Debtor 2 Only Debtor 1 And Debtor 2 Only At Least One Of T…" at bounding box center [1160, 208] width 250 height 40
click at [1214, 567] on button "Save & Close" at bounding box center [1218, 579] width 134 height 42
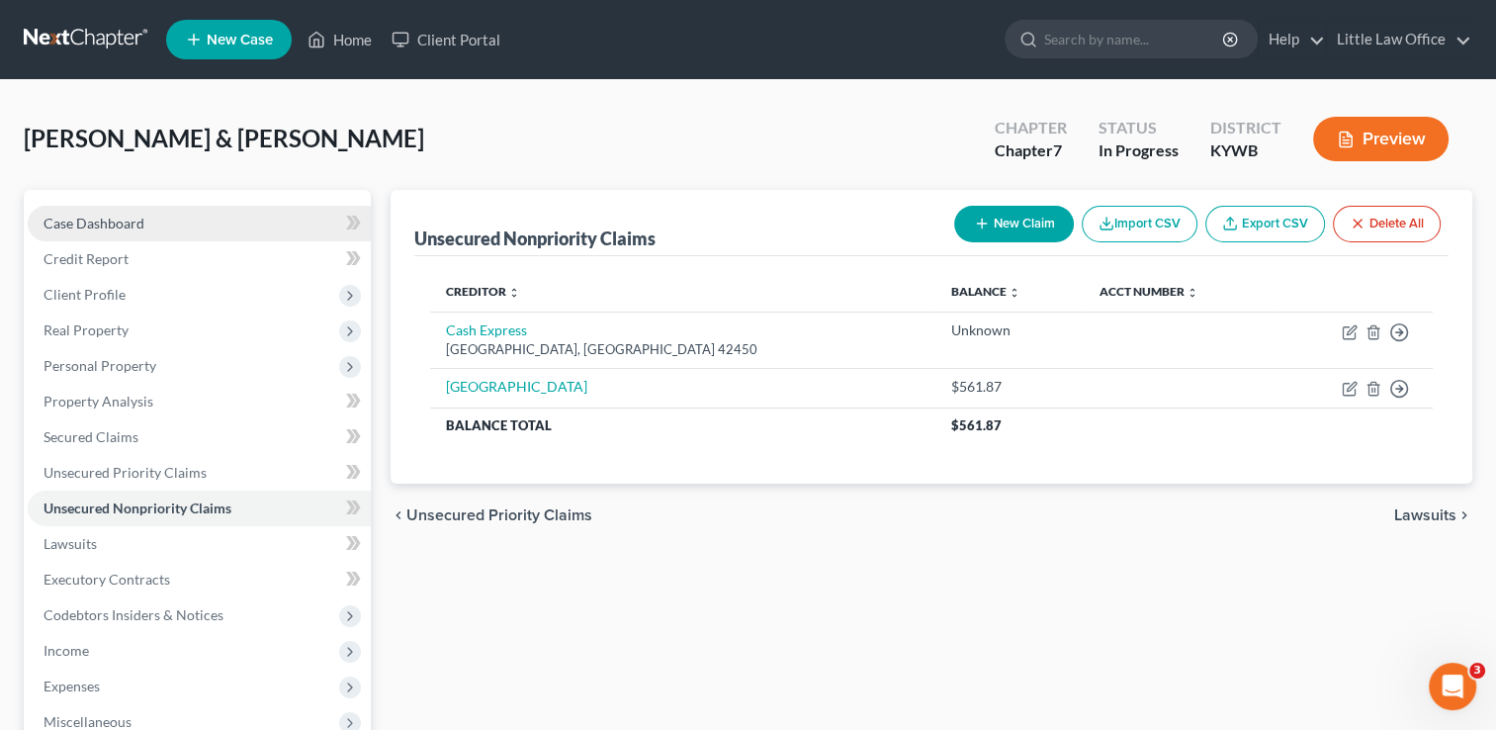
click at [161, 232] on link "Case Dashboard" at bounding box center [199, 224] width 343 height 36
select select "1"
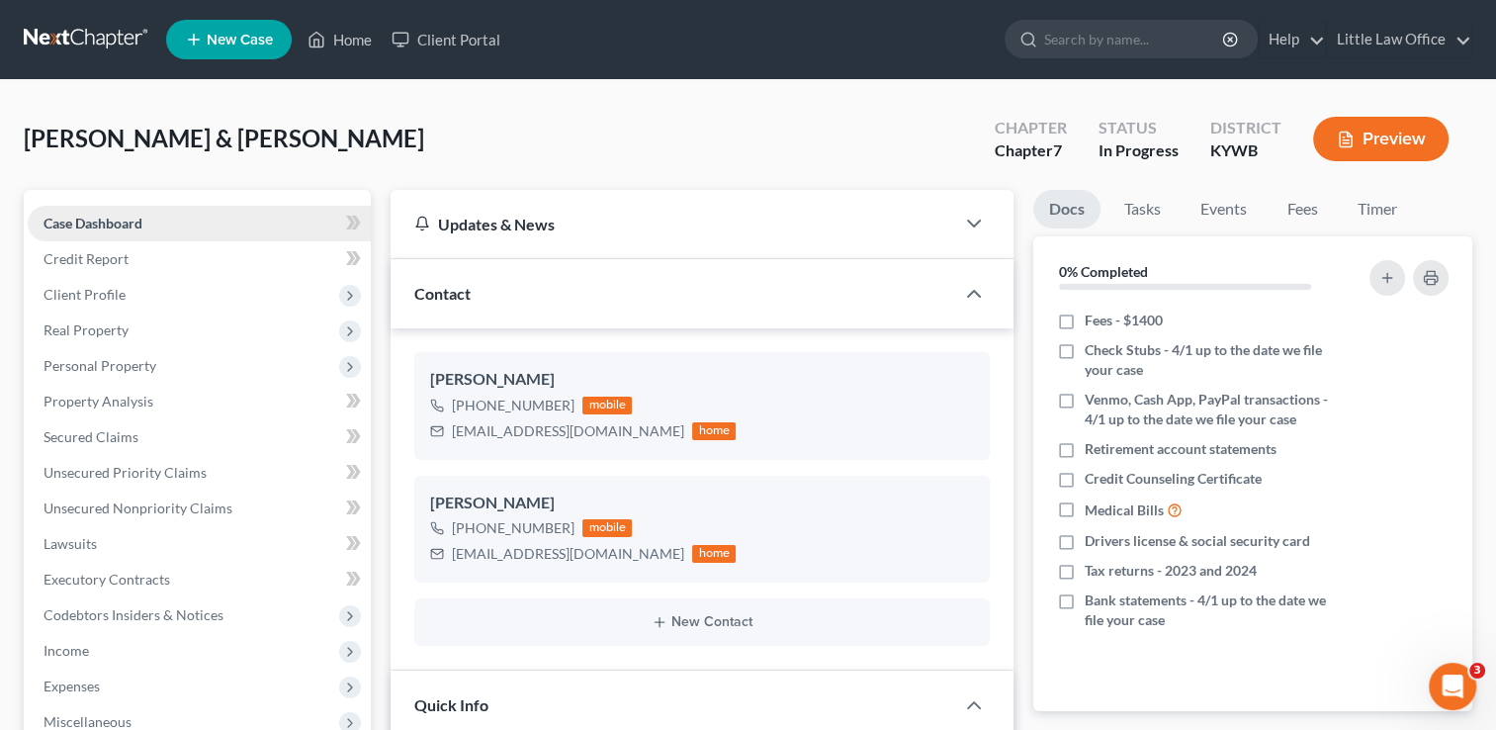
scroll to position [423, 0]
click at [119, 679] on span "Expenses" at bounding box center [199, 686] width 343 height 36
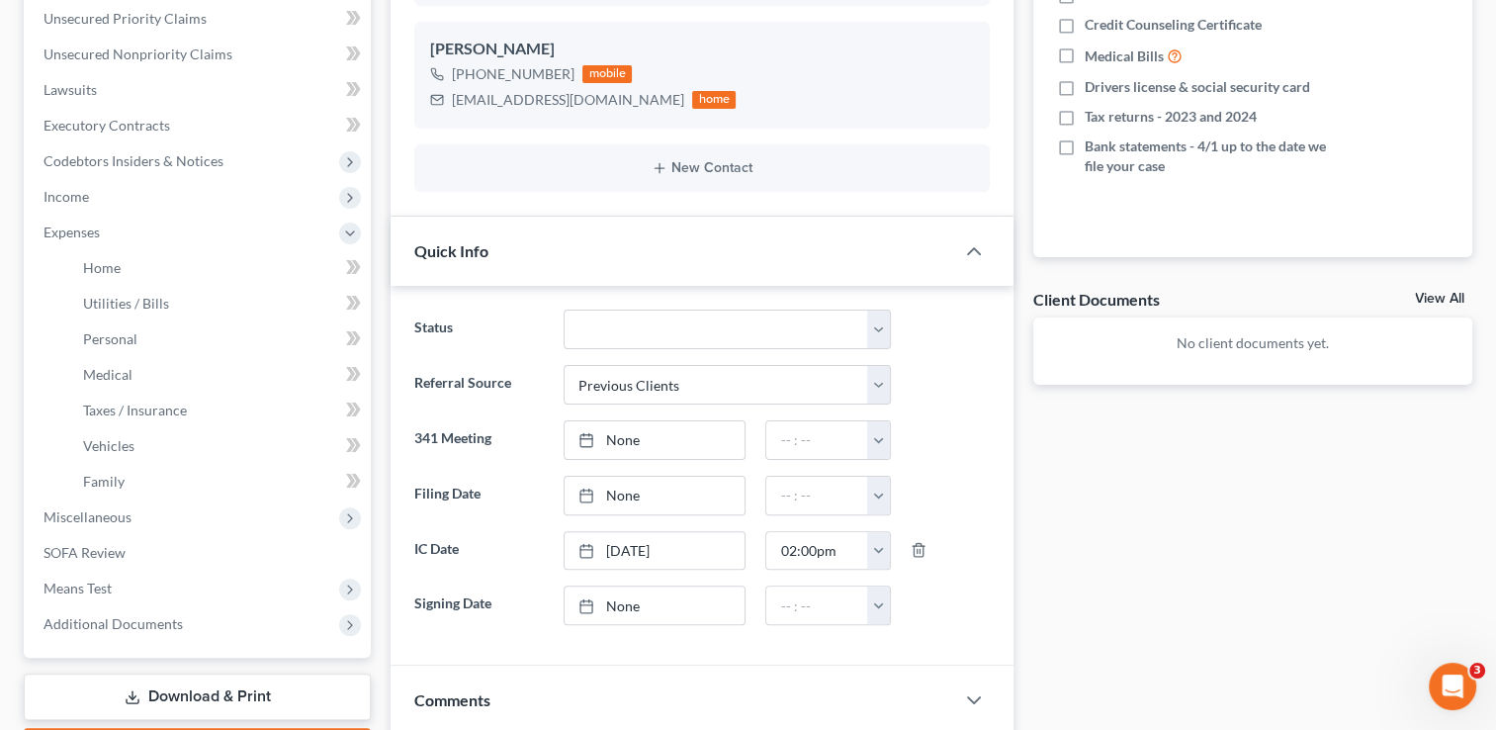
scroll to position [480, 0]
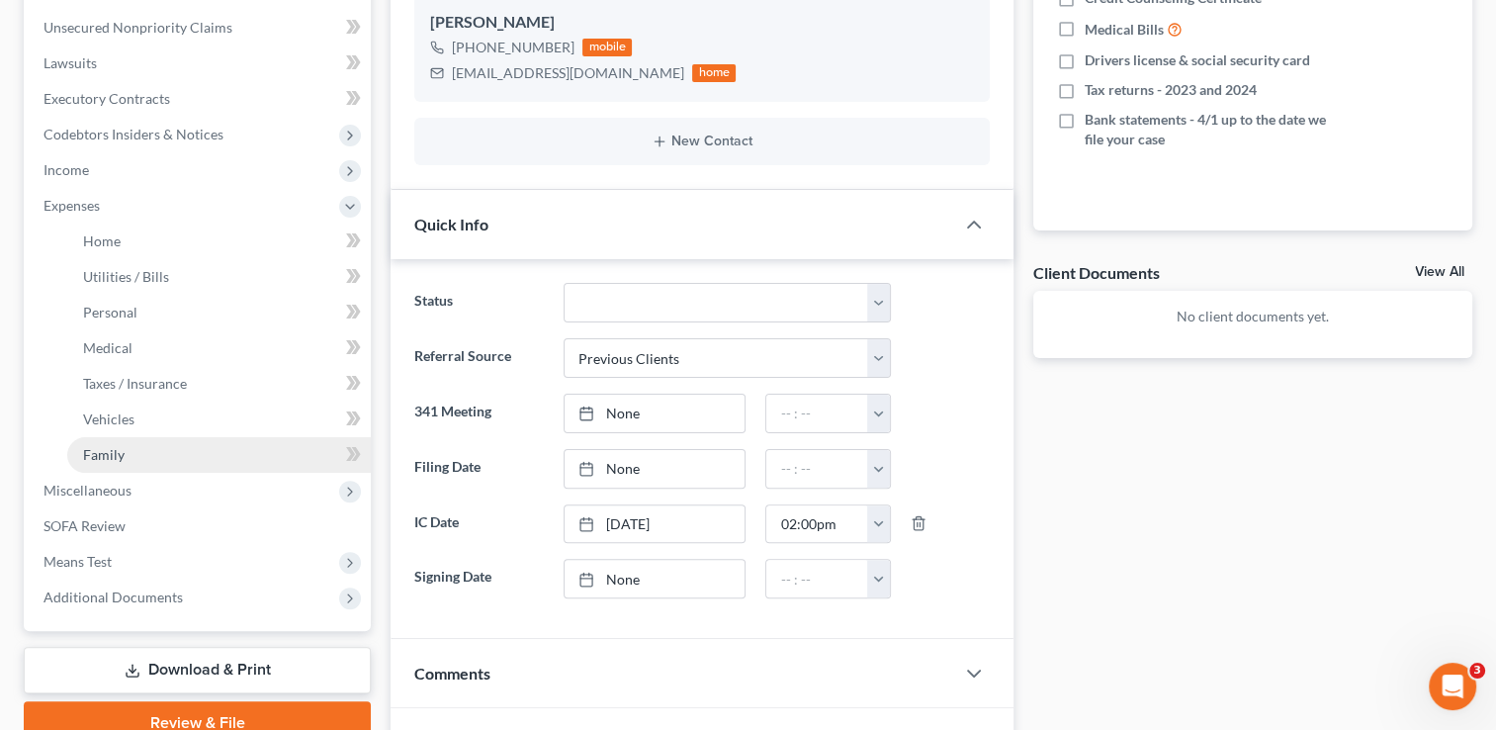
click at [189, 460] on link "Family" at bounding box center [219, 455] width 304 height 36
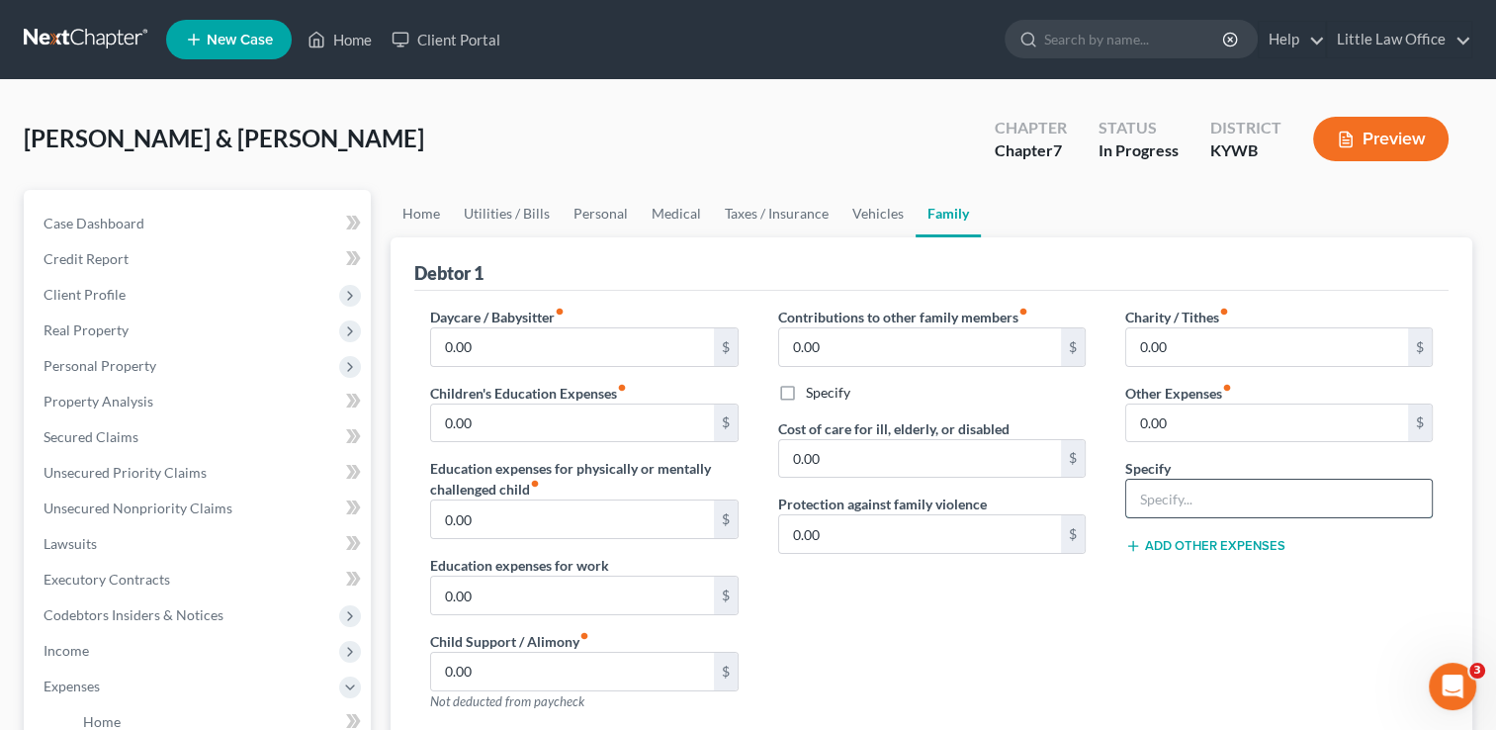
click at [1206, 496] on input "text" at bounding box center [1278, 499] width 305 height 38
type input "Extracurricular Activities (Softball, Basketball, Football, Baseball)"
click at [1236, 428] on input "0.00" at bounding box center [1267, 423] width 282 height 38
click at [1250, 649] on div "Charity / Tithes fiber_manual_record 0.00 $ Other Expenses fiber_manual_record …" at bounding box center [1278, 516] width 347 height 420
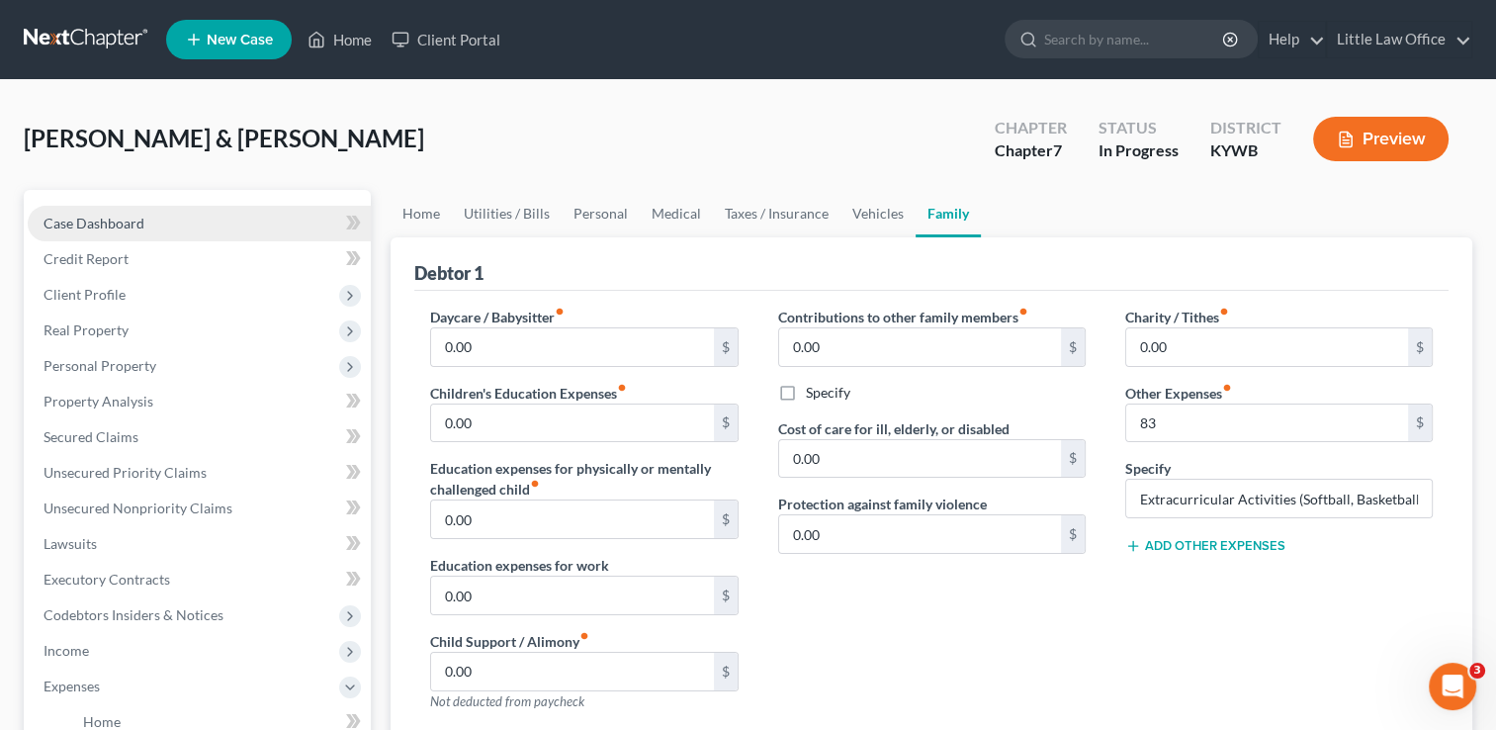
click at [174, 217] on link "Case Dashboard" at bounding box center [199, 224] width 343 height 36
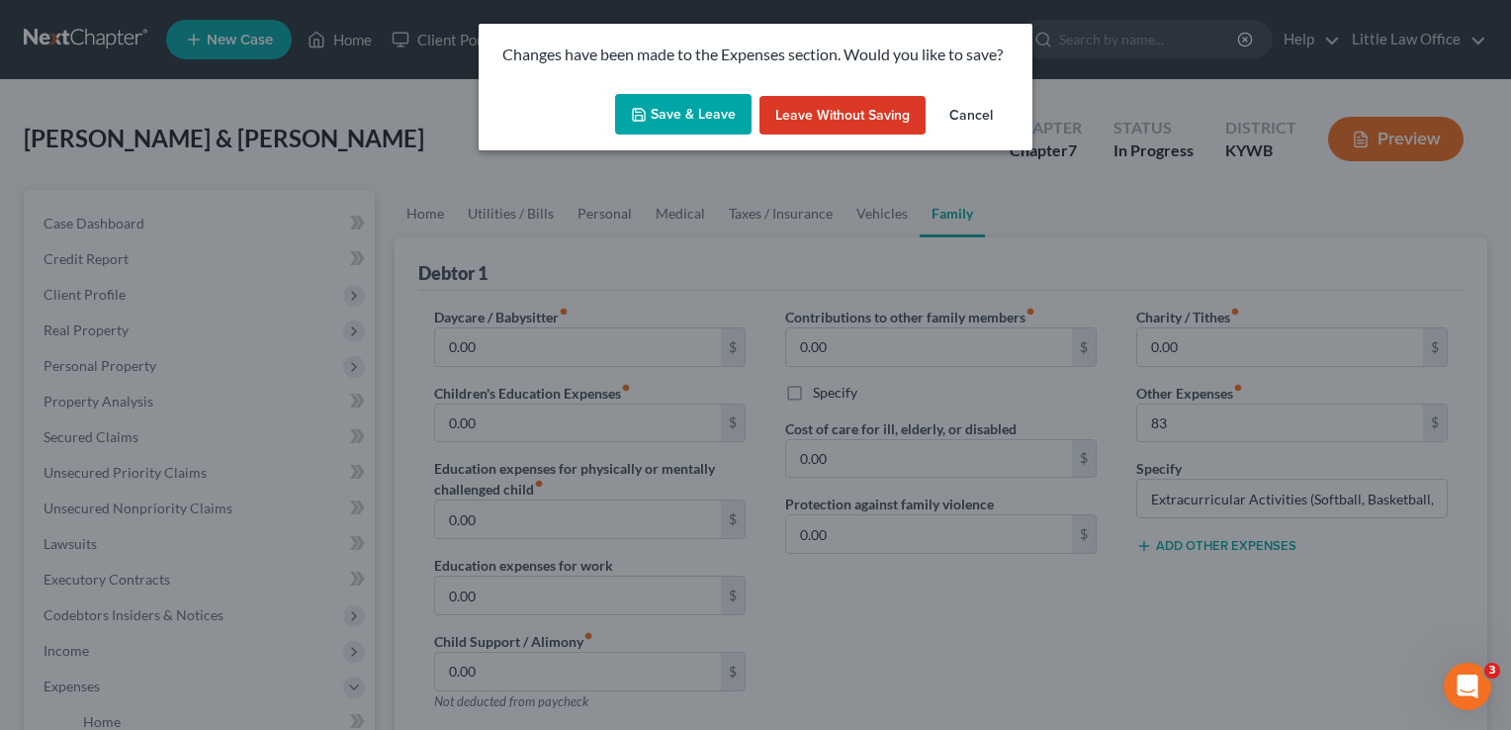
click at [689, 121] on button "Save & Leave" at bounding box center [683, 115] width 136 height 42
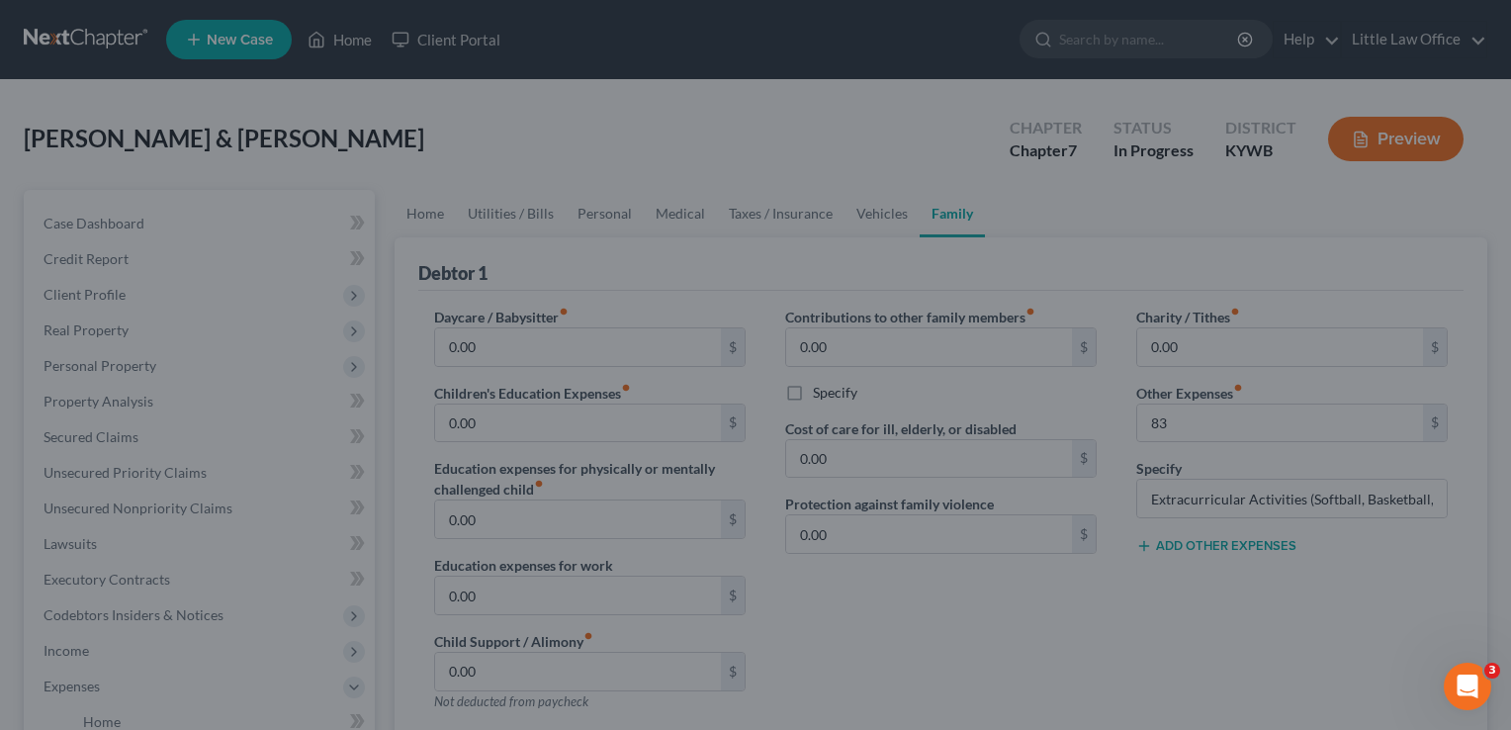
type input "83.00"
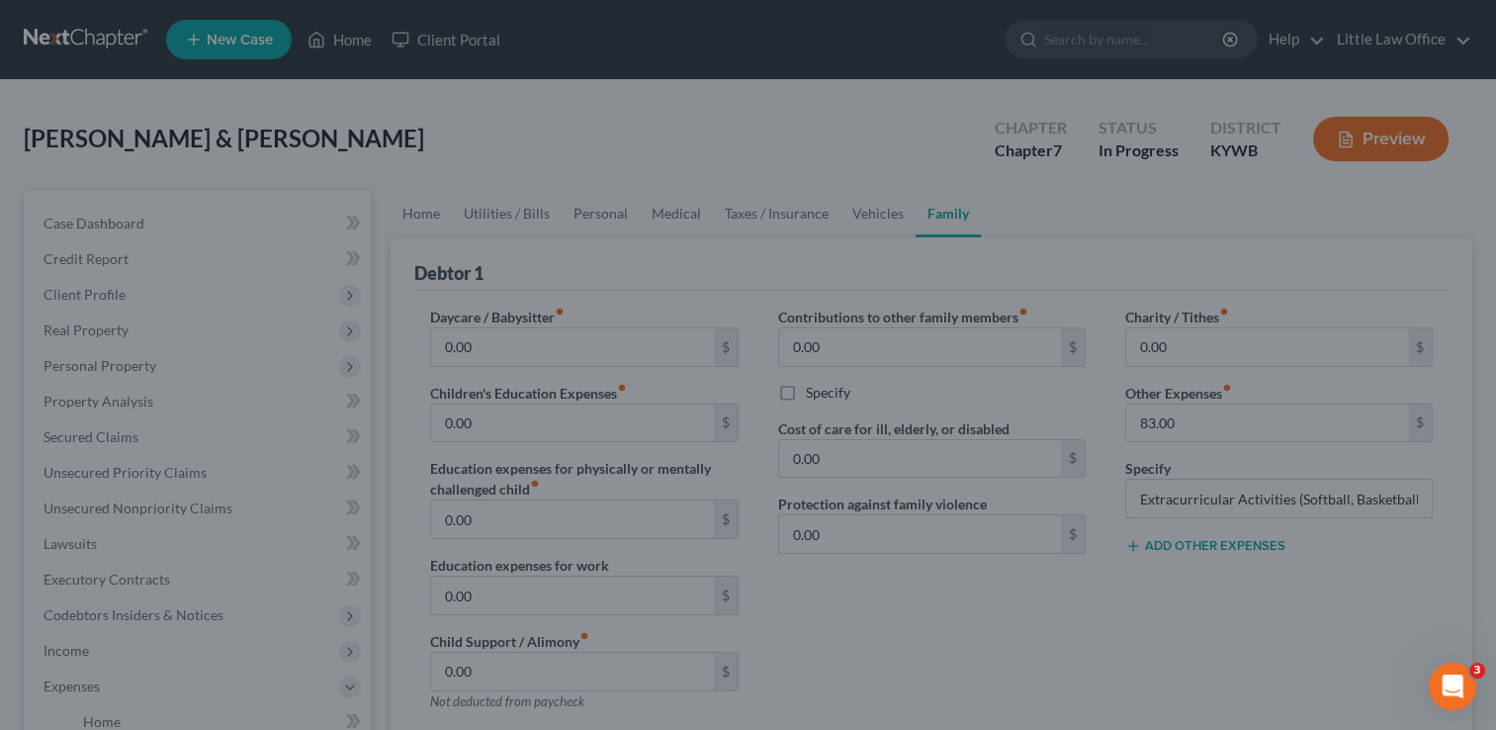
select select "1"
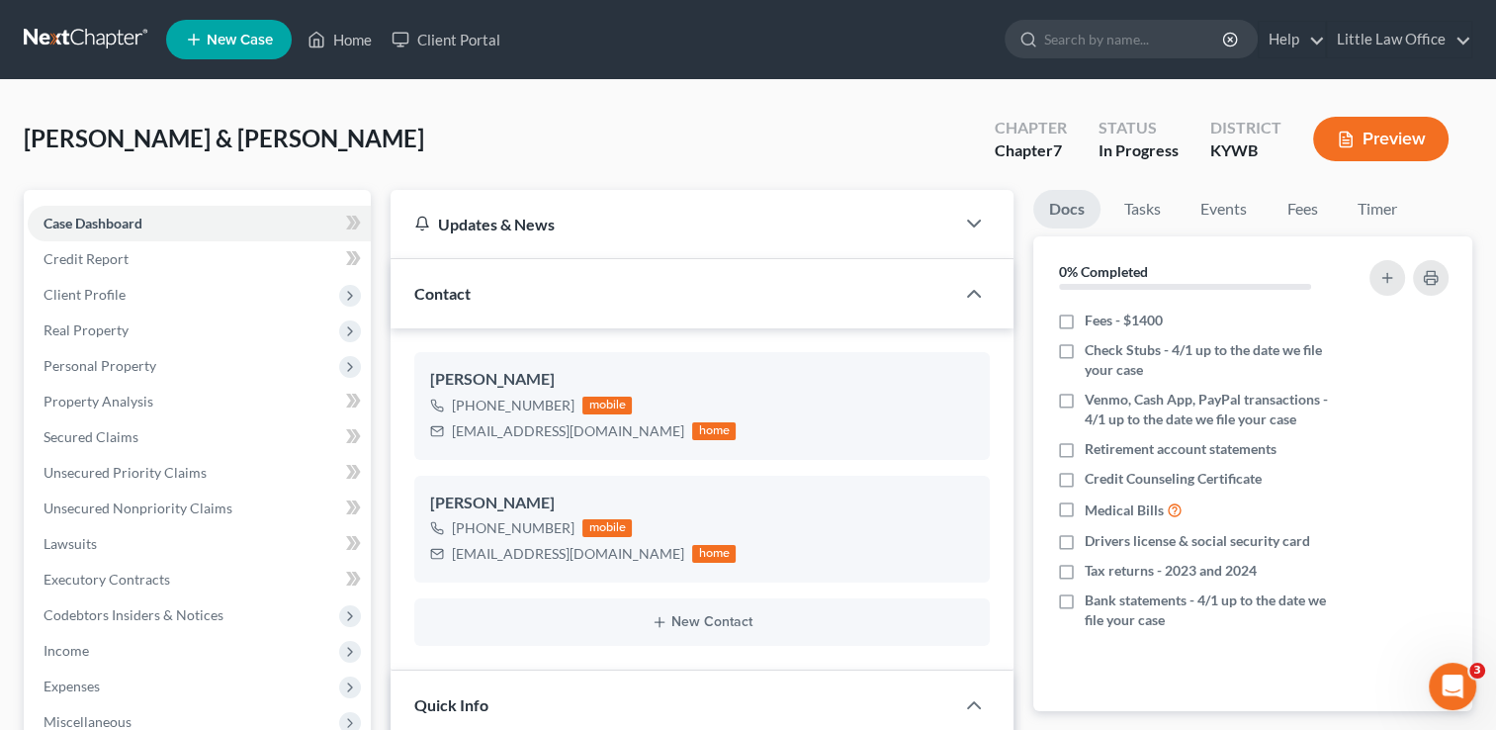
scroll to position [423, 0]
click at [1360, 22] on link "Little Law Office" at bounding box center [1399, 40] width 144 height 36
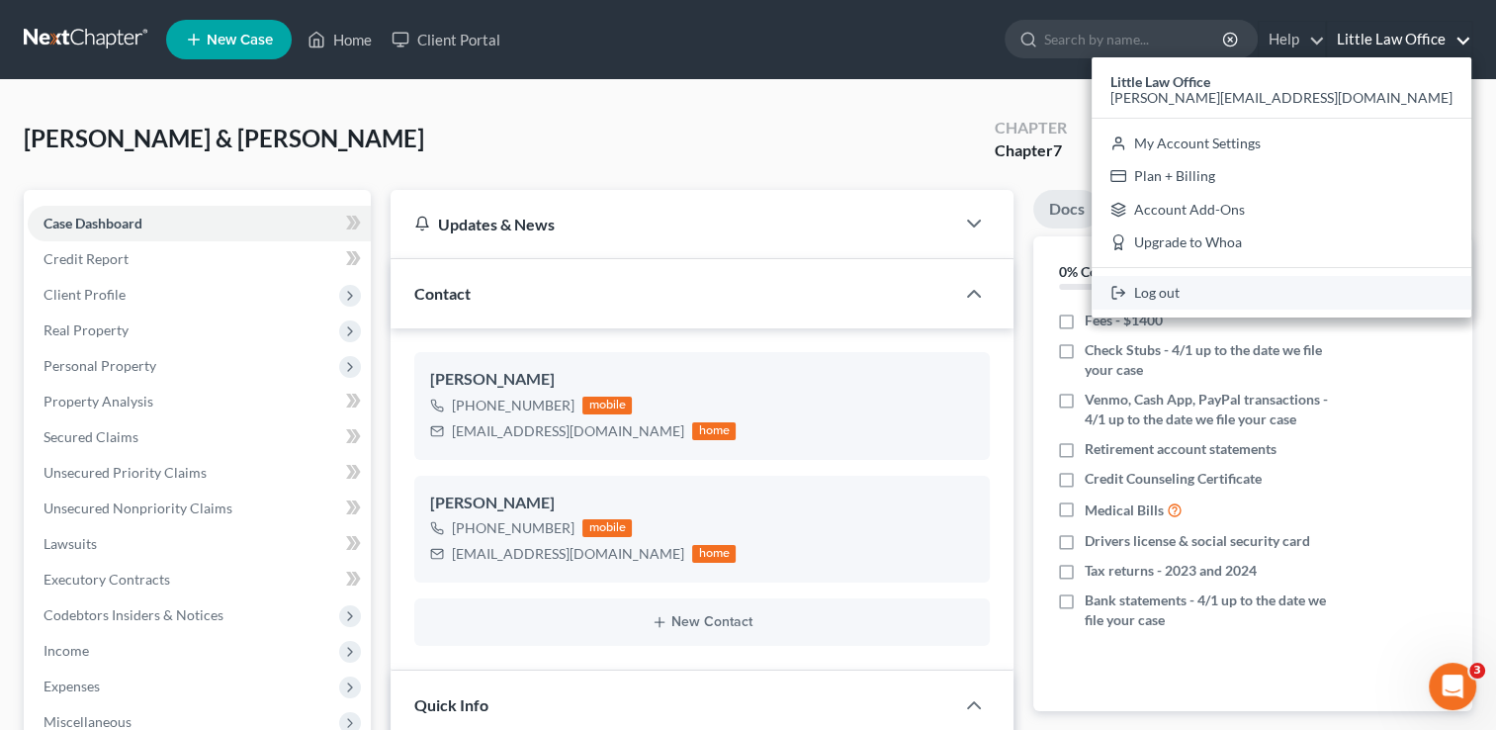
click at [1361, 299] on link "Log out" at bounding box center [1281, 293] width 380 height 34
